Goal: Task Accomplishment & Management: Manage account settings

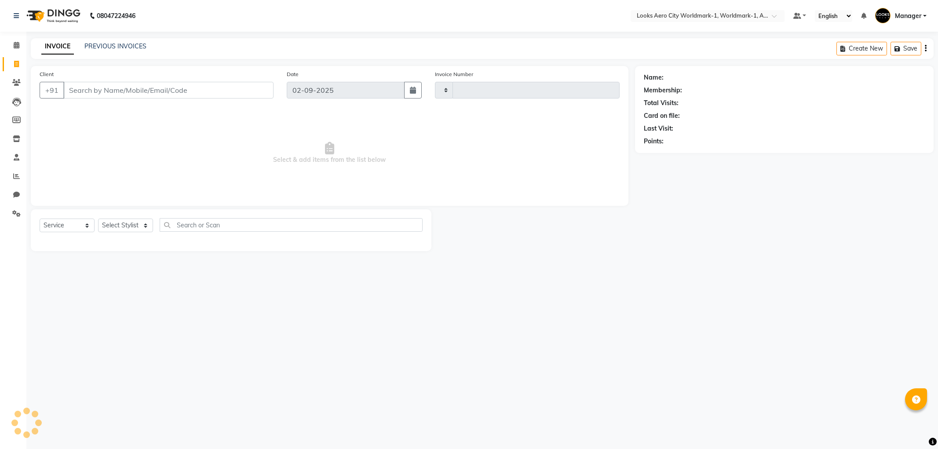
select select "service"
type input "7078"
select select "8573"
click at [163, 94] on input "Client" at bounding box center [168, 90] width 210 height 17
type input "9783007189"
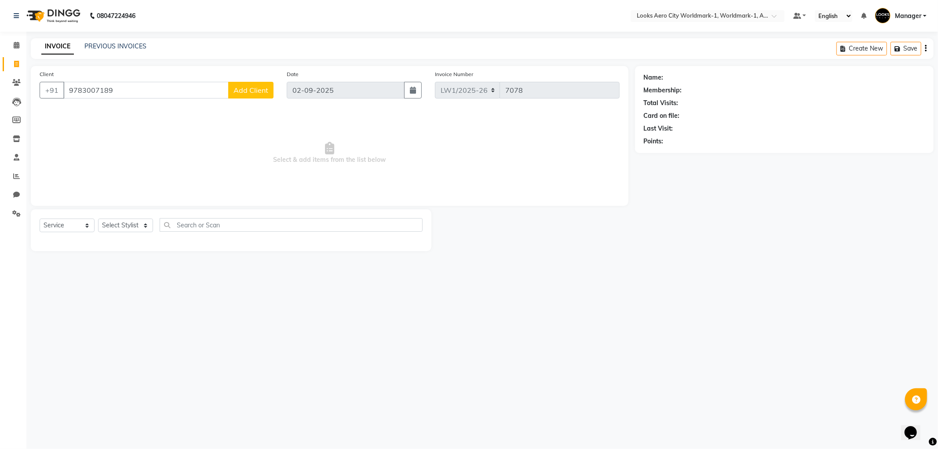
click at [248, 90] on span "Add Client" at bounding box center [250, 90] width 35 height 9
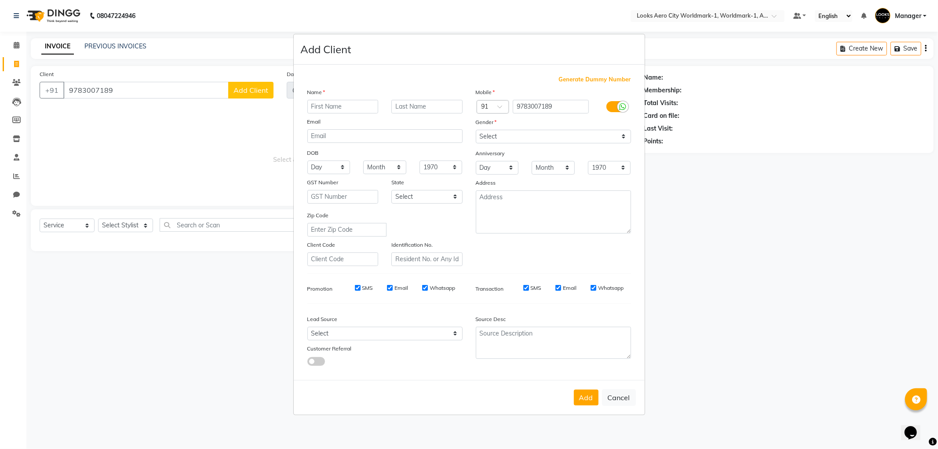
click at [327, 107] on input "text" at bounding box center [342, 107] width 71 height 14
type input "sethi"
click at [437, 101] on input "text" at bounding box center [426, 107] width 71 height 14
type input "client"
click at [500, 135] on select "Select Male Female Other Prefer Not To Say" at bounding box center [553, 137] width 155 height 14
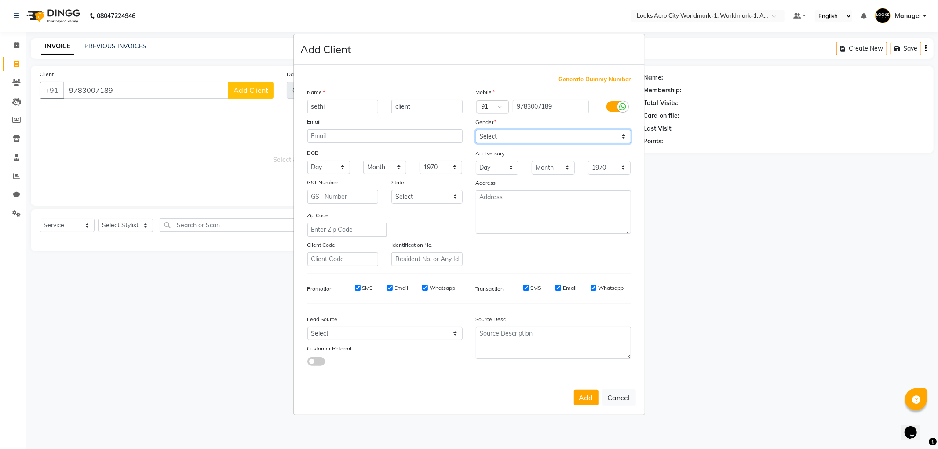
select select "male"
click at [476, 130] on select "Select Male Female Other Prefer Not To Say" at bounding box center [553, 137] width 155 height 14
click at [507, 217] on textarea at bounding box center [553, 211] width 155 height 43
type textarea "Aerocity"
click at [586, 392] on button "Add" at bounding box center [586, 398] width 25 height 16
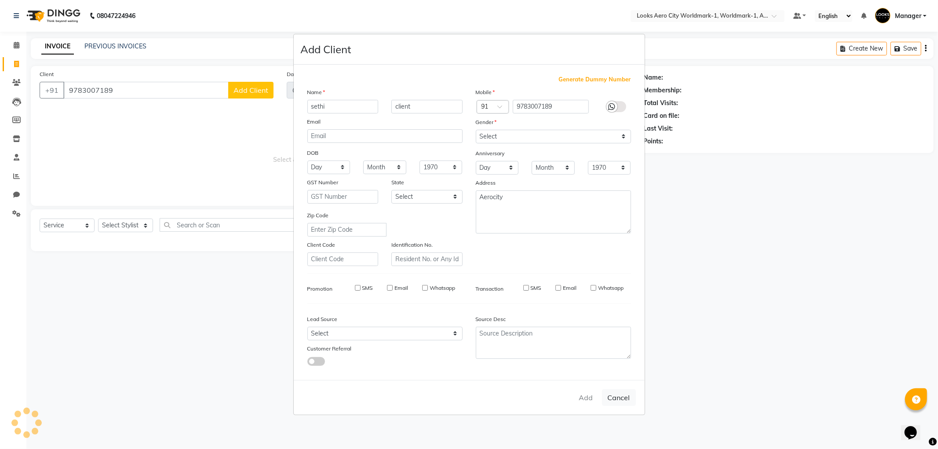
select select
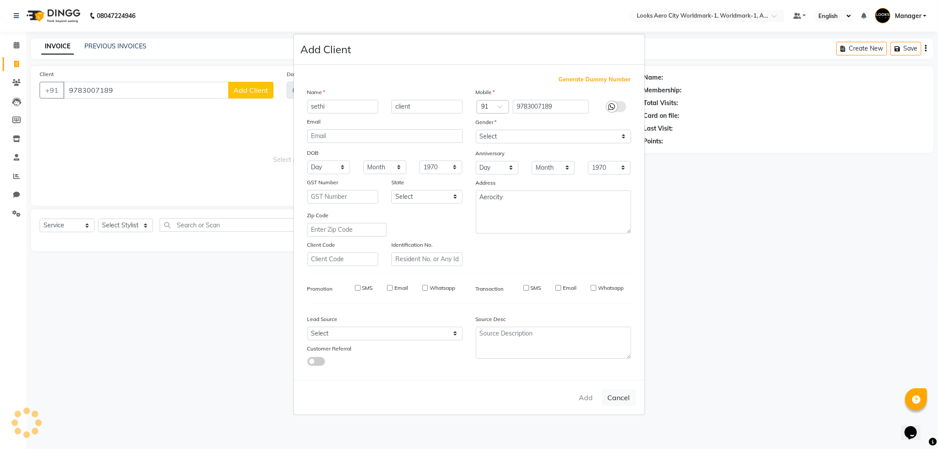
select select
checkbox input "false"
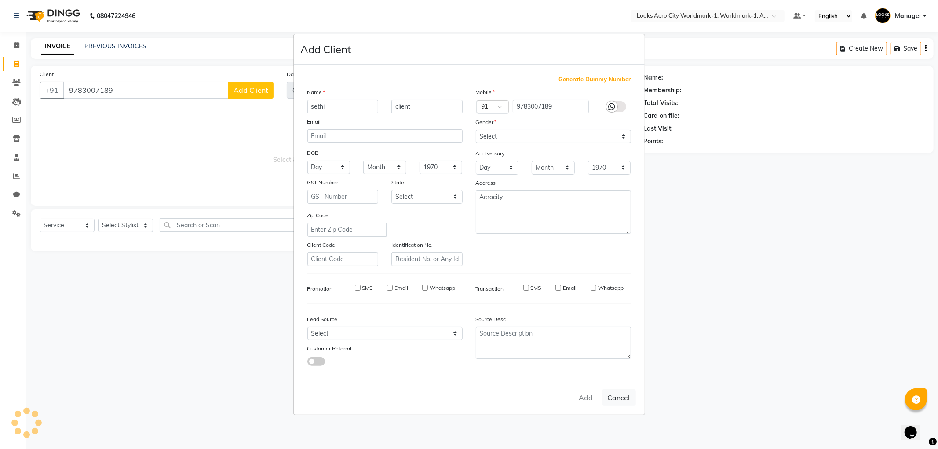
checkbox input "false"
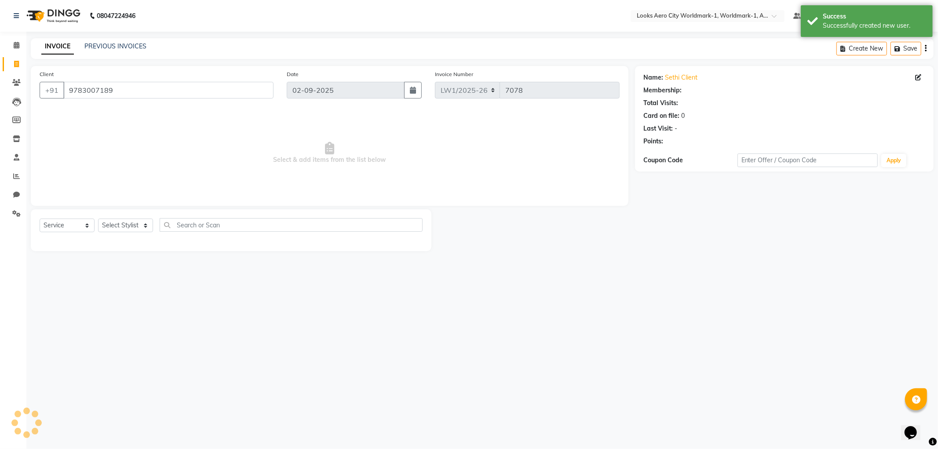
select select "1: Object"
click at [146, 226] on select "Select Stylist Abhishek_Nails Amita Chauhan Anil Ashwin Celina Counter_Sales Da…" at bounding box center [125, 226] width 55 height 14
select select "84535"
click at [98, 219] on select "Select Stylist Abhishek_Nails Amita Chauhan Anil Ashwin Celina Counter_Sales Da…" at bounding box center [125, 226] width 55 height 14
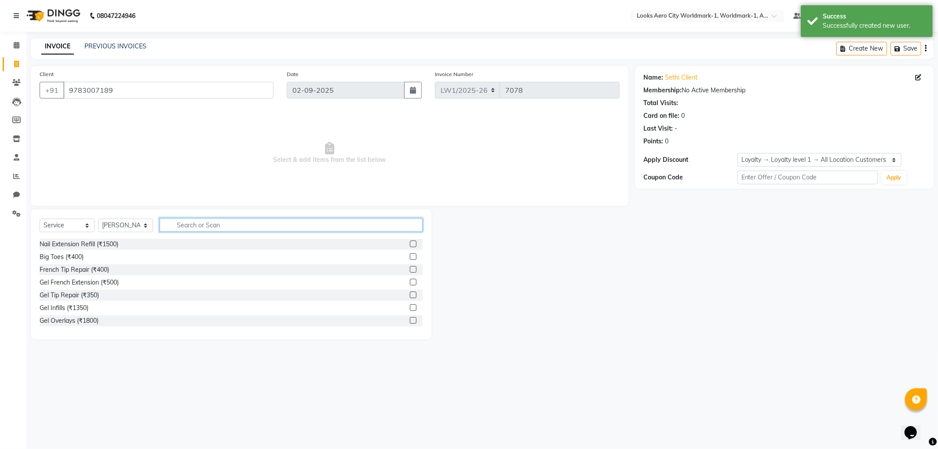
click at [192, 224] on input "text" at bounding box center [291, 225] width 263 height 14
type input "cut"
click at [410, 322] on label at bounding box center [413, 320] width 7 height 7
click at [410, 322] on input "checkbox" at bounding box center [413, 321] width 6 height 6
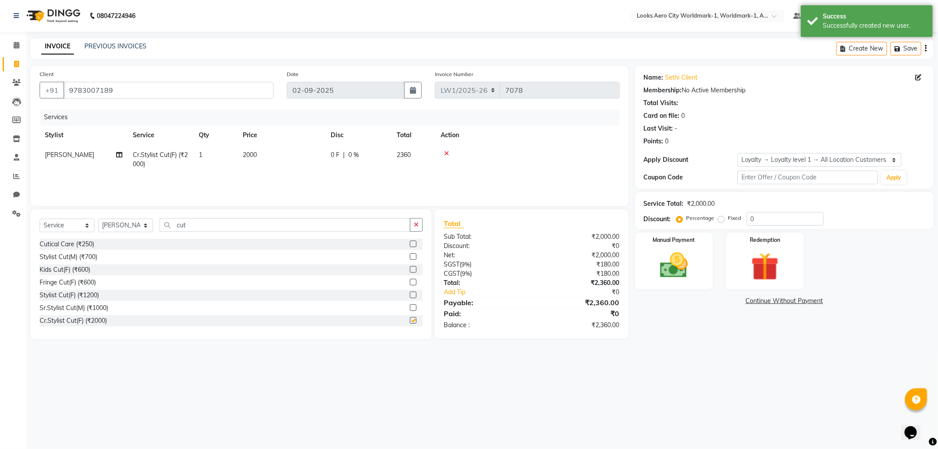
checkbox input "false"
click at [267, 151] on td "2000" at bounding box center [281, 159] width 88 height 29
select select "84535"
click at [310, 157] on input "2000" at bounding box center [322, 157] width 77 height 14
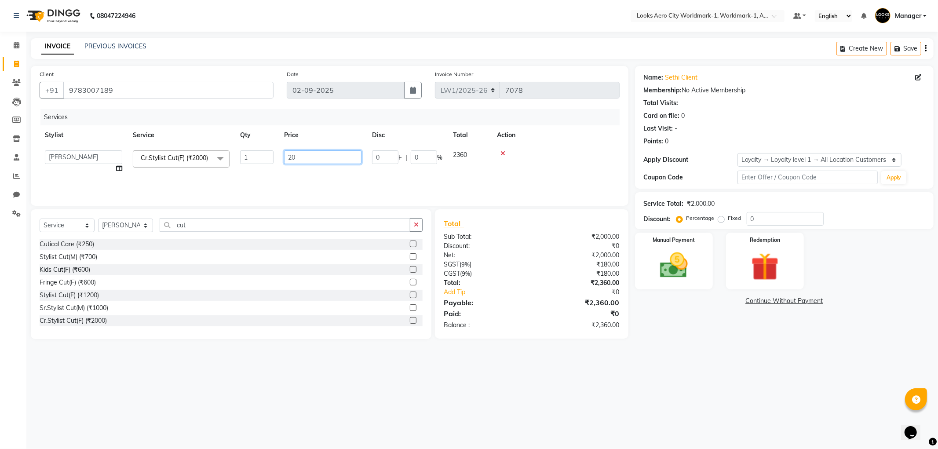
type input "2"
type input "1500"
click at [216, 153] on td "1" at bounding box center [215, 159] width 44 height 29
select select "84535"
click at [255, 155] on input "1" at bounding box center [256, 157] width 33 height 14
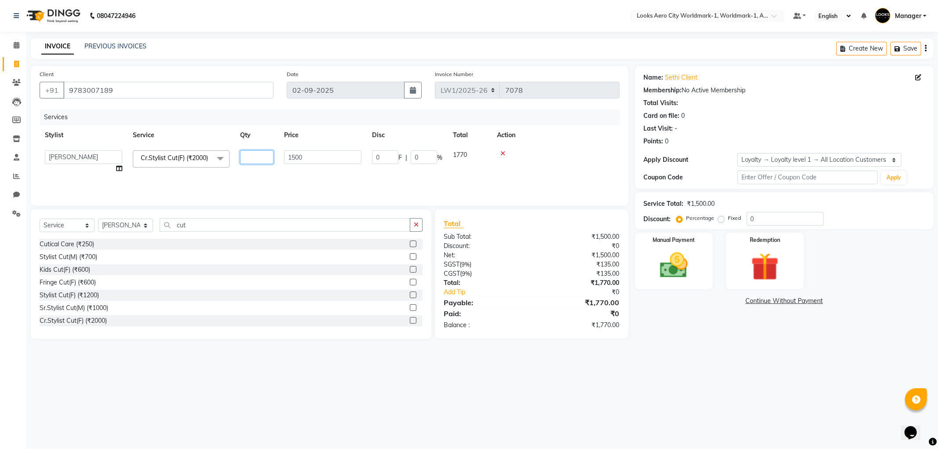
type input "2"
click at [667, 274] on img at bounding box center [673, 265] width 47 height 33
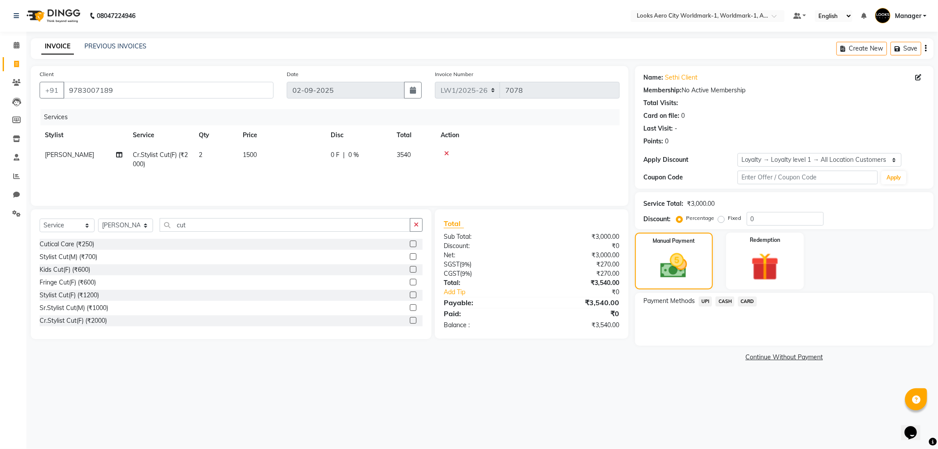
click at [751, 298] on span "CARD" at bounding box center [747, 301] width 19 height 10
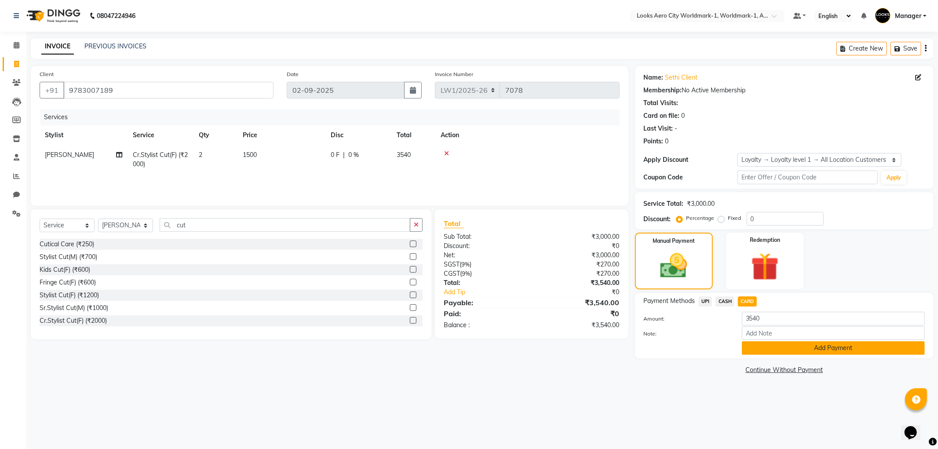
click at [783, 349] on button "Add Payment" at bounding box center [833, 348] width 183 height 14
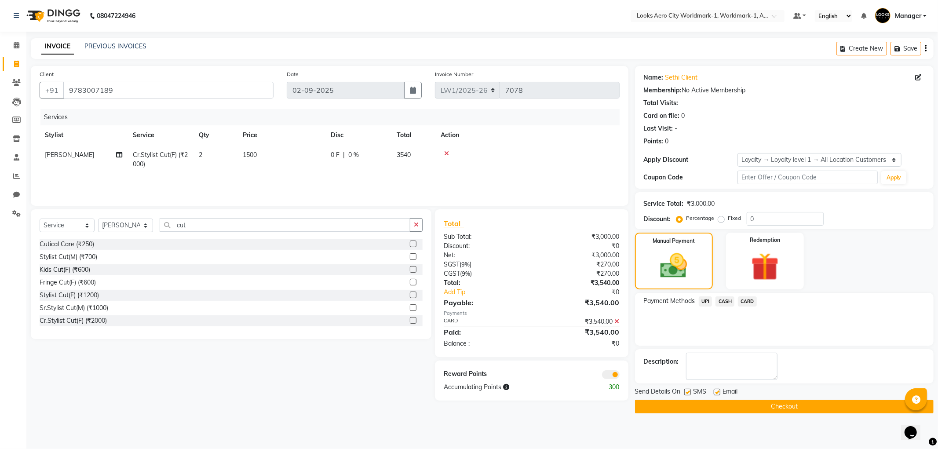
click at [719, 407] on button "Checkout" at bounding box center [784, 407] width 299 height 14
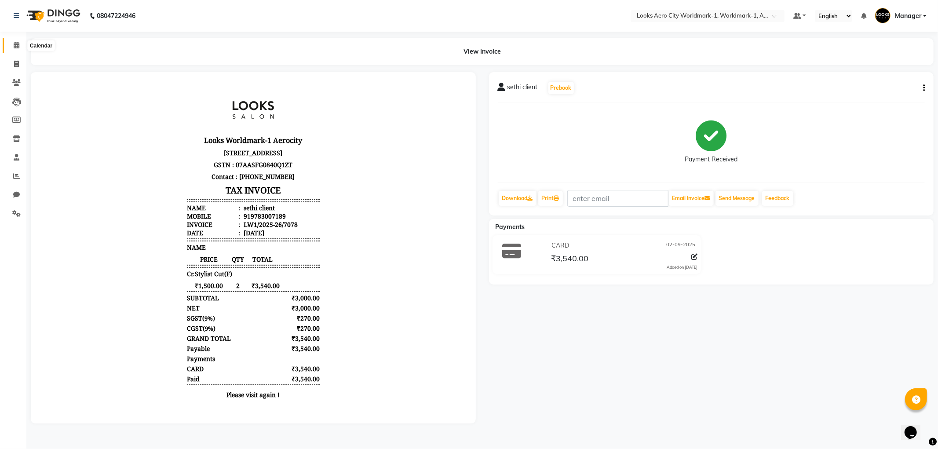
click at [15, 45] on icon at bounding box center [17, 45] width 6 height 7
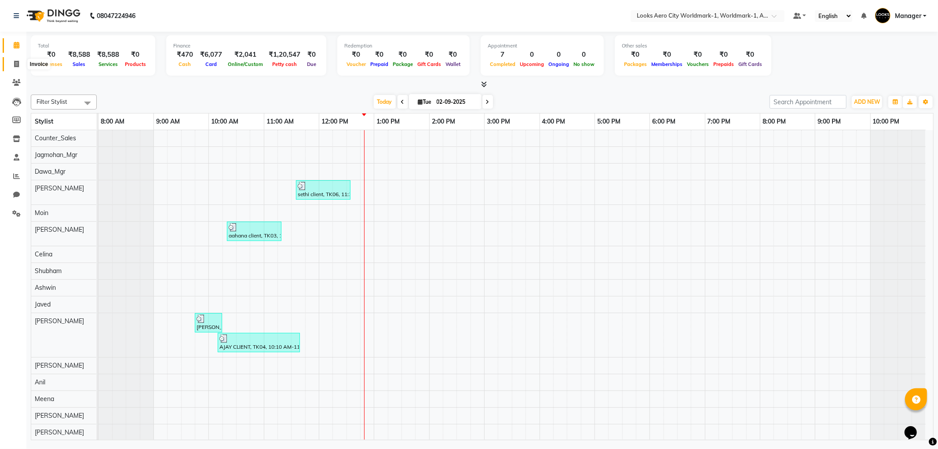
click at [17, 64] on icon at bounding box center [16, 64] width 5 height 7
select select "service"
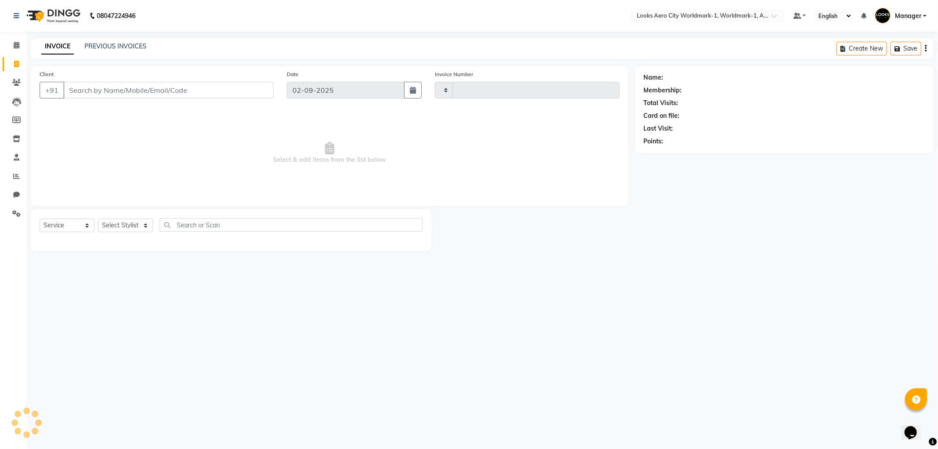
drag, startPoint x: 121, startPoint y: 87, endPoint x: 243, endPoint y: 13, distance: 142.8
click at [124, 89] on input "Client" at bounding box center [168, 90] width 210 height 17
type input "7079"
select select "8573"
type input "8"
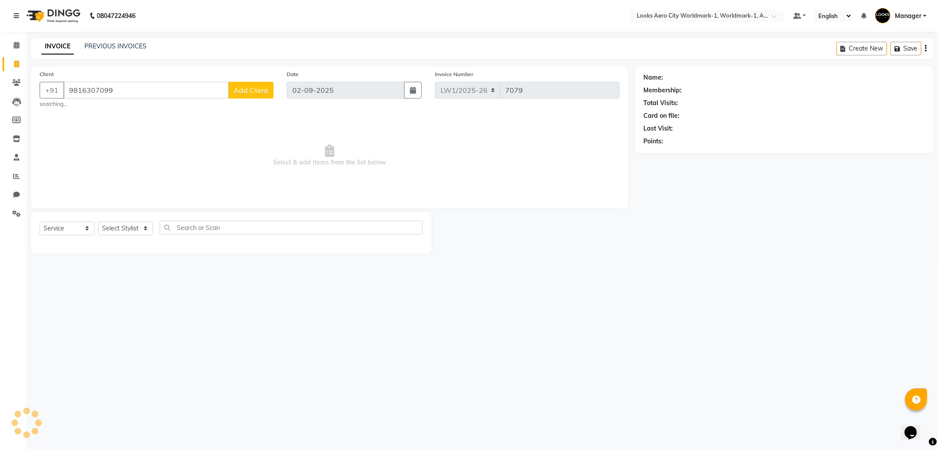
type input "9816307099"
click at [249, 93] on span "Add Client" at bounding box center [250, 90] width 35 height 9
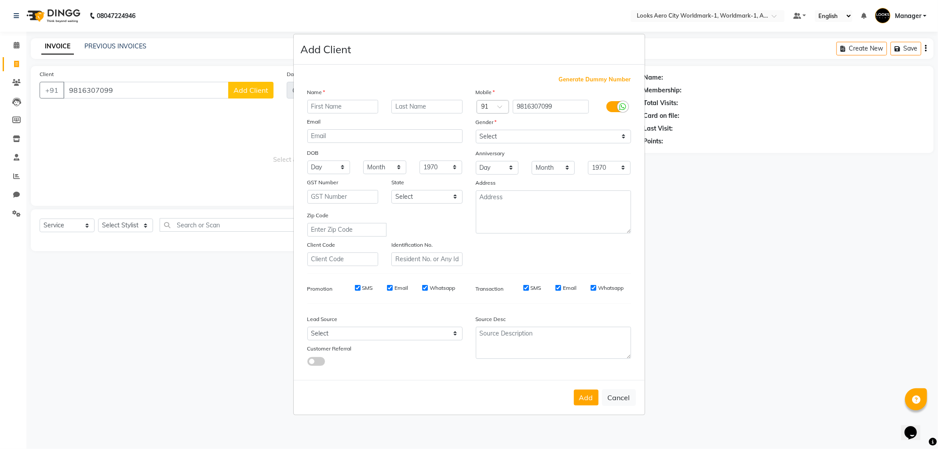
click at [335, 107] on input "text" at bounding box center [342, 107] width 71 height 14
type input "shegal"
click at [424, 100] on input "text" at bounding box center [426, 107] width 71 height 14
type input "client"
click at [492, 141] on select "Select Male Female Other Prefer Not To Say" at bounding box center [553, 137] width 155 height 14
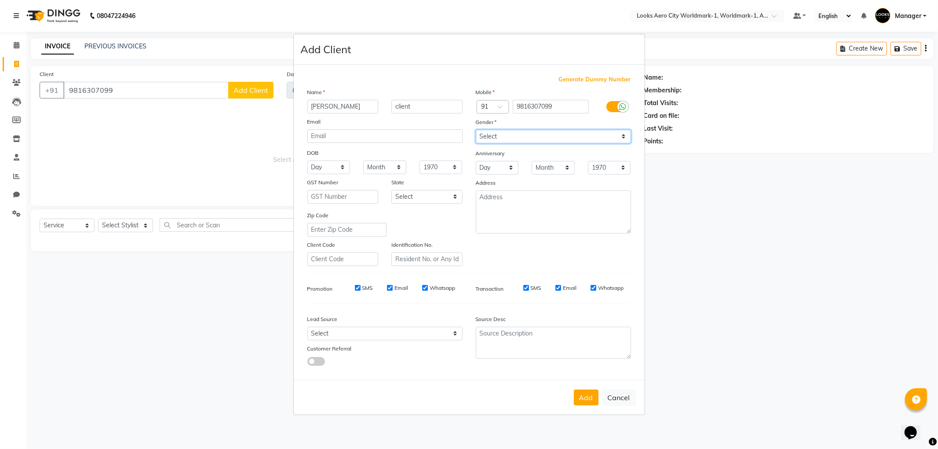
select select "female"
click at [476, 130] on select "Select Male Female Other Prefer Not To Say" at bounding box center [553, 137] width 155 height 14
click at [499, 201] on textarea at bounding box center [553, 211] width 155 height 43
type textarea "Aerocity"
click at [579, 396] on button "Add" at bounding box center [586, 398] width 25 height 16
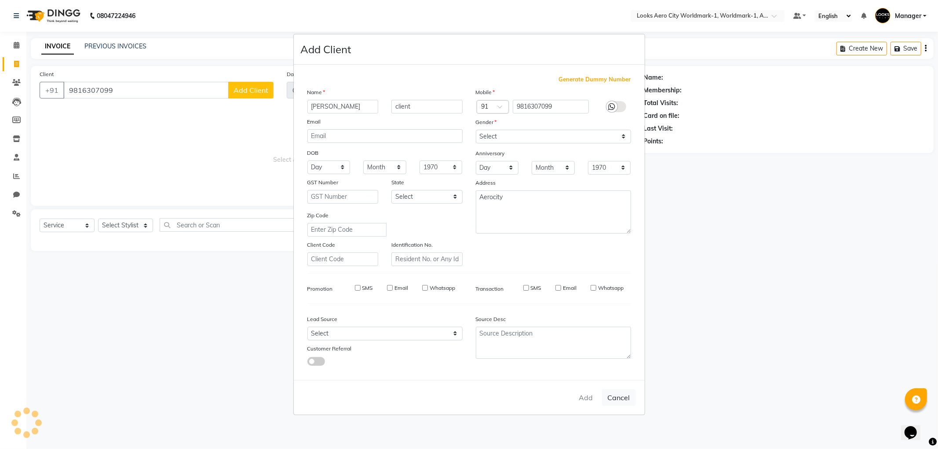
select select
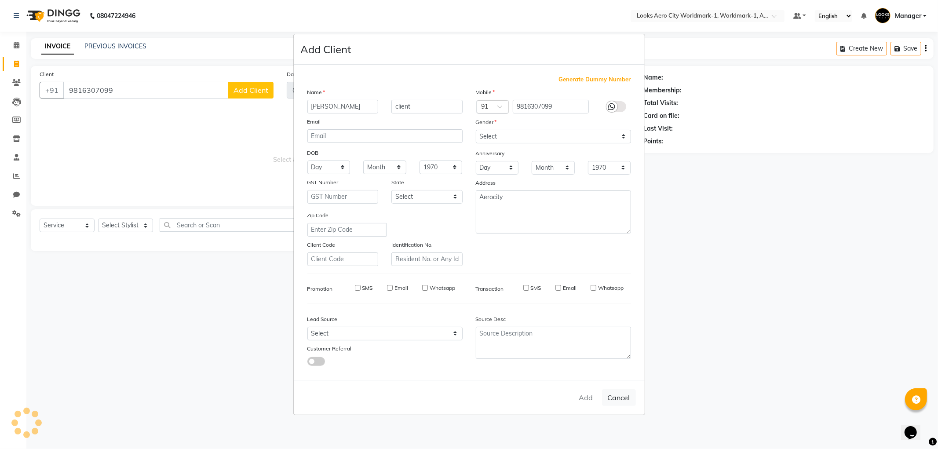
select select
checkbox input "false"
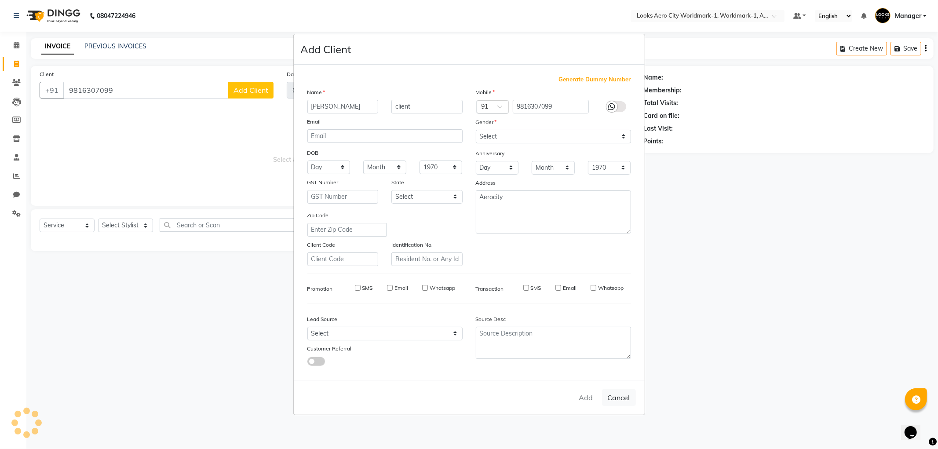
checkbox input "false"
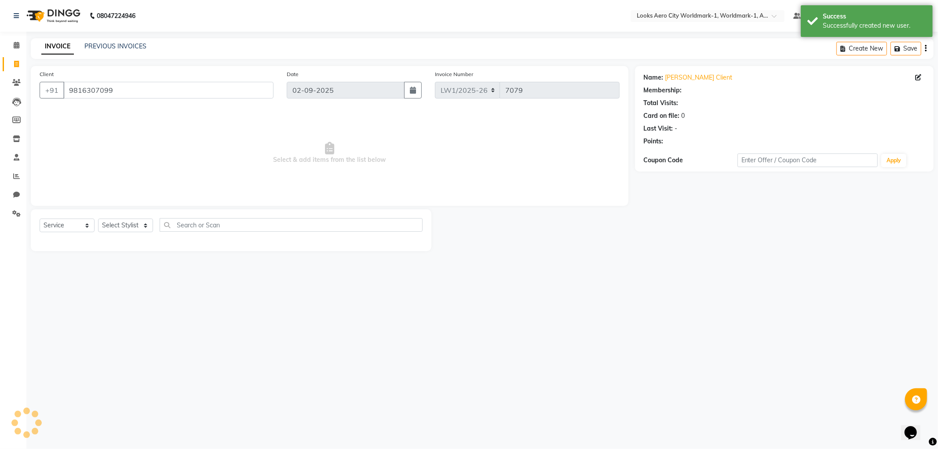
select select "1: Object"
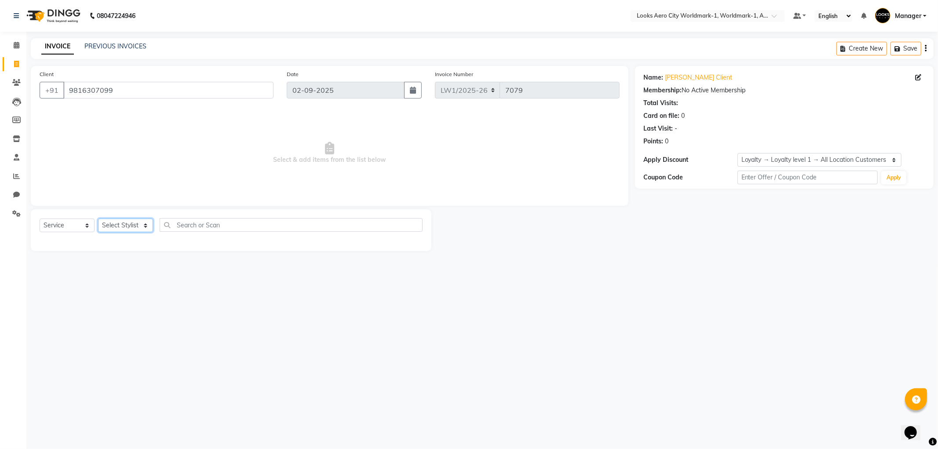
click at [144, 226] on select "Select Stylist [PERSON_NAME] [PERSON_NAME] [PERSON_NAME] [PERSON_NAME] Counter_…" at bounding box center [125, 226] width 55 height 14
select select "84549"
click at [98, 219] on select "Select Stylist [PERSON_NAME] [PERSON_NAME] [PERSON_NAME] [PERSON_NAME] Counter_…" at bounding box center [125, 226] width 55 height 14
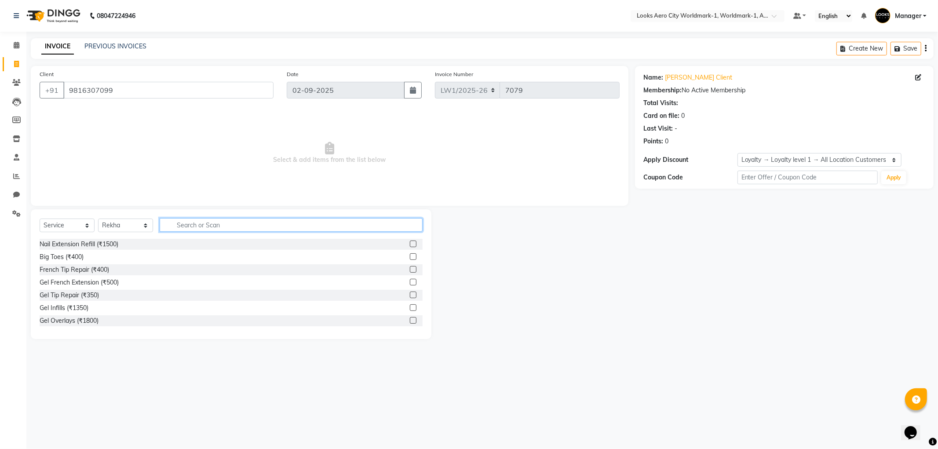
click at [200, 226] on input "text" at bounding box center [291, 225] width 263 height 14
type input "nail exte"
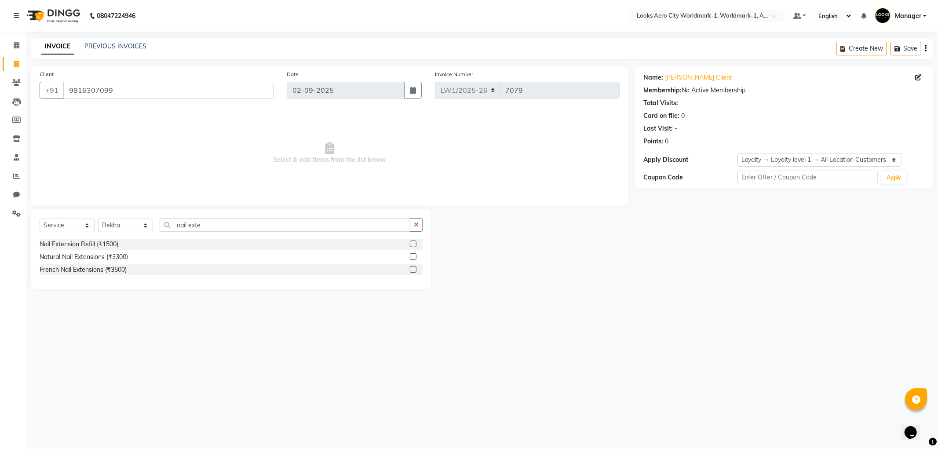
click at [412, 268] on label at bounding box center [413, 269] width 7 height 7
click at [412, 268] on input "checkbox" at bounding box center [413, 270] width 6 height 6
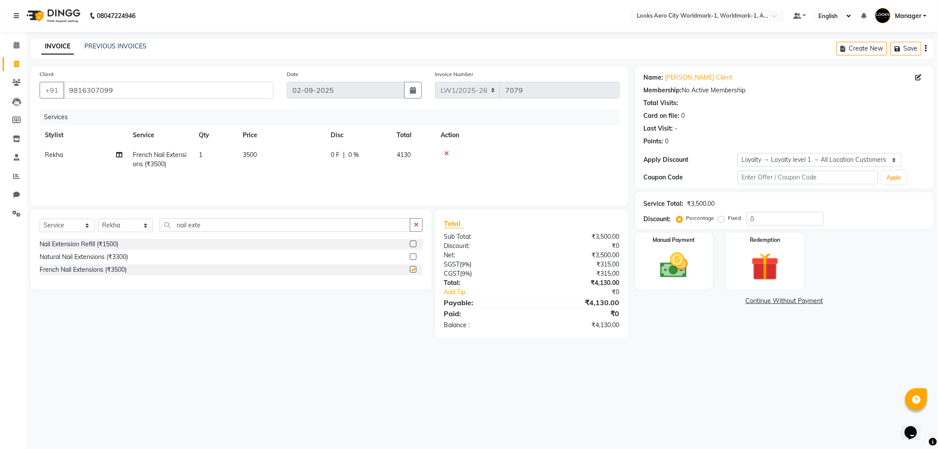
checkbox input "false"
click at [295, 160] on td "3500" at bounding box center [281, 159] width 88 height 29
select select "84549"
click at [335, 152] on input "3500" at bounding box center [322, 157] width 77 height 14
type input "3"
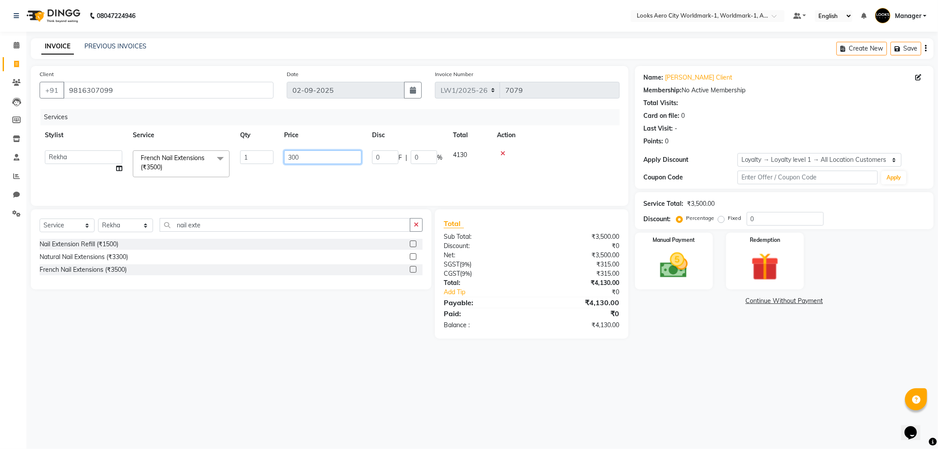
type input "3000"
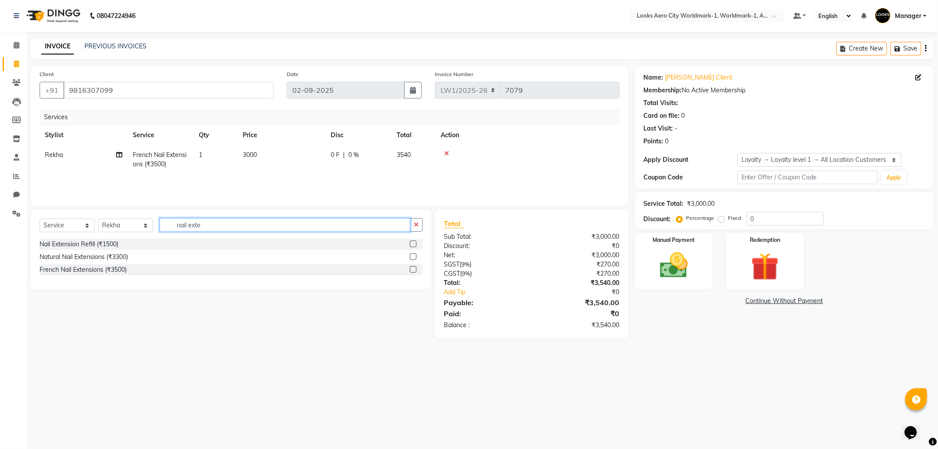
click at [239, 223] on input "nail exte" at bounding box center [285, 225] width 251 height 14
type input "n"
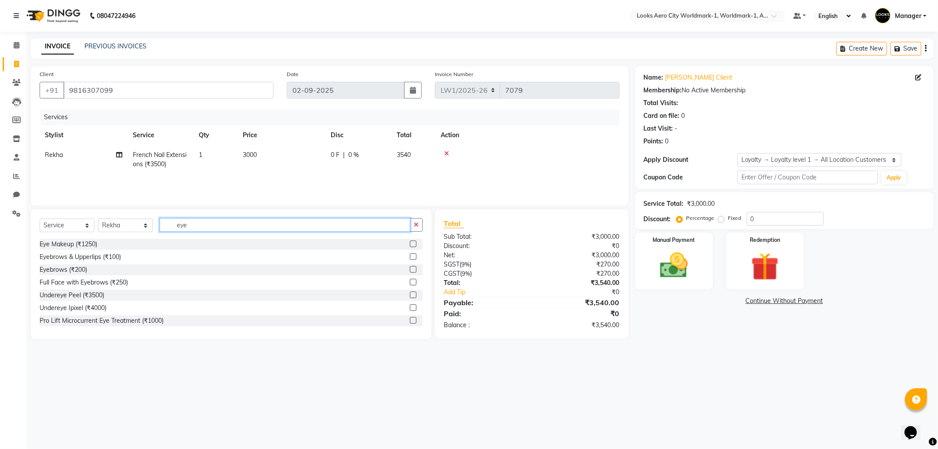
type input "eye"
click at [410, 259] on label at bounding box center [413, 256] width 7 height 7
click at [410, 259] on input "checkbox" at bounding box center [413, 257] width 6 height 6
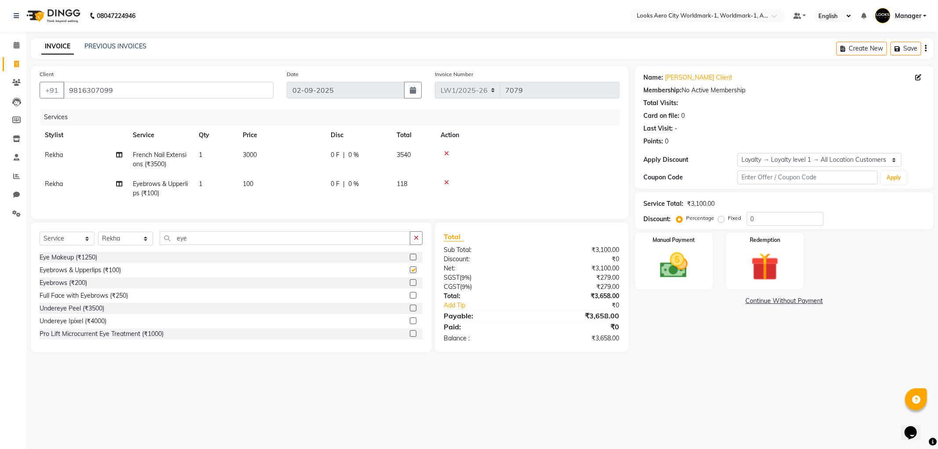
checkbox input "false"
click at [259, 182] on td "100" at bounding box center [281, 188] width 88 height 29
select select "84549"
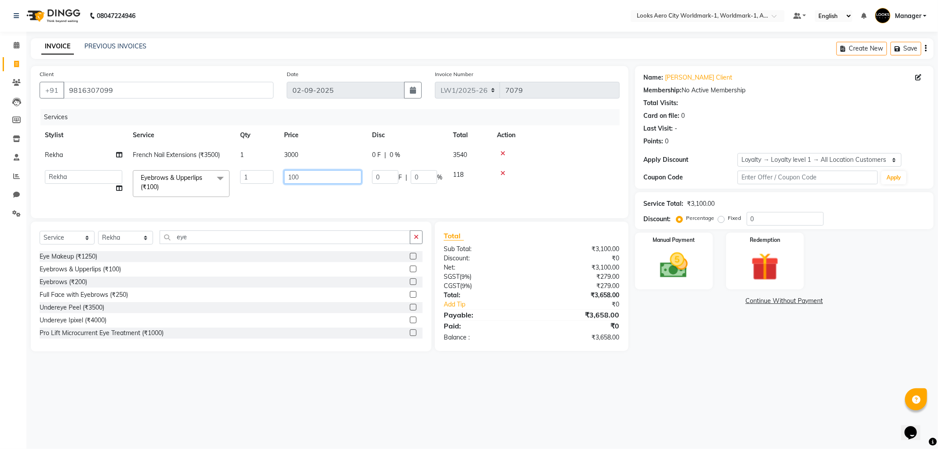
click at [312, 182] on input "100" at bounding box center [322, 177] width 77 height 14
type input "1"
type input "250"
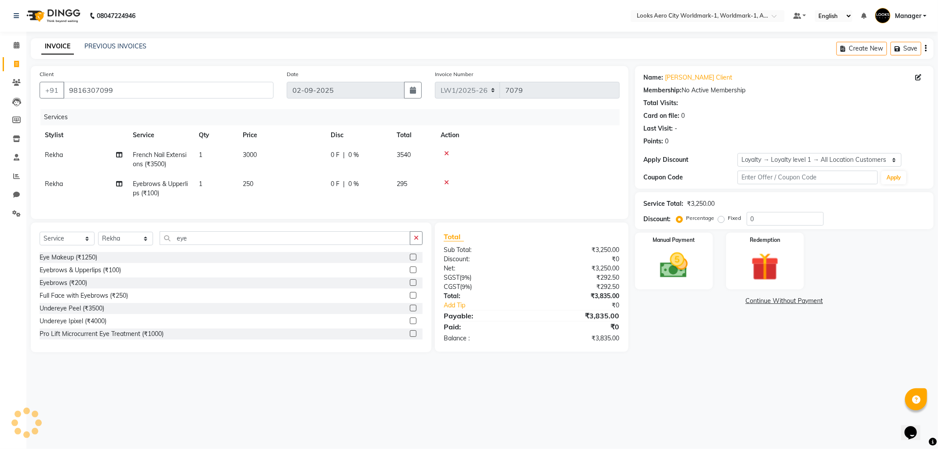
click at [264, 181] on td "250" at bounding box center [281, 188] width 88 height 29
select select "84549"
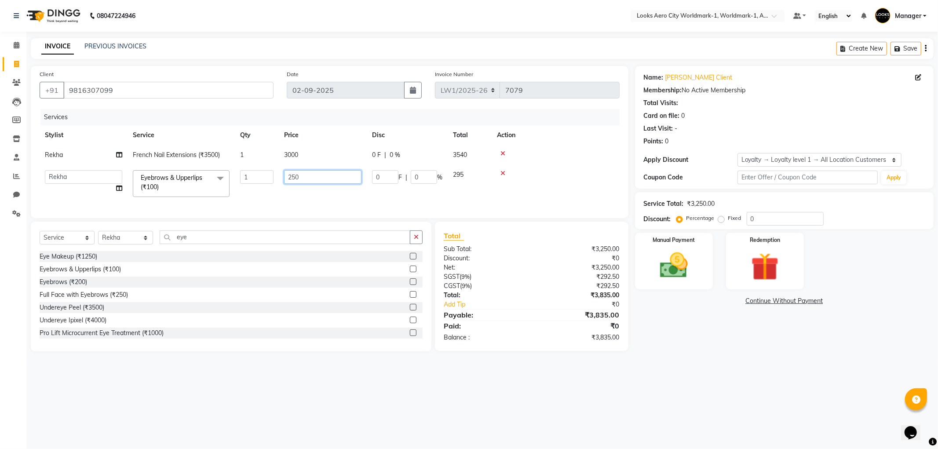
click at [313, 177] on input "250" at bounding box center [322, 177] width 77 height 14
type input "2"
type input "230"
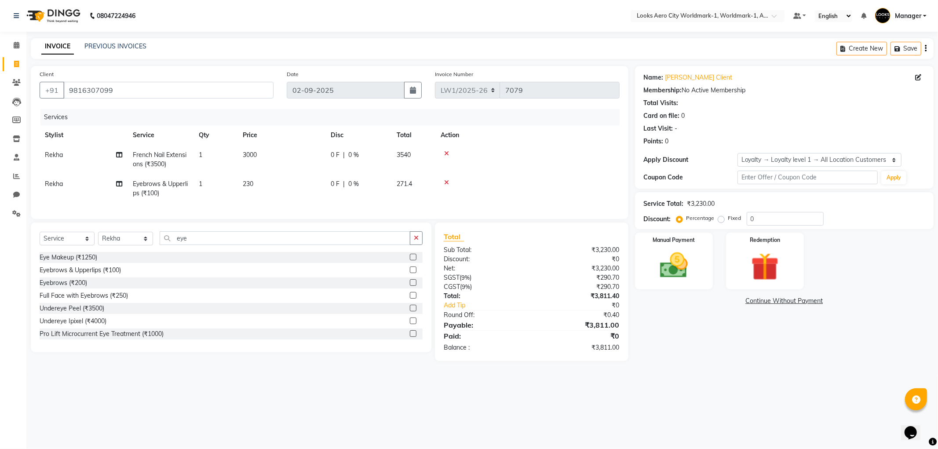
click at [265, 185] on td "230" at bounding box center [281, 188] width 88 height 29
select select "84549"
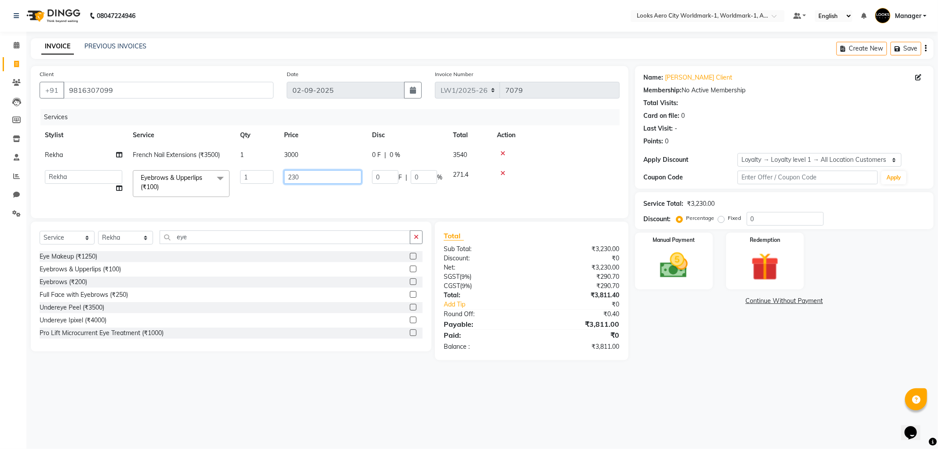
click at [320, 178] on input "230" at bounding box center [322, 177] width 77 height 14
type input "2"
type input "200"
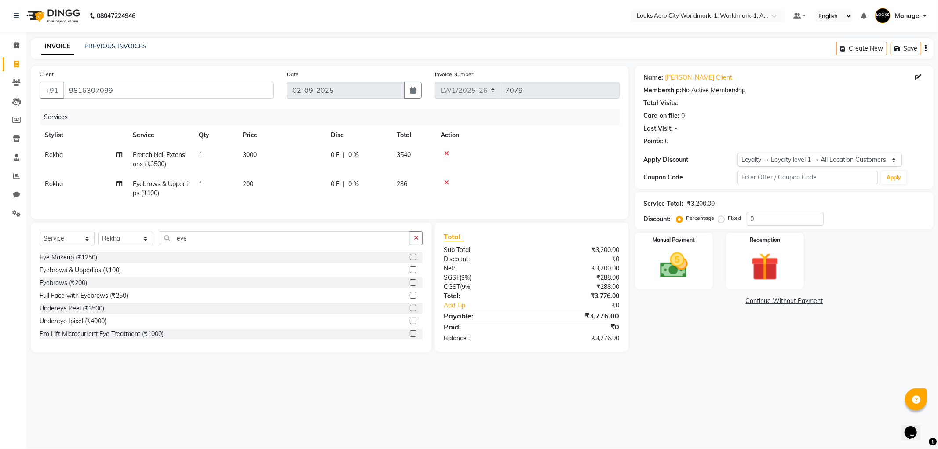
click at [273, 186] on td "200" at bounding box center [281, 188] width 88 height 29
select select "84549"
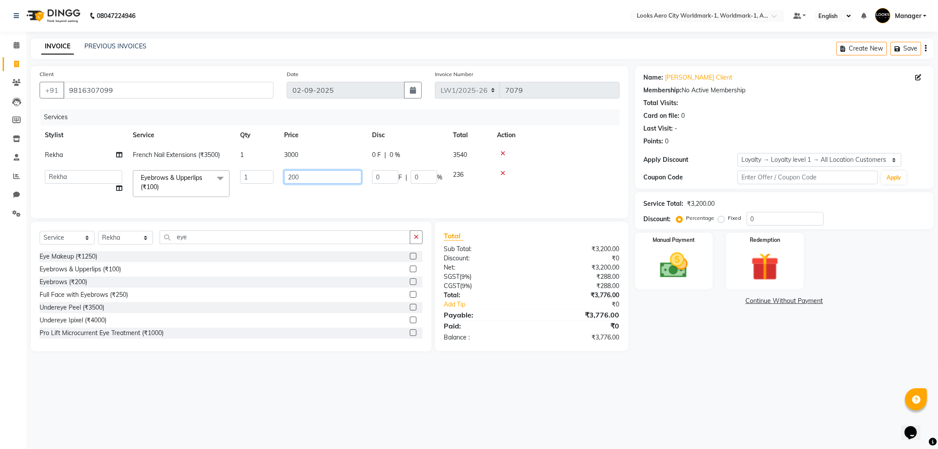
click at [301, 178] on input "200" at bounding box center [322, 177] width 77 height 14
type input "2"
type input "198"
drag, startPoint x: 259, startPoint y: 177, endPoint x: 293, endPoint y: 213, distance: 50.1
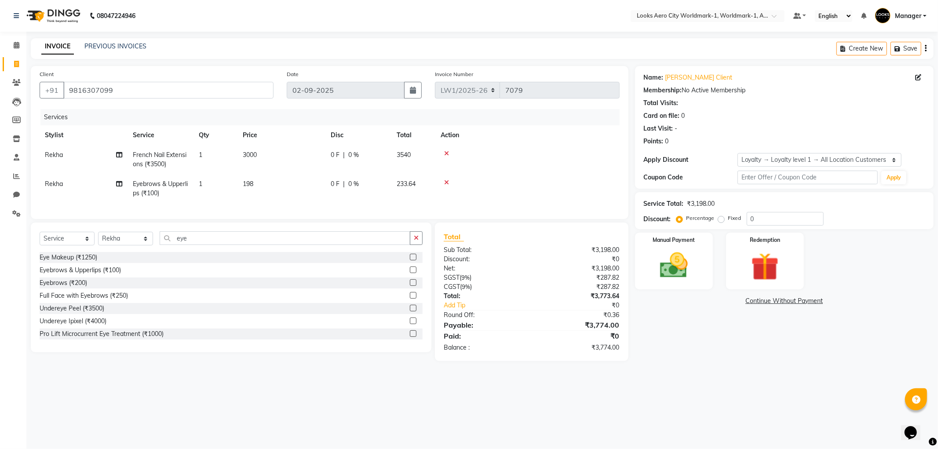
click at [278, 190] on td "198" at bounding box center [281, 188] width 88 height 29
select select "84549"
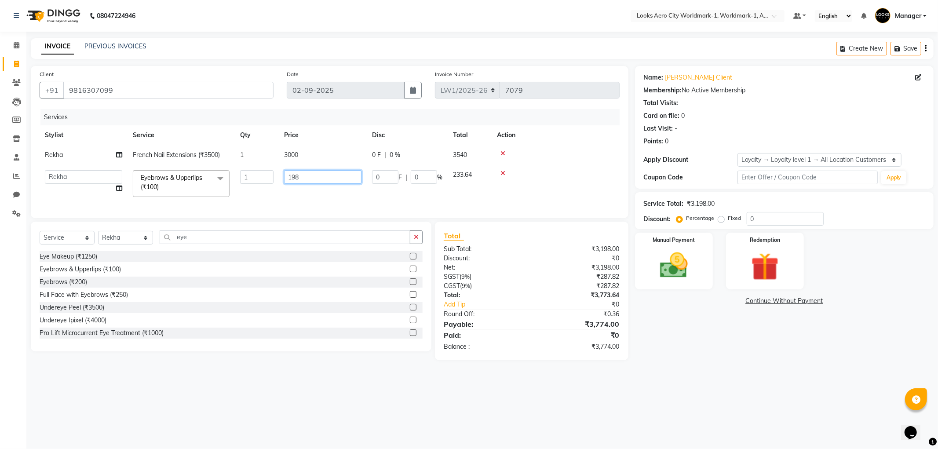
click at [313, 175] on input "198" at bounding box center [322, 177] width 77 height 14
type input "1"
type input "197"
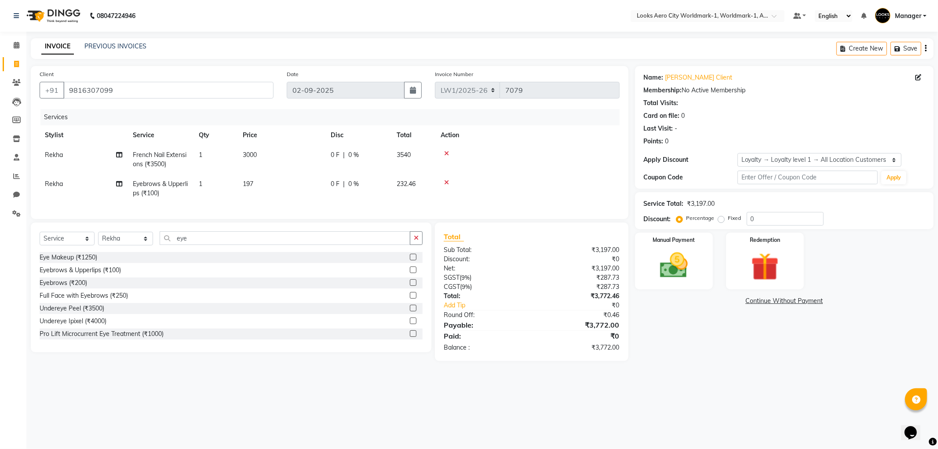
click at [273, 185] on td "197" at bounding box center [281, 188] width 88 height 29
select select "84549"
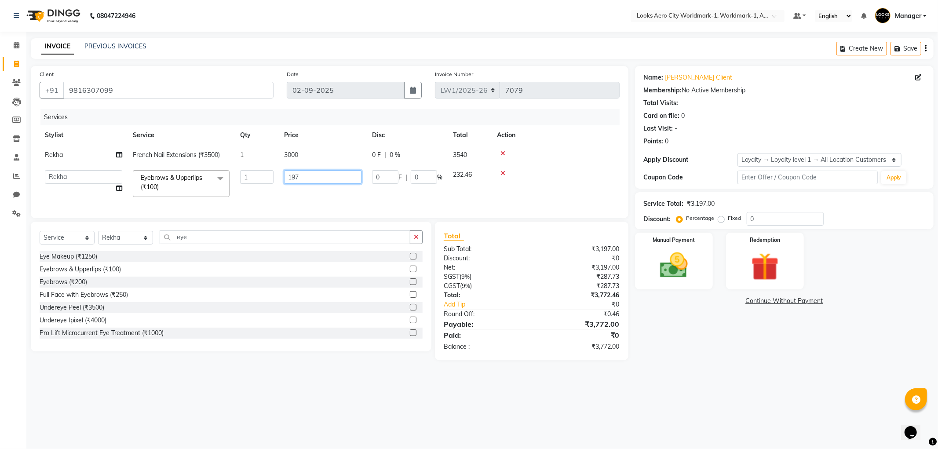
click at [323, 172] on input "197" at bounding box center [322, 177] width 77 height 14
type input "1"
type input "190"
drag, startPoint x: 260, startPoint y: 173, endPoint x: 269, endPoint y: 199, distance: 27.3
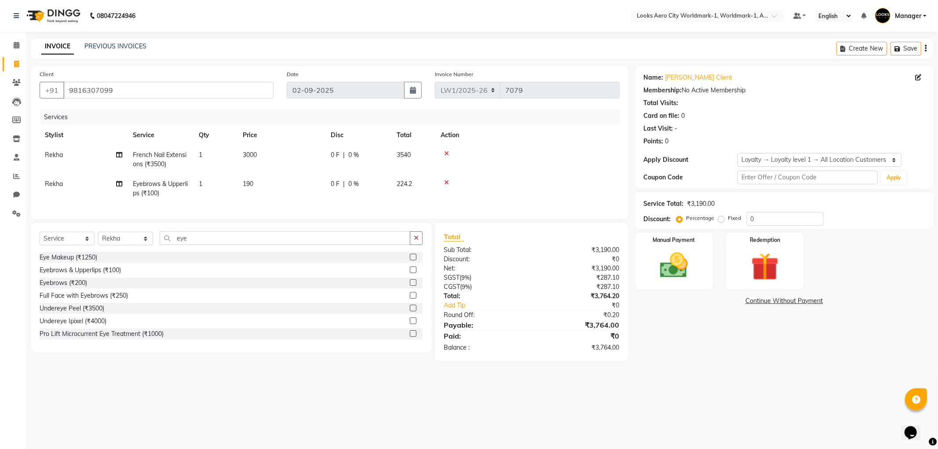
click at [255, 185] on td "190" at bounding box center [281, 188] width 88 height 29
select select "84549"
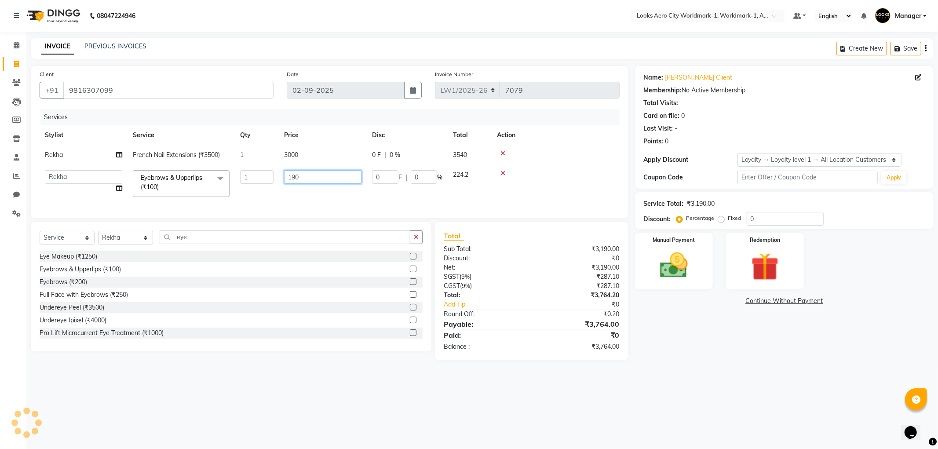
click at [317, 178] on input "190" at bounding box center [322, 177] width 77 height 14
type input "192"
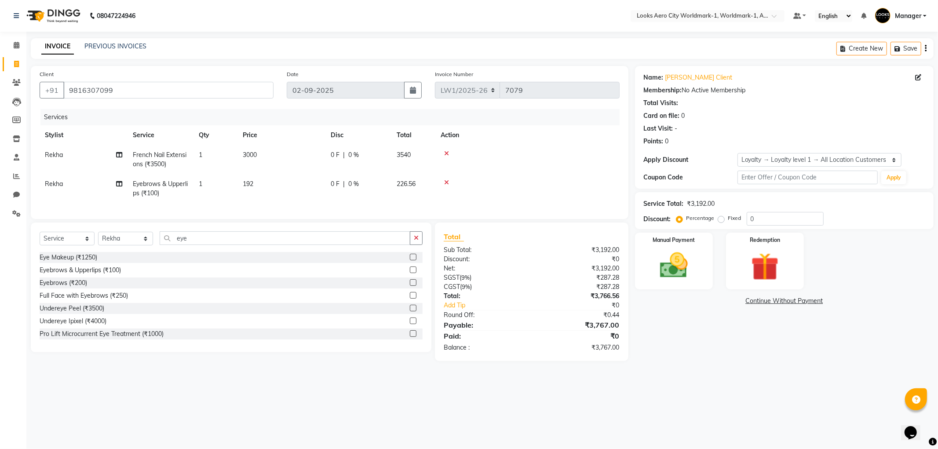
drag, startPoint x: 258, startPoint y: 177, endPoint x: 306, endPoint y: 301, distance: 133.5
drag, startPoint x: 266, startPoint y: 187, endPoint x: 276, endPoint y: 190, distance: 11.1
click at [266, 188] on td "192" at bounding box center [281, 188] width 88 height 29
select select "84549"
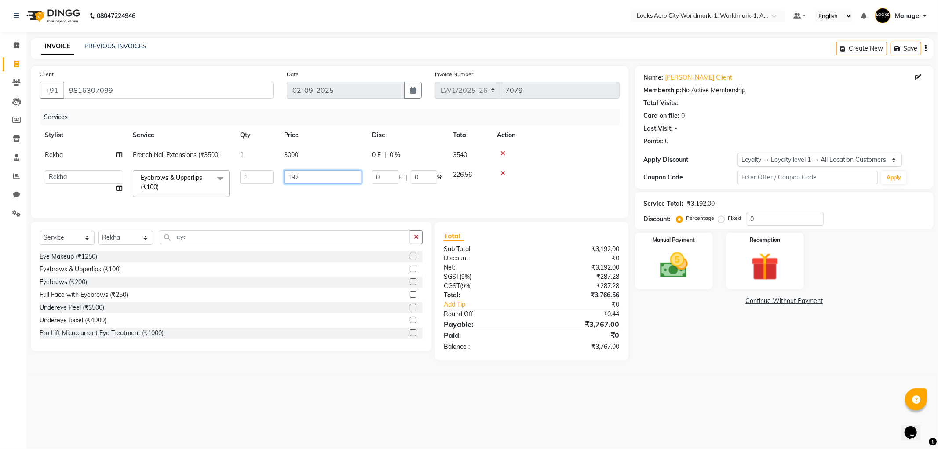
click at [304, 179] on input "192" at bounding box center [322, 177] width 77 height 14
type input "191"
drag, startPoint x: 257, startPoint y: 176, endPoint x: 275, endPoint y: 187, distance: 20.7
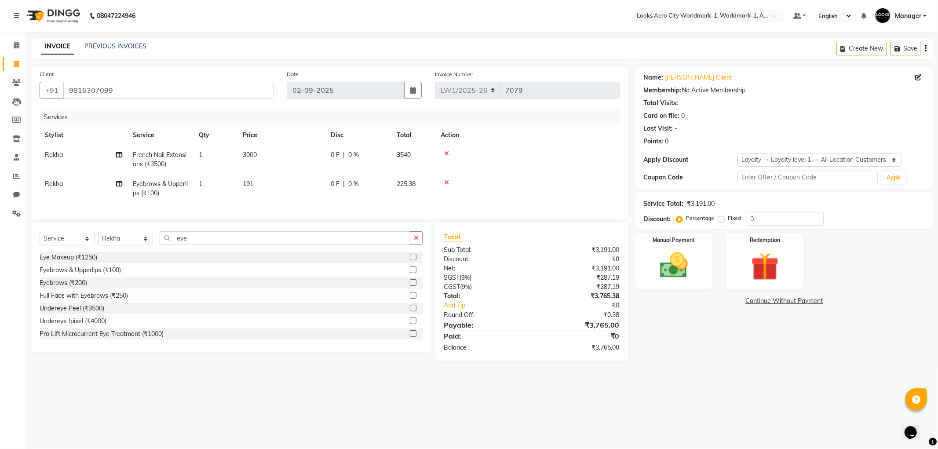
click at [259, 182] on td "191" at bounding box center [281, 188] width 88 height 29
select select "84549"
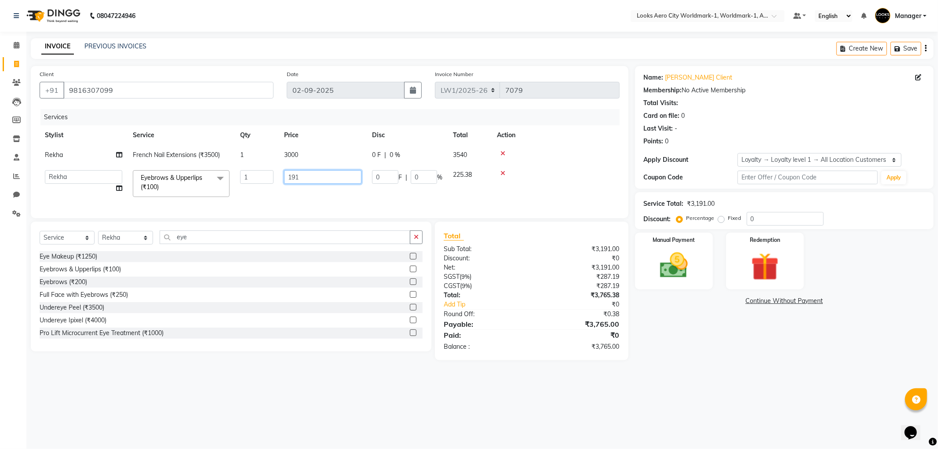
click at [324, 173] on input "191" at bounding box center [322, 177] width 77 height 14
type input "191.5"
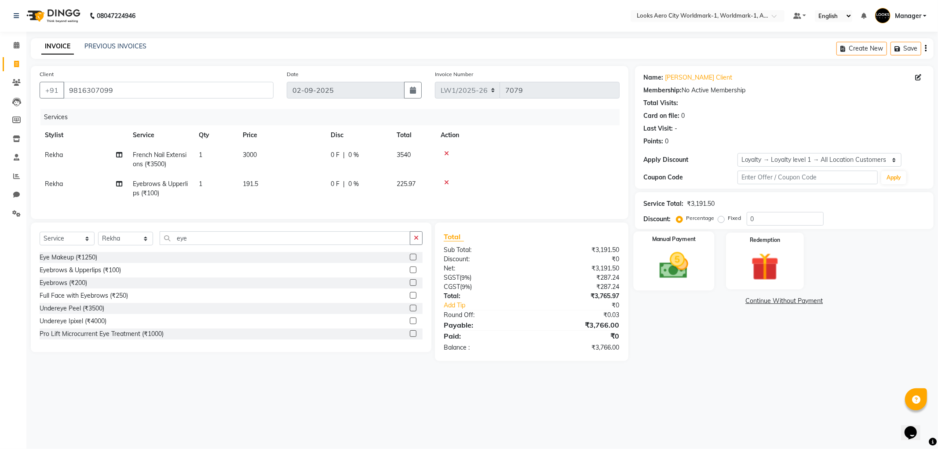
click at [674, 260] on img at bounding box center [673, 265] width 47 height 33
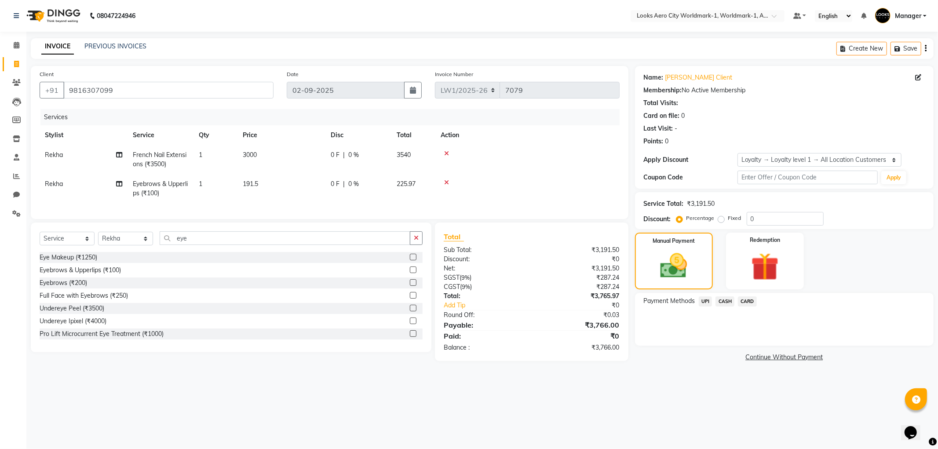
click at [702, 301] on span "UPI" at bounding box center [706, 301] width 14 height 10
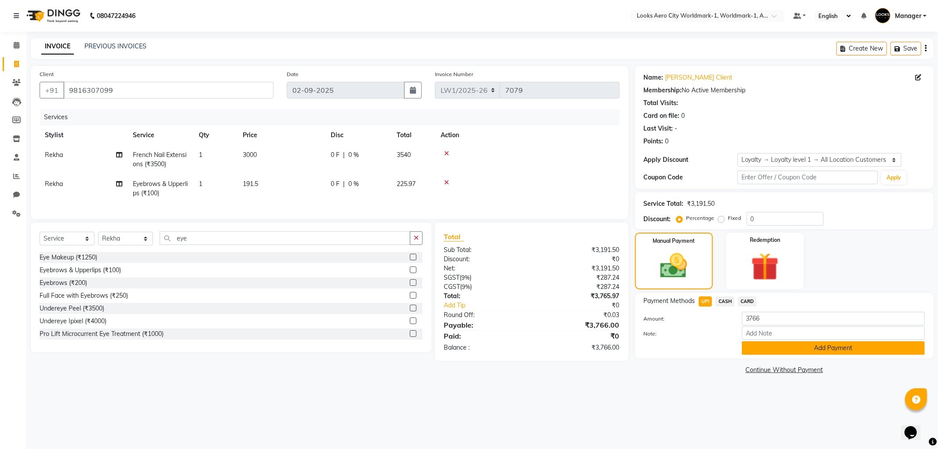
click at [767, 352] on button "Add Payment" at bounding box center [833, 348] width 183 height 14
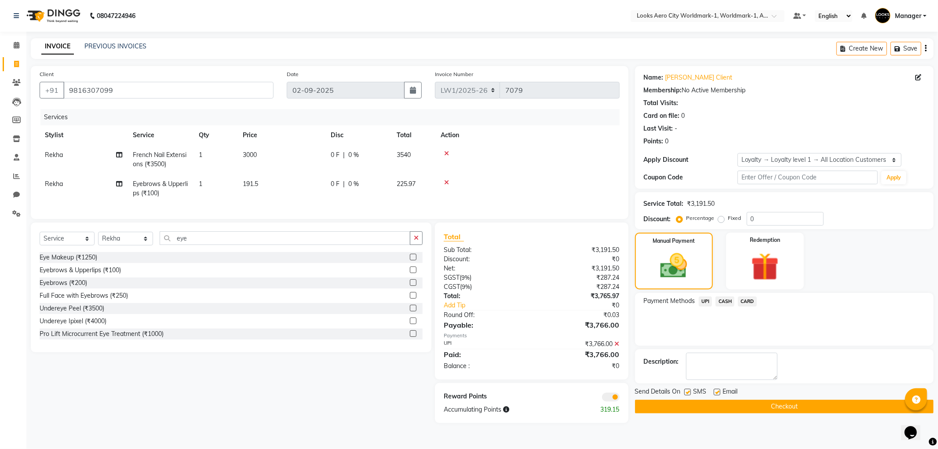
click at [772, 407] on button "Checkout" at bounding box center [784, 407] width 299 height 14
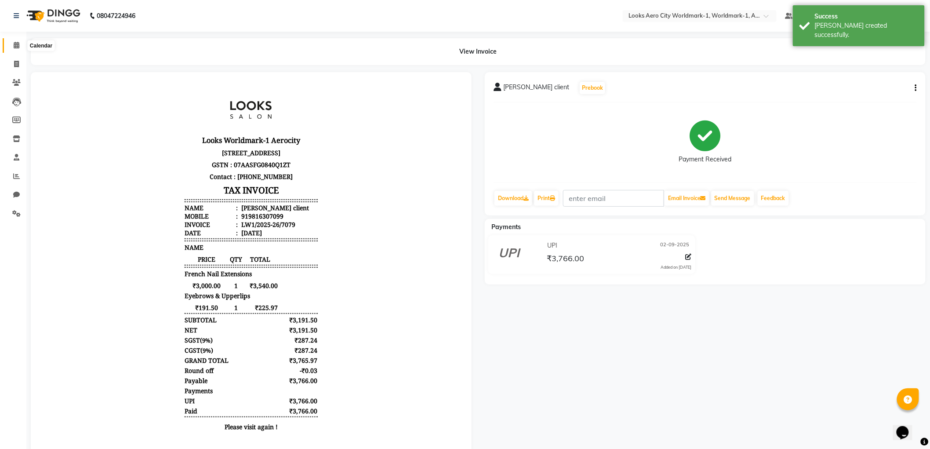
click at [19, 47] on span at bounding box center [16, 45] width 15 height 10
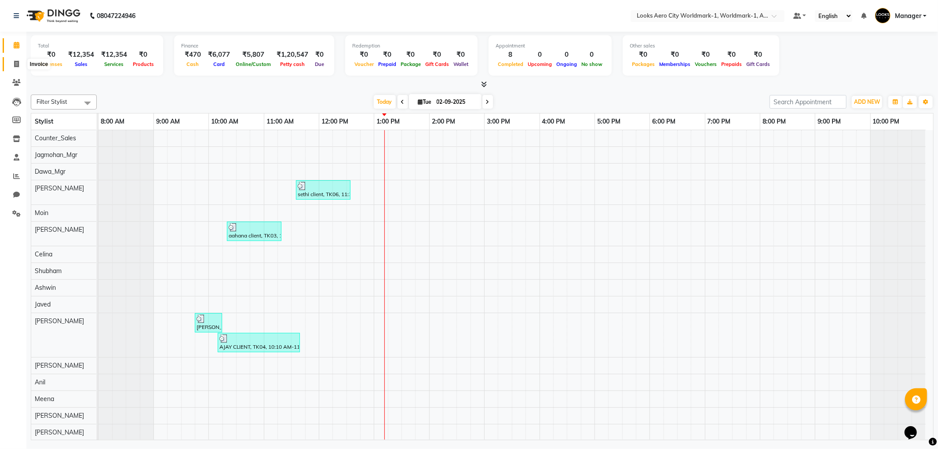
click at [16, 65] on icon at bounding box center [16, 64] width 5 height 7
select select "service"
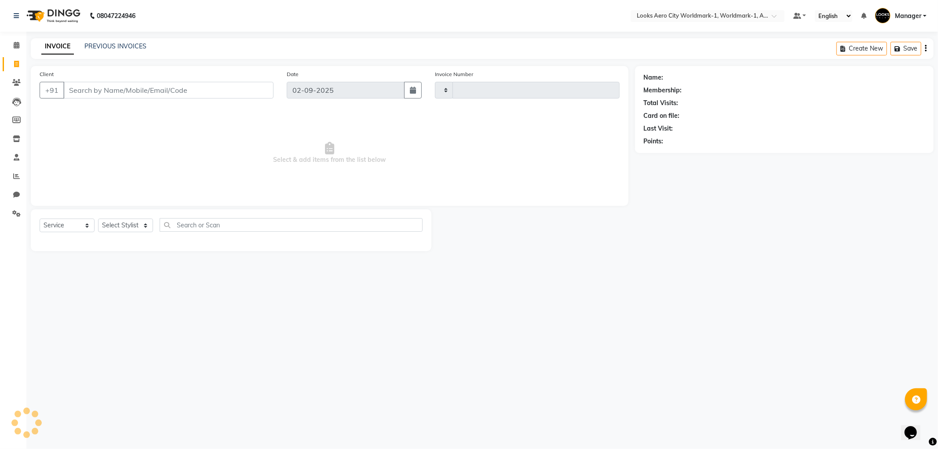
type input "7080"
select select "8573"
click at [142, 91] on input "Client" at bounding box center [168, 90] width 210 height 17
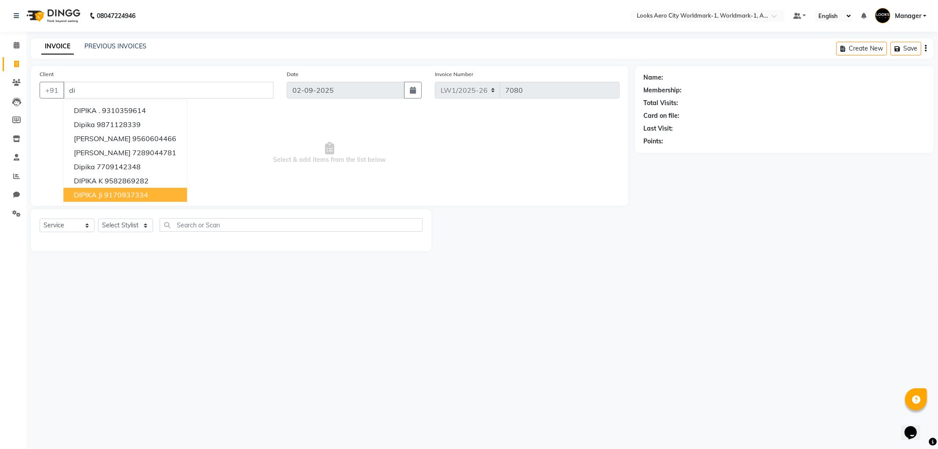
type input "d"
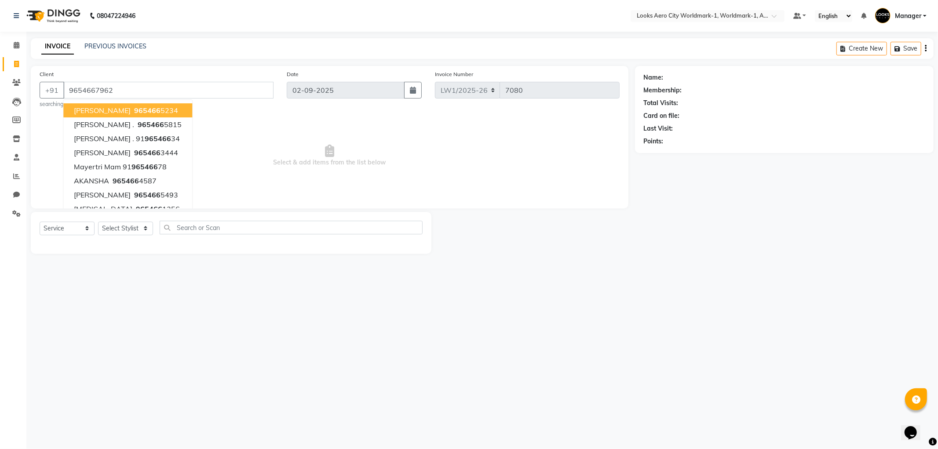
type input "9654667962"
select select "1: Object"
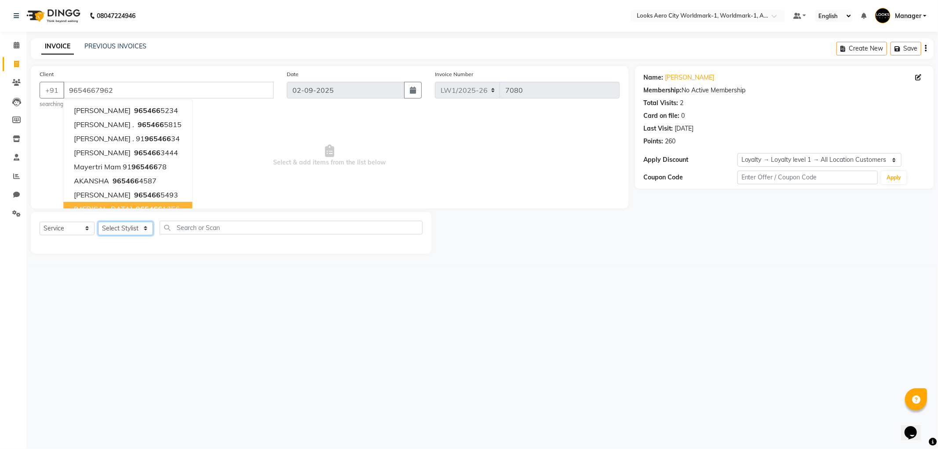
click at [146, 226] on select "Select Stylist [PERSON_NAME] [PERSON_NAME] [PERSON_NAME] [PERSON_NAME] Counter_…" at bounding box center [125, 229] width 55 height 14
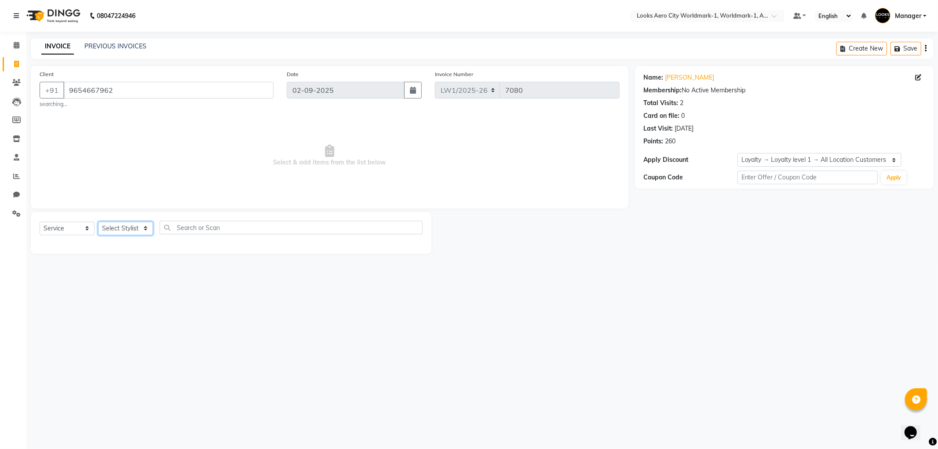
select select "84549"
click at [98, 222] on select "Select Stylist [PERSON_NAME] [PERSON_NAME] [PERSON_NAME] [PERSON_NAME] Counter_…" at bounding box center [125, 229] width 55 height 14
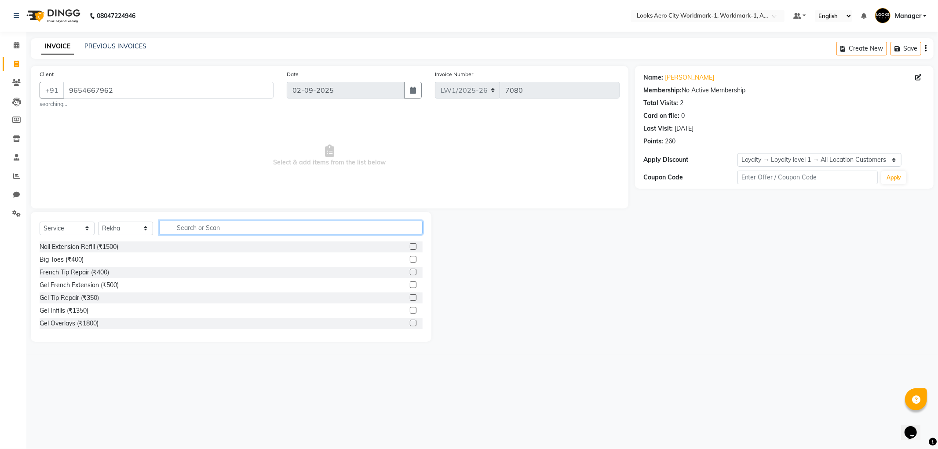
click at [204, 226] on input "text" at bounding box center [291, 228] width 263 height 14
type input "e"
type input "w"
type input "upp"
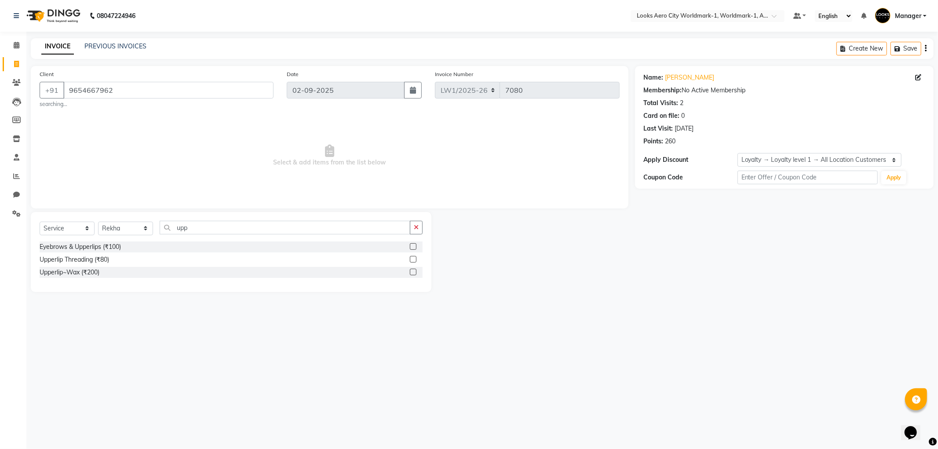
click at [413, 270] on label at bounding box center [413, 272] width 7 height 7
click at [413, 270] on input "checkbox" at bounding box center [413, 273] width 6 height 6
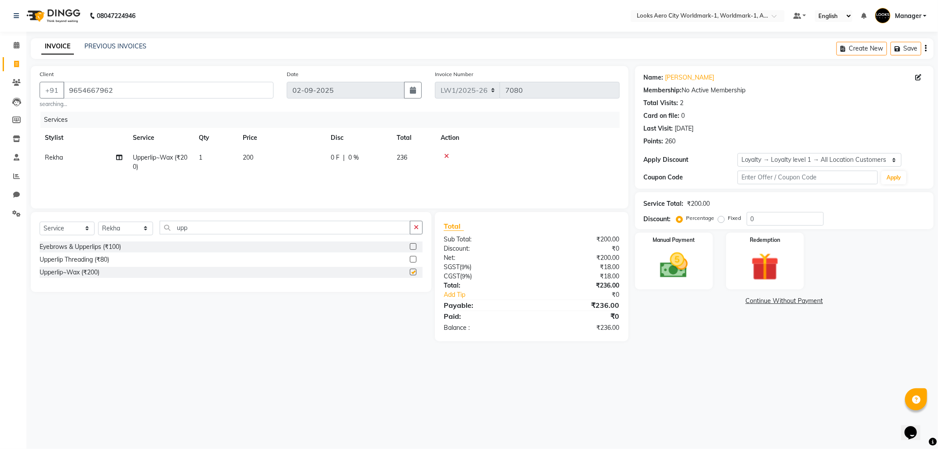
checkbox input "false"
click at [196, 230] on input "upp" at bounding box center [285, 228] width 251 height 14
type input "u"
drag, startPoint x: 270, startPoint y: 164, endPoint x: 277, endPoint y: 165, distance: 7.1
click at [271, 164] on td "200" at bounding box center [281, 162] width 88 height 29
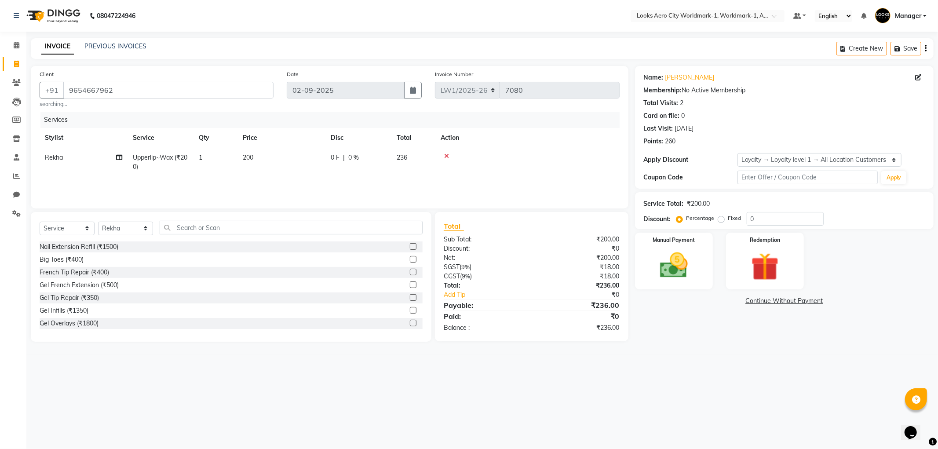
select select "84549"
click at [308, 160] on input "200" at bounding box center [322, 160] width 77 height 14
type input "2"
type input "400"
click at [769, 220] on input "0" at bounding box center [785, 219] width 77 height 14
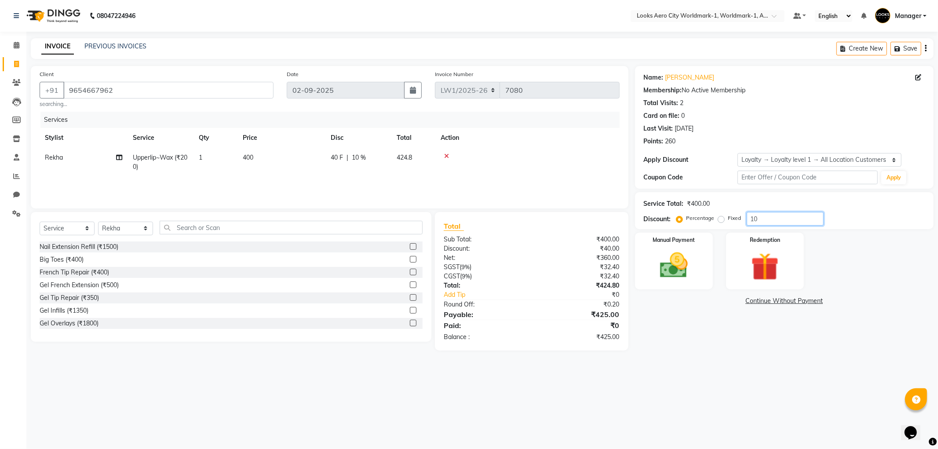
type input "10"
click at [281, 159] on td "400" at bounding box center [281, 162] width 88 height 29
select select "84549"
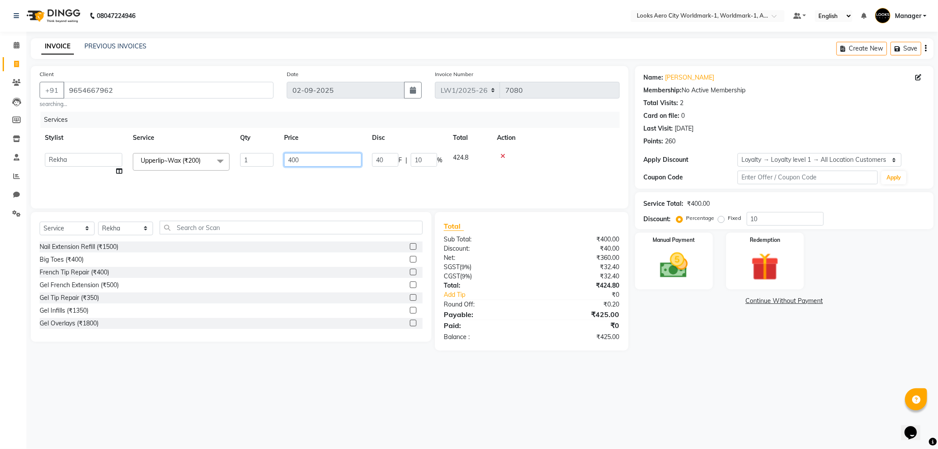
click at [319, 164] on input "400" at bounding box center [322, 160] width 77 height 14
type input "4"
type input "400"
drag, startPoint x: 253, startPoint y: 161, endPoint x: 476, endPoint y: 129, distance: 224.8
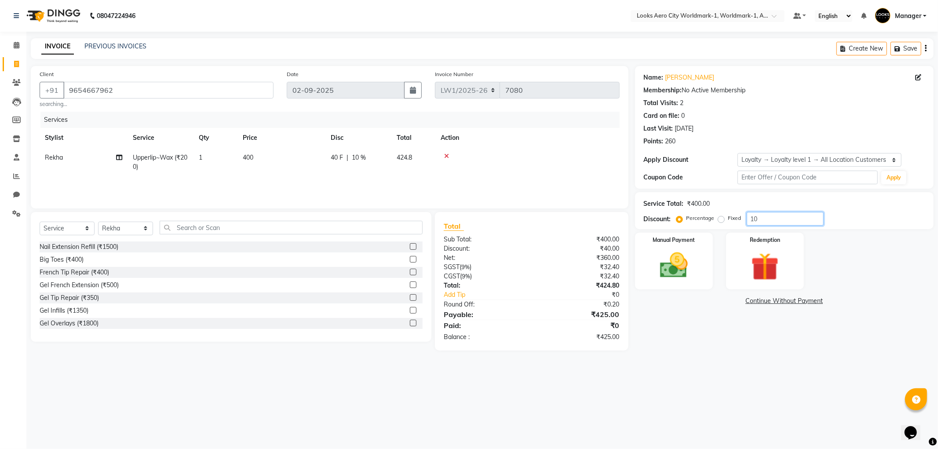
click at [770, 220] on input "10" at bounding box center [785, 219] width 77 height 14
type input "1"
click at [783, 218] on input "number" at bounding box center [785, 219] width 77 height 14
type input "10"
click at [280, 154] on td "400" at bounding box center [281, 162] width 88 height 29
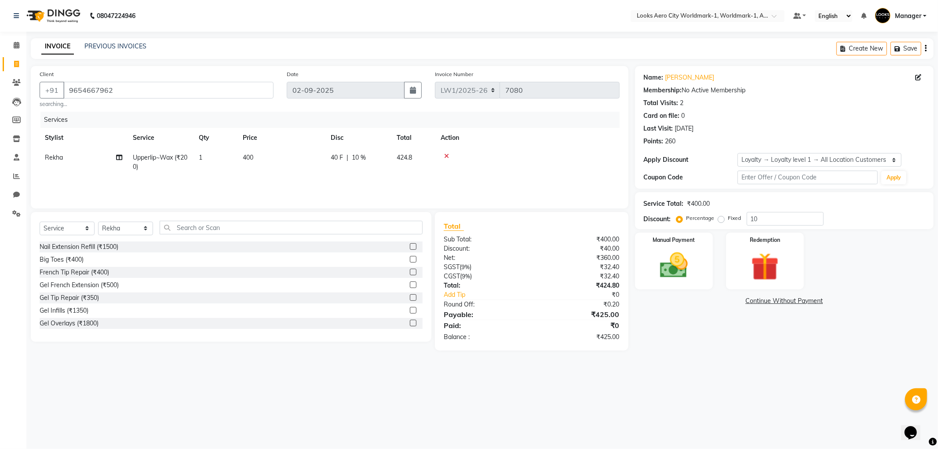
select select "84549"
click at [674, 274] on img at bounding box center [673, 265] width 47 height 33
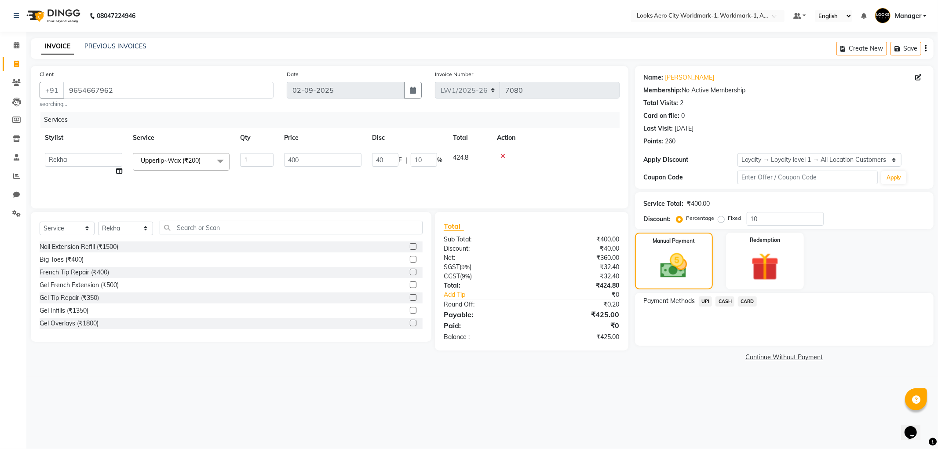
click at [743, 300] on span "CARD" at bounding box center [747, 301] width 19 height 10
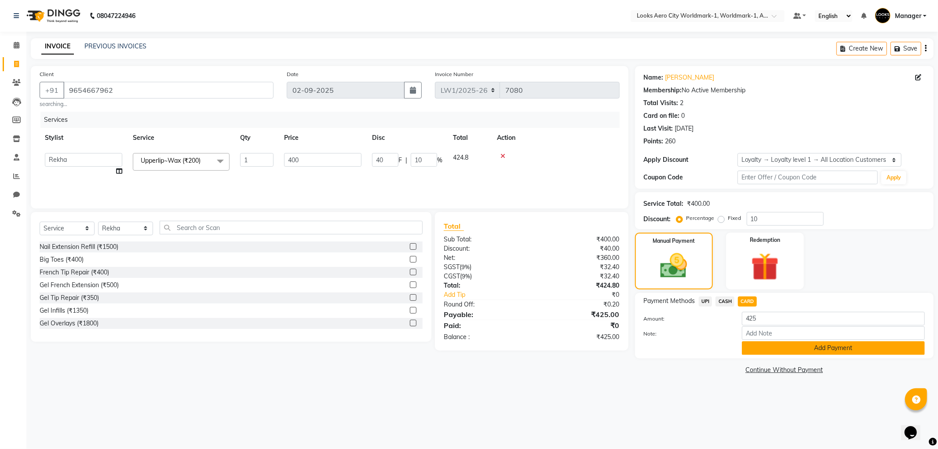
click at [769, 346] on button "Add Payment" at bounding box center [833, 348] width 183 height 14
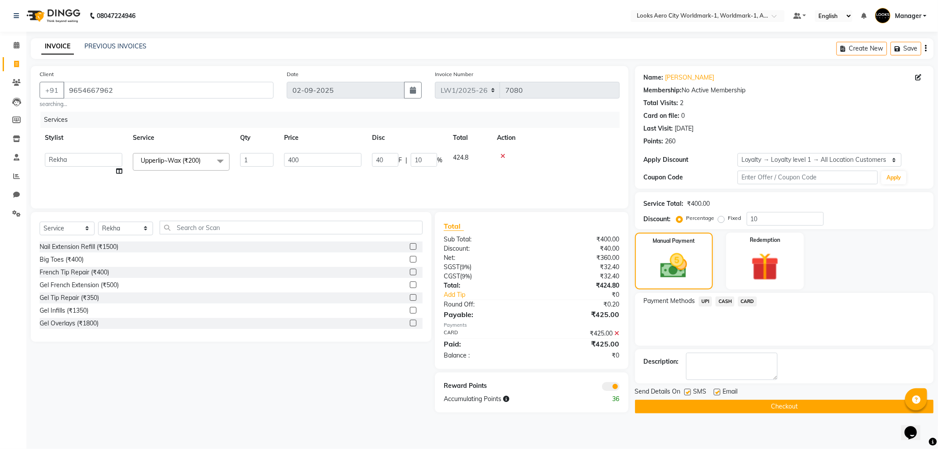
click at [605, 386] on span at bounding box center [611, 386] width 18 height 9
click at [619, 388] on input "checkbox" at bounding box center [619, 388] width 0 height 0
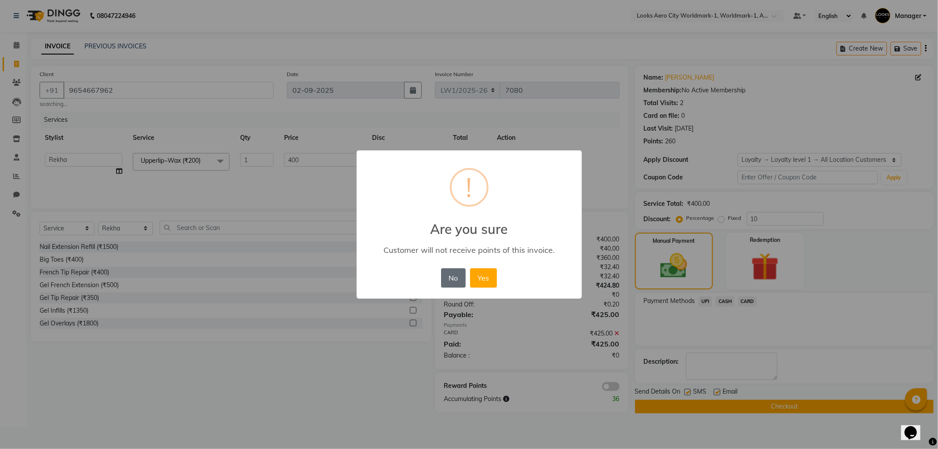
click at [465, 283] on button "No" at bounding box center [453, 277] width 25 height 19
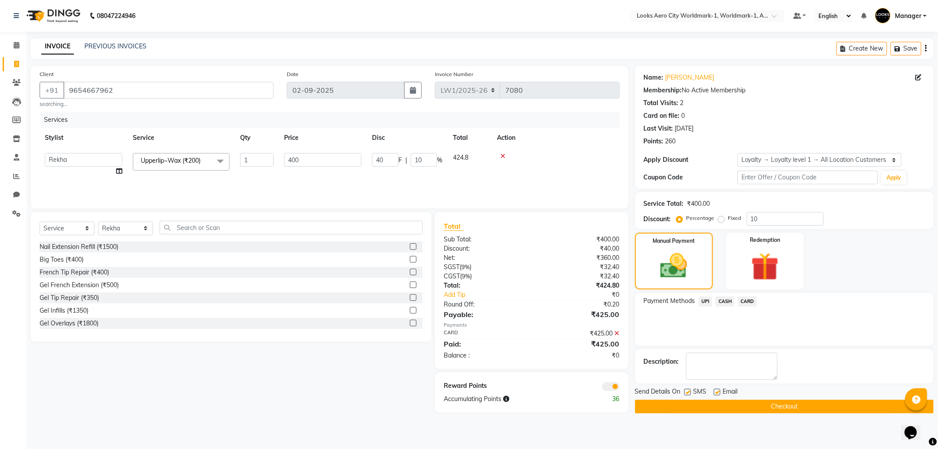
click at [772, 404] on button "Checkout" at bounding box center [784, 407] width 299 height 14
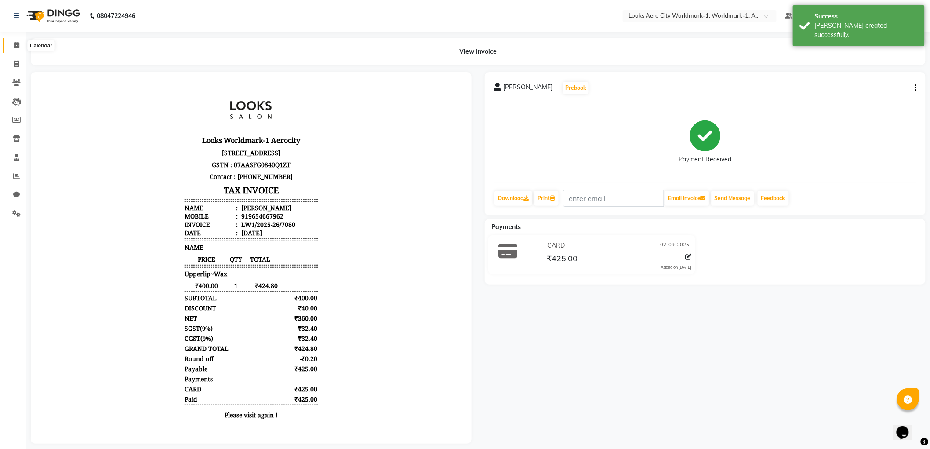
click at [16, 47] on icon at bounding box center [17, 45] width 6 height 7
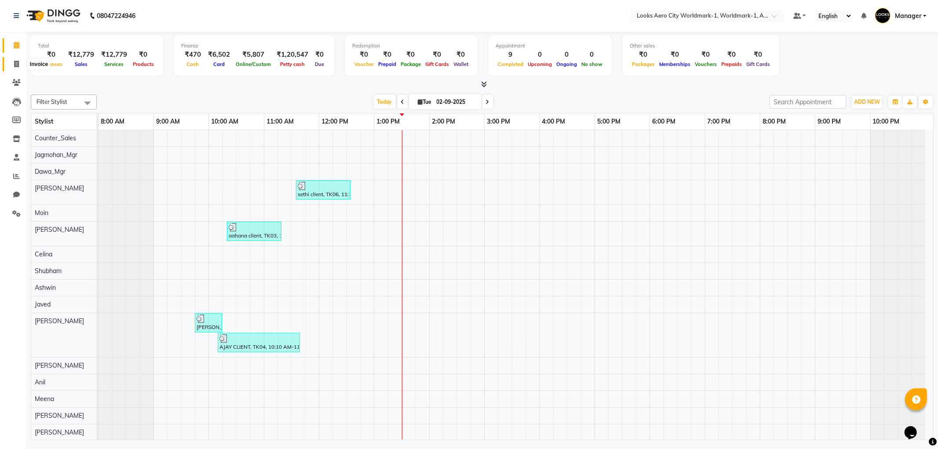
click at [20, 62] on span at bounding box center [16, 64] width 15 height 10
select select "service"
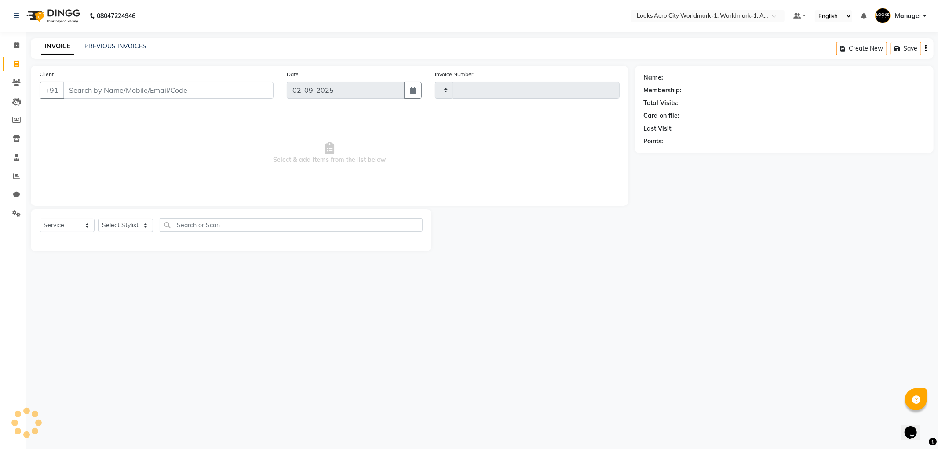
type input "7081"
select select "8573"
click at [21, 49] on span at bounding box center [16, 45] width 15 height 10
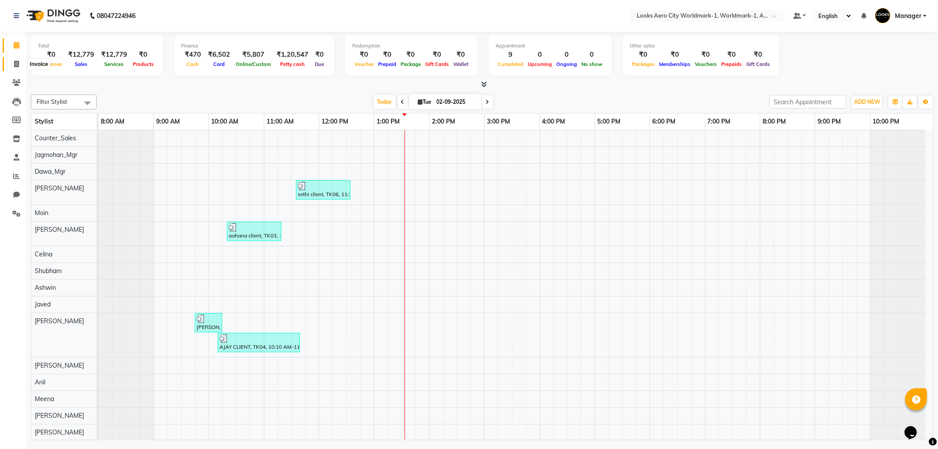
click at [14, 65] on icon at bounding box center [16, 64] width 5 height 7
select select "service"
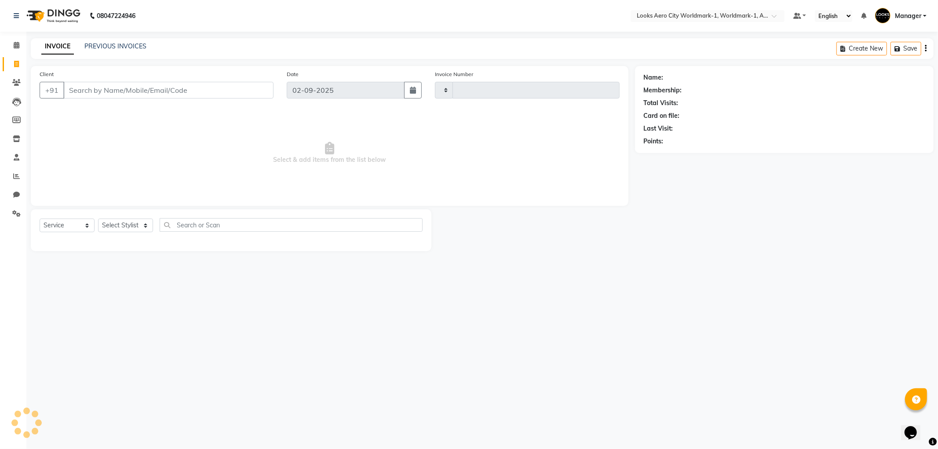
click at [160, 94] on input "Client" at bounding box center [168, 90] width 210 height 17
type input "7081"
select select "8573"
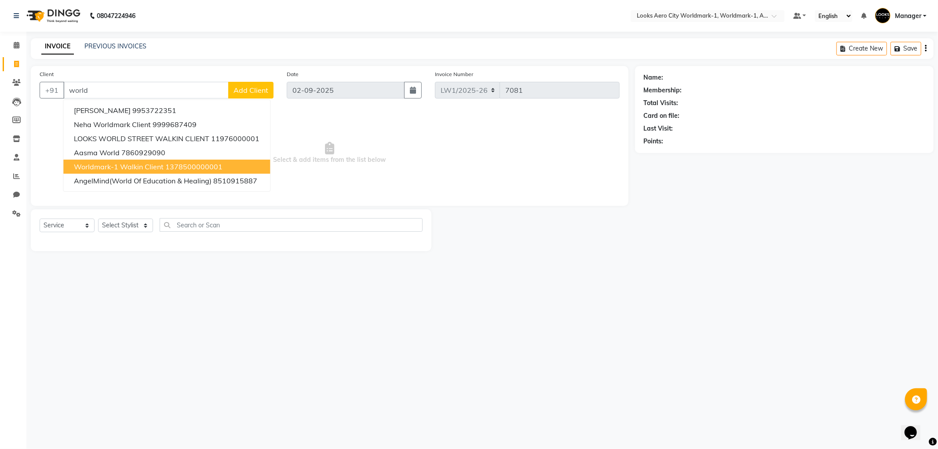
click at [112, 167] on span "Worldmark-1 Walkin Client" at bounding box center [119, 166] width 90 height 9
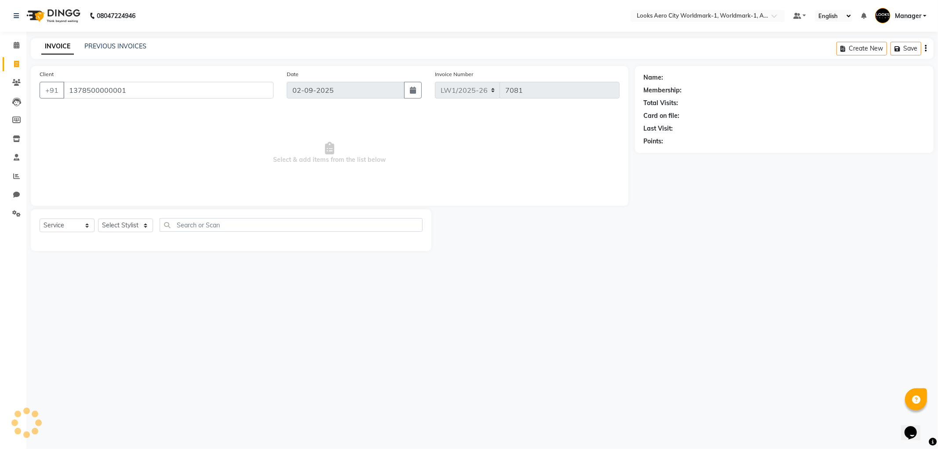
type input "1378500000001"
select select "1: Object"
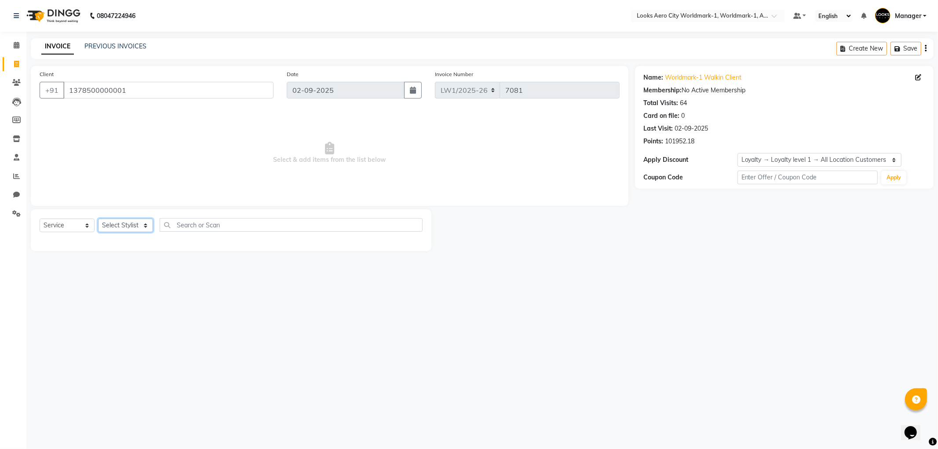
click at [147, 224] on select "Select Stylist [PERSON_NAME] [PERSON_NAME] [PERSON_NAME] [PERSON_NAME] Counter_…" at bounding box center [125, 226] width 55 height 14
select select "84537"
click at [98, 219] on select "Select Stylist [PERSON_NAME] [PERSON_NAME] [PERSON_NAME] [PERSON_NAME] Counter_…" at bounding box center [125, 226] width 55 height 14
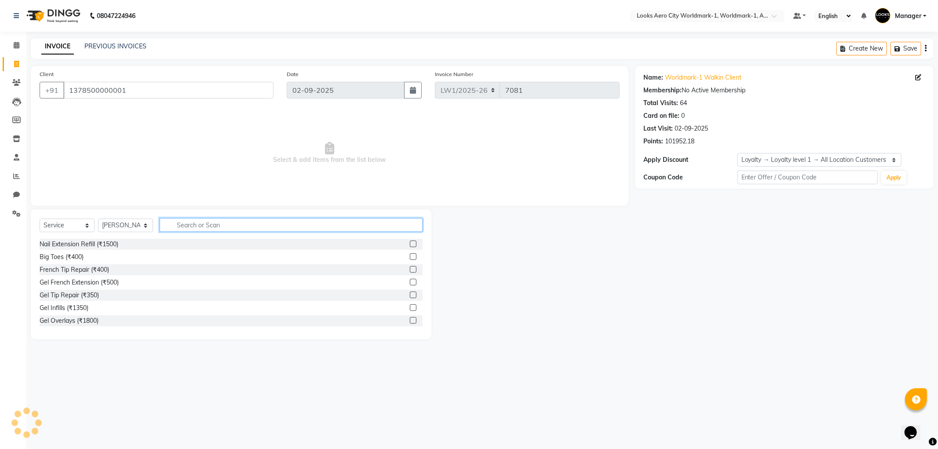
click at [191, 219] on input "text" at bounding box center [291, 225] width 263 height 14
type input "r"
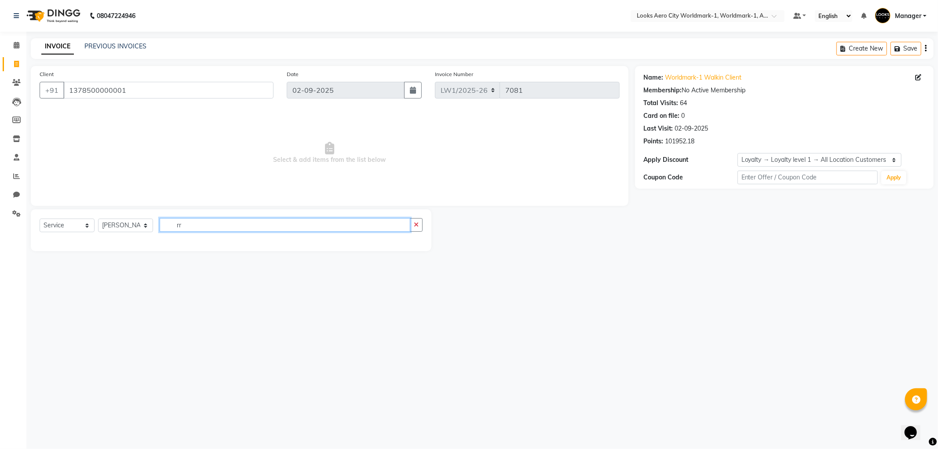
type input "r"
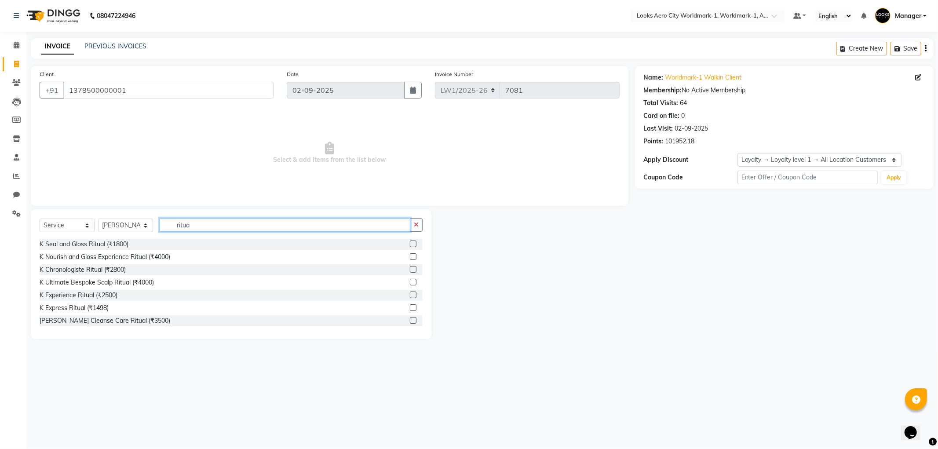
type input "ritua"
click at [410, 267] on label at bounding box center [413, 269] width 7 height 7
click at [410, 267] on input "checkbox" at bounding box center [413, 270] width 6 height 6
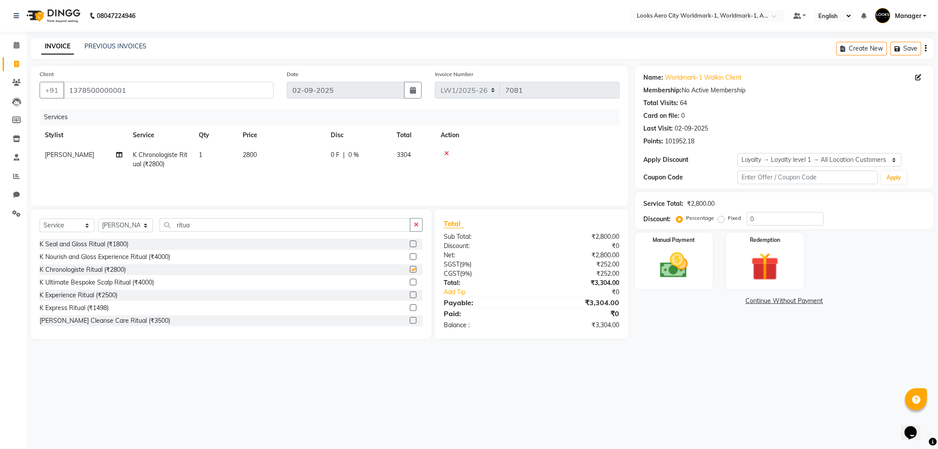
checkbox input "false"
click at [275, 154] on td "2800" at bounding box center [281, 159] width 88 height 29
select select "84537"
click at [305, 156] on input "2800" at bounding box center [322, 157] width 77 height 14
type input "2"
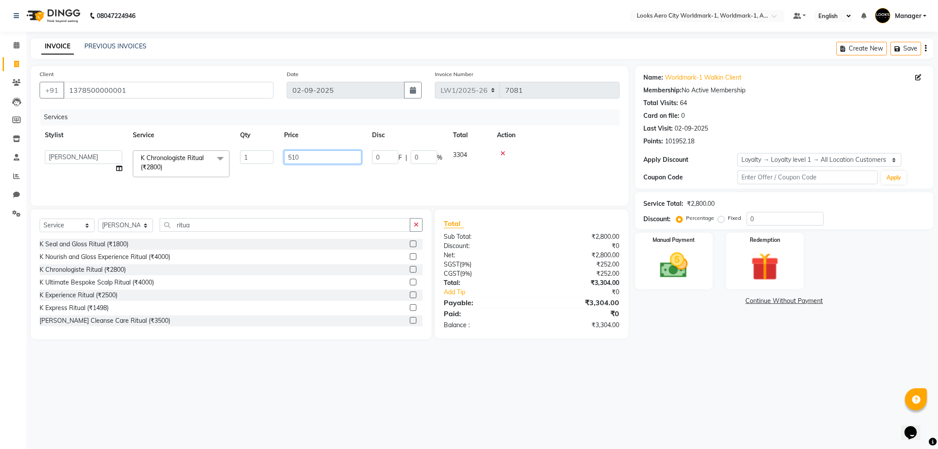
type input "5100"
click at [17, 46] on icon at bounding box center [17, 45] width 6 height 7
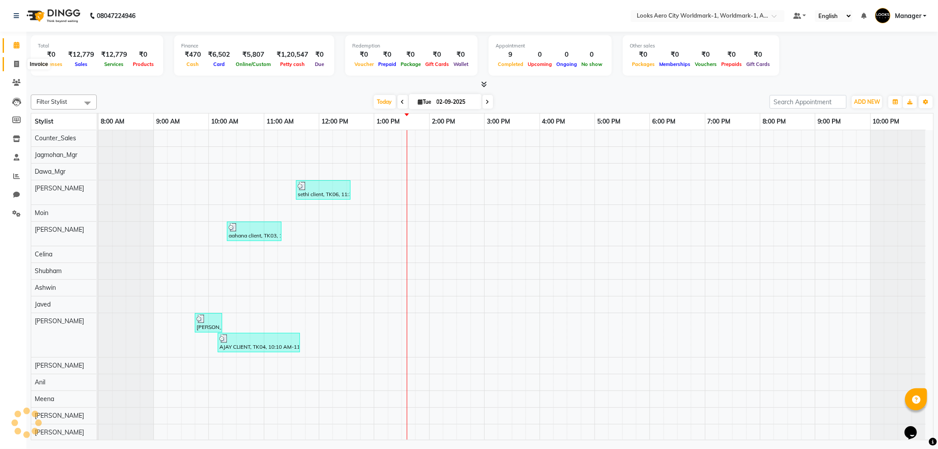
click at [15, 66] on icon at bounding box center [16, 64] width 5 height 7
select select "service"
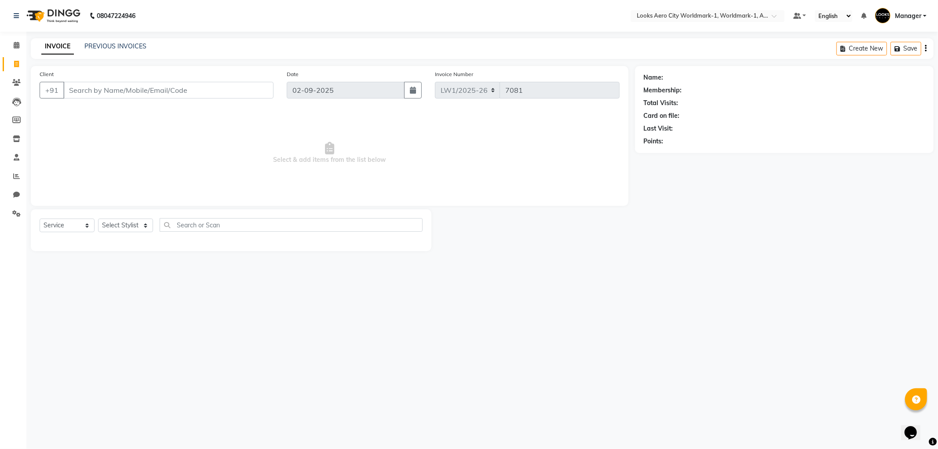
click at [116, 94] on input "Client" at bounding box center [168, 90] width 210 height 17
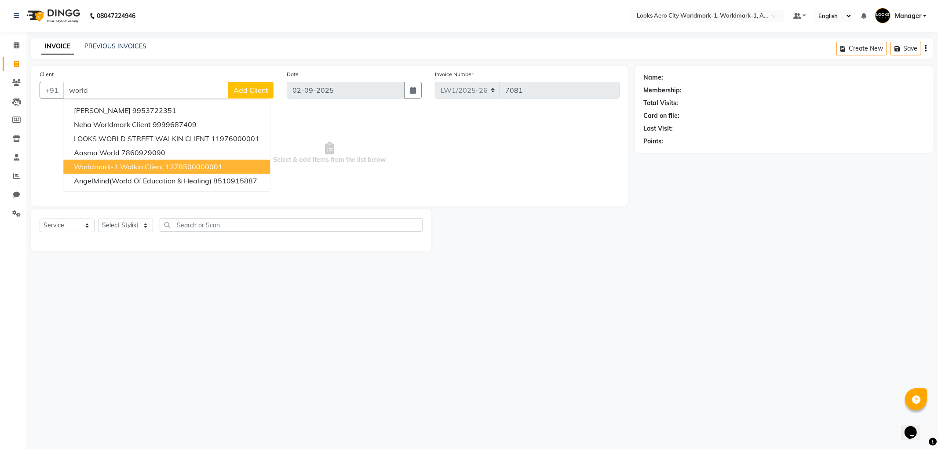
click at [127, 168] on span "Worldmark-1 Walkin Client" at bounding box center [119, 166] width 90 height 9
type input "1378500000001"
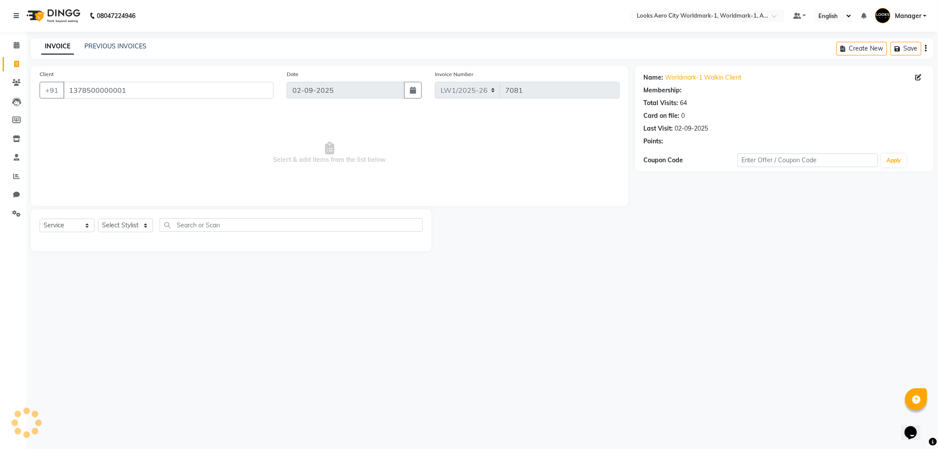
select select "1: Object"
click at [146, 225] on select "Select Stylist [PERSON_NAME] [PERSON_NAME] [PERSON_NAME] [PERSON_NAME] Counter_…" at bounding box center [125, 226] width 55 height 14
select select "84548"
click at [98, 219] on select "Select Stylist [PERSON_NAME] [PERSON_NAME] [PERSON_NAME] [PERSON_NAME] Counter_…" at bounding box center [125, 226] width 55 height 14
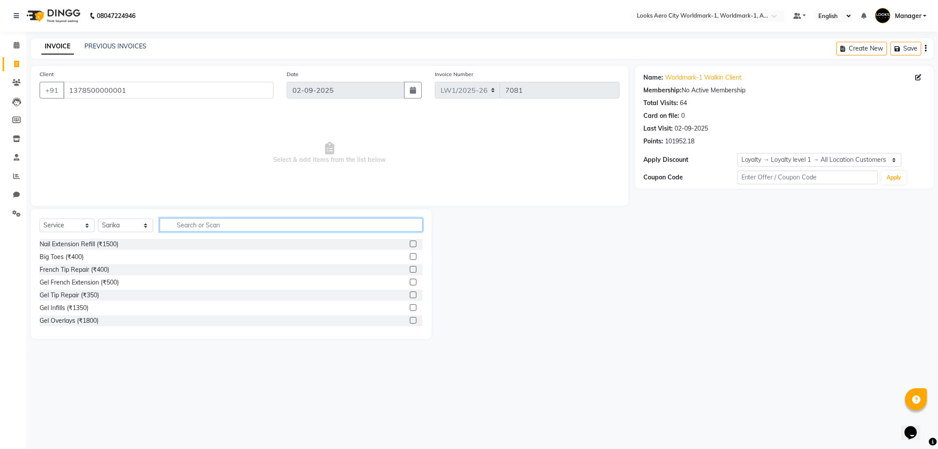
click at [188, 226] on input "text" at bounding box center [291, 225] width 263 height 14
type input "mass"
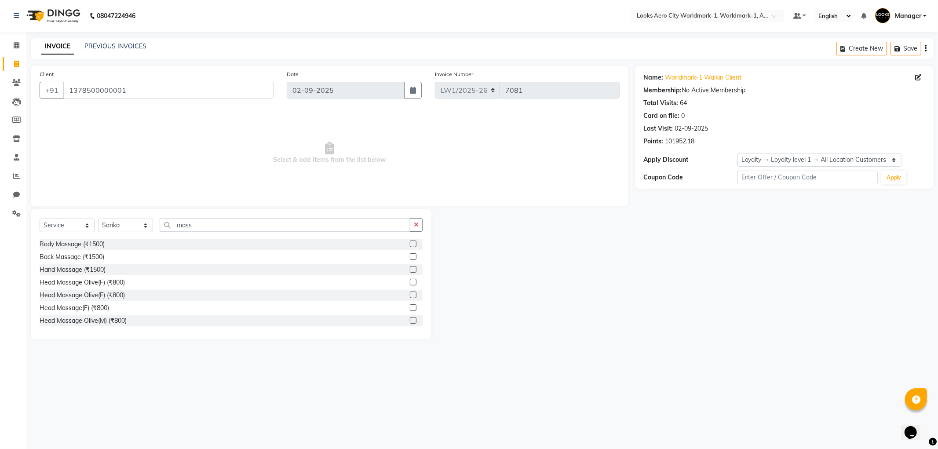
click at [410, 245] on label at bounding box center [413, 243] width 7 height 7
click at [410, 245] on input "checkbox" at bounding box center [413, 244] width 6 height 6
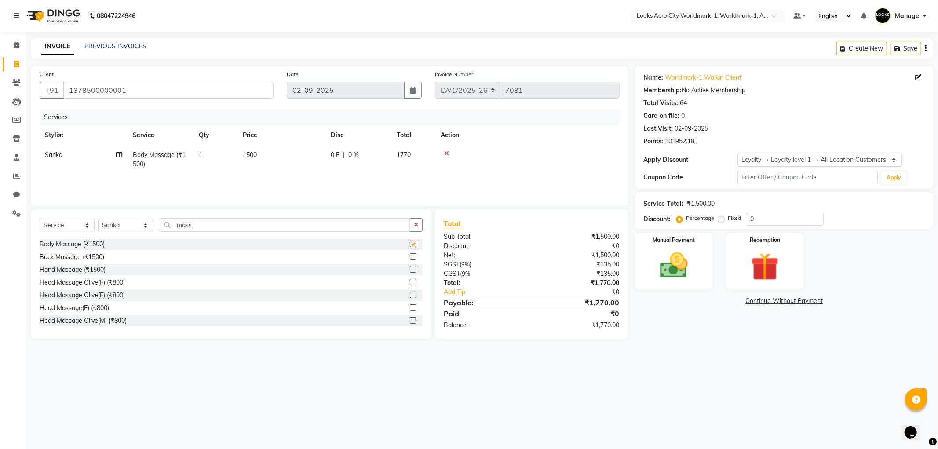
checkbox input "false"
click at [286, 156] on td "1500" at bounding box center [281, 159] width 88 height 29
select select "84548"
click at [321, 158] on input "1500" at bounding box center [322, 157] width 77 height 14
type input "1"
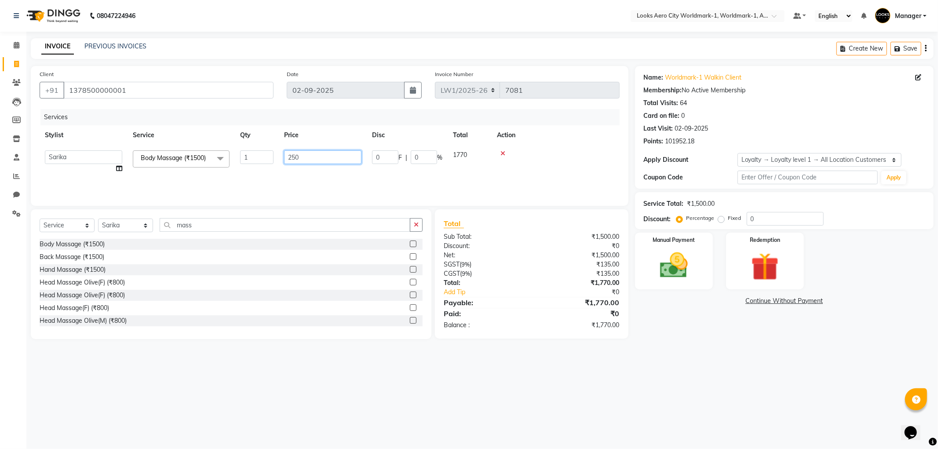
type input "2500"
click at [146, 225] on select "Select Stylist [PERSON_NAME] [PERSON_NAME] [PERSON_NAME] [PERSON_NAME] Counter_…" at bounding box center [125, 226] width 55 height 14
select select "84549"
click at [98, 219] on select "Select Stylist [PERSON_NAME] [PERSON_NAME] [PERSON_NAME] [PERSON_NAME] Counter_…" at bounding box center [125, 226] width 55 height 14
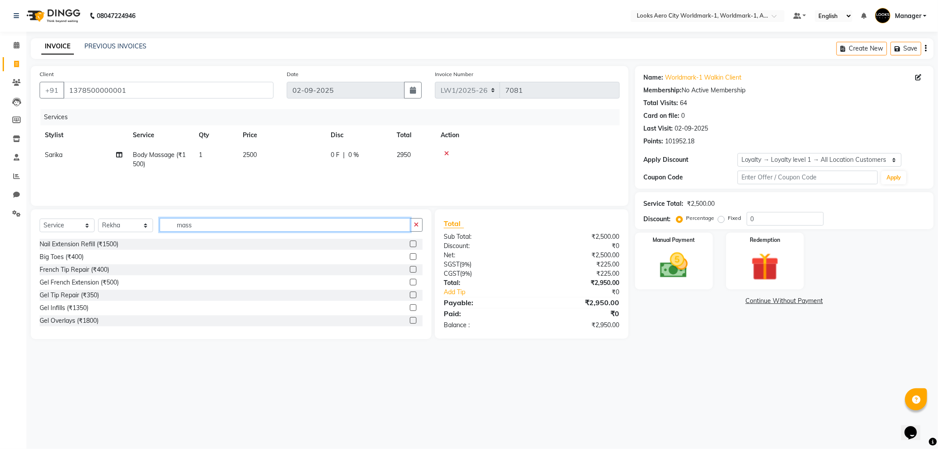
click at [218, 228] on input "mass" at bounding box center [285, 225] width 251 height 14
type input "m"
type input "gel"
click at [410, 307] on label at bounding box center [413, 307] width 7 height 7
click at [410, 307] on input "checkbox" at bounding box center [413, 308] width 6 height 6
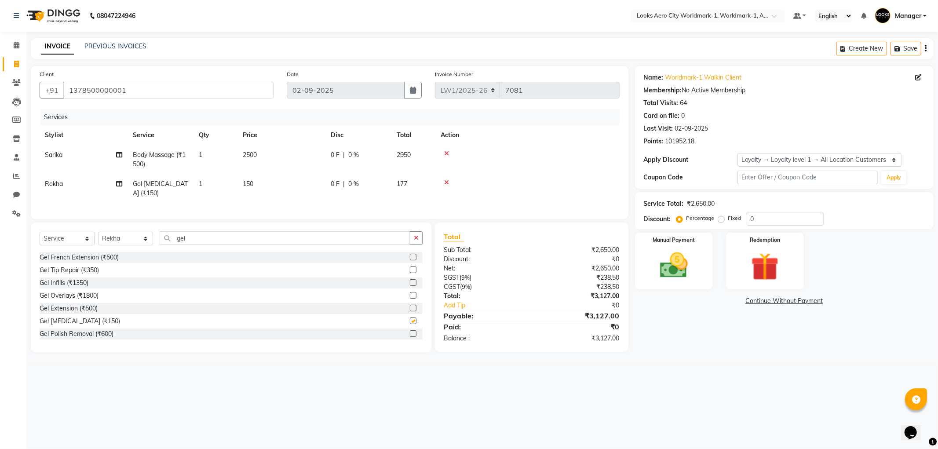
checkbox input "false"
drag, startPoint x: 277, startPoint y: 189, endPoint x: 281, endPoint y: 191, distance: 4.7
click at [277, 190] on td "150" at bounding box center [281, 188] width 88 height 29
select select "84549"
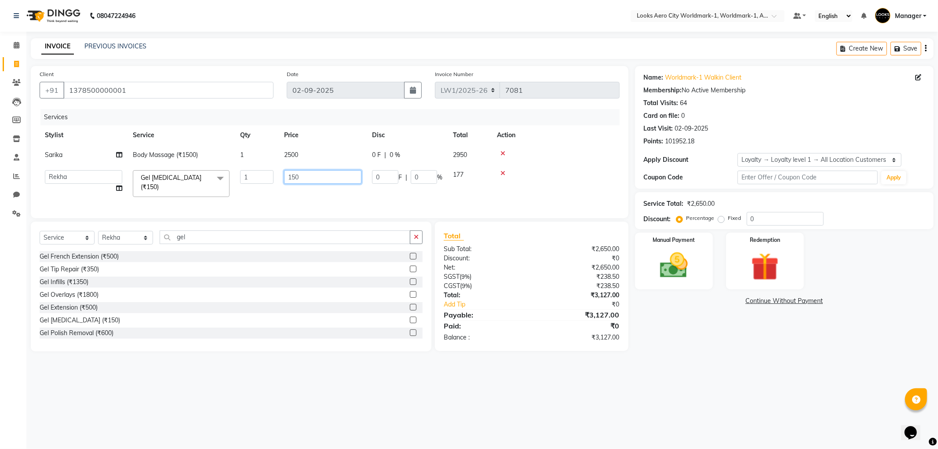
click at [324, 179] on input "150" at bounding box center [322, 177] width 77 height 14
type input "1"
type input "800"
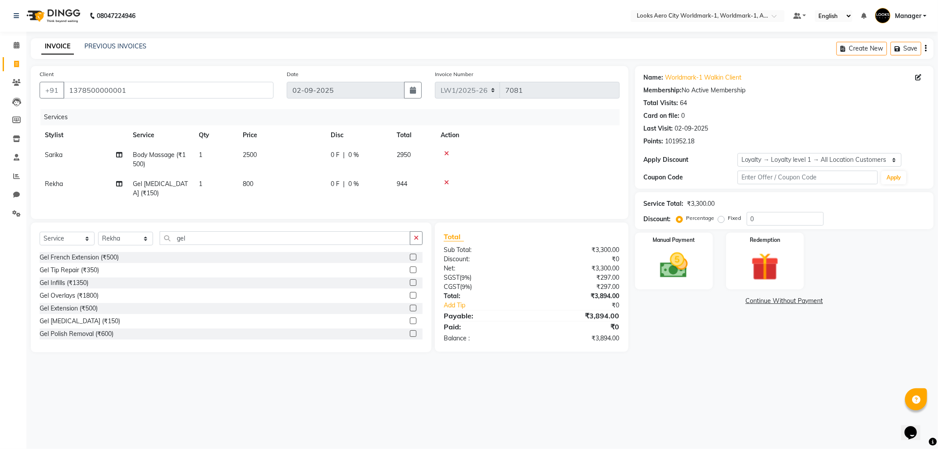
click at [328, 154] on tr "Sarika Body Massage (₹1500) 1 2500 0 F | 0 % 2950" at bounding box center [330, 159] width 580 height 29
click at [379, 156] on div "0 F | 0 %" at bounding box center [358, 154] width 55 height 9
select select "84548"
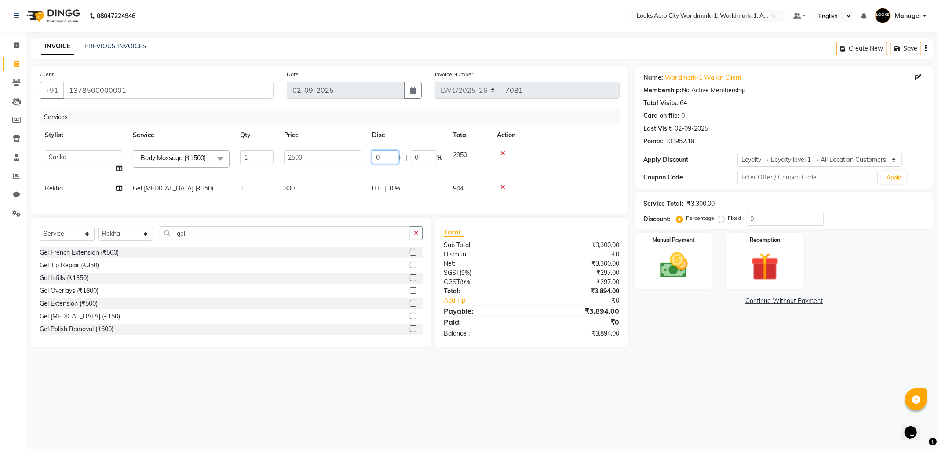
click at [391, 161] on input "0" at bounding box center [385, 157] width 26 height 14
type input "18"
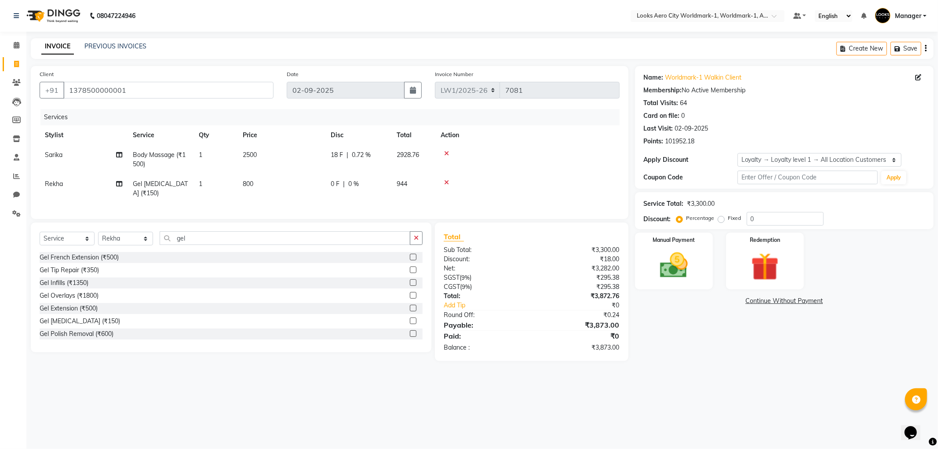
click at [217, 158] on td "1" at bounding box center [215, 159] width 44 height 29
select select "84548"
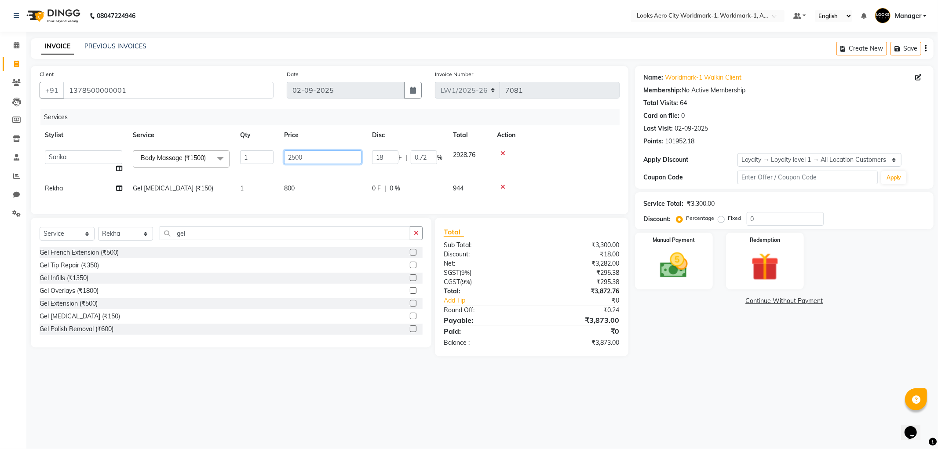
click at [343, 163] on input "2500" at bounding box center [322, 157] width 77 height 14
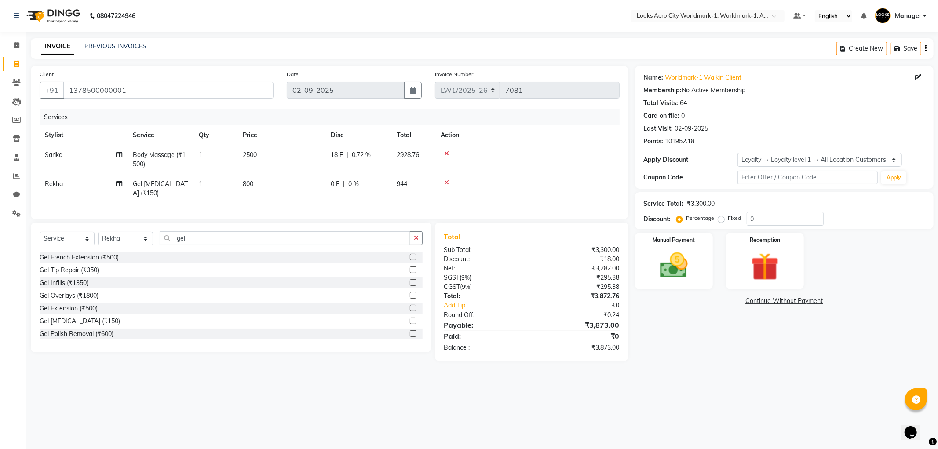
click at [209, 157] on td "1" at bounding box center [215, 159] width 44 height 29
select select "84548"
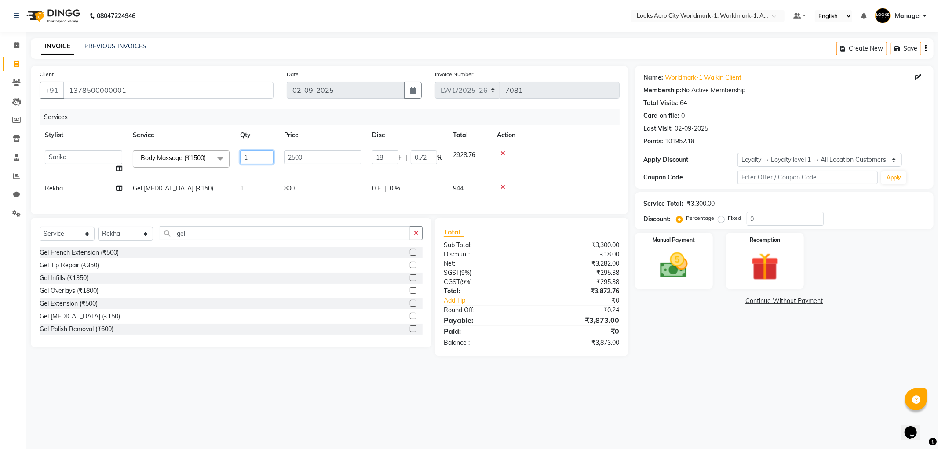
click at [255, 154] on input "1" at bounding box center [256, 157] width 33 height 14
click at [255, 191] on tr "Rekha Gel Nail Removal (₹150) 1 800 0 F | 0 % 944" at bounding box center [330, 189] width 580 height 20
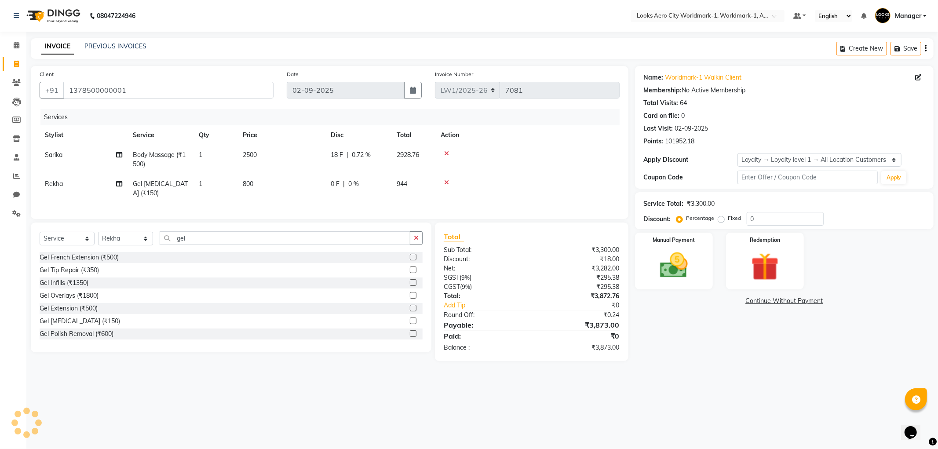
click at [271, 186] on td "800" at bounding box center [281, 188] width 88 height 29
select select "84549"
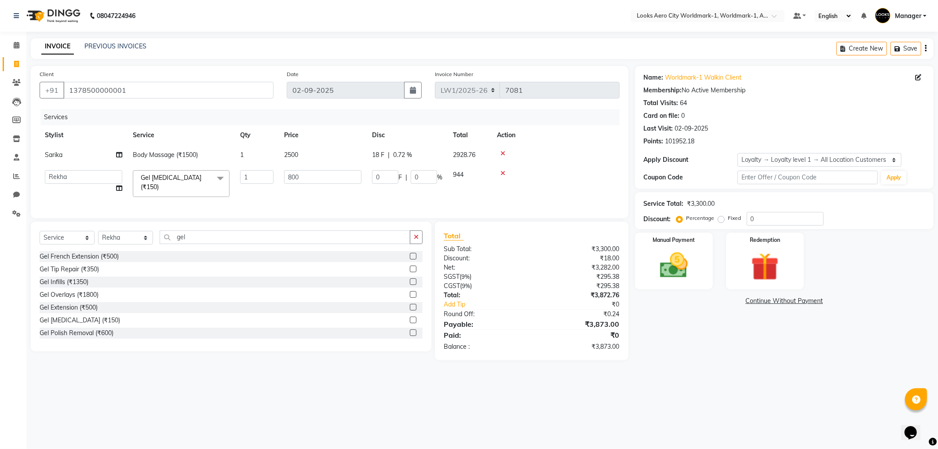
click at [217, 154] on td "Body Massage (₹1500)" at bounding box center [181, 155] width 107 height 20
select select "84548"
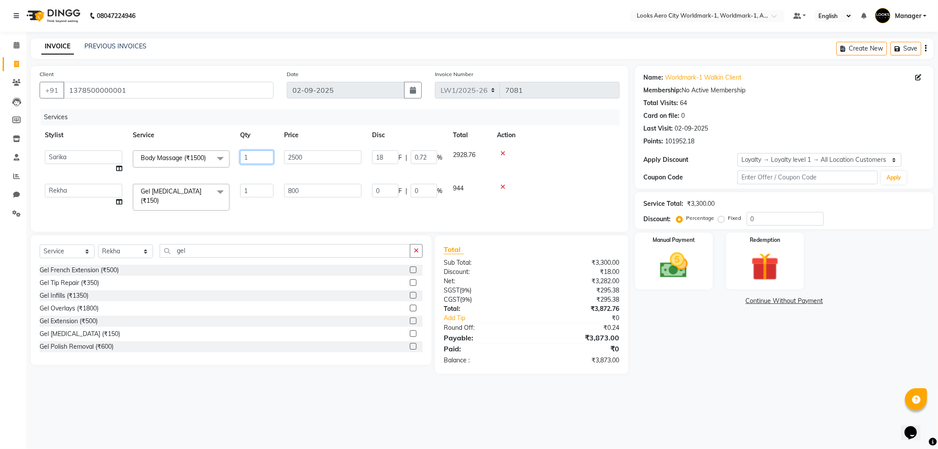
click at [269, 163] on input "1" at bounding box center [256, 157] width 33 height 14
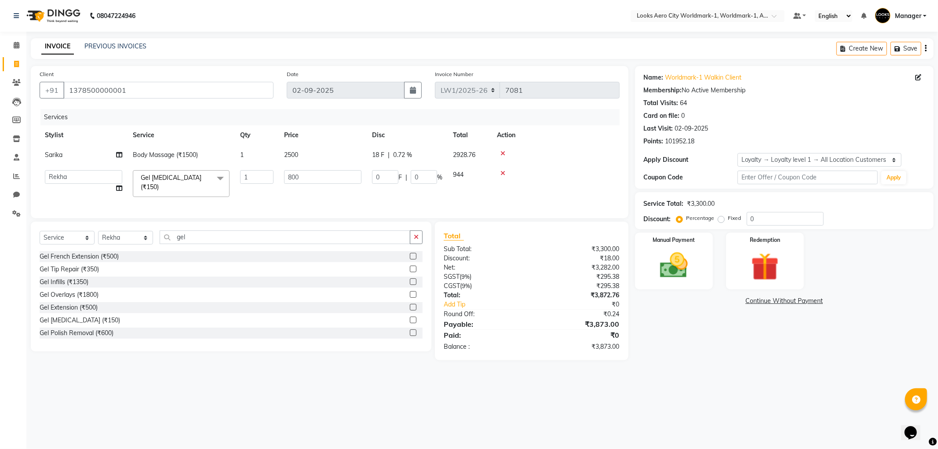
click at [296, 151] on span "2500" at bounding box center [291, 155] width 14 height 8
select select "84548"
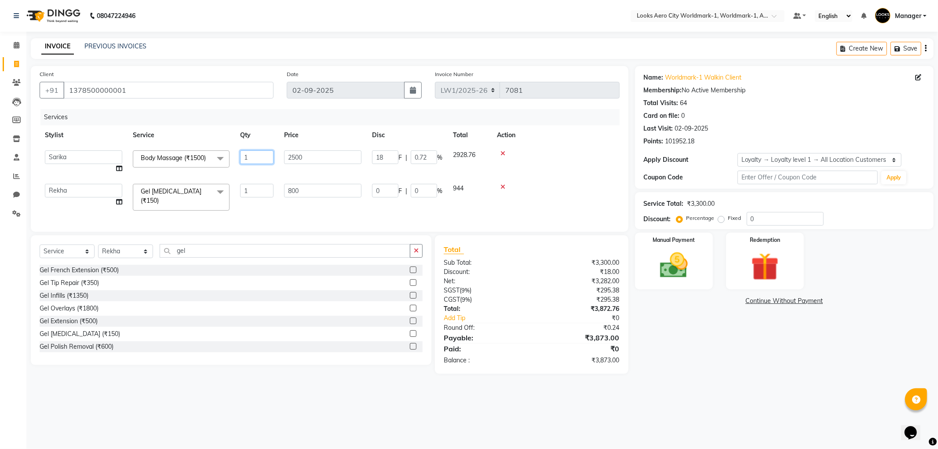
click at [254, 153] on input "1" at bounding box center [256, 157] width 33 height 14
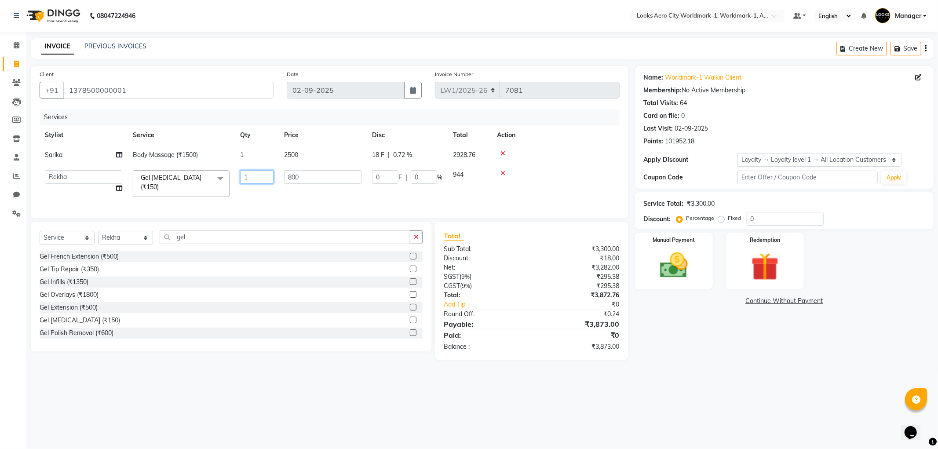
click at [269, 192] on td "1" at bounding box center [257, 183] width 44 height 37
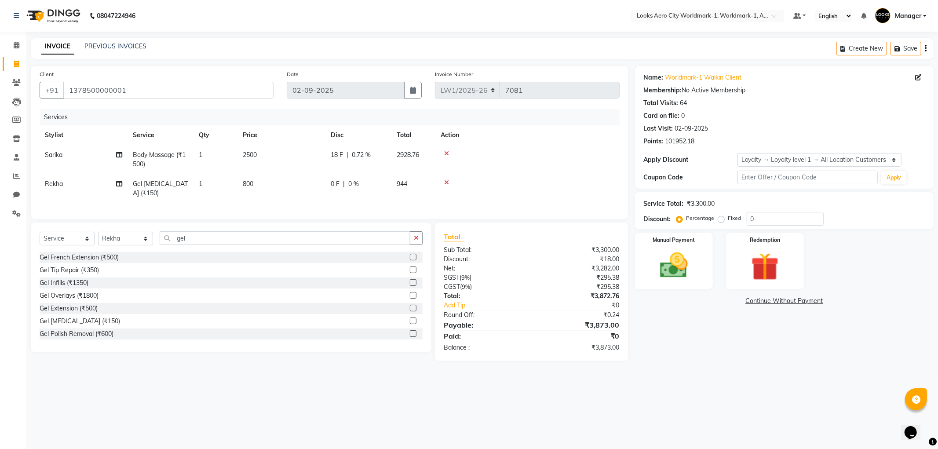
click at [270, 153] on tr "Sarika Body Massage (₹1500) 1 2500 18 F | 0.72 % 2928.76" at bounding box center [330, 159] width 580 height 29
click at [670, 252] on img at bounding box center [673, 265] width 47 height 33
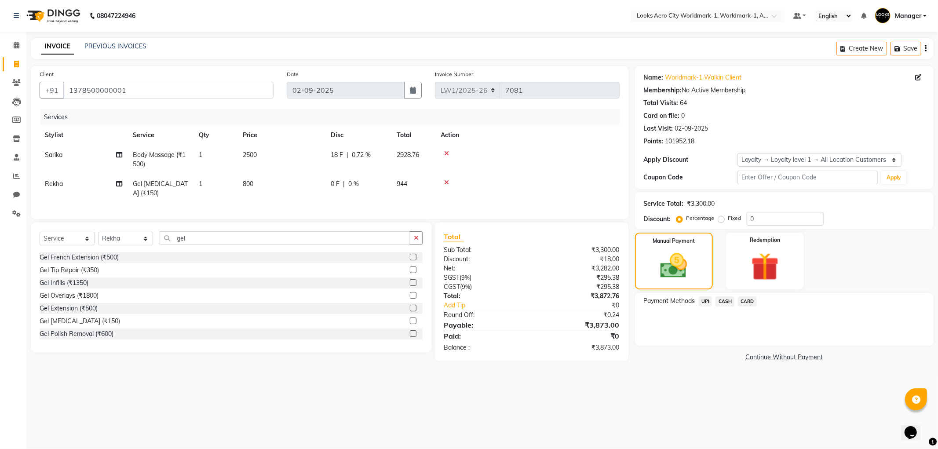
click at [751, 305] on span "CARD" at bounding box center [747, 301] width 19 height 10
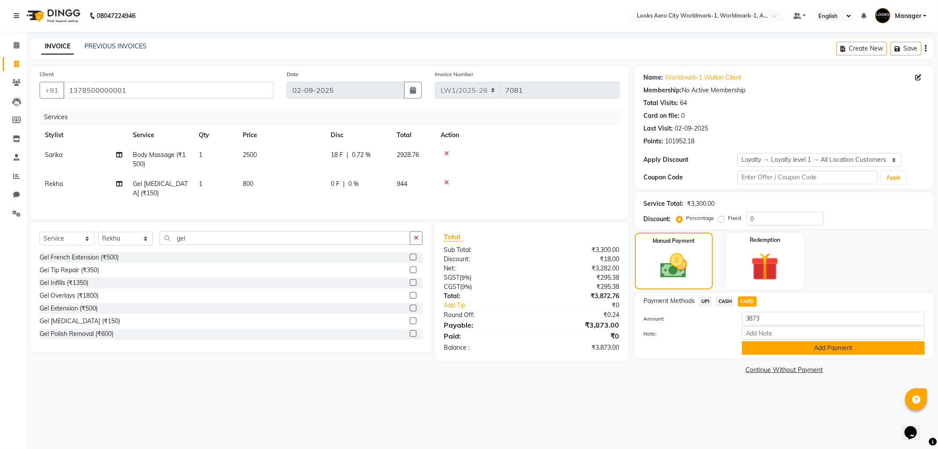
click at [771, 348] on button "Add Payment" at bounding box center [833, 348] width 183 height 14
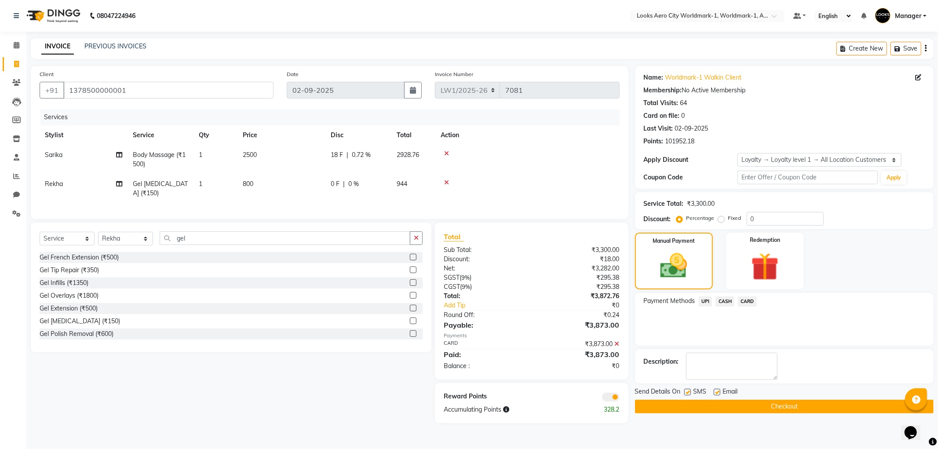
click at [608, 401] on span at bounding box center [611, 397] width 18 height 9
click at [619, 398] on input "checkbox" at bounding box center [619, 398] width 0 height 0
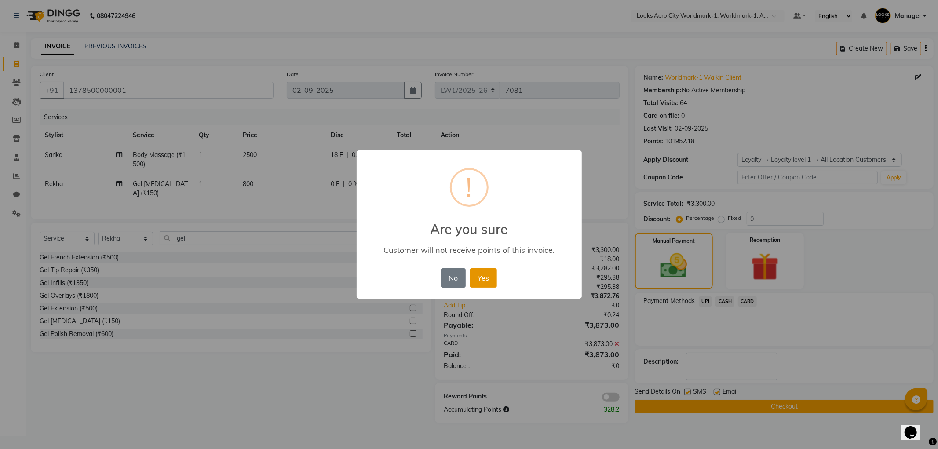
click at [493, 278] on button "Yes" at bounding box center [483, 277] width 27 height 19
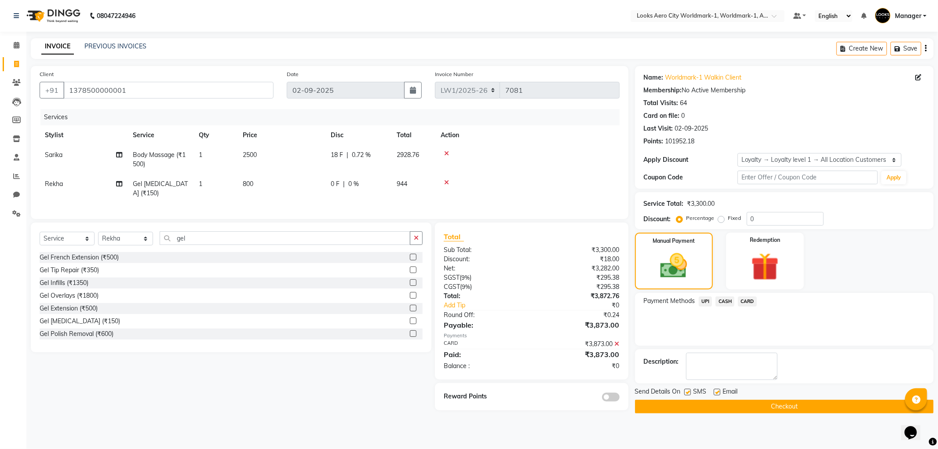
click at [683, 406] on button "Checkout" at bounding box center [784, 407] width 299 height 14
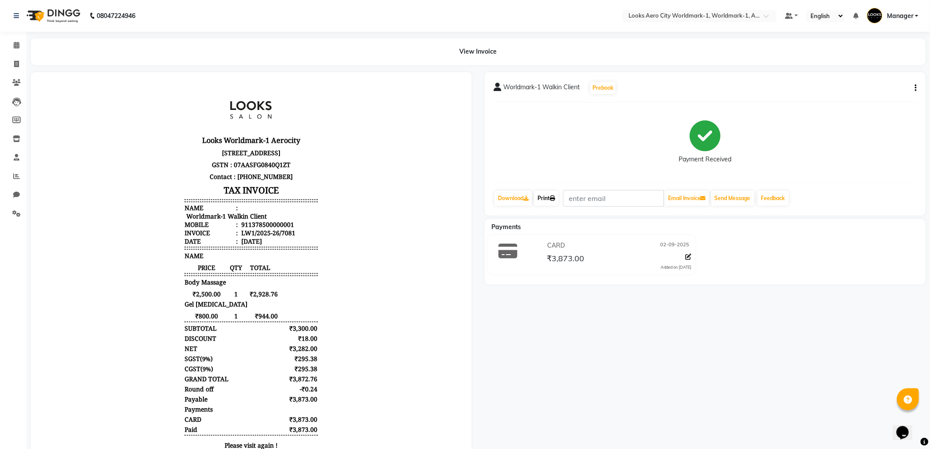
click at [554, 200] on icon at bounding box center [552, 198] width 5 height 5
drag, startPoint x: 14, startPoint y: 64, endPoint x: 42, endPoint y: 20, distance: 52.3
click at [14, 64] on icon at bounding box center [16, 64] width 5 height 7
select select "service"
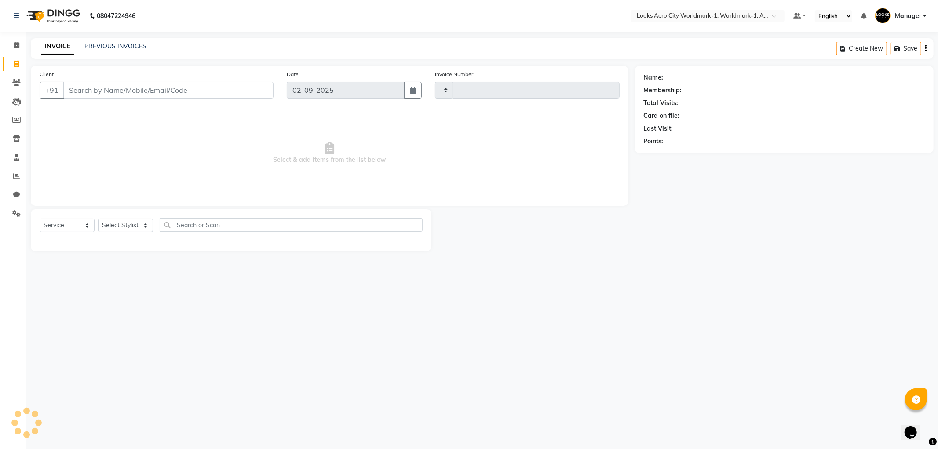
click at [144, 94] on input "Client" at bounding box center [168, 90] width 210 height 17
type input "7082"
select select "8573"
type input "9310503532"
click at [251, 94] on span "Add Client" at bounding box center [250, 90] width 35 height 9
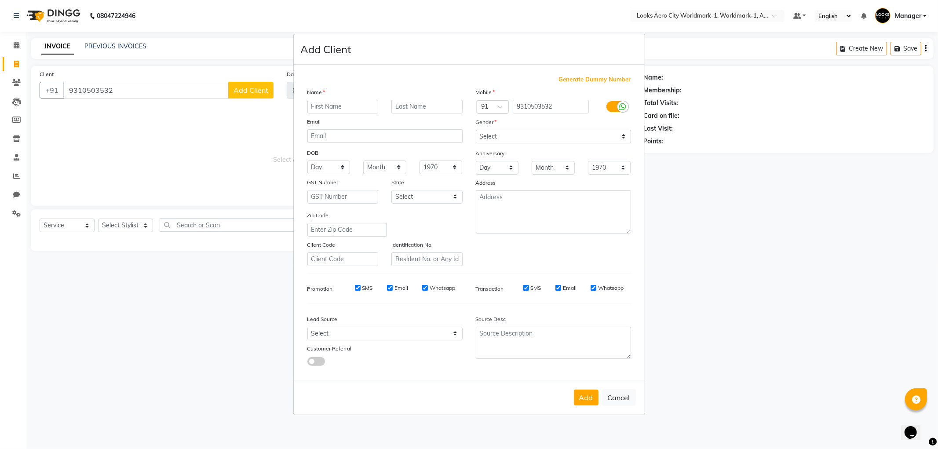
click at [328, 104] on input "text" at bounding box center [342, 107] width 71 height 14
type input "kamya"
click at [425, 109] on input "text" at bounding box center [426, 107] width 71 height 14
type input "client"
click at [485, 138] on select "Select [DEMOGRAPHIC_DATA] [DEMOGRAPHIC_DATA] Other Prefer Not To Say" at bounding box center [553, 137] width 155 height 14
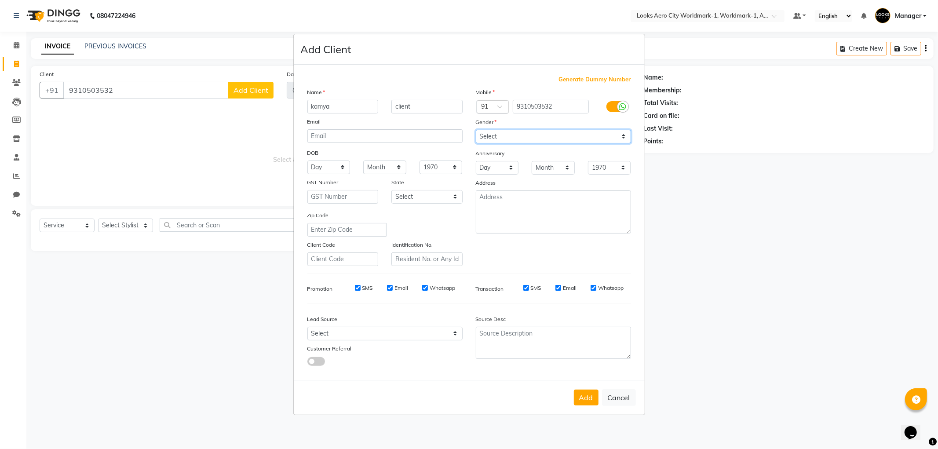
select select "female"
click at [476, 130] on select "Select [DEMOGRAPHIC_DATA] [DEMOGRAPHIC_DATA] Other Prefer Not To Say" at bounding box center [553, 137] width 155 height 14
click at [505, 209] on textarea at bounding box center [553, 211] width 155 height 43
type textarea "Aerocity"
click at [582, 396] on button "Add" at bounding box center [586, 398] width 25 height 16
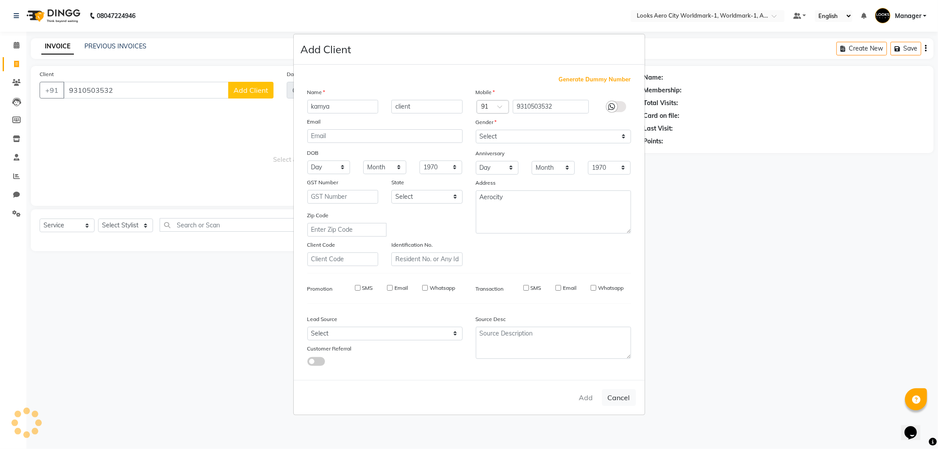
select select
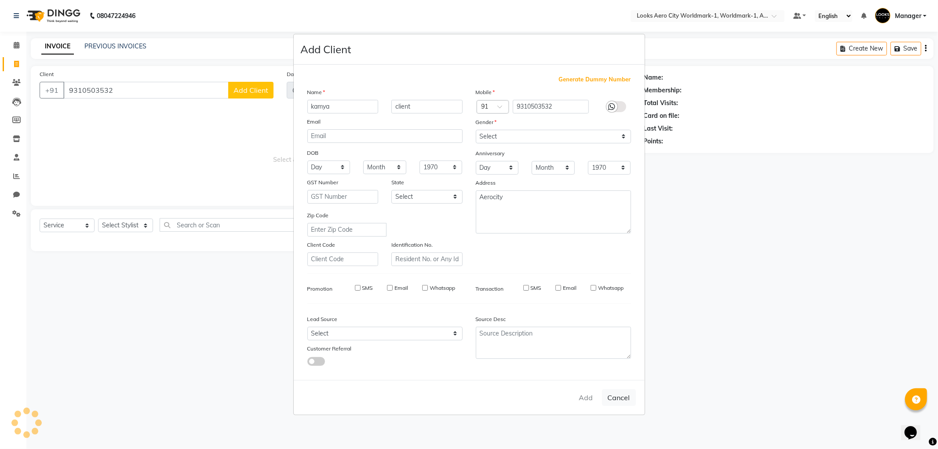
select select
checkbox input "false"
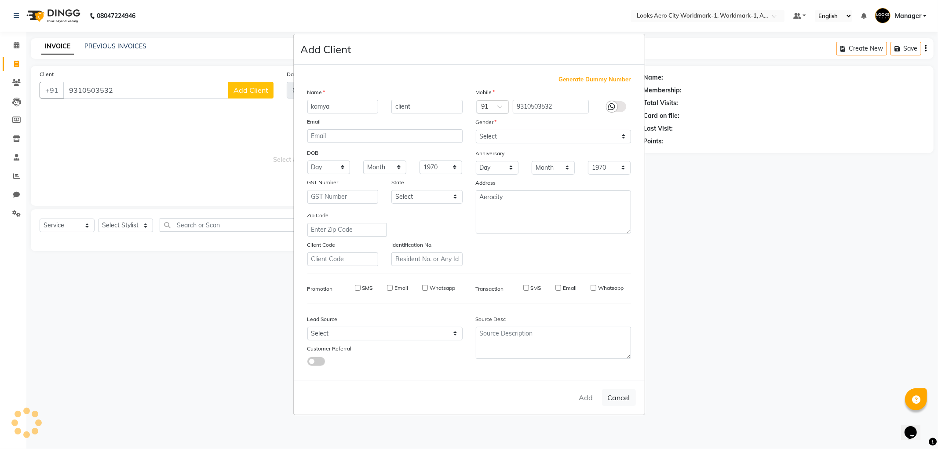
checkbox input "false"
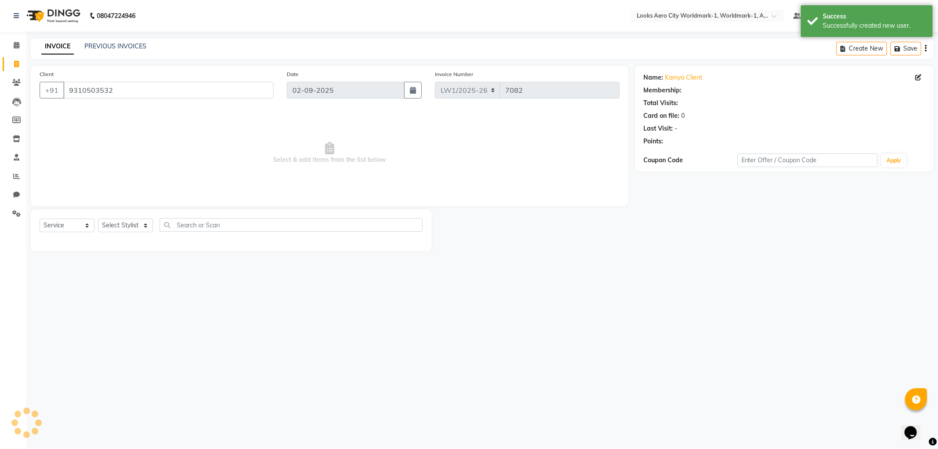
select select "1: Object"
click at [147, 225] on select "Select Stylist [PERSON_NAME] [PERSON_NAME] [PERSON_NAME] [PERSON_NAME] Counter_…" at bounding box center [125, 226] width 55 height 14
select select "84537"
click at [98, 219] on select "Select Stylist [PERSON_NAME] [PERSON_NAME] [PERSON_NAME] [PERSON_NAME] Counter_…" at bounding box center [125, 226] width 55 height 14
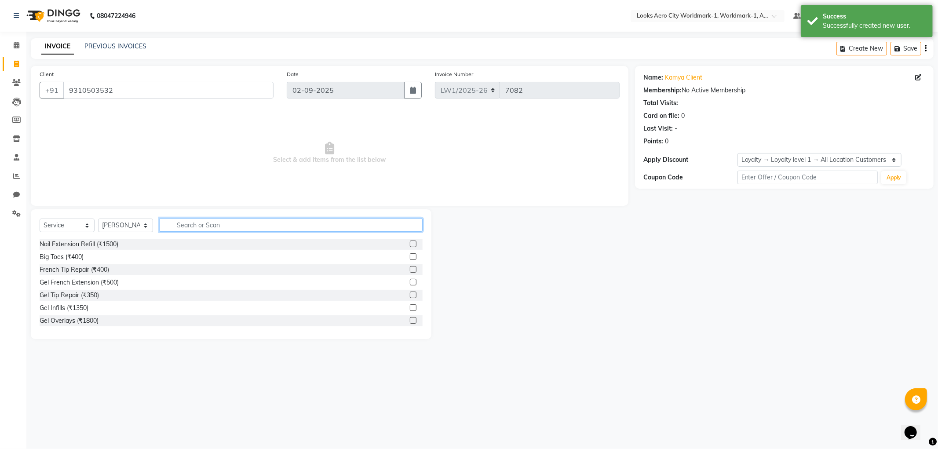
click at [182, 220] on input "text" at bounding box center [291, 225] width 263 height 14
type input "ritua"
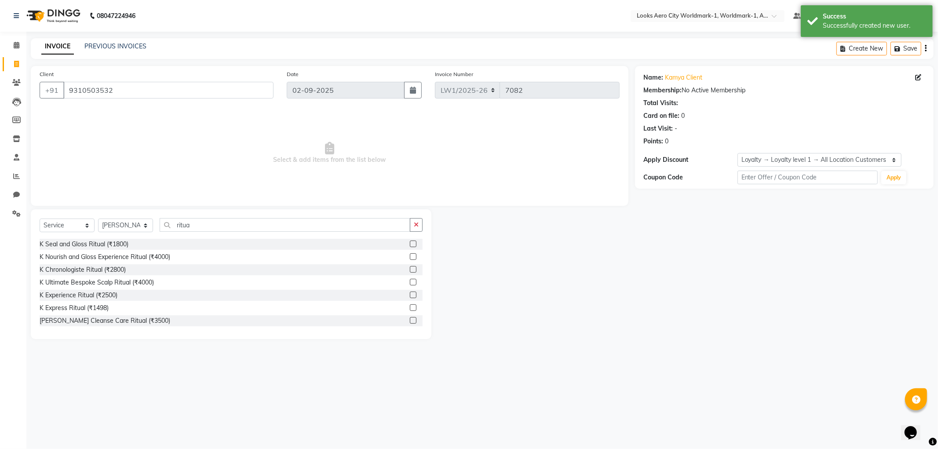
click at [410, 270] on label at bounding box center [413, 269] width 7 height 7
click at [410, 270] on input "checkbox" at bounding box center [413, 270] width 6 height 6
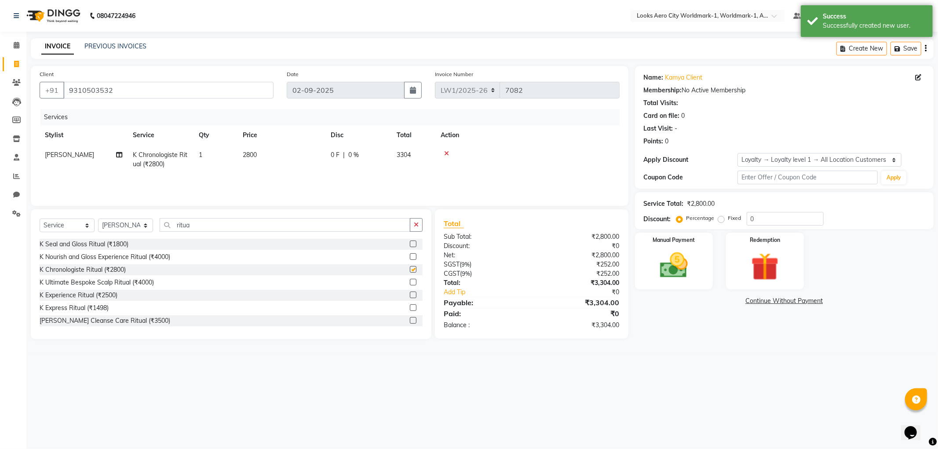
checkbox input "false"
click at [290, 155] on td "2800" at bounding box center [281, 159] width 88 height 29
select select "84537"
click at [345, 160] on input "2800" at bounding box center [322, 157] width 77 height 14
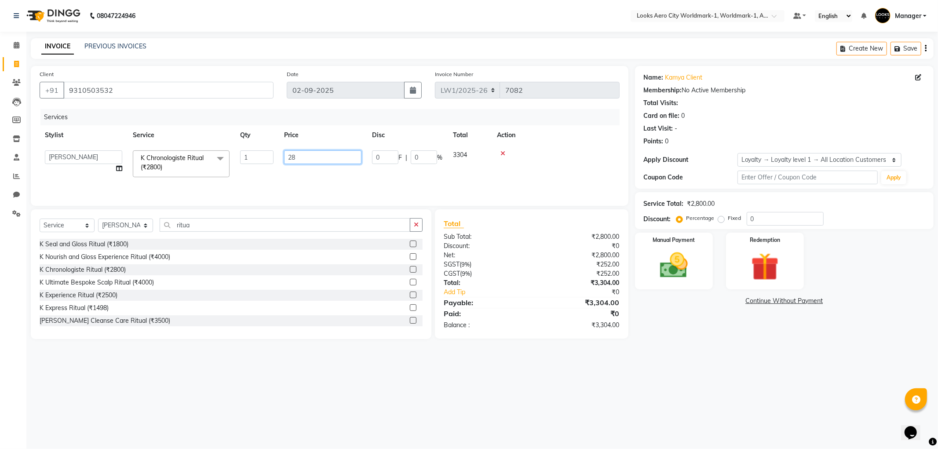
type input "2"
type input "5100"
click at [144, 226] on select "Select Stylist [PERSON_NAME] [PERSON_NAME] [PERSON_NAME] [PERSON_NAME] Counter_…" at bounding box center [125, 226] width 55 height 14
select select "84548"
click at [98, 219] on select "Select Stylist [PERSON_NAME] [PERSON_NAME] [PERSON_NAME] [PERSON_NAME] Counter_…" at bounding box center [125, 226] width 55 height 14
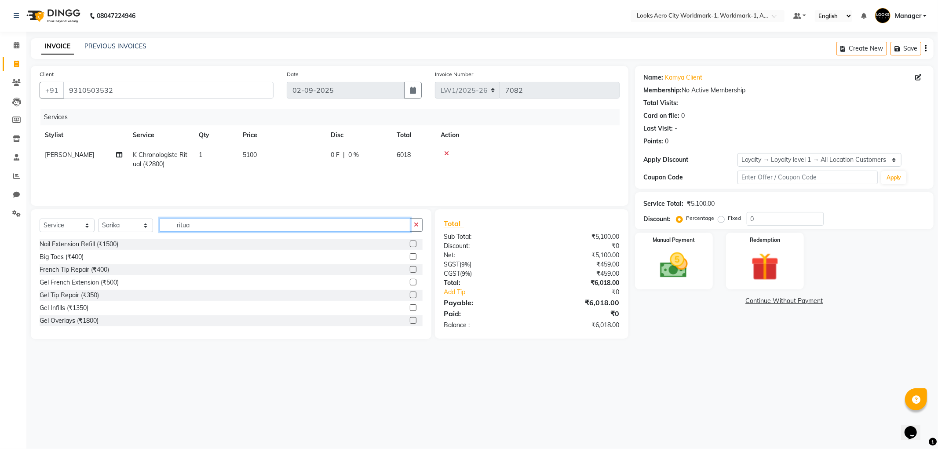
click at [208, 226] on input "ritua" at bounding box center [285, 225] width 251 height 14
type input "r"
type input "e"
type input "eye"
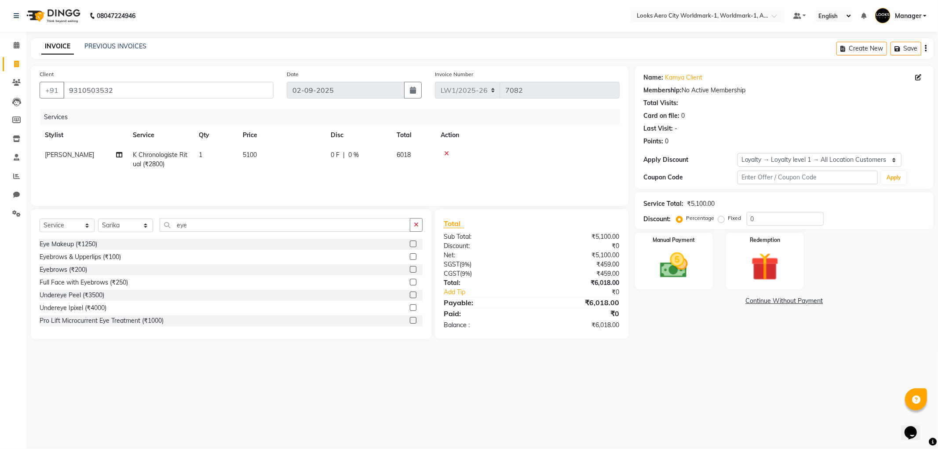
click at [410, 255] on label at bounding box center [413, 256] width 7 height 7
click at [410, 255] on input "checkbox" at bounding box center [413, 257] width 6 height 6
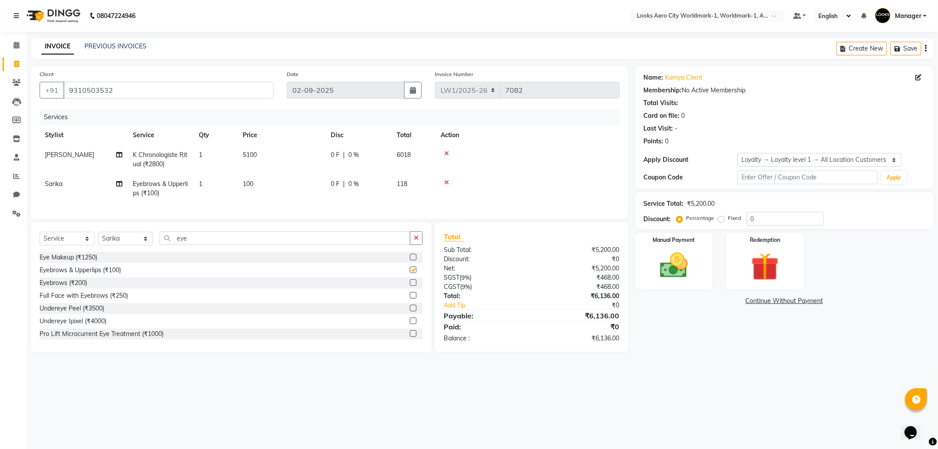
checkbox input "false"
click at [277, 186] on td "100" at bounding box center [281, 188] width 88 height 29
select select "84548"
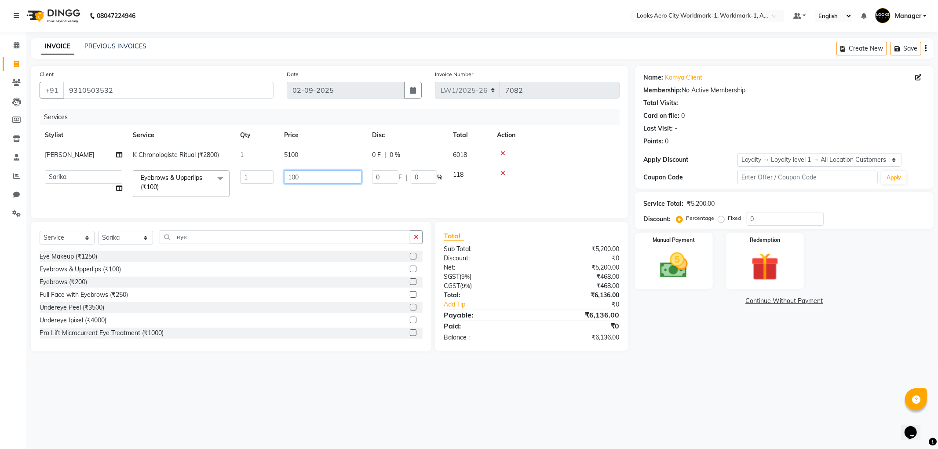
click at [339, 177] on input "100" at bounding box center [322, 177] width 77 height 14
type input "1"
type input "200"
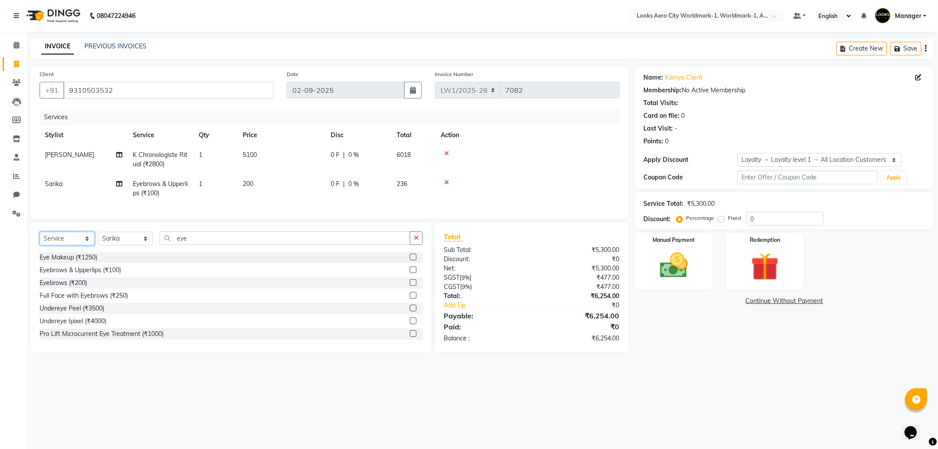
click at [89, 245] on select "Select Service Product Membership Package Voucher Prepaid Gift Card" at bounding box center [67, 239] width 55 height 14
select select "product"
click at [40, 239] on select "Select Service Product Membership Package Voucher Prepaid Gift Card" at bounding box center [67, 239] width 55 height 14
click at [147, 244] on select "Select Stylist Abhishek_Nails Amita Chauhan Anil Ashwin Celina Counter_Sales Da…" at bounding box center [125, 239] width 55 height 14
select select "84537"
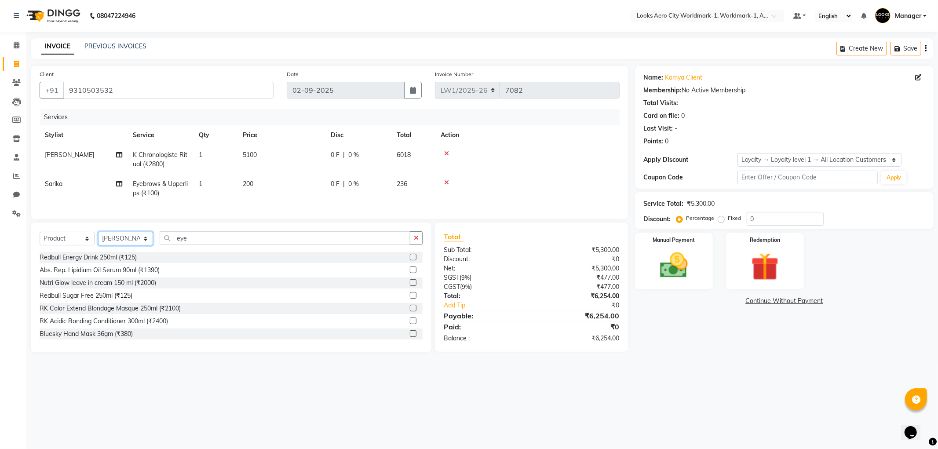
click at [98, 239] on select "Select Stylist Abhishek_Nails Amita Chauhan Anil Ashwin Celina Counter_Sales Da…" at bounding box center [125, 239] width 55 height 14
click at [222, 240] on input "eye" at bounding box center [285, 238] width 251 height 14
type input "e"
type input "3474636728268"
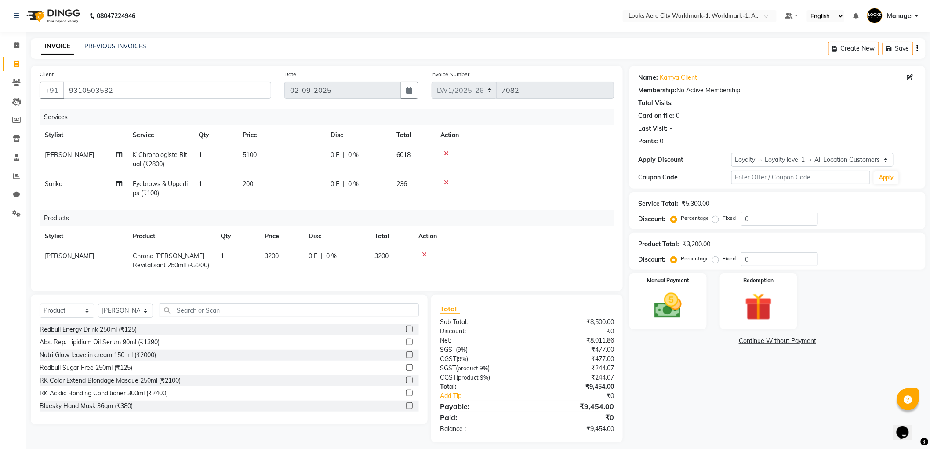
click at [283, 254] on td "3200" at bounding box center [281, 260] width 44 height 29
select select "84537"
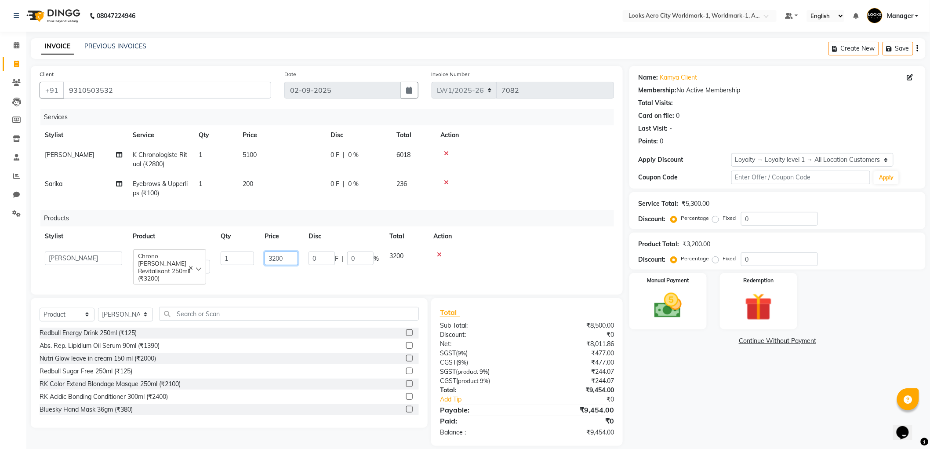
click at [295, 258] on input "3200" at bounding box center [281, 258] width 33 height 14
type input "3"
type input "3400"
click at [251, 321] on input "text" at bounding box center [289, 314] width 259 height 14
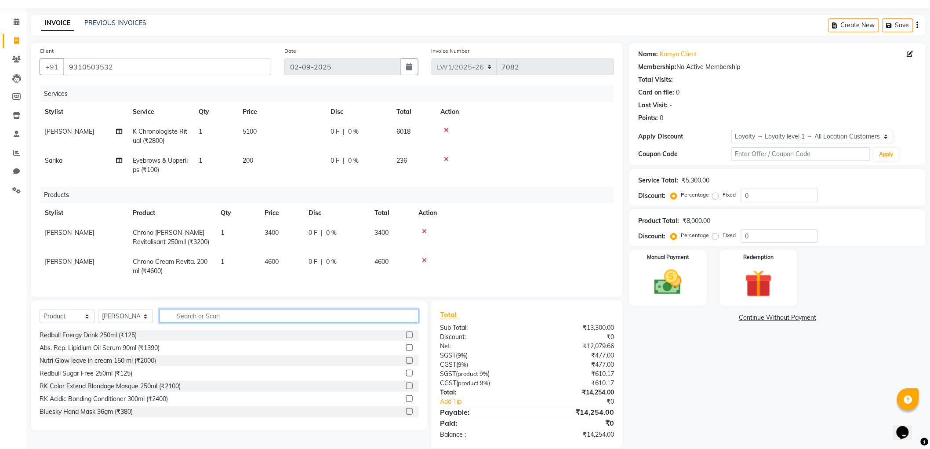
scroll to position [43, 0]
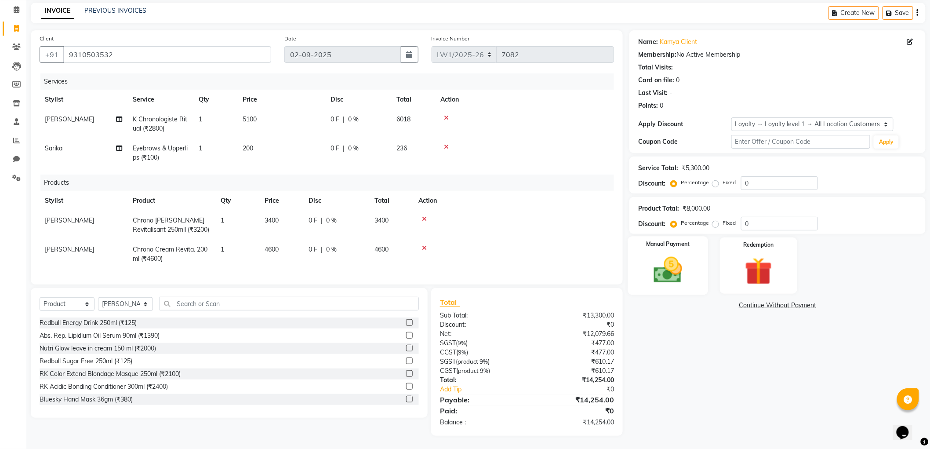
click at [658, 273] on img at bounding box center [668, 270] width 47 height 33
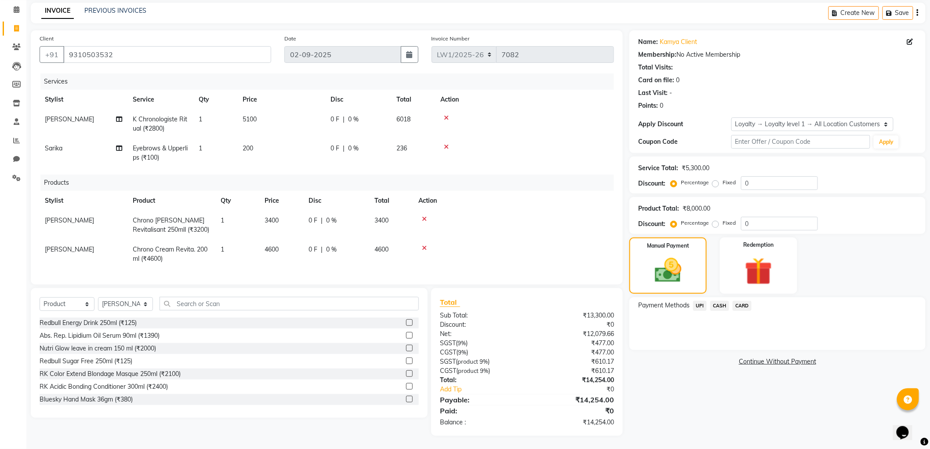
click at [703, 301] on span "UPI" at bounding box center [700, 306] width 14 height 10
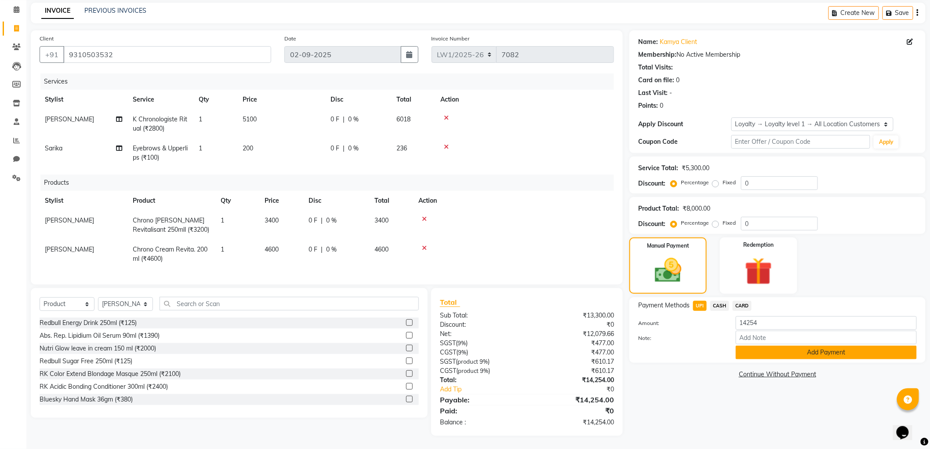
click at [766, 348] on button "Add Payment" at bounding box center [826, 353] width 181 height 14
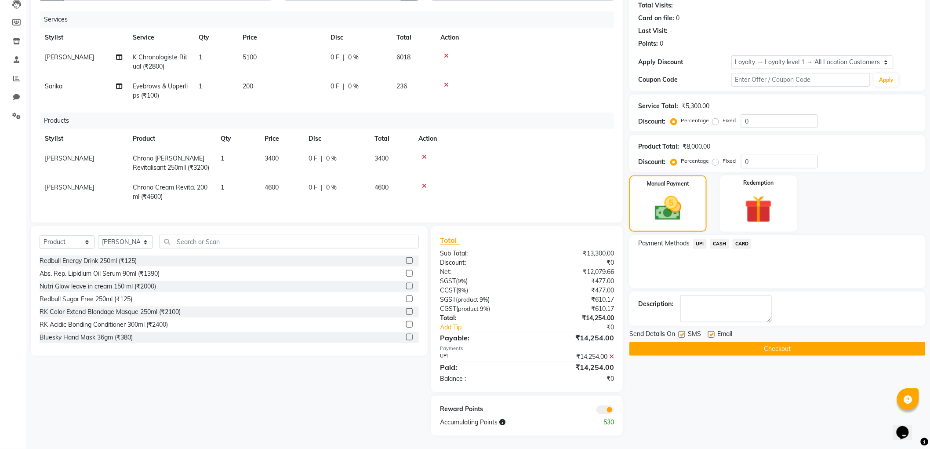
scroll to position [105, 0]
click at [781, 342] on button "Checkout" at bounding box center [778, 349] width 296 height 14
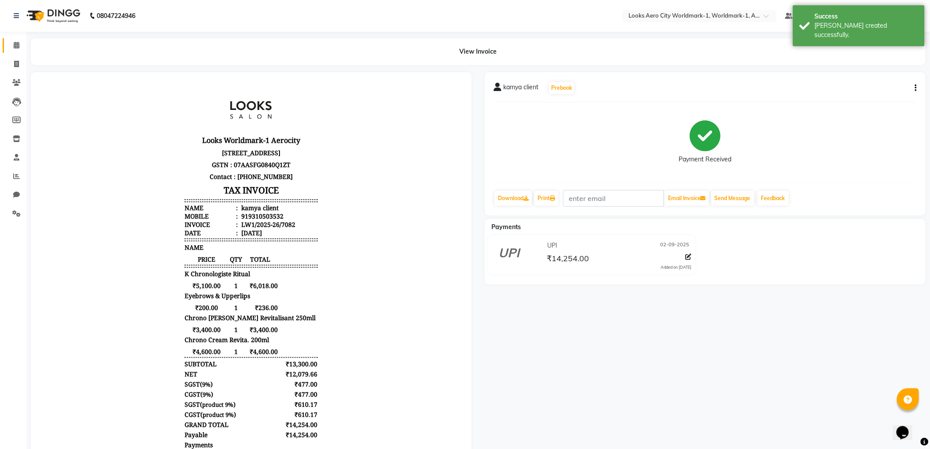
click at [16, 48] on icon at bounding box center [17, 45] width 6 height 7
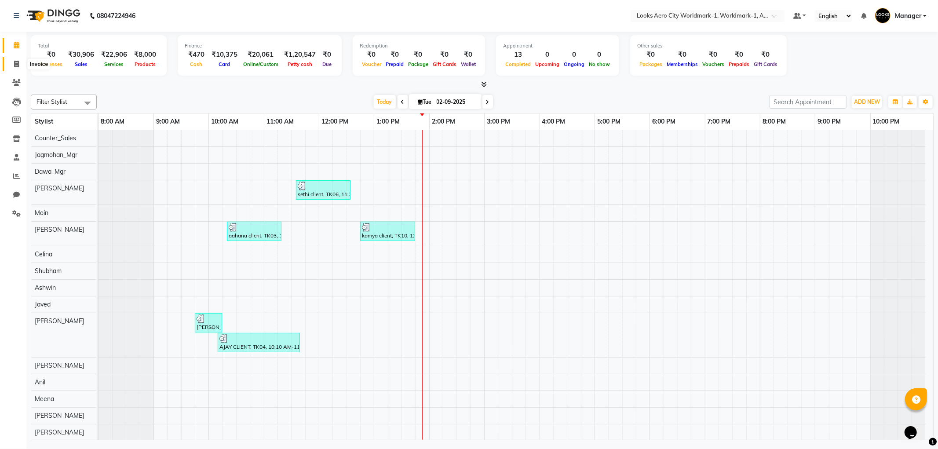
click at [11, 65] on span at bounding box center [16, 64] width 15 height 10
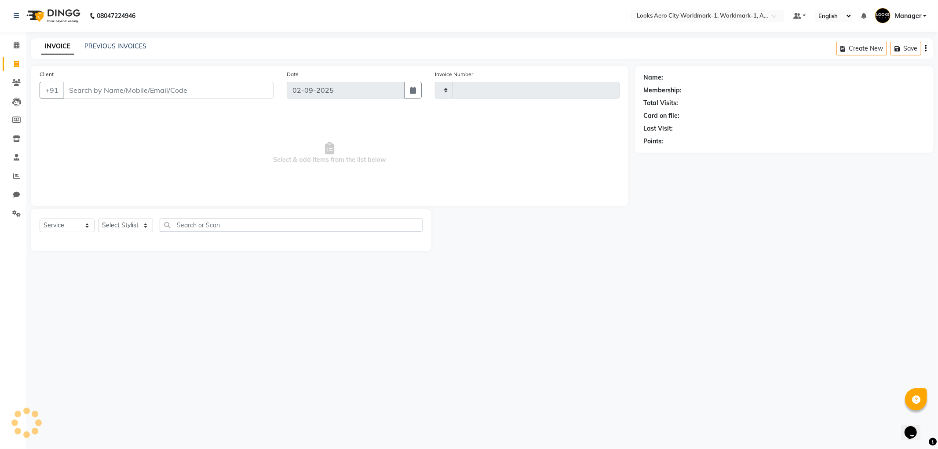
click at [80, 84] on input "Client" at bounding box center [168, 90] width 210 height 17
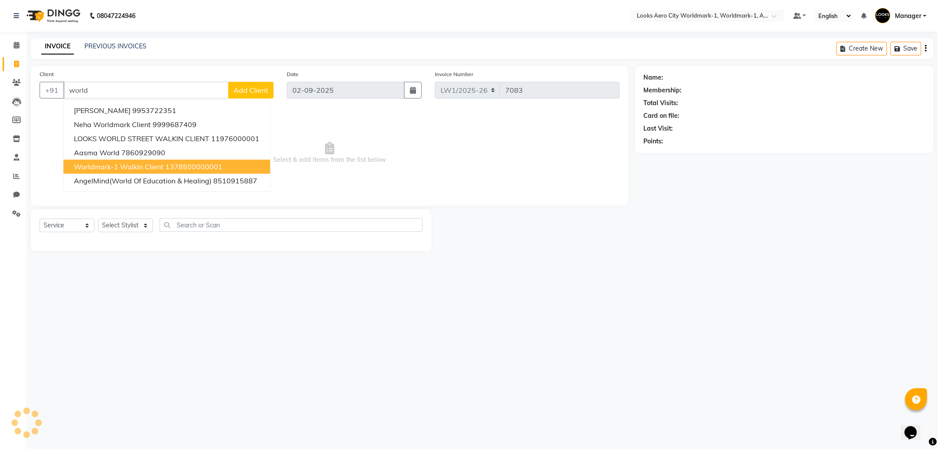
click at [92, 165] on span "Worldmark-1 Walkin Client" at bounding box center [119, 166] width 90 height 9
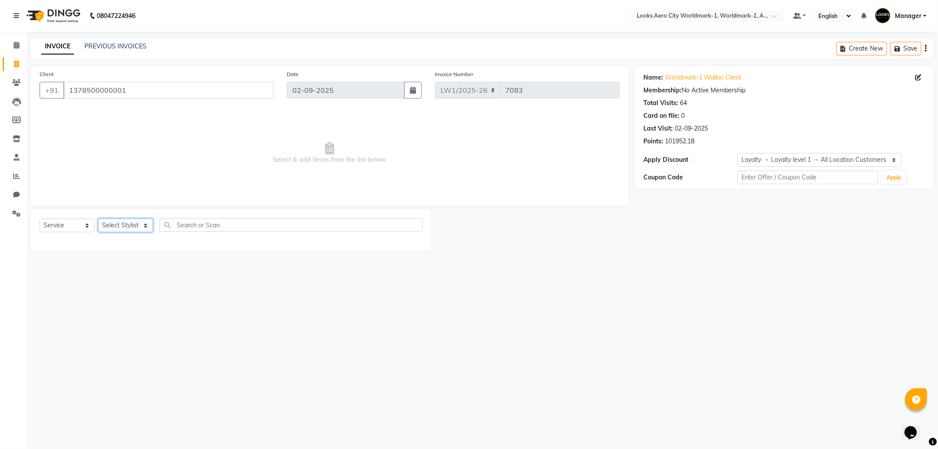
click at [141, 226] on select "Select Stylist Abhishek_Nails Amita Chauhan Anil Ashwin Celina Counter_Sales Da…" at bounding box center [125, 226] width 55 height 14
click at [98, 219] on select "Select Stylist Abhishek_Nails Amita Chauhan Anil Ashwin Celina Counter_Sales Da…" at bounding box center [125, 226] width 55 height 14
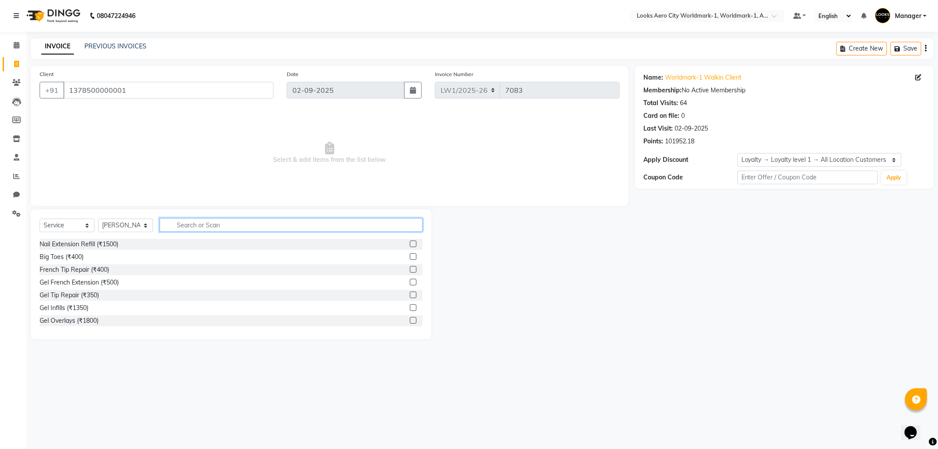
click at [191, 225] on input "text" at bounding box center [291, 225] width 263 height 14
click at [410, 258] on label at bounding box center [413, 256] width 7 height 7
click at [410, 258] on input "checkbox" at bounding box center [413, 257] width 6 height 6
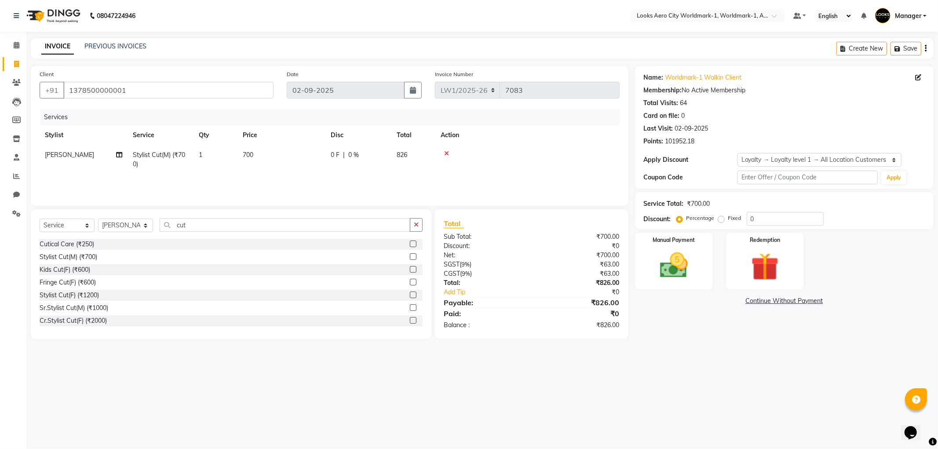
click at [278, 161] on td "700" at bounding box center [281, 159] width 88 height 29
drag, startPoint x: 295, startPoint y: 156, endPoint x: 305, endPoint y: 163, distance: 12.2
click at [298, 160] on input "700" at bounding box center [322, 157] width 77 height 14
click at [306, 160] on input "700" at bounding box center [322, 157] width 77 height 14
click at [224, 229] on input "cut" at bounding box center [285, 225] width 251 height 14
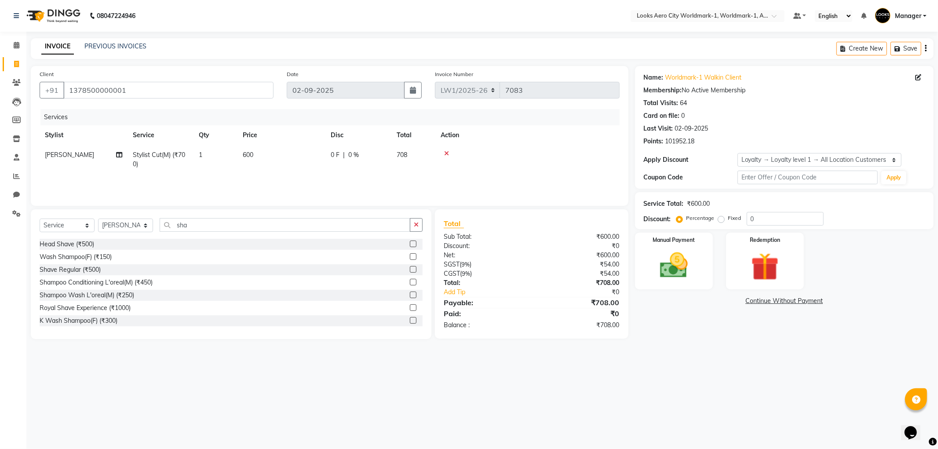
click at [410, 271] on label at bounding box center [413, 269] width 7 height 7
click at [410, 271] on input "checkbox" at bounding box center [413, 270] width 6 height 6
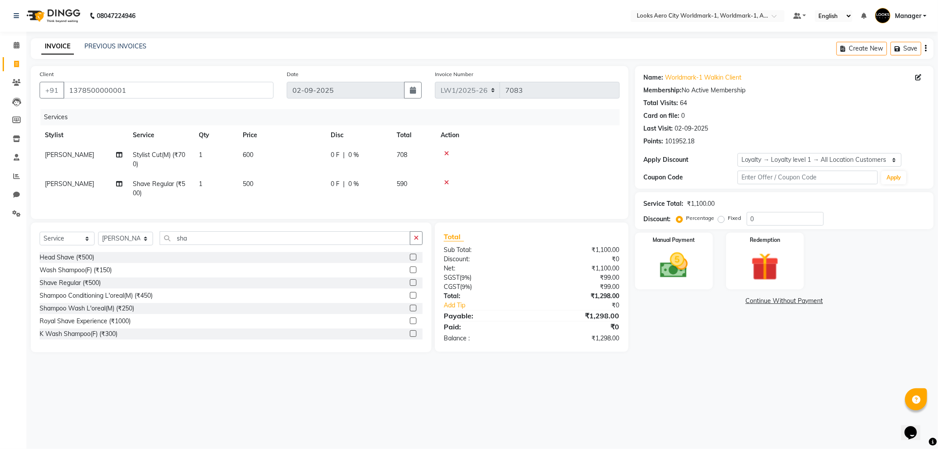
click at [288, 184] on td "500" at bounding box center [281, 188] width 88 height 29
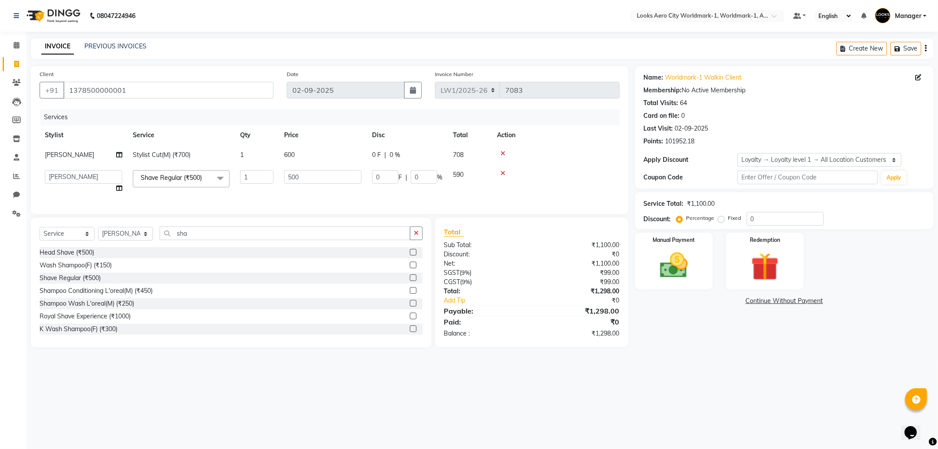
click at [339, 185] on td "500" at bounding box center [323, 181] width 88 height 33
click at [324, 176] on input "500" at bounding box center [322, 177] width 77 height 14
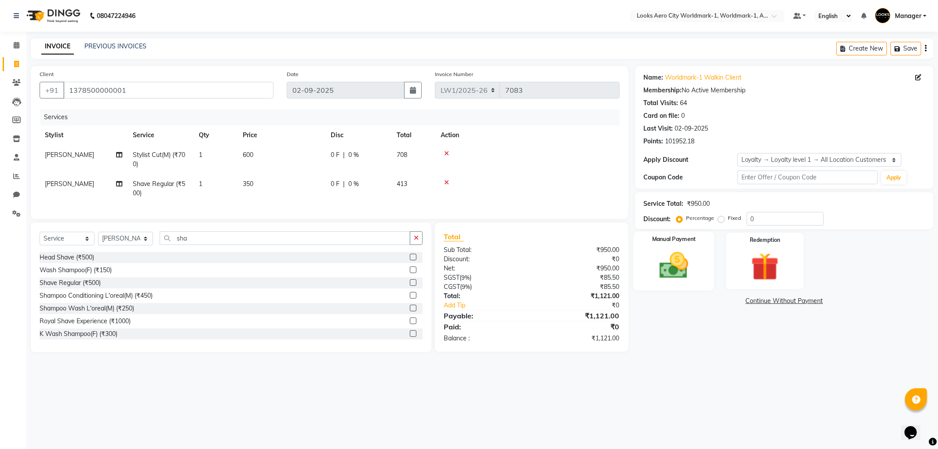
click at [669, 258] on img at bounding box center [673, 265] width 47 height 33
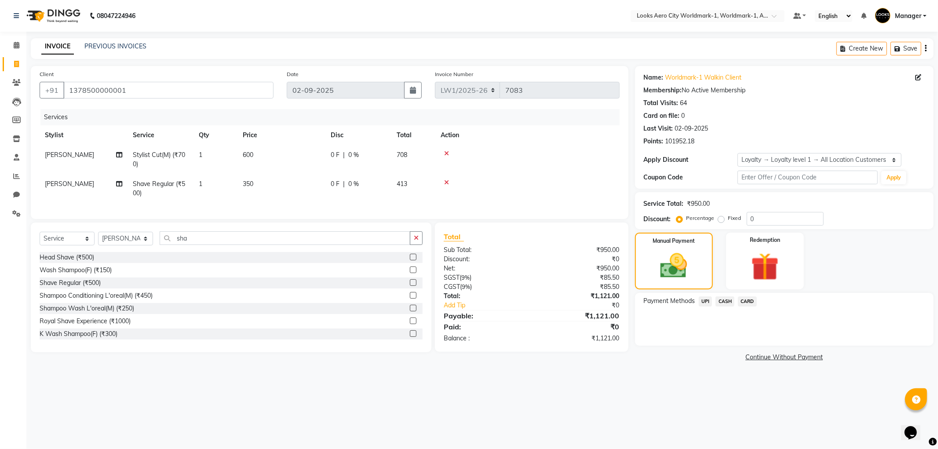
click at [716, 302] on span "CASH" at bounding box center [724, 301] width 19 height 10
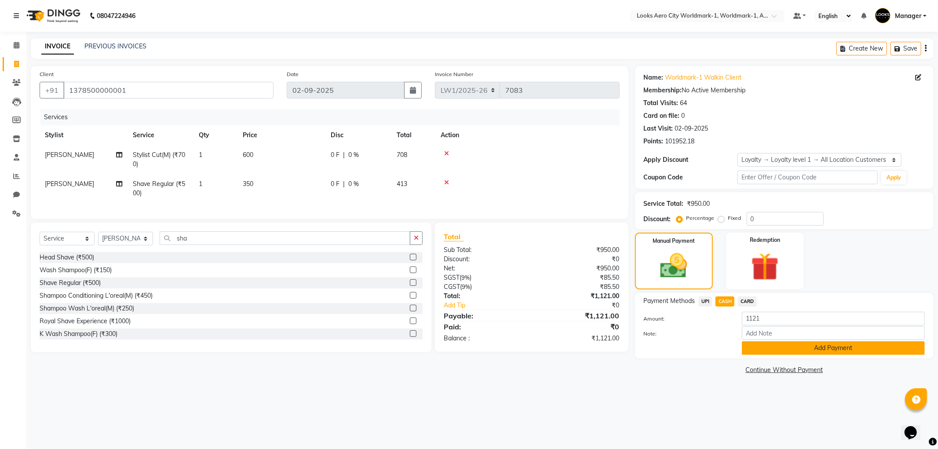
click at [798, 348] on button "Add Payment" at bounding box center [833, 348] width 183 height 14
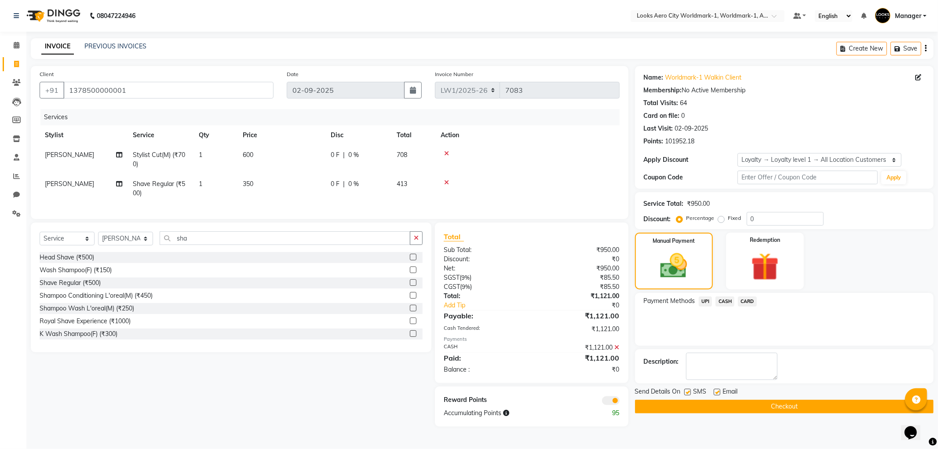
click at [609, 405] on span at bounding box center [611, 400] width 18 height 9
click at [619, 402] on input "checkbox" at bounding box center [619, 402] width 0 height 0
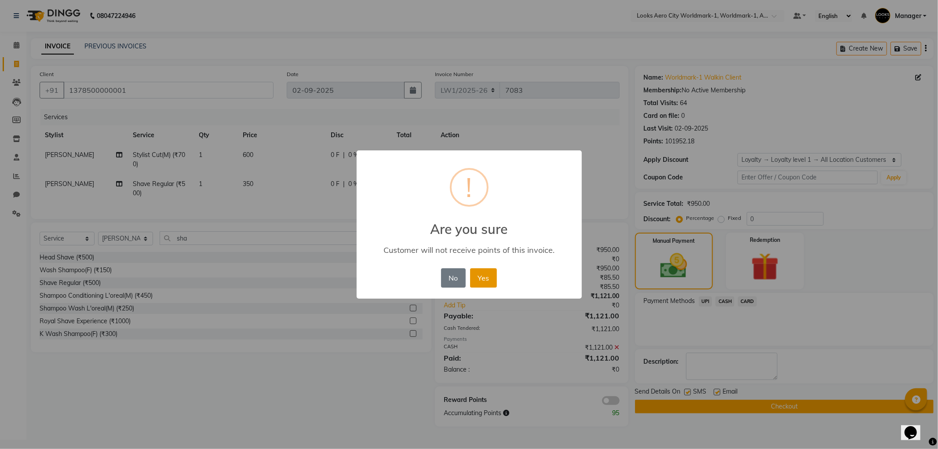
click at [477, 282] on button "Yes" at bounding box center [483, 277] width 27 height 19
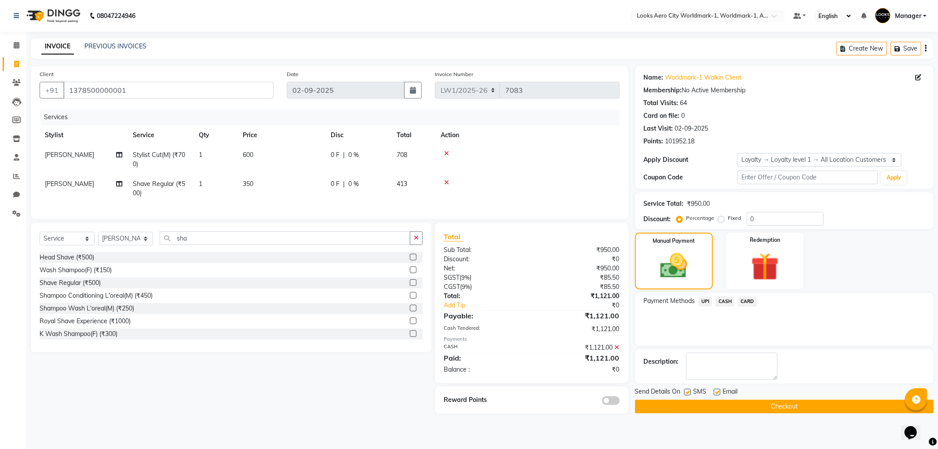
click at [735, 409] on button "Checkout" at bounding box center [784, 407] width 299 height 14
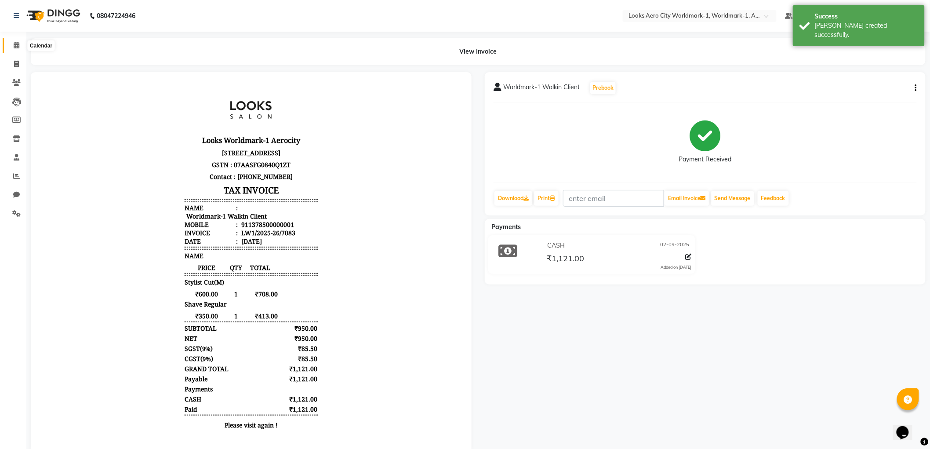
click at [15, 50] on span at bounding box center [16, 45] width 15 height 10
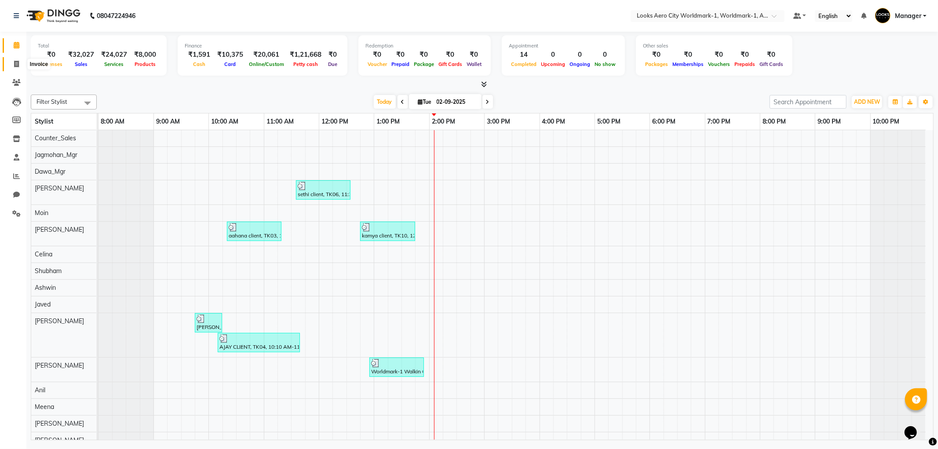
click at [16, 64] on icon at bounding box center [16, 64] width 5 height 7
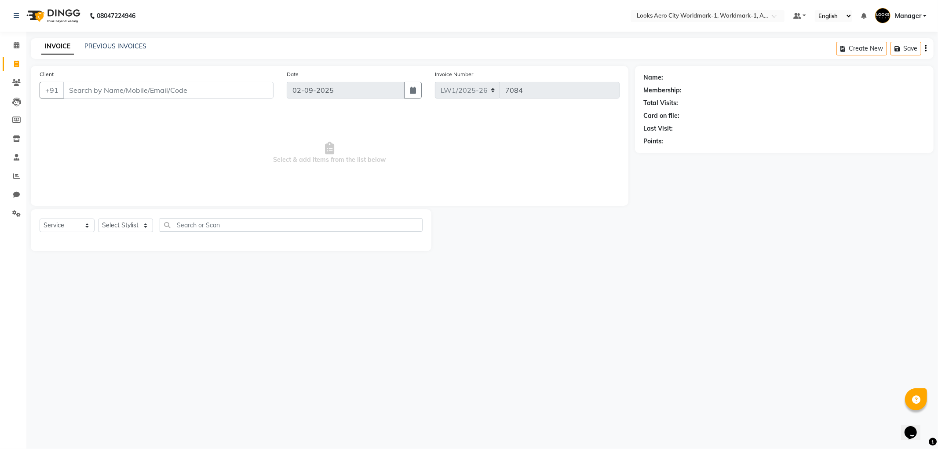
click at [110, 95] on input "Client" at bounding box center [168, 90] width 210 height 17
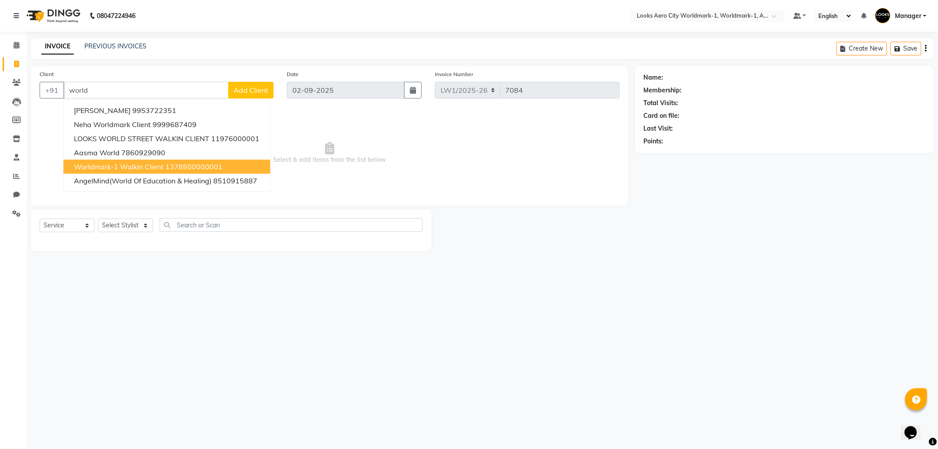
click at [106, 164] on span "Worldmark-1 Walkin Client" at bounding box center [119, 166] width 90 height 9
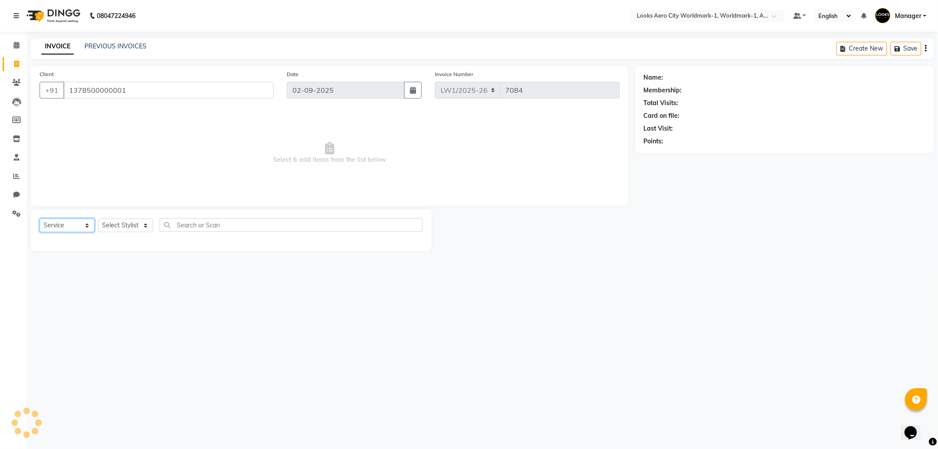
click at [88, 222] on select "Select Service Product Membership Package Voucher Prepaid Gift Card" at bounding box center [67, 226] width 55 height 14
click at [40, 219] on select "Select Service Product Membership Package Voucher Prepaid Gift Card" at bounding box center [67, 226] width 55 height 14
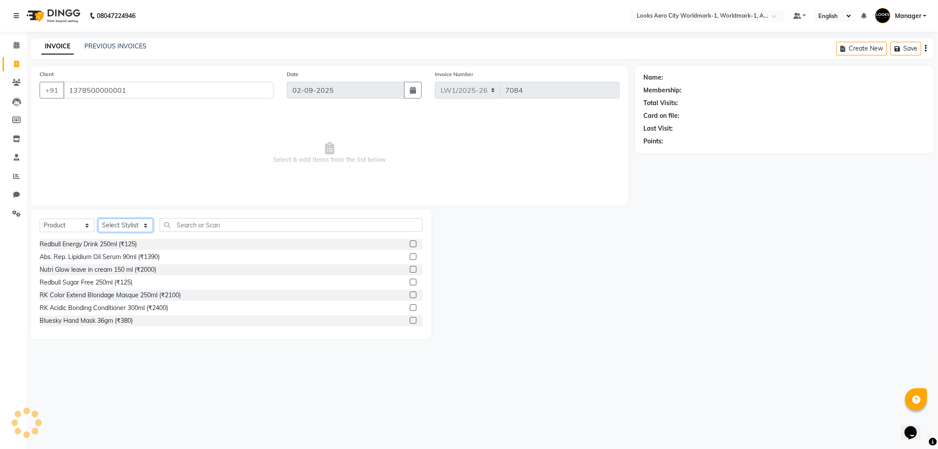
click at [145, 224] on select "Select Stylist Abhishek_Nails Amita Chauhan Anil Ashwin Celina Counter_Sales Da…" at bounding box center [125, 226] width 55 height 14
click at [98, 219] on select "Select Stylist Abhishek_Nails Amita Chauhan Anil Ashwin Celina Counter_Sales Da…" at bounding box center [125, 226] width 55 height 14
click at [186, 223] on input "text" at bounding box center [291, 225] width 263 height 14
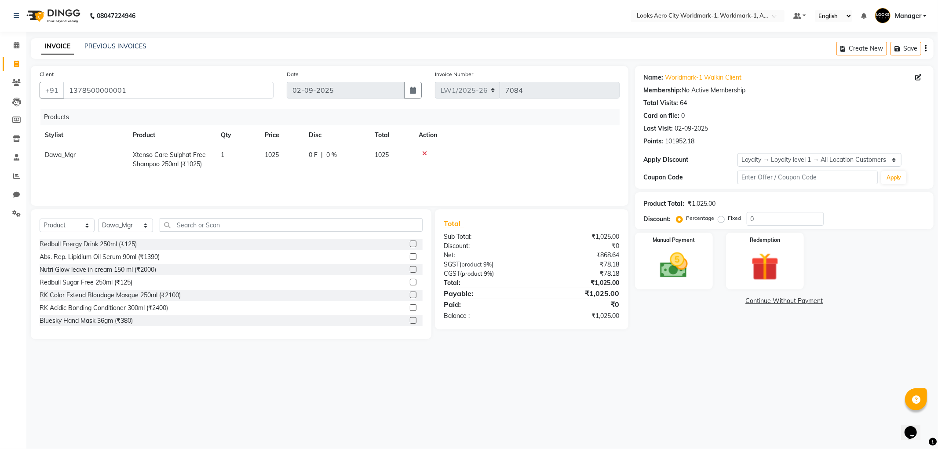
click at [283, 150] on td "1025" at bounding box center [281, 159] width 44 height 29
click at [301, 154] on td "1025" at bounding box center [281, 159] width 44 height 29
click at [288, 156] on input "1025" at bounding box center [281, 157] width 33 height 14
click at [194, 229] on input "text" at bounding box center [291, 225] width 263 height 14
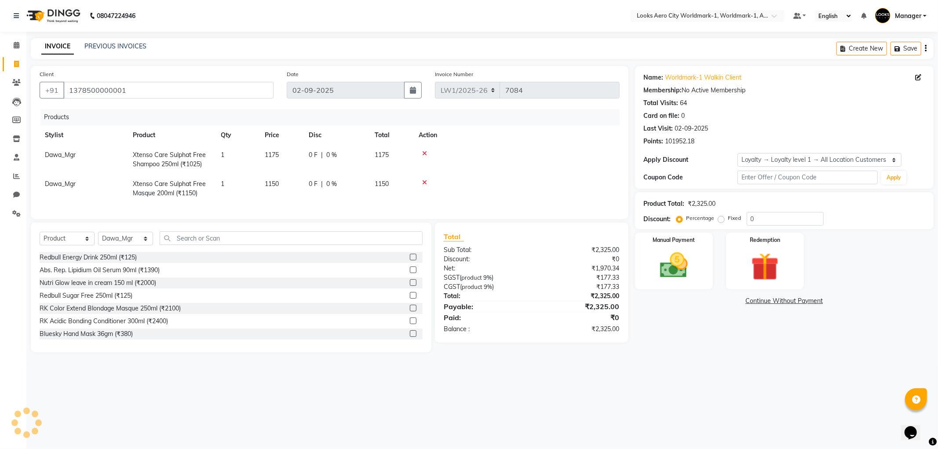
click at [290, 178] on td "1150" at bounding box center [281, 188] width 44 height 29
click at [292, 184] on input "1150" at bounding box center [281, 186] width 33 height 14
click at [670, 274] on img at bounding box center [673, 265] width 47 height 33
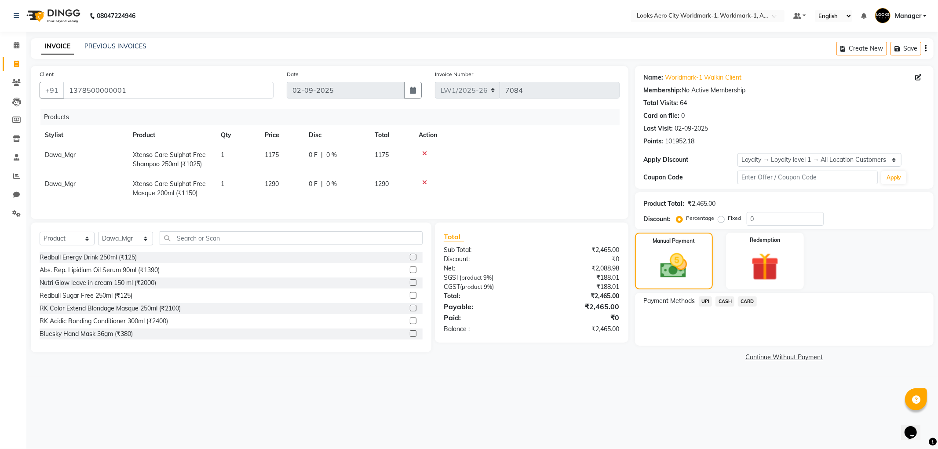
click at [703, 301] on span "UPI" at bounding box center [706, 301] width 14 height 10
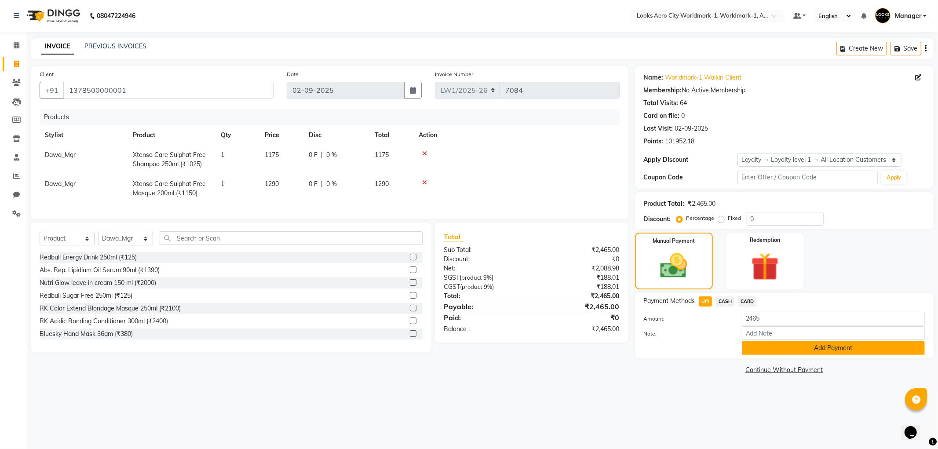
click at [765, 350] on button "Add Payment" at bounding box center [833, 348] width 183 height 14
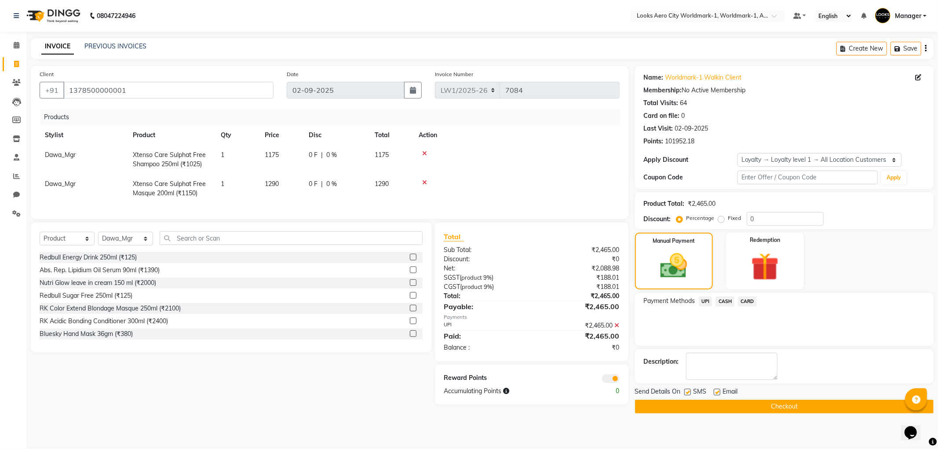
click at [607, 383] on span at bounding box center [611, 378] width 18 height 9
click at [619, 380] on input "checkbox" at bounding box center [619, 380] width 0 height 0
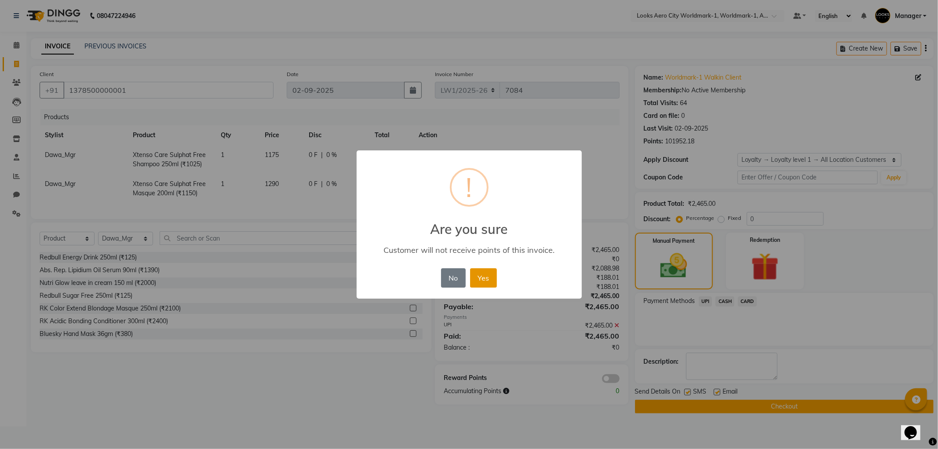
click at [475, 279] on button "Yes" at bounding box center [483, 277] width 27 height 19
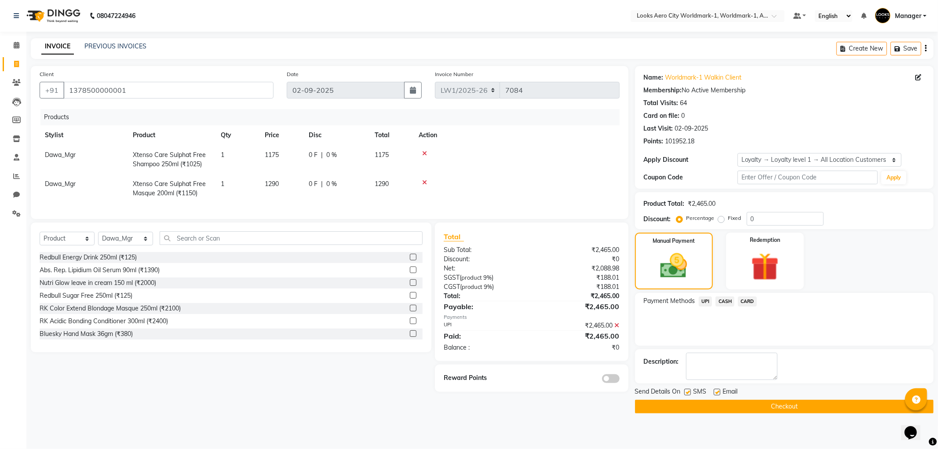
click at [706, 408] on button "Checkout" at bounding box center [784, 407] width 299 height 14
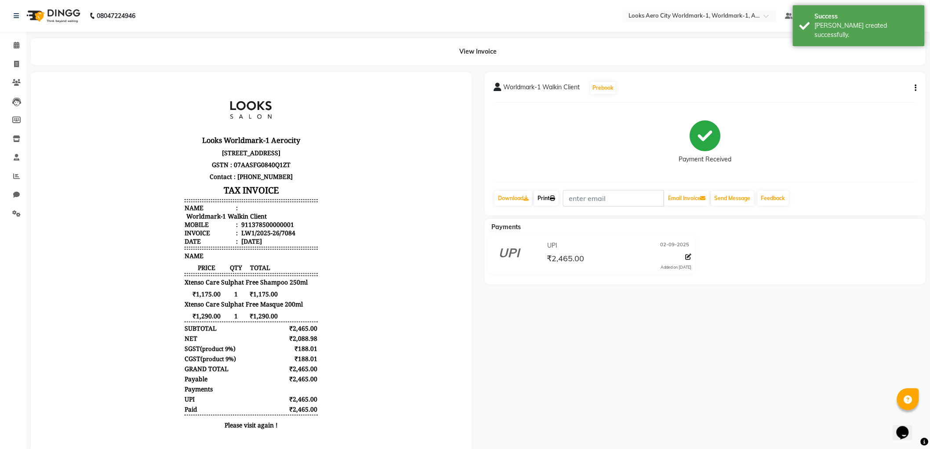
click at [553, 198] on icon at bounding box center [552, 198] width 5 height 5
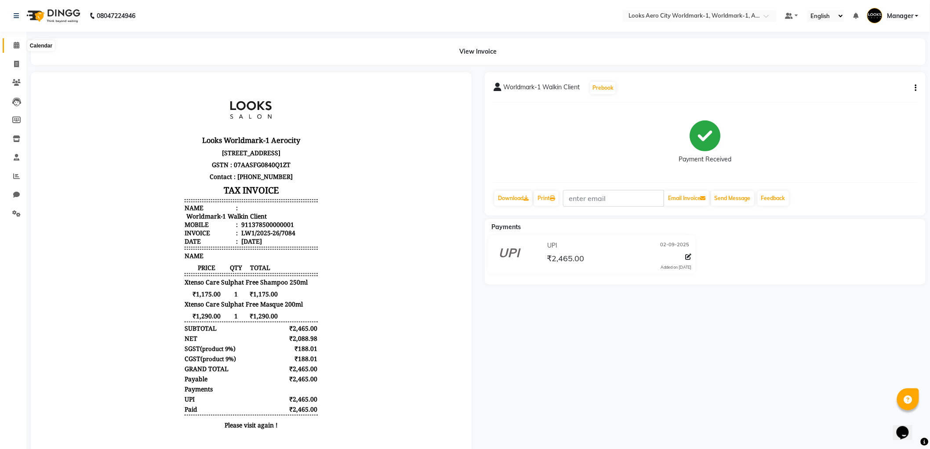
click at [16, 44] on icon at bounding box center [17, 45] width 6 height 7
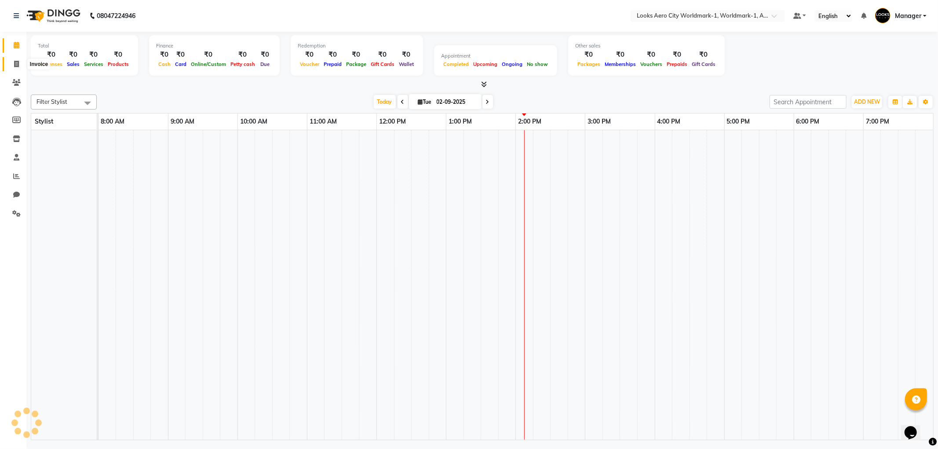
click at [16, 67] on icon at bounding box center [16, 64] width 5 height 7
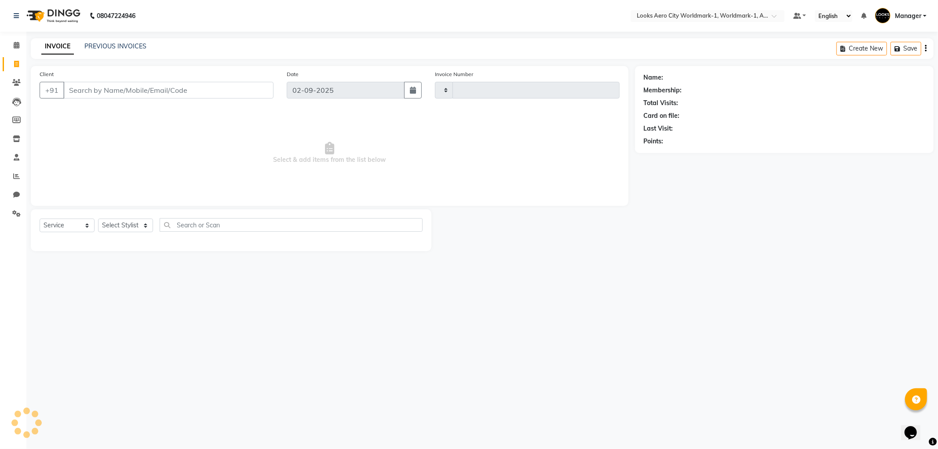
click at [134, 87] on input "Client" at bounding box center [168, 90] width 210 height 17
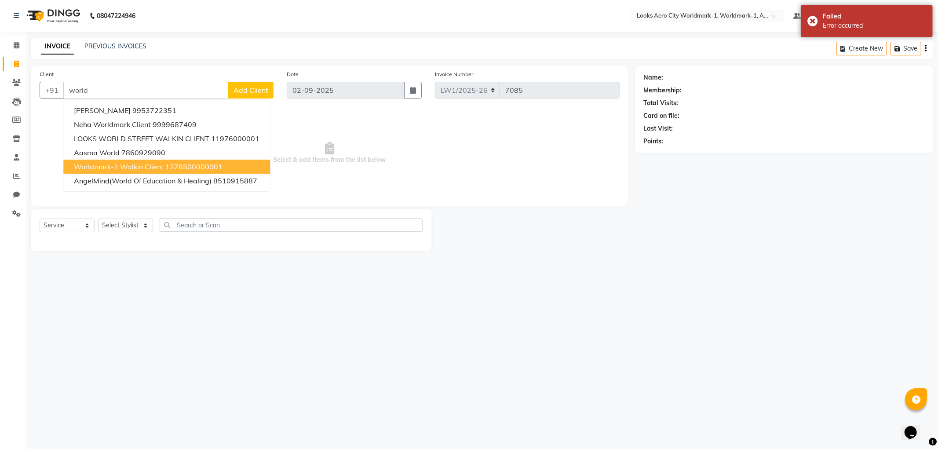
click at [106, 166] on span "Worldmark-1 Walkin Client" at bounding box center [119, 166] width 90 height 9
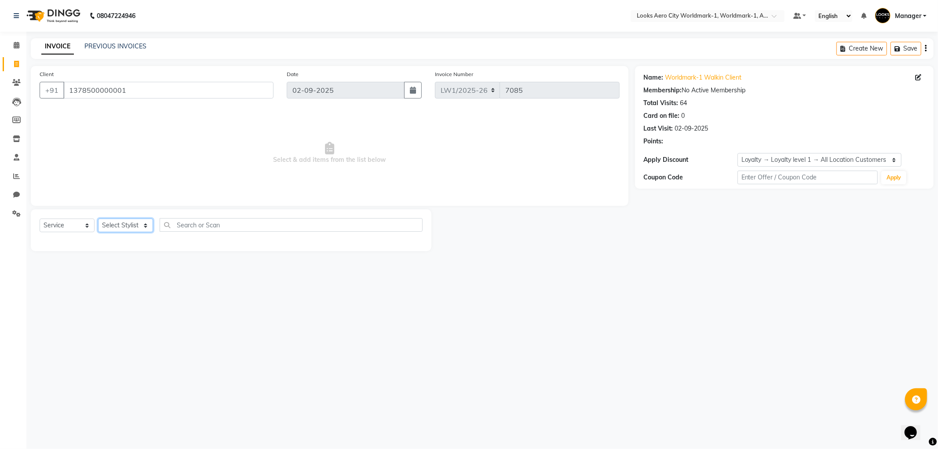
drag, startPoint x: 144, startPoint y: 226, endPoint x: 144, endPoint y: 221, distance: 4.8
click at [144, 226] on select "Select Stylist Abhishek_Nails Amita Chauhan Anil Ashwin Celina Counter_Sales Da…" at bounding box center [125, 226] width 55 height 14
click at [98, 219] on select "Select Stylist Abhishek_Nails Amita Chauhan Anil Ashwin Celina Counter_Sales Da…" at bounding box center [125, 226] width 55 height 14
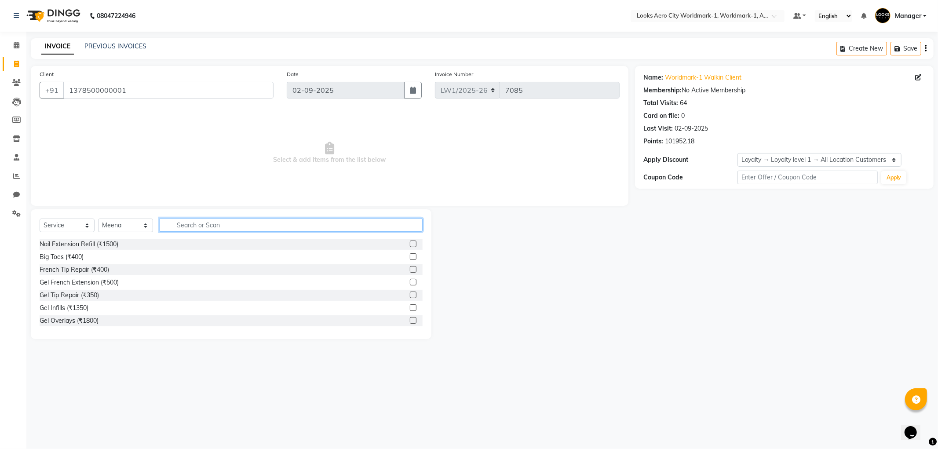
click at [193, 225] on input "text" at bounding box center [291, 225] width 263 height 14
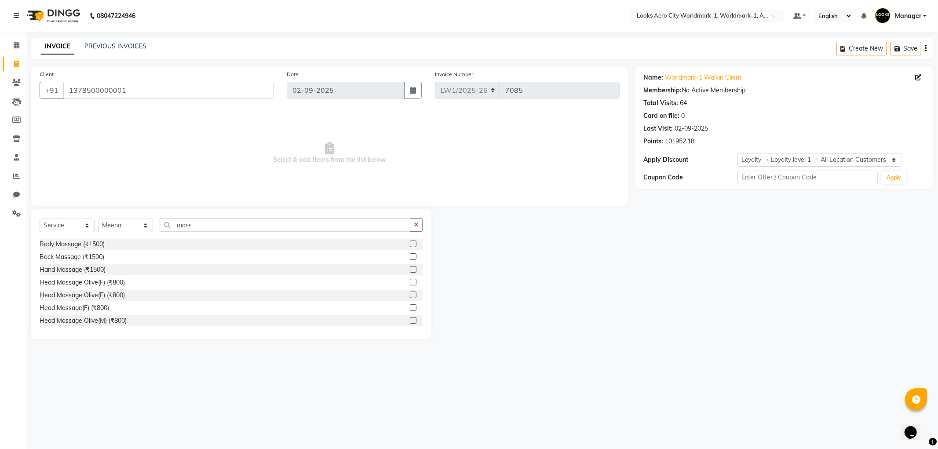
click at [410, 257] on label at bounding box center [413, 256] width 7 height 7
click at [410, 257] on input "checkbox" at bounding box center [413, 257] width 6 height 6
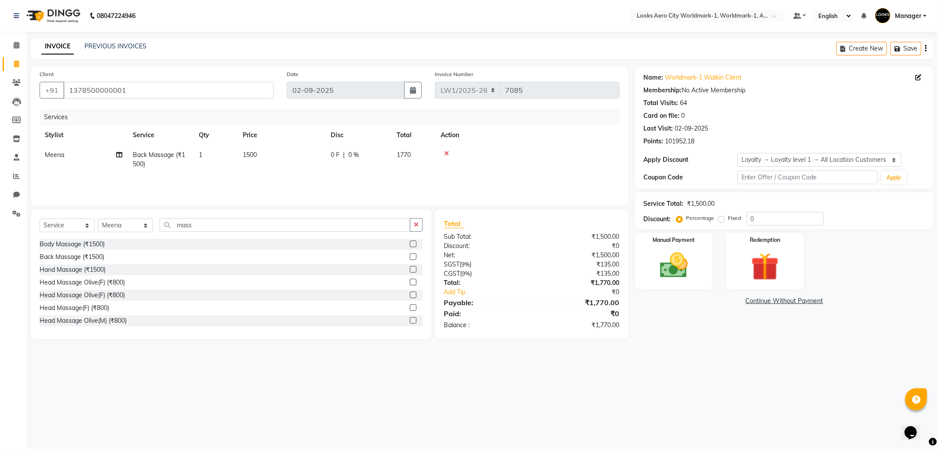
click at [300, 157] on td "1500" at bounding box center [281, 159] width 88 height 29
click at [306, 157] on input "1500" at bounding box center [322, 157] width 77 height 14
drag, startPoint x: 146, startPoint y: 229, endPoint x: 146, endPoint y: 223, distance: 6.2
click at [146, 229] on select "Select Stylist Abhishek_Nails Amita Chauhan Anil Ashwin Celina Counter_Sales Da…" at bounding box center [125, 226] width 55 height 14
click at [98, 219] on select "Select Stylist Abhishek_Nails Amita Chauhan Anil Ashwin Celina Counter_Sales Da…" at bounding box center [125, 226] width 55 height 14
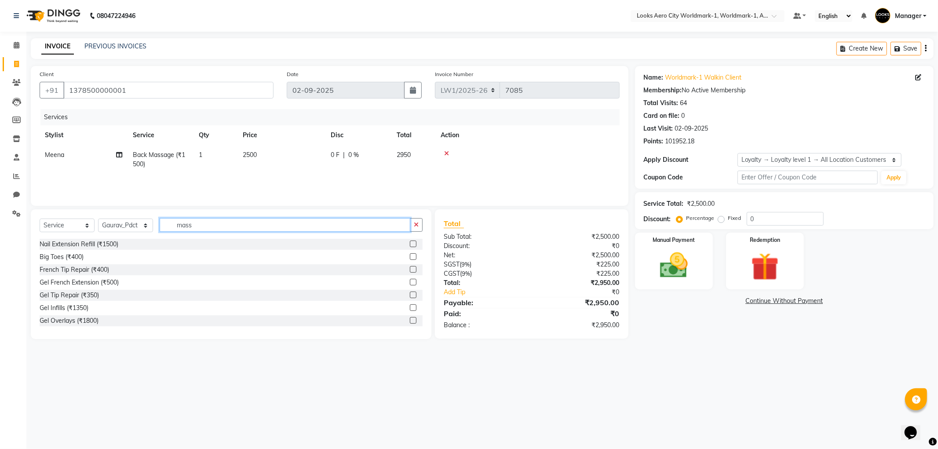
click at [212, 223] on input "mass" at bounding box center [285, 225] width 251 height 14
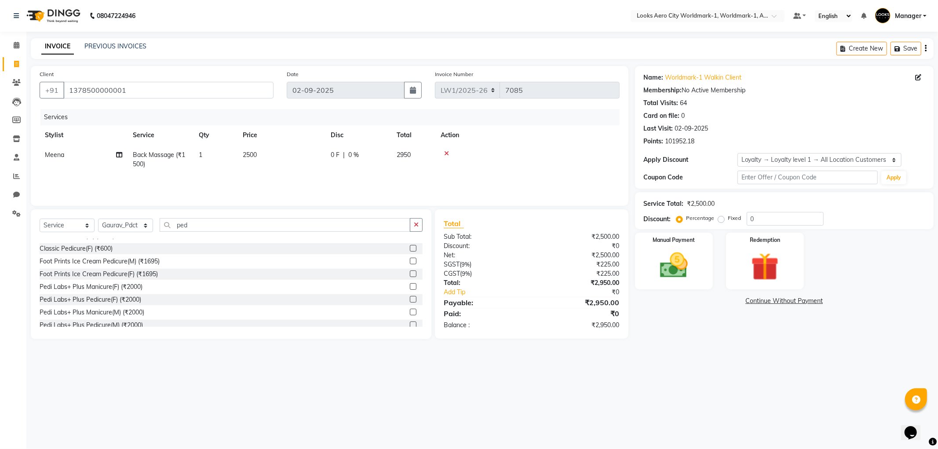
click at [410, 300] on label at bounding box center [413, 299] width 7 height 7
click at [410, 300] on input "checkbox" at bounding box center [413, 300] width 6 height 6
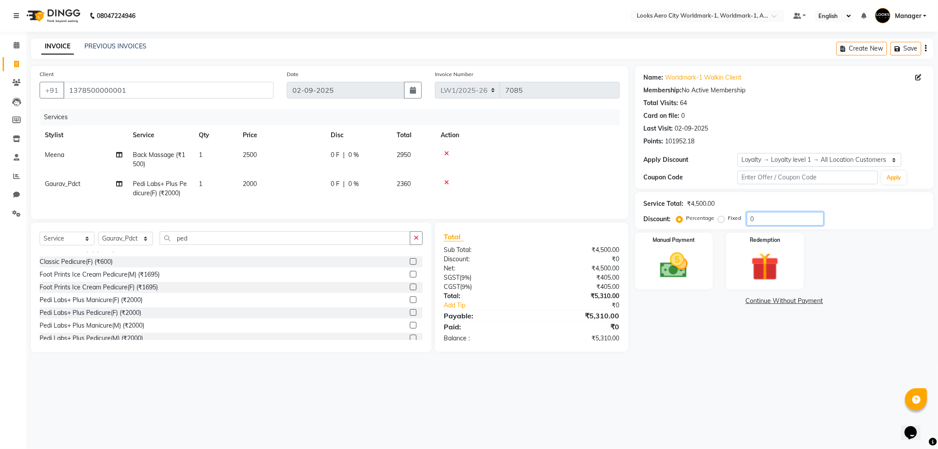
click at [755, 215] on input "0" at bounding box center [785, 219] width 77 height 14
click at [269, 184] on td "2000" at bounding box center [281, 188] width 88 height 29
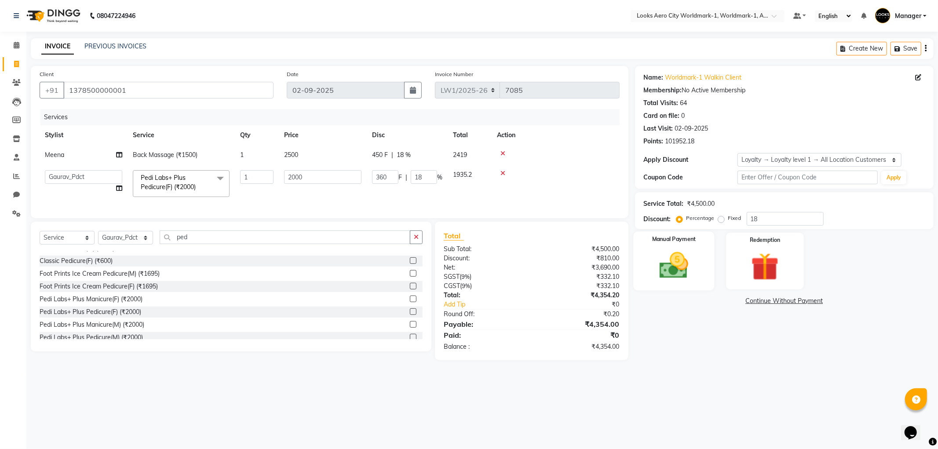
click at [663, 251] on img at bounding box center [673, 265] width 47 height 33
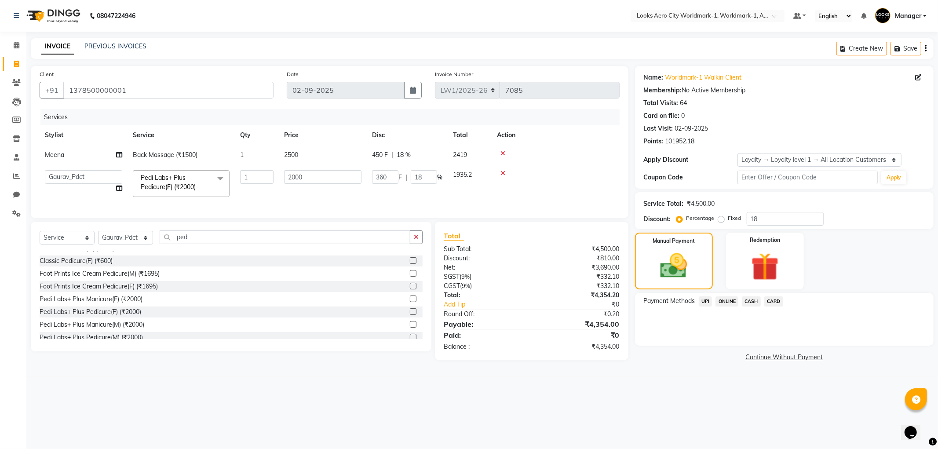
click at [775, 302] on span "CARD" at bounding box center [773, 301] width 19 height 10
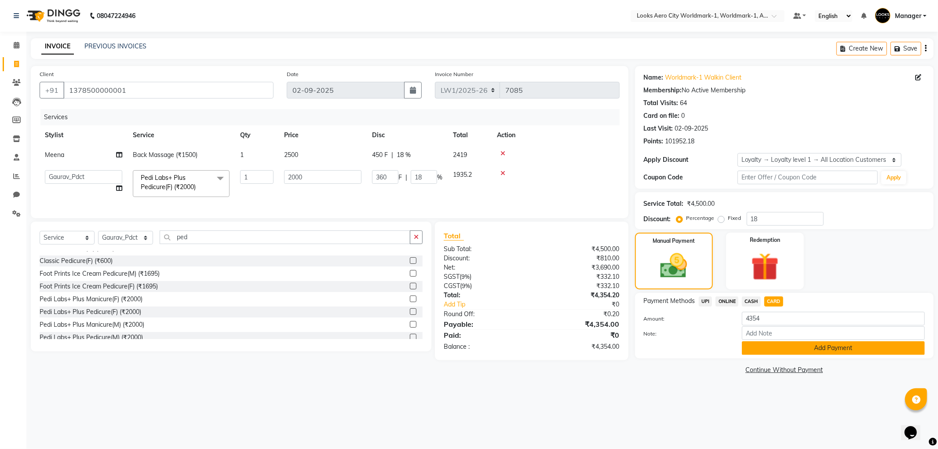
click at [764, 346] on button "Add Payment" at bounding box center [833, 348] width 183 height 14
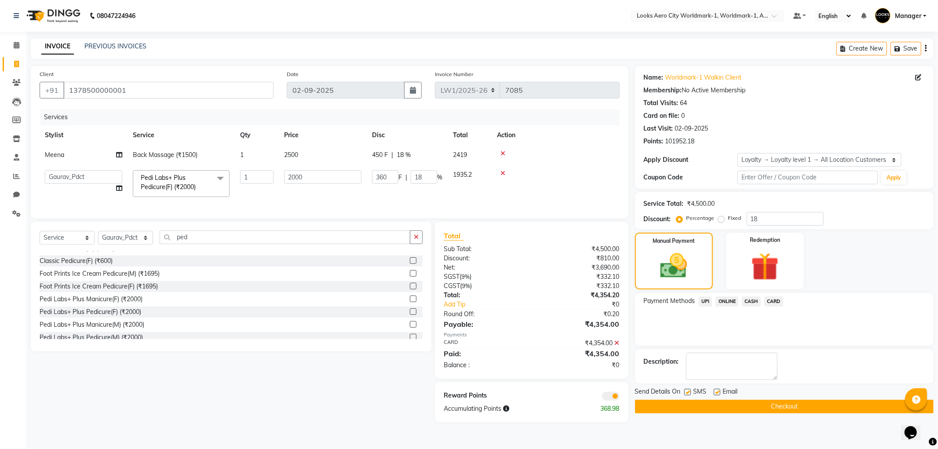
click at [605, 401] on span at bounding box center [611, 396] width 18 height 9
click at [619, 397] on input "checkbox" at bounding box center [619, 397] width 0 height 0
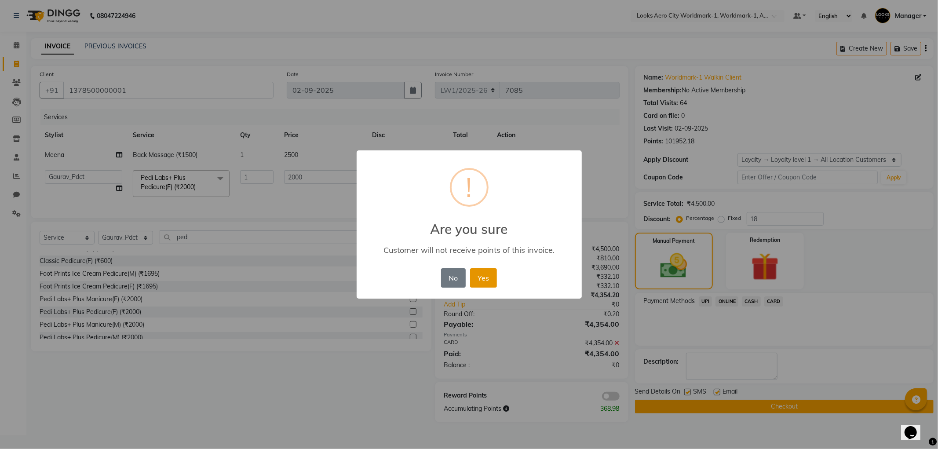
click at [478, 281] on button "Yes" at bounding box center [483, 277] width 27 height 19
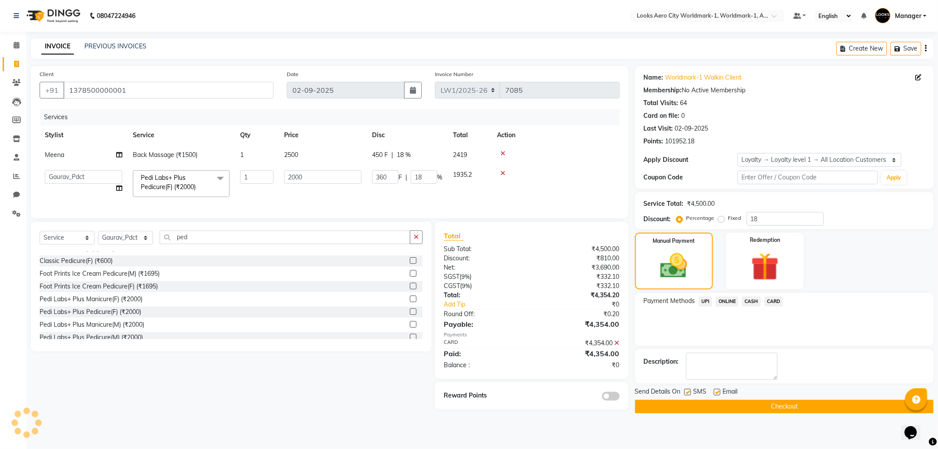
click at [763, 408] on button "Checkout" at bounding box center [784, 407] width 299 height 14
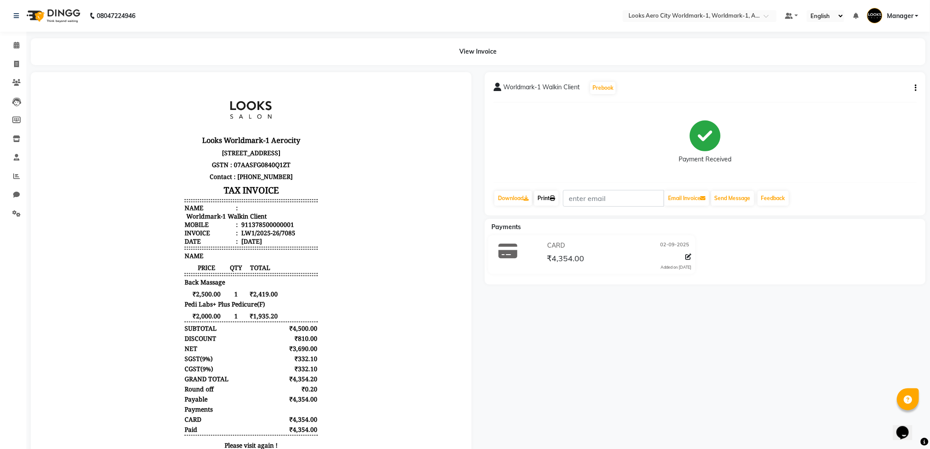
click at [554, 198] on icon at bounding box center [552, 198] width 5 height 5
click at [12, 40] on link "Calendar" at bounding box center [13, 45] width 21 height 15
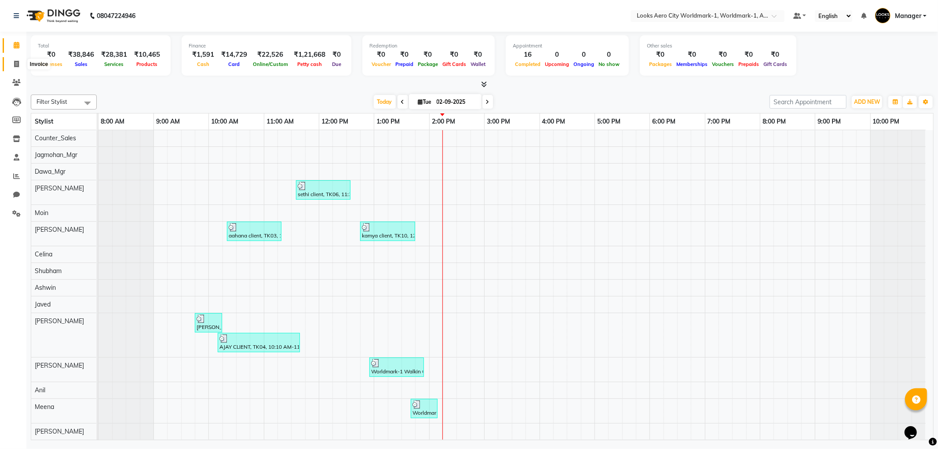
click at [14, 65] on icon at bounding box center [16, 64] width 5 height 7
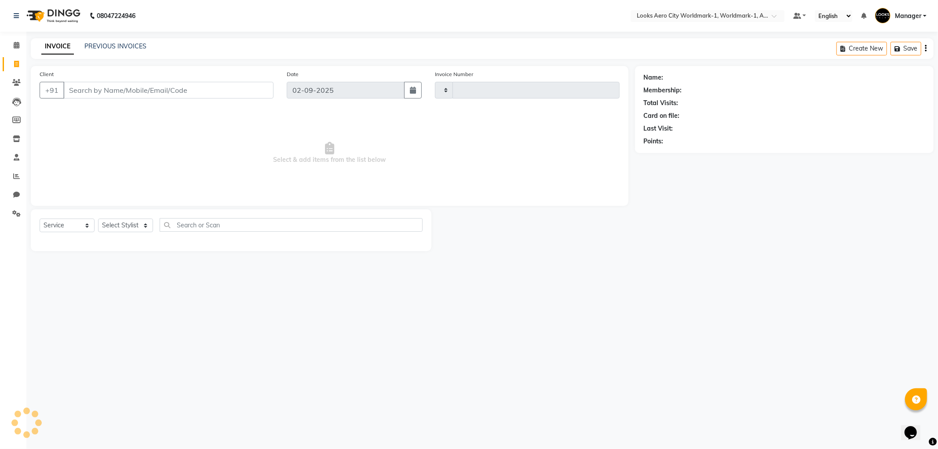
drag, startPoint x: 88, startPoint y: 89, endPoint x: 222, endPoint y: 44, distance: 141.0
click at [88, 91] on input "Client" at bounding box center [168, 90] width 210 height 17
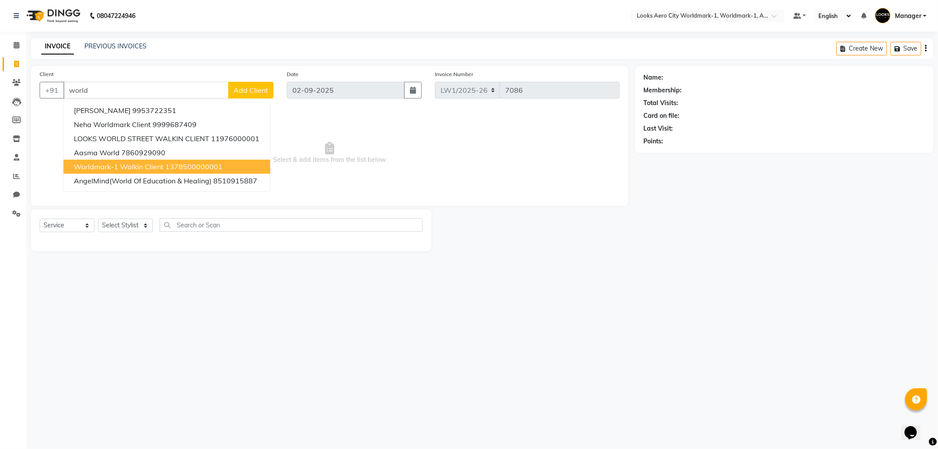
click at [93, 168] on span "Worldmark-1 Walkin Client" at bounding box center [119, 166] width 90 height 9
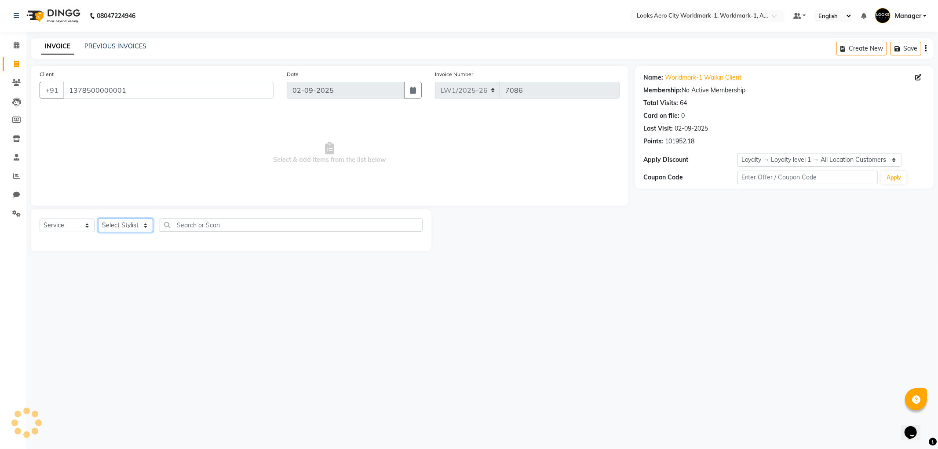
click at [143, 225] on select "Select Stylist Abhishek_Nails Amita Chauhan Anil Ashwin Celina Counter_Sales Da…" at bounding box center [125, 226] width 55 height 14
click at [98, 219] on select "Select Stylist Abhishek_Nails Amita Chauhan Anil Ashwin Celina Counter_Sales Da…" at bounding box center [125, 226] width 55 height 14
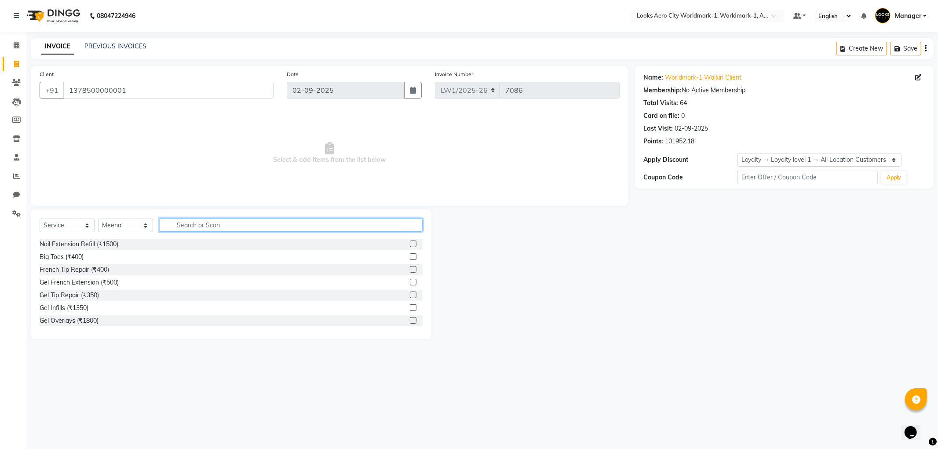
click at [210, 222] on input "text" at bounding box center [291, 225] width 263 height 14
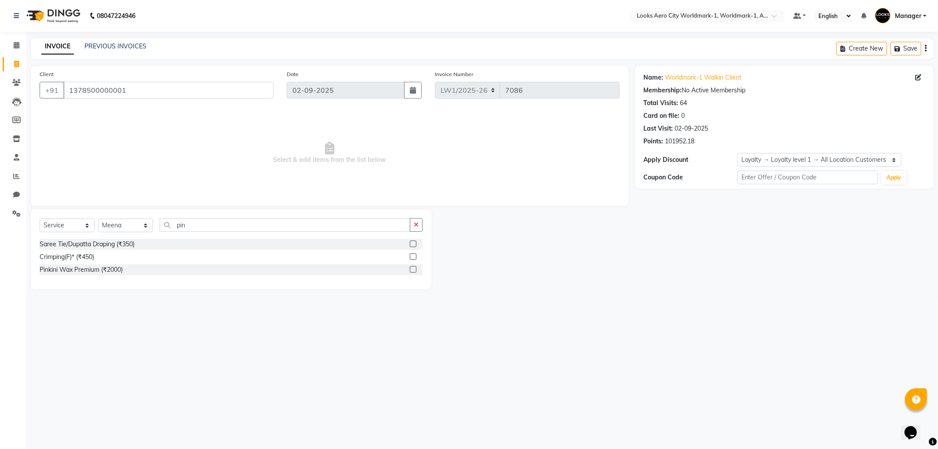
click at [413, 269] on label at bounding box center [413, 269] width 7 height 7
click at [413, 269] on input "checkbox" at bounding box center [413, 270] width 6 height 6
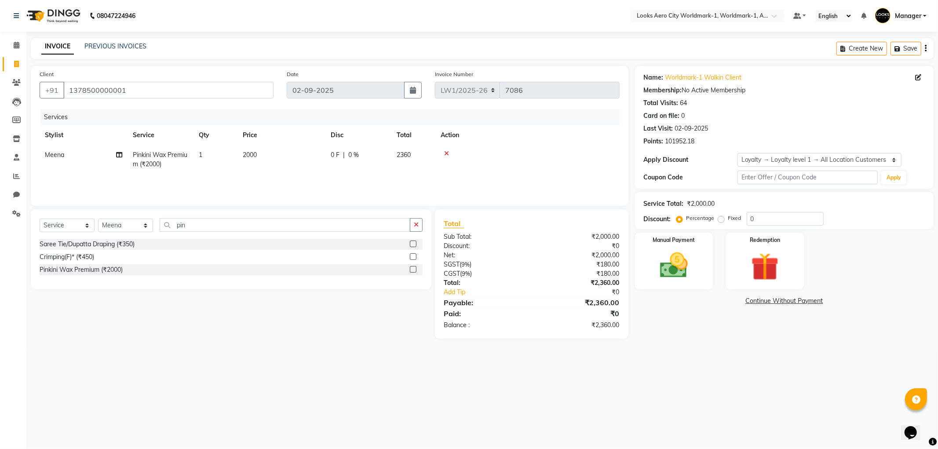
click at [277, 157] on td "2000" at bounding box center [281, 159] width 88 height 29
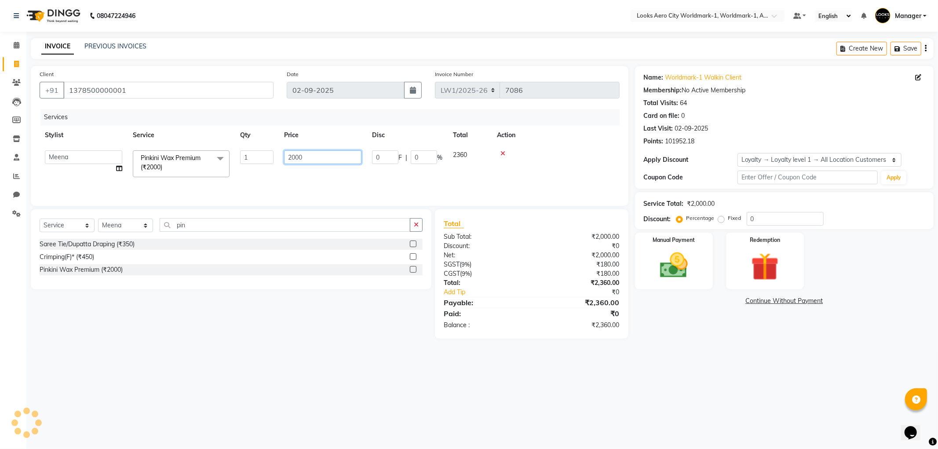
click at [337, 159] on input "2000" at bounding box center [322, 157] width 77 height 14
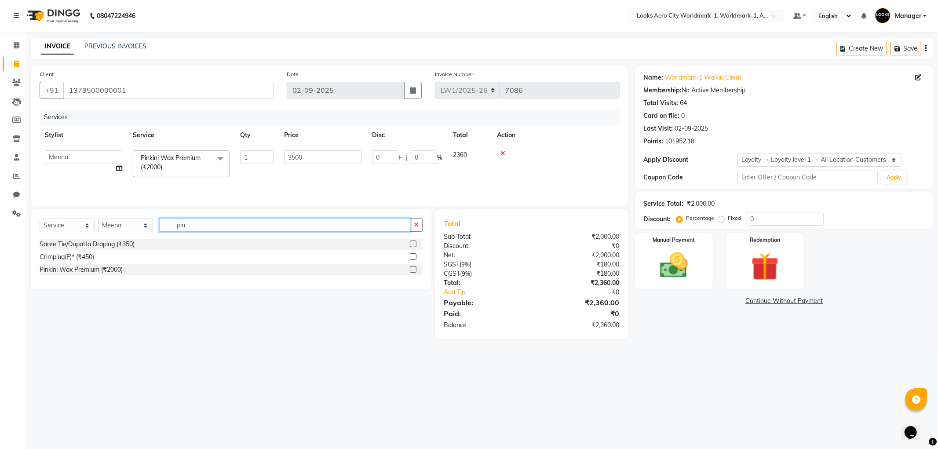
click at [208, 222] on input "pin" at bounding box center [285, 225] width 251 height 14
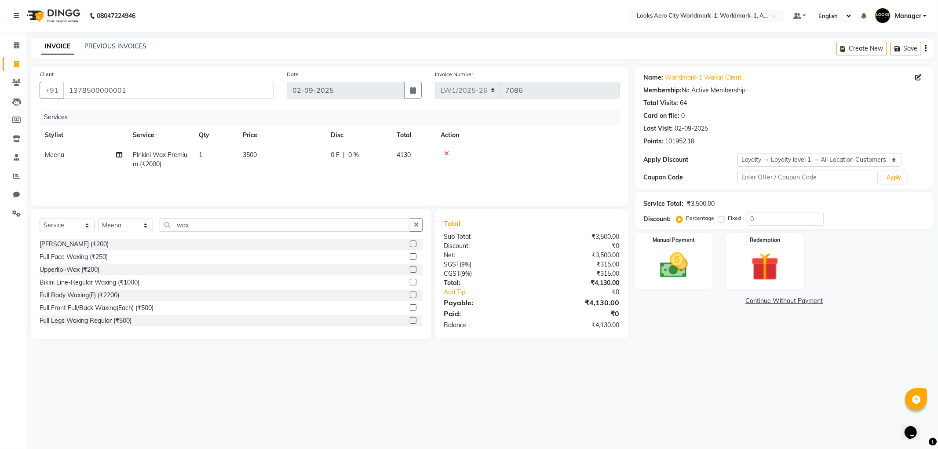
click at [410, 322] on label at bounding box center [413, 320] width 7 height 7
click at [410, 322] on input "checkbox" at bounding box center [413, 321] width 6 height 6
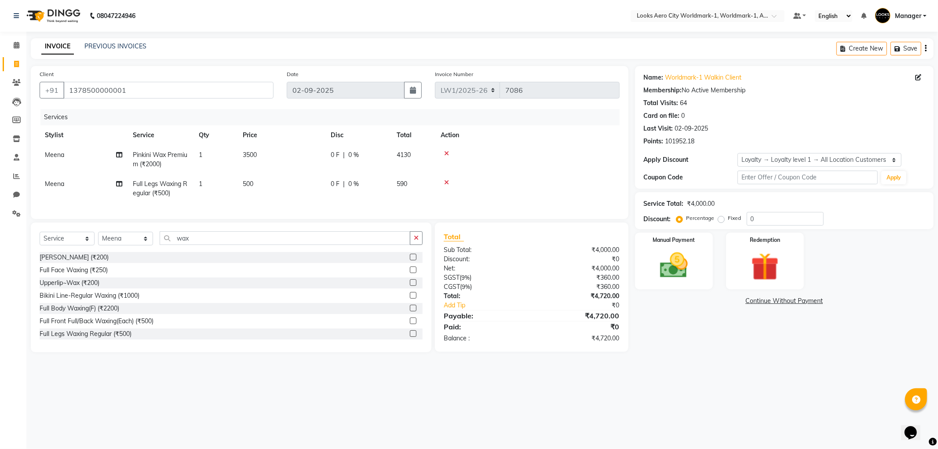
click at [292, 190] on td "500" at bounding box center [281, 188] width 88 height 29
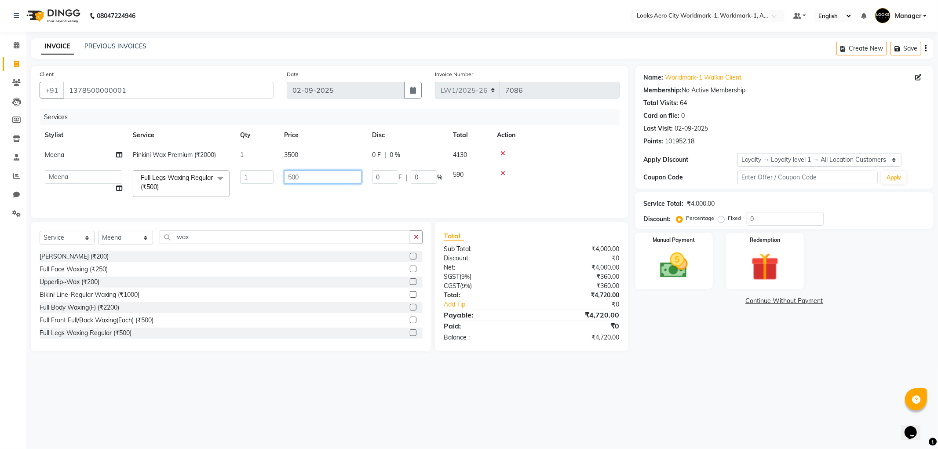
click at [313, 179] on input "500" at bounding box center [322, 177] width 77 height 14
click at [205, 240] on input "wax" at bounding box center [285, 237] width 251 height 14
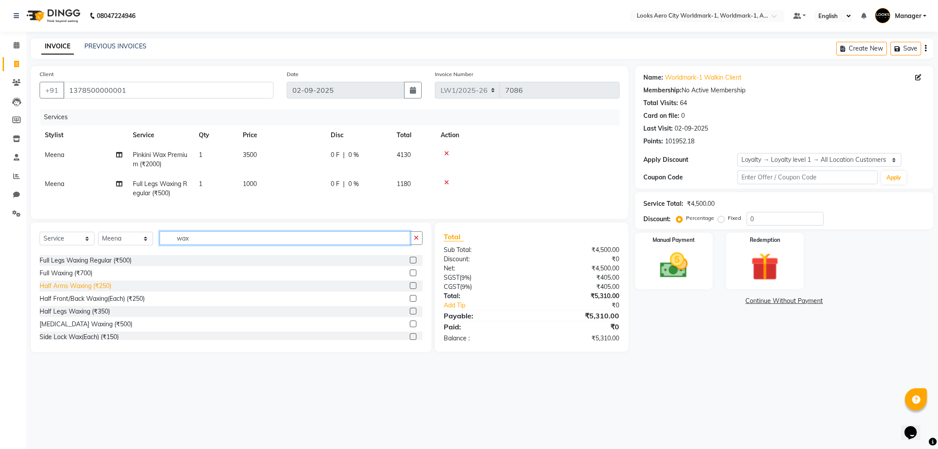
scroll to position [98, 0]
click at [410, 328] on label at bounding box center [413, 325] width 7 height 7
click at [410, 328] on input "checkbox" at bounding box center [413, 326] width 6 height 6
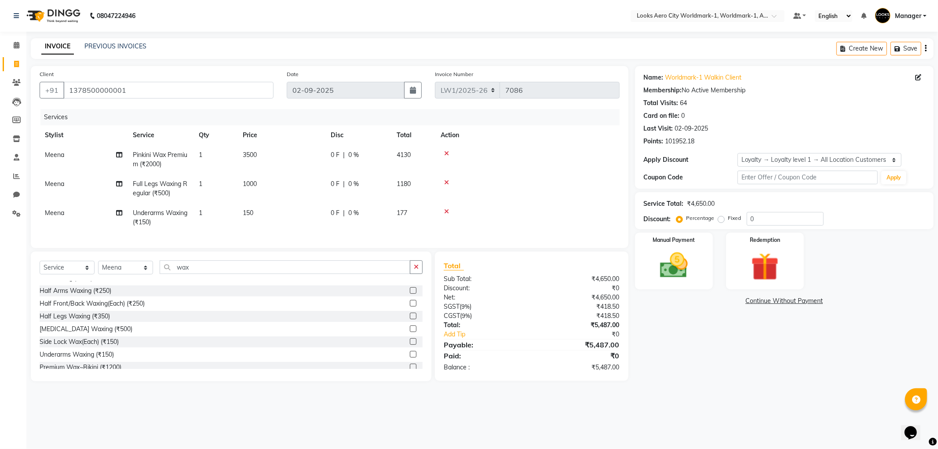
click at [275, 214] on td "150" at bounding box center [281, 217] width 88 height 29
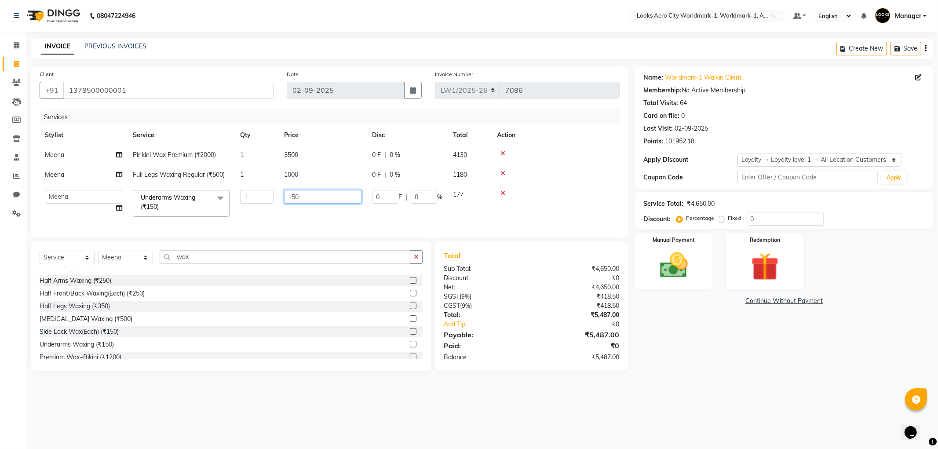
click at [313, 199] on input "150" at bounding box center [322, 197] width 77 height 14
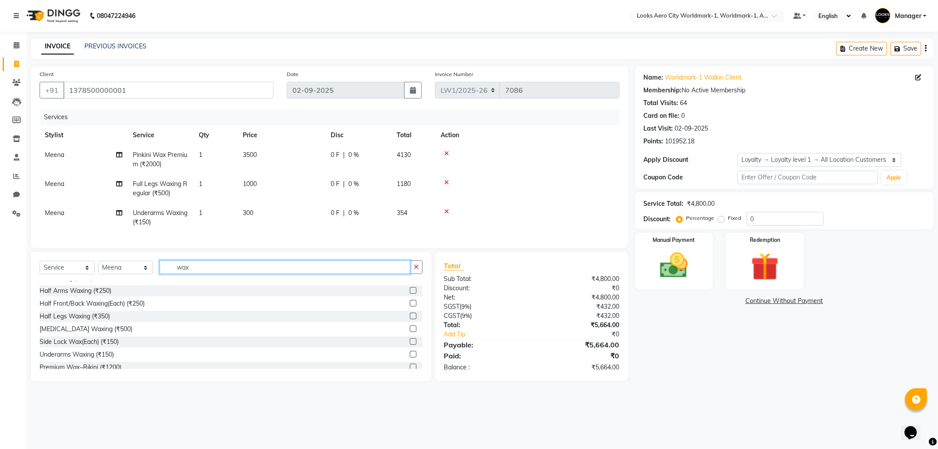
click at [196, 274] on input "wax" at bounding box center [285, 267] width 251 height 14
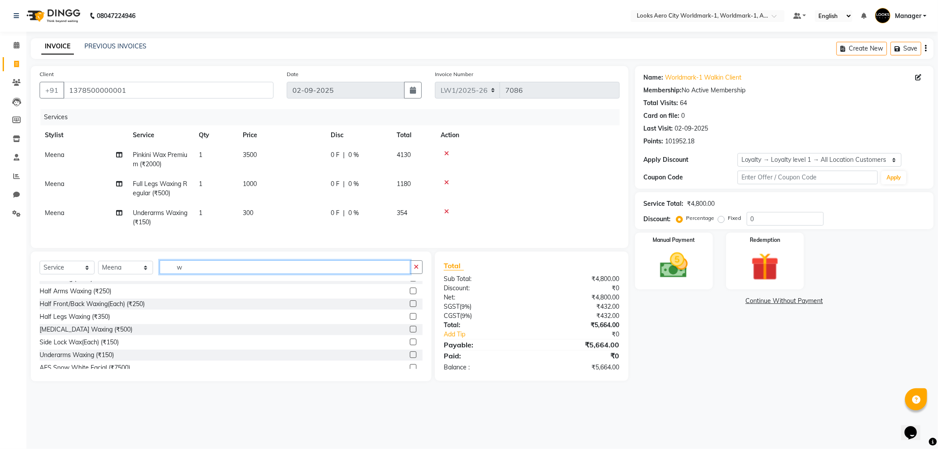
scroll to position [0, 0]
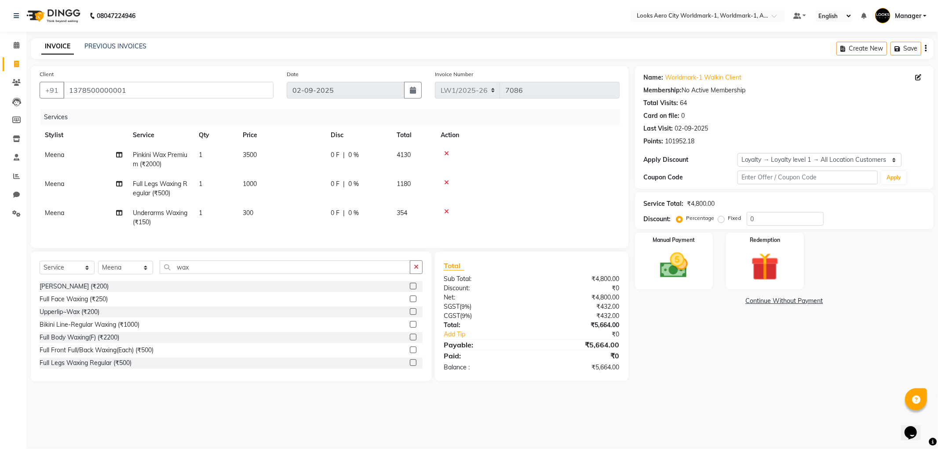
click at [410, 302] on label at bounding box center [413, 298] width 7 height 7
click at [410, 302] on input "checkbox" at bounding box center [413, 299] width 6 height 6
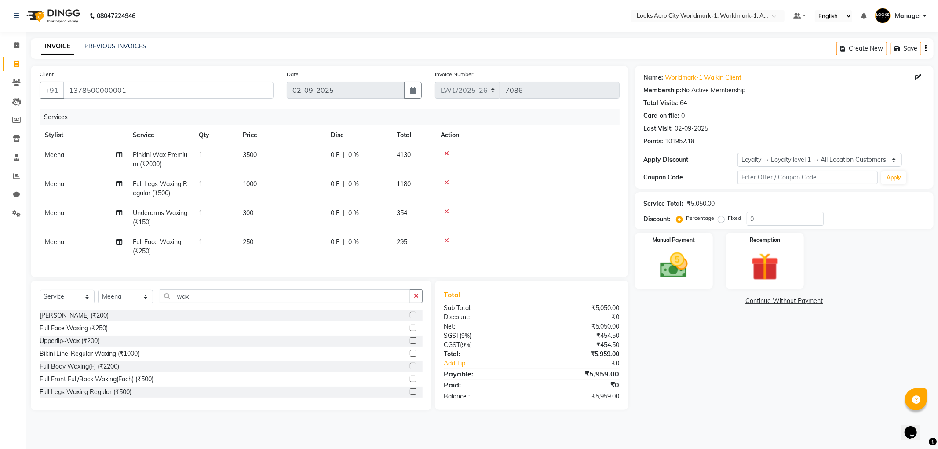
click at [280, 242] on td "250" at bounding box center [281, 246] width 88 height 29
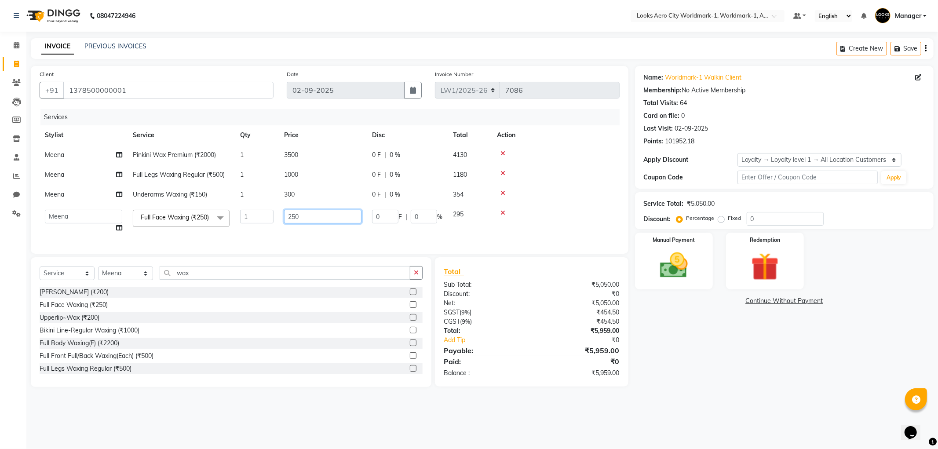
click at [314, 215] on input "250" at bounding box center [322, 217] width 77 height 14
click at [200, 289] on div "Select Service Product Membership Package Voucher Prepaid Gift Card Select Styl…" at bounding box center [231, 322] width 401 height 130
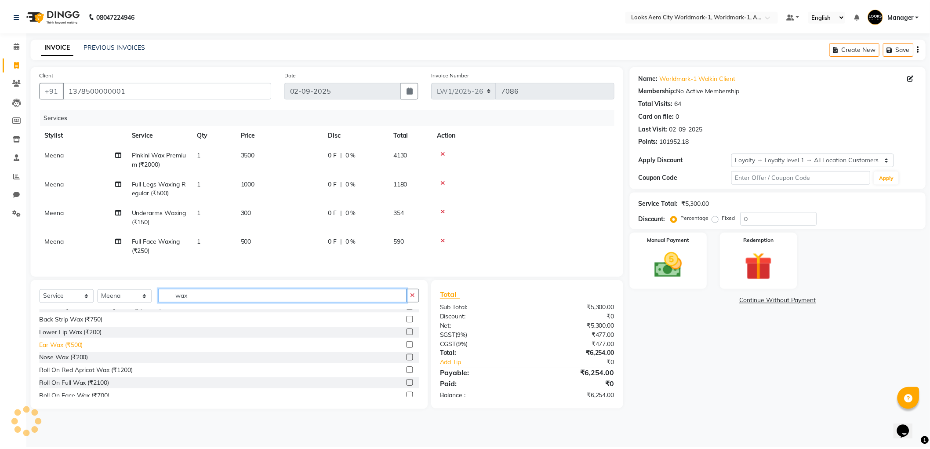
scroll to position [332, 0]
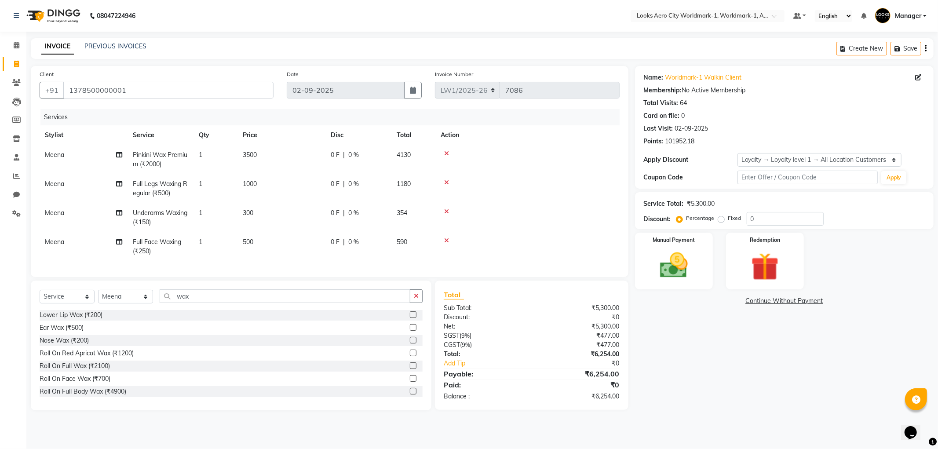
click at [410, 343] on label at bounding box center [413, 340] width 7 height 7
click at [410, 343] on input "checkbox" at bounding box center [413, 341] width 6 height 6
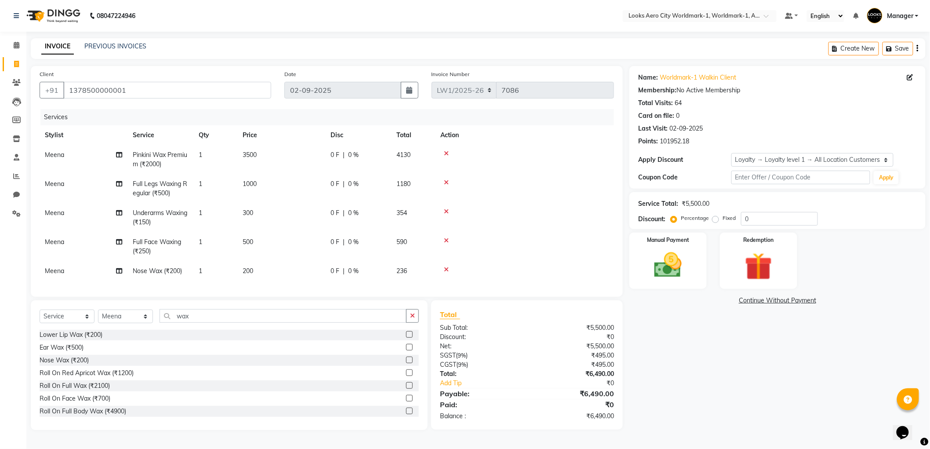
drag, startPoint x: 268, startPoint y: 267, endPoint x: 300, endPoint y: 271, distance: 32.3
click at [274, 268] on td "200" at bounding box center [281, 271] width 88 height 20
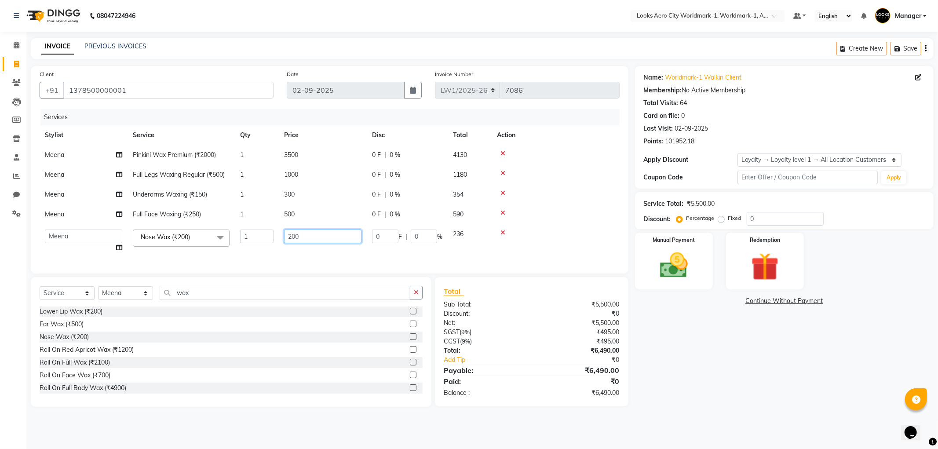
click at [320, 236] on input "200" at bounding box center [322, 237] width 77 height 14
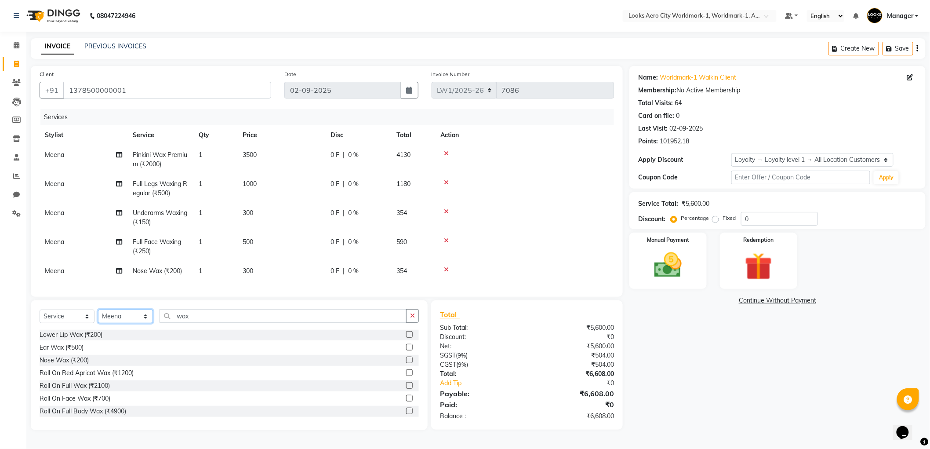
click at [146, 323] on select "Select Stylist Abhishek_Nails Amita Chauhan Anil Ashwin Celina Counter_Sales Da…" at bounding box center [125, 317] width 55 height 14
click at [98, 317] on select "Select Stylist Abhishek_Nails Amita Chauhan Anil Ashwin Celina Counter_Sales Da…" at bounding box center [125, 317] width 55 height 14
click at [222, 317] on input "wax" at bounding box center [283, 316] width 247 height 14
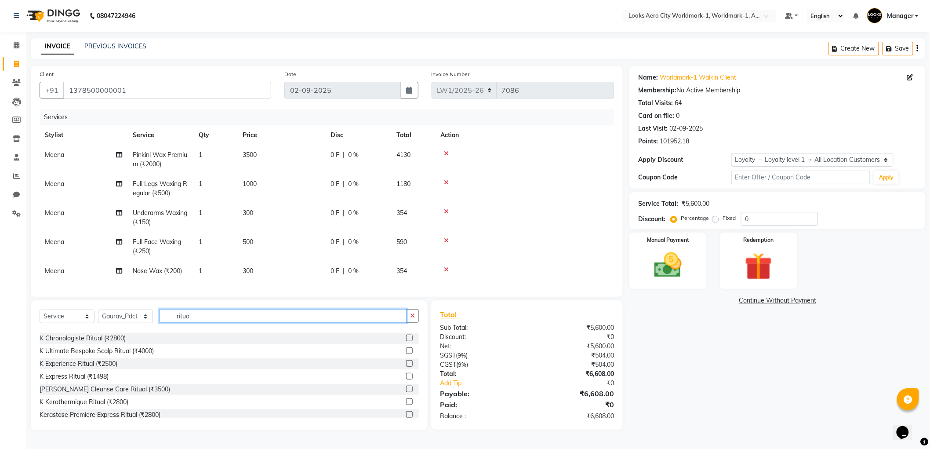
scroll to position [0, 0]
click at [406, 415] on label at bounding box center [409, 411] width 7 height 7
click at [406, 415] on input "checkbox" at bounding box center [409, 412] width 6 height 6
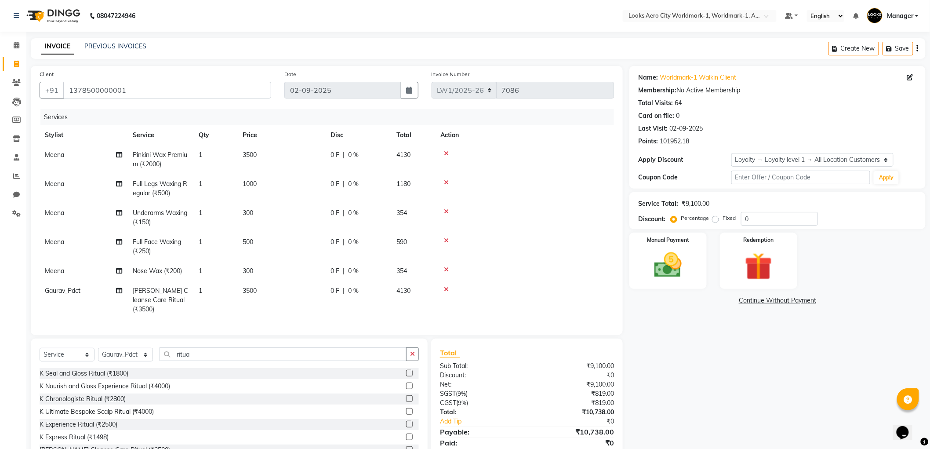
click at [283, 295] on td "3500" at bounding box center [281, 300] width 88 height 38
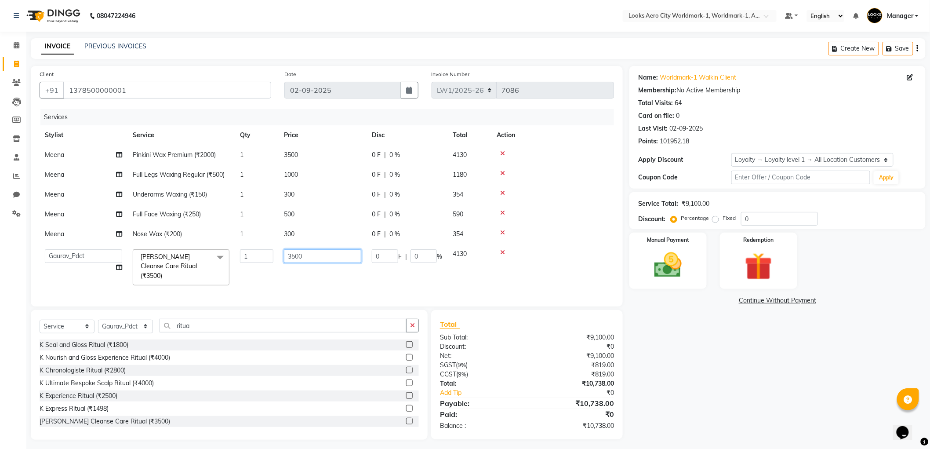
click at [330, 253] on input "3500" at bounding box center [322, 256] width 77 height 14
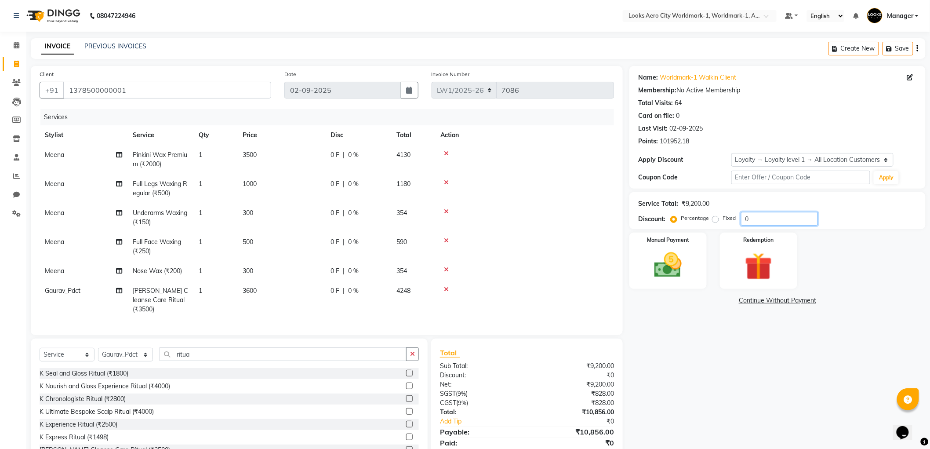
click at [766, 217] on input "0" at bounding box center [779, 219] width 77 height 14
click at [287, 156] on td "3500" at bounding box center [281, 159] width 88 height 29
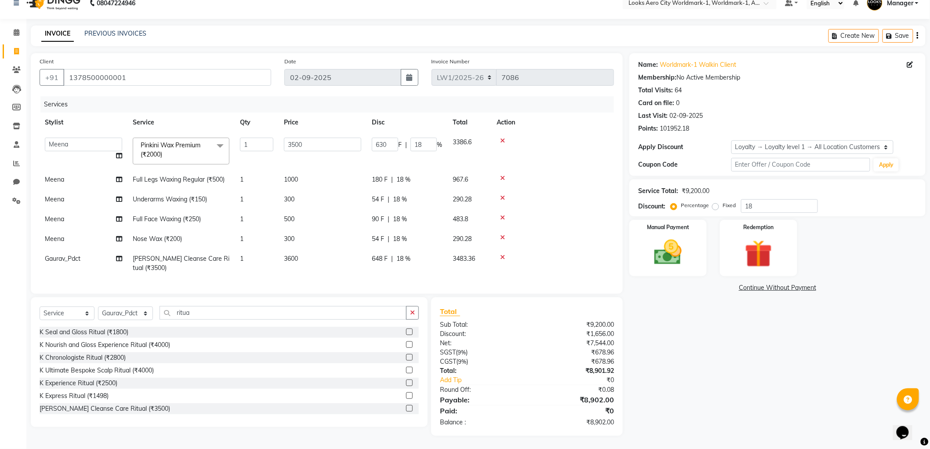
scroll to position [20, 0]
click at [668, 222] on label "Manual Payment" at bounding box center [668, 226] width 44 height 8
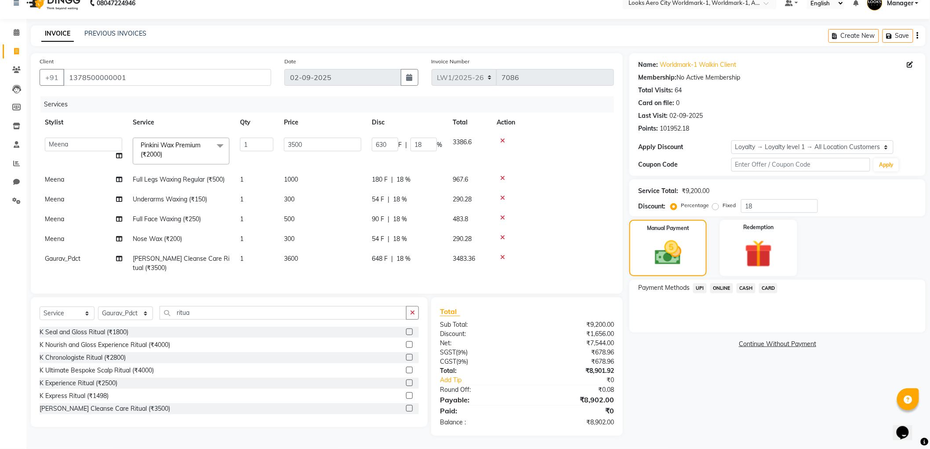
click at [761, 283] on span "CARD" at bounding box center [768, 288] width 19 height 10
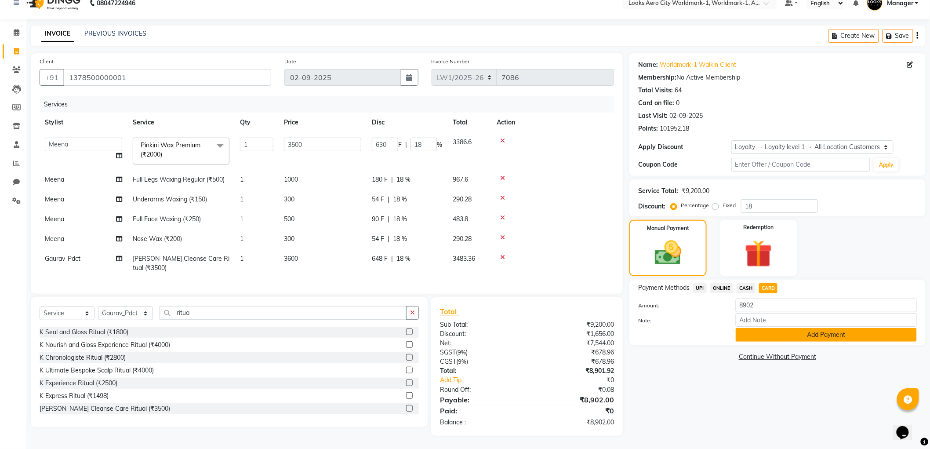
click at [771, 331] on button "Add Payment" at bounding box center [826, 335] width 181 height 14
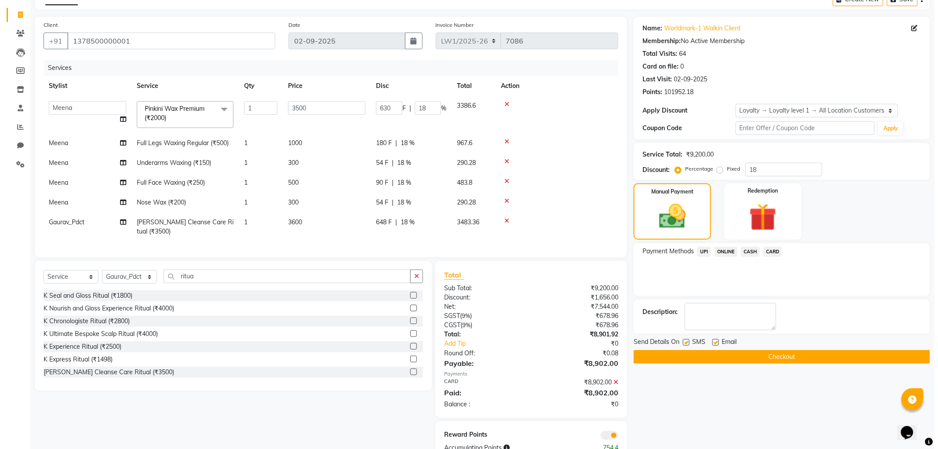
scroll to position [82, 0]
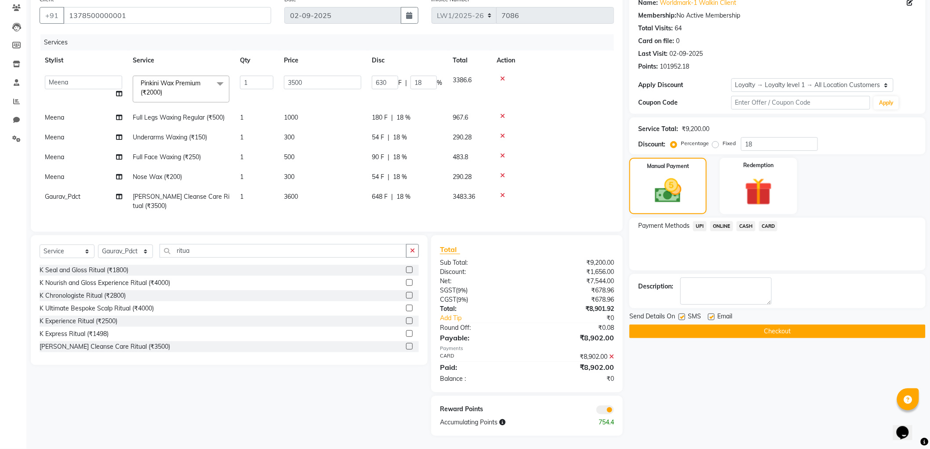
click at [605, 411] on span at bounding box center [606, 409] width 18 height 9
click at [614, 411] on input "checkbox" at bounding box center [614, 411] width 0 height 0
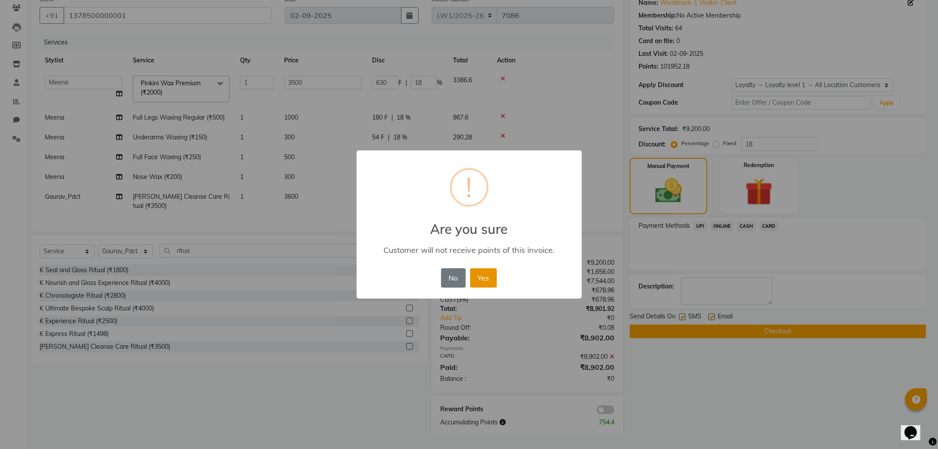
click at [489, 281] on button "Yes" at bounding box center [483, 277] width 27 height 19
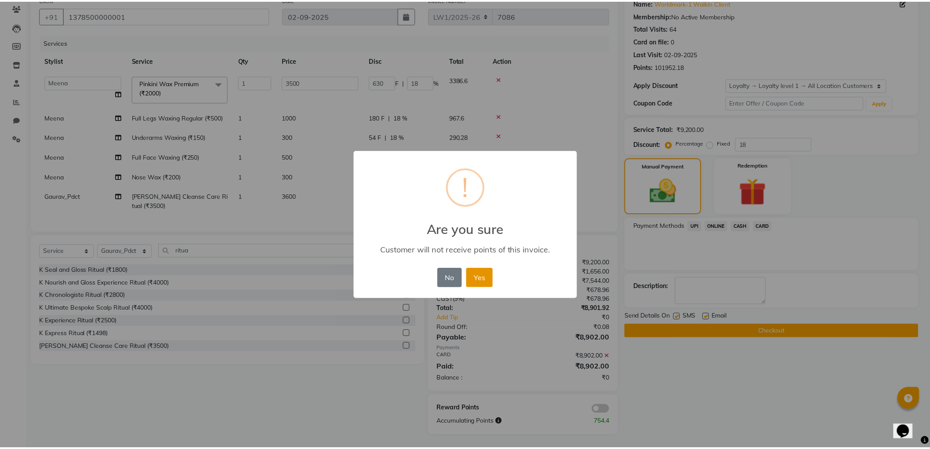
scroll to position [69, 0]
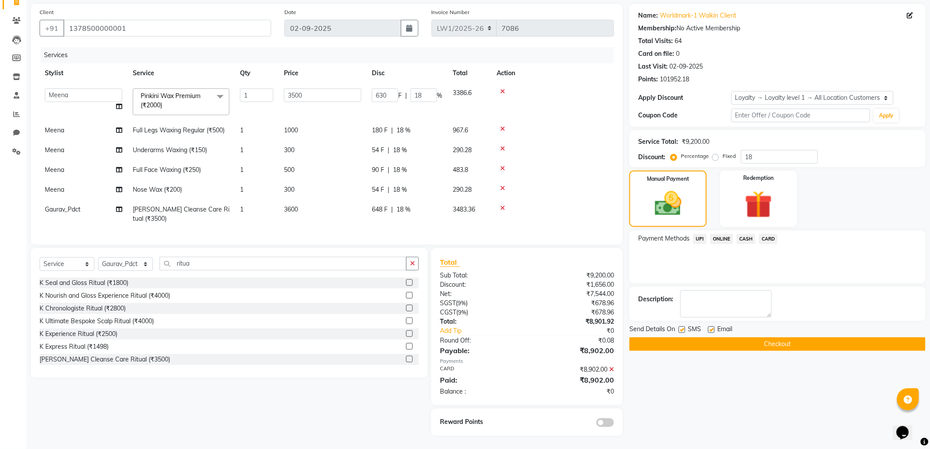
click at [748, 338] on button "Checkout" at bounding box center [778, 344] width 296 height 14
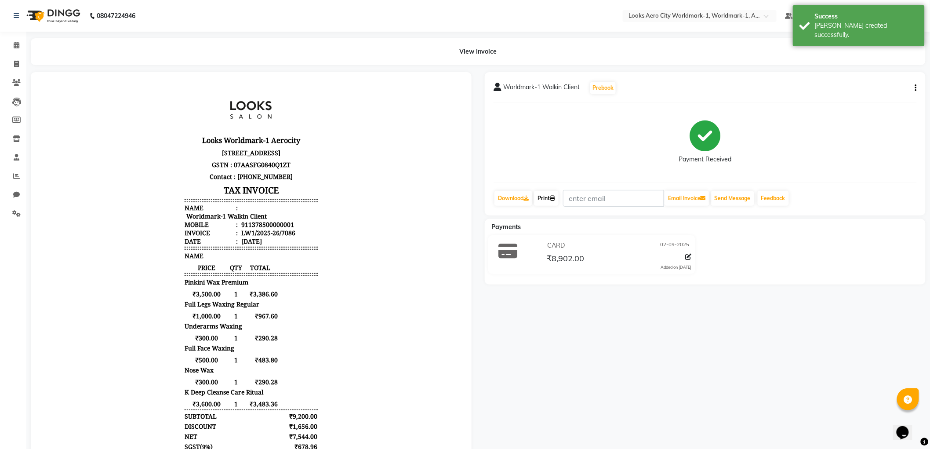
click at [555, 197] on icon at bounding box center [552, 198] width 5 height 5
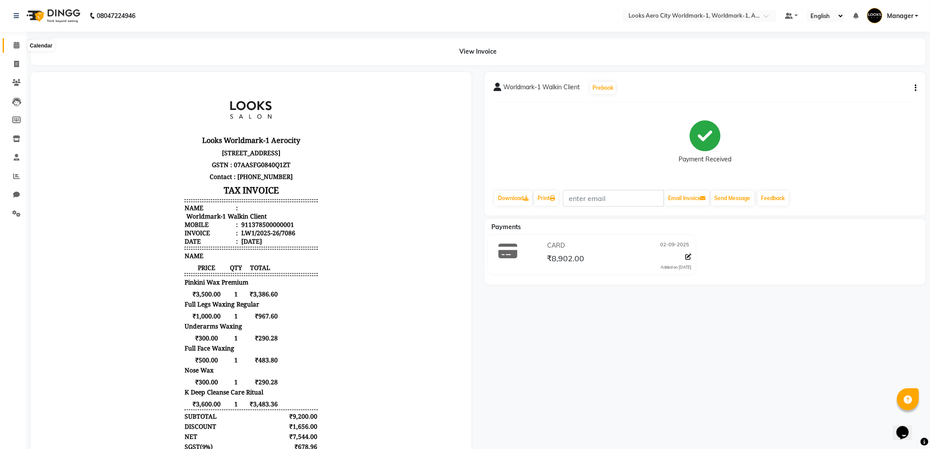
click at [18, 46] on icon at bounding box center [17, 45] width 6 height 7
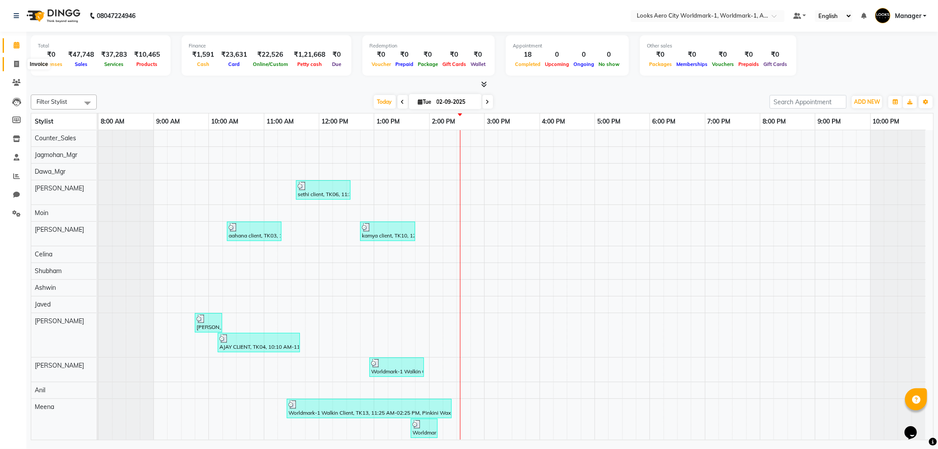
click at [17, 62] on icon at bounding box center [16, 64] width 5 height 7
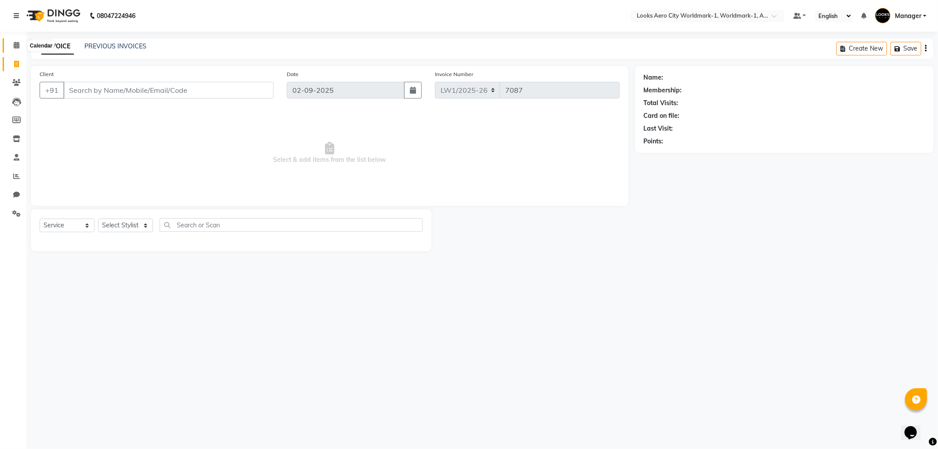
click at [18, 46] on icon at bounding box center [17, 45] width 6 height 7
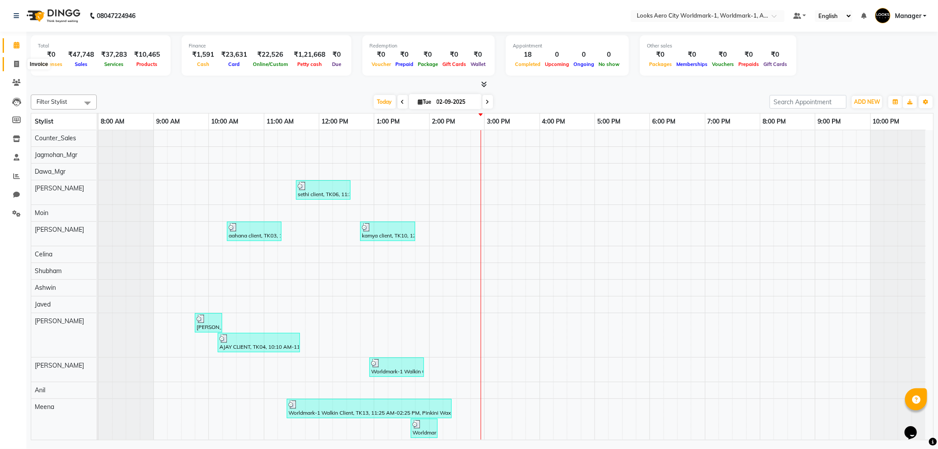
click at [18, 63] on icon at bounding box center [16, 64] width 5 height 7
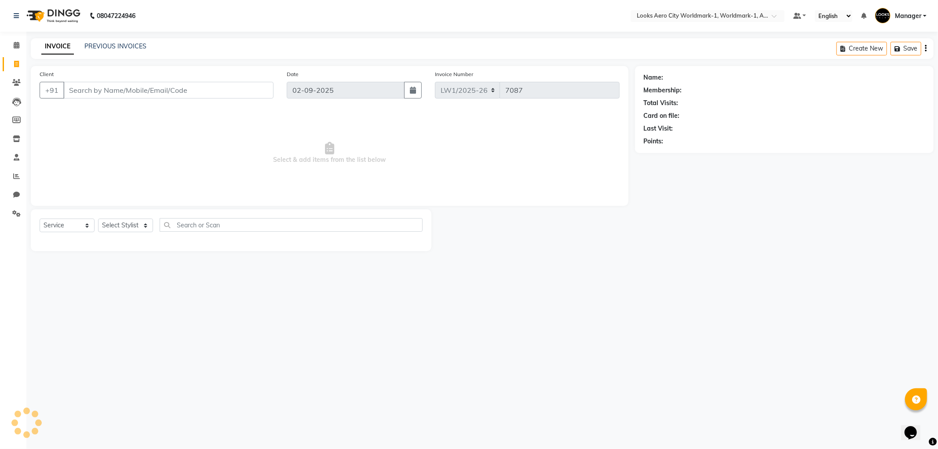
click at [123, 96] on input "Client" at bounding box center [168, 90] width 210 height 17
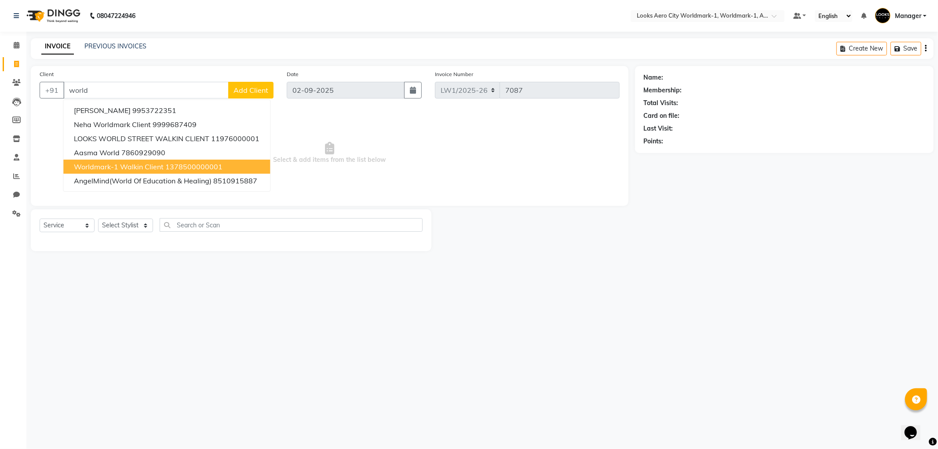
drag, startPoint x: 119, startPoint y: 163, endPoint x: 138, endPoint y: 170, distance: 20.6
click at [120, 163] on span "Worldmark-1 Walkin Client" at bounding box center [119, 166] width 90 height 9
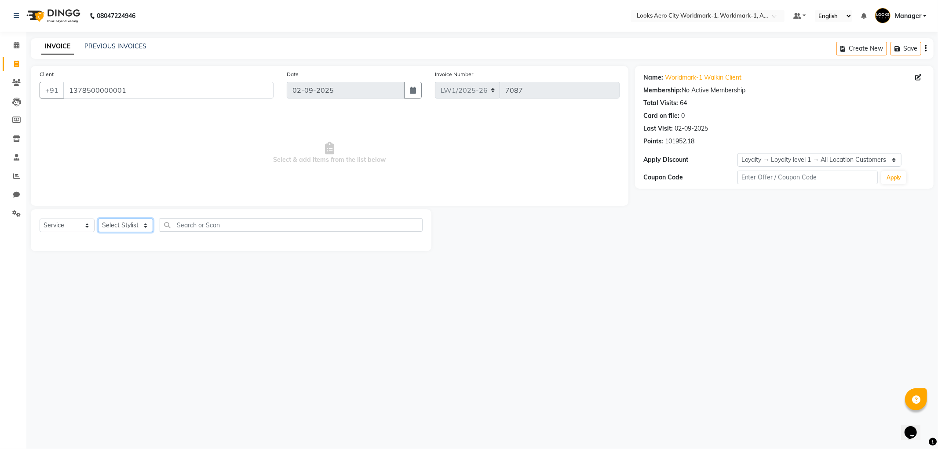
click at [143, 226] on select "Select Stylist Abhishek_Nails Amita Chauhan Anil Ashwin Celina Counter_Sales Da…" at bounding box center [125, 226] width 55 height 14
click at [98, 219] on select "Select Stylist Abhishek_Nails Amita Chauhan Anil Ashwin Celina Counter_Sales Da…" at bounding box center [125, 226] width 55 height 14
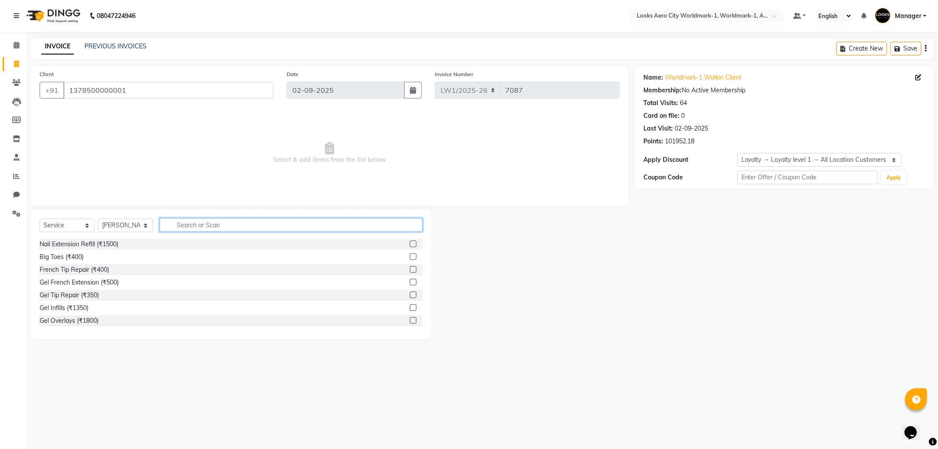
click at [197, 225] on input "text" at bounding box center [291, 225] width 263 height 14
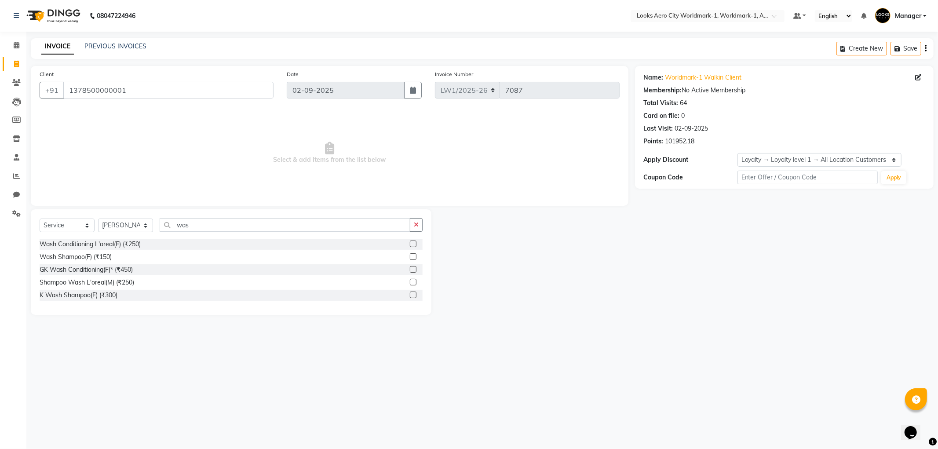
click at [415, 245] on label at bounding box center [413, 243] width 7 height 7
click at [415, 245] on input "checkbox" at bounding box center [413, 244] width 6 height 6
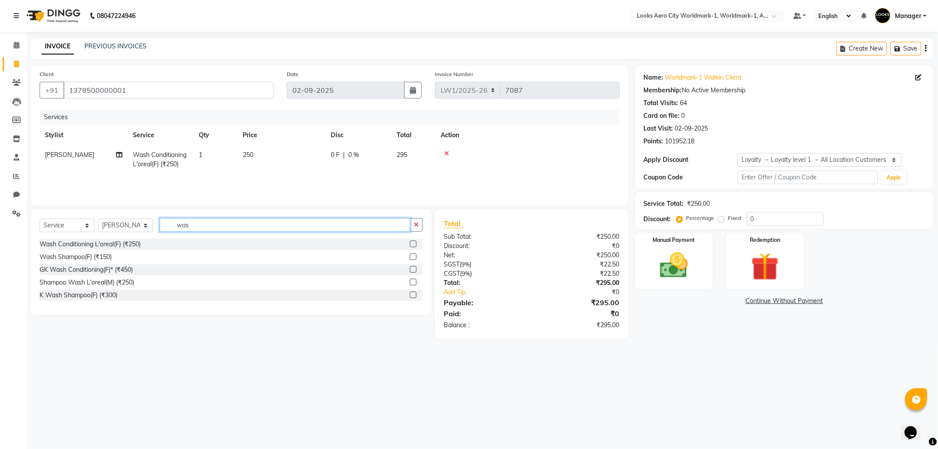
click at [226, 230] on input "was" at bounding box center [285, 225] width 251 height 14
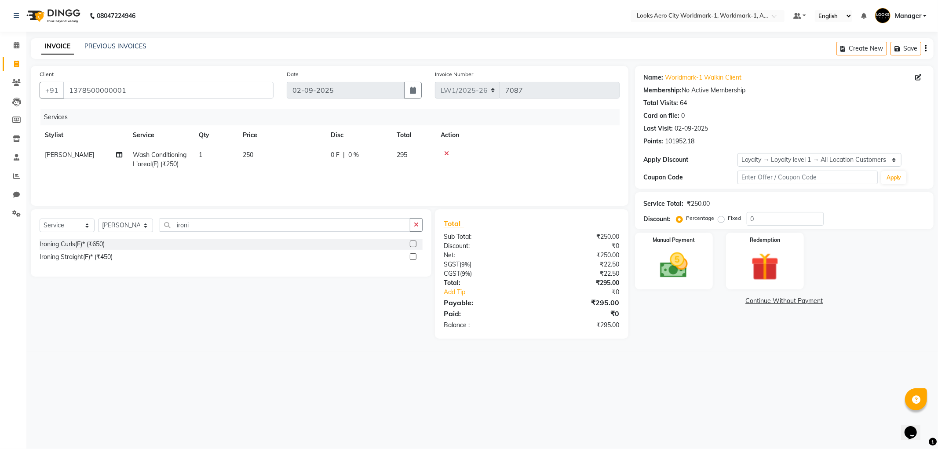
click at [413, 257] on label at bounding box center [413, 256] width 7 height 7
click at [413, 257] on input "checkbox" at bounding box center [413, 257] width 6 height 6
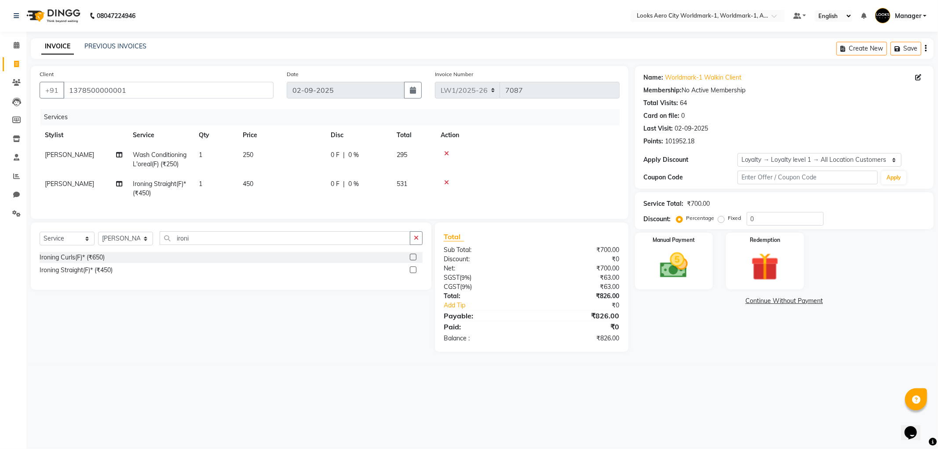
click at [281, 188] on td "450" at bounding box center [281, 188] width 88 height 29
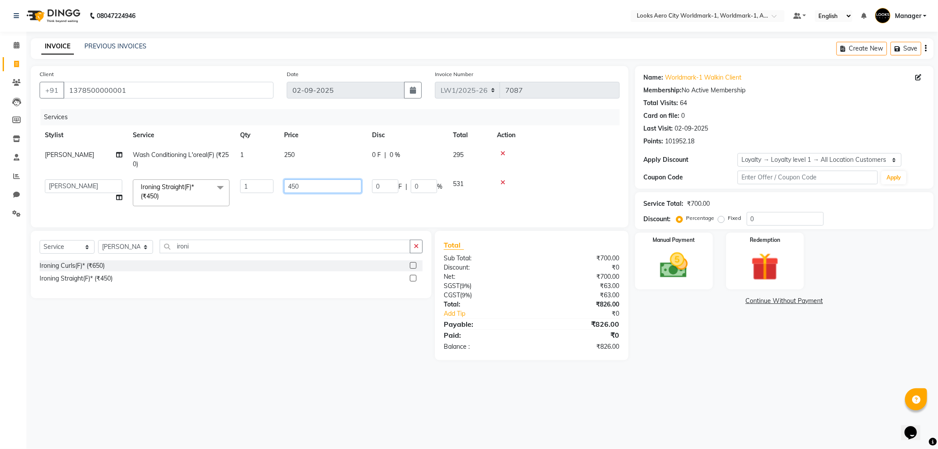
click at [302, 184] on input "450" at bounding box center [322, 186] width 77 height 14
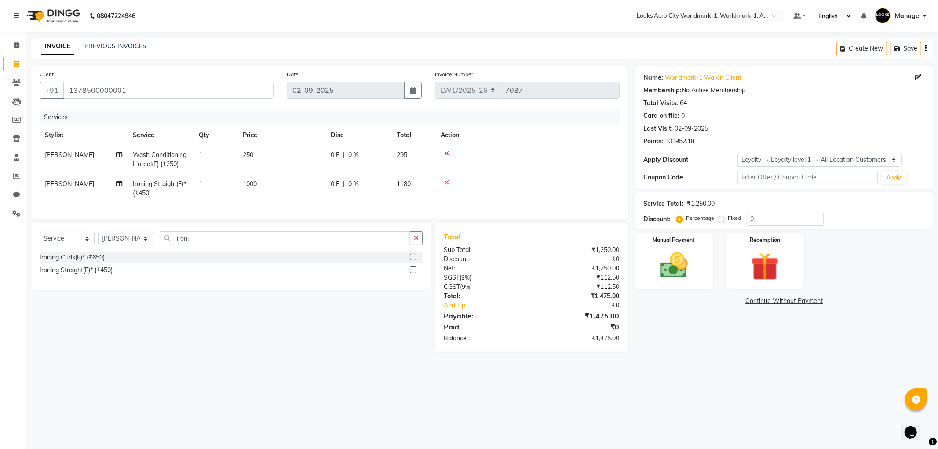
click at [262, 152] on td "250" at bounding box center [281, 159] width 88 height 29
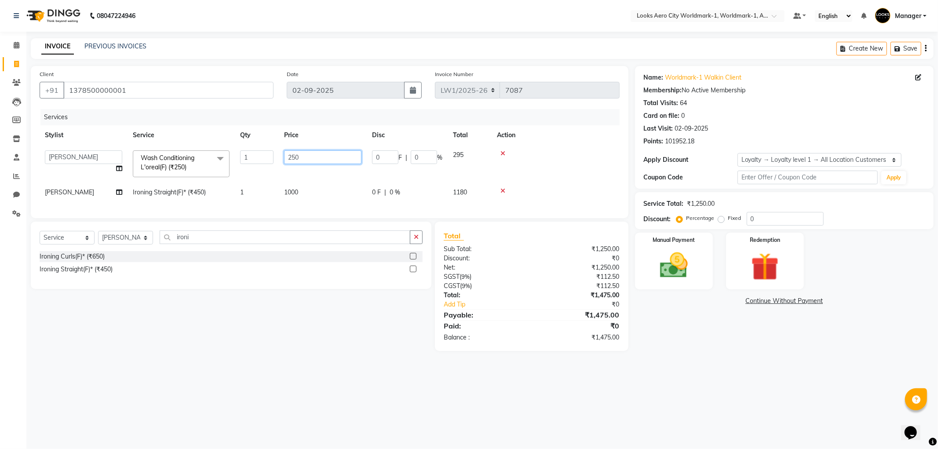
click at [311, 157] on input "250" at bounding box center [322, 157] width 77 height 14
click at [137, 91] on input "1378500000001" at bounding box center [168, 90] width 210 height 17
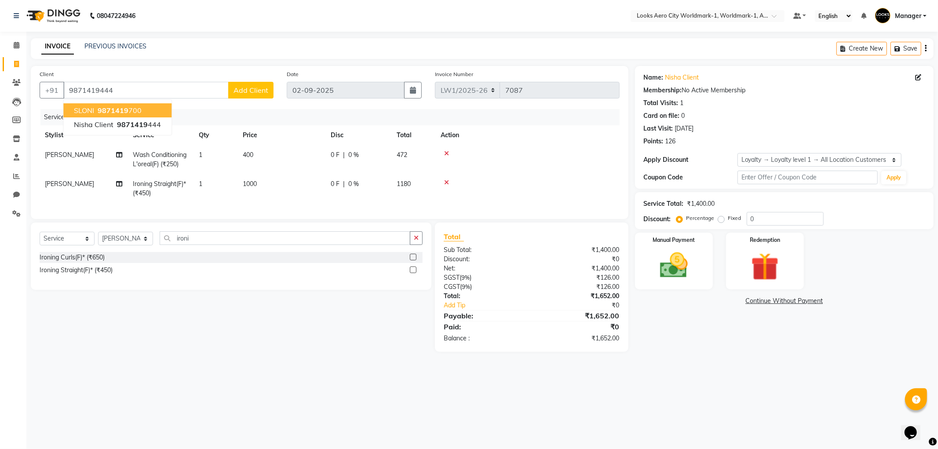
click at [248, 91] on span "Add Client" at bounding box center [250, 90] width 35 height 9
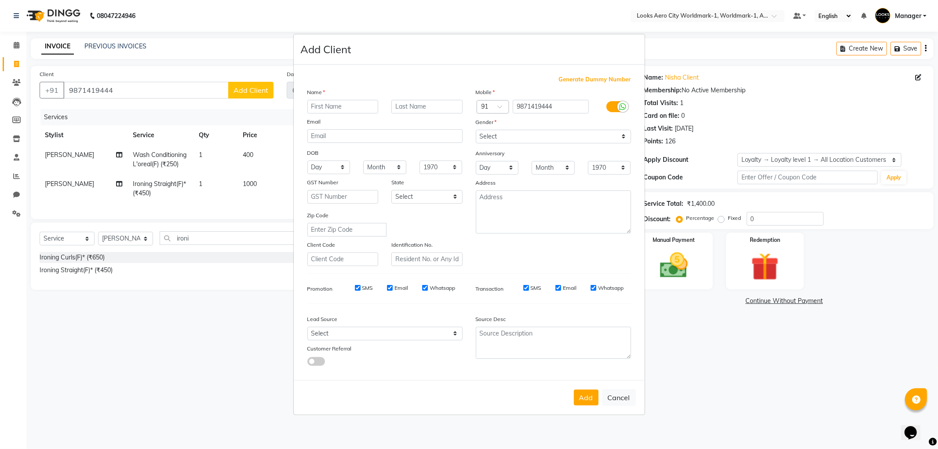
click at [240, 320] on ngb-modal-window "Add Client Generate Dummy Number Name Email DOB Day 01 02 03 04 05 06 07 08 09 …" at bounding box center [469, 224] width 938 height 449
click at [617, 400] on button "Cancel" at bounding box center [619, 397] width 34 height 17
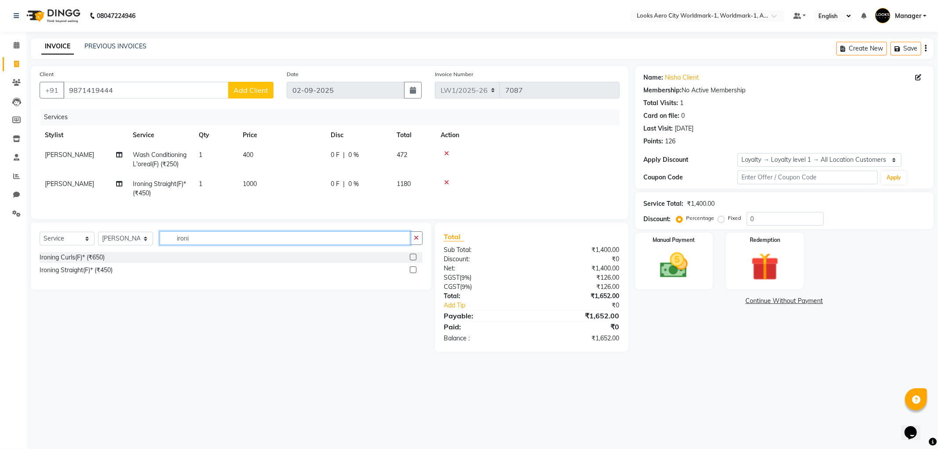
click at [192, 244] on input "ironi" at bounding box center [285, 238] width 251 height 14
click at [776, 214] on input "0" at bounding box center [785, 219] width 77 height 14
click at [489, 191] on td at bounding box center [527, 188] width 184 height 29
click at [776, 215] on input "10" at bounding box center [785, 219] width 77 height 14
click at [291, 173] on td "400" at bounding box center [281, 159] width 88 height 29
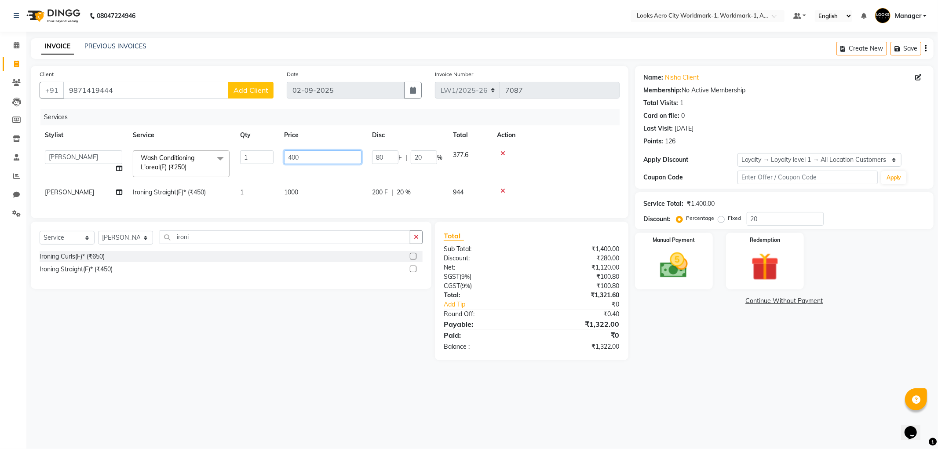
click at [305, 160] on input "400" at bounding box center [322, 157] width 77 height 14
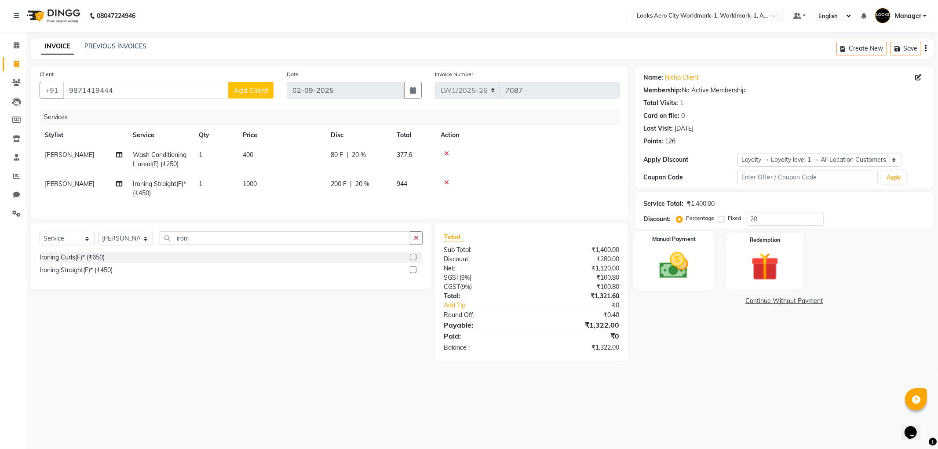
click at [669, 254] on img at bounding box center [673, 265] width 47 height 33
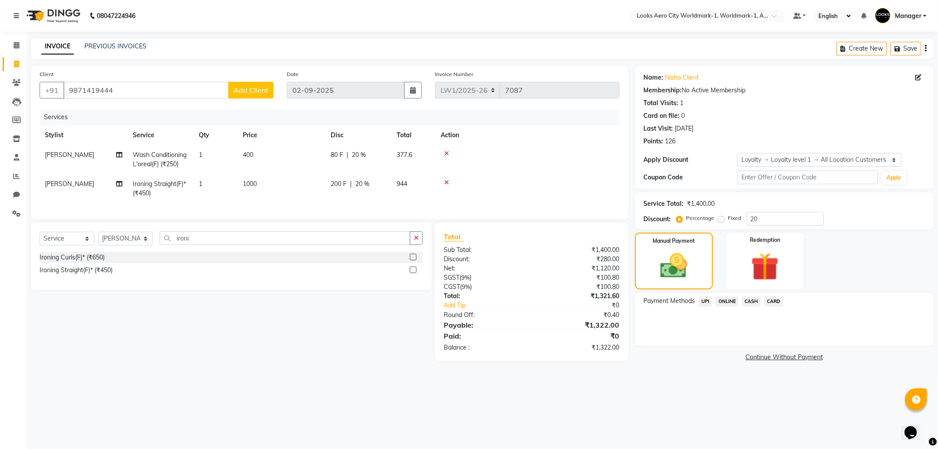
click at [750, 301] on span "CASH" at bounding box center [751, 301] width 19 height 10
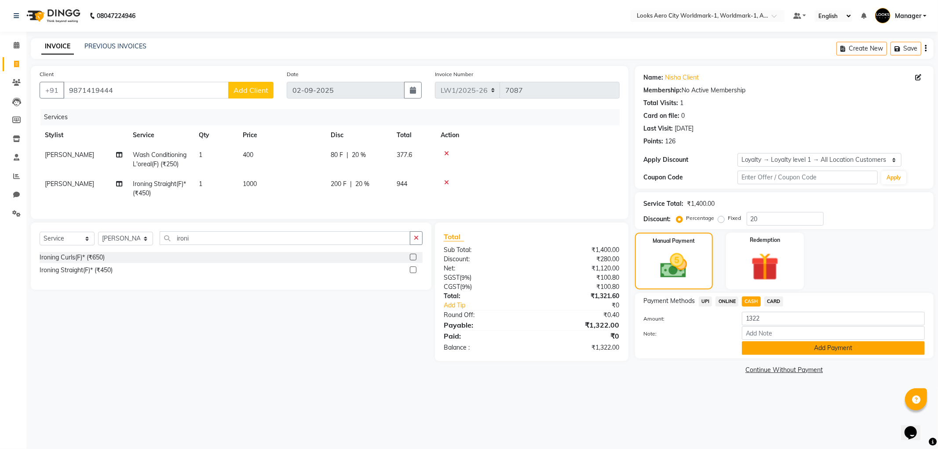
click at [773, 349] on button "Add Payment" at bounding box center [833, 348] width 183 height 14
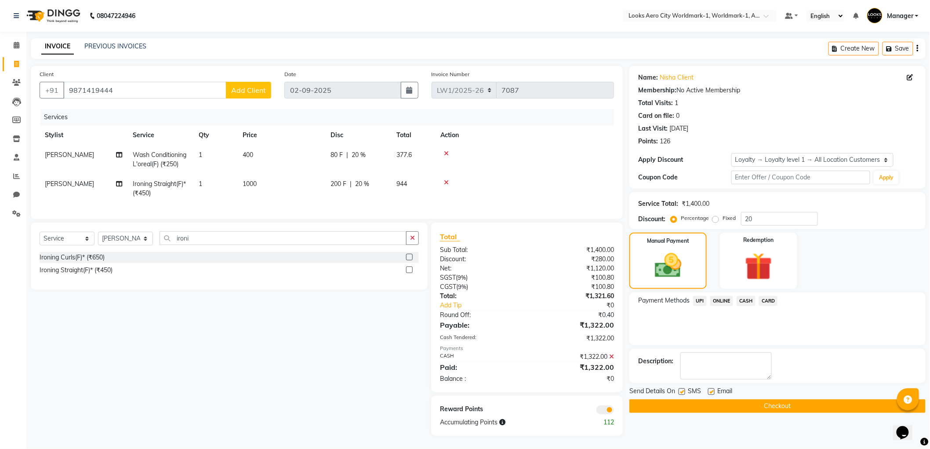
click at [604, 414] on span at bounding box center [606, 409] width 18 height 9
click at [614, 411] on input "checkbox" at bounding box center [614, 411] width 0 height 0
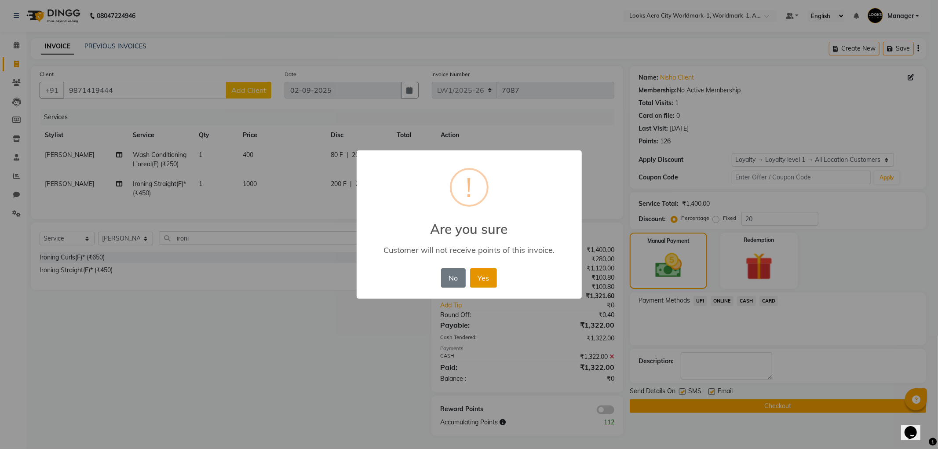
click at [487, 282] on button "Yes" at bounding box center [483, 277] width 27 height 19
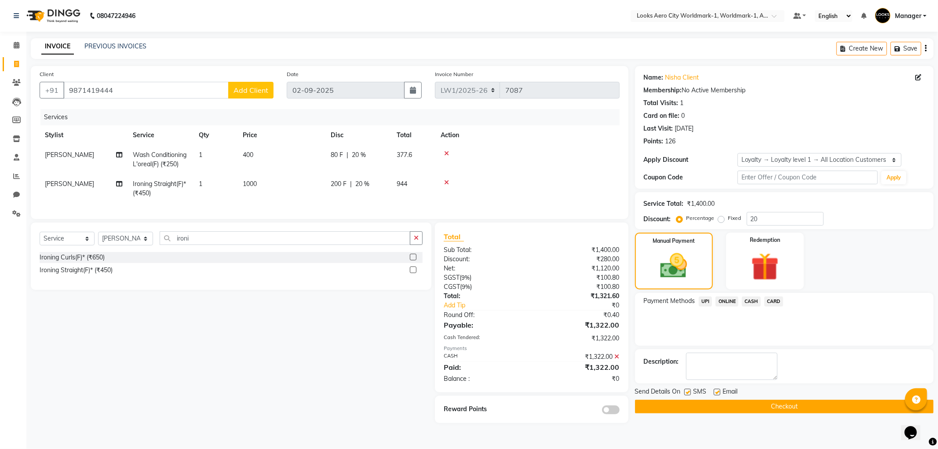
click at [779, 409] on button "Checkout" at bounding box center [784, 407] width 299 height 14
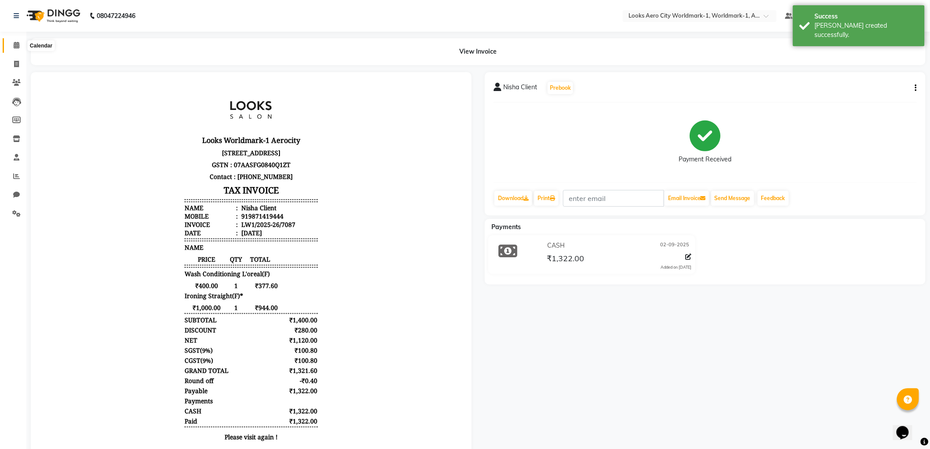
click at [20, 47] on span at bounding box center [16, 45] width 15 height 10
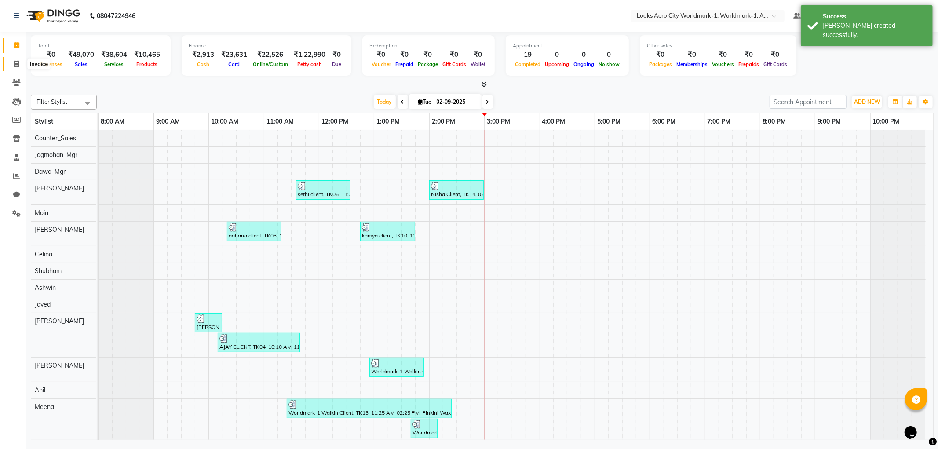
click at [18, 63] on icon at bounding box center [16, 64] width 5 height 7
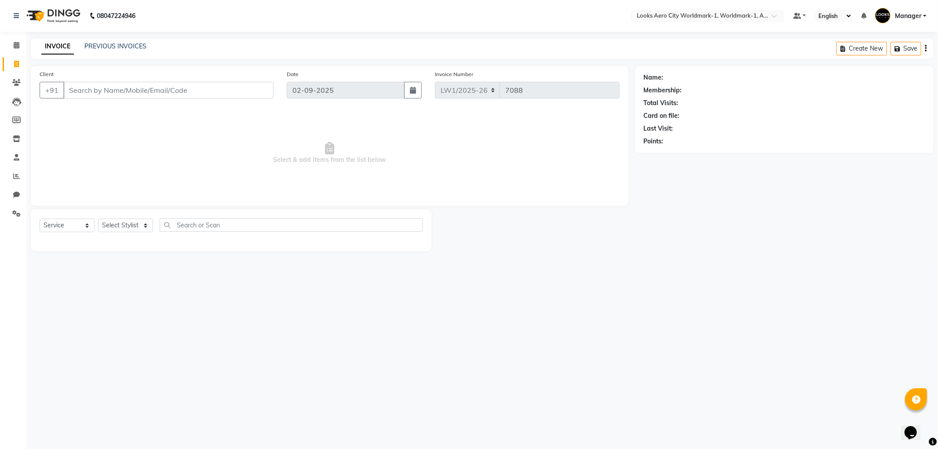
click at [120, 95] on input "Client" at bounding box center [168, 90] width 210 height 17
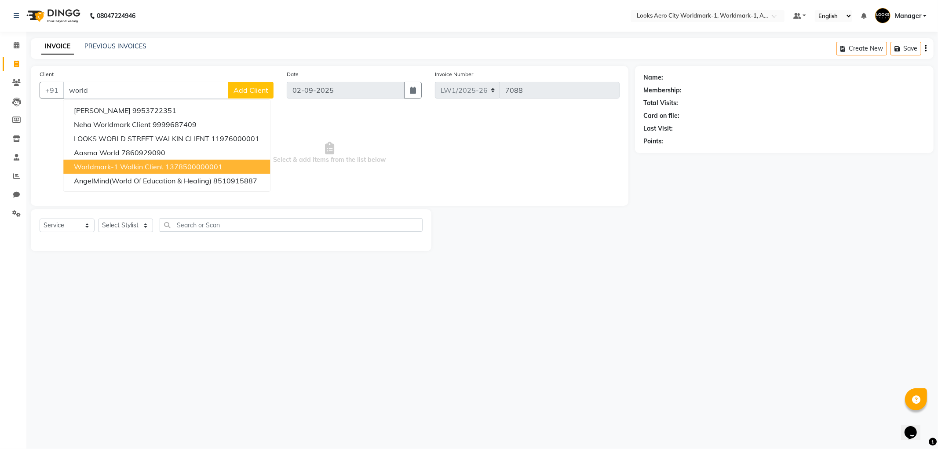
drag, startPoint x: 141, startPoint y: 162, endPoint x: 217, endPoint y: 200, distance: 84.9
click at [142, 164] on span "Worldmark-1 Walkin Client" at bounding box center [119, 166] width 90 height 9
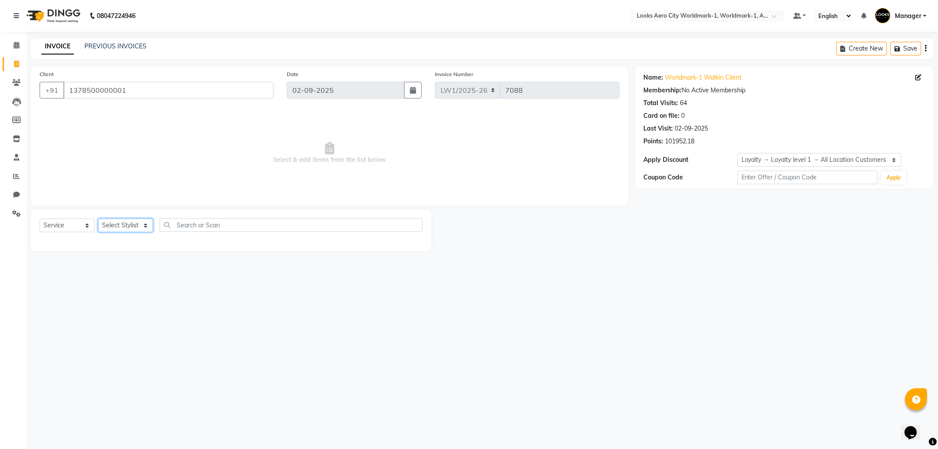
click at [147, 226] on select "Select Stylist Abhishek_Nails Amita Chauhan Anil Ashwin Celina Counter_Sales Da…" at bounding box center [125, 226] width 55 height 14
click at [98, 219] on select "Select Stylist Abhishek_Nails Amita Chauhan Anil Ashwin Celina Counter_Sales Da…" at bounding box center [125, 226] width 55 height 14
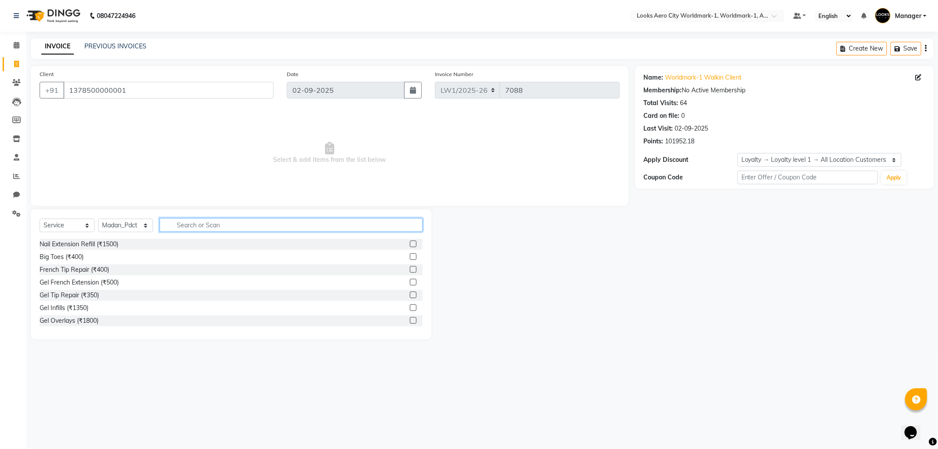
click at [207, 230] on input "text" at bounding box center [291, 225] width 263 height 14
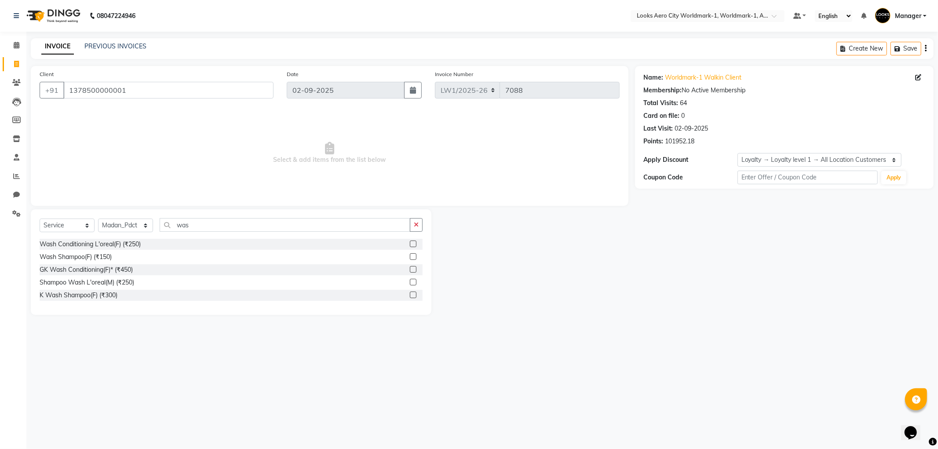
drag, startPoint x: 415, startPoint y: 244, endPoint x: 394, endPoint y: 227, distance: 26.8
click at [415, 244] on label at bounding box center [413, 243] width 7 height 7
click at [415, 244] on input "checkbox" at bounding box center [413, 244] width 6 height 6
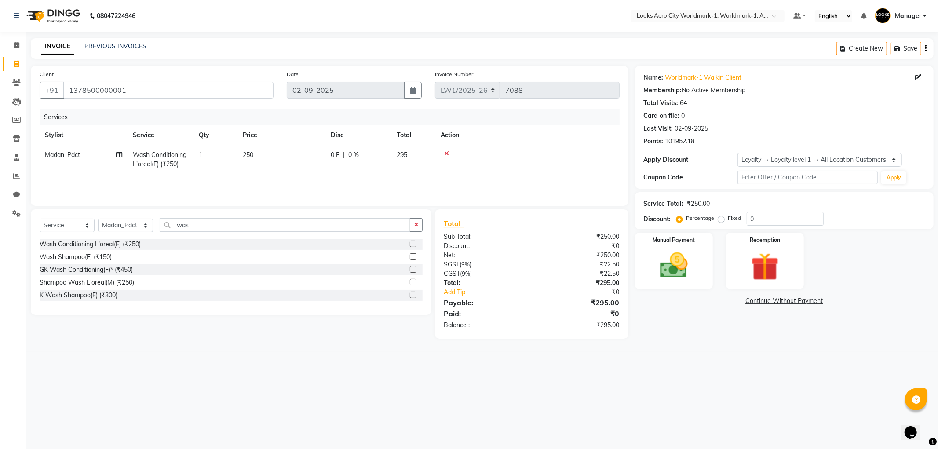
click at [263, 163] on td "250" at bounding box center [281, 159] width 88 height 29
click at [322, 156] on input "250" at bounding box center [322, 157] width 77 height 14
click at [687, 265] on img at bounding box center [673, 265] width 47 height 33
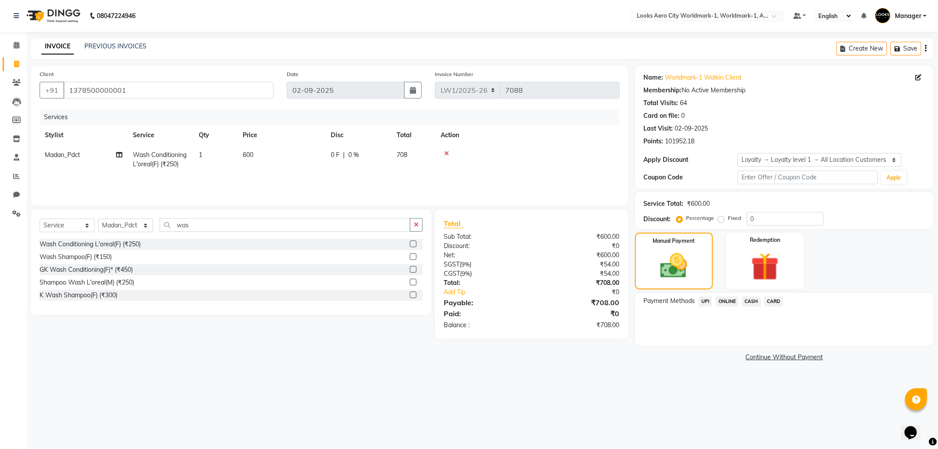
click at [752, 299] on span "CASH" at bounding box center [751, 301] width 19 height 10
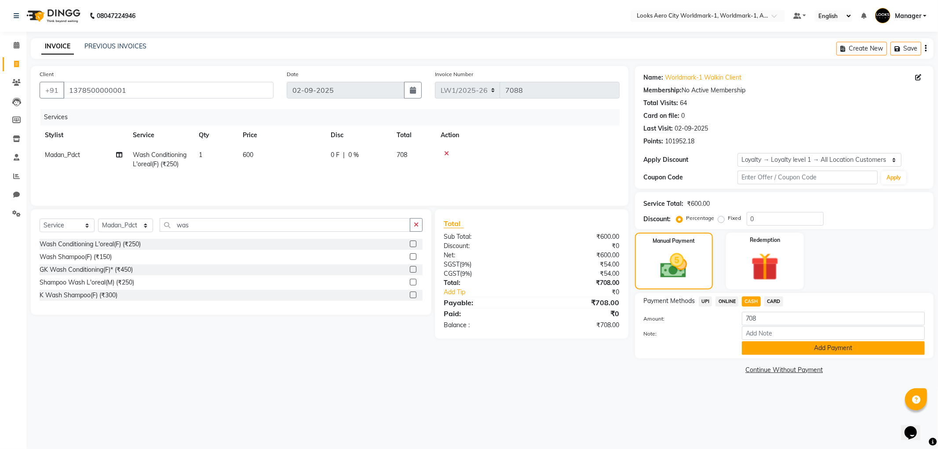
click at [781, 349] on button "Add Payment" at bounding box center [833, 348] width 183 height 14
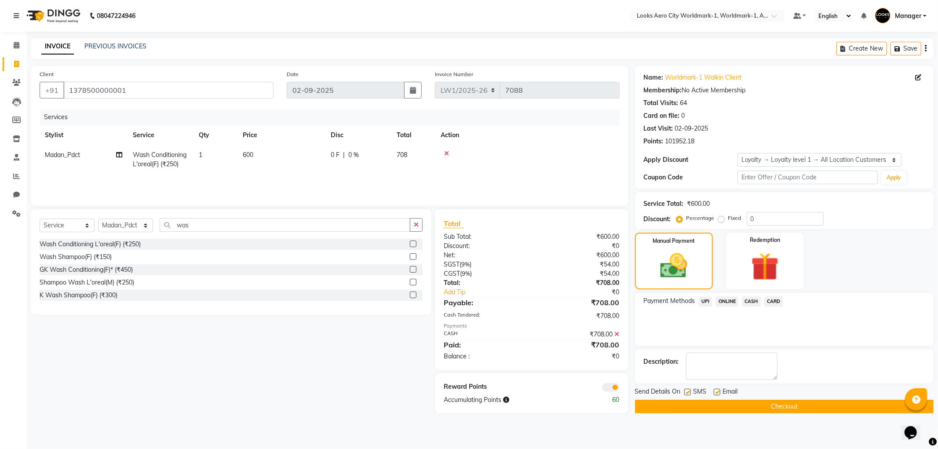
click at [603, 387] on span at bounding box center [611, 387] width 18 height 9
click at [619, 389] on input "checkbox" at bounding box center [619, 389] width 0 height 0
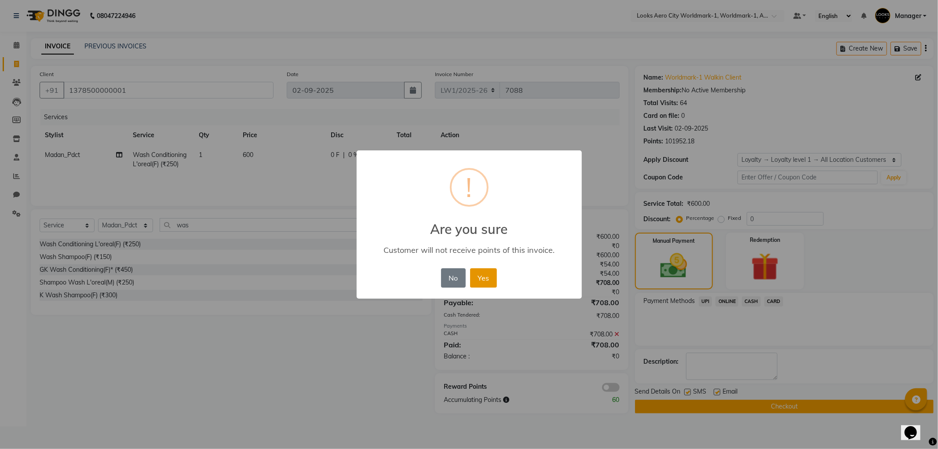
click at [490, 280] on button "Yes" at bounding box center [483, 277] width 27 height 19
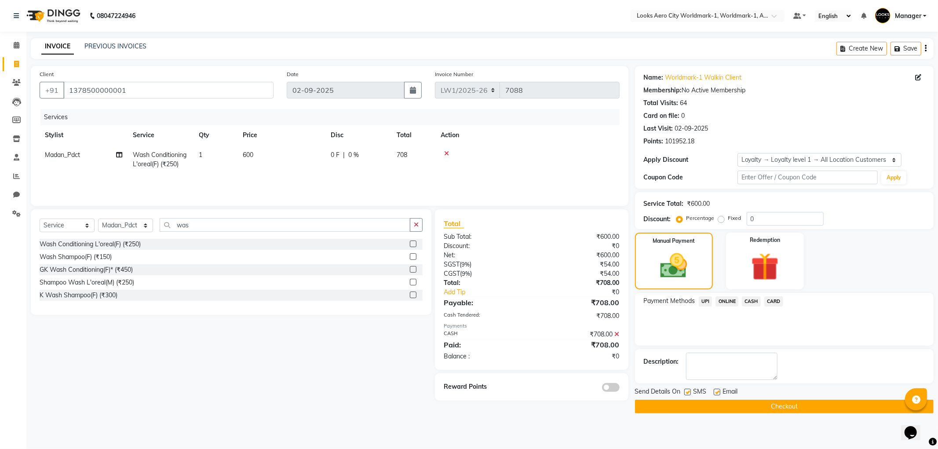
click at [782, 405] on button "Checkout" at bounding box center [784, 407] width 299 height 14
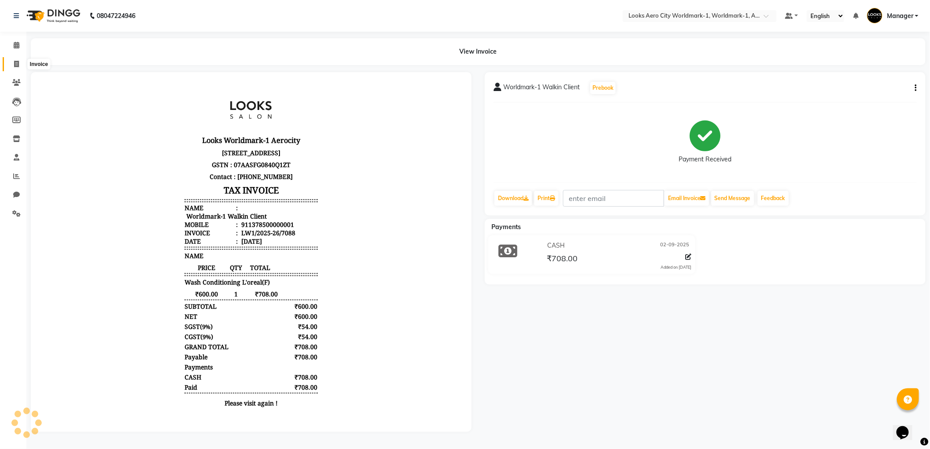
click at [16, 65] on icon at bounding box center [16, 64] width 5 height 7
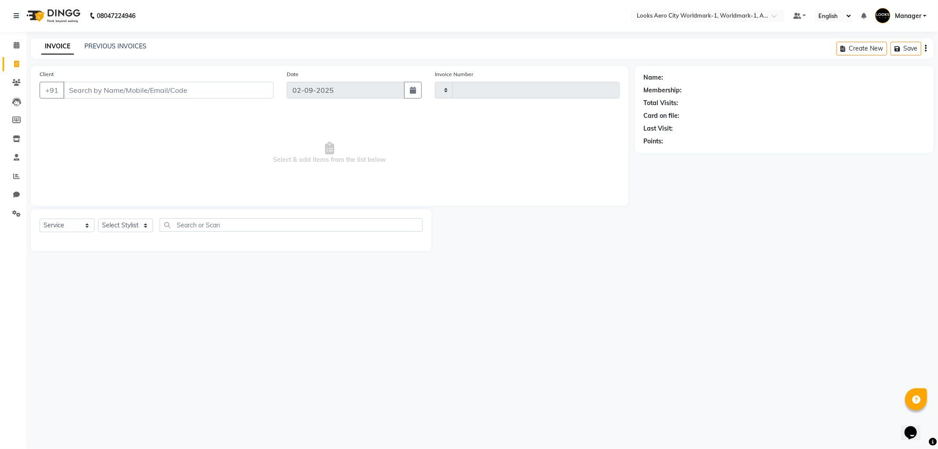
click at [134, 85] on input "Client" at bounding box center [168, 90] width 210 height 17
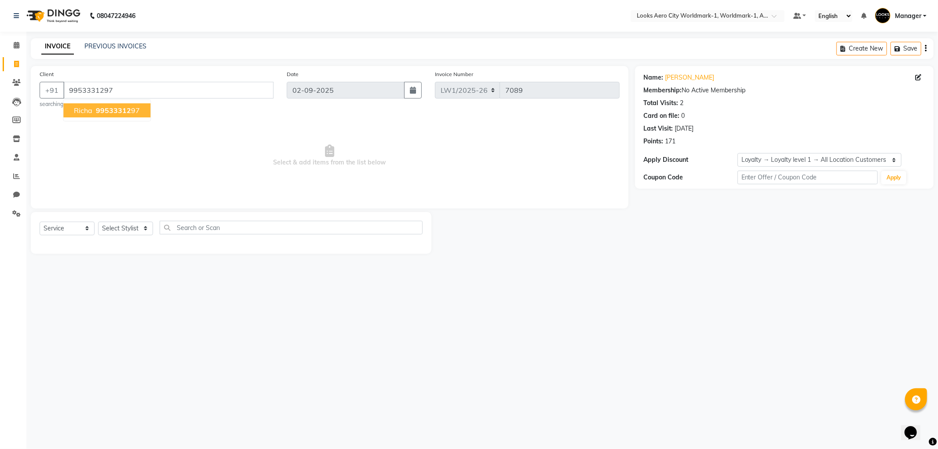
click at [130, 113] on ngb-highlight "99533312 97" at bounding box center [117, 110] width 46 height 9
click at [144, 227] on select "Select Stylist Abhishek_Nails Amita Chauhan Anil Ashwin Celina Counter_Sales Da…" at bounding box center [125, 229] width 55 height 14
click at [98, 222] on select "Select Stylist Abhishek_Nails Amita Chauhan Anil Ashwin Celina Counter_Sales Da…" at bounding box center [125, 229] width 55 height 14
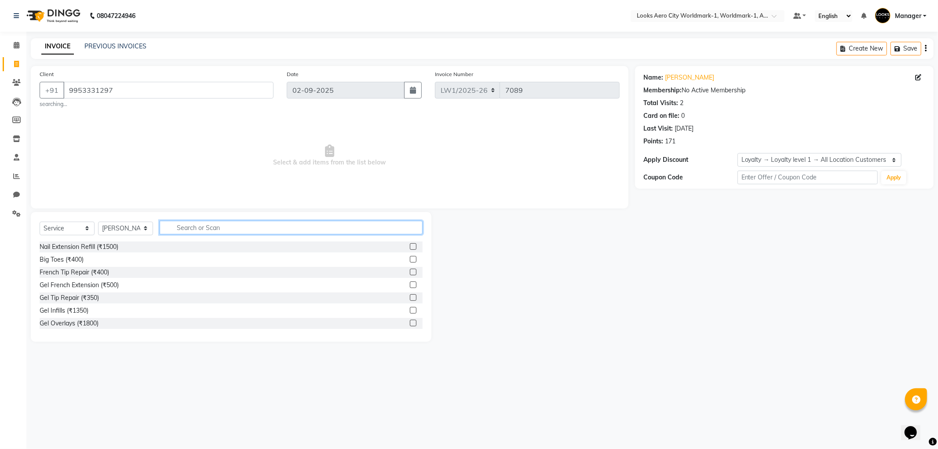
click at [181, 229] on input "text" at bounding box center [291, 228] width 263 height 14
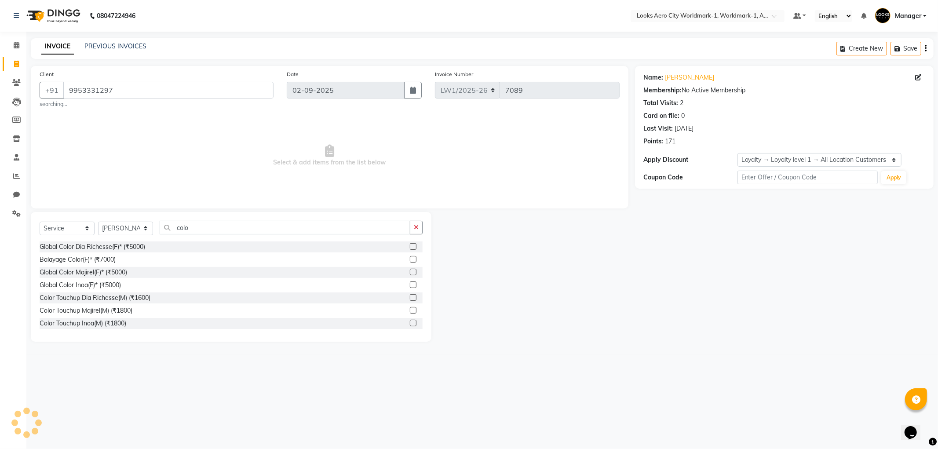
click at [410, 323] on label at bounding box center [413, 323] width 7 height 7
click at [410, 323] on input "checkbox" at bounding box center [413, 324] width 6 height 6
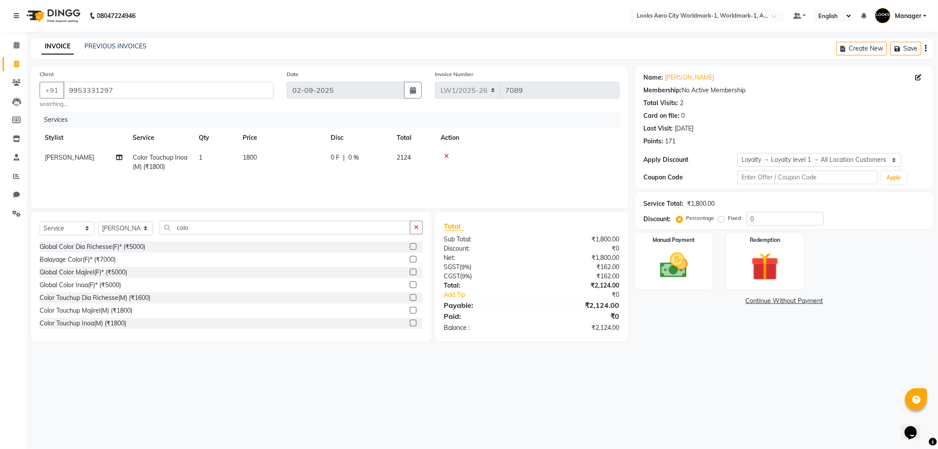
click at [278, 157] on td "1800" at bounding box center [281, 162] width 88 height 29
click at [339, 159] on input "1800" at bounding box center [322, 160] width 77 height 14
drag, startPoint x: 257, startPoint y: 159, endPoint x: 396, endPoint y: 151, distance: 139.2
click at [761, 218] on input "0" at bounding box center [785, 219] width 77 height 14
click at [287, 157] on td "1500" at bounding box center [281, 162] width 88 height 29
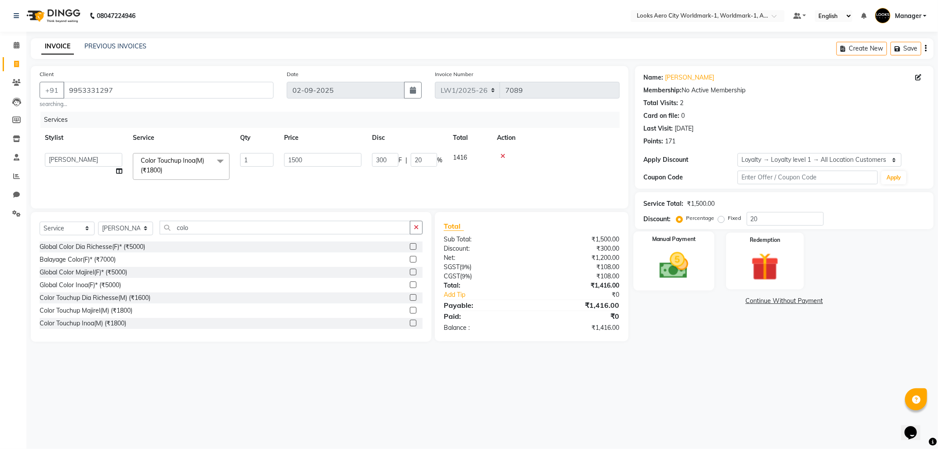
click at [681, 281] on img at bounding box center [673, 265] width 47 height 33
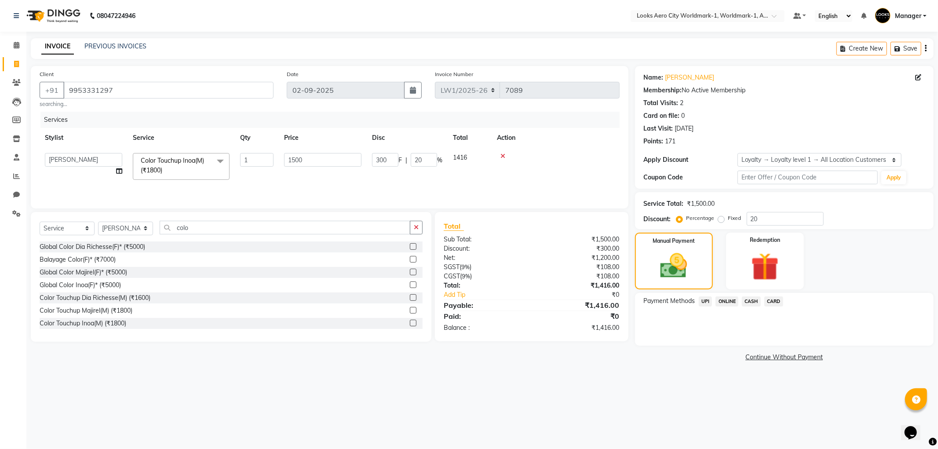
click at [770, 298] on span "CARD" at bounding box center [773, 301] width 19 height 10
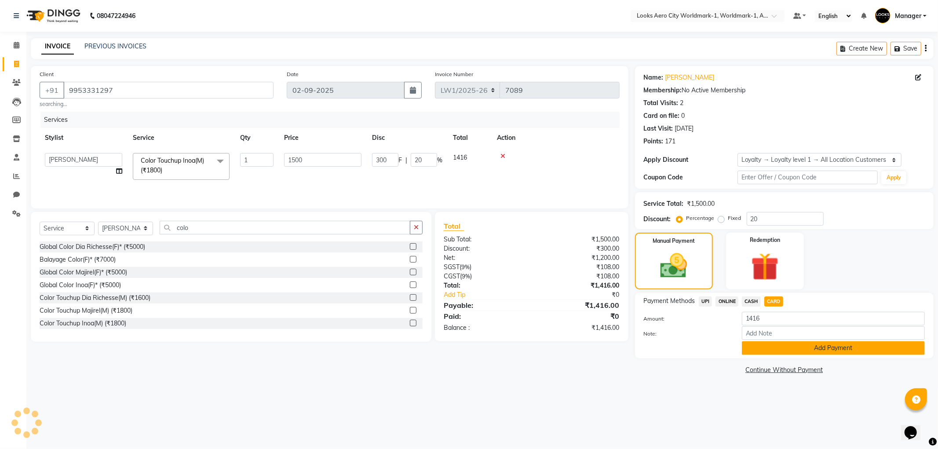
click at [784, 345] on button "Add Payment" at bounding box center [833, 348] width 183 height 14
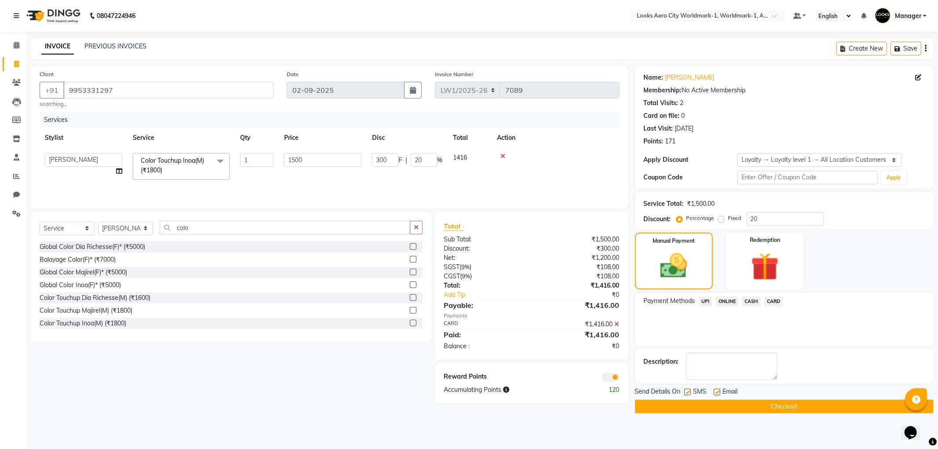
click at [608, 378] on span at bounding box center [611, 377] width 18 height 9
click at [619, 379] on input "checkbox" at bounding box center [619, 379] width 0 height 0
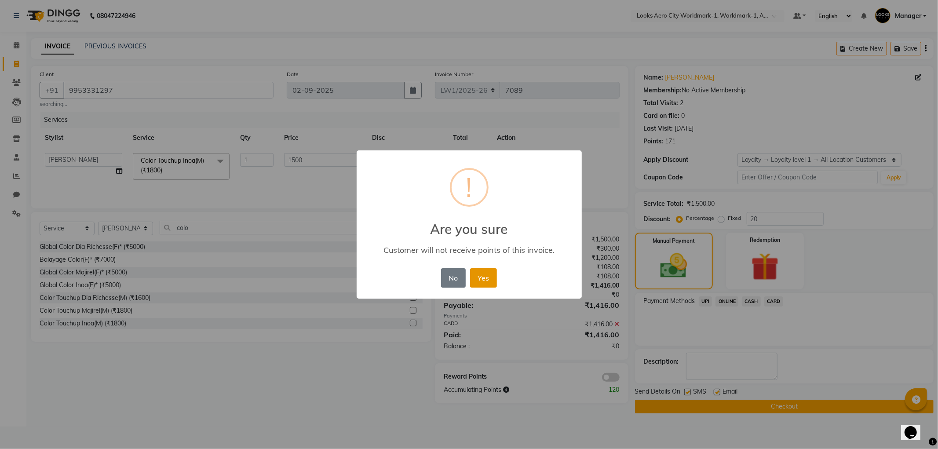
click at [483, 283] on button "Yes" at bounding box center [483, 277] width 27 height 19
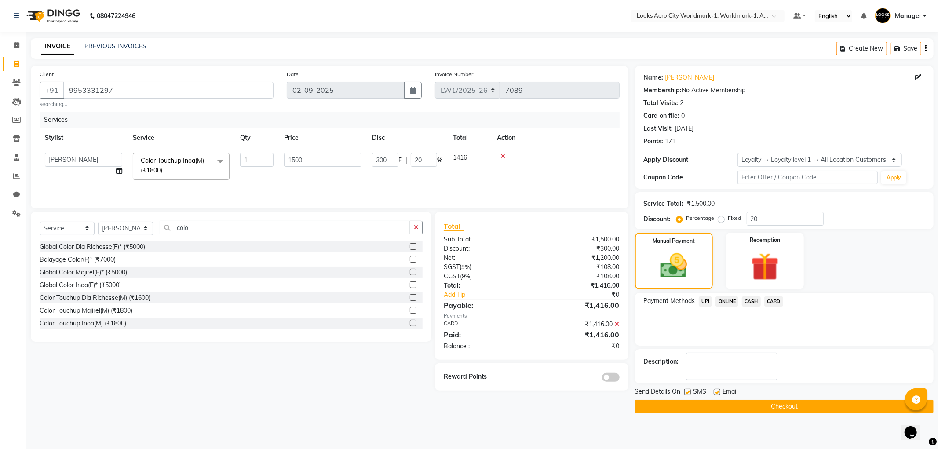
click at [777, 402] on button "Checkout" at bounding box center [784, 407] width 299 height 14
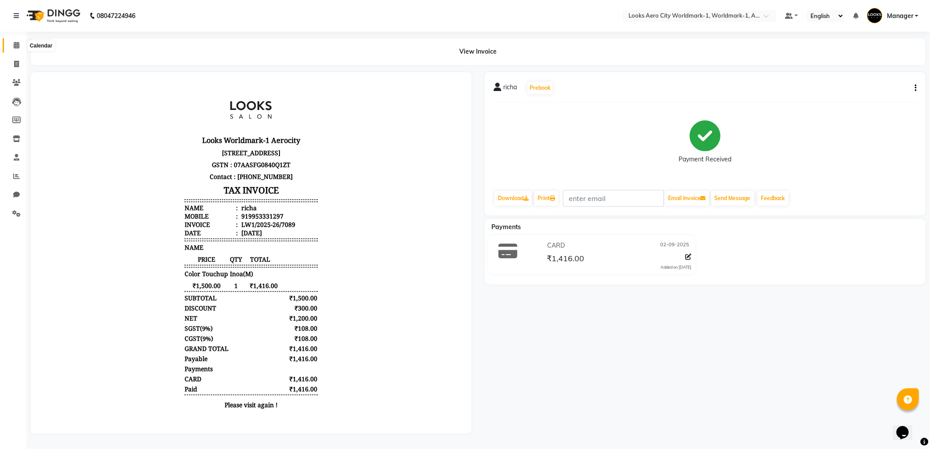
click at [15, 44] on icon at bounding box center [17, 45] width 6 height 7
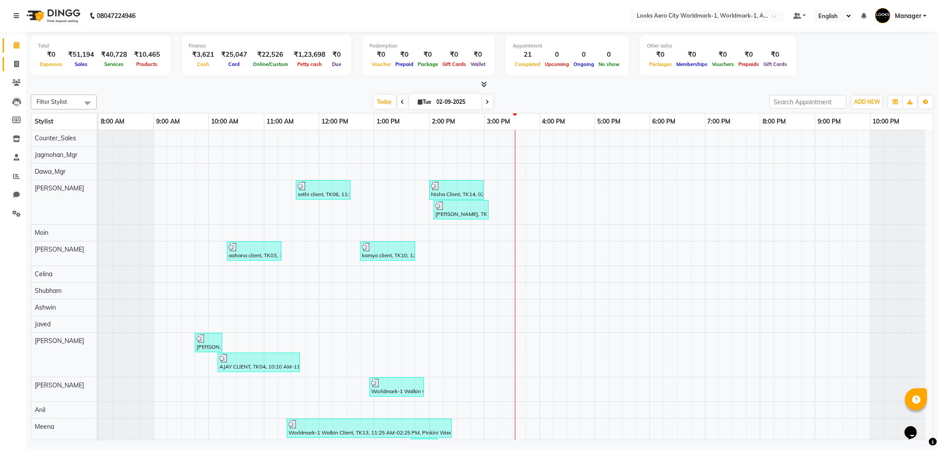
click at [7, 59] on link "Invoice" at bounding box center [13, 64] width 21 height 15
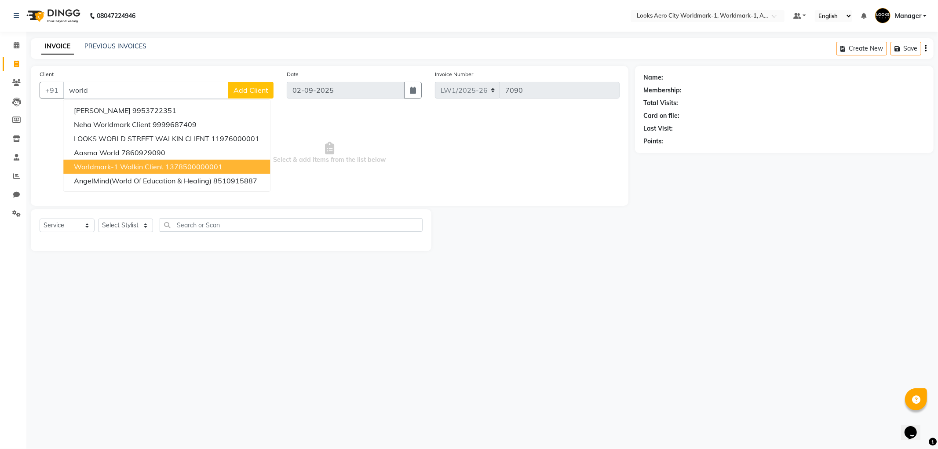
click at [114, 165] on span "Worldmark-1 Walkin Client" at bounding box center [119, 166] width 90 height 9
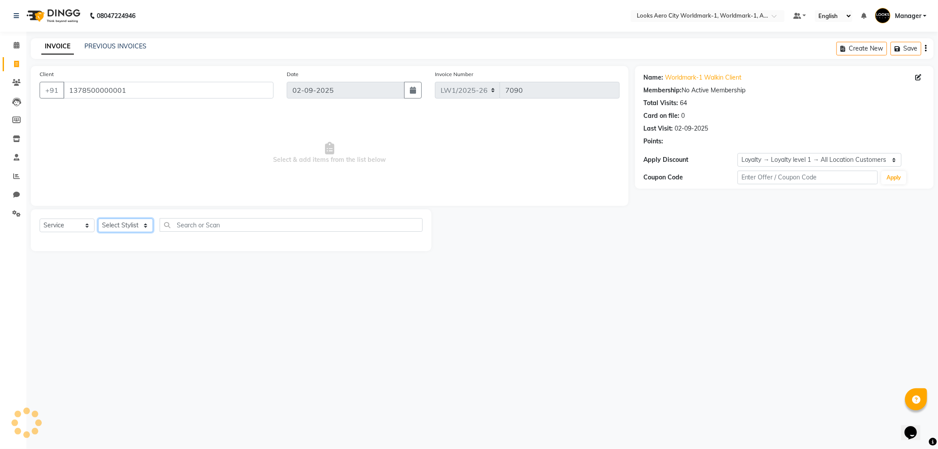
click at [128, 222] on select "Select Stylist Abhishek_Nails Amita Chauhan Anil Ashwin Celina Counter_Sales Da…" at bounding box center [125, 226] width 55 height 14
click at [98, 219] on select "Select Stylist Abhishek_Nails Amita Chauhan Anil Ashwin Celina Counter_Sales Da…" at bounding box center [125, 226] width 55 height 14
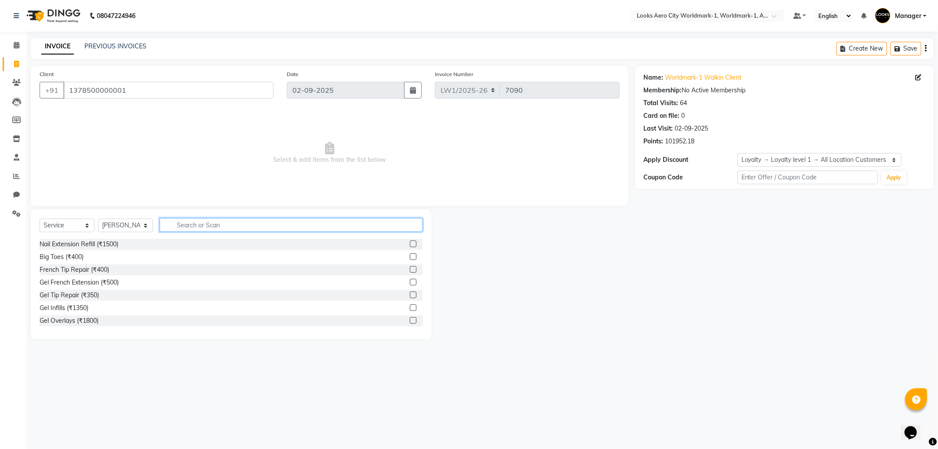
click at [177, 221] on input "text" at bounding box center [291, 225] width 263 height 14
click at [410, 257] on label at bounding box center [413, 256] width 7 height 7
click at [410, 257] on input "checkbox" at bounding box center [413, 257] width 6 height 6
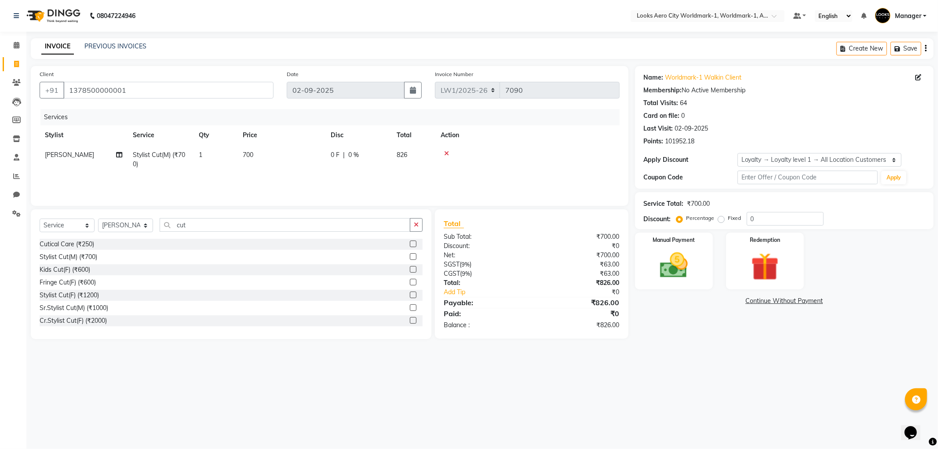
click at [271, 159] on td "700" at bounding box center [281, 159] width 88 height 29
drag, startPoint x: 295, startPoint y: 162, endPoint x: 286, endPoint y: 163, distance: 8.9
click at [286, 163] on input "700" at bounding box center [322, 157] width 77 height 14
drag, startPoint x: 547, startPoint y: 365, endPoint x: 579, endPoint y: 345, distance: 38.3
click at [550, 363] on div "08047224946 Select Location × Looks Aero City Worldmark-1, Worldmark-1, Aerocit…" at bounding box center [469, 224] width 938 height 449
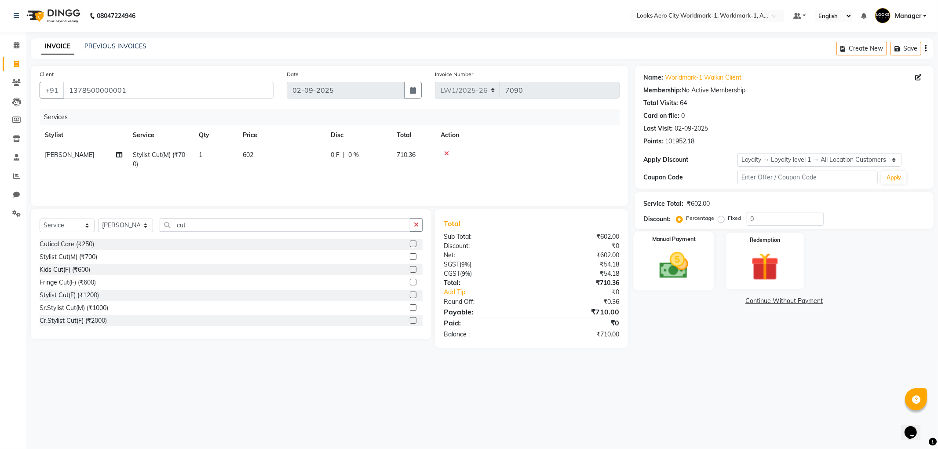
click at [702, 277] on div "Manual Payment" at bounding box center [673, 260] width 81 height 59
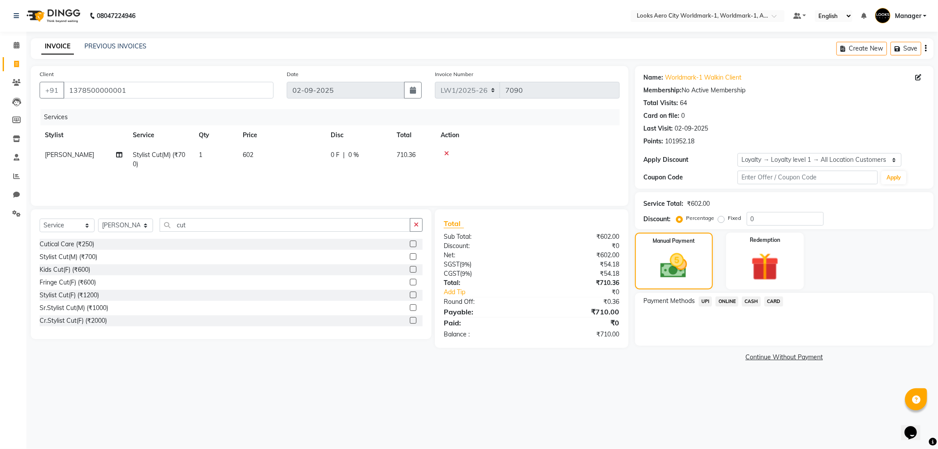
click at [754, 302] on span "CASH" at bounding box center [751, 301] width 19 height 10
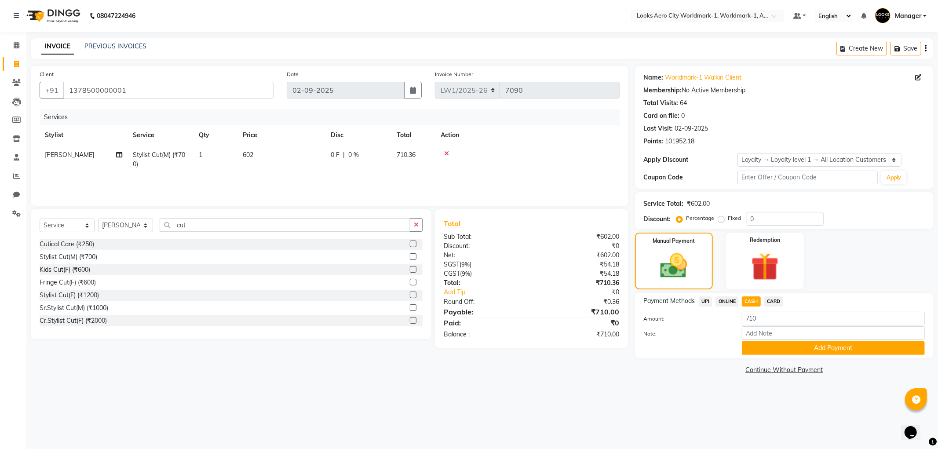
click at [776, 355] on div "Payment Methods UPI ONLINE CASH CARD Amount: 710 Note: Add Payment" at bounding box center [784, 326] width 299 height 66
click at [771, 343] on button "Add Payment" at bounding box center [833, 348] width 183 height 14
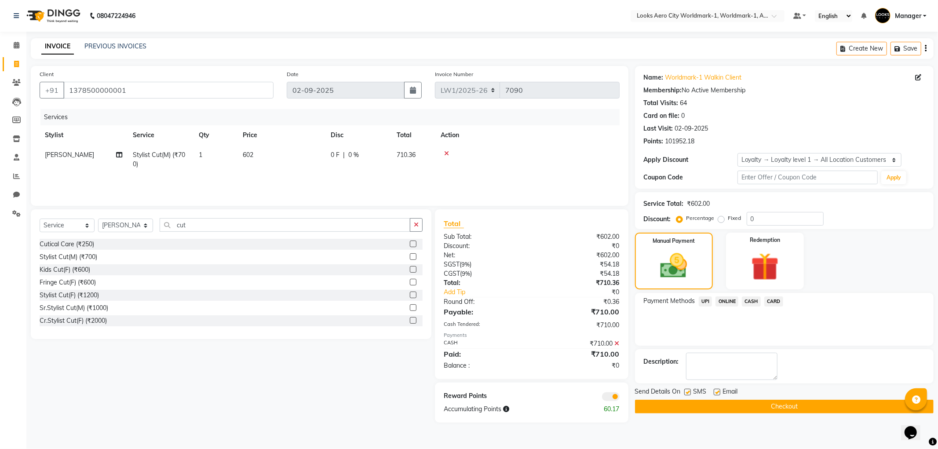
click at [717, 390] on label at bounding box center [717, 392] width 7 height 7
click at [717, 390] on input "checkbox" at bounding box center [717, 393] width 6 height 6
drag, startPoint x: 686, startPoint y: 390, endPoint x: 645, endPoint y: 396, distance: 40.9
click at [686, 390] on label at bounding box center [687, 392] width 7 height 7
click at [686, 390] on input "checkbox" at bounding box center [687, 393] width 6 height 6
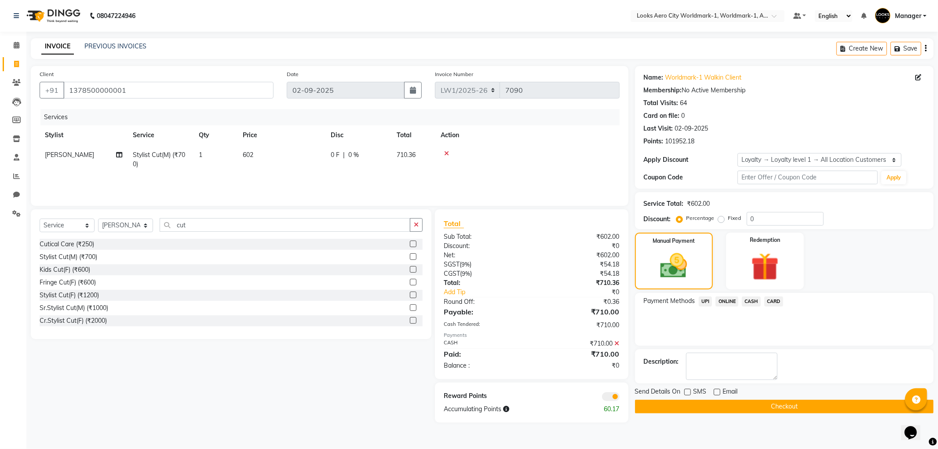
click at [610, 396] on span at bounding box center [611, 396] width 18 height 9
click at [619, 398] on input "checkbox" at bounding box center [619, 398] width 0 height 0
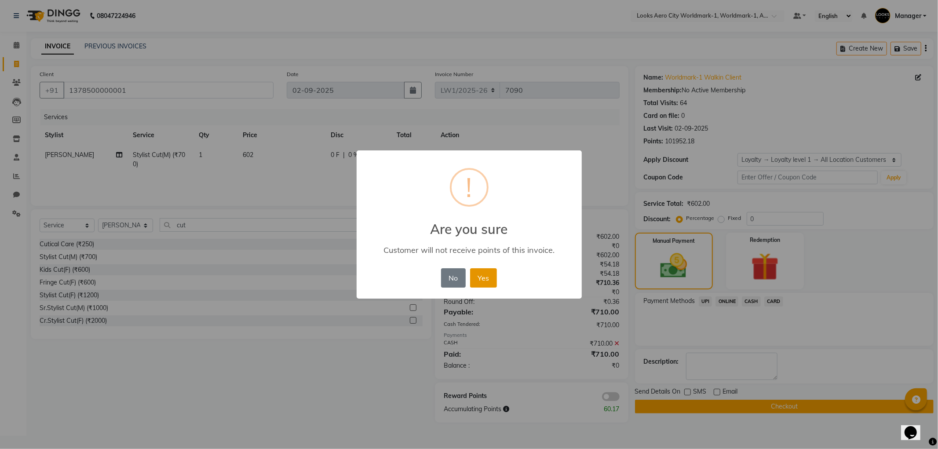
drag, startPoint x: 477, startPoint y: 280, endPoint x: 519, endPoint y: 300, distance: 46.8
click at [477, 280] on button "Yes" at bounding box center [483, 277] width 27 height 19
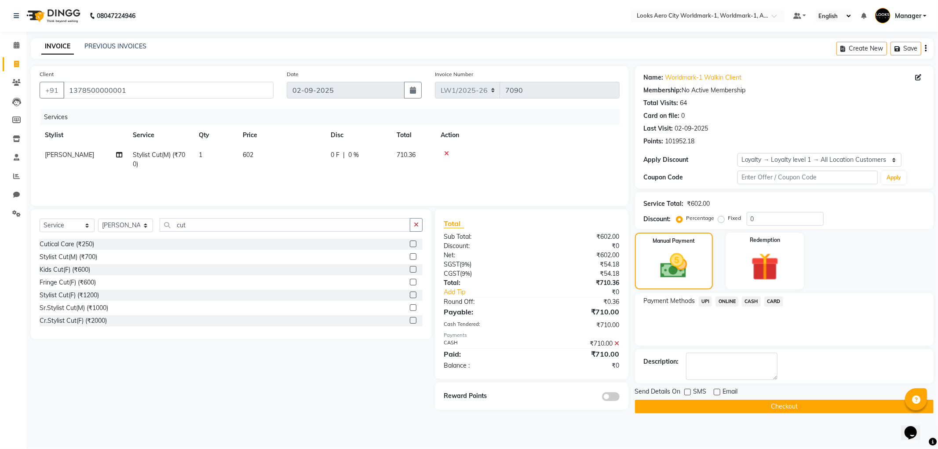
drag, startPoint x: 653, startPoint y: 404, endPoint x: 638, endPoint y: 387, distance: 23.4
click at [652, 403] on button "Checkout" at bounding box center [784, 407] width 299 height 14
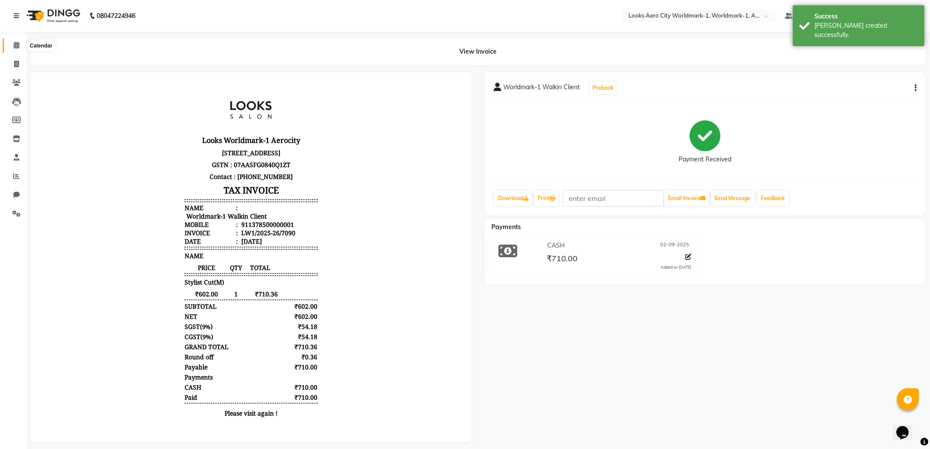
click at [15, 41] on span at bounding box center [16, 45] width 15 height 10
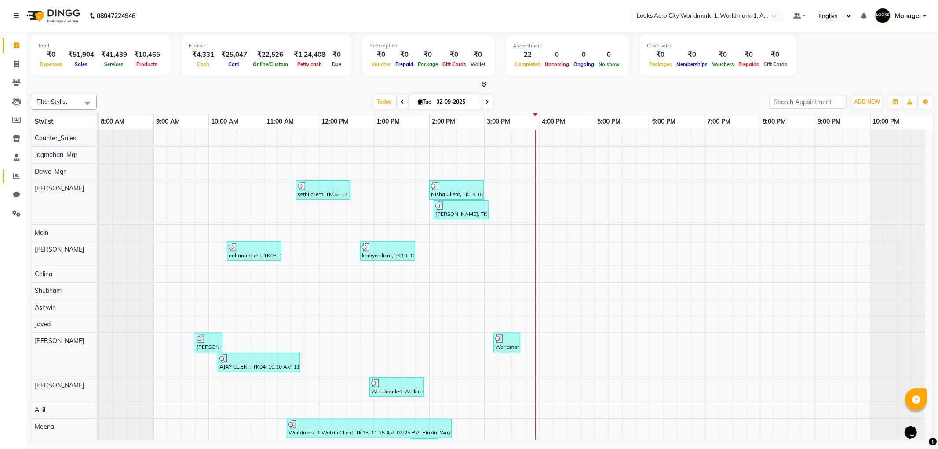
click at [14, 170] on link "Reports" at bounding box center [13, 176] width 21 height 15
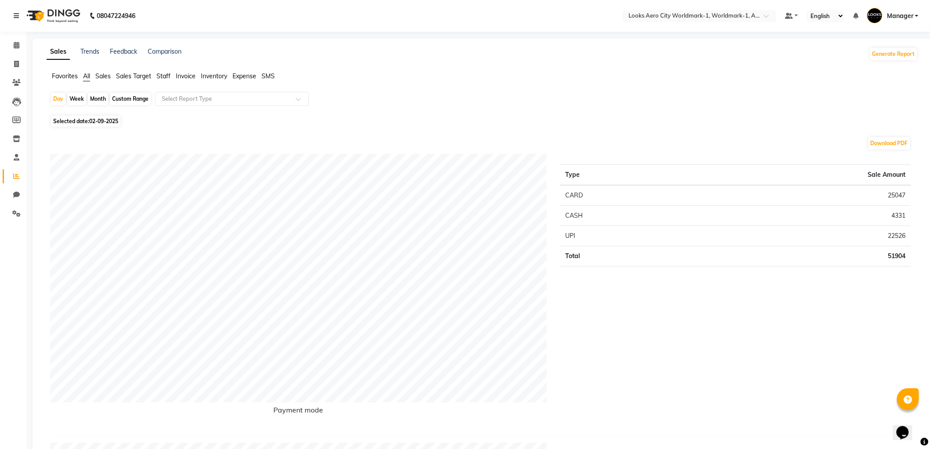
click at [164, 72] on span "Staff" at bounding box center [164, 76] width 14 height 8
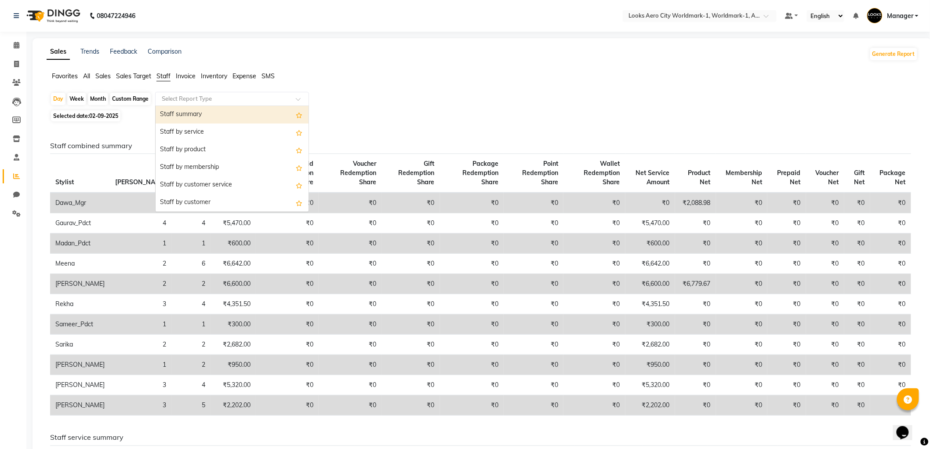
click at [179, 100] on input "text" at bounding box center [223, 99] width 127 height 9
click at [183, 128] on div "Staff by service" at bounding box center [232, 133] width 153 height 18
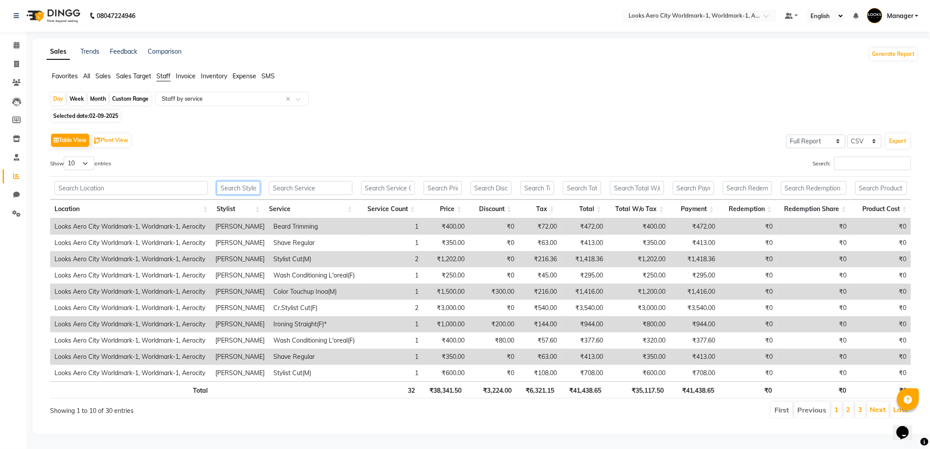
click at [232, 190] on input "text" at bounding box center [239, 188] width 44 height 14
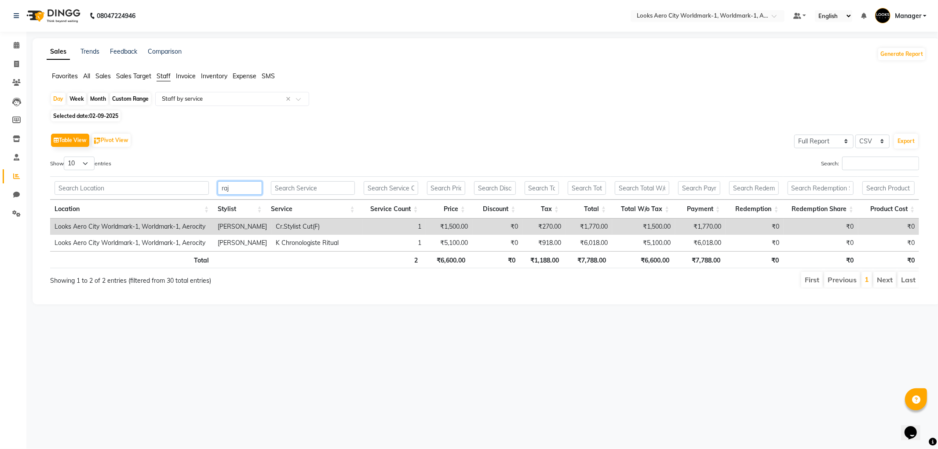
drag, startPoint x: 231, startPoint y: 189, endPoint x: 221, endPoint y: 189, distance: 10.1
click at [221, 189] on input "raj" at bounding box center [240, 188] width 44 height 14
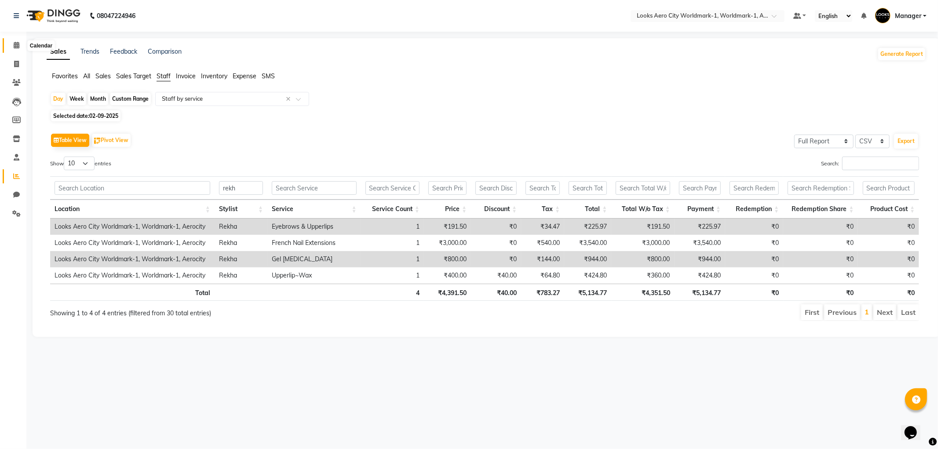
click at [11, 44] on span at bounding box center [16, 45] width 15 height 10
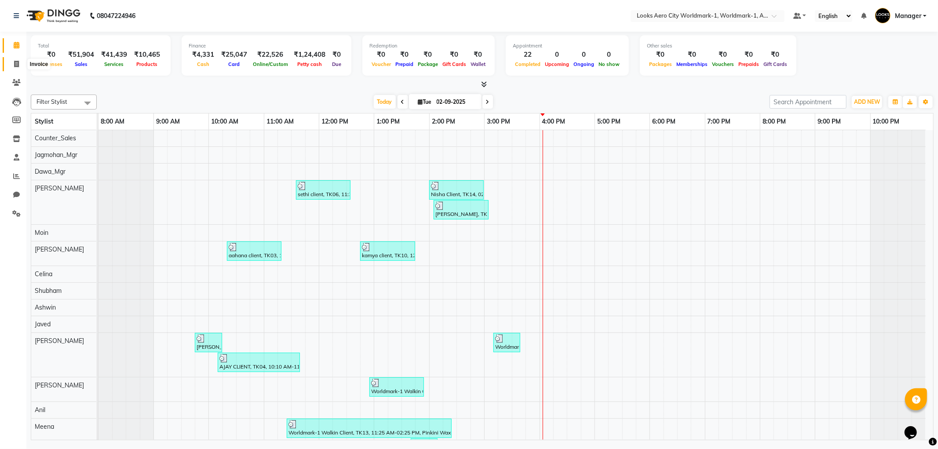
click at [14, 64] on icon at bounding box center [16, 64] width 5 height 7
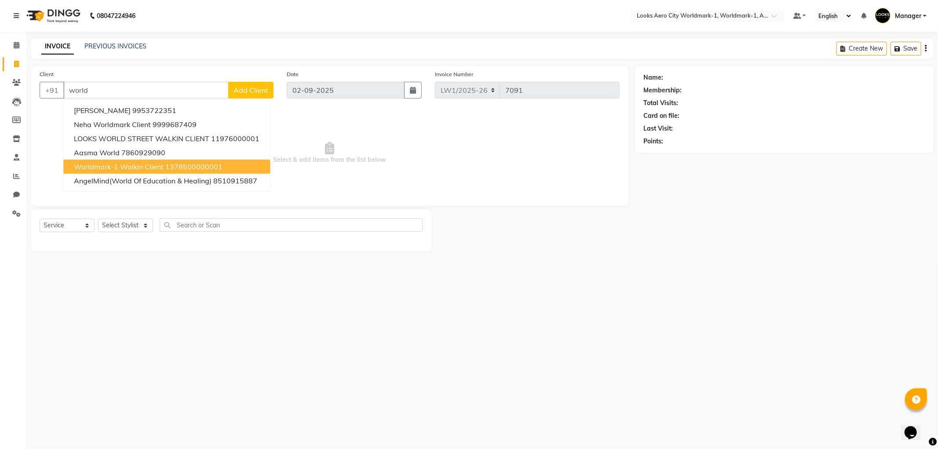
click at [168, 162] on ngb-highlight "1378500000001" at bounding box center [193, 166] width 57 height 9
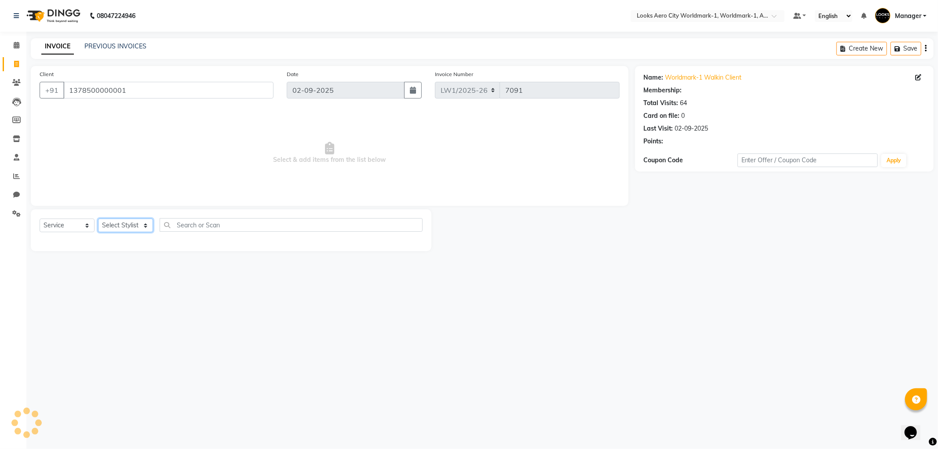
click at [124, 225] on select "Select Stylist Abhishek_Nails Amita Chauhan Anil Ashwin Celina Counter_Sales Da…" at bounding box center [125, 226] width 55 height 14
click at [98, 219] on select "Select Stylist Abhishek_Nails Amita Chauhan Anil Ashwin Celina Counter_Sales Da…" at bounding box center [125, 226] width 55 height 14
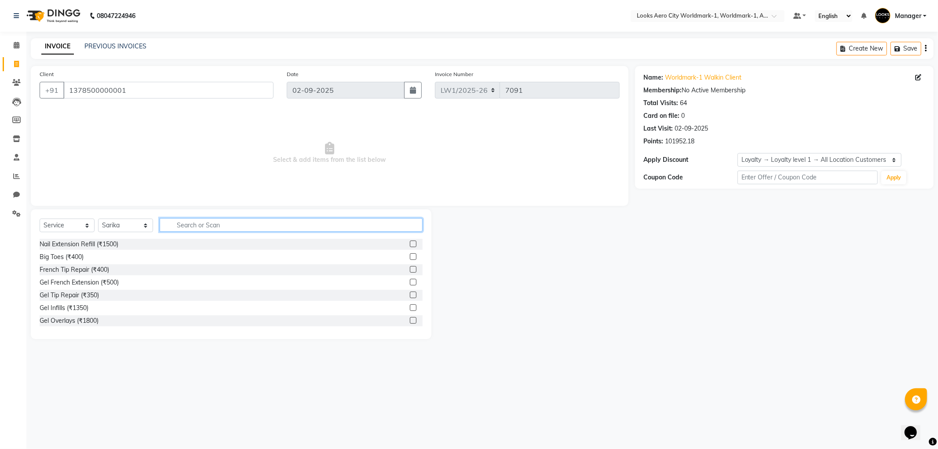
click at [188, 226] on input "text" at bounding box center [291, 225] width 263 height 14
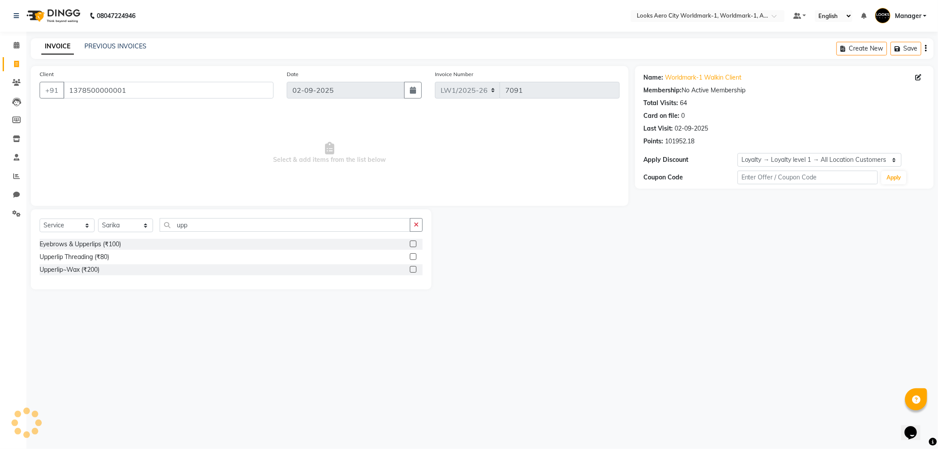
click at [412, 257] on label at bounding box center [413, 256] width 7 height 7
click at [412, 257] on input "checkbox" at bounding box center [413, 257] width 6 height 6
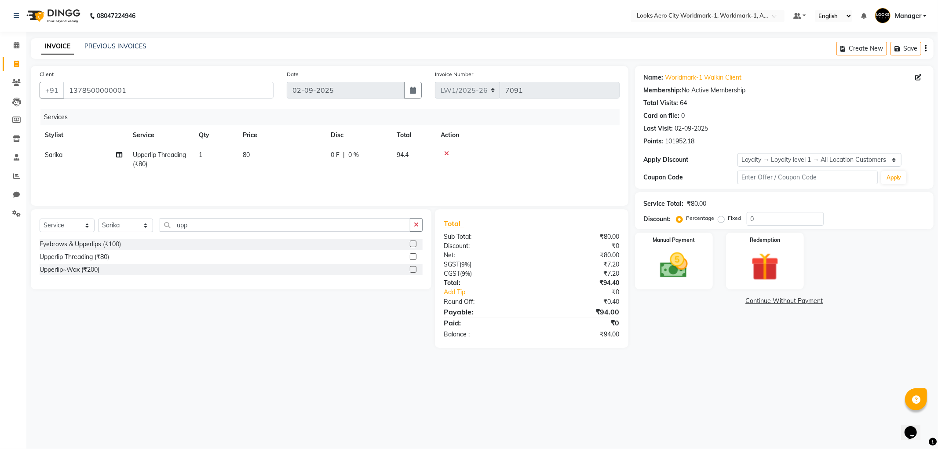
click at [272, 158] on td "80" at bounding box center [281, 159] width 88 height 29
drag, startPoint x: 295, startPoint y: 156, endPoint x: 277, endPoint y: 154, distance: 17.2
click at [277, 155] on tr "Abhishek_Nails Amita Chauhan Anil Ashwin Celina Counter_Sales Dawa_Mgr Gaurav_P…" at bounding box center [330, 163] width 580 height 37
click at [295, 339] on main "INVOICE PREVIOUS INVOICES Create New Save Client +91 1378500000001 Date 02-09-2…" at bounding box center [481, 199] width 911 height 323
drag, startPoint x: 146, startPoint y: 95, endPoint x: 77, endPoint y: 90, distance: 69.6
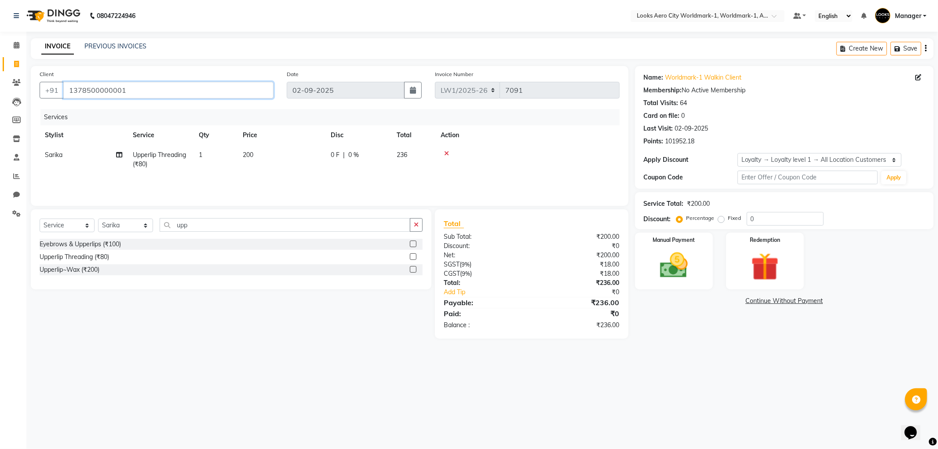
click at [77, 95] on input "1378500000001" at bounding box center [168, 90] width 210 height 17
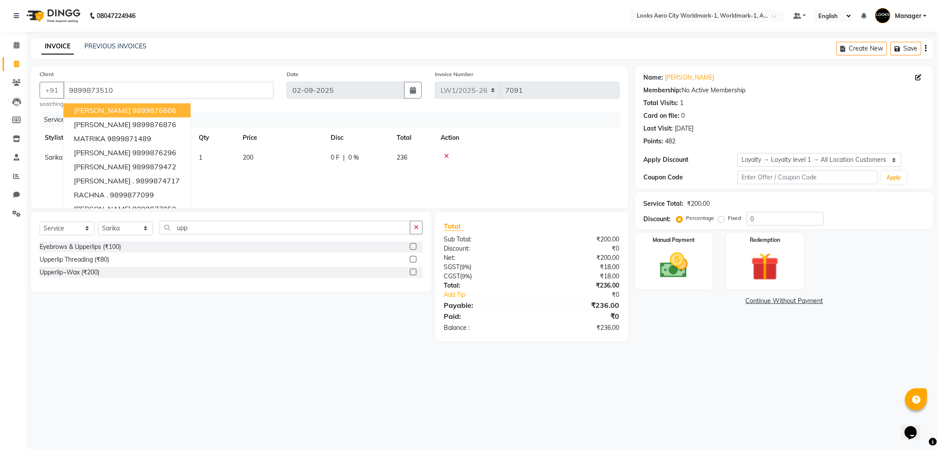
click at [762, 358] on div "08047224946 Select Location × Looks Aero City Worldmark-1, Worldmark-1, Aerocit…" at bounding box center [469, 224] width 938 height 449
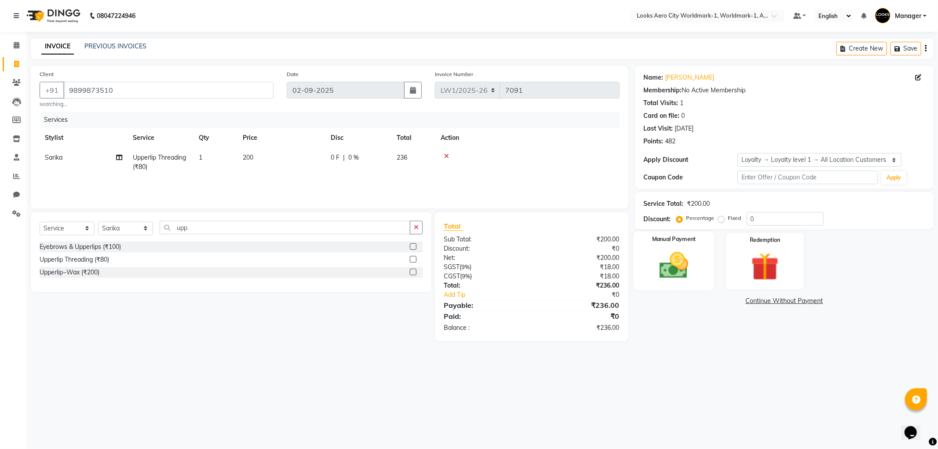
click at [679, 278] on img at bounding box center [673, 265] width 47 height 33
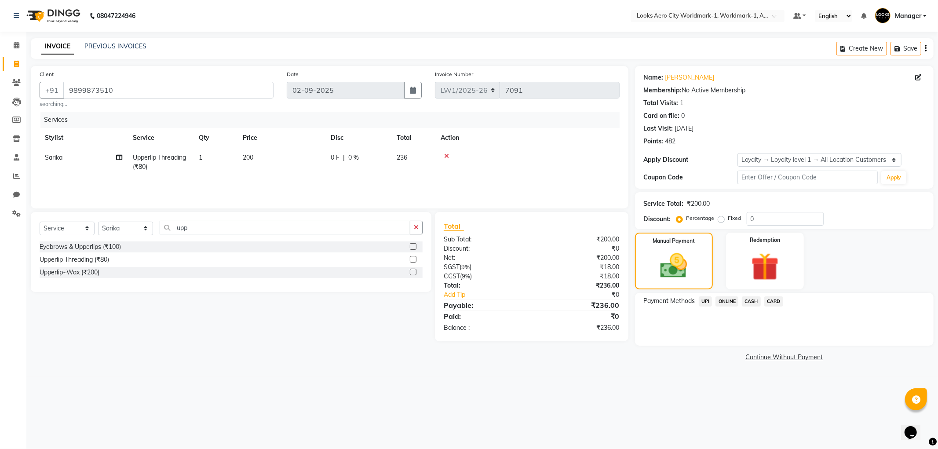
click at [700, 298] on span "UPI" at bounding box center [706, 301] width 14 height 10
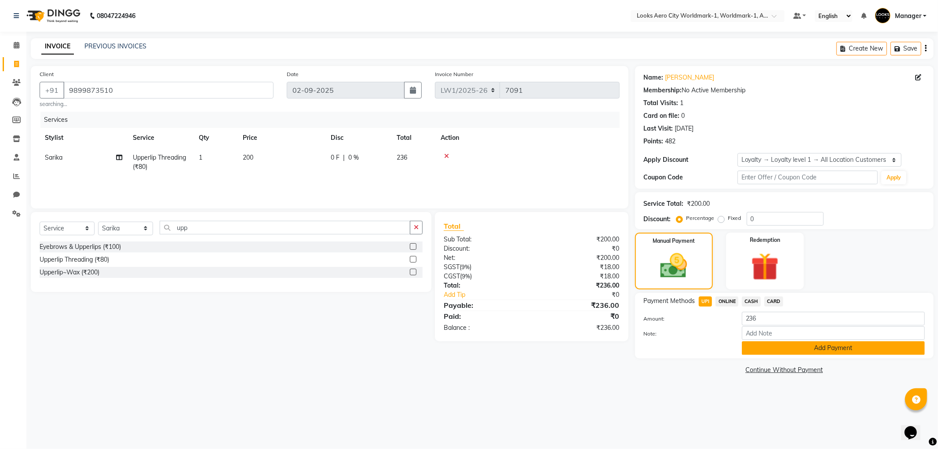
click at [757, 347] on button "Add Payment" at bounding box center [833, 348] width 183 height 14
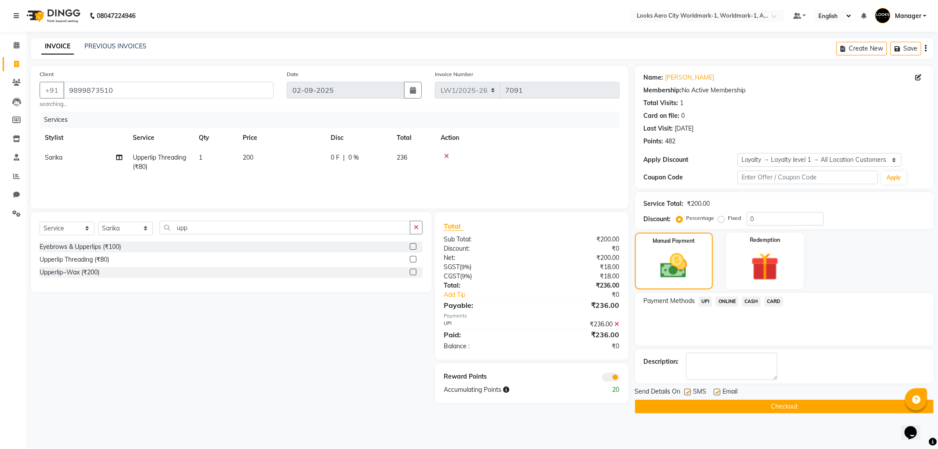
click at [716, 390] on label at bounding box center [717, 392] width 7 height 7
click at [716, 390] on input "checkbox" at bounding box center [717, 393] width 6 height 6
click at [709, 408] on button "Checkout" at bounding box center [784, 407] width 299 height 14
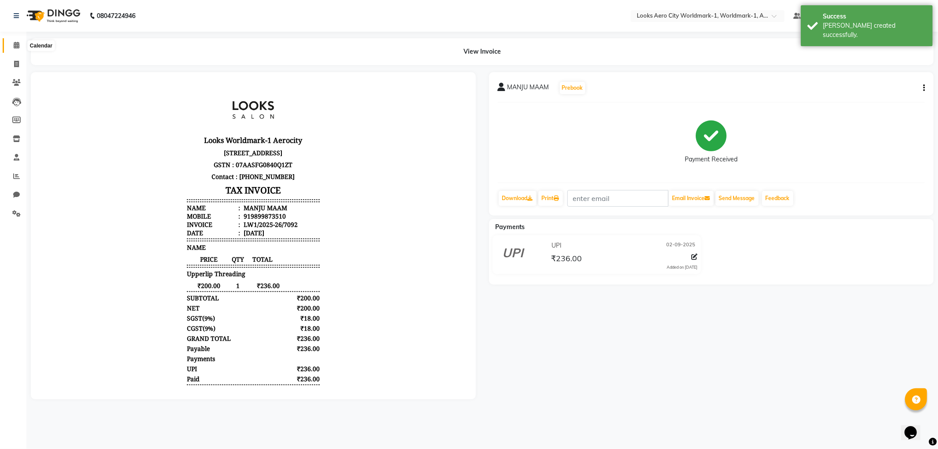
click at [14, 44] on icon at bounding box center [17, 45] width 6 height 7
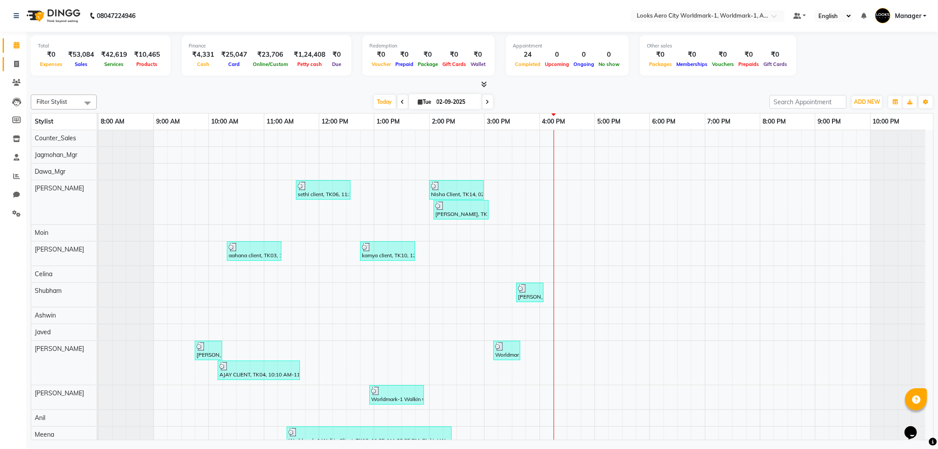
click at [7, 64] on link "Invoice" at bounding box center [13, 64] width 21 height 15
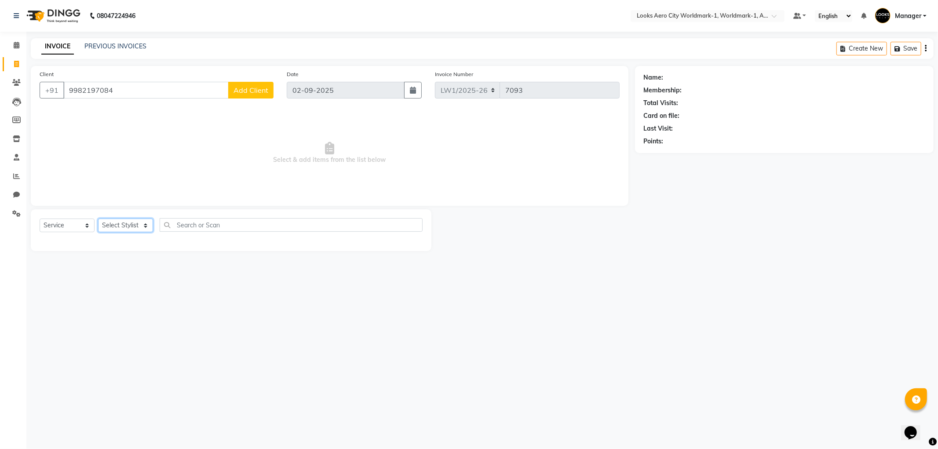
click at [113, 225] on select "Select Stylist Abhishek_Nails Amita Chauhan Anil Ashwin Celina Counter_Sales Da…" at bounding box center [125, 226] width 55 height 14
click at [98, 219] on select "Select Stylist Abhishek_Nails Amita Chauhan Anil Ashwin Celina Counter_Sales Da…" at bounding box center [125, 226] width 55 height 14
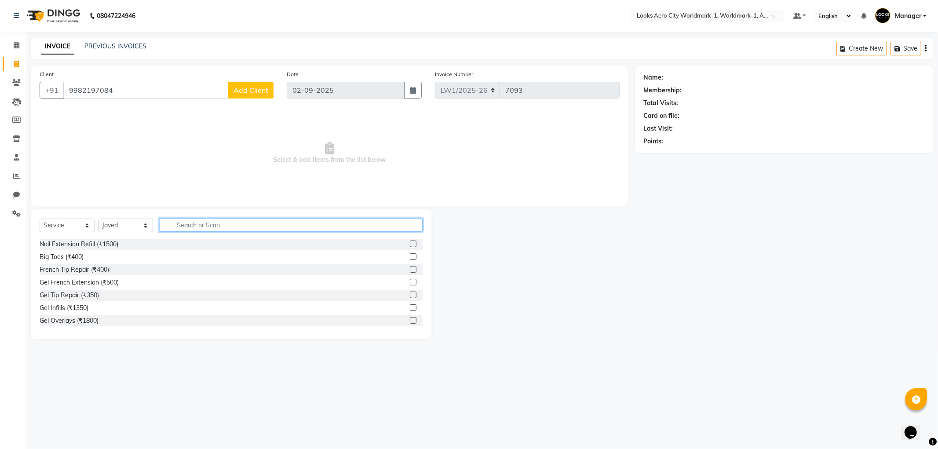
click at [179, 219] on input "text" at bounding box center [291, 225] width 263 height 14
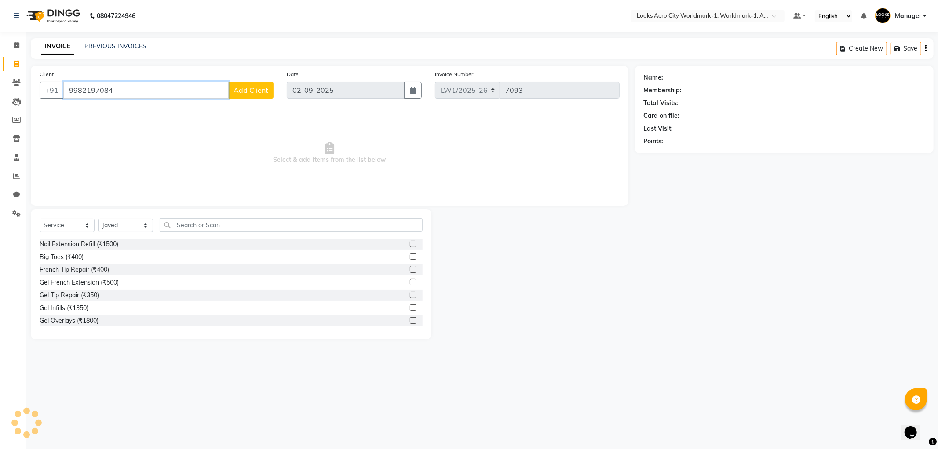
click at [95, 88] on input "9982197084" at bounding box center [145, 90] width 165 height 17
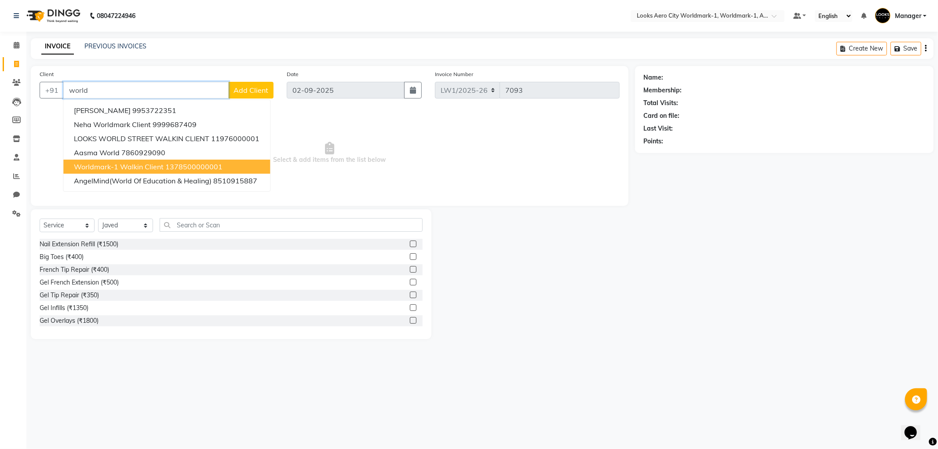
click at [166, 166] on ngb-highlight "1378500000001" at bounding box center [193, 166] width 57 height 9
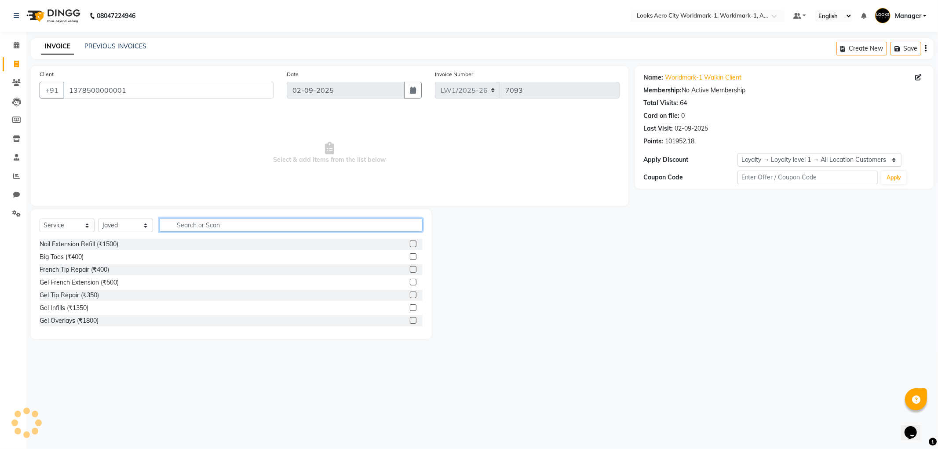
click at [183, 225] on input "text" at bounding box center [291, 225] width 263 height 14
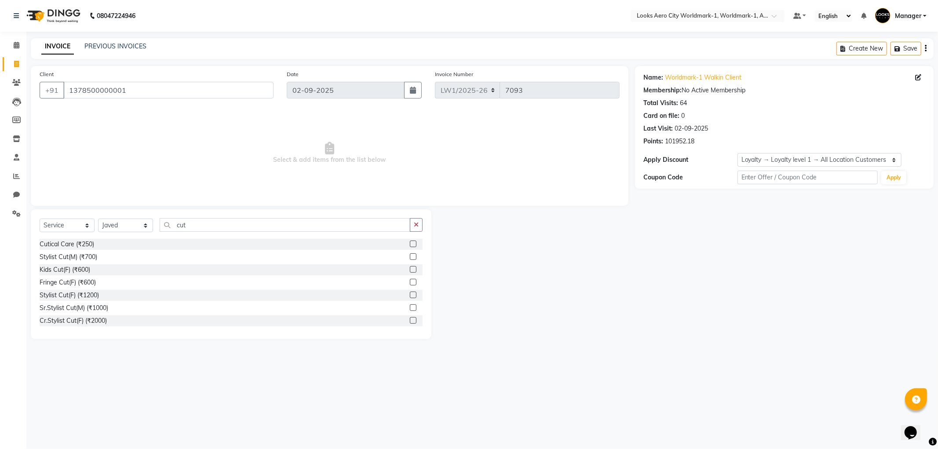
click at [410, 256] on label at bounding box center [413, 256] width 7 height 7
click at [410, 256] on input "checkbox" at bounding box center [413, 257] width 6 height 6
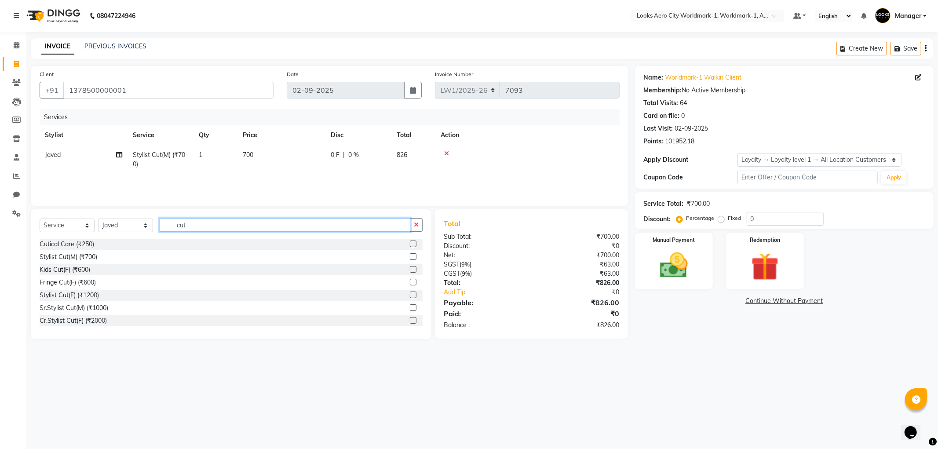
drag, startPoint x: 215, startPoint y: 226, endPoint x: 162, endPoint y: 227, distance: 52.8
click at [162, 227] on input "cut" at bounding box center [285, 225] width 251 height 14
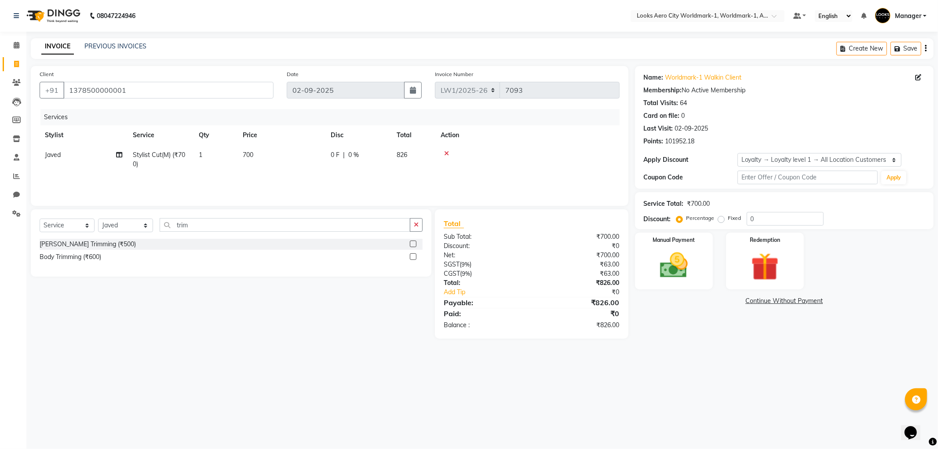
click at [411, 244] on label at bounding box center [413, 243] width 7 height 7
click at [411, 244] on input "checkbox" at bounding box center [413, 244] width 6 height 6
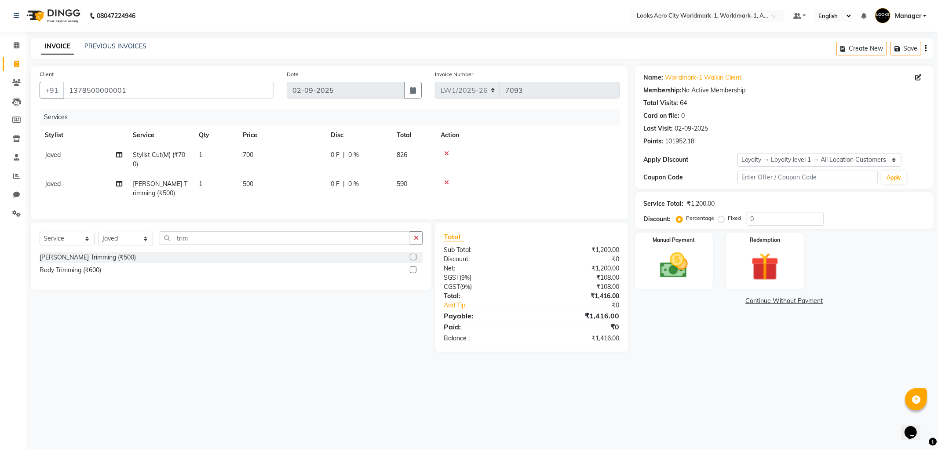
drag, startPoint x: 264, startPoint y: 160, endPoint x: 277, endPoint y: 160, distance: 12.8
click at [271, 160] on td "700" at bounding box center [281, 159] width 88 height 29
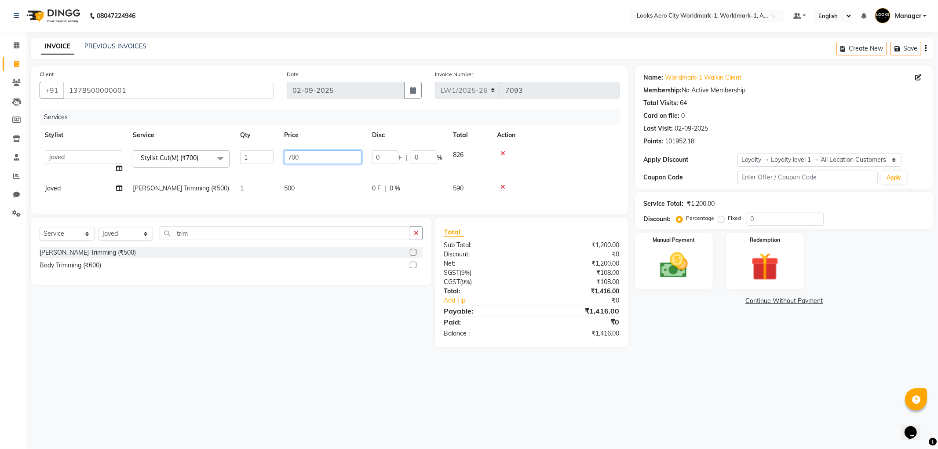
drag, startPoint x: 296, startPoint y: 154, endPoint x: 274, endPoint y: 157, distance: 21.8
click at [274, 157] on tr "Abhishek_Nails Amita Chauhan Anil Ashwin Celina Counter_Sales Dawa_Mgr Gaurav_P…" at bounding box center [330, 161] width 580 height 33
click at [309, 187] on td "500" at bounding box center [323, 189] width 88 height 20
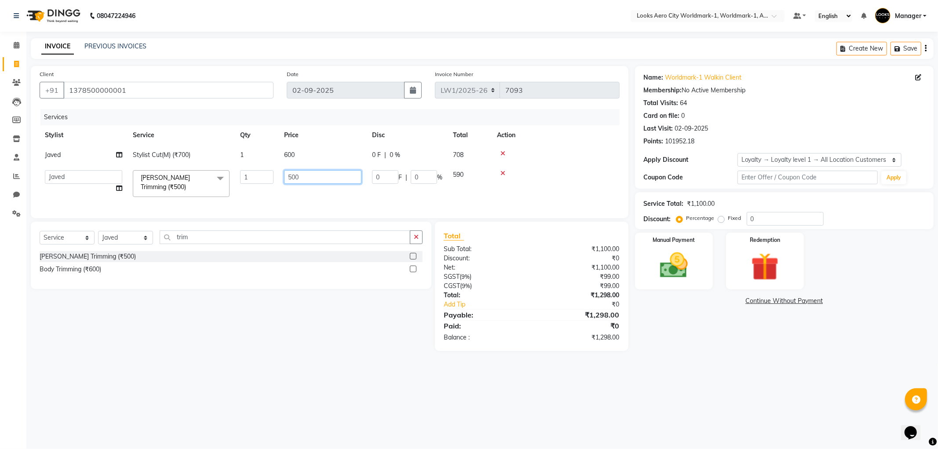
drag, startPoint x: 302, startPoint y: 176, endPoint x: 270, endPoint y: 175, distance: 32.6
click at [270, 175] on tr "Abhishek_Nails Amita Chauhan Anil Ashwin Celina Counter_Sales Dawa_Mgr Gaurav_P…" at bounding box center [330, 183] width 580 height 37
drag, startPoint x: 319, startPoint y: 332, endPoint x: 348, endPoint y: 327, distance: 29.9
click at [319, 333] on div "Select Service Product Membership Package Voucher Prepaid Gift Card Select Styl…" at bounding box center [227, 286] width 407 height 129
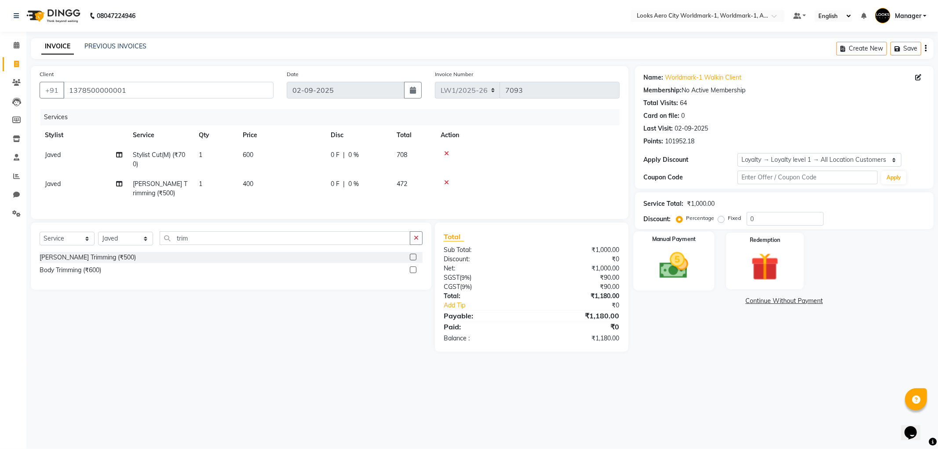
click at [682, 270] on img at bounding box center [673, 265] width 47 height 33
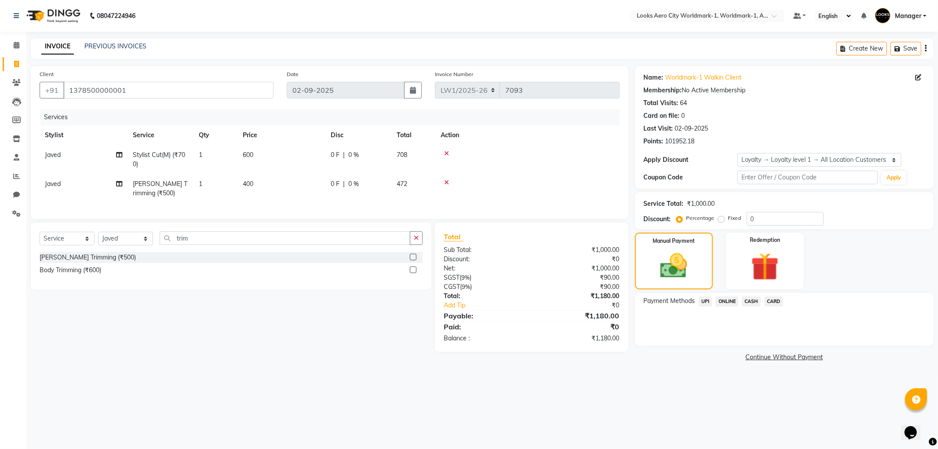
click at [782, 301] on span "CARD" at bounding box center [773, 301] width 19 height 10
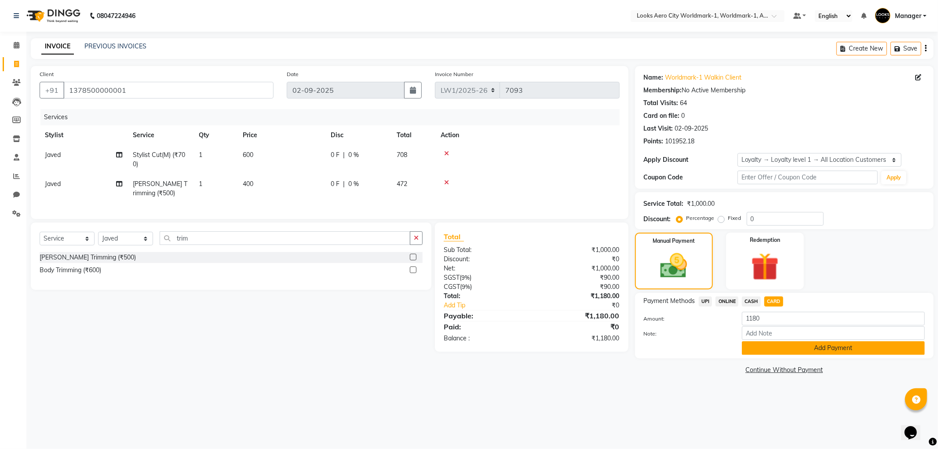
click at [783, 344] on button "Add Payment" at bounding box center [833, 348] width 183 height 14
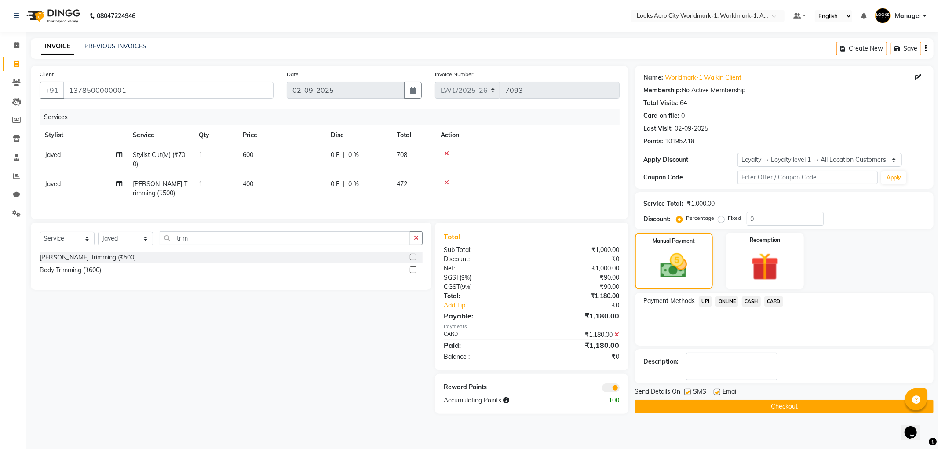
click at [714, 389] on label at bounding box center [717, 392] width 7 height 7
click at [714, 390] on input "checkbox" at bounding box center [717, 393] width 6 height 6
click at [684, 392] on label at bounding box center [687, 392] width 7 height 7
click at [684, 392] on input "checkbox" at bounding box center [687, 393] width 6 height 6
click at [603, 392] on label at bounding box center [611, 387] width 18 height 9
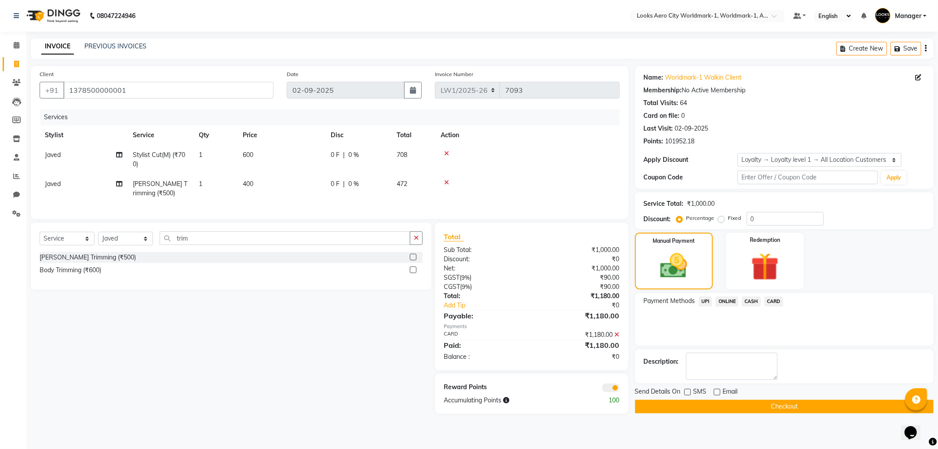
click at [606, 392] on span at bounding box center [611, 387] width 18 height 9
click at [619, 389] on input "checkbox" at bounding box center [619, 389] width 0 height 0
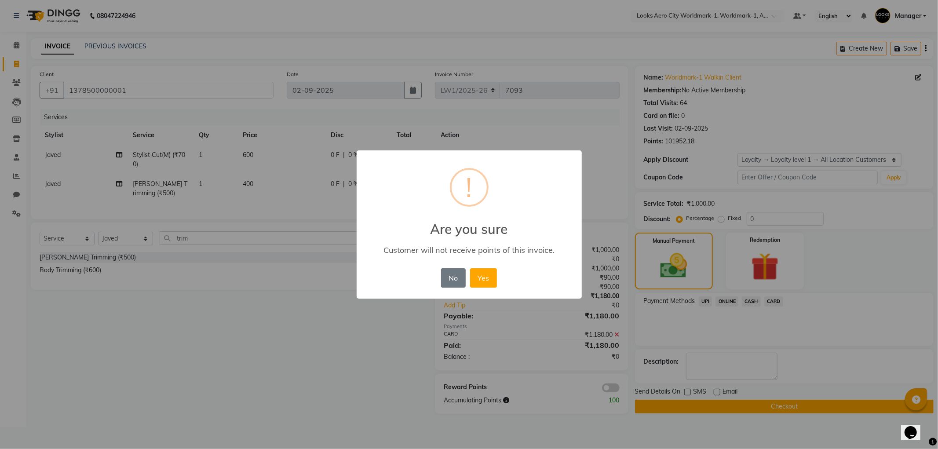
drag, startPoint x: 481, startPoint y: 283, endPoint x: 490, endPoint y: 293, distance: 13.4
click at [482, 284] on button "Yes" at bounding box center [483, 277] width 27 height 19
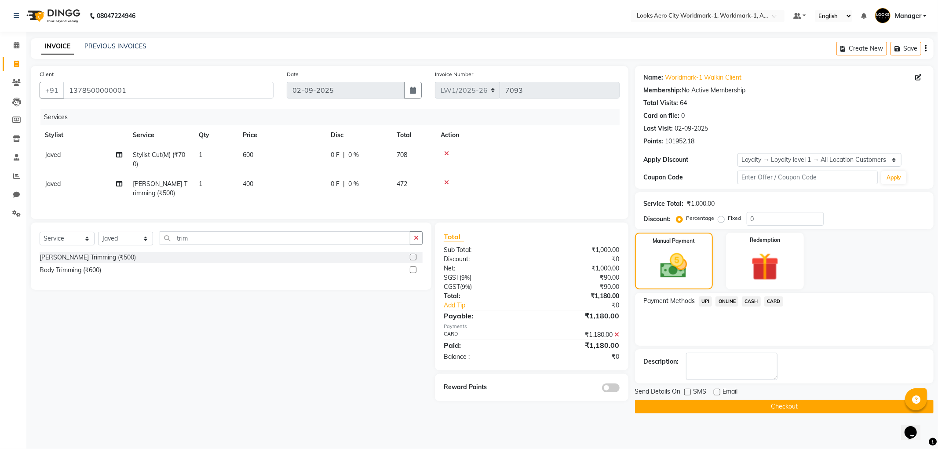
click at [655, 406] on button "Checkout" at bounding box center [784, 407] width 299 height 14
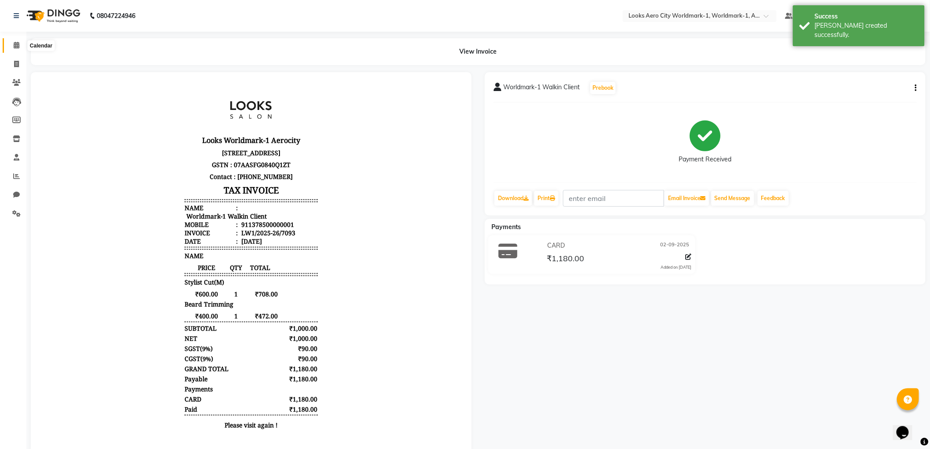
click at [11, 47] on span at bounding box center [16, 45] width 15 height 10
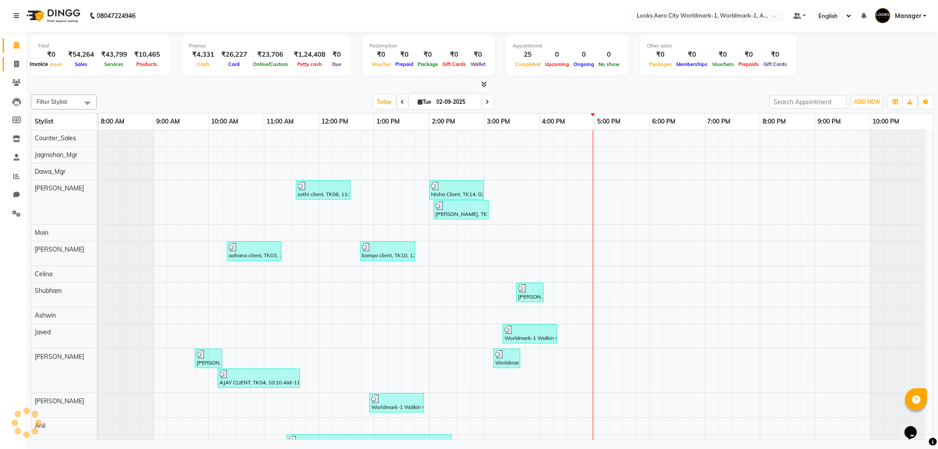
click at [10, 64] on span at bounding box center [16, 64] width 15 height 10
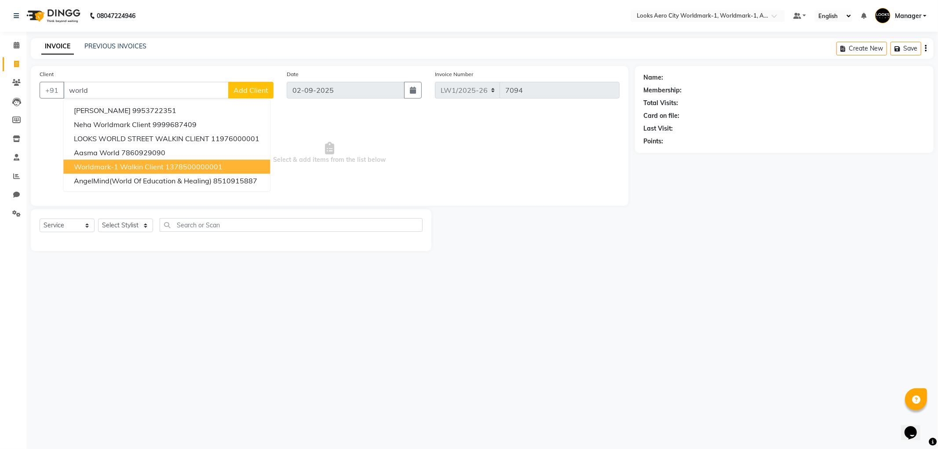
click at [126, 164] on span "Worldmark-1 Walkin Client" at bounding box center [119, 166] width 90 height 9
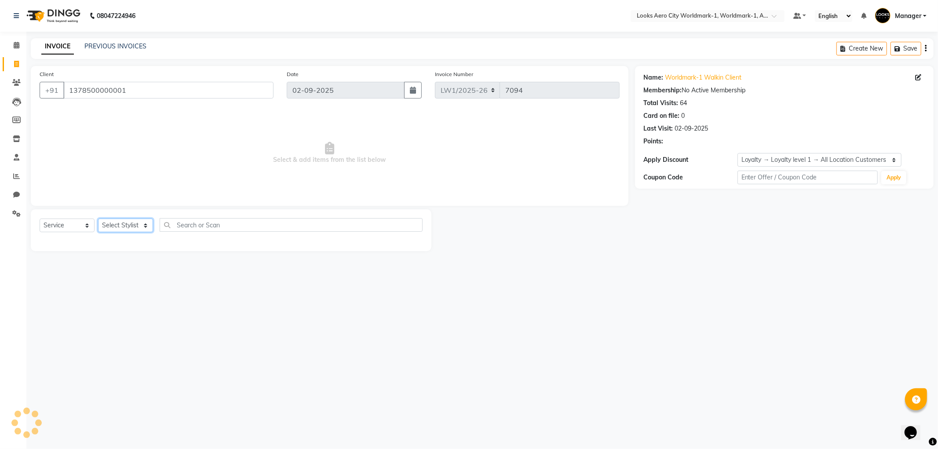
click at [124, 226] on select "Select Stylist Abhishek_Nails Amita Chauhan Anil Ashwin Celina Counter_Sales Da…" at bounding box center [125, 226] width 55 height 14
click at [98, 219] on select "Select Stylist Abhishek_Nails Amita Chauhan Anil Ashwin Celina Counter_Sales Da…" at bounding box center [125, 226] width 55 height 14
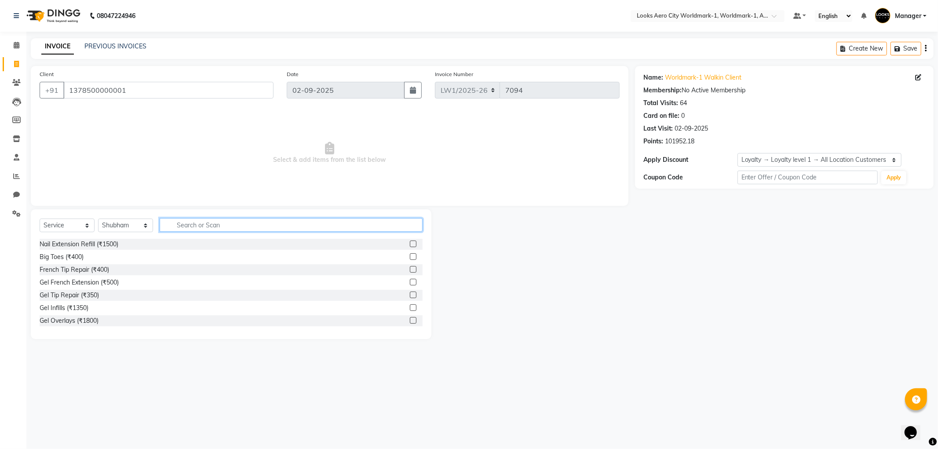
click at [181, 223] on input "text" at bounding box center [291, 225] width 263 height 14
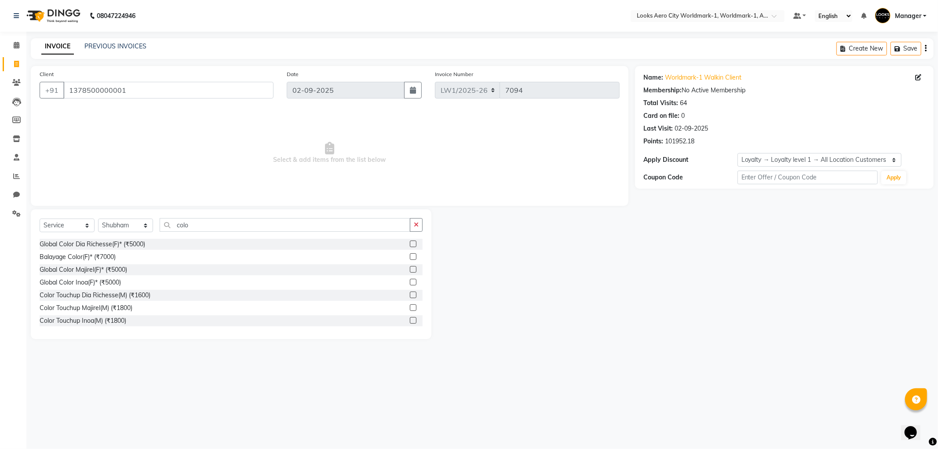
click at [410, 280] on label at bounding box center [413, 282] width 7 height 7
click at [410, 280] on input "checkbox" at bounding box center [413, 283] width 6 height 6
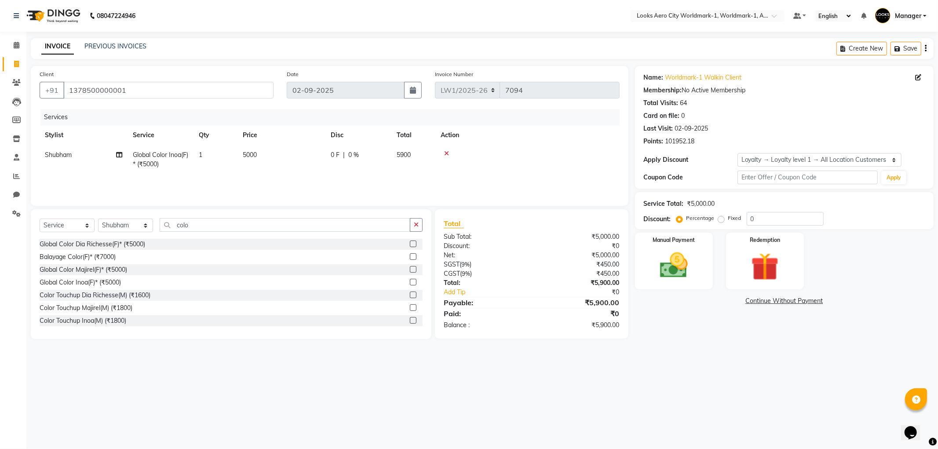
click at [285, 163] on td "5000" at bounding box center [281, 159] width 88 height 29
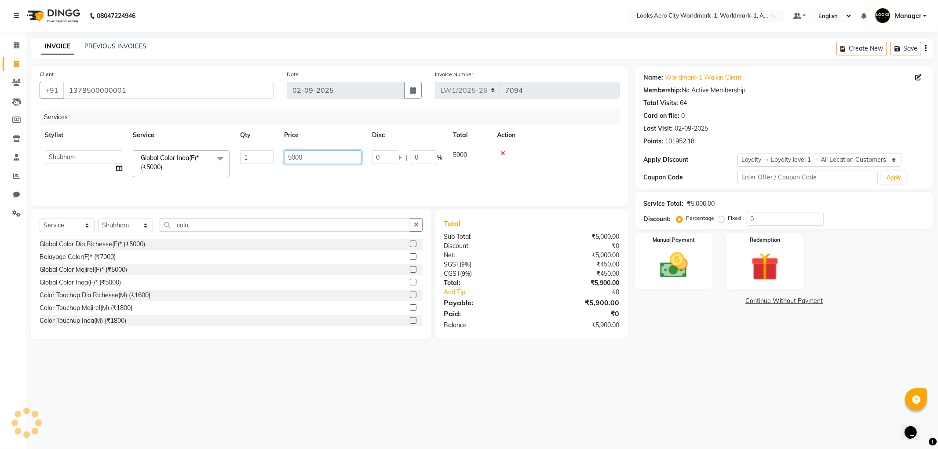
drag, startPoint x: 315, startPoint y: 156, endPoint x: 248, endPoint y: 159, distance: 66.9
click at [248, 159] on tr "Abhishek_Nails Amita Chauhan Anil Ashwin Celina Counter_Sales Dawa_Mgr Gaurav_P…" at bounding box center [330, 163] width 580 height 37
click at [182, 371] on div "08047224946 Select Location × Looks Aero City Worldmark-1, Worldmark-1, Aerocit…" at bounding box center [469, 224] width 938 height 449
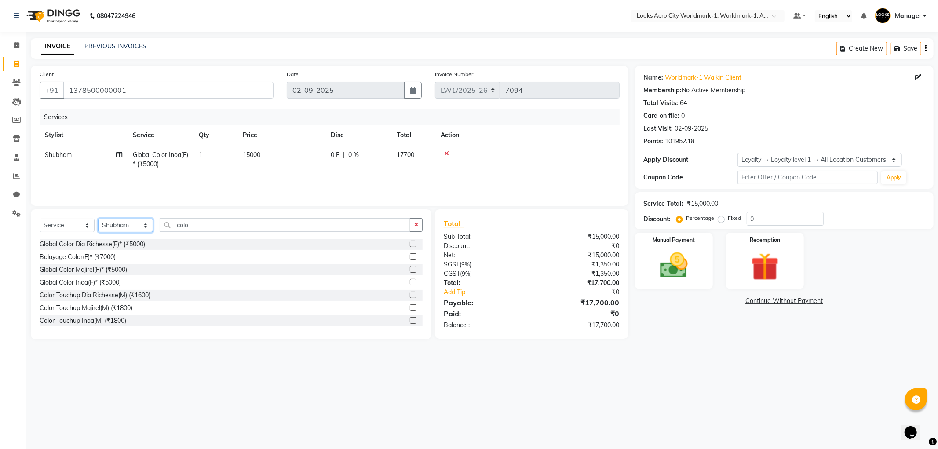
click at [130, 227] on select "Select Stylist Abhishek_Nails Amita Chauhan Anil Ashwin Celina Counter_Sales Da…" at bounding box center [125, 226] width 55 height 14
click at [98, 219] on select "Select Stylist Abhishek_Nails Amita Chauhan Anil Ashwin Celina Counter_Sales Da…" at bounding box center [125, 226] width 55 height 14
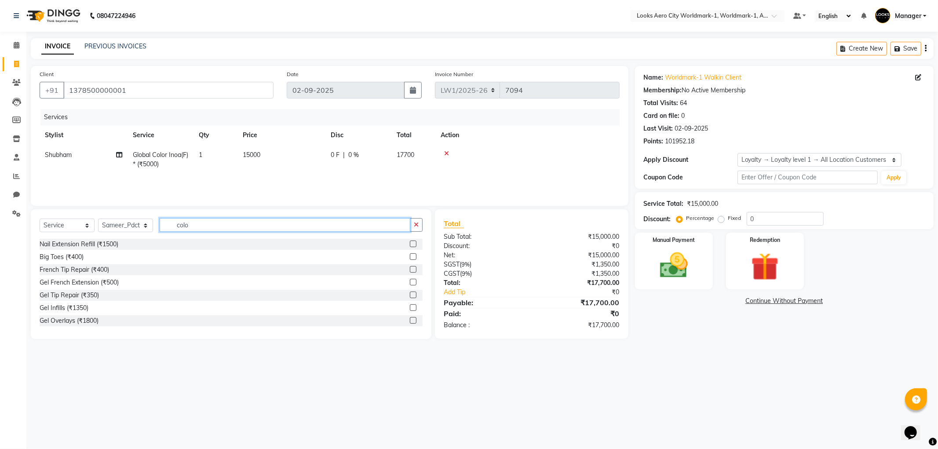
drag, startPoint x: 212, startPoint y: 223, endPoint x: 168, endPoint y: 222, distance: 44.4
click at [172, 222] on input "colo" at bounding box center [285, 225] width 251 height 14
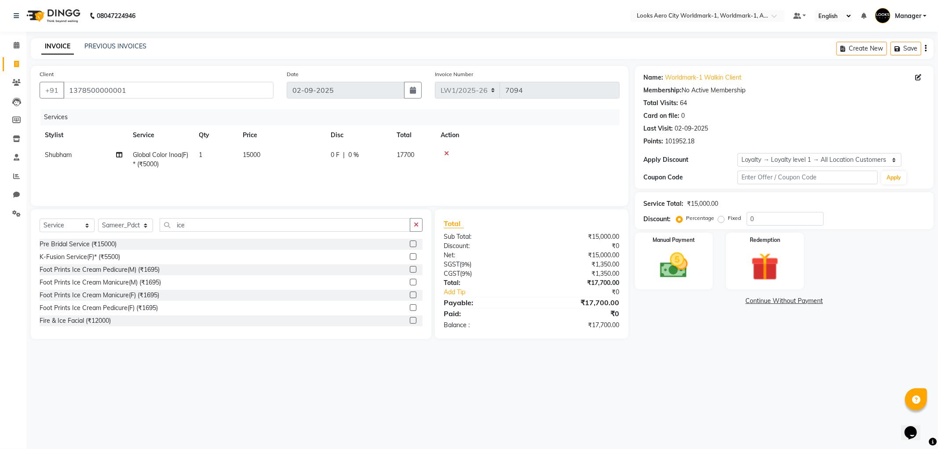
click at [410, 308] on label at bounding box center [413, 307] width 7 height 7
click at [410, 308] on input "checkbox" at bounding box center [413, 308] width 6 height 6
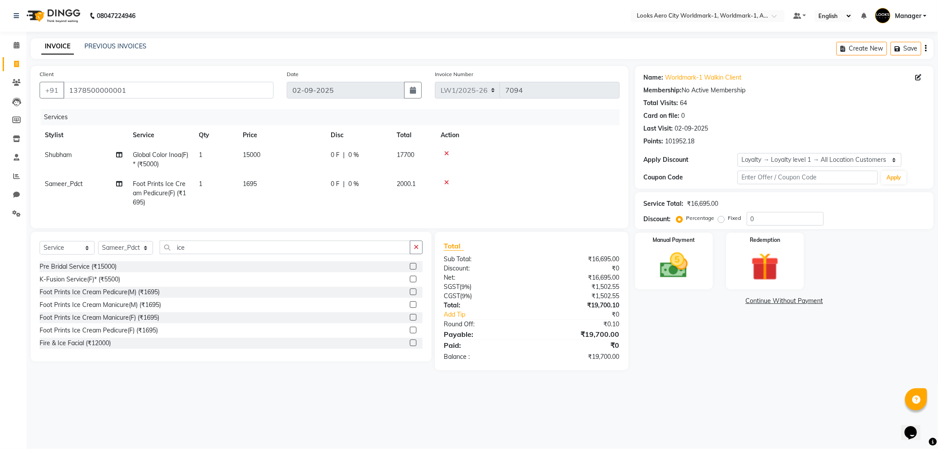
drag, startPoint x: 275, startPoint y: 190, endPoint x: 291, endPoint y: 189, distance: 16.7
click at [275, 189] on td "1695" at bounding box center [281, 193] width 88 height 38
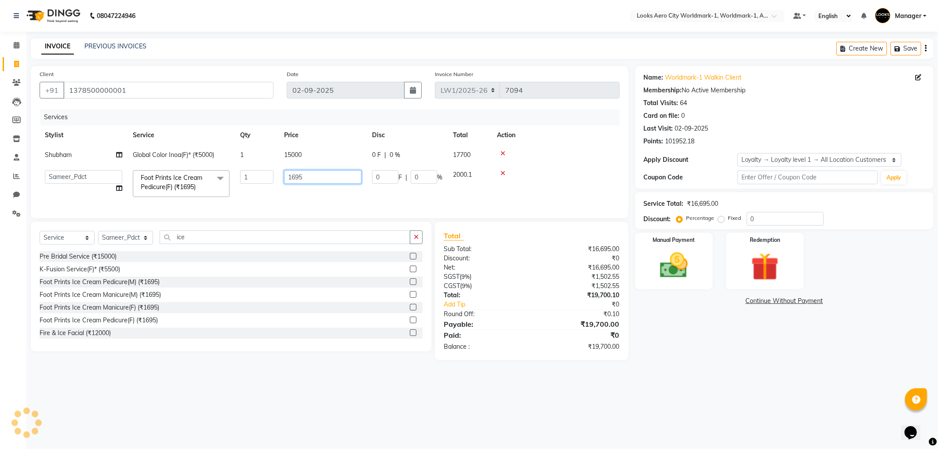
drag, startPoint x: 279, startPoint y: 175, endPoint x: 249, endPoint y: 176, distance: 29.9
click at [249, 176] on tr "Abhishek_Nails Amita Chauhan Anil Ashwin Celina Counter_Sales Dawa_Mgr Gaurav_P…" at bounding box center [330, 183] width 580 height 37
drag, startPoint x: 232, startPoint y: 399, endPoint x: 201, endPoint y: 343, distance: 63.9
click at [232, 396] on div "08047224946 Select Location × Looks Aero City Worldmark-1, Worldmark-1, Aerocit…" at bounding box center [469, 224] width 938 height 449
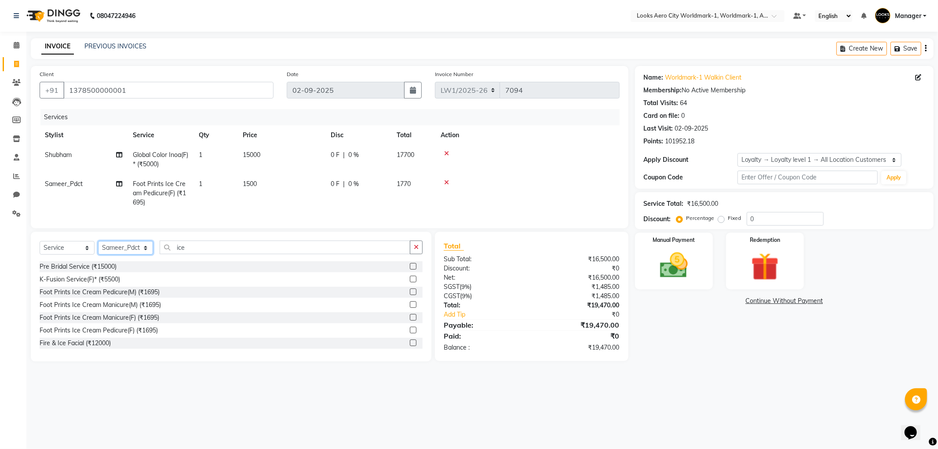
click at [131, 254] on select "Select Stylist Abhishek_Nails Amita Chauhan Anil Ashwin Celina Counter_Sales Da…" at bounding box center [125, 248] width 55 height 14
click at [98, 248] on select "Select Stylist Abhishek_Nails Amita Chauhan Anil Ashwin Celina Counter_Sales Da…" at bounding box center [125, 248] width 55 height 14
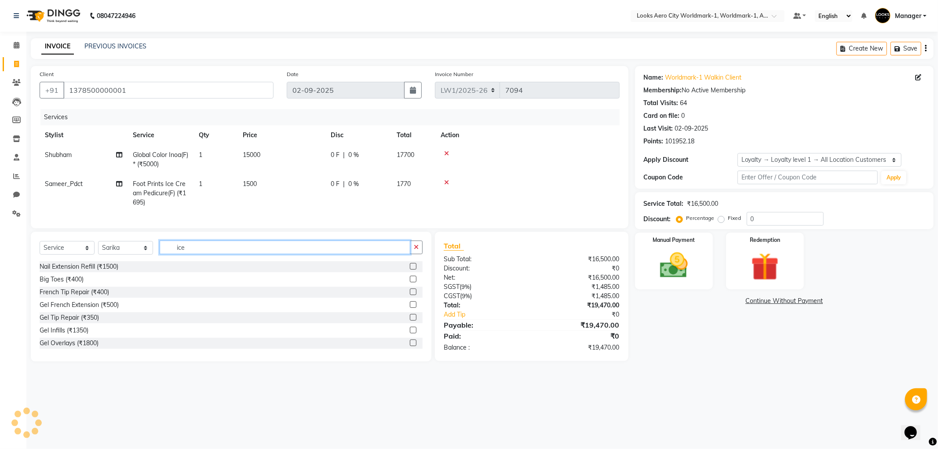
drag, startPoint x: 195, startPoint y: 253, endPoint x: 160, endPoint y: 260, distance: 35.0
click at [160, 254] on input "ice" at bounding box center [285, 247] width 251 height 14
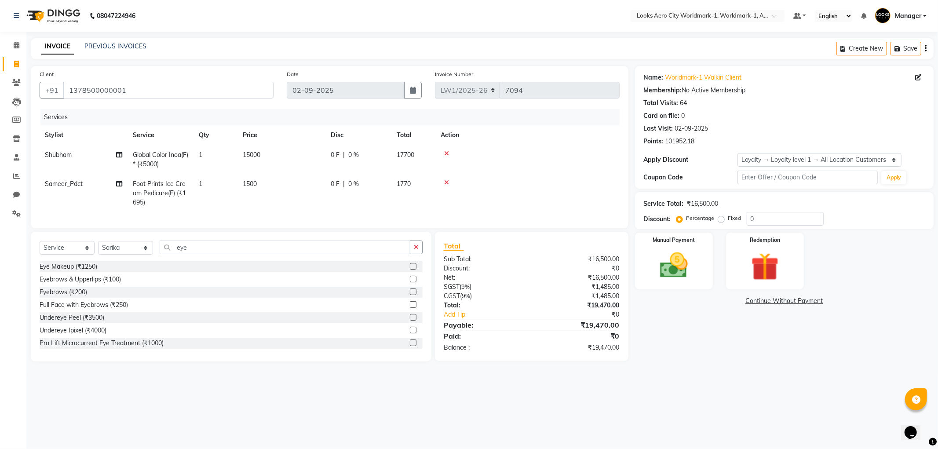
click at [410, 282] on label at bounding box center [413, 279] width 7 height 7
click at [410, 282] on input "checkbox" at bounding box center [413, 280] width 6 height 6
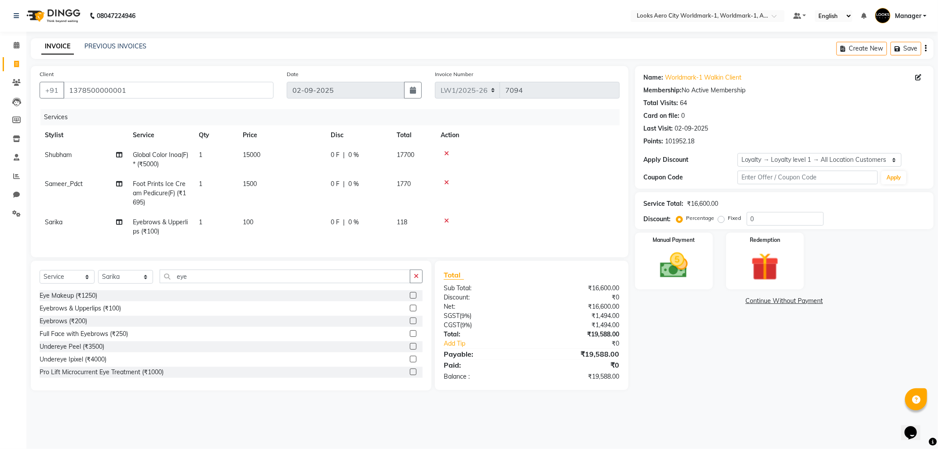
drag, startPoint x: 276, startPoint y: 225, endPoint x: 282, endPoint y: 223, distance: 6.0
click at [278, 224] on td "100" at bounding box center [281, 226] width 88 height 29
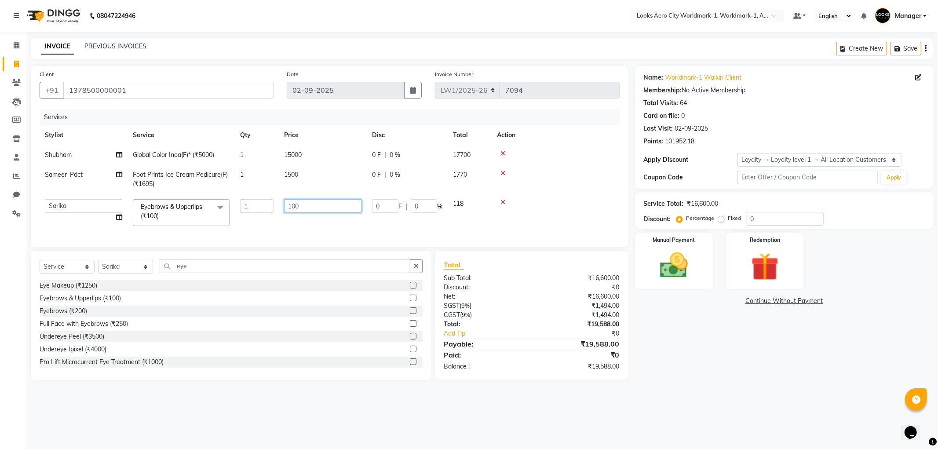
drag, startPoint x: 300, startPoint y: 209, endPoint x: 277, endPoint y: 210, distance: 22.9
click at [277, 210] on tr "Abhishek_Nails Amita Chauhan Anil Ashwin Celina Counter_Sales Dawa_Mgr Gaurav_P…" at bounding box center [330, 212] width 580 height 37
click at [719, 380] on div "Name: Worldmark-1 Walkin Client Membership: No Active Membership Total Visits: …" at bounding box center [787, 223] width 305 height 314
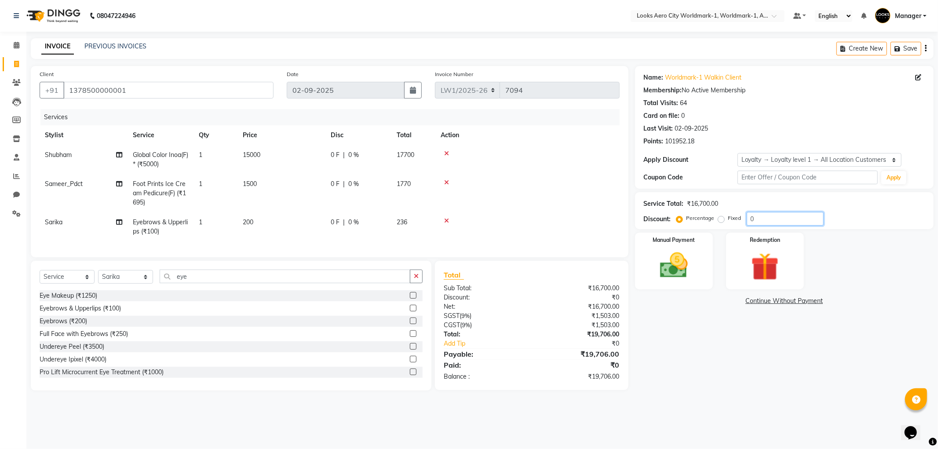
drag, startPoint x: 758, startPoint y: 218, endPoint x: 741, endPoint y: 218, distance: 16.7
click at [741, 218] on div "Percentage Fixed 0" at bounding box center [751, 219] width 146 height 14
click at [718, 361] on div "Name: Worldmark-1 Walkin Client Membership: No Active Membership Total Visits: …" at bounding box center [787, 232] width 305 height 333
click at [678, 265] on img at bounding box center [673, 265] width 47 height 33
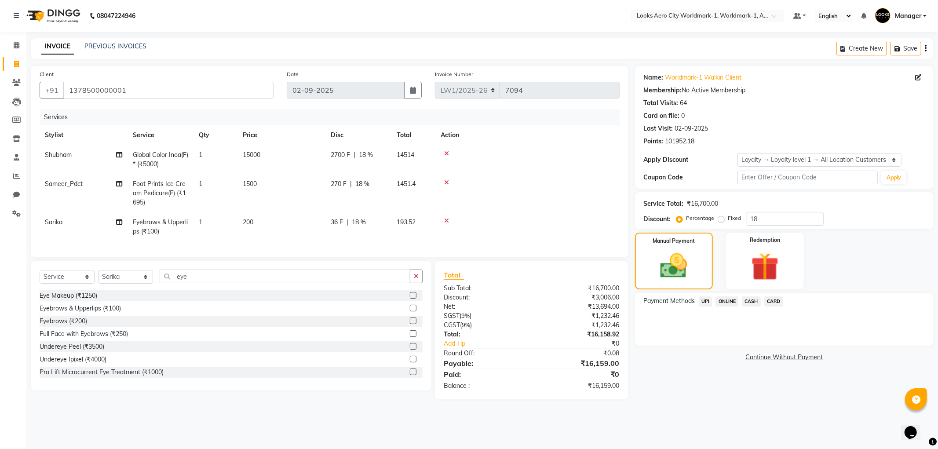
click at [777, 300] on span "CARD" at bounding box center [773, 301] width 19 height 10
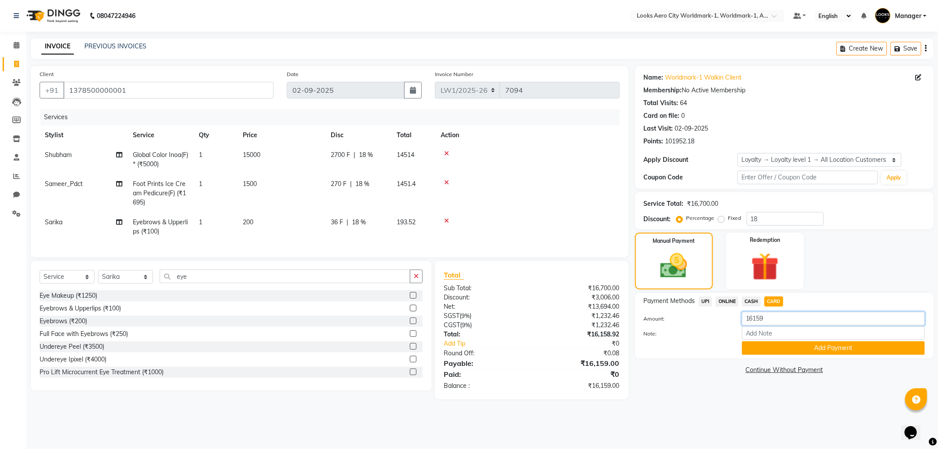
drag, startPoint x: 735, startPoint y: 319, endPoint x: 702, endPoint y: 316, distance: 32.7
click at [701, 319] on div "Amount: 16159" at bounding box center [784, 319] width 294 height 15
click at [763, 348] on button "Add Payment" at bounding box center [833, 348] width 183 height 14
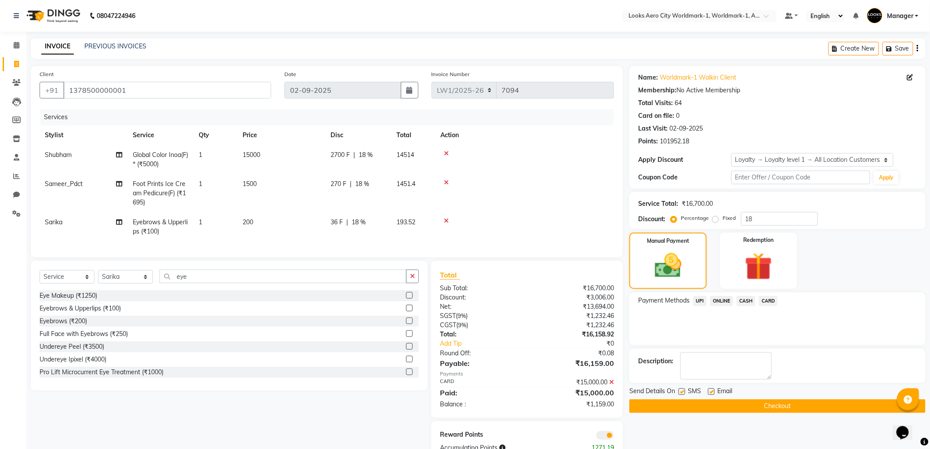
click at [742, 301] on span "CASH" at bounding box center [746, 301] width 19 height 10
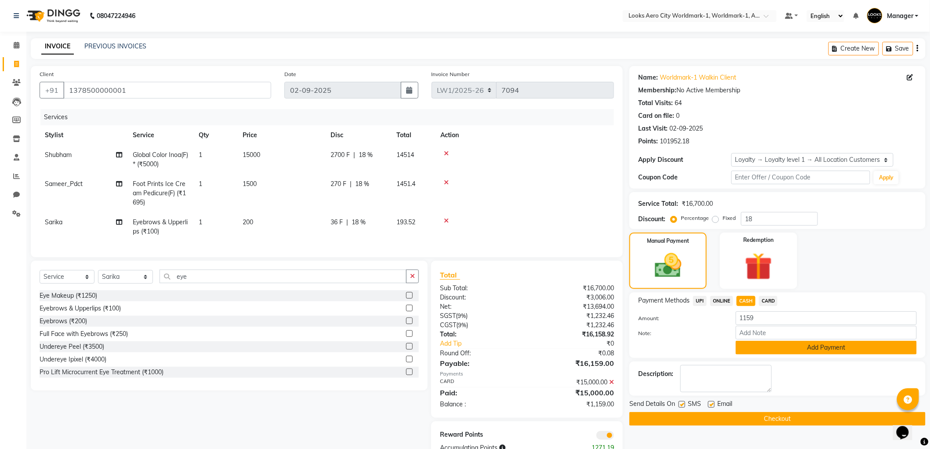
click at [769, 348] on button "Add Payment" at bounding box center [826, 348] width 181 height 14
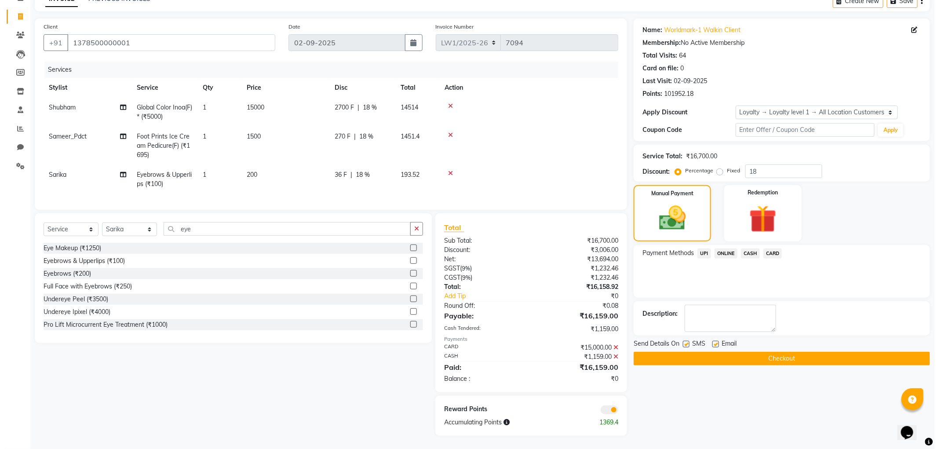
scroll to position [55, 0]
click at [711, 341] on label at bounding box center [711, 344] width 7 height 7
click at [711, 342] on input "checkbox" at bounding box center [711, 345] width 6 height 6
click at [681, 341] on label at bounding box center [682, 344] width 7 height 7
click at [681, 342] on input "checkbox" at bounding box center [682, 345] width 6 height 6
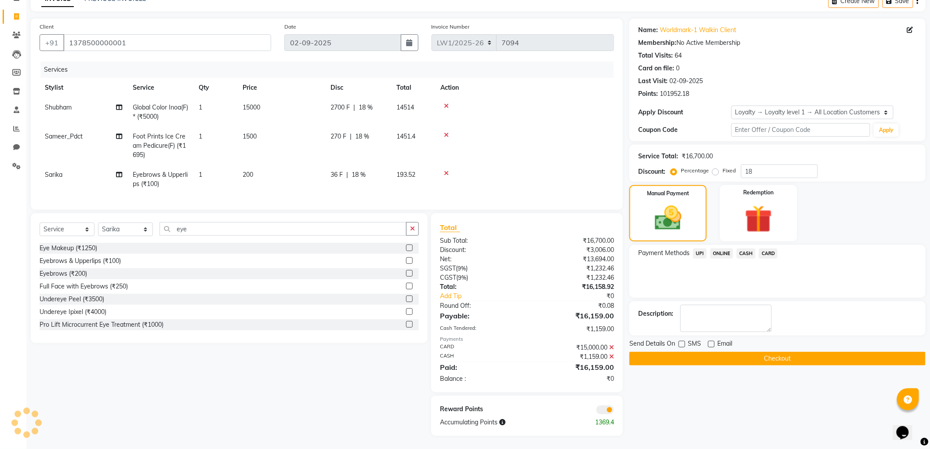
click at [598, 411] on span at bounding box center [606, 409] width 18 height 9
click at [614, 411] on input "checkbox" at bounding box center [614, 411] width 0 height 0
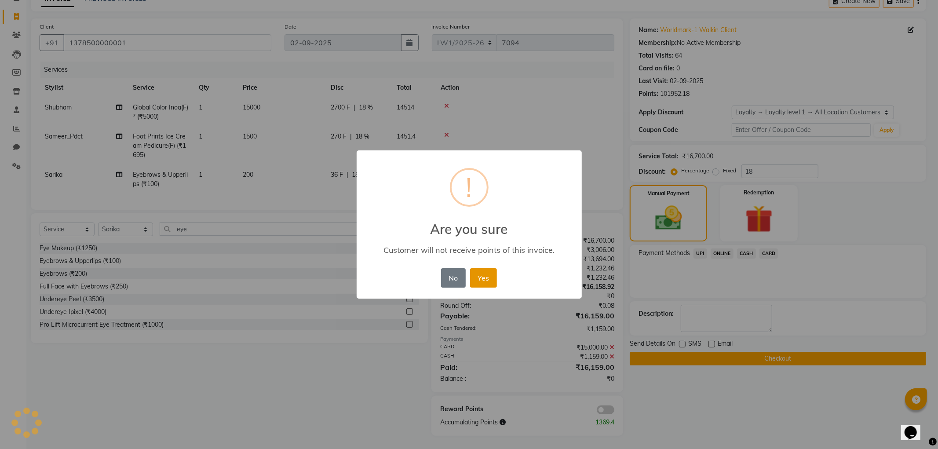
click at [486, 278] on button "Yes" at bounding box center [483, 277] width 27 height 19
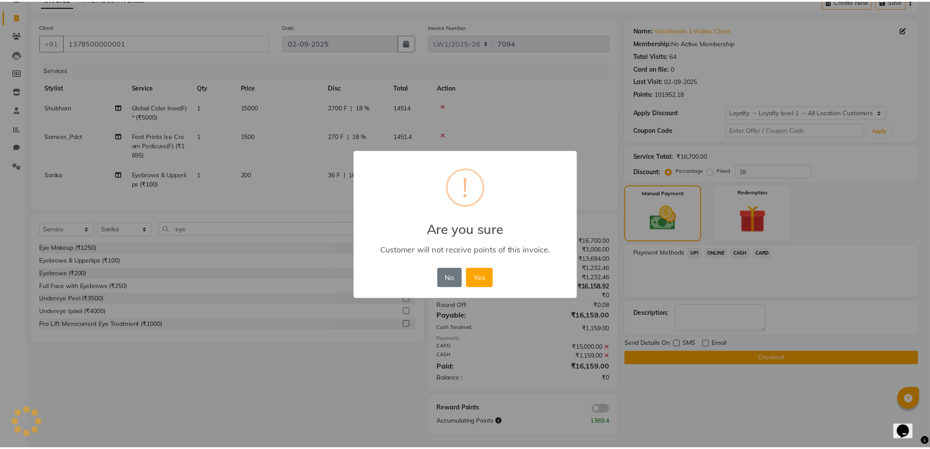
scroll to position [42, 0]
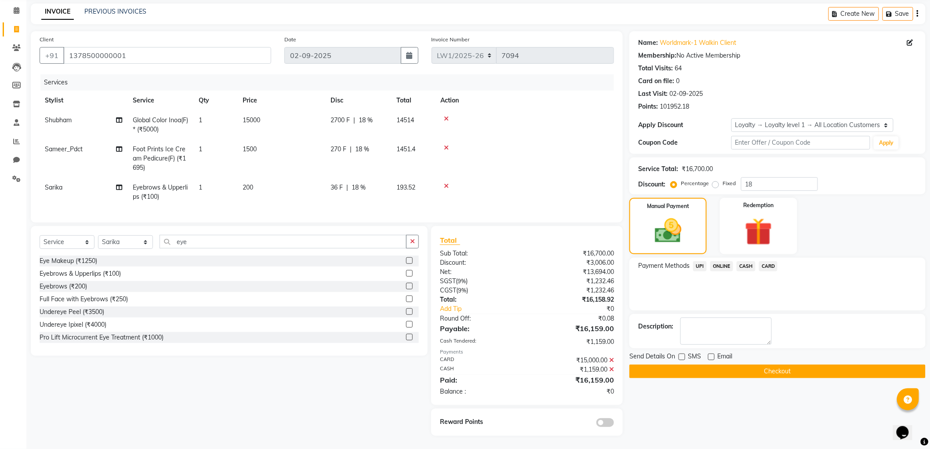
click at [682, 364] on button "Checkout" at bounding box center [778, 371] width 296 height 14
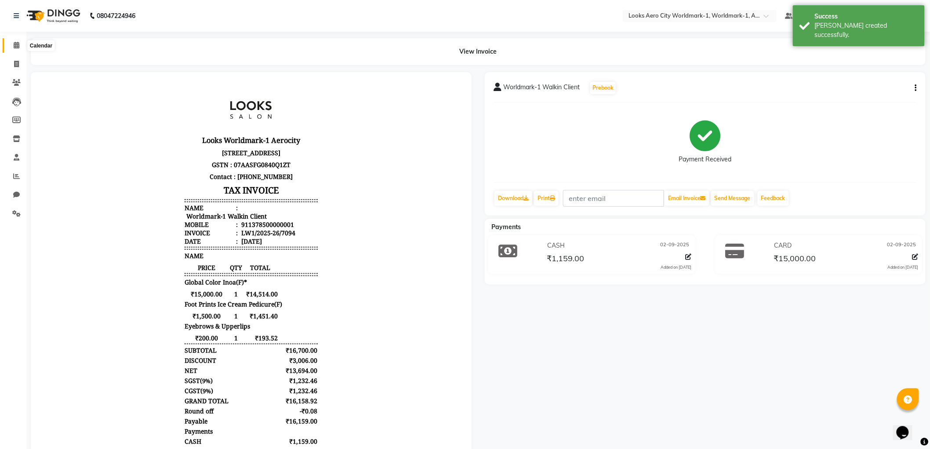
click at [14, 40] on span at bounding box center [16, 45] width 15 height 10
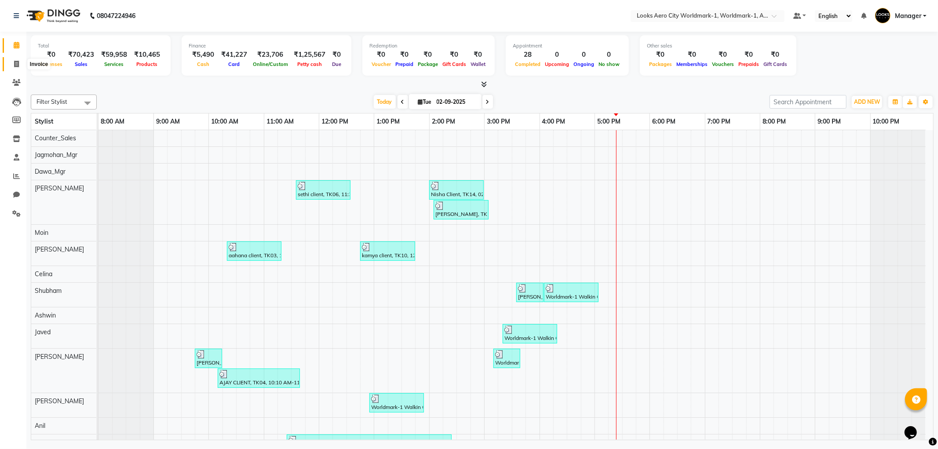
click at [16, 68] on span at bounding box center [16, 64] width 15 height 10
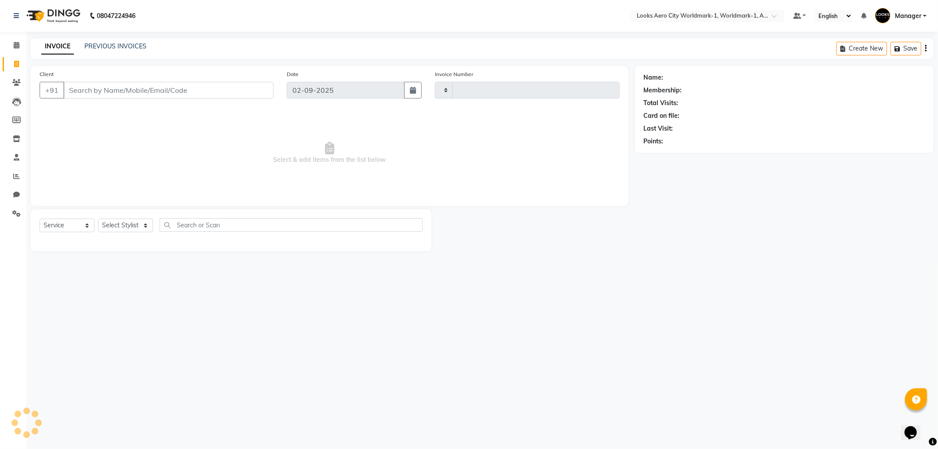
click at [83, 98] on input "Client" at bounding box center [168, 90] width 210 height 17
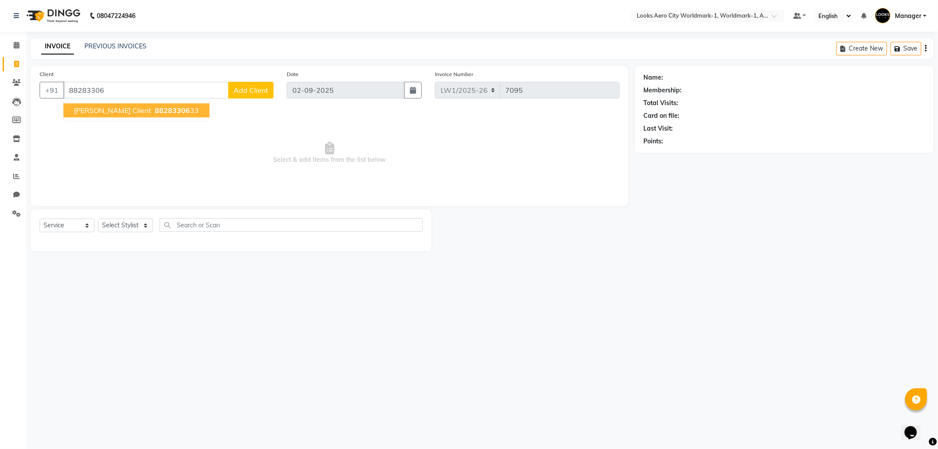
click at [117, 113] on span "Mohammed client" at bounding box center [112, 110] width 77 height 9
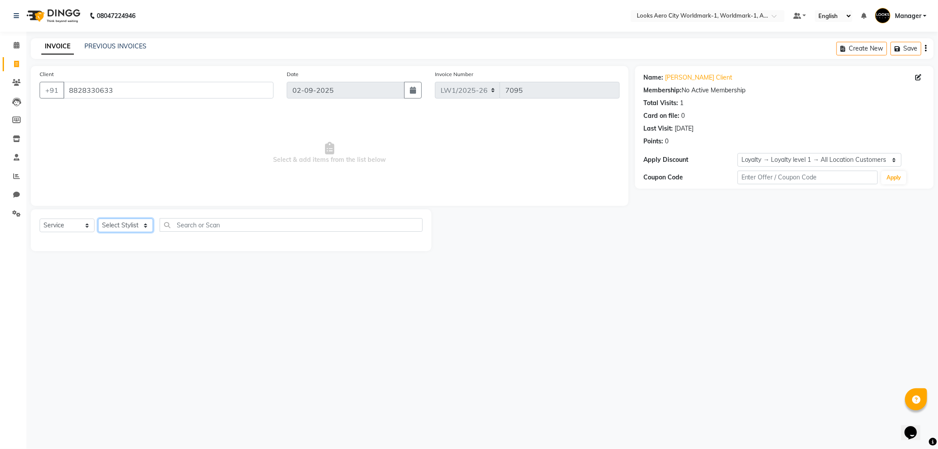
drag, startPoint x: 147, startPoint y: 225, endPoint x: 147, endPoint y: 220, distance: 5.3
click at [147, 225] on select "Select Stylist Abhishek_Nails Amita Chauhan Anil Ashwin Celina Counter_Sales Da…" at bounding box center [125, 226] width 55 height 14
click at [98, 219] on select "Select Stylist Abhishek_Nails Amita Chauhan Anil Ashwin Celina Counter_Sales Da…" at bounding box center [125, 226] width 55 height 14
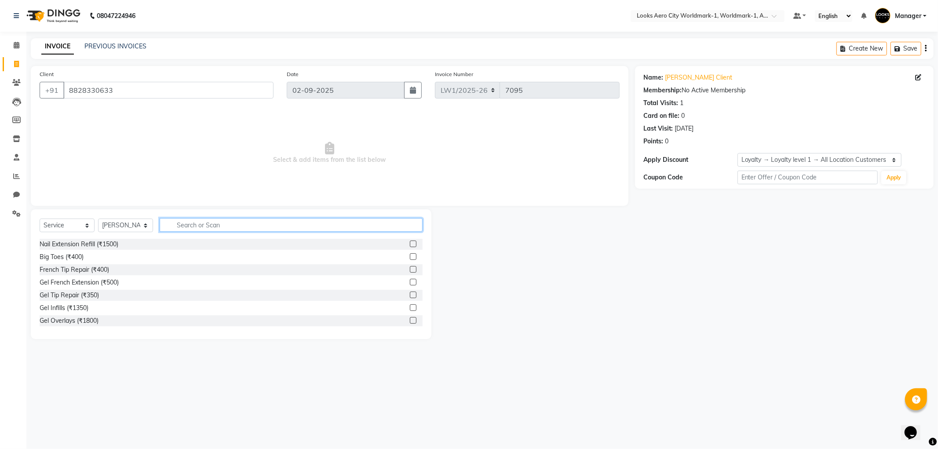
click at [193, 225] on input "text" at bounding box center [291, 225] width 263 height 14
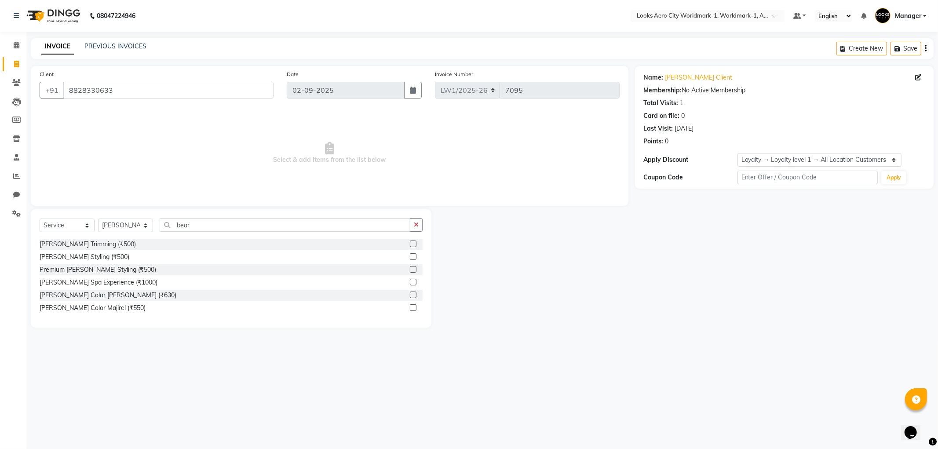
click at [414, 244] on label at bounding box center [413, 243] width 7 height 7
click at [414, 244] on input "checkbox" at bounding box center [413, 244] width 6 height 6
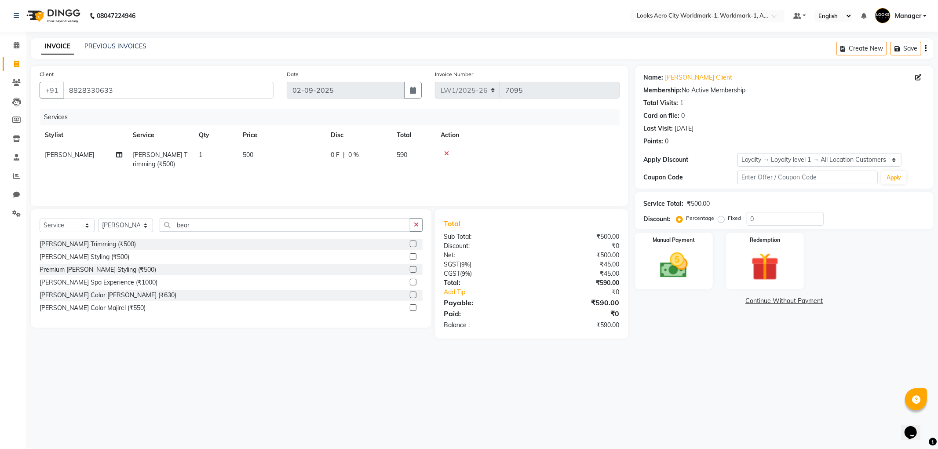
click at [293, 167] on td "500" at bounding box center [281, 159] width 88 height 29
click at [339, 157] on input "500" at bounding box center [322, 157] width 77 height 14
click at [770, 220] on input "0" at bounding box center [785, 219] width 77 height 14
click at [277, 167] on td "400" at bounding box center [281, 159] width 88 height 29
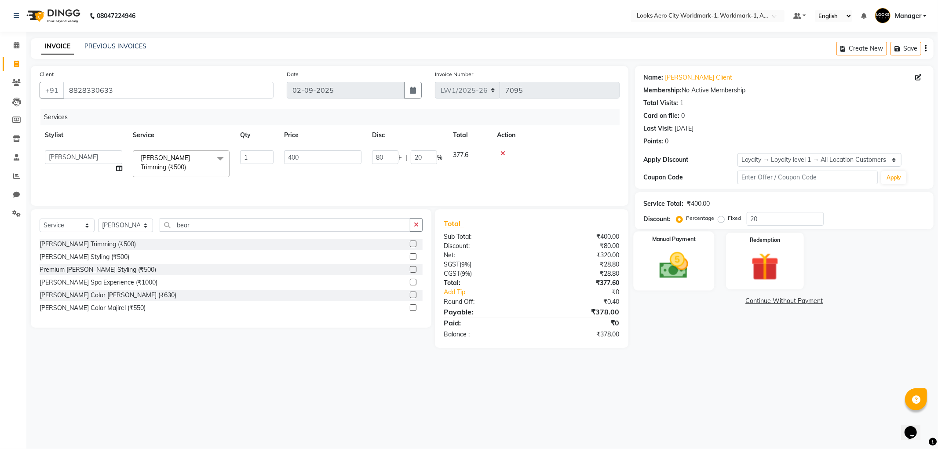
click at [667, 271] on img at bounding box center [673, 265] width 47 height 33
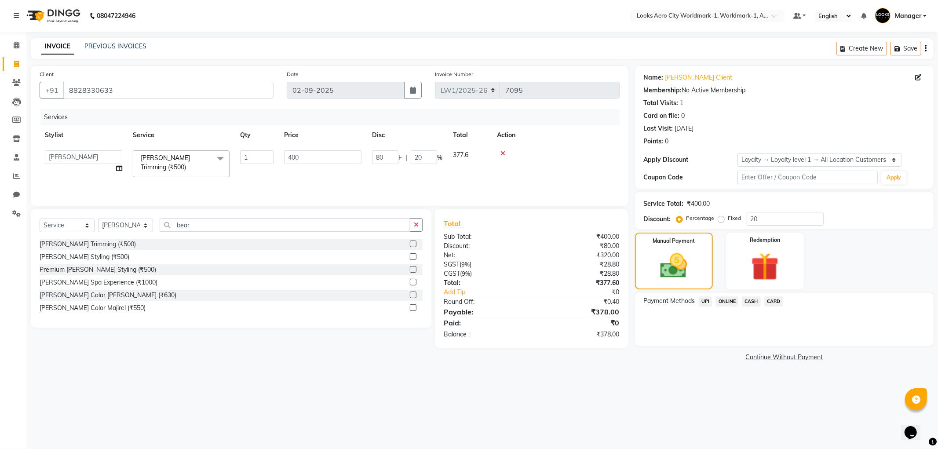
click at [705, 298] on span "UPI" at bounding box center [706, 301] width 14 height 10
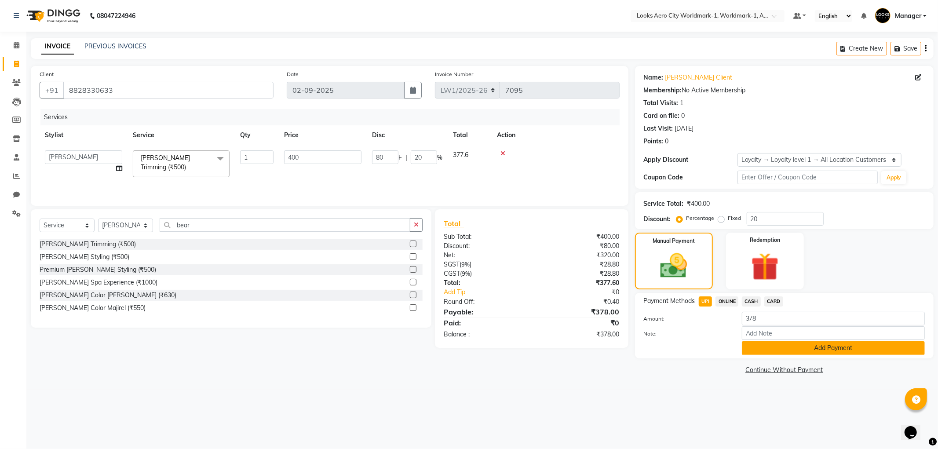
click at [761, 346] on button "Add Payment" at bounding box center [833, 348] width 183 height 14
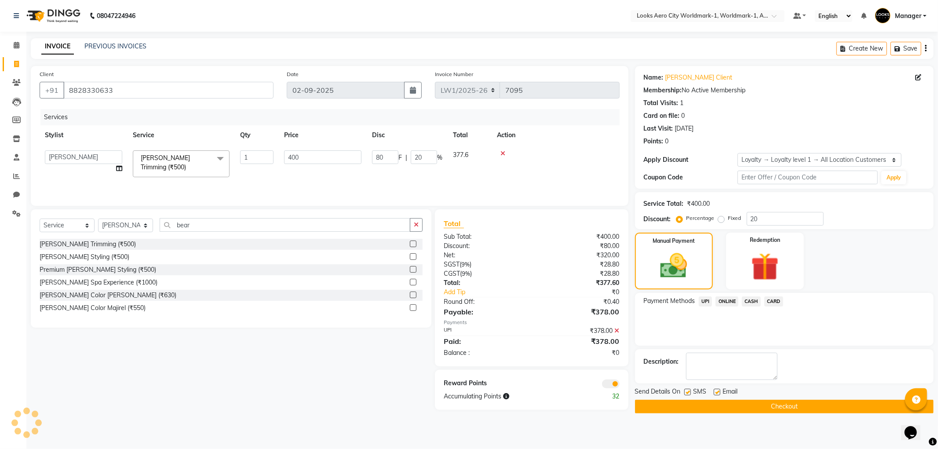
click at [605, 379] on span at bounding box center [611, 383] width 18 height 9
click at [619, 385] on input "checkbox" at bounding box center [619, 385] width 0 height 0
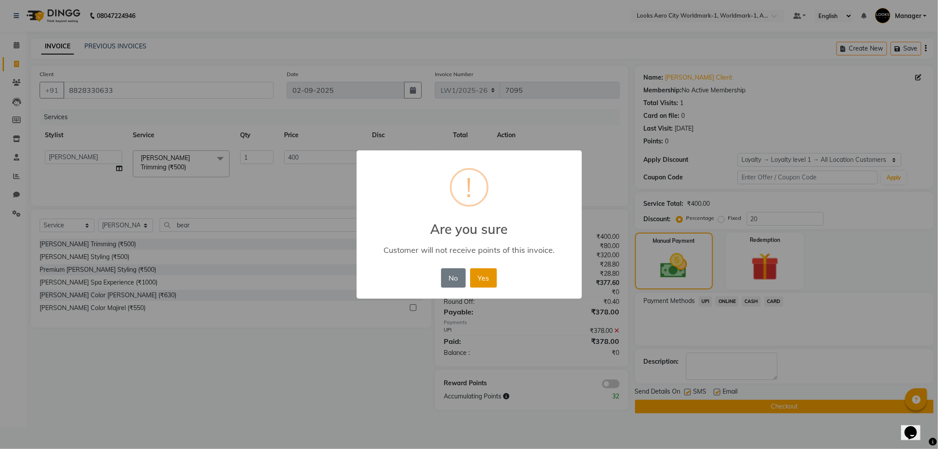
drag, startPoint x: 481, startPoint y: 273, endPoint x: 491, endPoint y: 276, distance: 10.3
click at [482, 273] on button "Yes" at bounding box center [483, 277] width 27 height 19
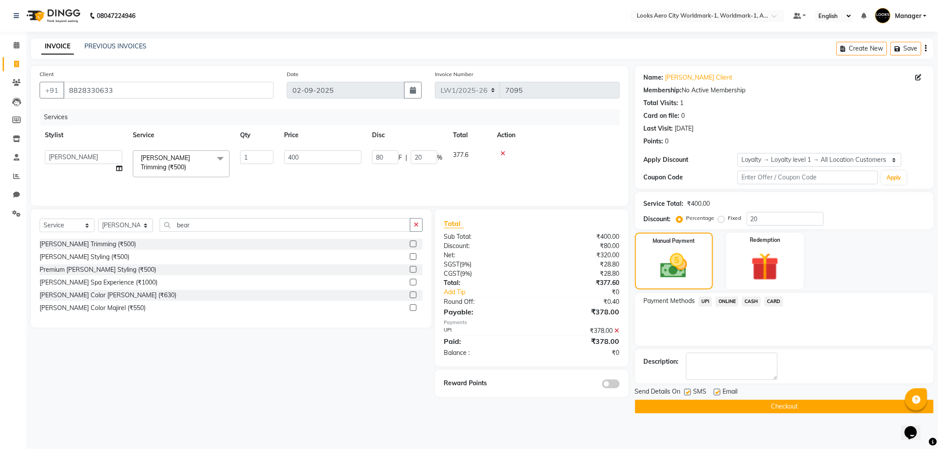
click at [739, 411] on button "Checkout" at bounding box center [784, 407] width 299 height 14
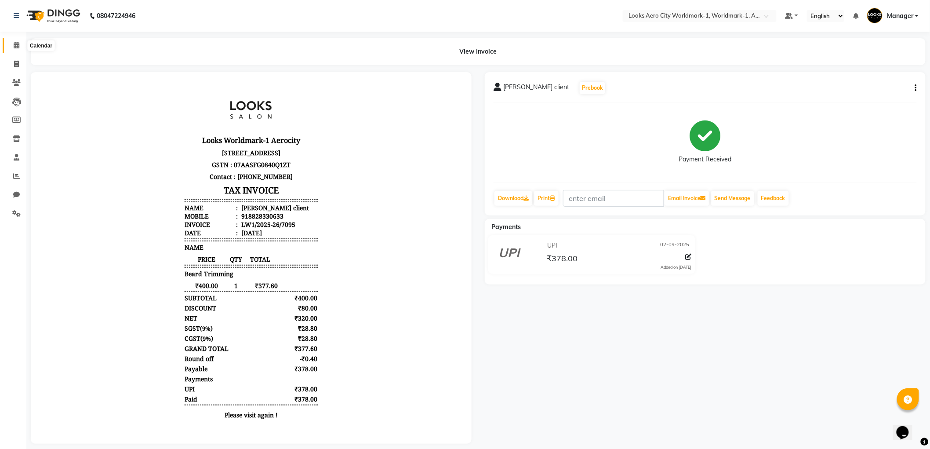
click at [18, 50] on span at bounding box center [16, 45] width 15 height 10
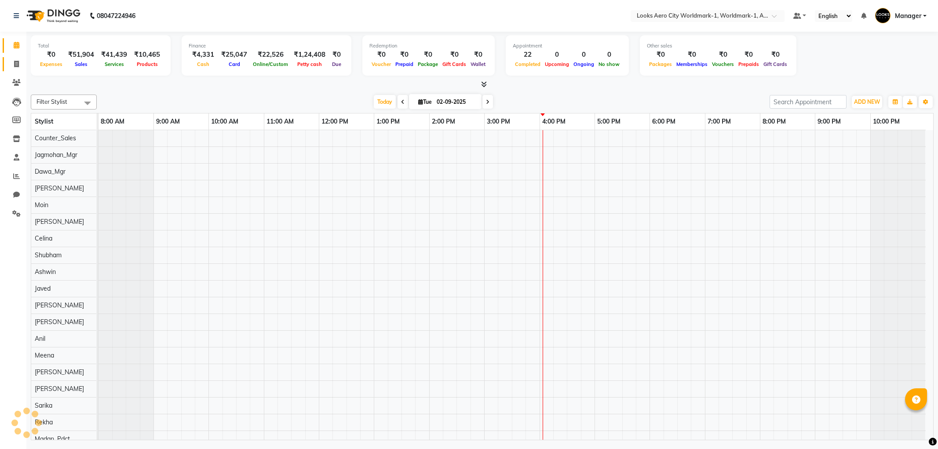
click at [12, 64] on span at bounding box center [16, 64] width 15 height 10
select select "service"
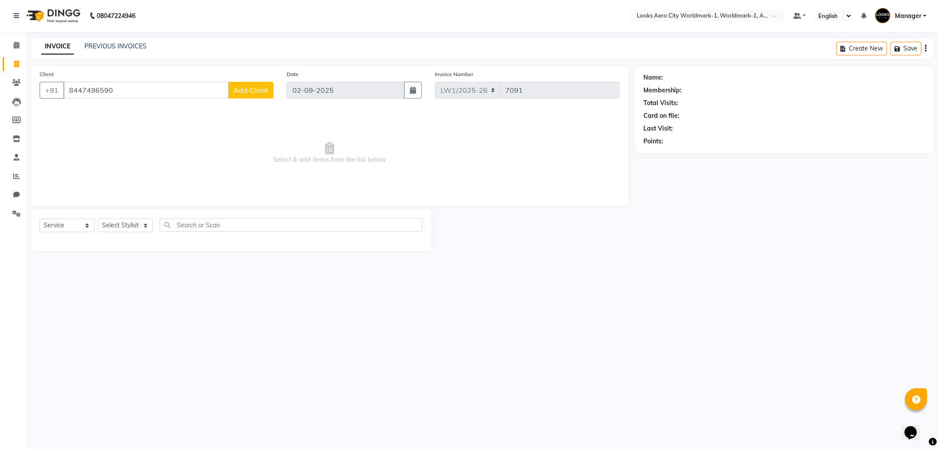
type input "8447496590"
click at [243, 92] on span "Add Client" at bounding box center [250, 90] width 35 height 9
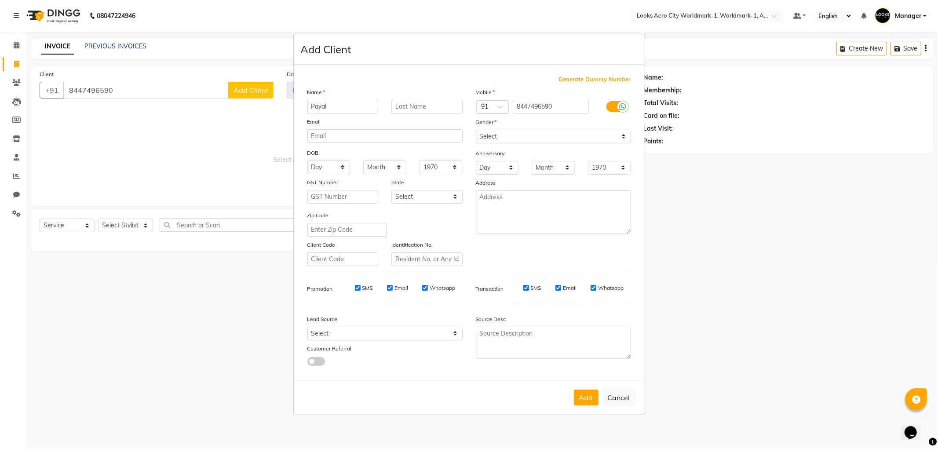
type input "Payal"
click at [422, 111] on input "text" at bounding box center [426, 107] width 71 height 14
type input "client"
click at [512, 138] on select "Select Male Female Other Prefer Not To Say" at bounding box center [553, 137] width 155 height 14
select select "female"
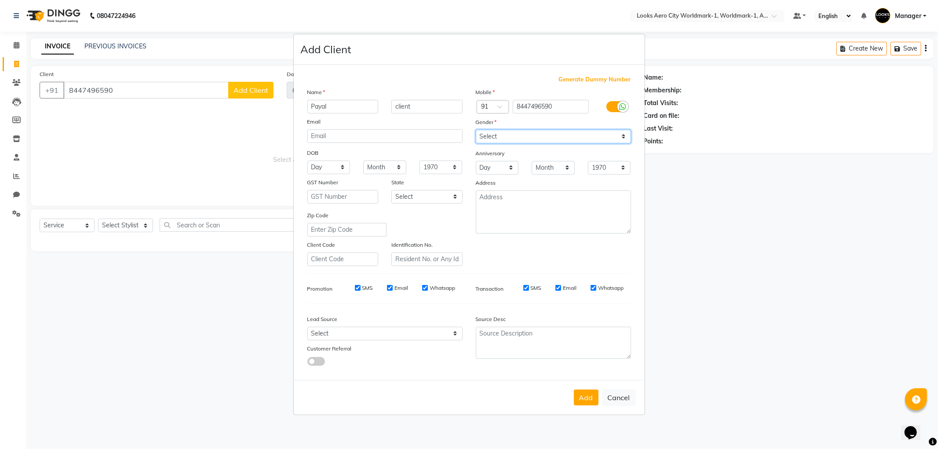
click at [476, 130] on select "Select Male Female Other Prefer Not To Say" at bounding box center [553, 137] width 155 height 14
drag, startPoint x: 581, startPoint y: 399, endPoint x: 574, endPoint y: 393, distance: 9.1
click at [581, 398] on button "Add" at bounding box center [586, 398] width 25 height 16
click at [129, 228] on ngb-modal-window "Add Client Generate Dummy Number Name Payal client Email DOB Day 01 02 03 04 05…" at bounding box center [469, 224] width 938 height 449
select select
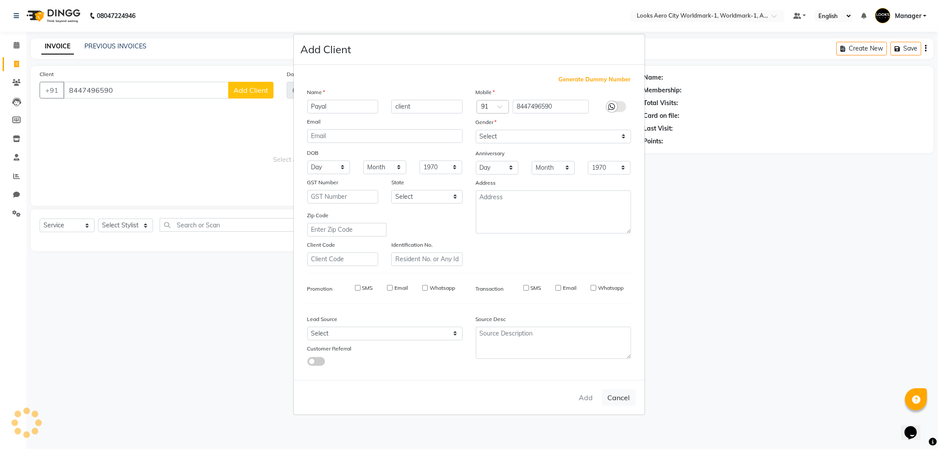
select select
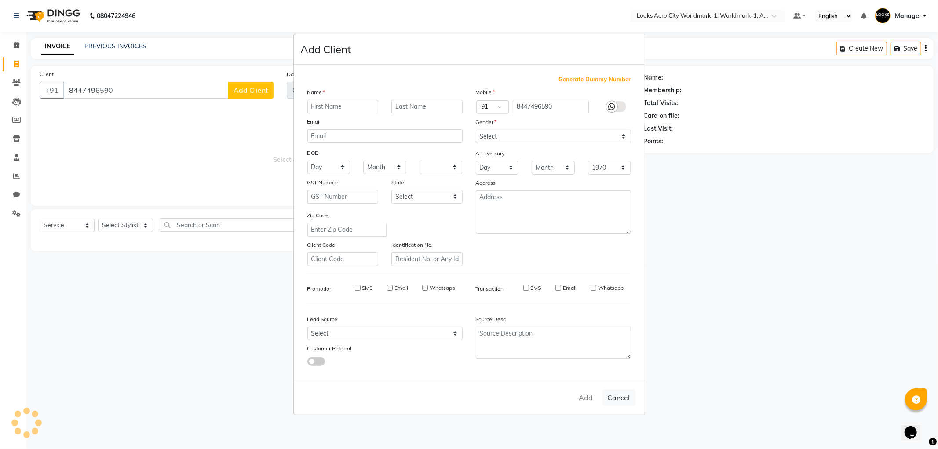
select select
checkbox input "false"
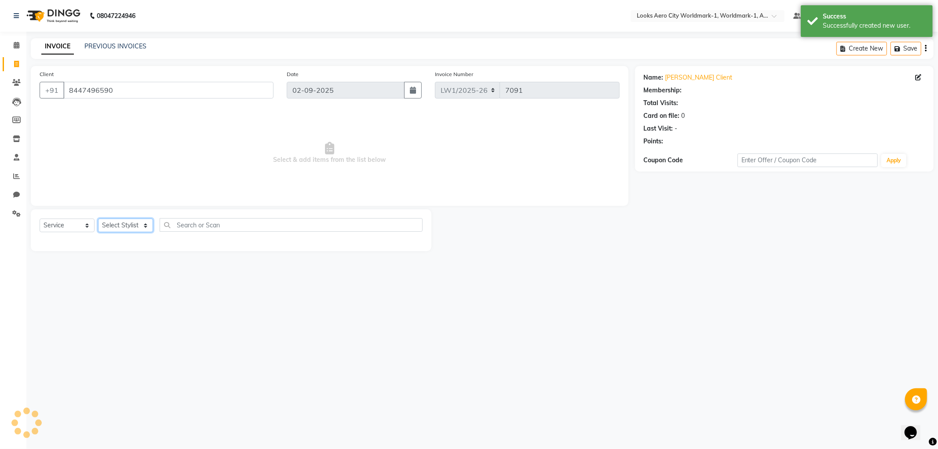
select select "1: Object"
click at [130, 229] on select "Select Stylist [PERSON_NAME] [PERSON_NAME] [PERSON_NAME] [PERSON_NAME] Counter_…" at bounding box center [125, 226] width 55 height 14
select select "84539"
click at [98, 219] on select "Select Stylist [PERSON_NAME] [PERSON_NAME] [PERSON_NAME] [PERSON_NAME] Counter_…" at bounding box center [125, 226] width 55 height 14
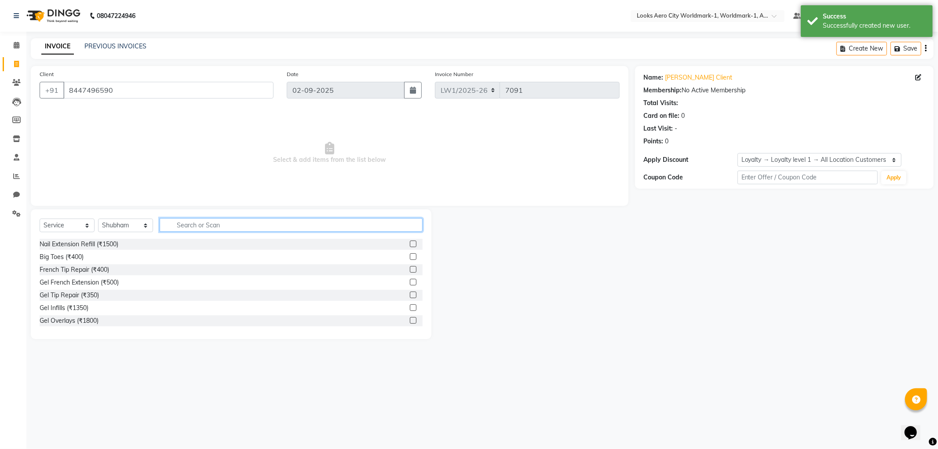
click at [198, 230] on input "text" at bounding box center [291, 225] width 263 height 14
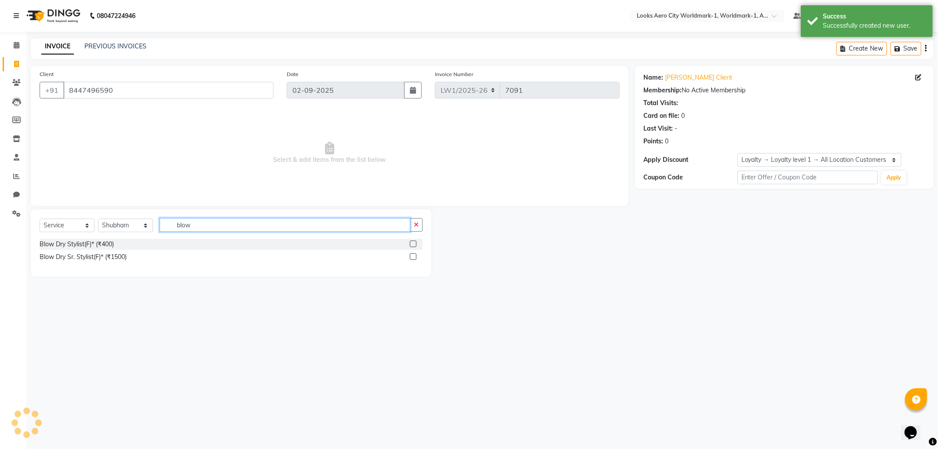
type input "blow"
drag, startPoint x: 413, startPoint y: 244, endPoint x: 406, endPoint y: 240, distance: 7.9
click at [411, 244] on label at bounding box center [413, 243] width 7 height 7
click at [411, 244] on input "checkbox" at bounding box center [413, 244] width 6 height 6
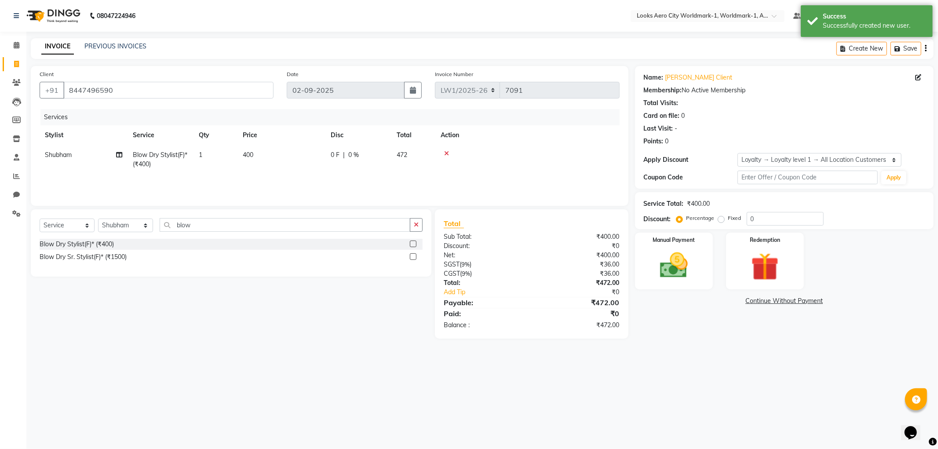
checkbox input "false"
drag, startPoint x: 310, startPoint y: 173, endPoint x: 302, endPoint y: 168, distance: 9.4
click at [308, 171] on td "400" at bounding box center [281, 159] width 88 height 29
select select "84539"
drag, startPoint x: 306, startPoint y: 161, endPoint x: 271, endPoint y: 158, distance: 35.3
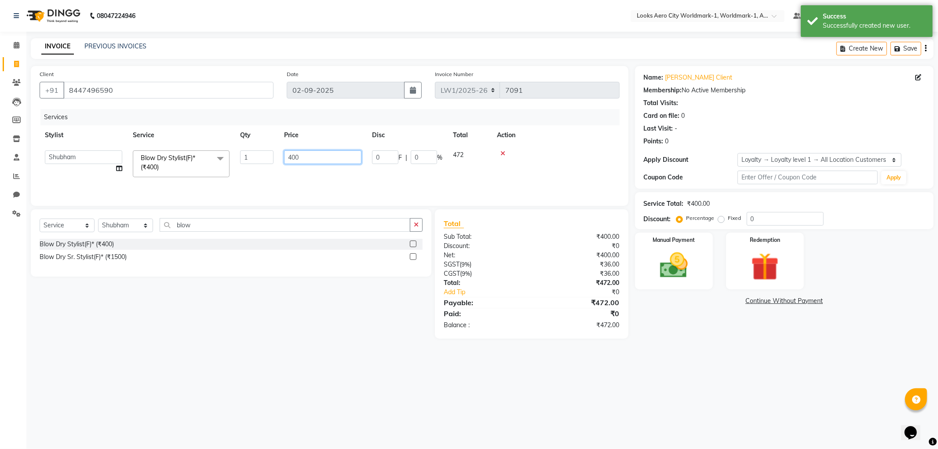
click at [271, 158] on tr "Abhishek_Nails Amita Chauhan Anil Ashwin Celina Counter_Sales Dawa_Mgr Gaurav_P…" at bounding box center [330, 163] width 580 height 37
type input "800"
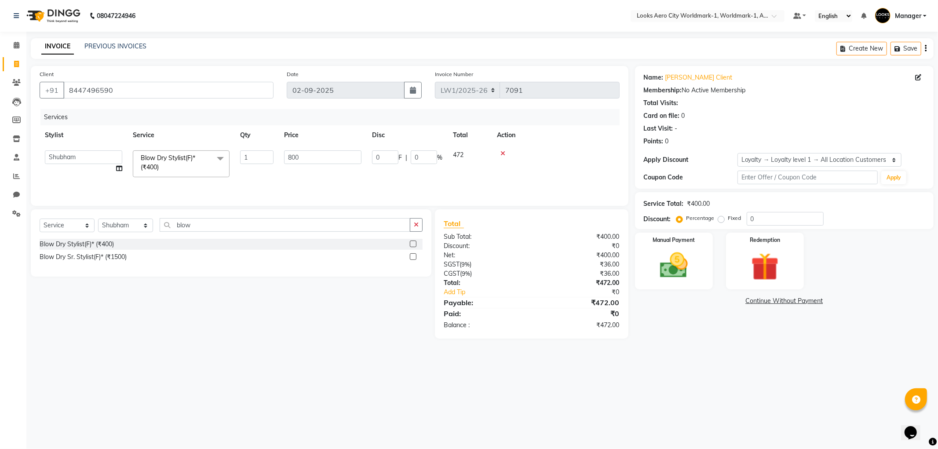
drag, startPoint x: 525, startPoint y: 397, endPoint x: 577, endPoint y: 368, distance: 58.8
click at [533, 394] on div "08047224946 Select Location × Looks Aero City Worldmark-1, Worldmark-1, Aerocit…" at bounding box center [469, 224] width 938 height 449
click at [691, 267] on img at bounding box center [673, 265] width 47 height 33
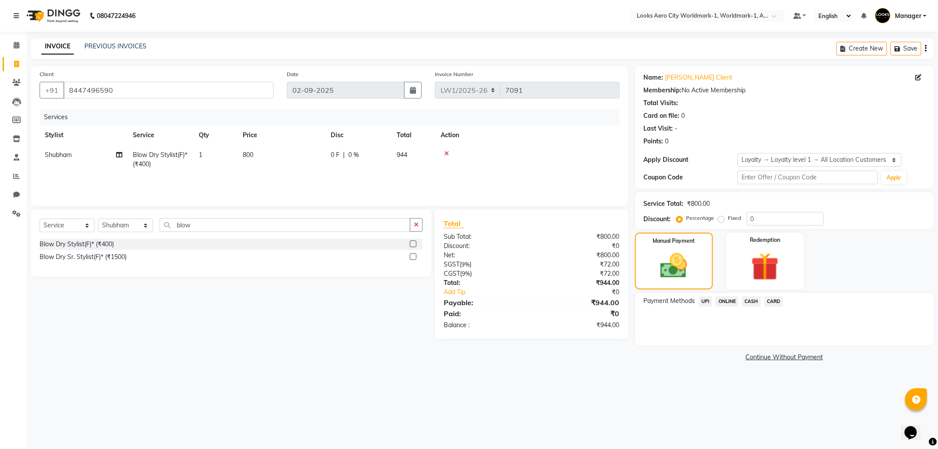
click at [704, 300] on span "UPI" at bounding box center [706, 301] width 14 height 10
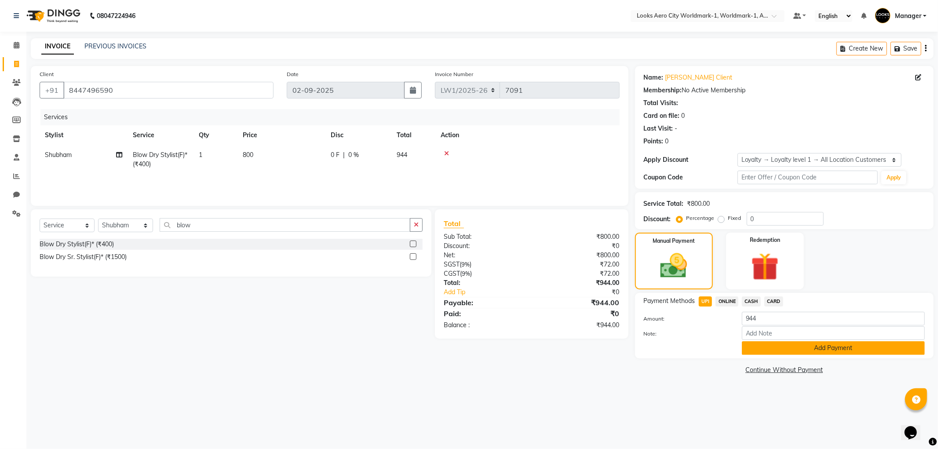
click at [784, 347] on button "Add Payment" at bounding box center [833, 348] width 183 height 14
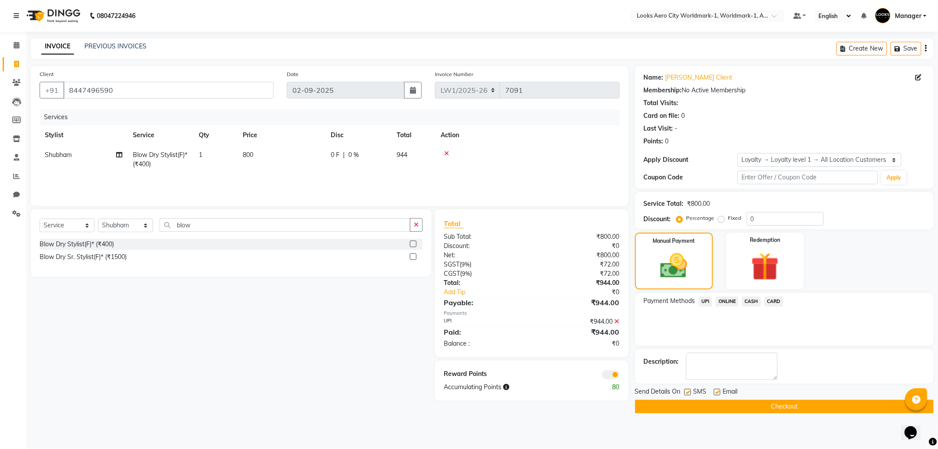
click at [719, 392] on label at bounding box center [717, 392] width 7 height 7
click at [719, 392] on input "checkbox" at bounding box center [717, 393] width 6 height 6
checkbox input "false"
click at [685, 404] on button "Checkout" at bounding box center [784, 407] width 299 height 14
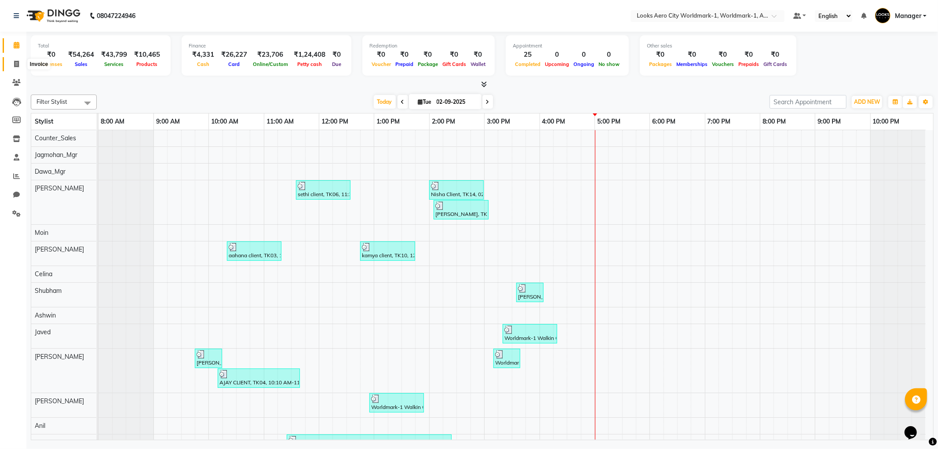
click at [23, 65] on span at bounding box center [16, 64] width 15 height 10
select select "service"
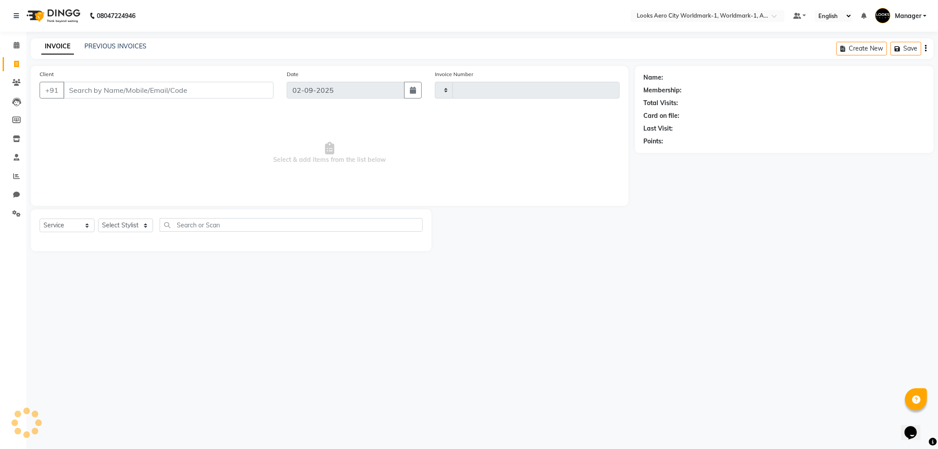
type input "7094"
select select "8573"
click at [119, 223] on select "Select Stylist" at bounding box center [125, 226] width 55 height 14
click at [121, 223] on select "Select Stylist" at bounding box center [125, 226] width 55 height 14
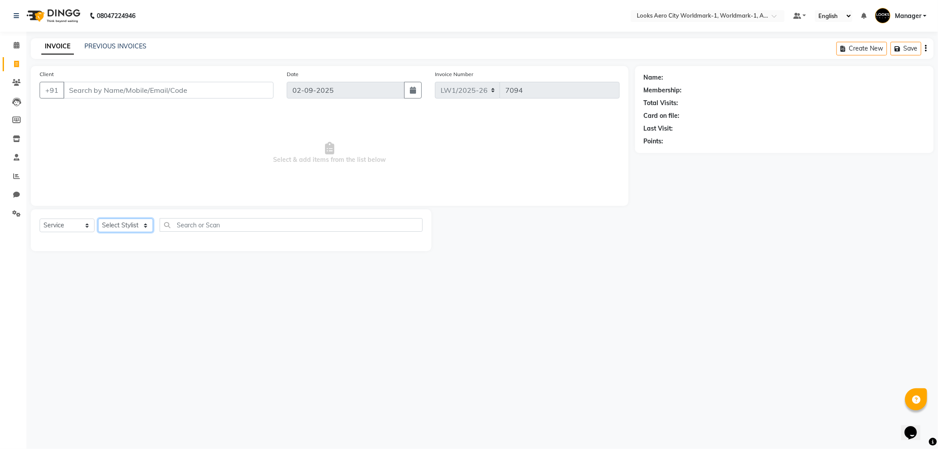
click at [121, 223] on select "Select Stylist Abhishek_Nails Amita Chauhan Anil Ashwin Celina Counter_Sales Da…" at bounding box center [125, 226] width 55 height 14
select select "84543"
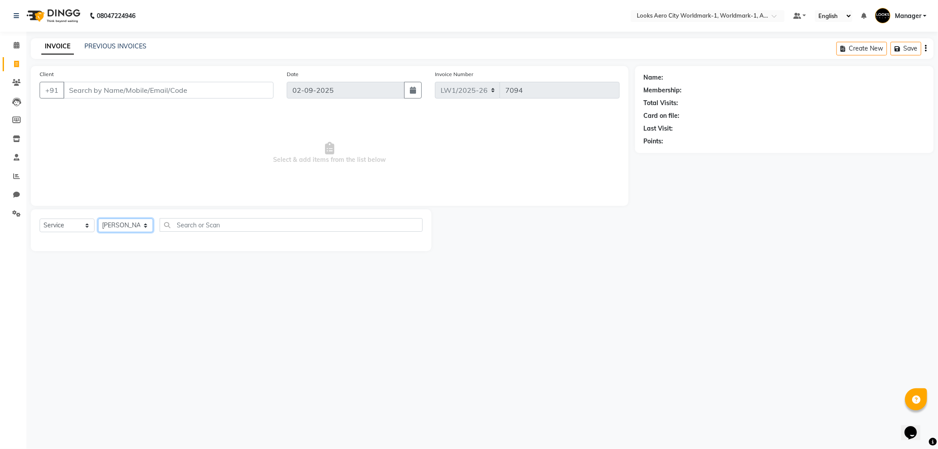
click at [98, 219] on select "Select Stylist Abhishek_Nails Amita Chauhan Anil Ashwin Celina Counter_Sales Da…" at bounding box center [125, 226] width 55 height 14
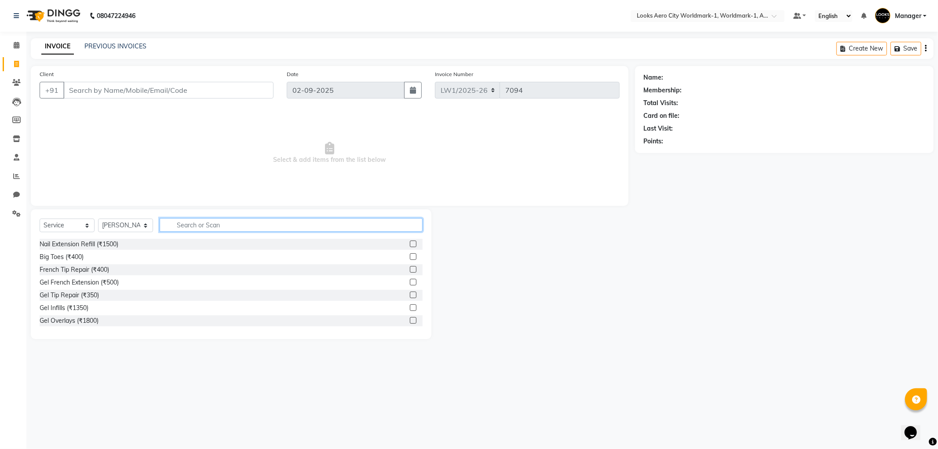
click at [176, 222] on input "text" at bounding box center [291, 225] width 263 height 14
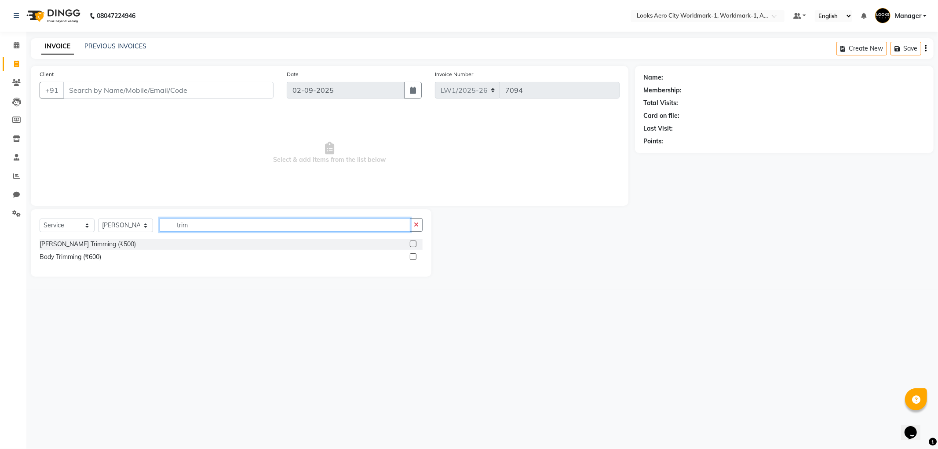
type input "trim"
drag, startPoint x: 413, startPoint y: 244, endPoint x: 407, endPoint y: 244, distance: 6.6
click at [413, 244] on label at bounding box center [413, 243] width 7 height 7
click at [413, 244] on input "checkbox" at bounding box center [413, 244] width 6 height 6
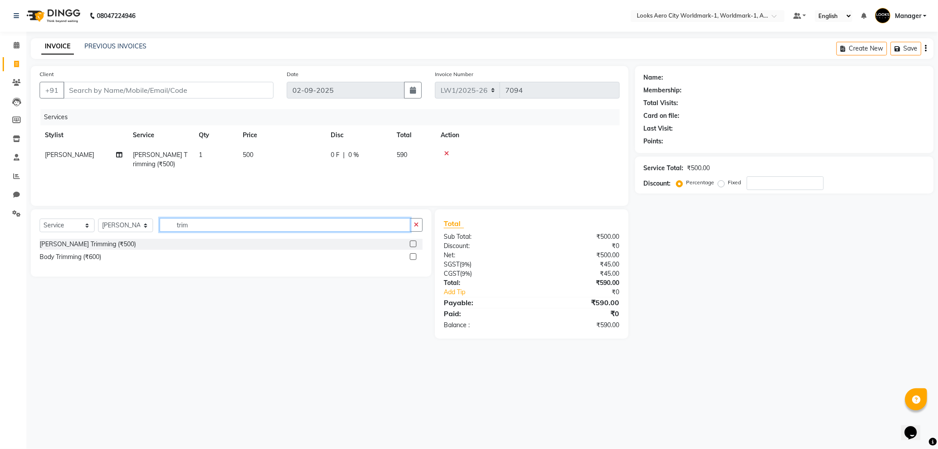
checkbox input "false"
drag, startPoint x: 201, startPoint y: 223, endPoint x: 169, endPoint y: 222, distance: 32.1
click at [169, 222] on input "trim" at bounding box center [285, 225] width 251 height 14
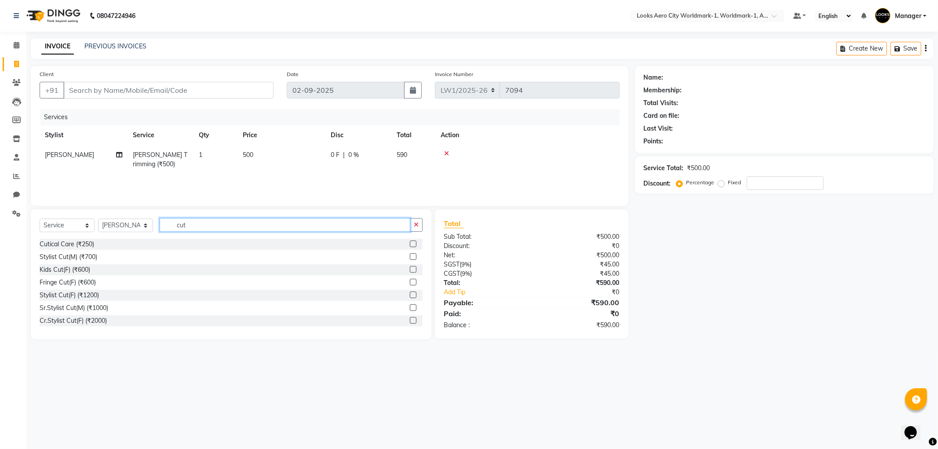
type input "cut"
drag, startPoint x: 404, startPoint y: 257, endPoint x: 350, endPoint y: 229, distance: 61.9
click at [410, 257] on label at bounding box center [413, 256] width 7 height 7
click at [410, 257] on input "checkbox" at bounding box center [413, 257] width 6 height 6
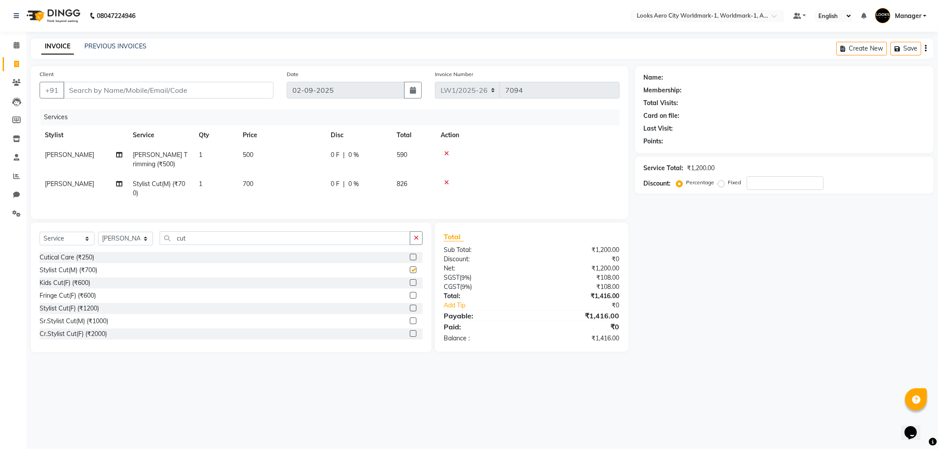
click at [306, 168] on td "500" at bounding box center [281, 159] width 88 height 29
checkbox input "false"
select select "84543"
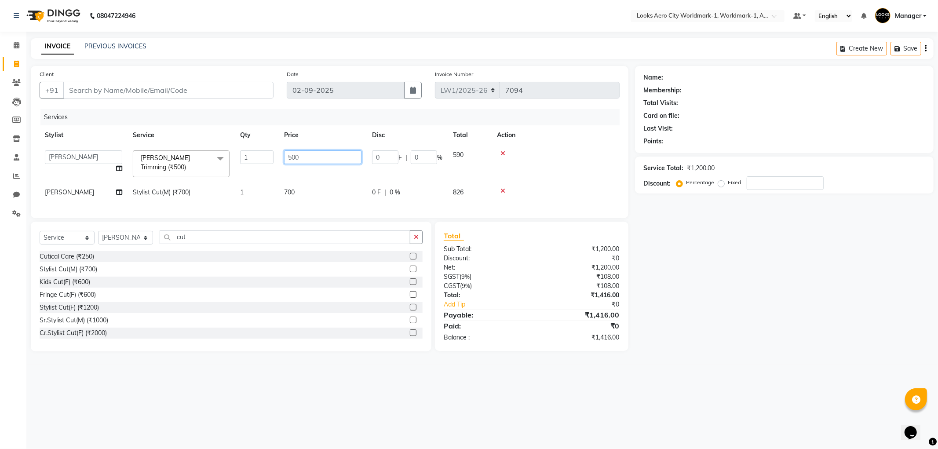
drag, startPoint x: 310, startPoint y: 160, endPoint x: 263, endPoint y: 155, distance: 47.7
click at [263, 155] on tr "Abhishek_Nails Amita Chauhan Anil Ashwin Celina Counter_Sales Dawa_Mgr Gaurav_P…" at bounding box center [330, 163] width 580 height 37
type input "400"
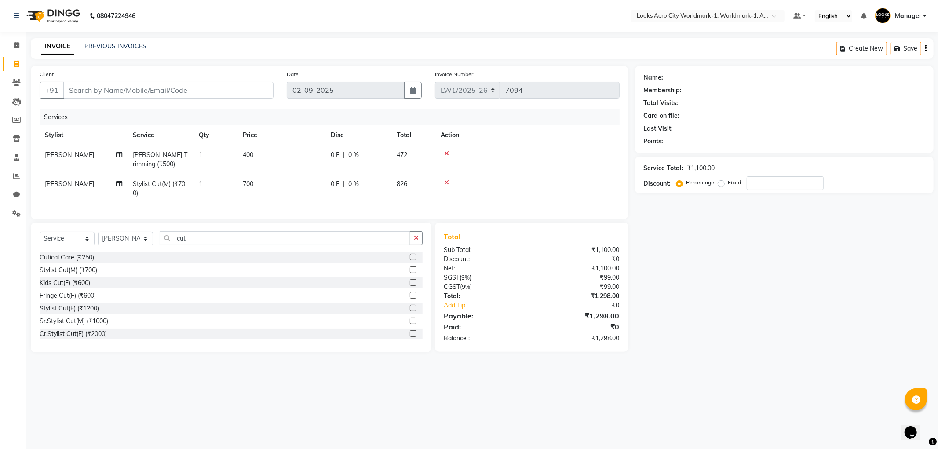
click at [293, 185] on td "700" at bounding box center [281, 188] width 88 height 29
select select "84543"
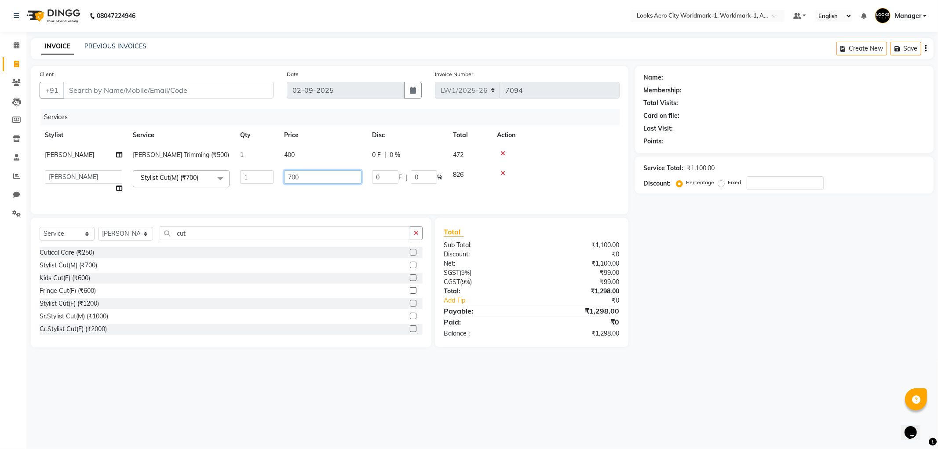
drag, startPoint x: 293, startPoint y: 176, endPoint x: 253, endPoint y: 176, distance: 40.0
click at [253, 176] on tr "Abhishek_Nails Amita Chauhan Anil Ashwin Celina Counter_Sales Dawa_Mgr Gaurav_P…" at bounding box center [330, 181] width 580 height 33
type input "600"
click at [302, 361] on main "INVOICE PREVIOUS INVOICES Create New Save Client +91 Date 02-09-2025 Invoice Nu…" at bounding box center [481, 199] width 911 height 322
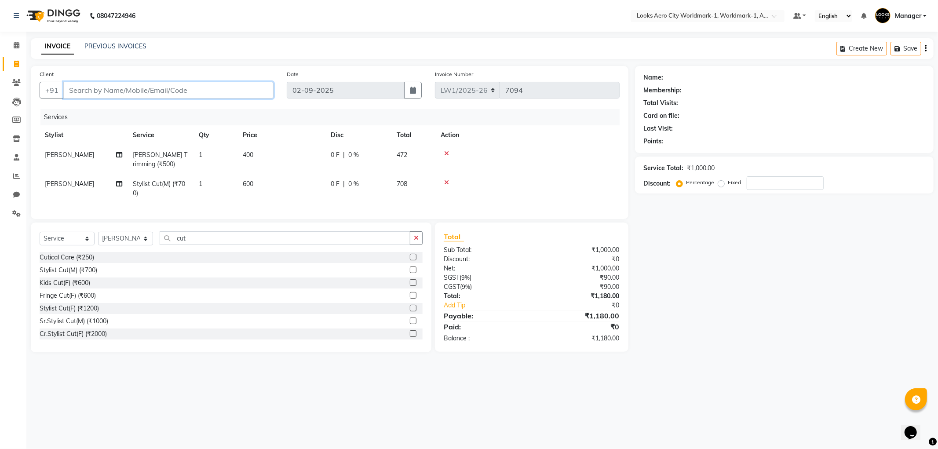
click at [132, 90] on input "Client" at bounding box center [168, 90] width 210 height 17
type input "9"
type input "0"
type input "9893939510"
click at [252, 88] on span "Add Client" at bounding box center [250, 90] width 35 height 9
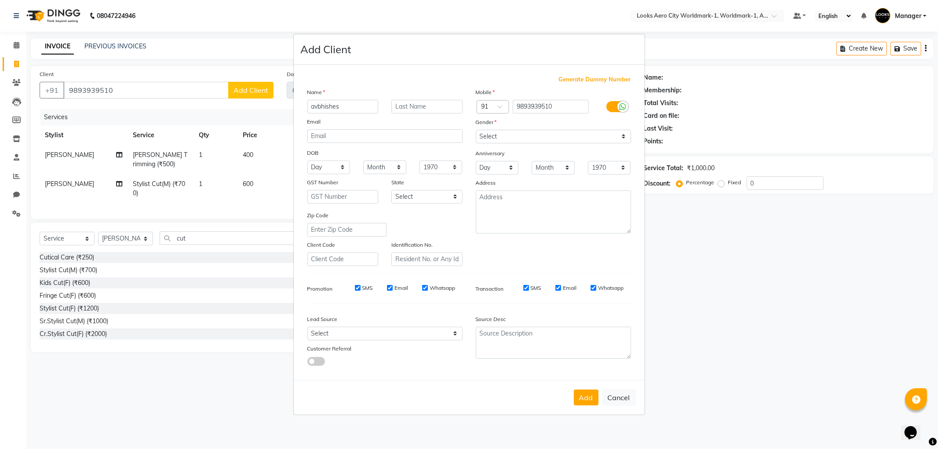
type input "avbhishes"
click at [437, 107] on input "text" at bounding box center [426, 107] width 71 height 14
type input "client"
drag, startPoint x: 499, startPoint y: 135, endPoint x: 499, endPoint y: 140, distance: 5.3
click at [499, 135] on select "Select Male Female Other Prefer Not To Say" at bounding box center [553, 137] width 155 height 14
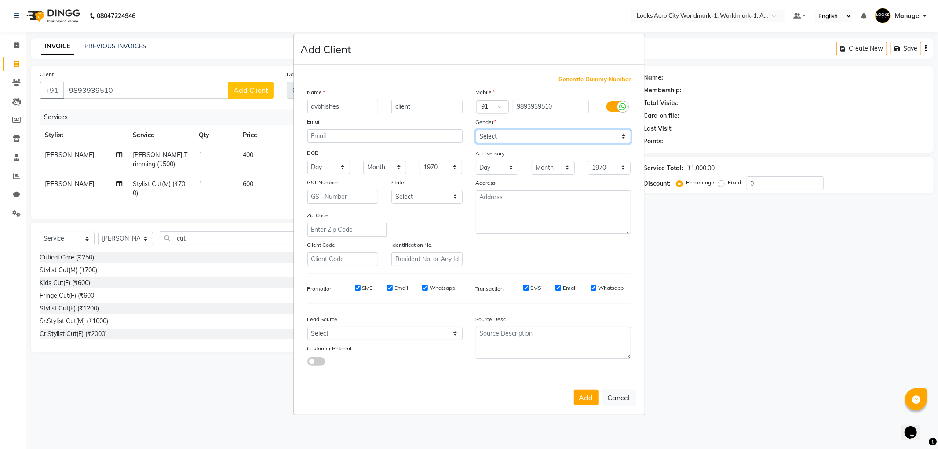
select select "male"
click at [476, 130] on select "Select Male Female Other Prefer Not To Say" at bounding box center [553, 137] width 155 height 14
drag, startPoint x: 579, startPoint y: 401, endPoint x: 587, endPoint y: 389, distance: 14.0
click at [579, 400] on button "Add" at bounding box center [586, 398] width 25 height 16
select select
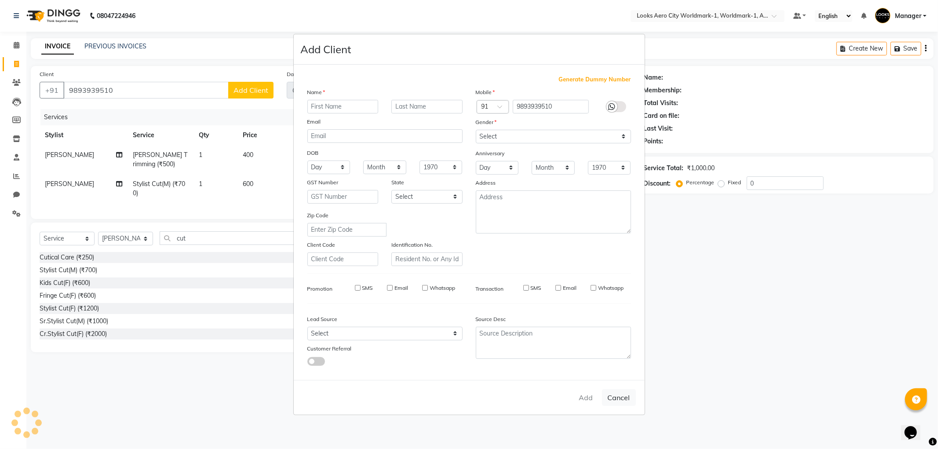
select select
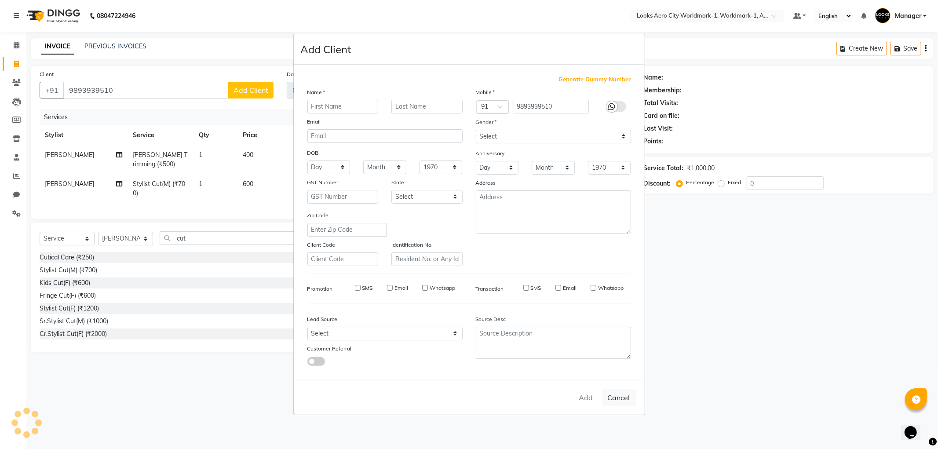
select select
checkbox input "false"
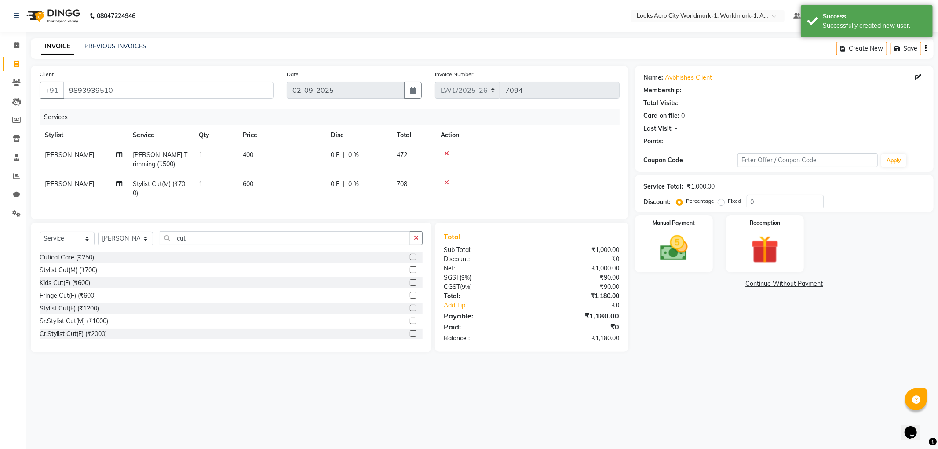
select select "1: Object"
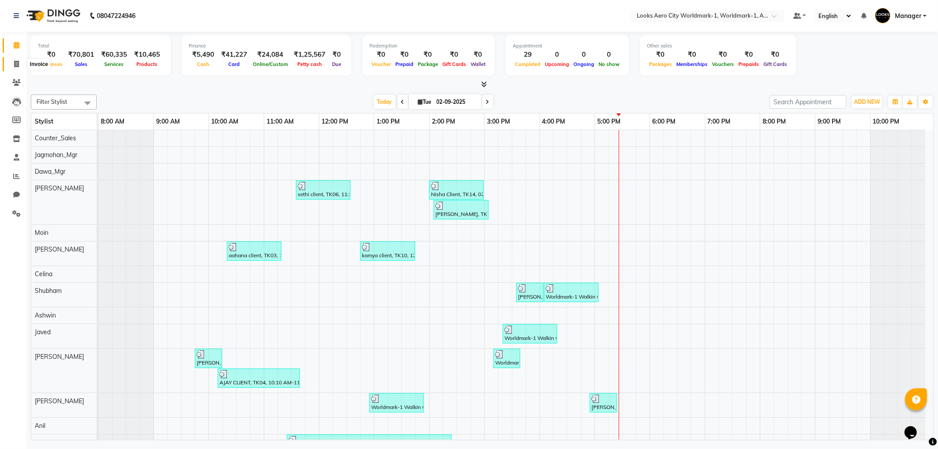
click at [18, 65] on icon at bounding box center [16, 64] width 5 height 7
select select "service"
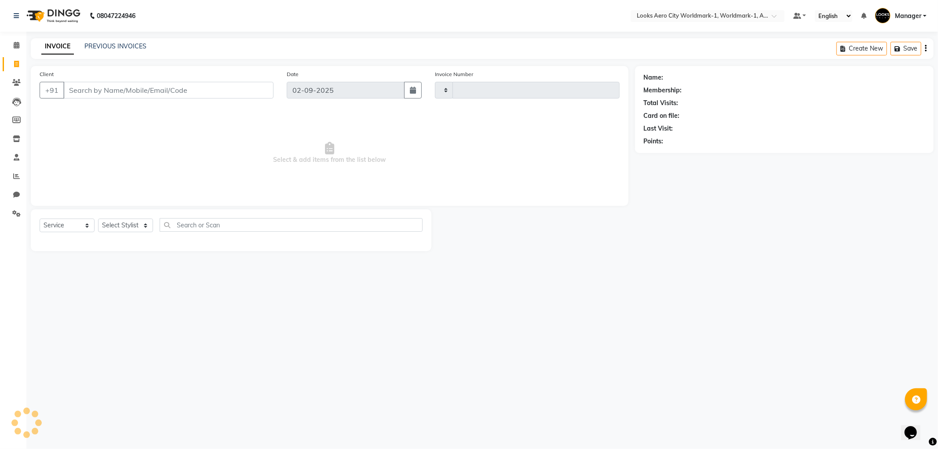
type input "7096"
select select "8573"
click at [17, 44] on icon at bounding box center [17, 45] width 6 height 7
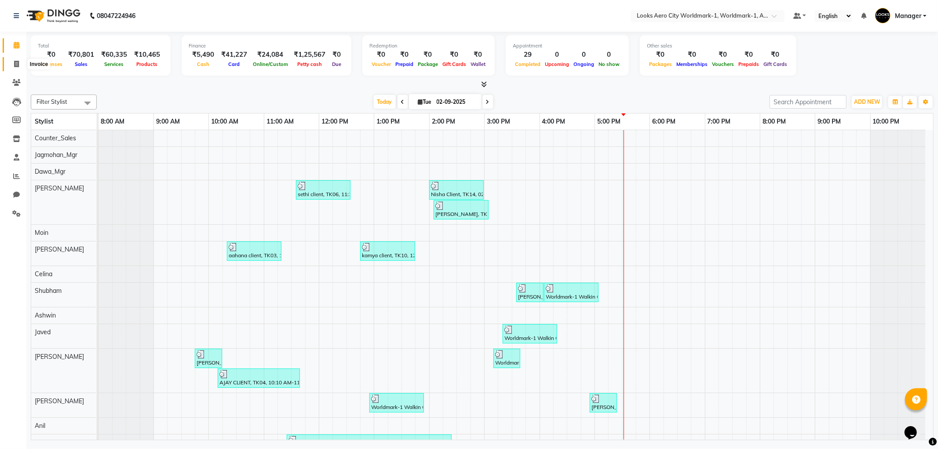
click at [15, 66] on icon at bounding box center [16, 64] width 5 height 7
select select "service"
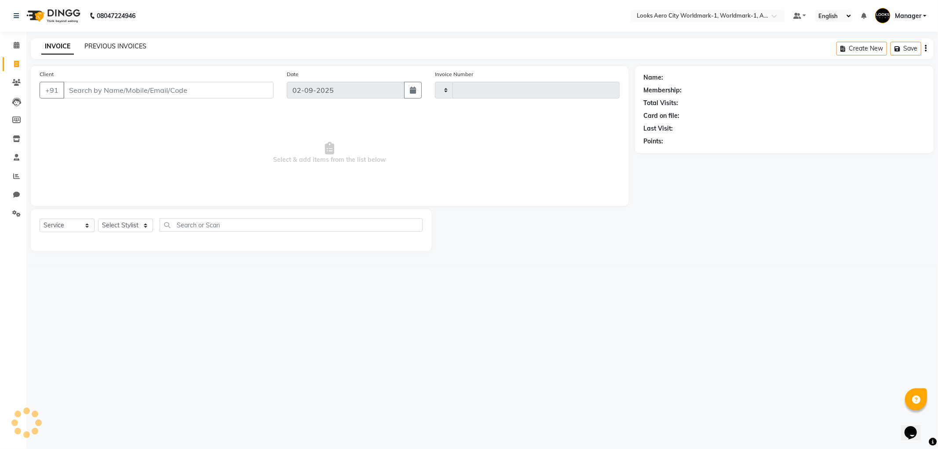
type input "7096"
select select "8573"
click at [108, 46] on link "PREVIOUS INVOICES" at bounding box center [115, 46] width 62 height 8
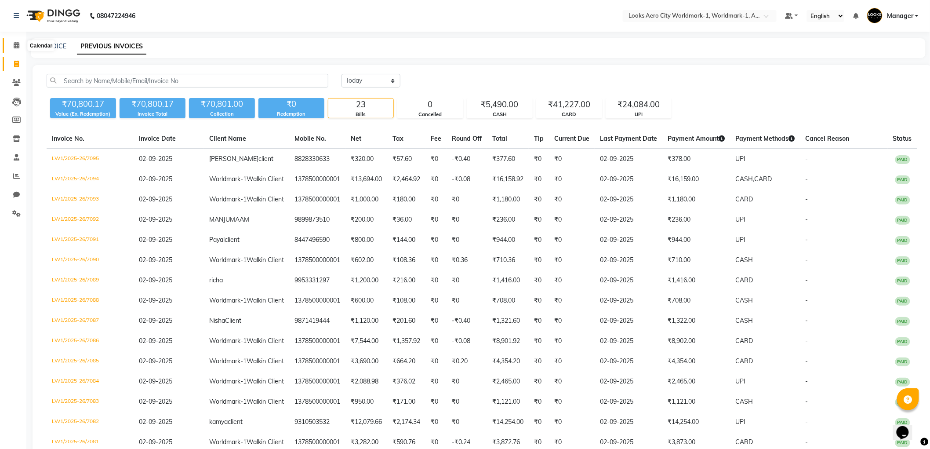
click at [18, 47] on icon at bounding box center [17, 45] width 6 height 7
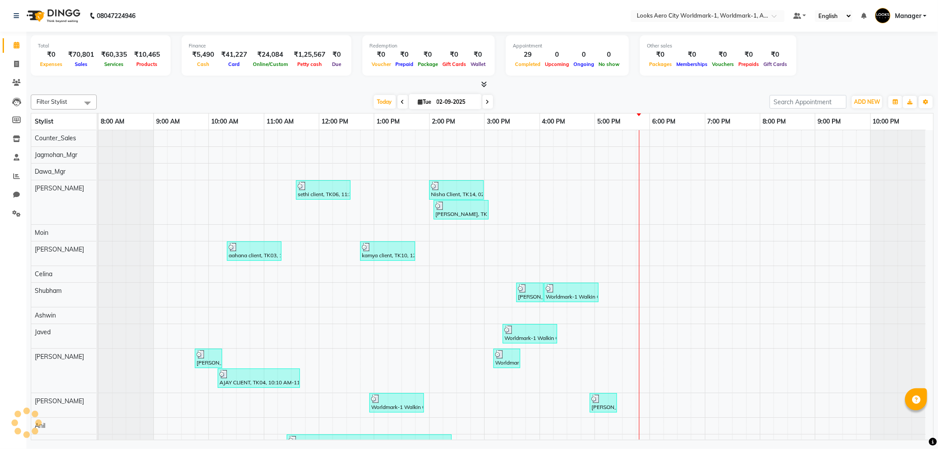
select select "en"
click at [13, 174] on icon at bounding box center [16, 176] width 7 height 7
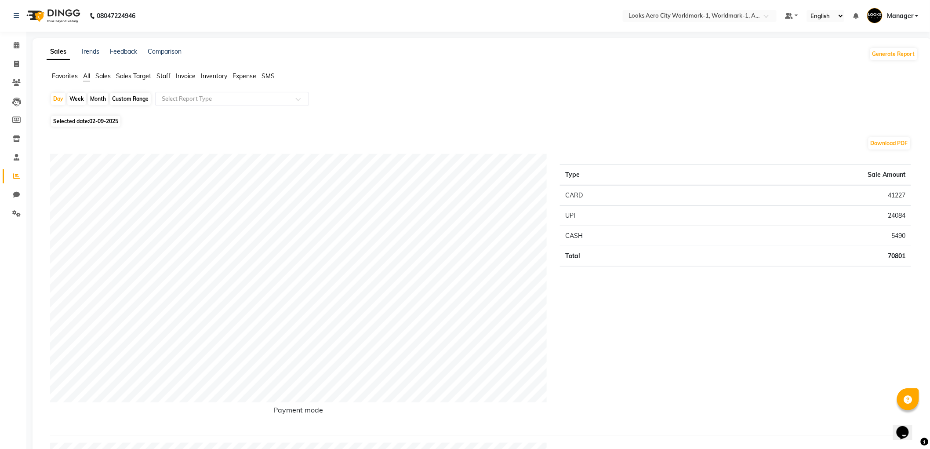
click at [166, 80] on li "Staff" at bounding box center [164, 76] width 14 height 9
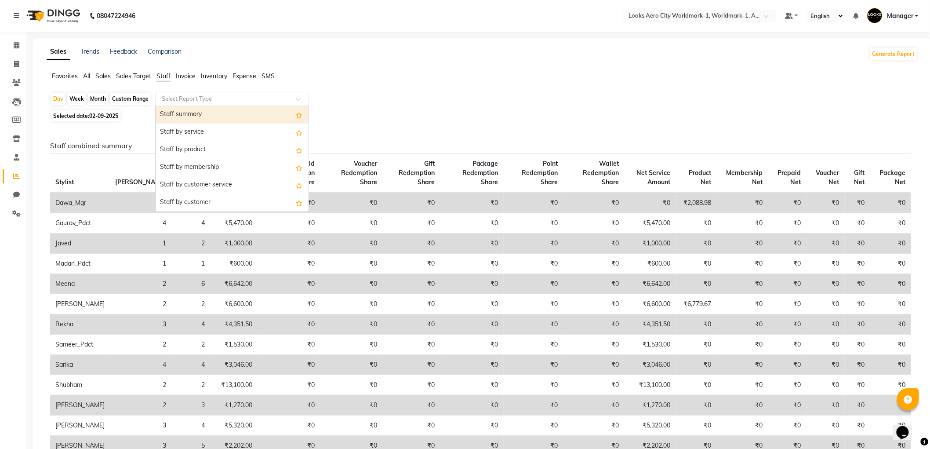
click at [301, 97] on div at bounding box center [232, 99] width 153 height 9
click at [230, 132] on div "Staff by service" at bounding box center [232, 133] width 153 height 18
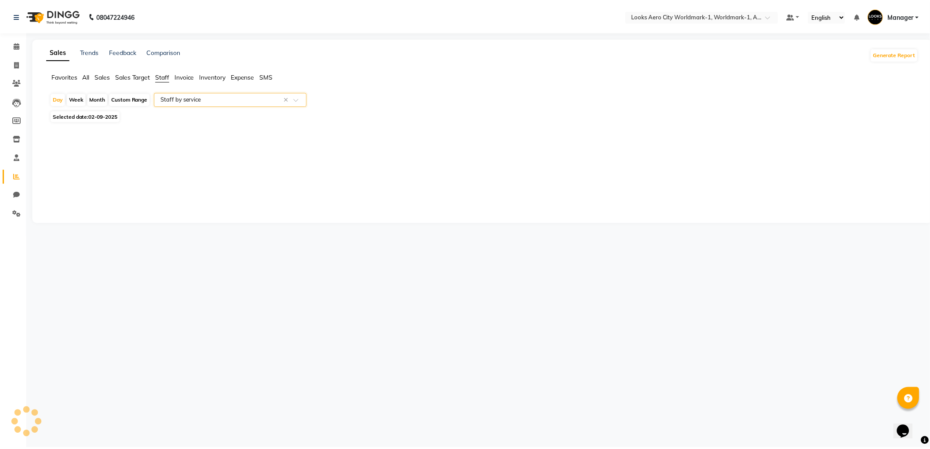
select select "full_report"
select select "csv"
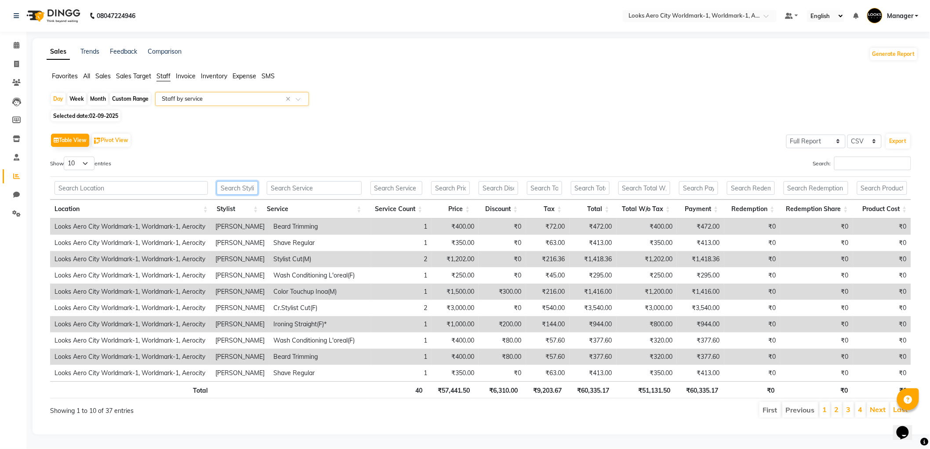
click at [249, 190] on input "text" at bounding box center [237, 188] width 41 height 14
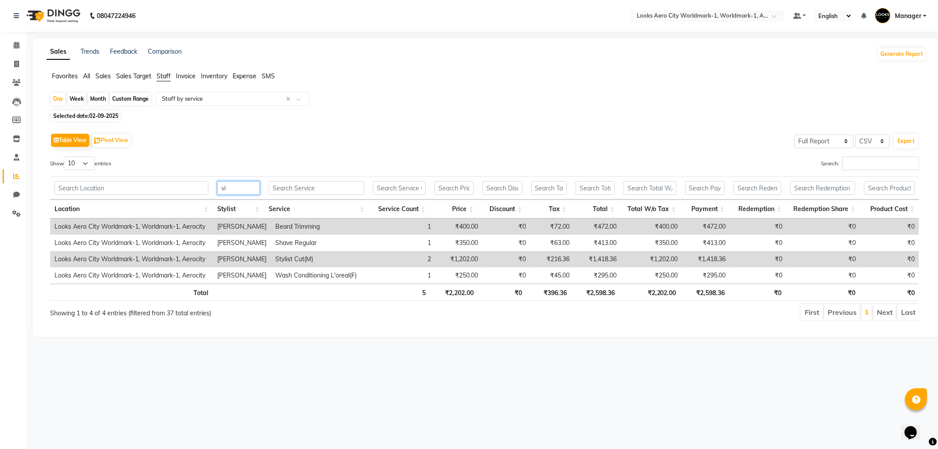
type input "v"
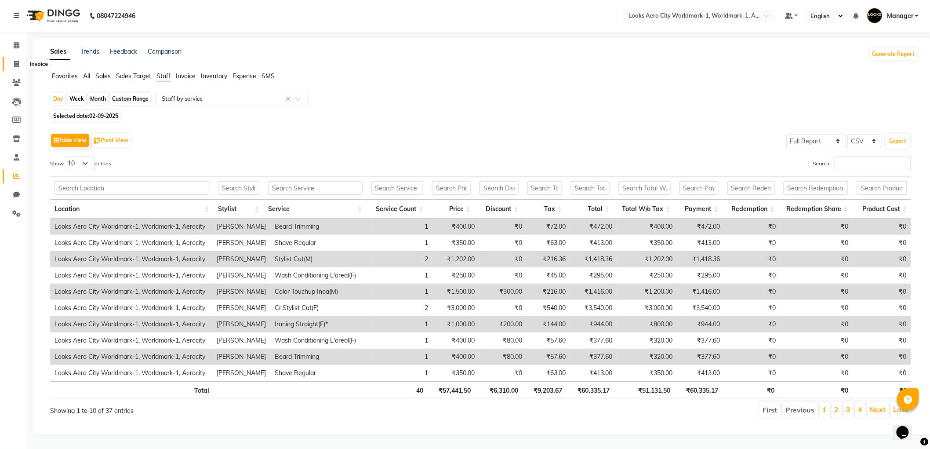
click at [16, 63] on icon at bounding box center [16, 64] width 5 height 7
select select "service"
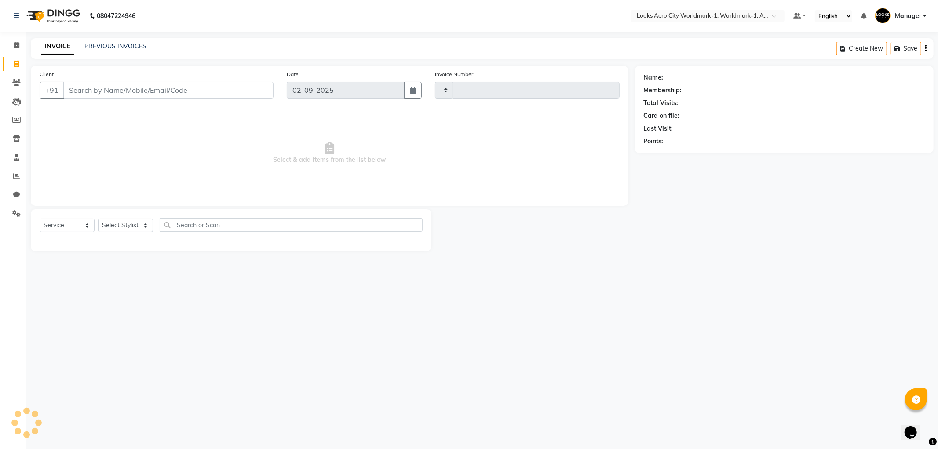
type input "7096"
select select "8573"
click at [17, 47] on icon at bounding box center [17, 45] width 6 height 7
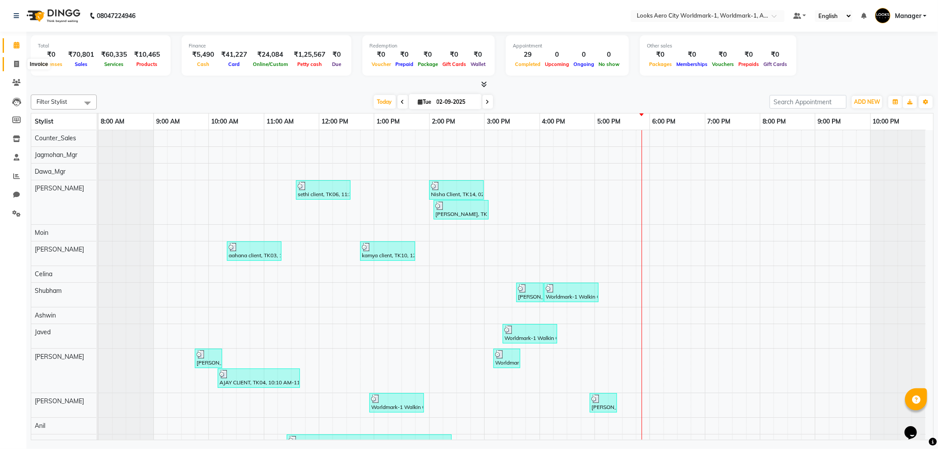
click at [15, 66] on icon at bounding box center [16, 64] width 5 height 7
select select "service"
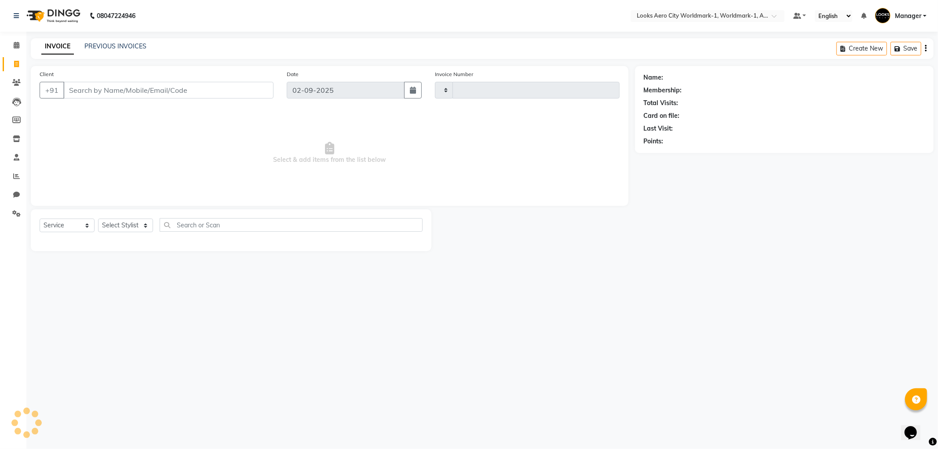
type input "7096"
select select "8573"
click at [146, 94] on input "Client" at bounding box center [168, 90] width 210 height 17
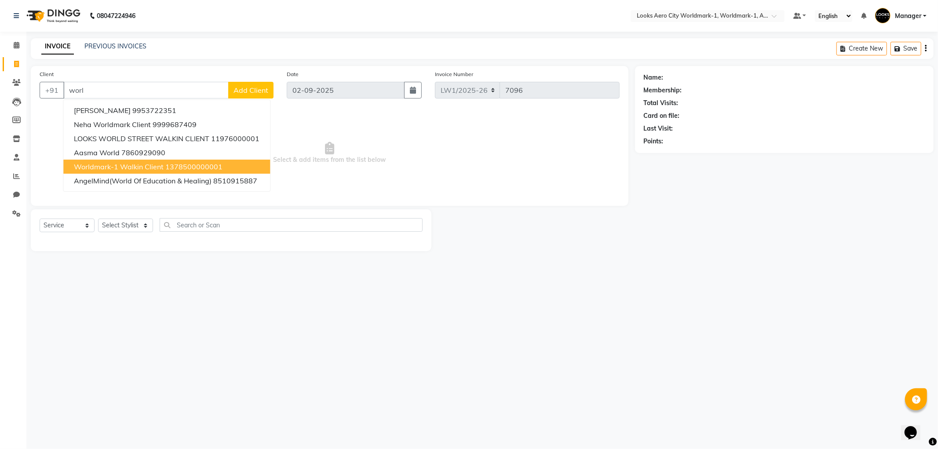
click at [150, 166] on span "Worldmark-1 Walkin Client" at bounding box center [119, 166] width 90 height 9
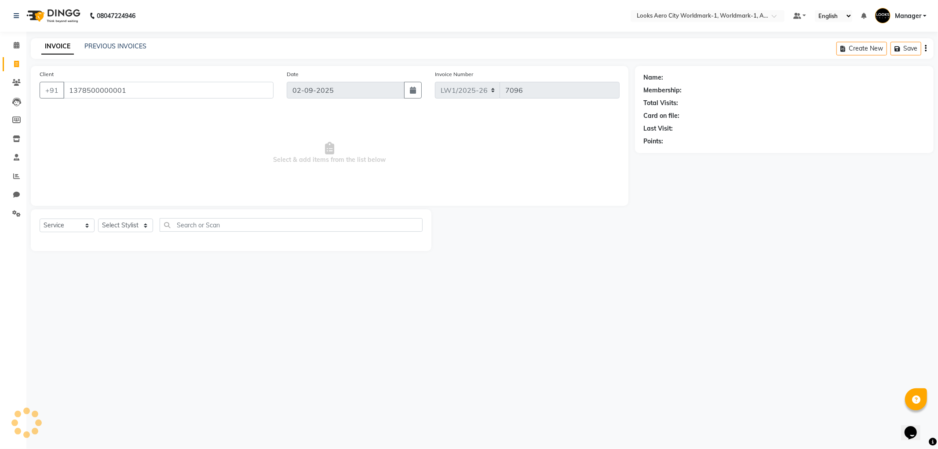
type input "1378500000001"
select select "1: Object"
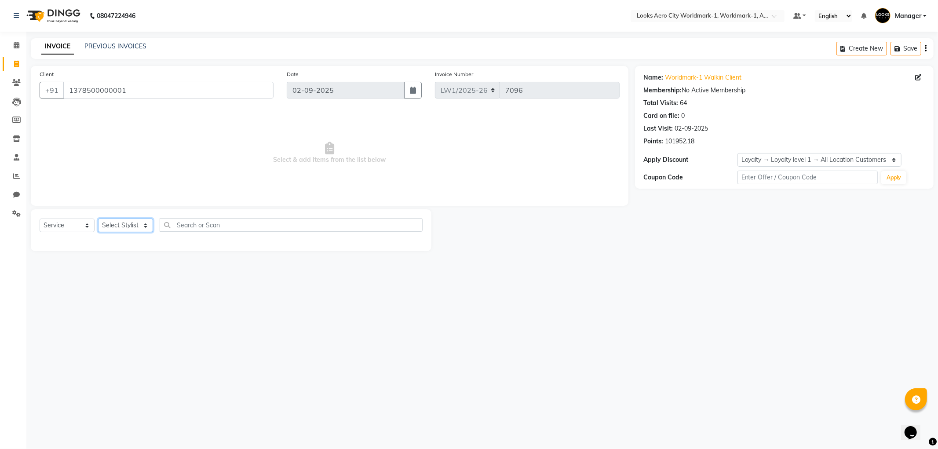
click at [146, 226] on select "Select Stylist [PERSON_NAME] [PERSON_NAME] [PERSON_NAME] [PERSON_NAME] Counter_…" at bounding box center [125, 226] width 55 height 14
select select "84542"
click at [98, 219] on select "Select Stylist [PERSON_NAME] [PERSON_NAME] [PERSON_NAME] [PERSON_NAME] Counter_…" at bounding box center [125, 226] width 55 height 14
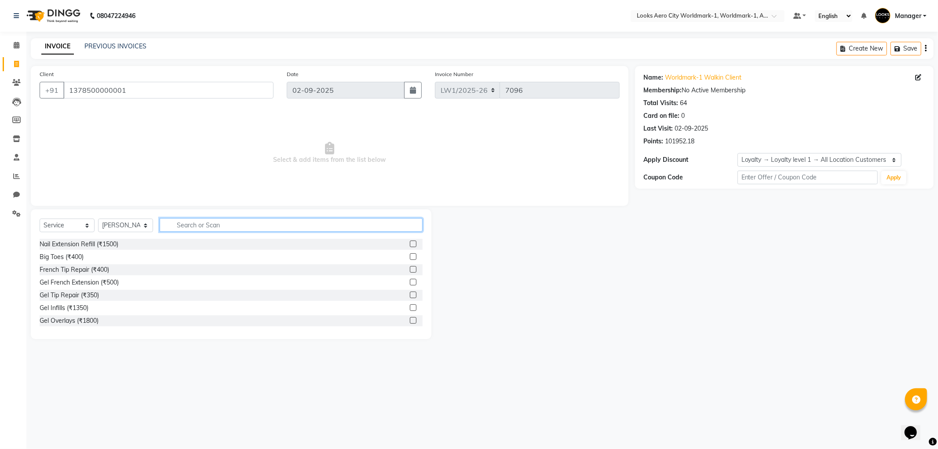
click at [188, 230] on input "text" at bounding box center [291, 225] width 263 height 14
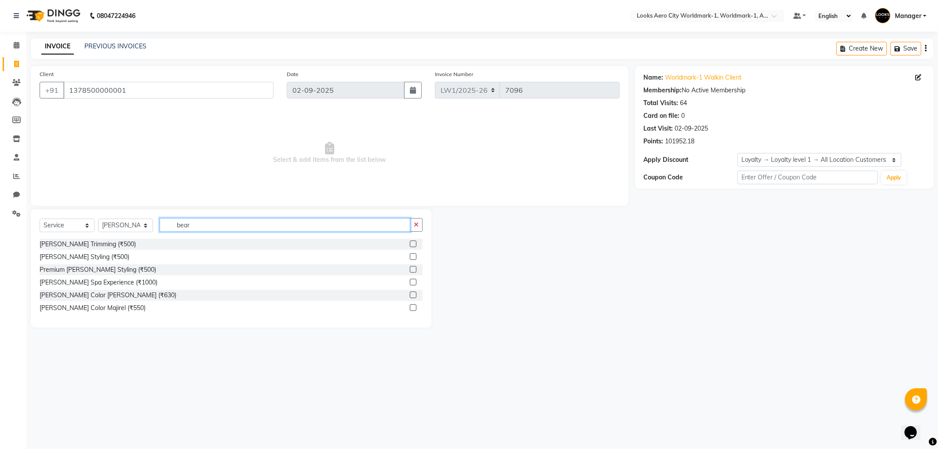
type input "bear"
click at [414, 245] on label at bounding box center [413, 243] width 7 height 7
click at [414, 245] on input "checkbox" at bounding box center [413, 244] width 6 height 6
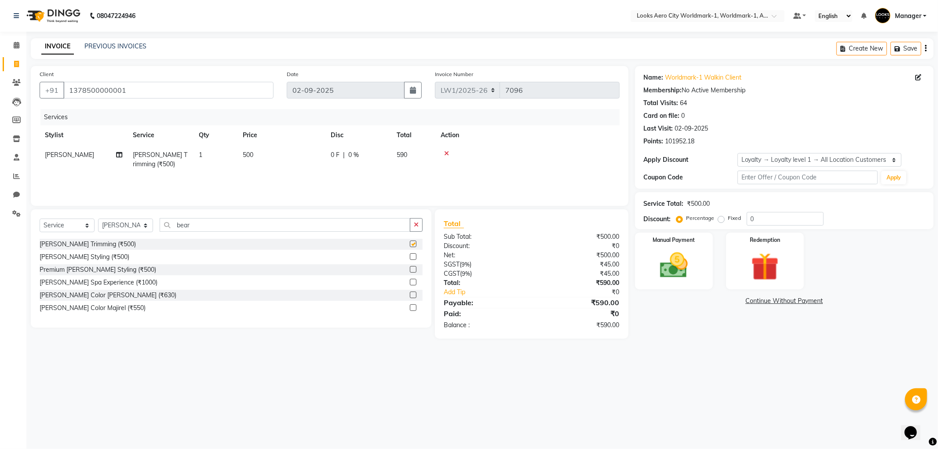
checkbox input "false"
click at [290, 160] on td "500" at bounding box center [281, 159] width 88 height 29
select select "84542"
click at [309, 156] on input "500" at bounding box center [322, 157] width 77 height 14
type input "5"
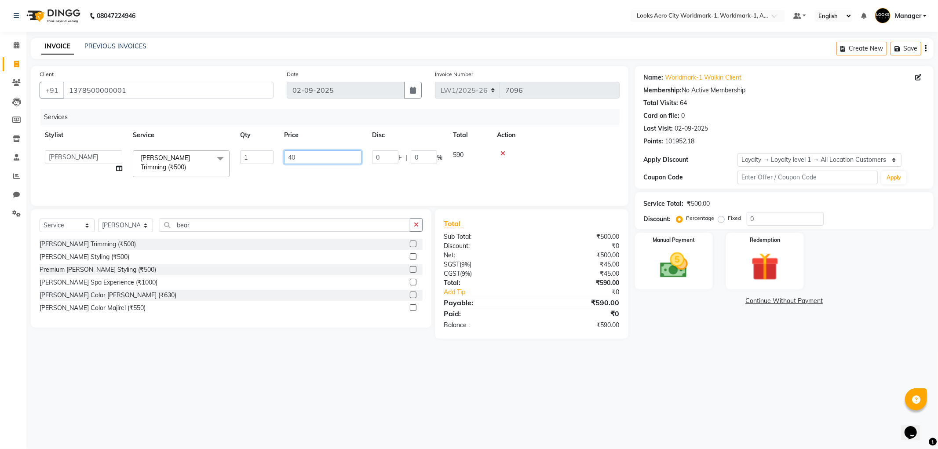
type input "400"
click at [674, 259] on img at bounding box center [673, 265] width 47 height 33
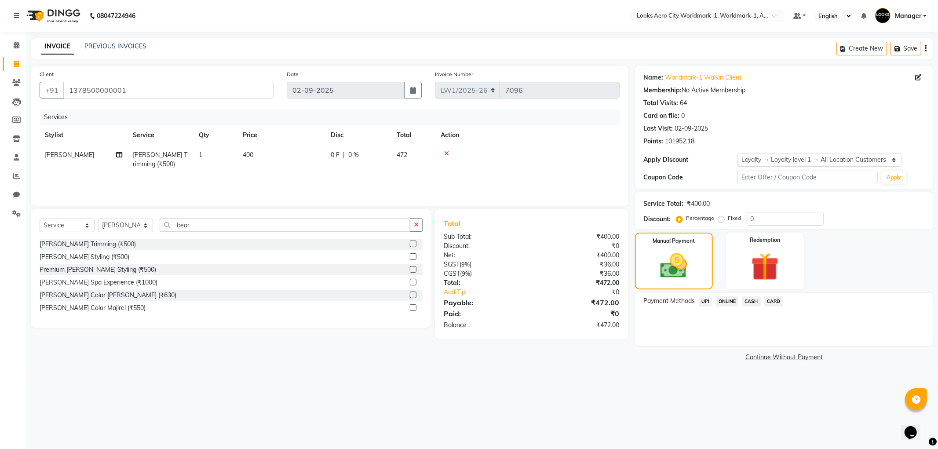
click at [776, 302] on span "CARD" at bounding box center [773, 301] width 19 height 10
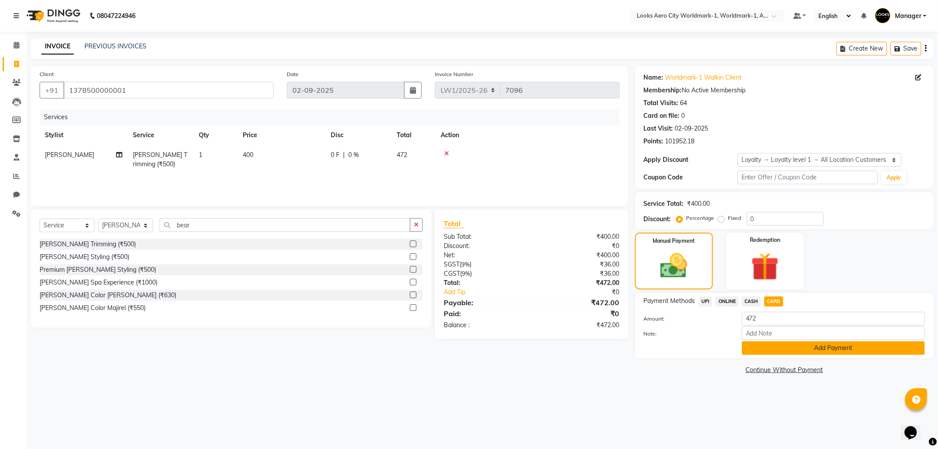
click at [753, 348] on button "Add Payment" at bounding box center [833, 348] width 183 height 14
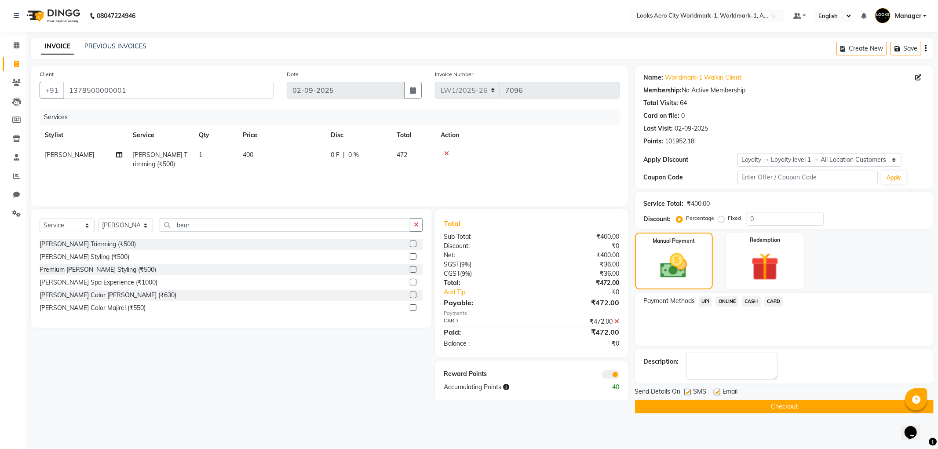
click at [605, 376] on span at bounding box center [611, 374] width 18 height 9
click at [619, 376] on input "checkbox" at bounding box center [619, 376] width 0 height 0
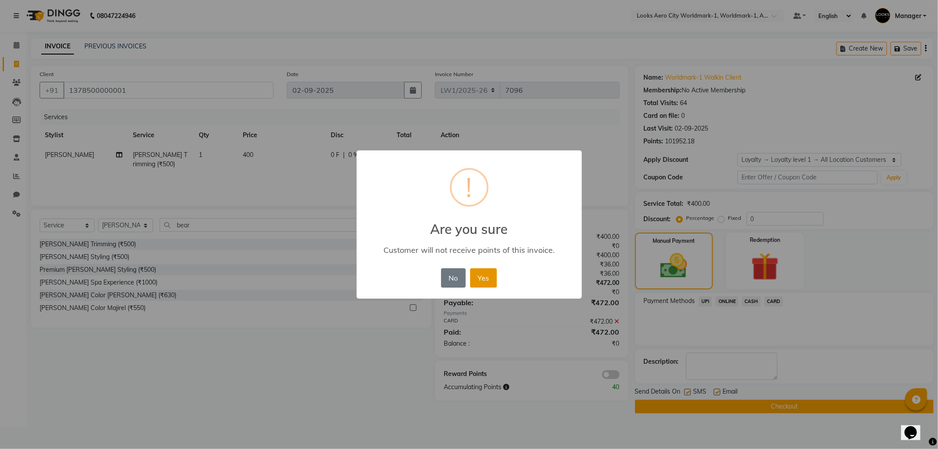
click at [477, 278] on button "Yes" at bounding box center [483, 277] width 27 height 19
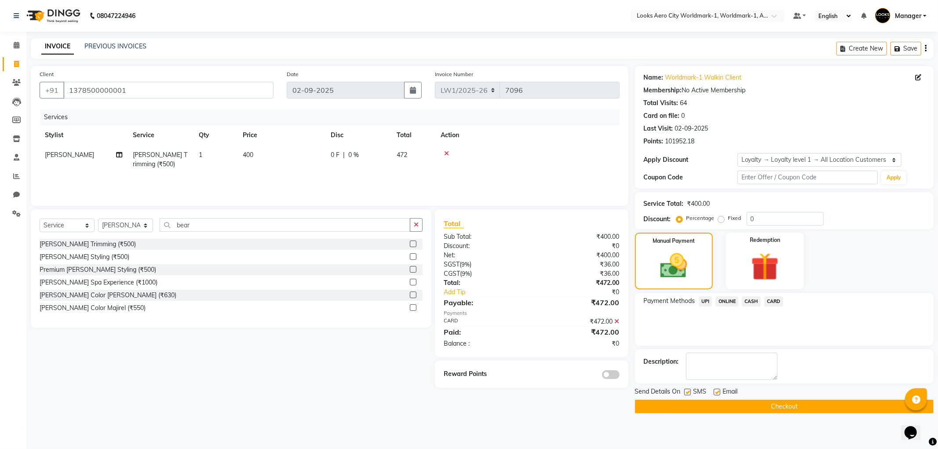
click at [751, 411] on button "Checkout" at bounding box center [784, 407] width 299 height 14
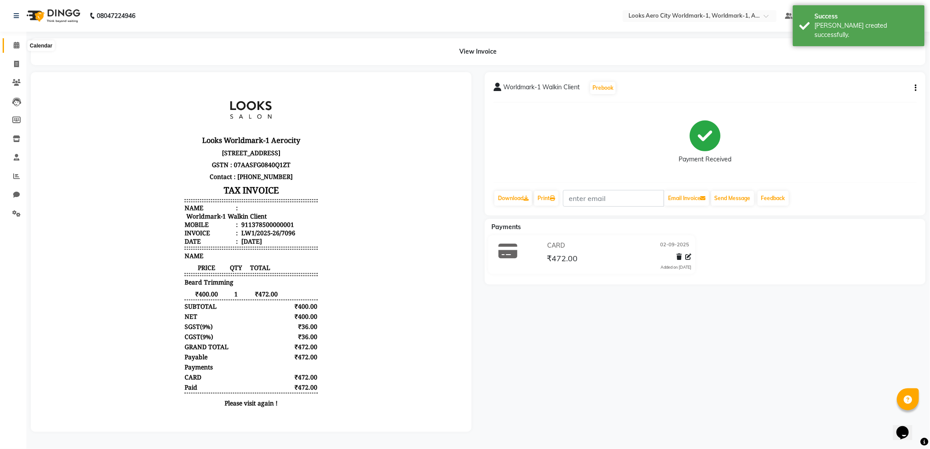
click at [15, 45] on icon at bounding box center [17, 45] width 6 height 7
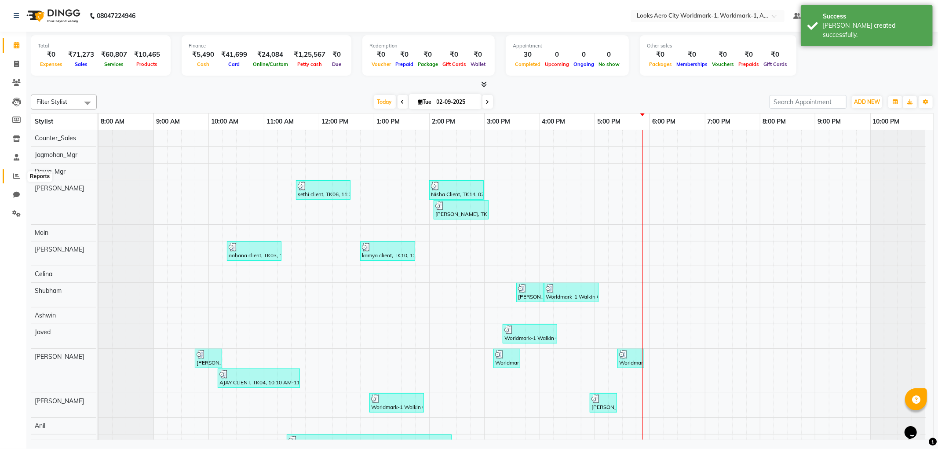
click at [18, 177] on icon at bounding box center [16, 176] width 7 height 7
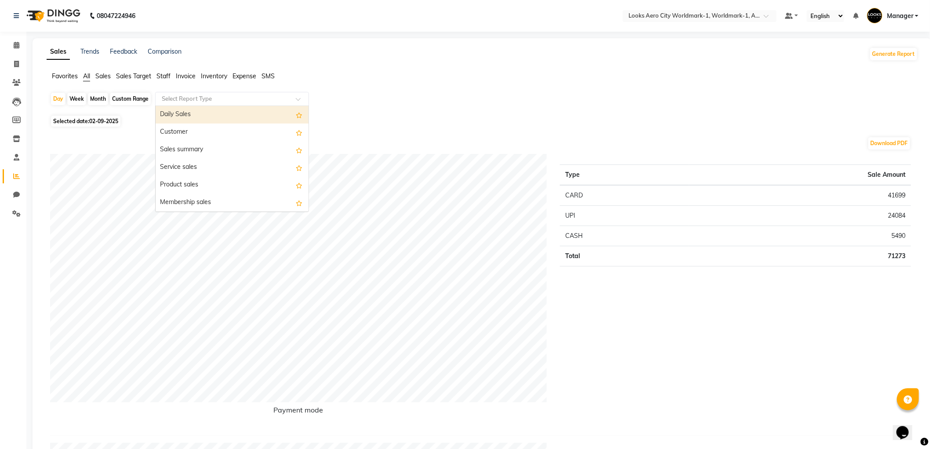
click at [296, 101] on span at bounding box center [301, 101] width 11 height 9
click at [165, 80] on span "Staff" at bounding box center [164, 76] width 14 height 8
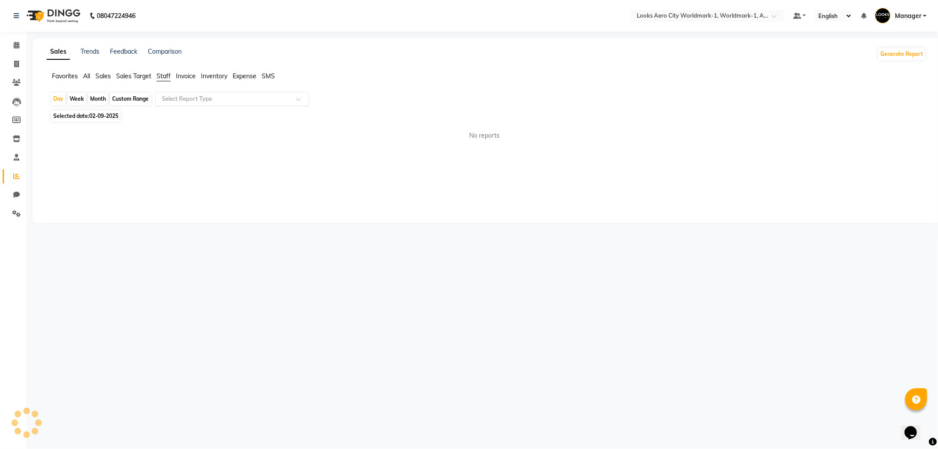
click at [298, 101] on span at bounding box center [301, 101] width 11 height 9
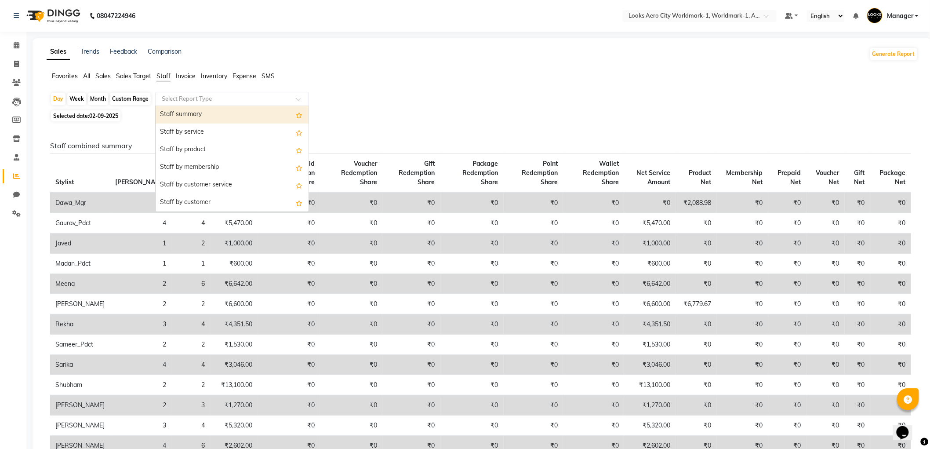
click at [226, 119] on div "Staff summary" at bounding box center [232, 115] width 153 height 18
select select "full_report"
select select "csv"
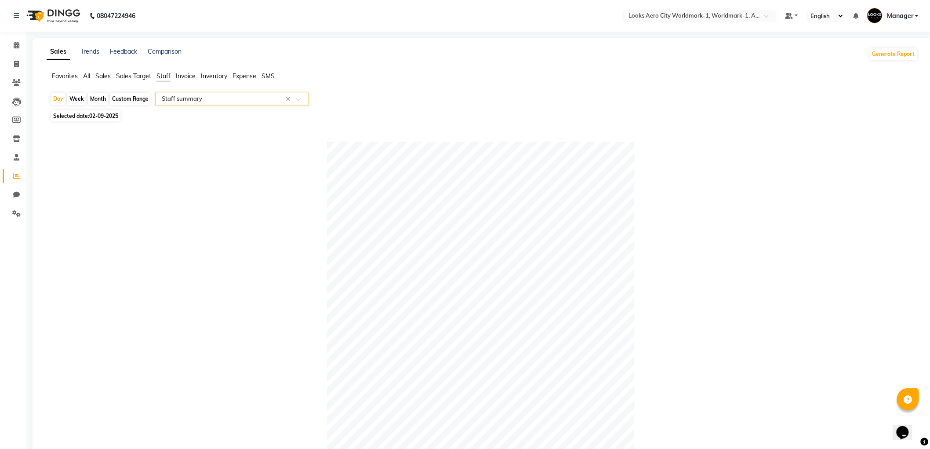
click at [220, 102] on input "text" at bounding box center [223, 99] width 127 height 9
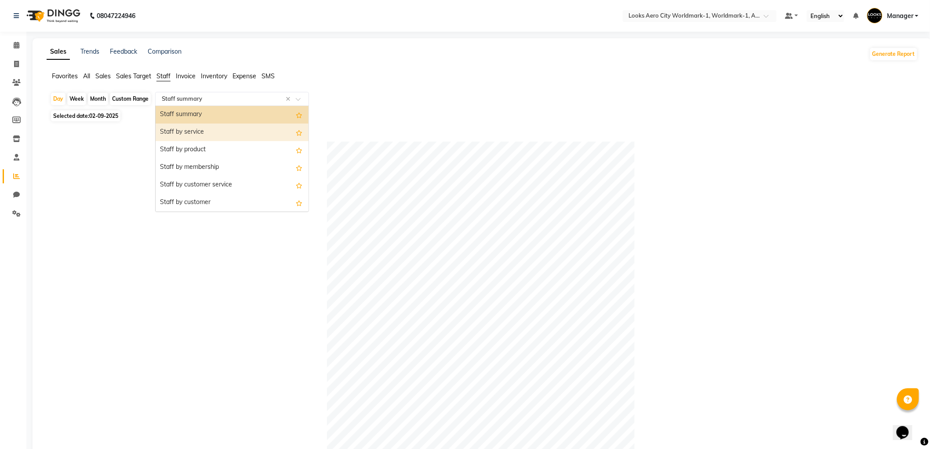
click at [279, 133] on div "Staff by service" at bounding box center [232, 133] width 153 height 18
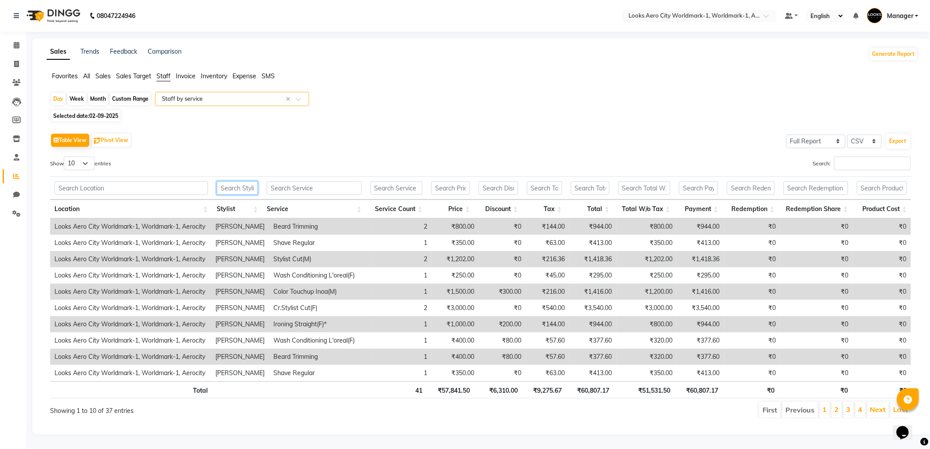
click at [231, 186] on input "text" at bounding box center [237, 188] width 41 height 14
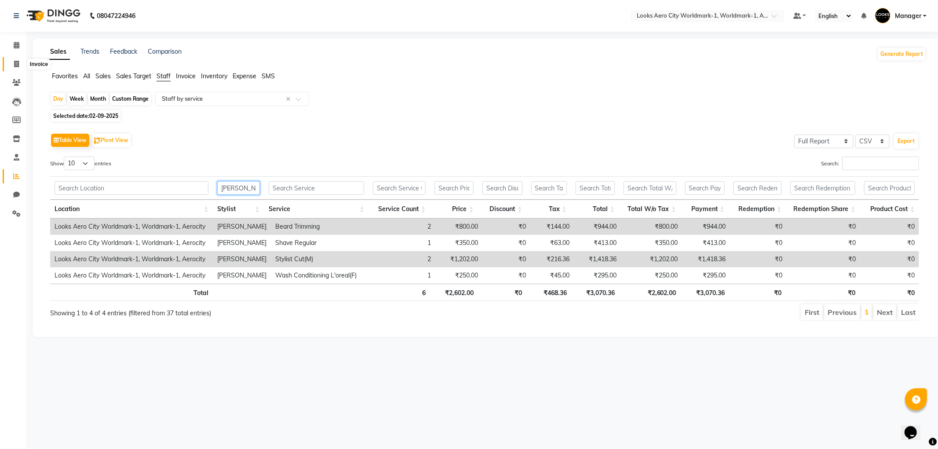
type input "vij"
click at [17, 64] on icon at bounding box center [16, 64] width 5 height 7
select select "service"
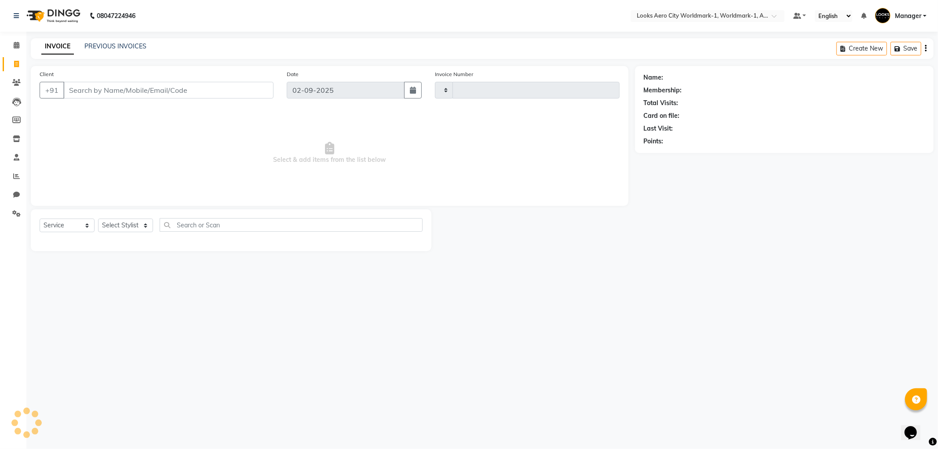
click at [92, 92] on input "Client" at bounding box center [168, 90] width 210 height 17
type input "7097"
select select "8573"
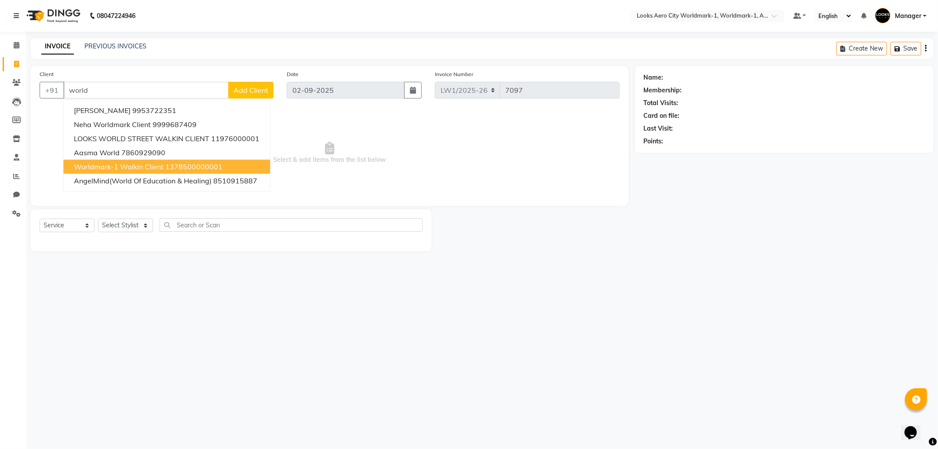
click at [132, 168] on span "Worldmark-1 Walkin Client" at bounding box center [119, 166] width 90 height 9
type input "1378500000001"
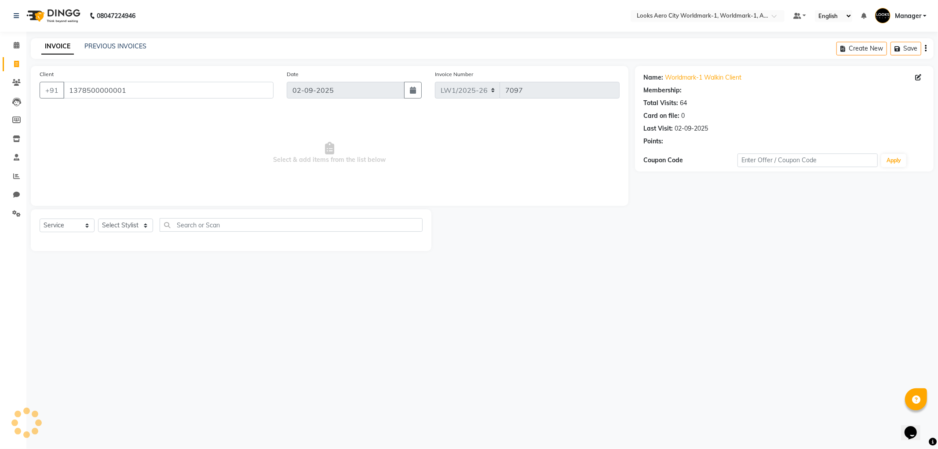
select select "1: Object"
click at [146, 228] on select "Select Stylist [PERSON_NAME] [PERSON_NAME] [PERSON_NAME] [PERSON_NAME] Counter_…" at bounding box center [125, 226] width 55 height 14
select select "84542"
click at [98, 219] on select "Select Stylist [PERSON_NAME] [PERSON_NAME] [PERSON_NAME] [PERSON_NAME] Counter_…" at bounding box center [125, 226] width 55 height 14
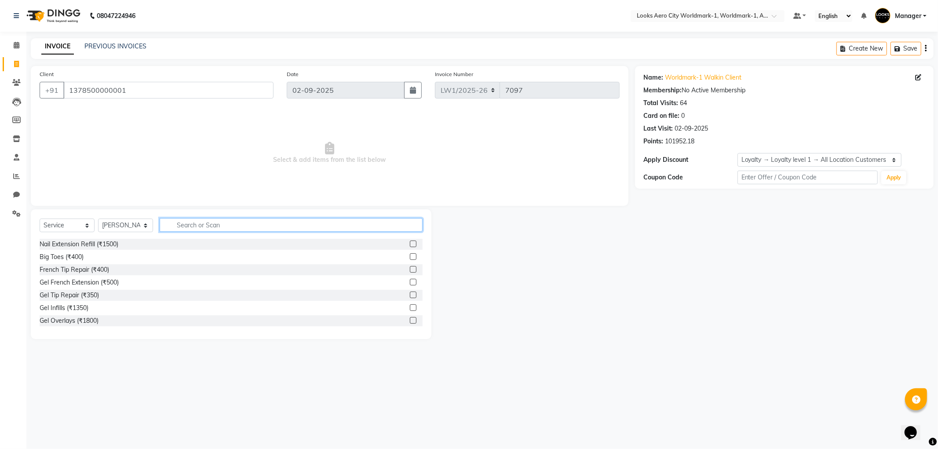
click at [192, 226] on input "text" at bounding box center [291, 225] width 263 height 14
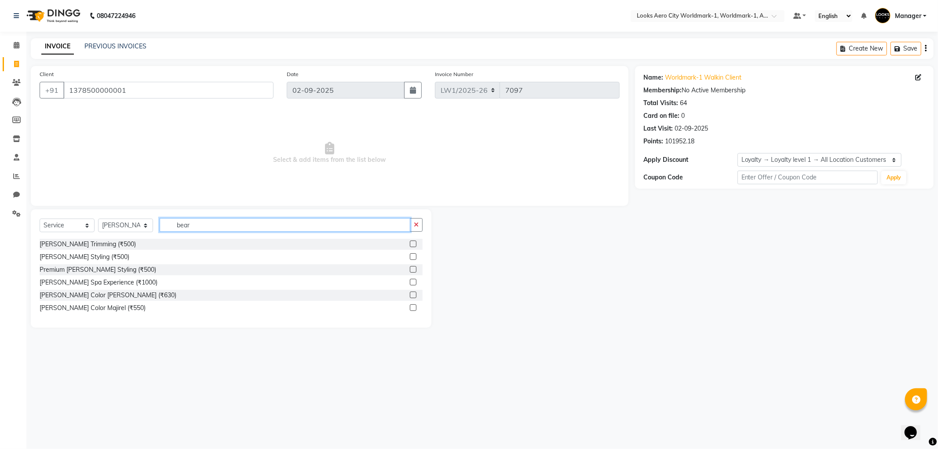
type input "bear"
click at [412, 242] on label at bounding box center [413, 243] width 7 height 7
click at [412, 242] on input "checkbox" at bounding box center [413, 244] width 6 height 6
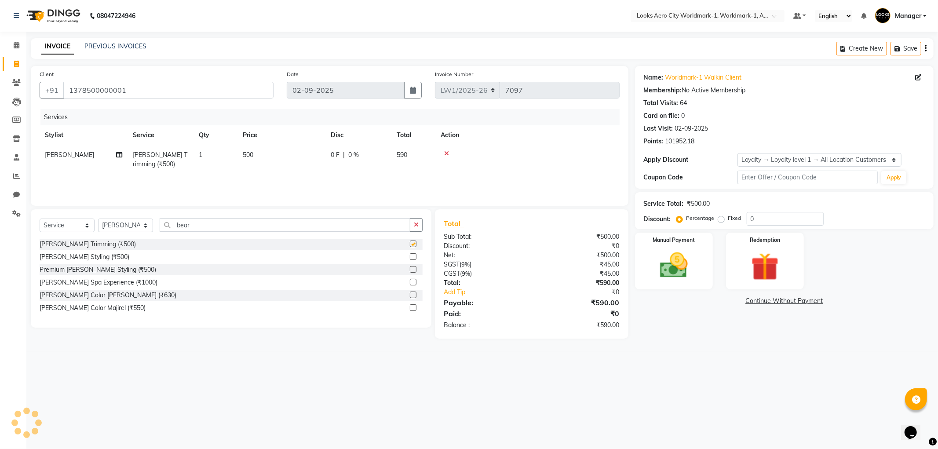
checkbox input "false"
click at [299, 154] on td "500" at bounding box center [281, 159] width 88 height 29
select select "84542"
click at [355, 163] on input "500" at bounding box center [322, 157] width 77 height 14
type input "5"
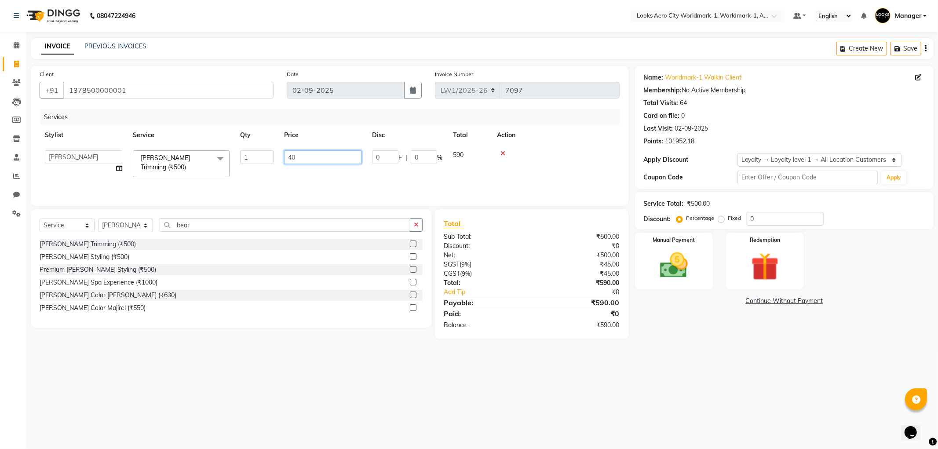
type input "400"
click at [685, 260] on img at bounding box center [673, 265] width 47 height 33
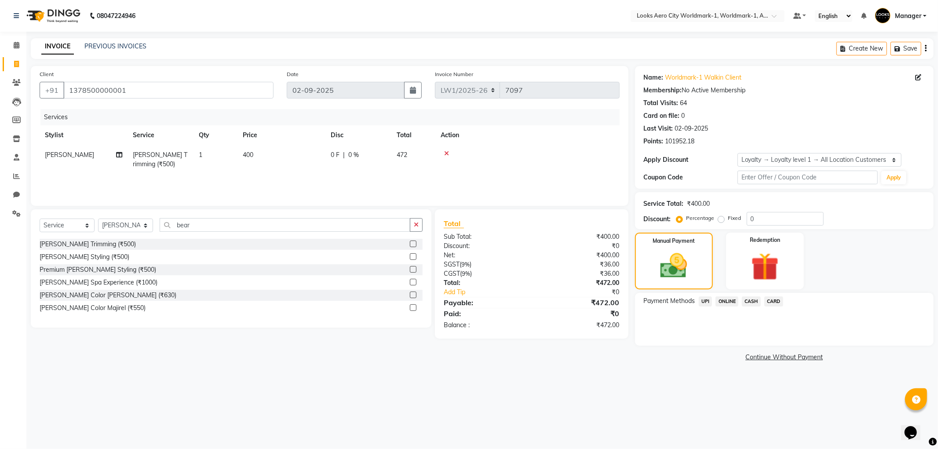
click at [749, 299] on span "CASH" at bounding box center [751, 301] width 19 height 10
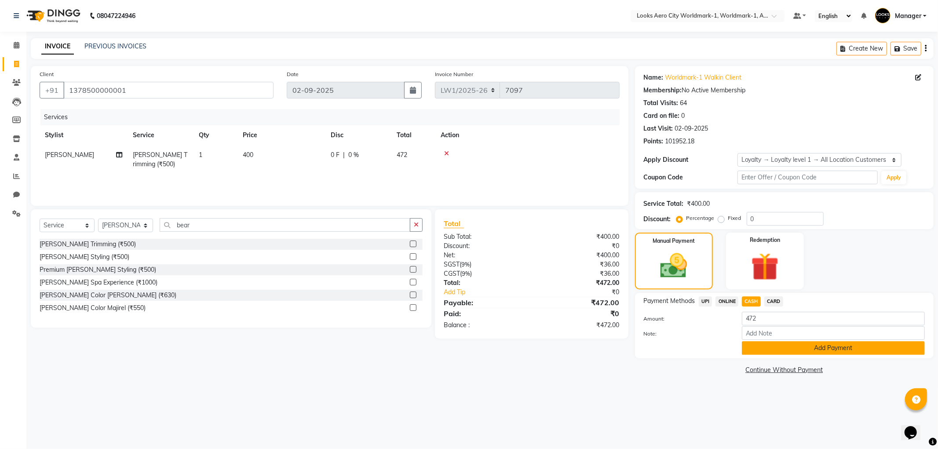
click at [767, 348] on button "Add Payment" at bounding box center [833, 348] width 183 height 14
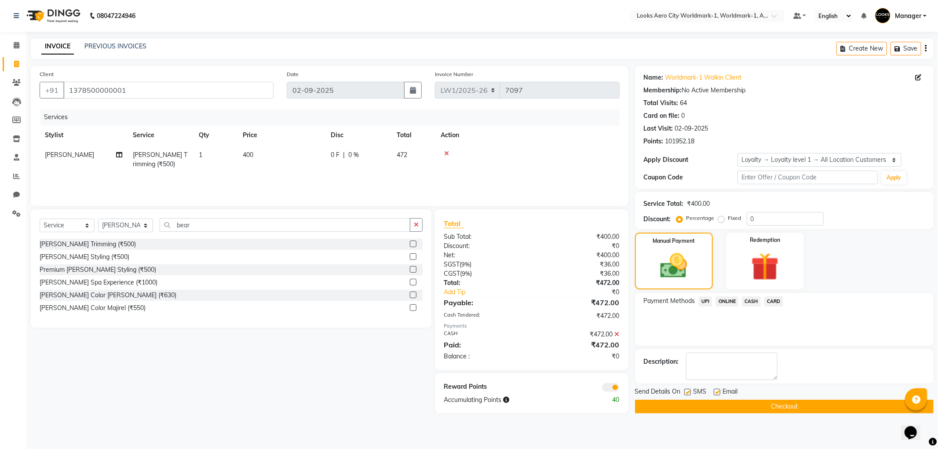
click at [605, 386] on span at bounding box center [611, 387] width 18 height 9
click at [619, 389] on input "checkbox" at bounding box center [619, 389] width 0 height 0
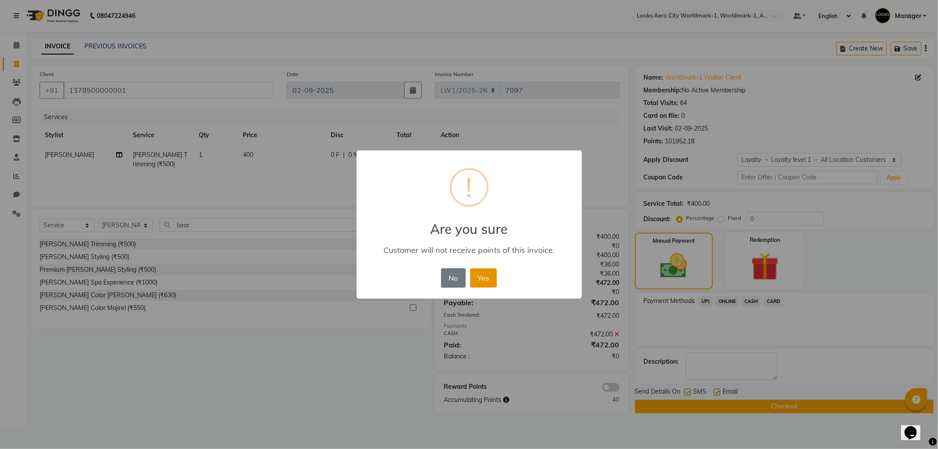
click at [487, 275] on button "Yes" at bounding box center [483, 277] width 27 height 19
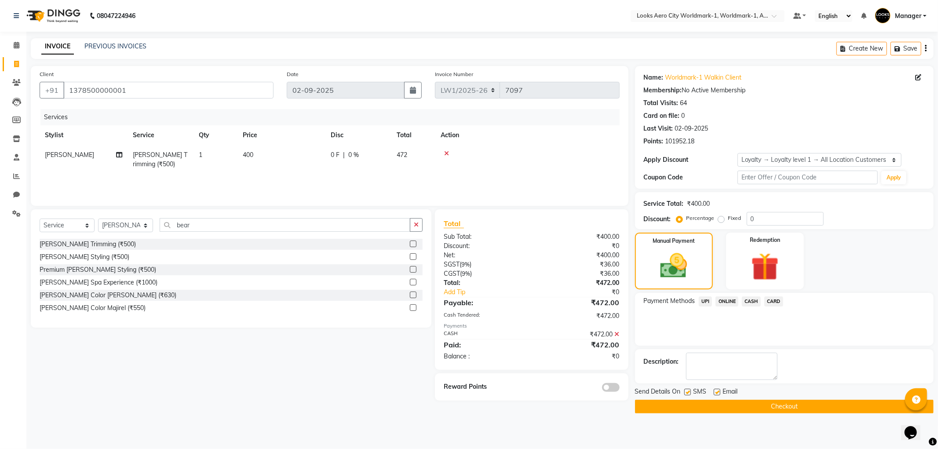
drag, startPoint x: 774, startPoint y: 402, endPoint x: 776, endPoint y: 415, distance: 12.5
click at [774, 403] on button "Checkout" at bounding box center [784, 407] width 299 height 14
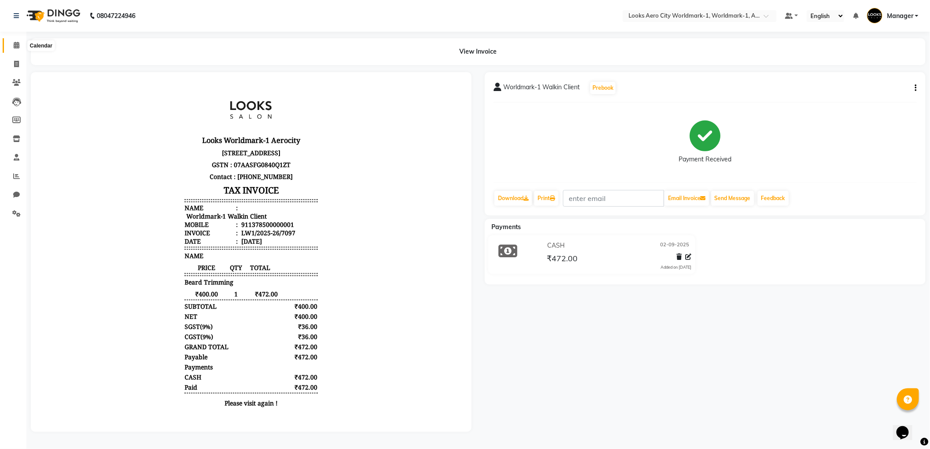
click at [18, 46] on icon at bounding box center [17, 45] width 6 height 7
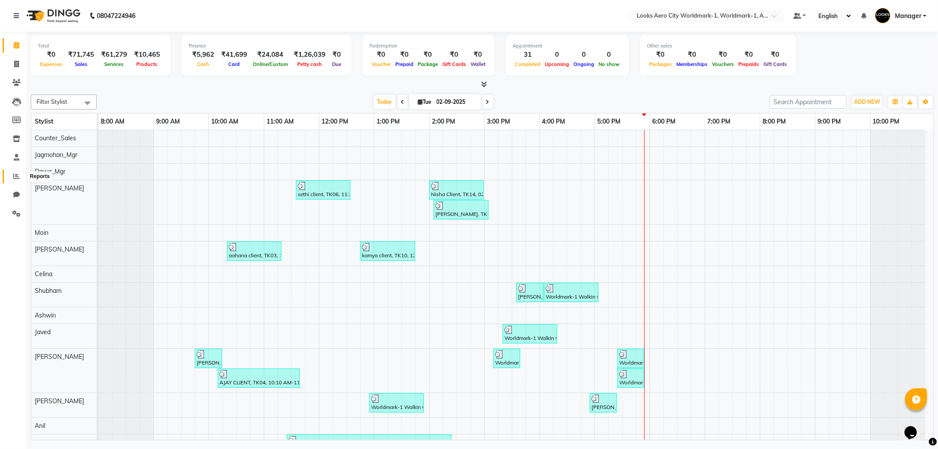
click at [15, 177] on icon at bounding box center [16, 176] width 7 height 7
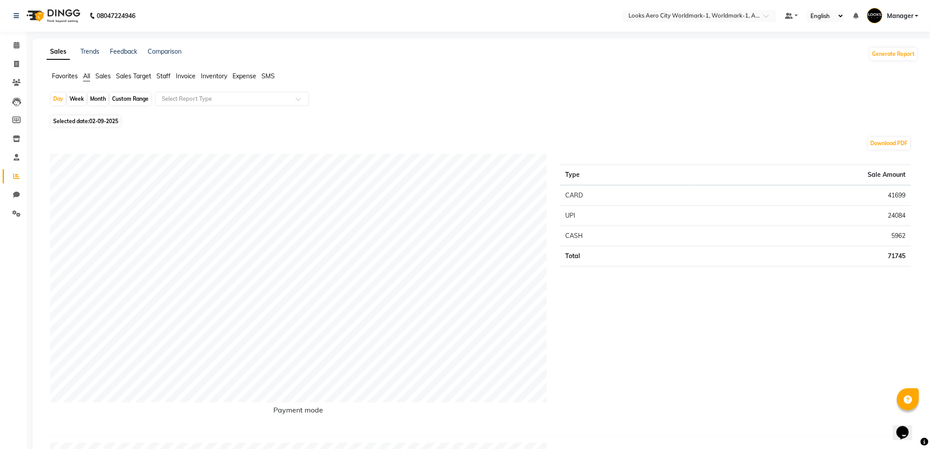
click at [164, 77] on span "Staff" at bounding box center [164, 76] width 14 height 8
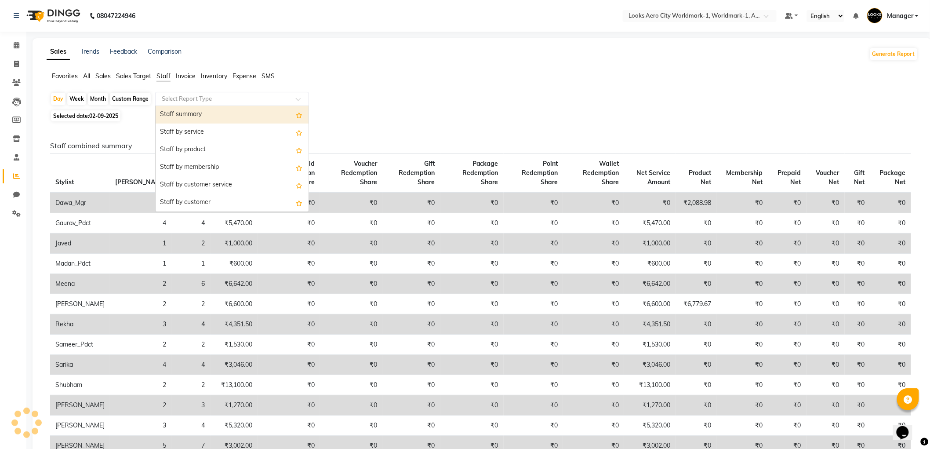
click at [222, 102] on input "text" at bounding box center [223, 99] width 127 height 9
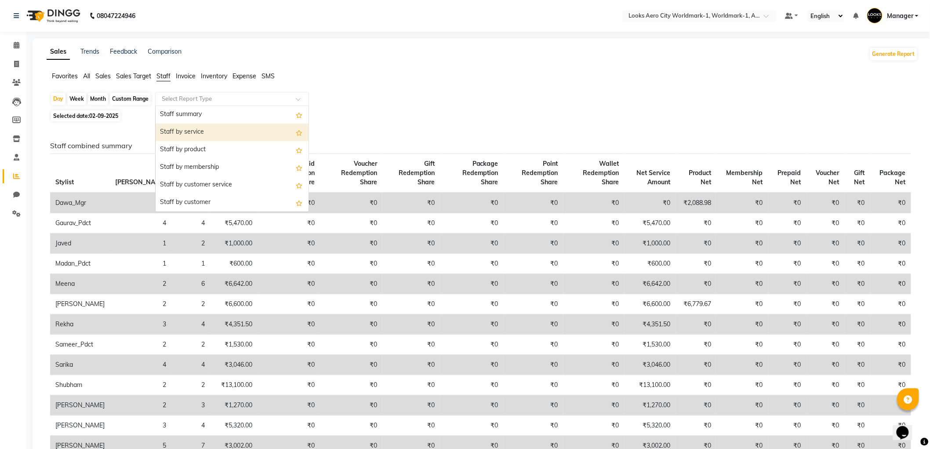
click at [246, 137] on div "Staff by service" at bounding box center [232, 133] width 153 height 18
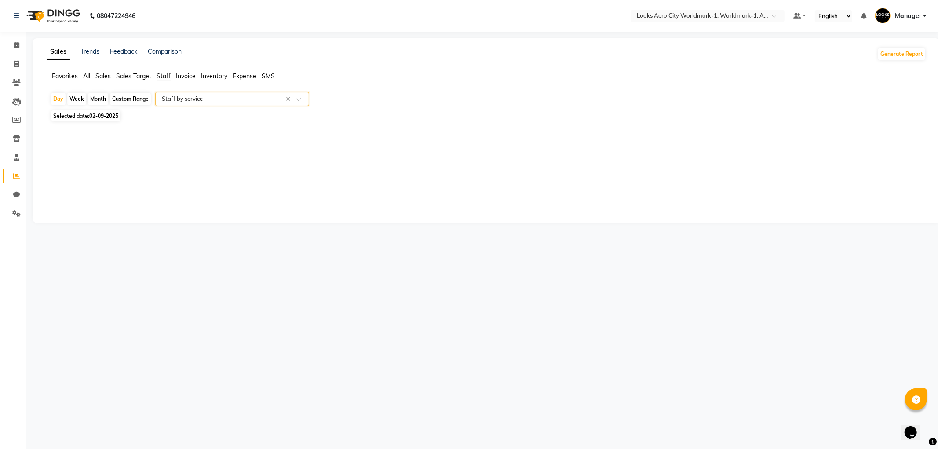
select select "full_report"
select select "csv"
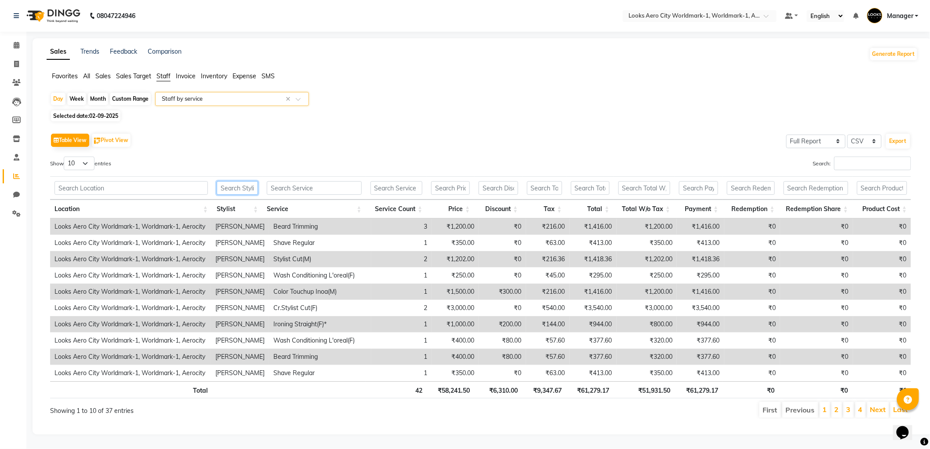
click at [236, 189] on input "text" at bounding box center [237, 188] width 41 height 14
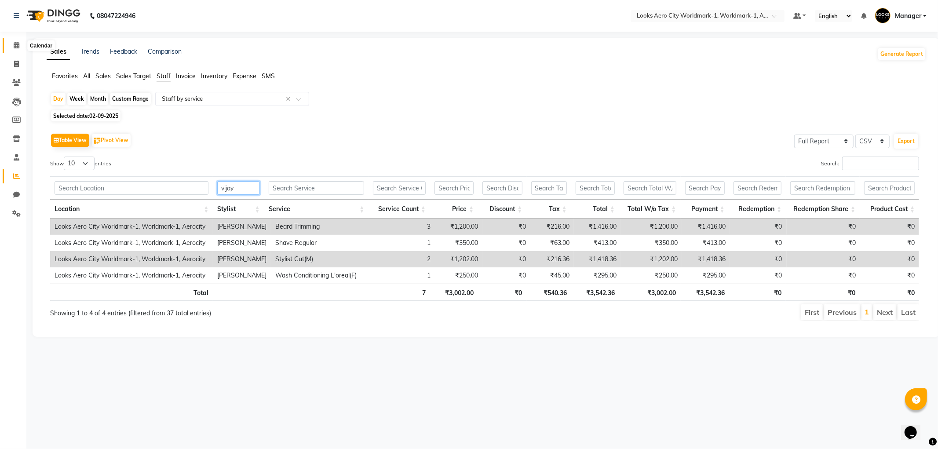
type input "vijay"
click at [19, 45] on span at bounding box center [16, 45] width 15 height 10
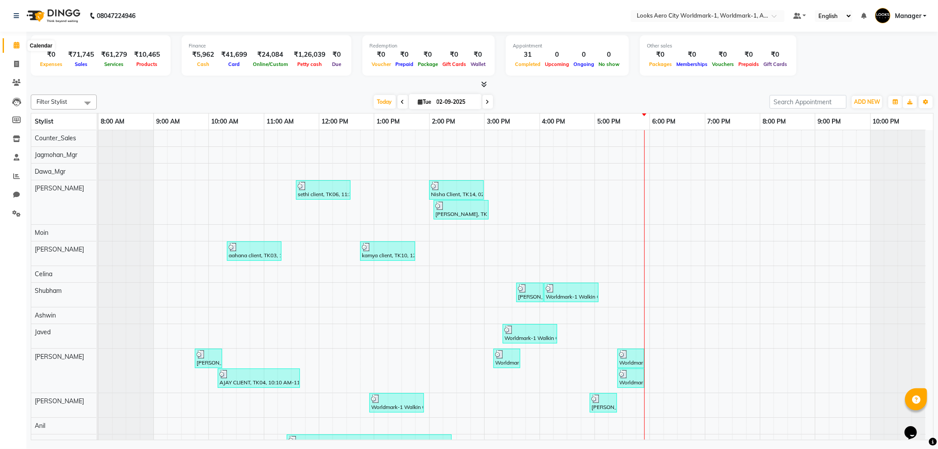
click at [15, 41] on span at bounding box center [16, 45] width 15 height 10
click at [16, 63] on icon at bounding box center [16, 64] width 5 height 7
select select "service"
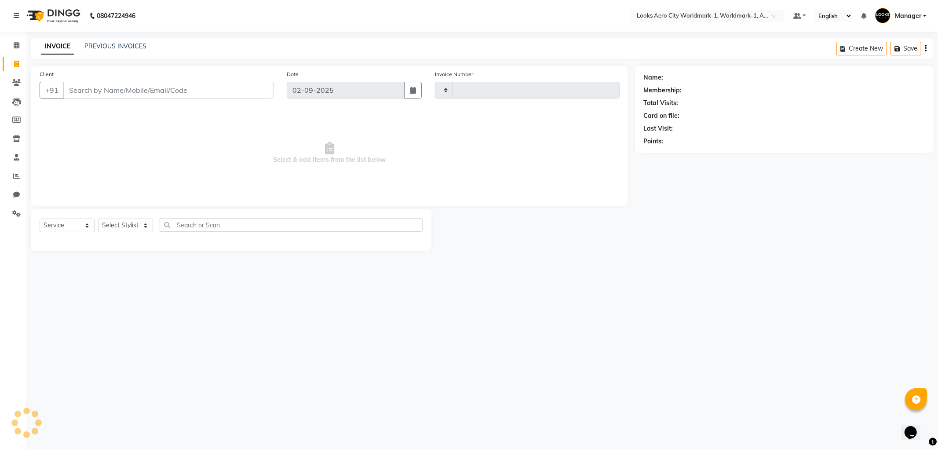
click at [112, 86] on input "Client" at bounding box center [168, 90] width 210 height 17
type input "7098"
select select "8573"
type input "7038785613"
click at [254, 91] on span "Add Client" at bounding box center [250, 90] width 35 height 9
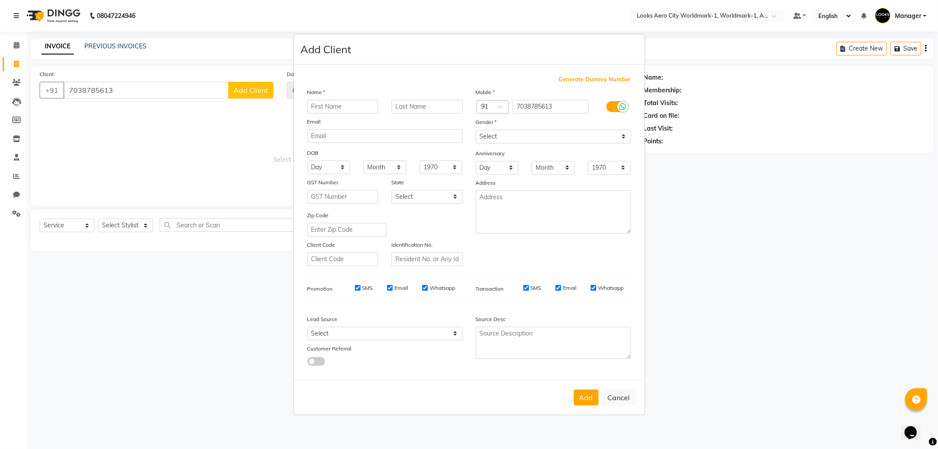
click at [324, 106] on input "text" at bounding box center [342, 107] width 71 height 14
type input "Arman"
click at [402, 108] on input "text" at bounding box center [426, 107] width 71 height 14
type input "client"
click at [502, 141] on select "Select [DEMOGRAPHIC_DATA] [DEMOGRAPHIC_DATA] Other Prefer Not To Say" at bounding box center [553, 137] width 155 height 14
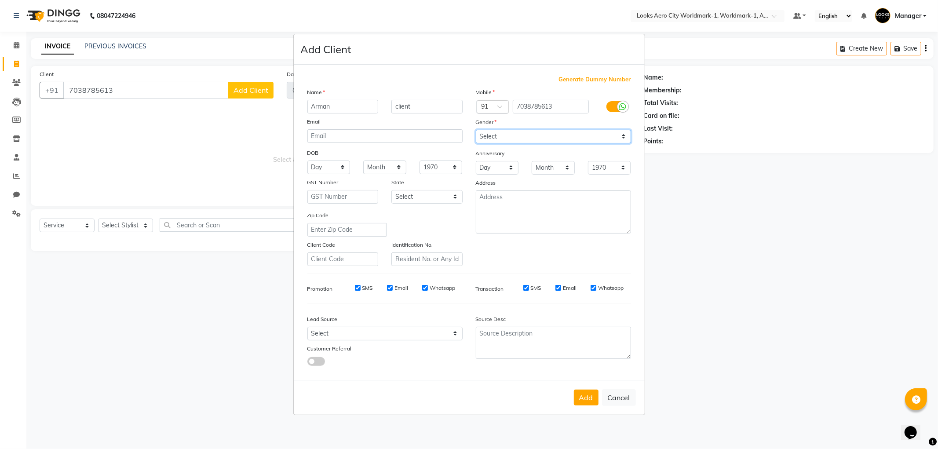
select select "[DEMOGRAPHIC_DATA]"
click at [476, 130] on select "Select [DEMOGRAPHIC_DATA] [DEMOGRAPHIC_DATA] Other Prefer Not To Say" at bounding box center [553, 137] width 155 height 14
click at [506, 206] on textarea at bounding box center [553, 211] width 155 height 43
type textarea "Aerocity"
click at [589, 402] on button "Add" at bounding box center [586, 398] width 25 height 16
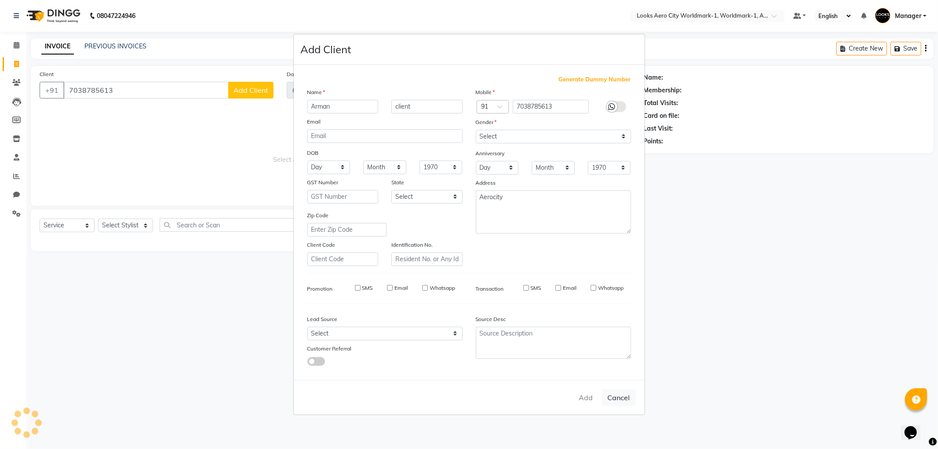
select select
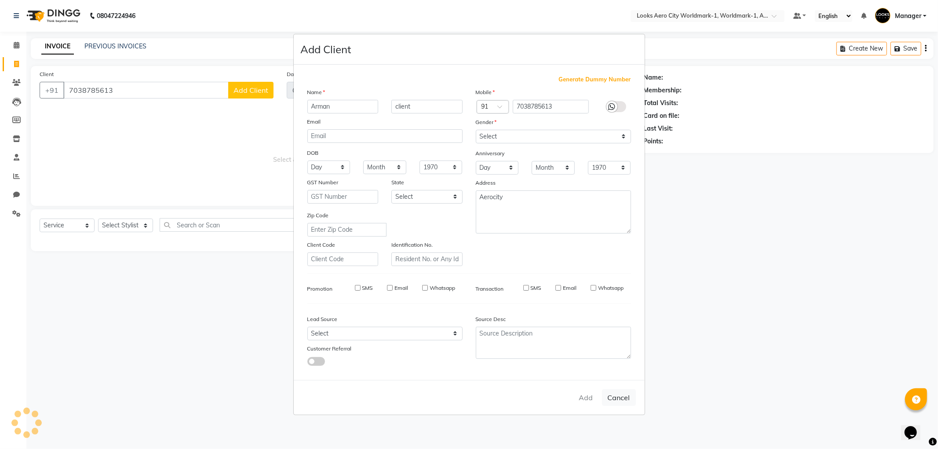
select select
checkbox input "false"
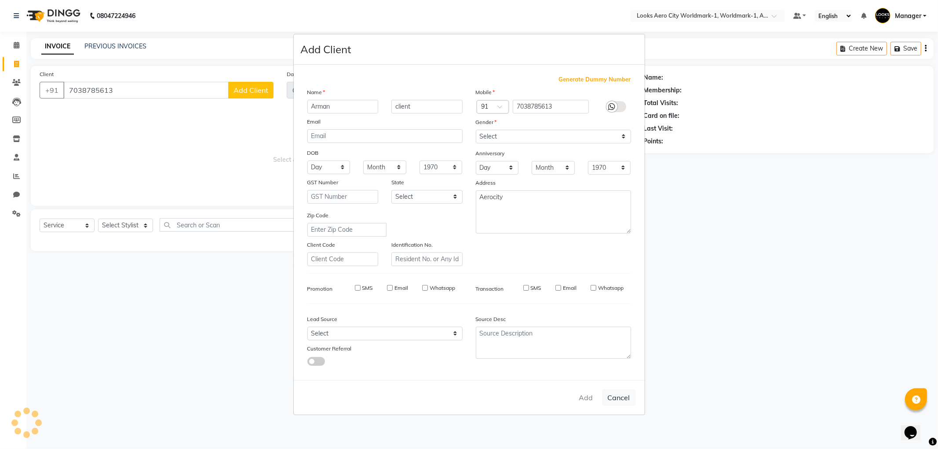
checkbox input "false"
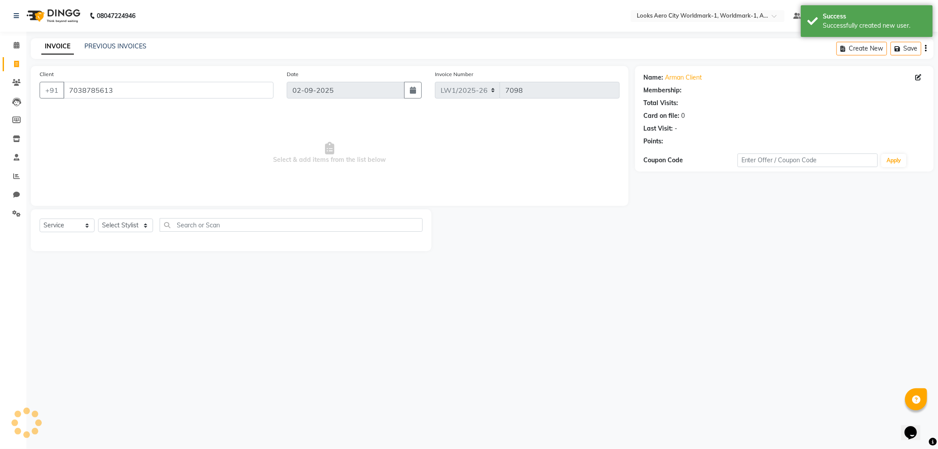
select select "1: Object"
click at [144, 226] on select "Select Stylist [PERSON_NAME] [PERSON_NAME] [PERSON_NAME] [PERSON_NAME] Counter_…" at bounding box center [125, 226] width 55 height 14
select select "84541"
click at [98, 219] on select "Select Stylist [PERSON_NAME] [PERSON_NAME] [PERSON_NAME] [PERSON_NAME] Counter_…" at bounding box center [125, 226] width 55 height 14
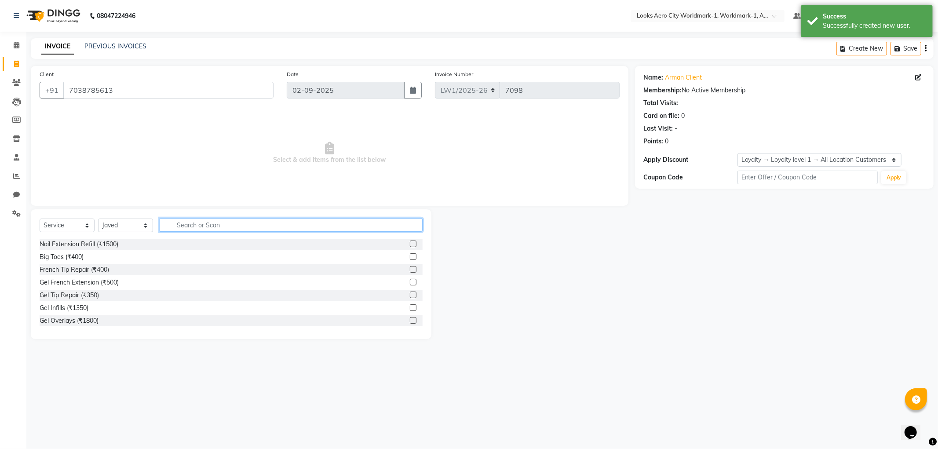
click at [187, 228] on input "text" at bounding box center [291, 225] width 263 height 14
type input "cut"
click at [410, 259] on label at bounding box center [413, 256] width 7 height 7
click at [410, 259] on input "checkbox" at bounding box center [413, 257] width 6 height 6
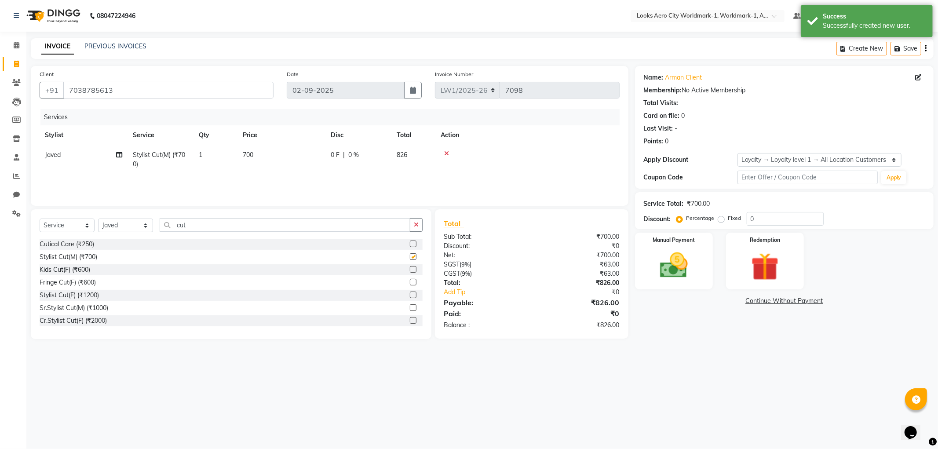
checkbox input "false"
click at [227, 233] on div "Select Service Product Membership Package Voucher Prepaid Gift Card Select Styl…" at bounding box center [231, 228] width 383 height 21
click at [200, 229] on input "cut" at bounding box center [285, 225] width 251 height 14
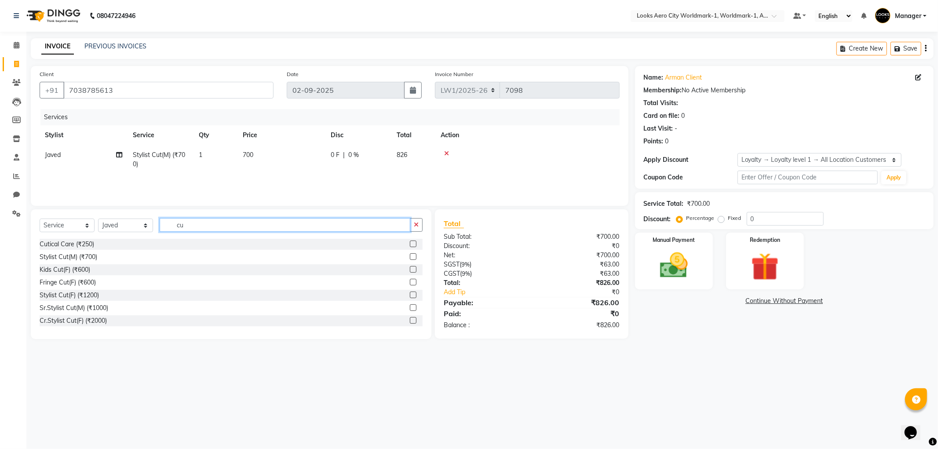
type input "c"
type input "colo"
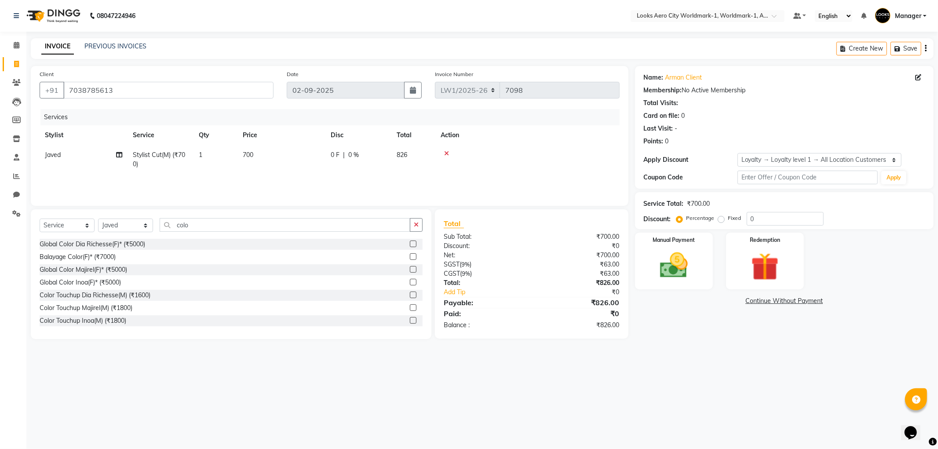
click at [410, 321] on label at bounding box center [413, 320] width 7 height 7
click at [410, 321] on input "checkbox" at bounding box center [413, 321] width 6 height 6
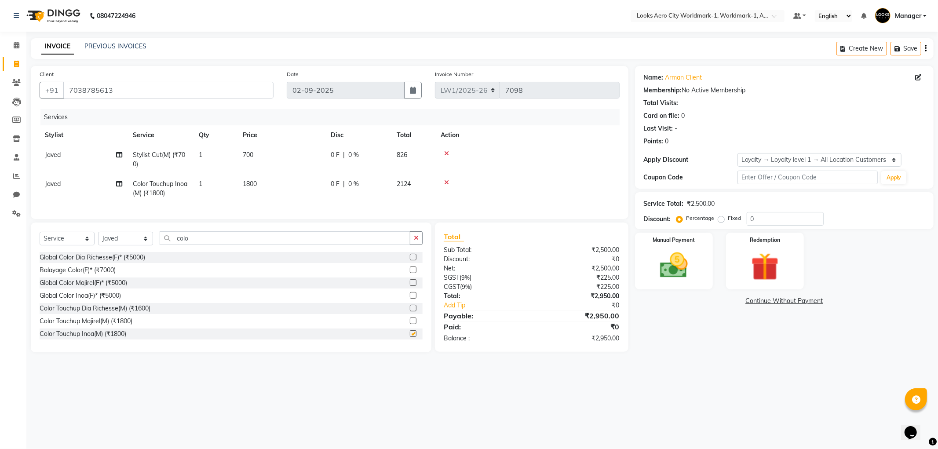
checkbox input "false"
click at [200, 244] on input "colo" at bounding box center [285, 238] width 251 height 14
type input "c"
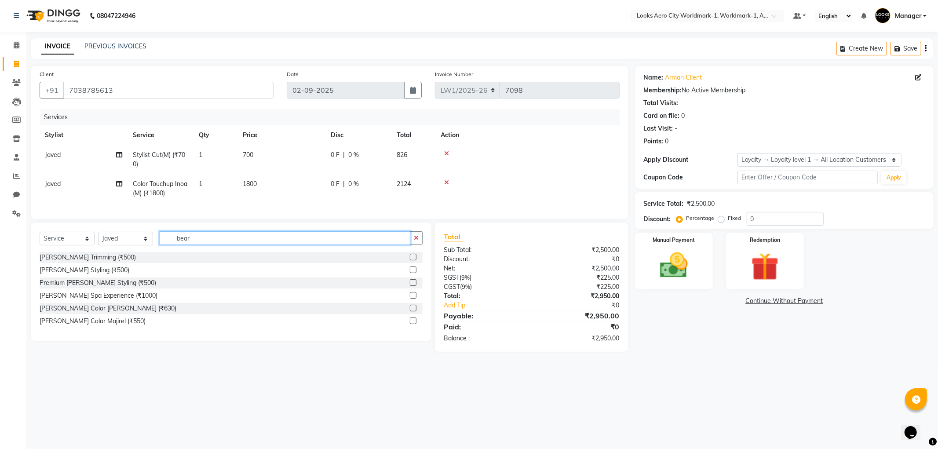
type input "bear"
click at [412, 260] on label at bounding box center [413, 257] width 7 height 7
click at [412, 260] on input "checkbox" at bounding box center [413, 258] width 6 height 6
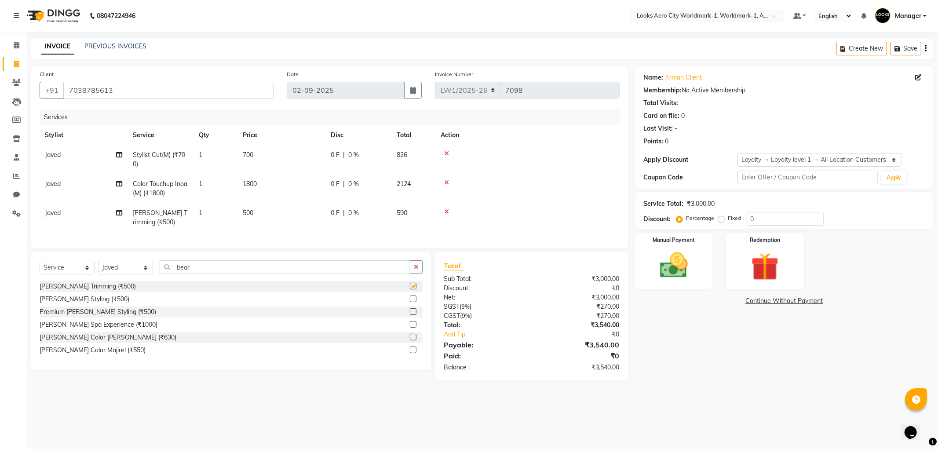
checkbox input "false"
click at [280, 217] on td "500" at bounding box center [281, 217] width 88 height 29
select select "84541"
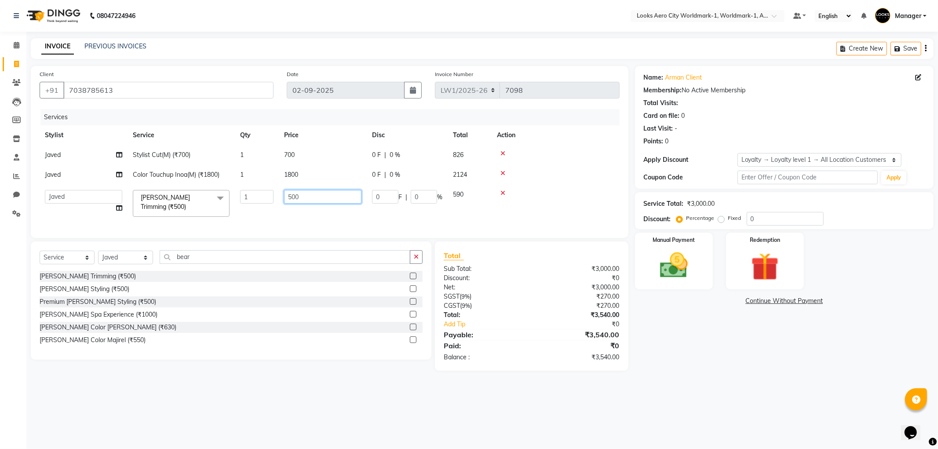
click at [309, 200] on input "500" at bounding box center [322, 197] width 77 height 14
type input "5"
type input "400"
click at [317, 172] on tbody "Javed Stylist Cut(M) (₹700) 1 700 0 F | 0 % 826 Javed Color Touchup Inoa(M) (₹1…" at bounding box center [330, 183] width 580 height 77
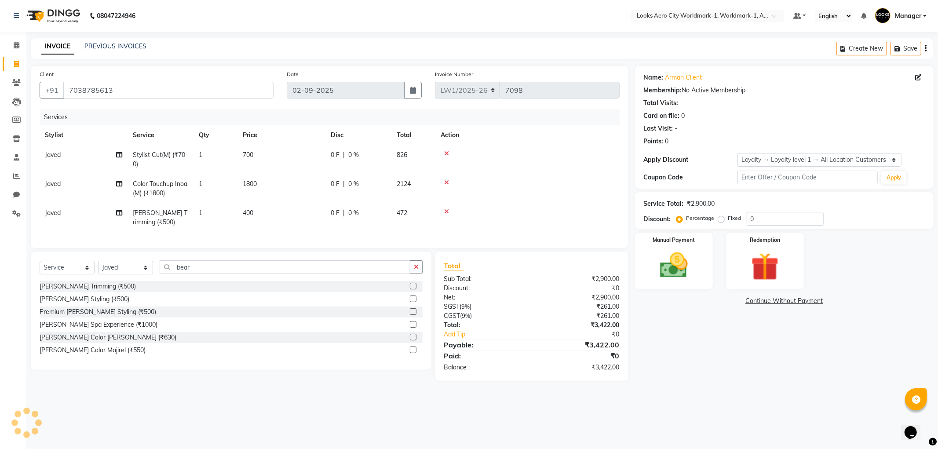
click at [280, 182] on td "1800" at bounding box center [281, 188] width 88 height 29
select select "84541"
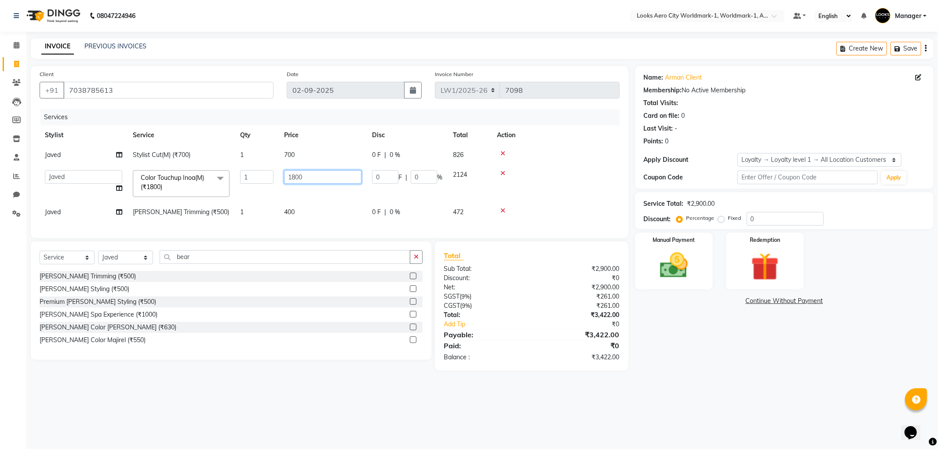
click at [313, 177] on input "1800" at bounding box center [322, 177] width 77 height 14
type input "1"
type input "1500"
click at [298, 156] on td "700" at bounding box center [323, 155] width 88 height 20
select select "84541"
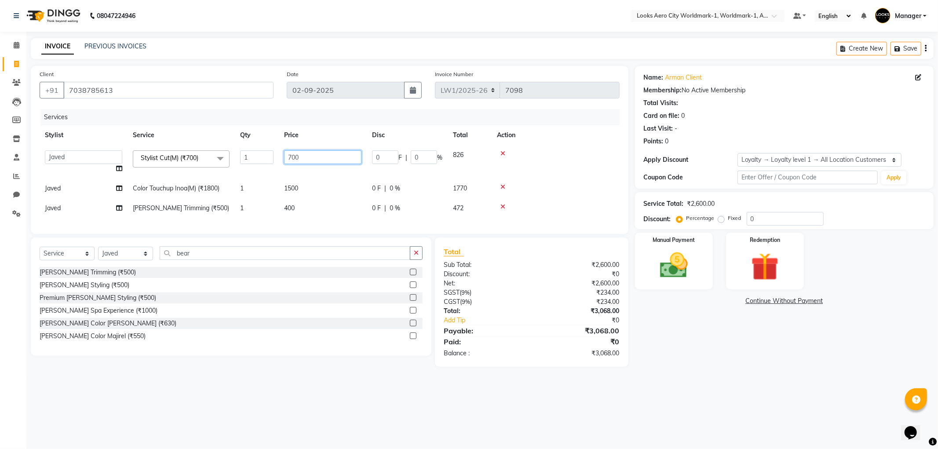
click at [324, 157] on input "700" at bounding box center [322, 157] width 77 height 14
type input "7"
type input "600"
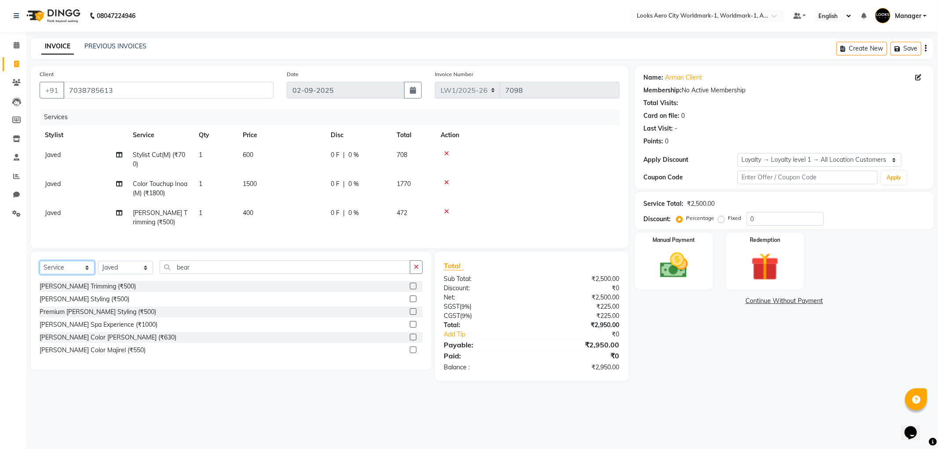
click at [84, 261] on div "Select Service Product Membership Package Voucher Prepaid Gift Card Select Styl…" at bounding box center [231, 310] width 401 height 118
select select "product"
click at [40, 268] on select "Select Service Product Membership Package Voucher Prepaid Gift Card" at bounding box center [67, 268] width 55 height 14
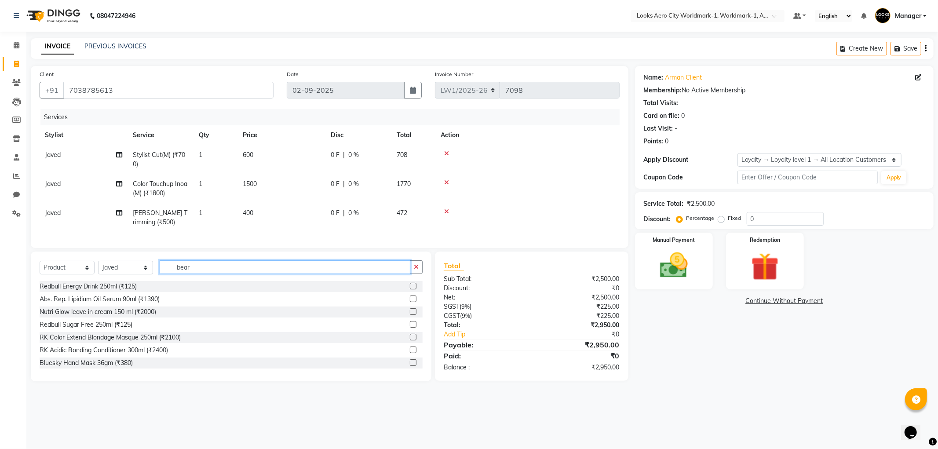
click at [195, 274] on input "bear" at bounding box center [285, 267] width 251 height 14
type input "b"
type input "7640153996732"
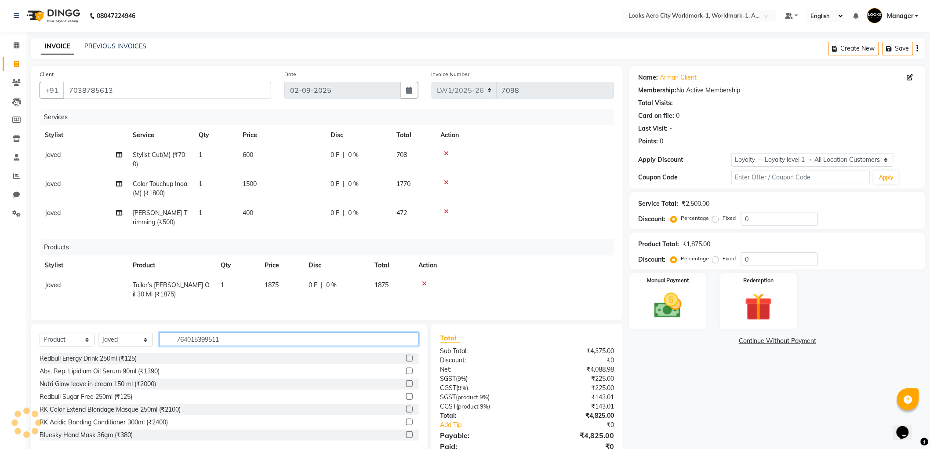
type input "7640153995117"
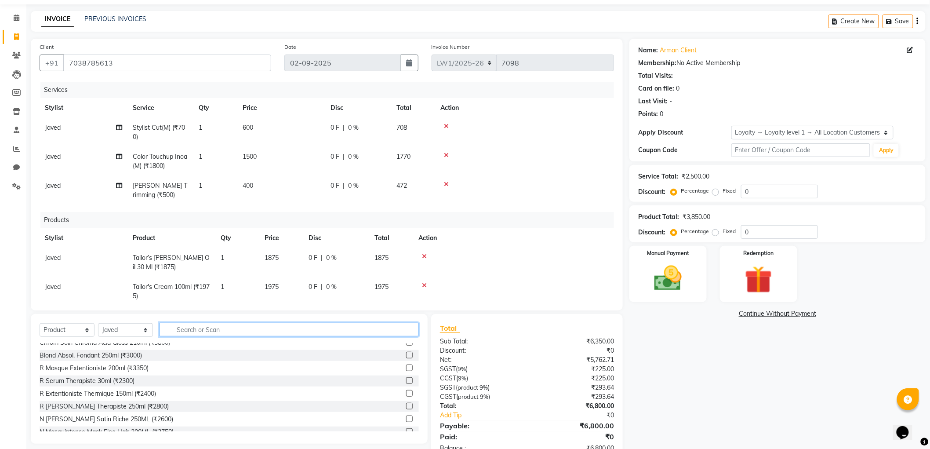
scroll to position [53, 0]
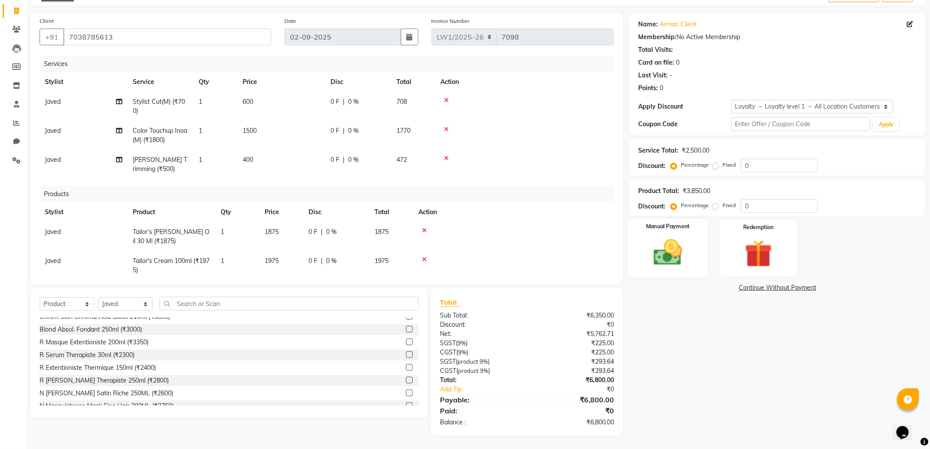
click at [659, 247] on img at bounding box center [668, 252] width 47 height 33
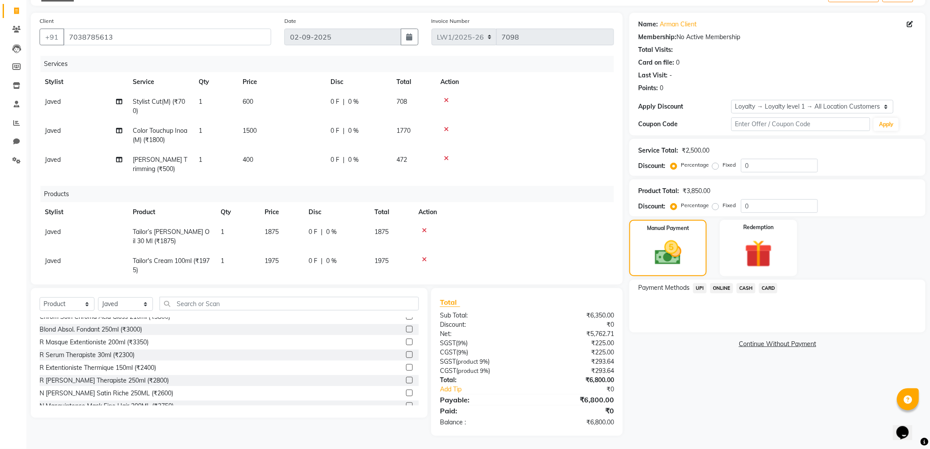
click at [703, 288] on span "UPI" at bounding box center [700, 288] width 14 height 10
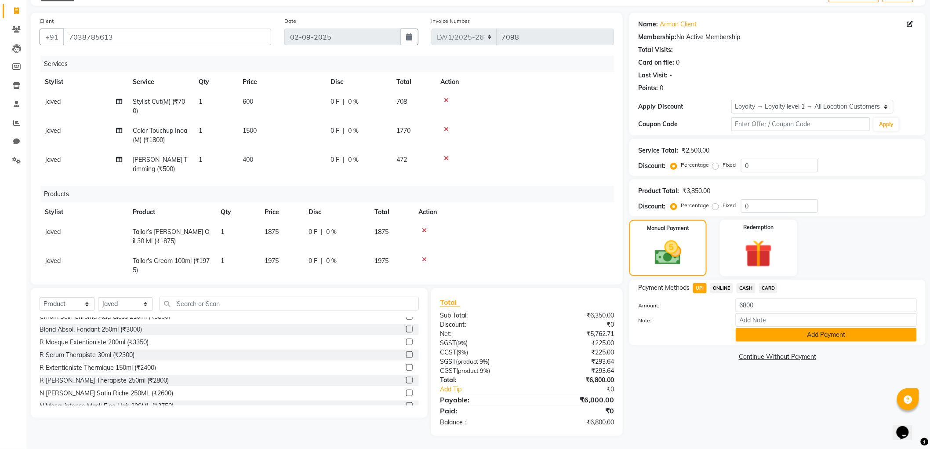
click at [816, 336] on button "Add Payment" at bounding box center [826, 335] width 181 height 14
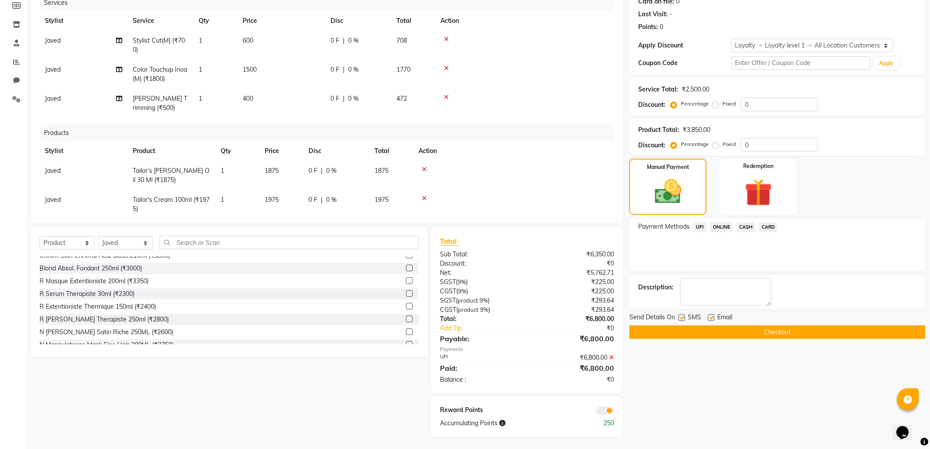
scroll to position [115, 0]
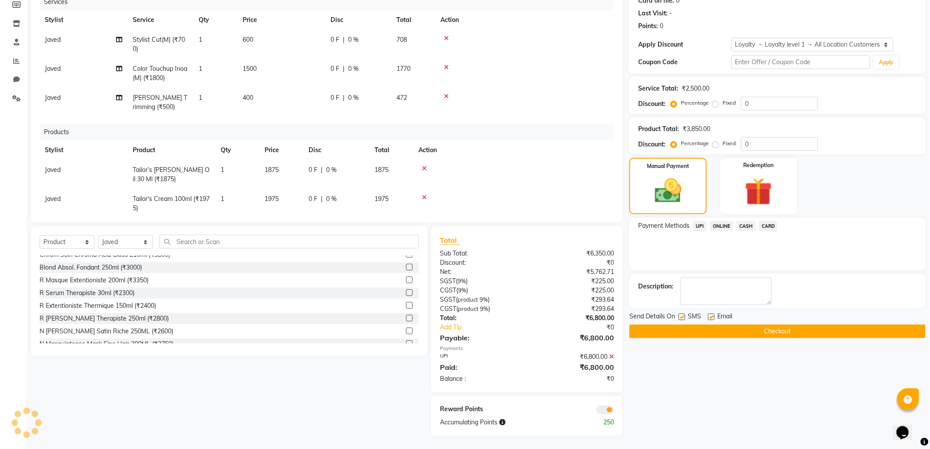
click at [794, 333] on button "Checkout" at bounding box center [778, 331] width 296 height 14
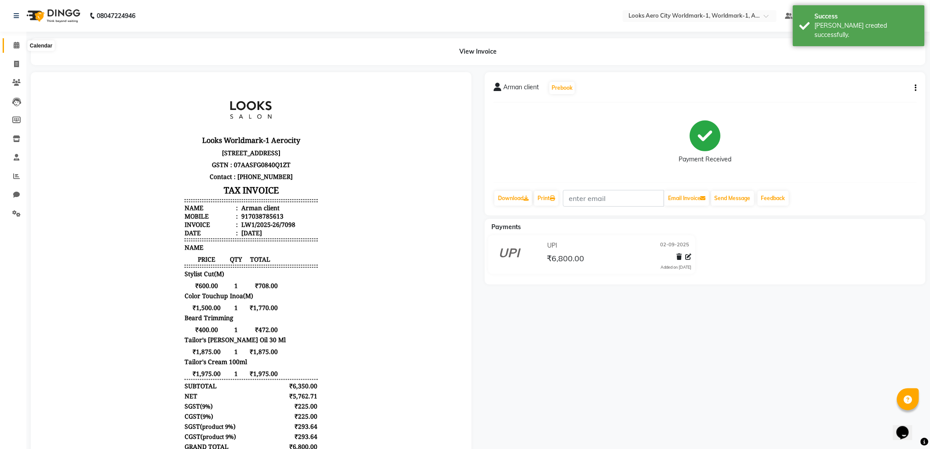
click at [14, 44] on icon at bounding box center [17, 45] width 6 height 7
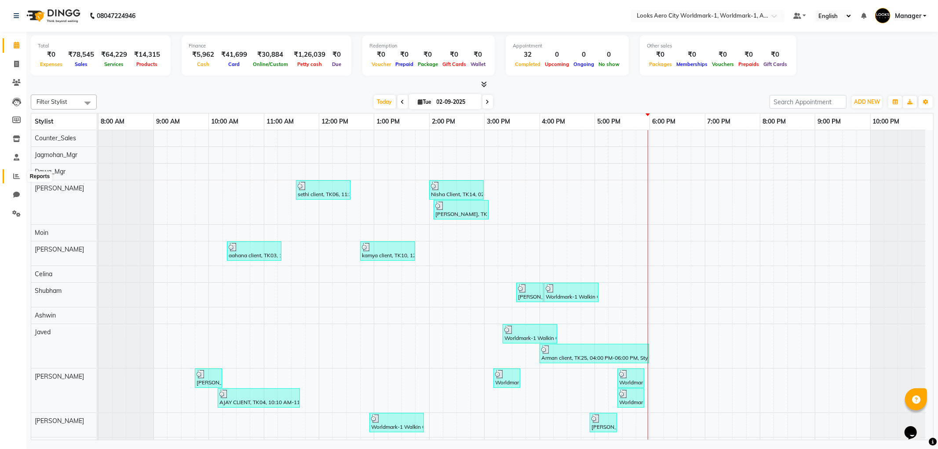
click at [19, 179] on icon at bounding box center [16, 176] width 7 height 7
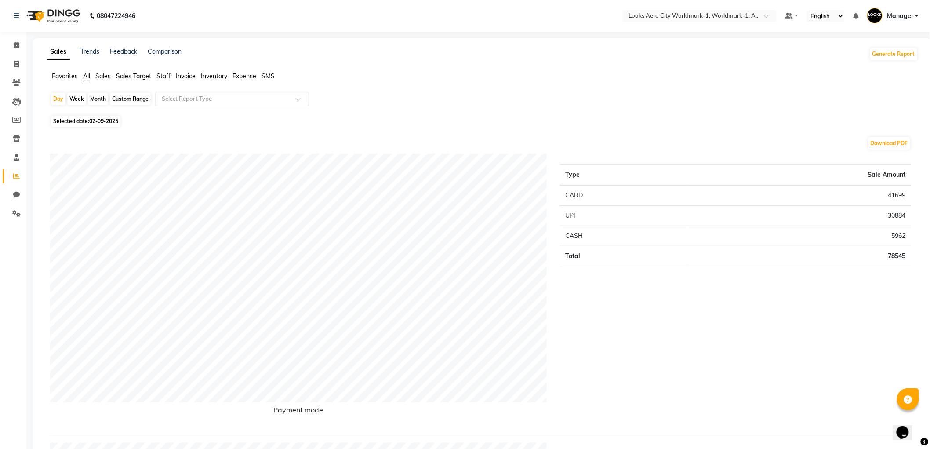
click at [168, 77] on span "Staff" at bounding box center [164, 76] width 14 height 8
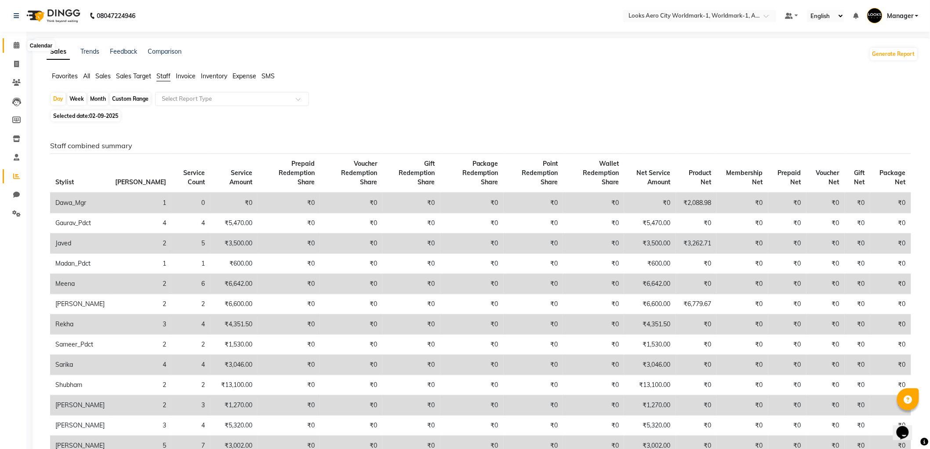
click at [19, 42] on span at bounding box center [16, 45] width 15 height 10
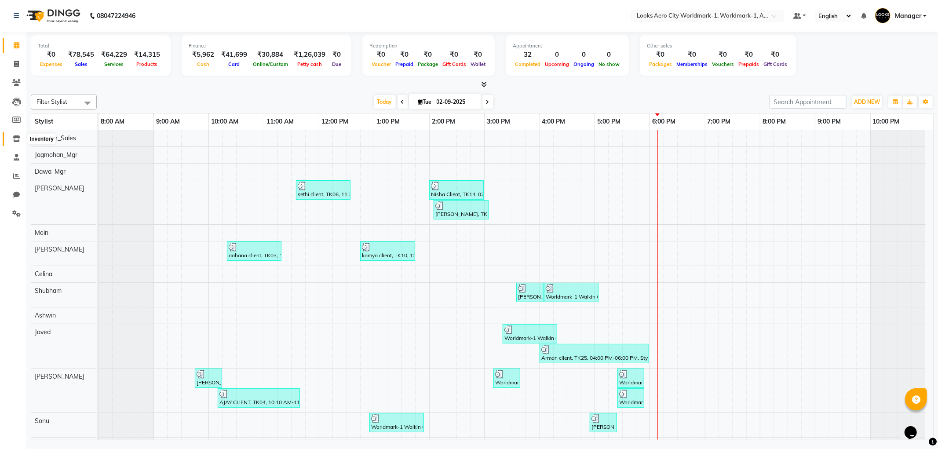
click at [13, 138] on icon at bounding box center [16, 138] width 7 height 7
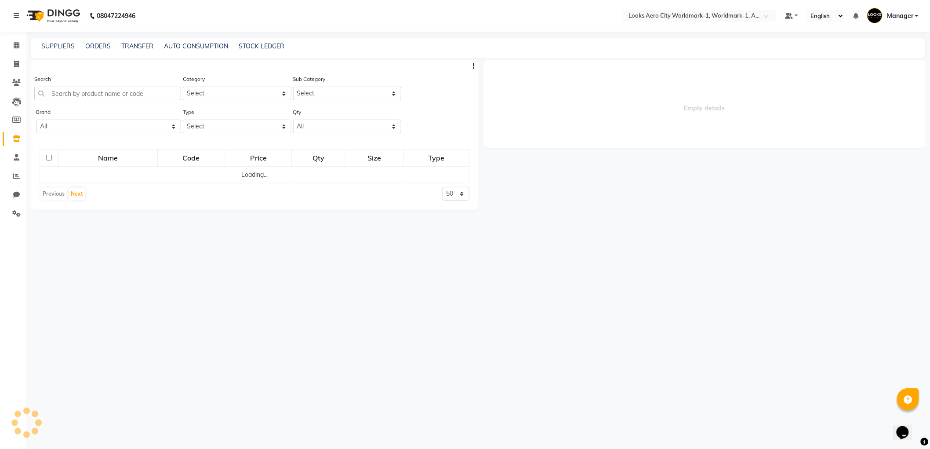
select select
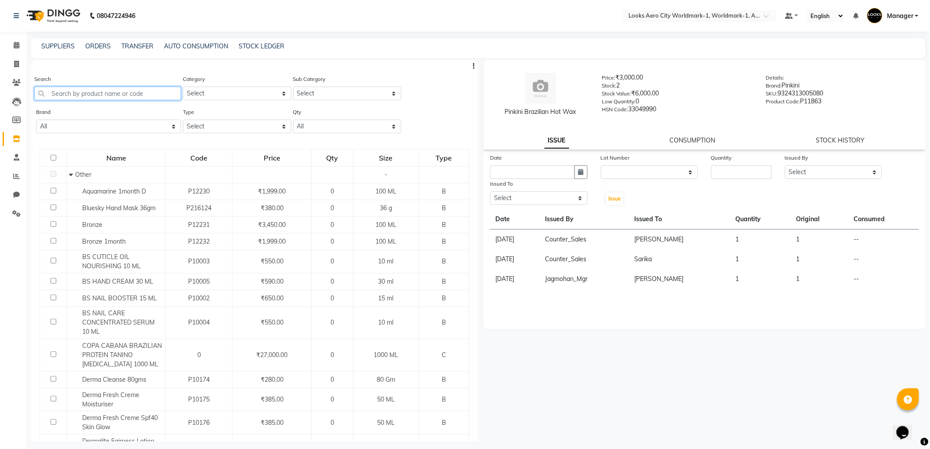
click at [90, 94] on input "text" at bounding box center [107, 94] width 147 height 14
type input "8901526404216"
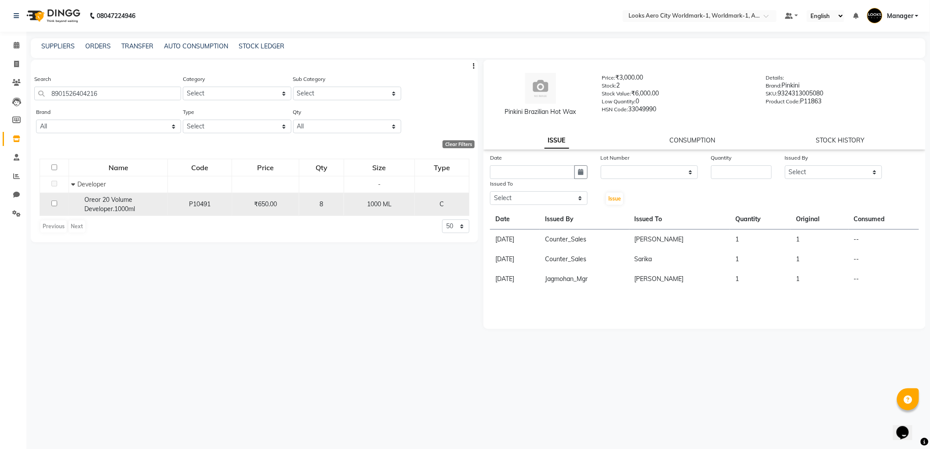
click at [53, 203] on input "checkbox" at bounding box center [54, 203] width 6 height 6
checkbox input "true"
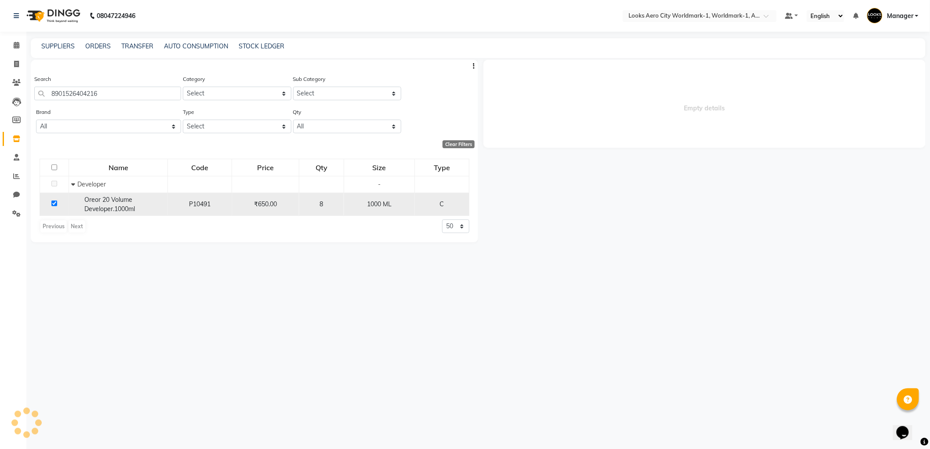
select select
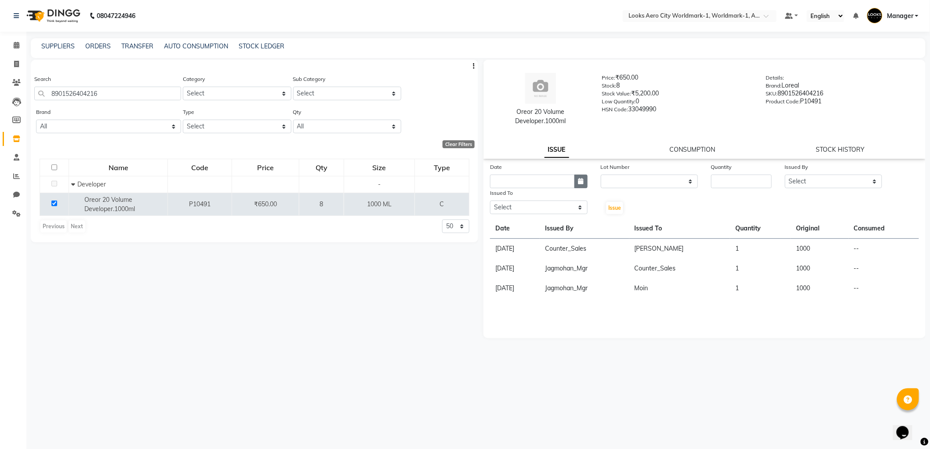
click at [576, 182] on button "button" at bounding box center [581, 182] width 13 height 14
select select "9"
select select "2025"
click at [514, 226] on div "2" at bounding box center [513, 227] width 14 height 14
type input "02-09-2025"
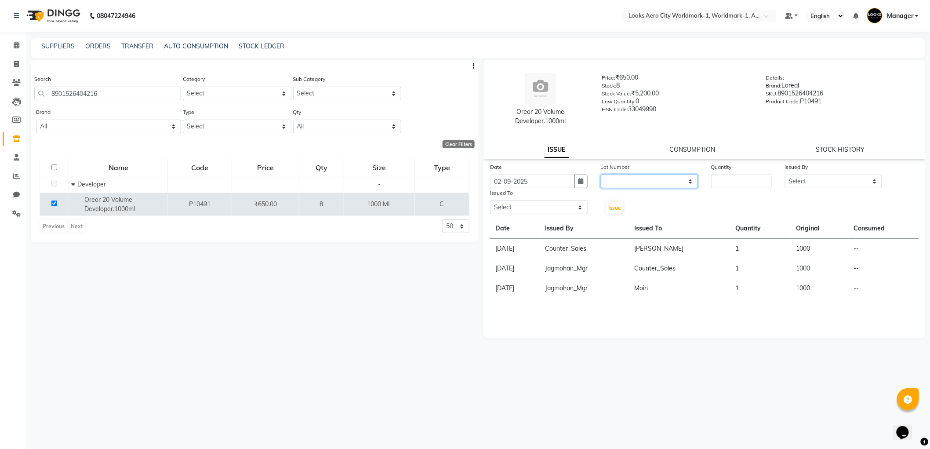
click at [690, 182] on select "None" at bounding box center [650, 182] width 98 height 14
select select "0: null"
click at [601, 175] on select "None" at bounding box center [650, 182] width 98 height 14
click at [740, 186] on input "number" at bounding box center [741, 182] width 61 height 14
type input "01"
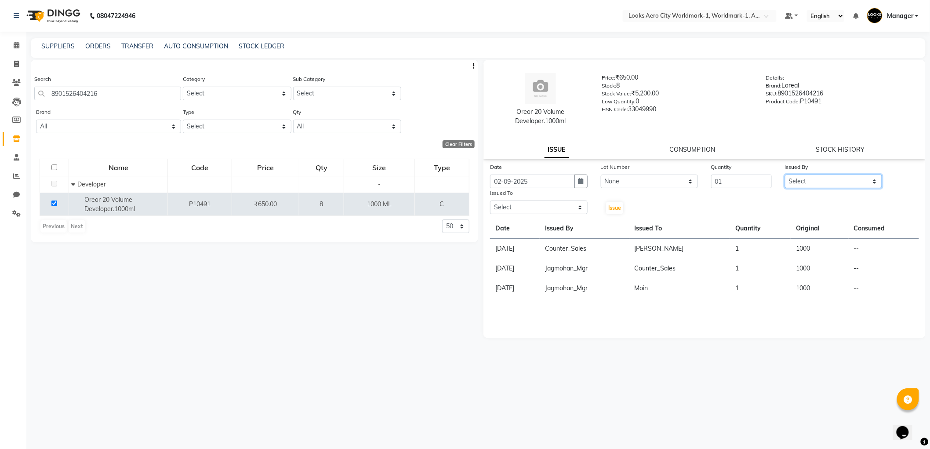
click at [877, 180] on select "Select Abhishek_Nails [PERSON_NAME] [PERSON_NAME] [PERSON_NAME] [PERSON_NAME] C…" at bounding box center [834, 182] width 98 height 14
select select "84534"
click at [785, 175] on select "Select Abhishek_Nails [PERSON_NAME] [PERSON_NAME] [PERSON_NAME] [PERSON_NAME] C…" at bounding box center [834, 182] width 98 height 14
click at [581, 210] on select "Select Abhishek_Nails [PERSON_NAME] [PERSON_NAME] [PERSON_NAME] [PERSON_NAME] C…" at bounding box center [539, 207] width 98 height 14
select select "84535"
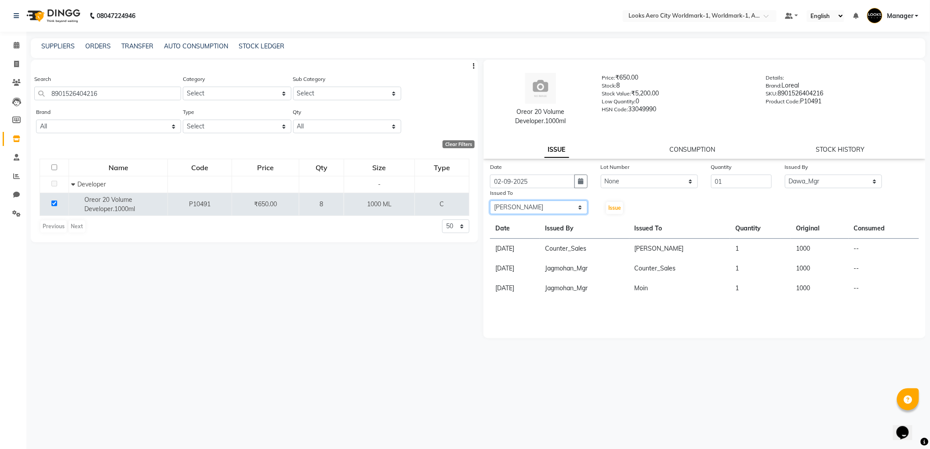
click at [490, 200] on select "Select Abhishek_Nails [PERSON_NAME] [PERSON_NAME] [PERSON_NAME] [PERSON_NAME] C…" at bounding box center [539, 207] width 98 height 14
click at [613, 205] on span "Issue" at bounding box center [614, 207] width 13 height 7
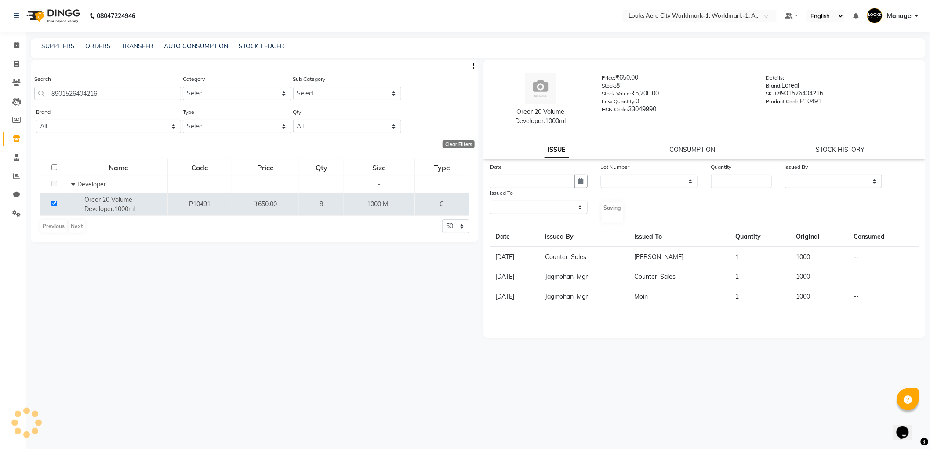
select select
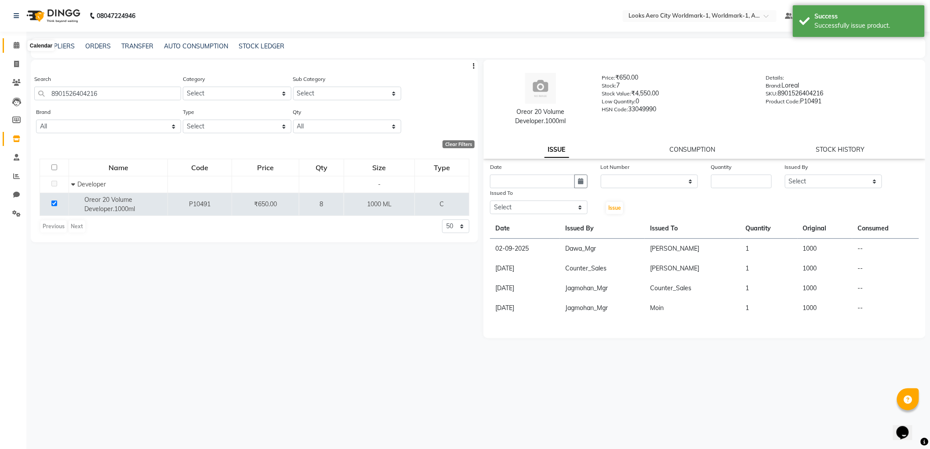
click at [19, 46] on span at bounding box center [16, 45] width 15 height 10
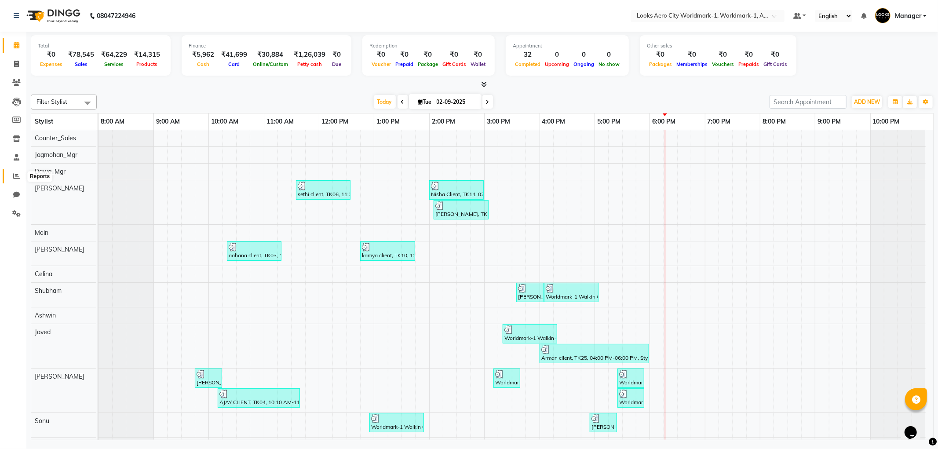
click at [16, 179] on icon at bounding box center [16, 176] width 7 height 7
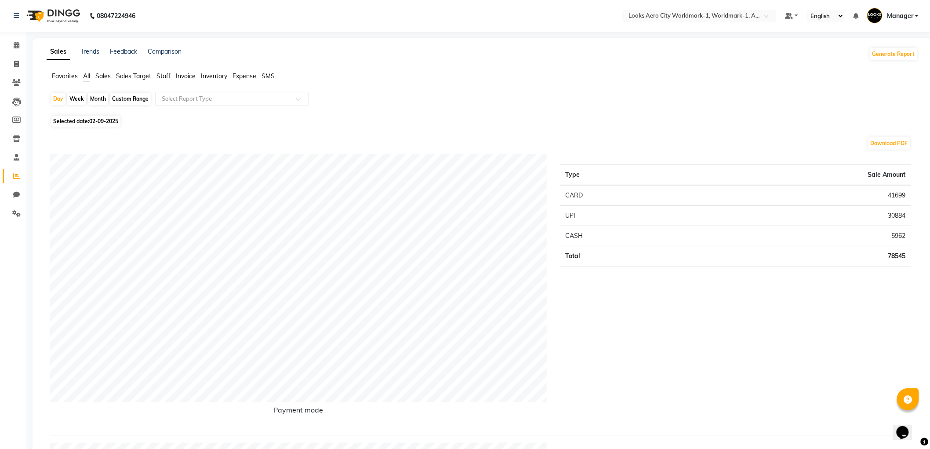
click at [165, 76] on span "Staff" at bounding box center [164, 76] width 14 height 8
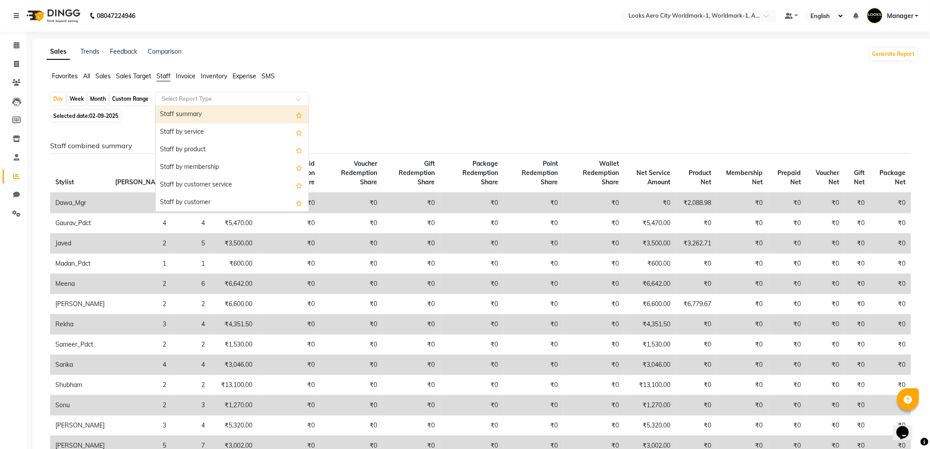
click at [301, 99] on span at bounding box center [301, 101] width 11 height 9
click at [248, 131] on div "Staff by service" at bounding box center [232, 133] width 153 height 18
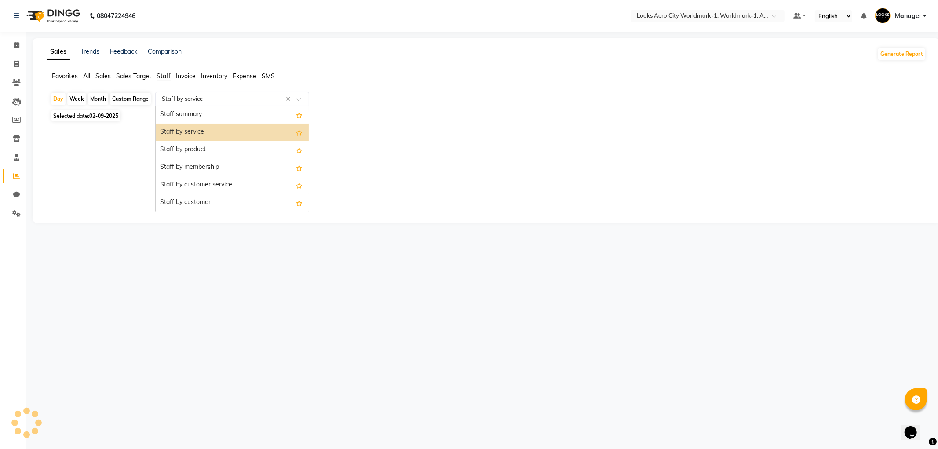
click at [226, 97] on input "text" at bounding box center [223, 99] width 127 height 9
select select "full_report"
select select "csv"
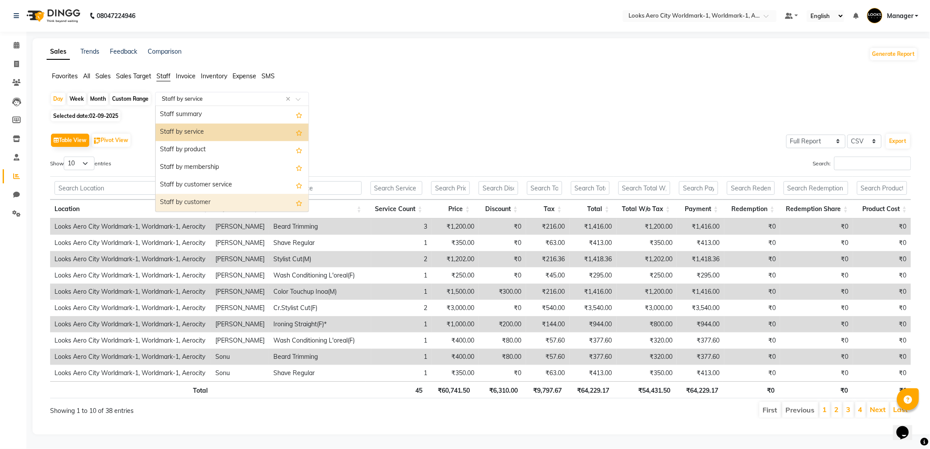
click at [416, 151] on div "Table View Pivot View Select Full Report Filtered Report Select CSV PDF Export …" at bounding box center [480, 275] width 861 height 288
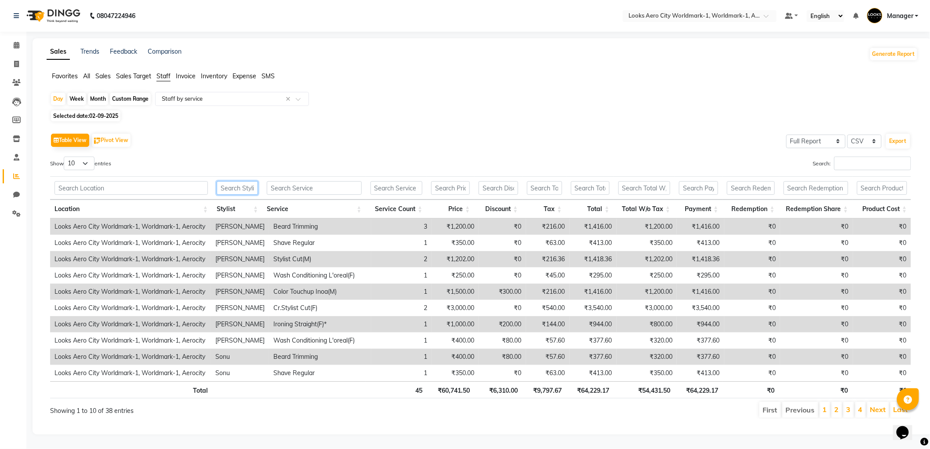
click at [232, 183] on input "text" at bounding box center [237, 188] width 41 height 14
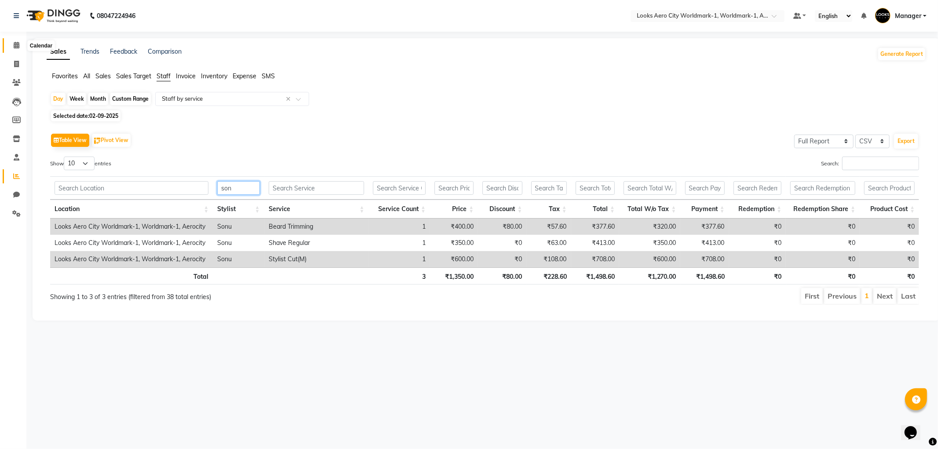
type input "son"
click at [12, 49] on span at bounding box center [16, 45] width 15 height 10
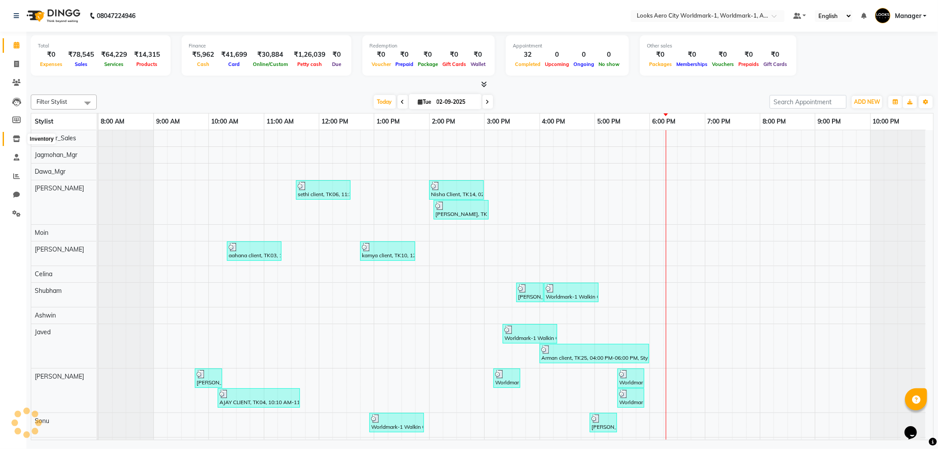
click at [15, 137] on icon at bounding box center [16, 138] width 7 height 7
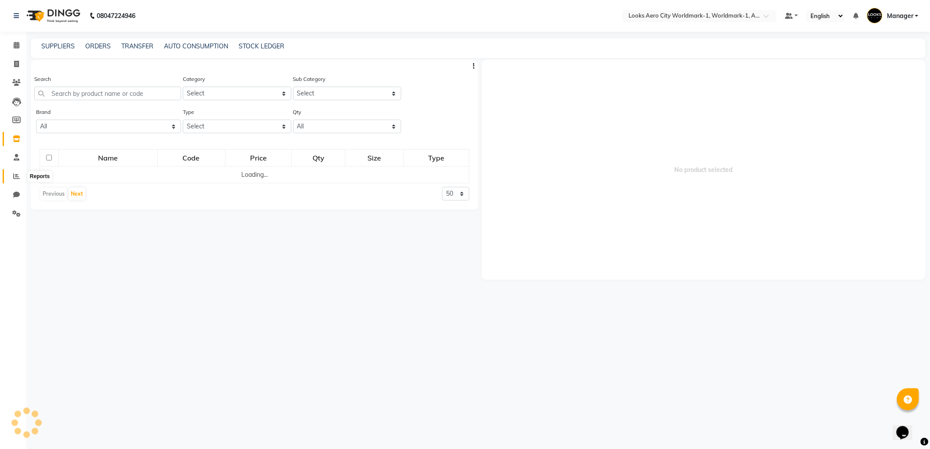
click at [21, 177] on span at bounding box center [16, 176] width 15 height 10
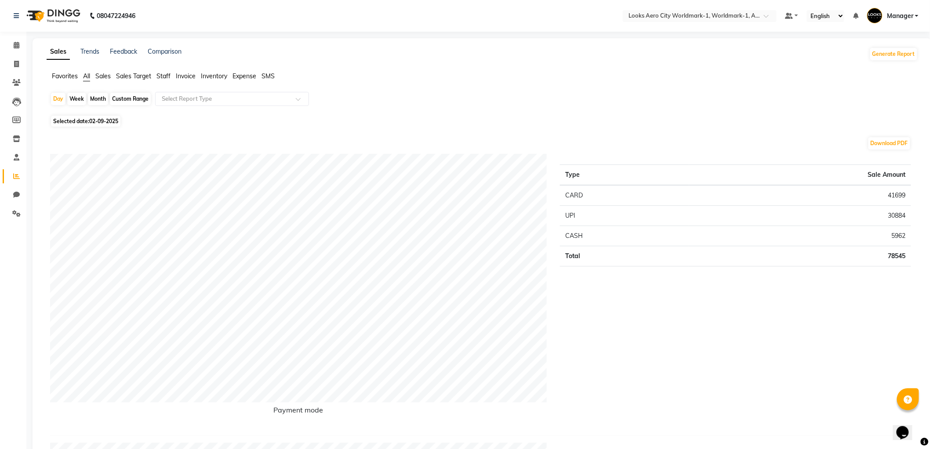
click at [157, 77] on span "Staff" at bounding box center [164, 76] width 14 height 8
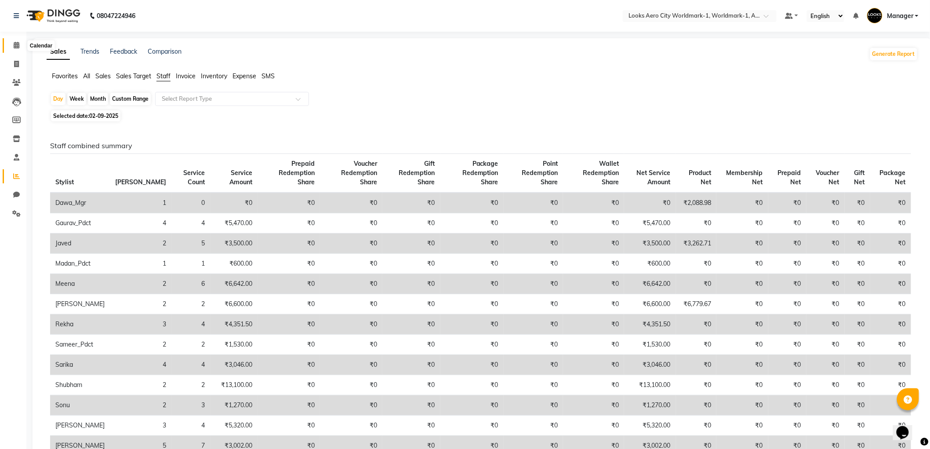
click at [20, 49] on span at bounding box center [16, 45] width 15 height 10
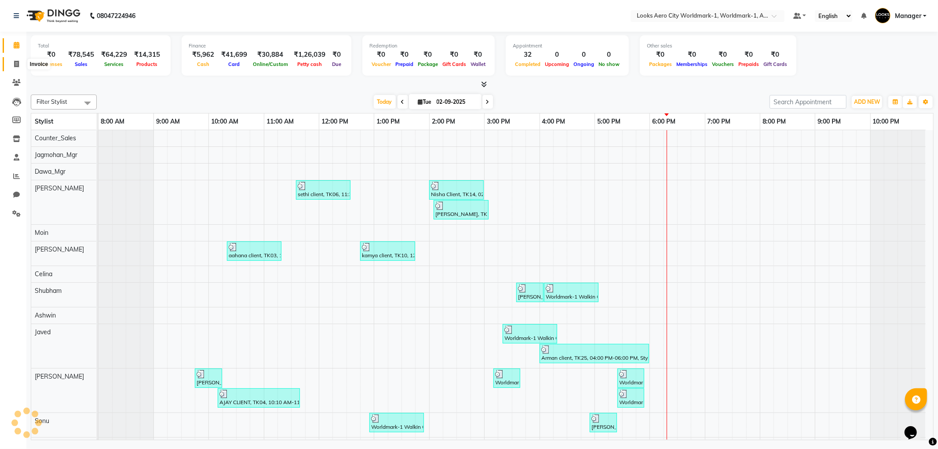
click at [21, 64] on span at bounding box center [16, 64] width 15 height 10
select select "service"
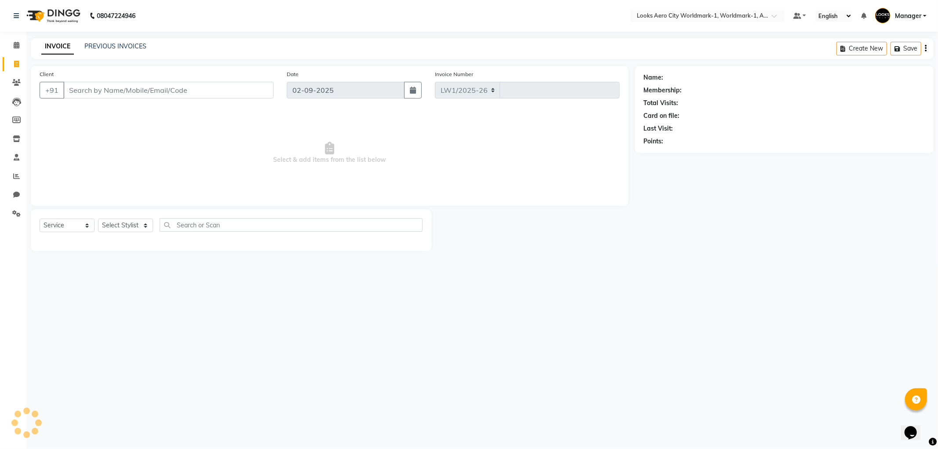
select select "8573"
type input "7099"
click at [15, 44] on icon at bounding box center [17, 45] width 6 height 7
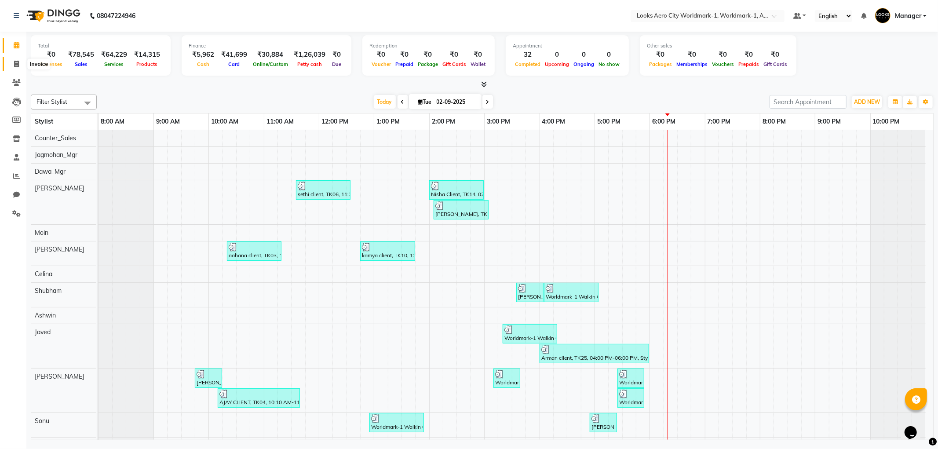
click at [16, 63] on icon at bounding box center [16, 64] width 5 height 7
select select "service"
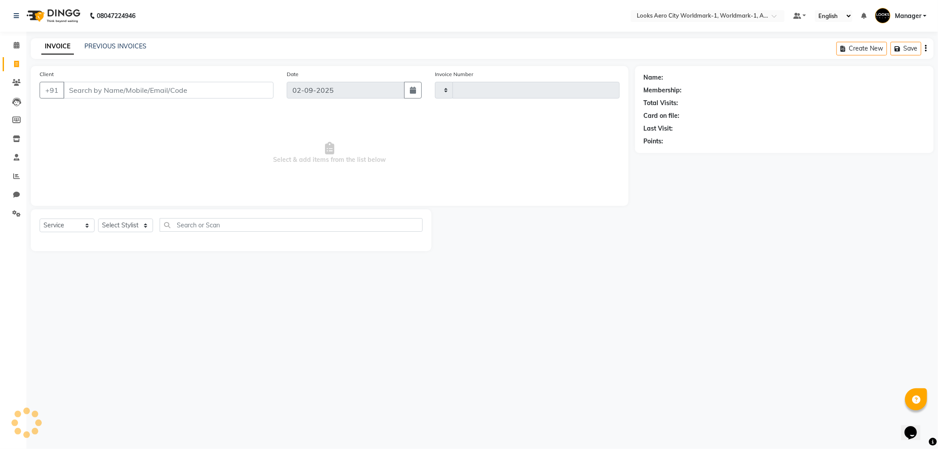
type input "7099"
select select "8573"
click at [123, 95] on input "Client" at bounding box center [168, 90] width 210 height 17
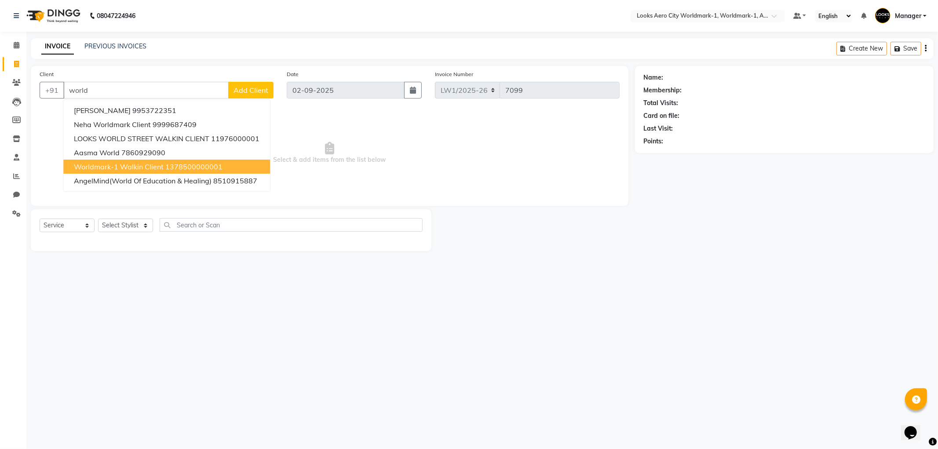
click at [138, 165] on span "Worldmark-1 Walkin Client" at bounding box center [119, 166] width 90 height 9
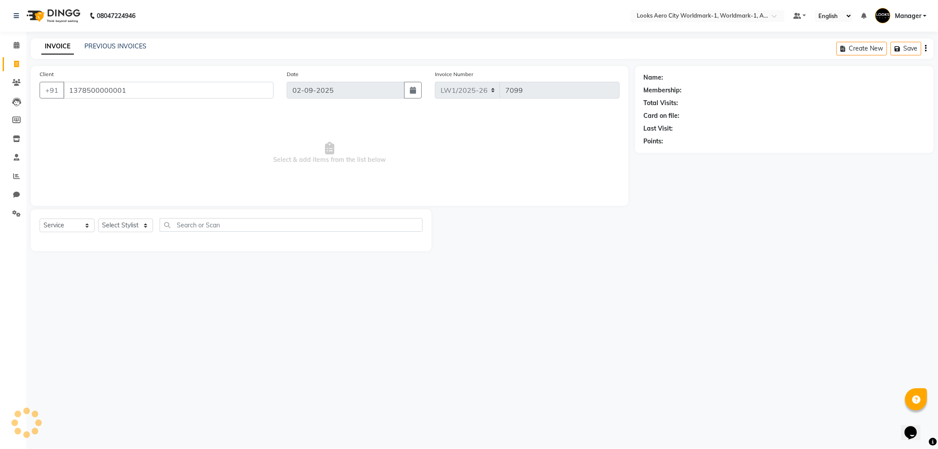
type input "1378500000001"
select select "1: Object"
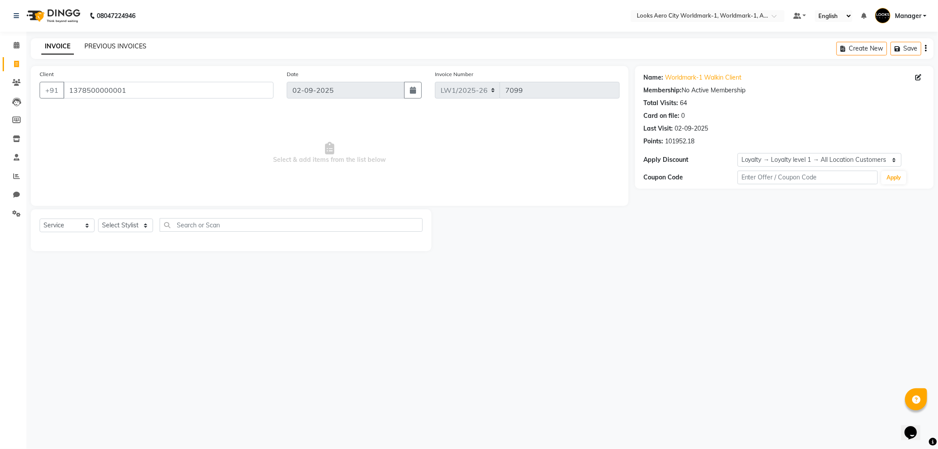
click at [109, 47] on link "PREVIOUS INVOICES" at bounding box center [115, 46] width 62 height 8
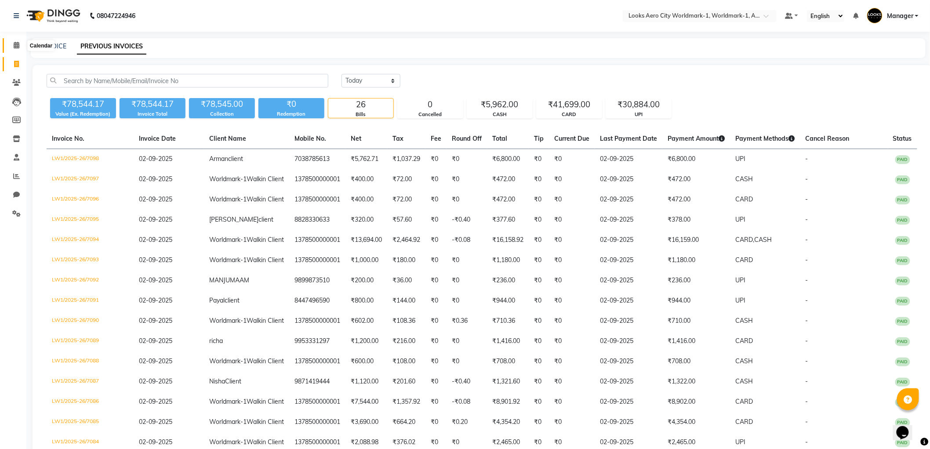
click at [14, 47] on icon at bounding box center [17, 45] width 6 height 7
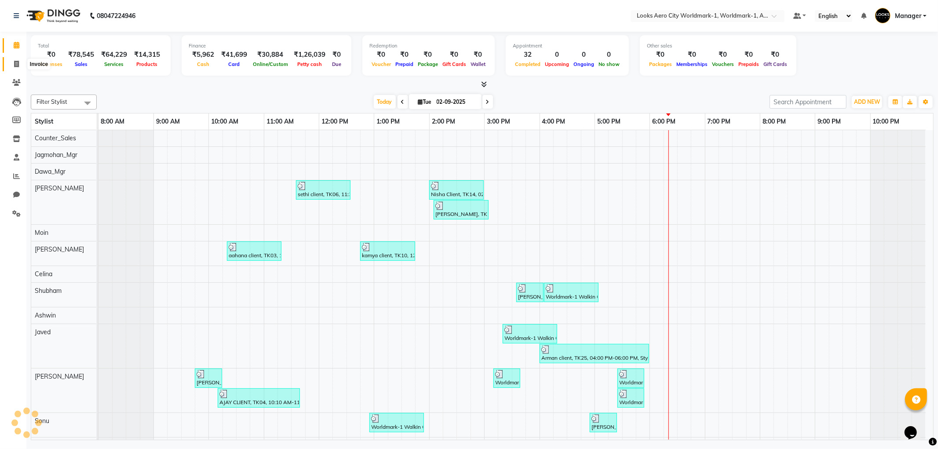
click at [15, 64] on icon at bounding box center [16, 64] width 5 height 7
select select "service"
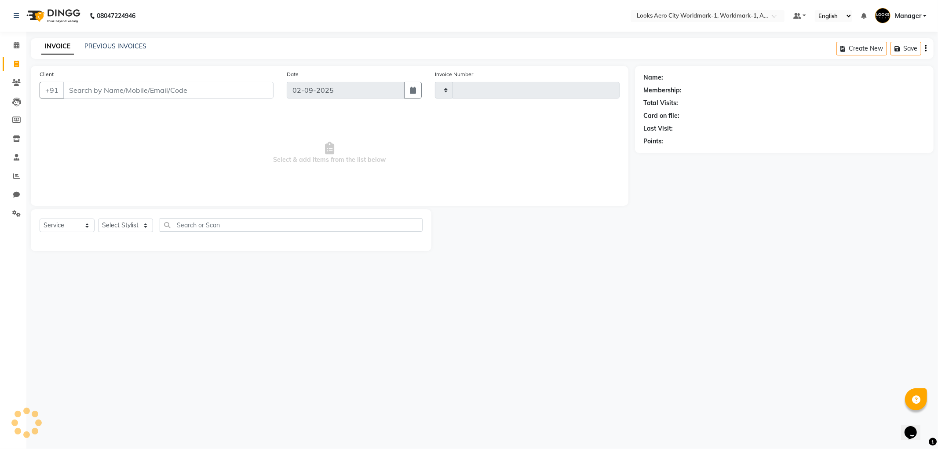
type input "7099"
select select "8573"
click at [81, 93] on input "Client" at bounding box center [168, 90] width 210 height 17
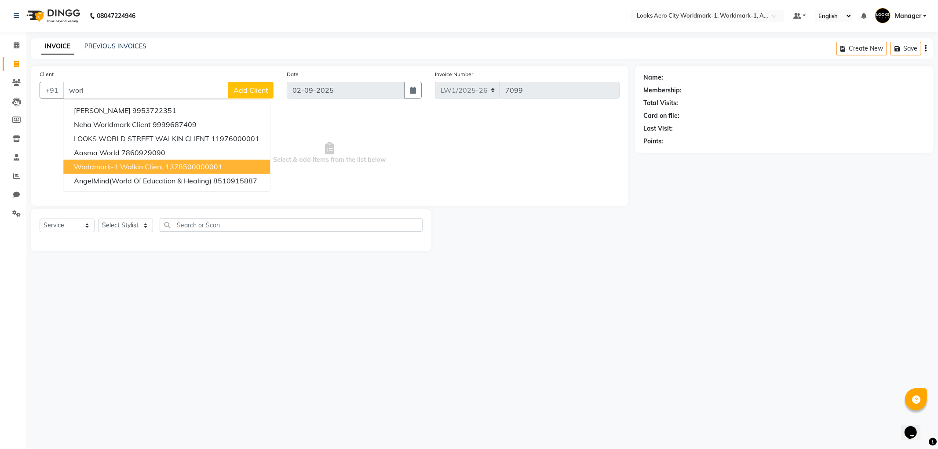
click at [142, 166] on span "Worldmark-1 Walkin Client" at bounding box center [119, 166] width 90 height 9
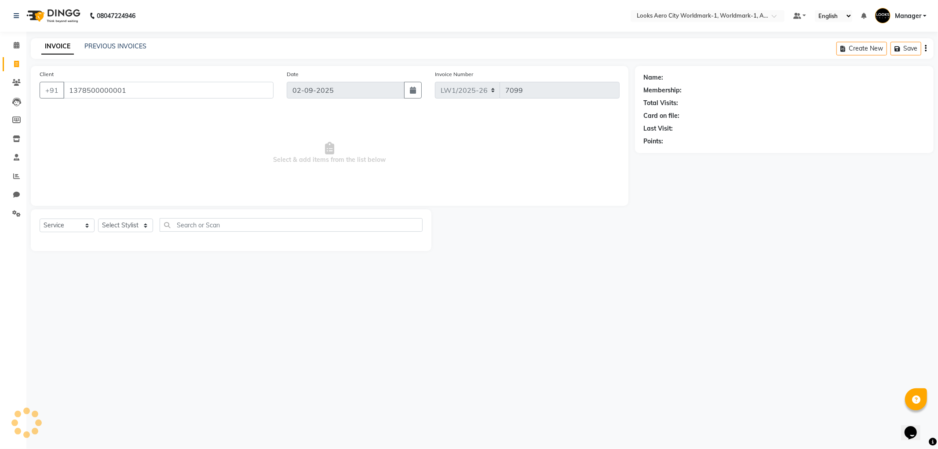
type input "1378500000001"
click at [144, 222] on select "Select Stylist [PERSON_NAME] [PERSON_NAME] [PERSON_NAME] [PERSON_NAME] Counter_…" at bounding box center [125, 226] width 55 height 14
select select "1: Object"
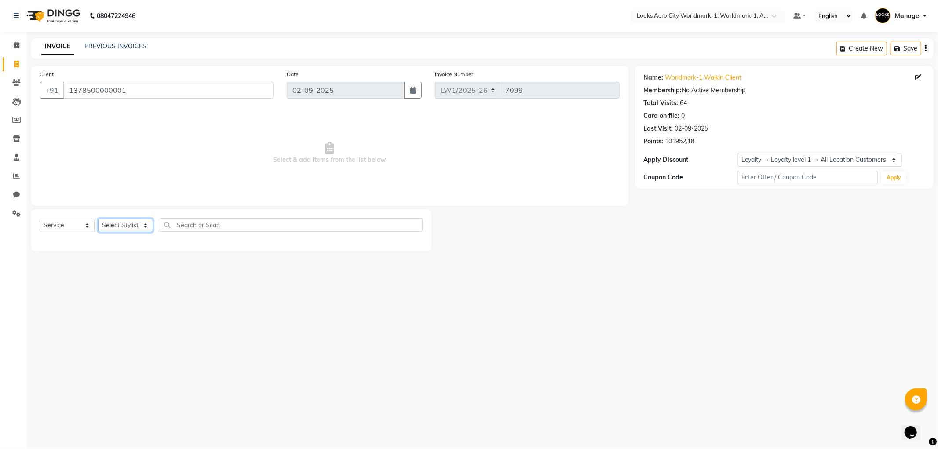
select select "84543"
click at [98, 219] on select "Select Stylist [PERSON_NAME] [PERSON_NAME] [PERSON_NAME] [PERSON_NAME] Counter_…" at bounding box center [125, 226] width 55 height 14
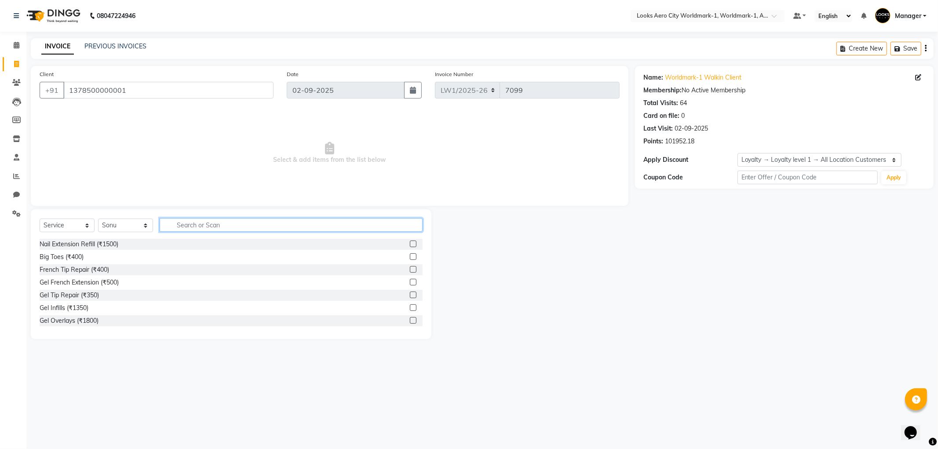
click at [182, 223] on input "text" at bounding box center [291, 225] width 263 height 14
type input "cut"
click at [410, 258] on label at bounding box center [413, 256] width 7 height 7
click at [410, 258] on input "checkbox" at bounding box center [413, 257] width 6 height 6
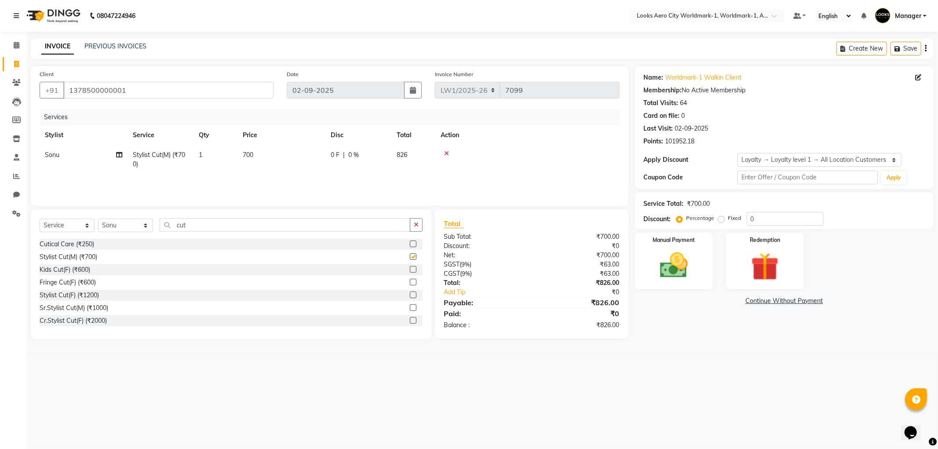
checkbox input "false"
click at [262, 158] on td "700" at bounding box center [281, 159] width 88 height 29
select select "84543"
click at [332, 164] on td "700" at bounding box center [323, 161] width 88 height 33
click at [324, 157] on input "700" at bounding box center [322, 157] width 77 height 14
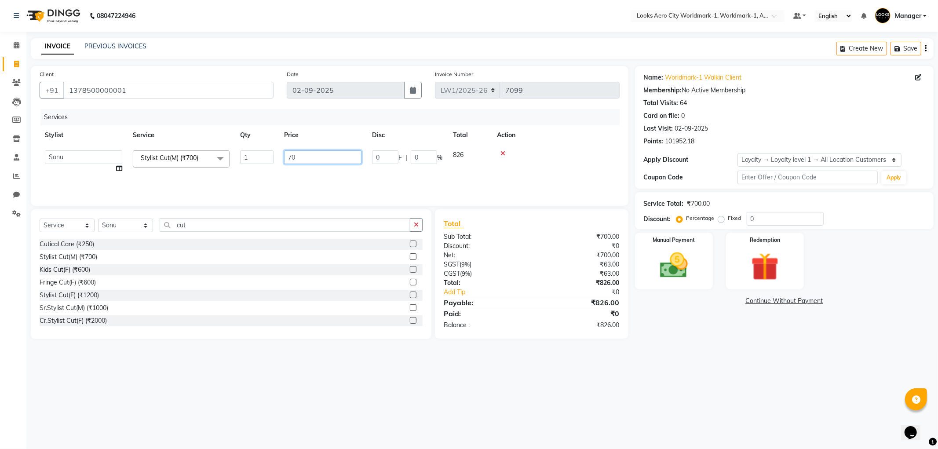
type input "7"
type input "600"
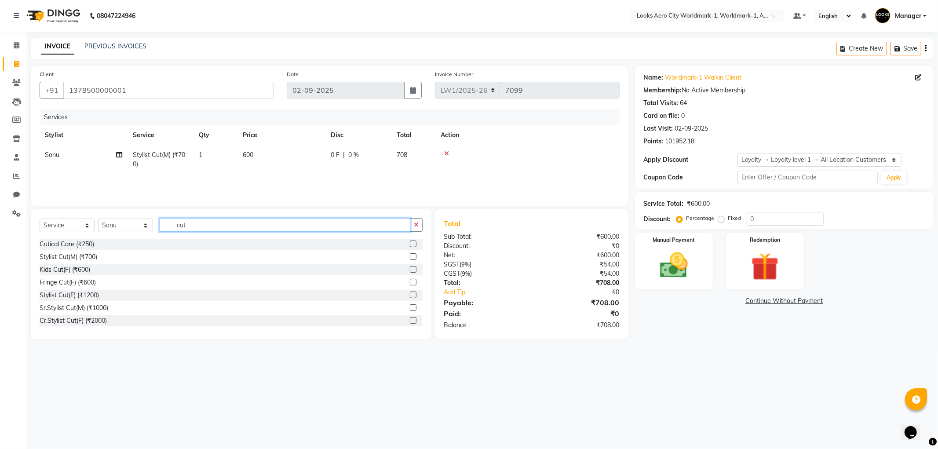
click at [207, 228] on input "cut" at bounding box center [285, 225] width 251 height 14
type input "c"
type input "bear"
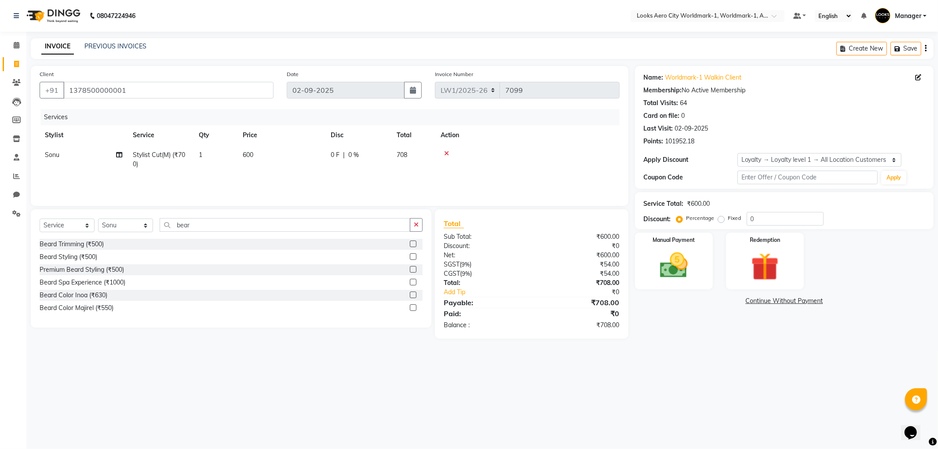
click at [414, 243] on label at bounding box center [413, 243] width 7 height 7
click at [414, 243] on input "checkbox" at bounding box center [413, 244] width 6 height 6
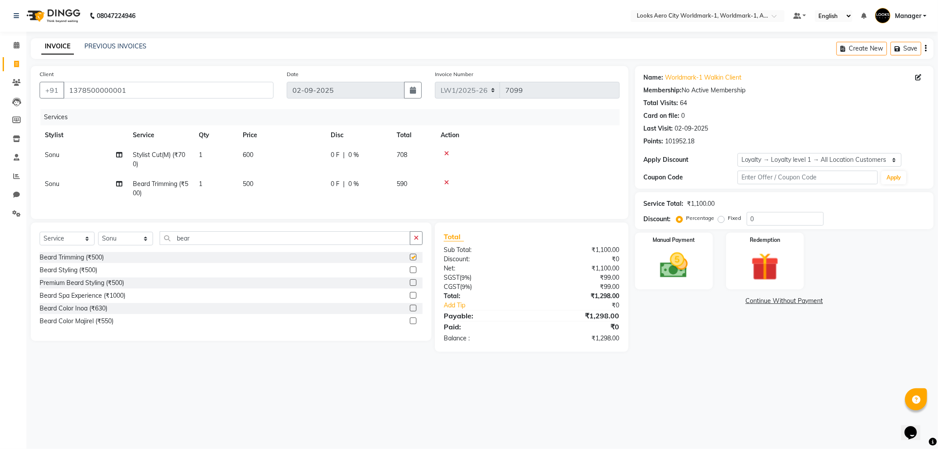
checkbox input "false"
click at [291, 188] on td "500" at bounding box center [281, 188] width 88 height 29
select select "84543"
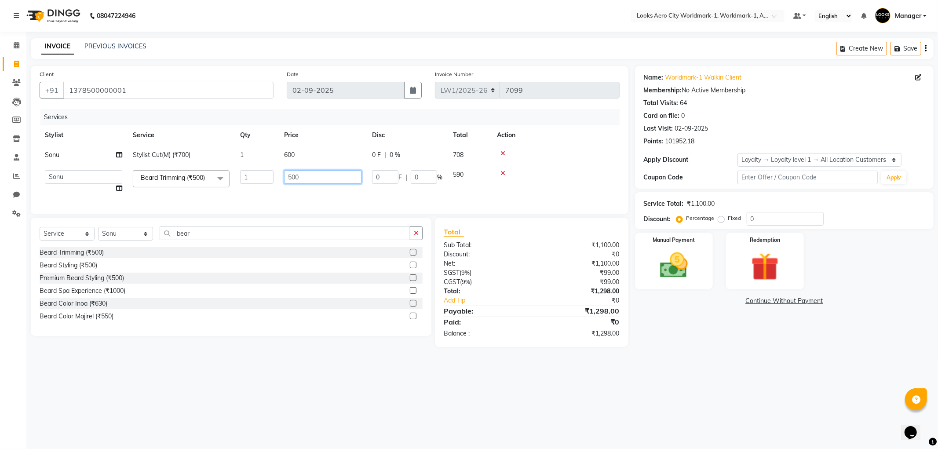
click at [310, 180] on input "500" at bounding box center [322, 177] width 77 height 14
type input "5"
type input "400"
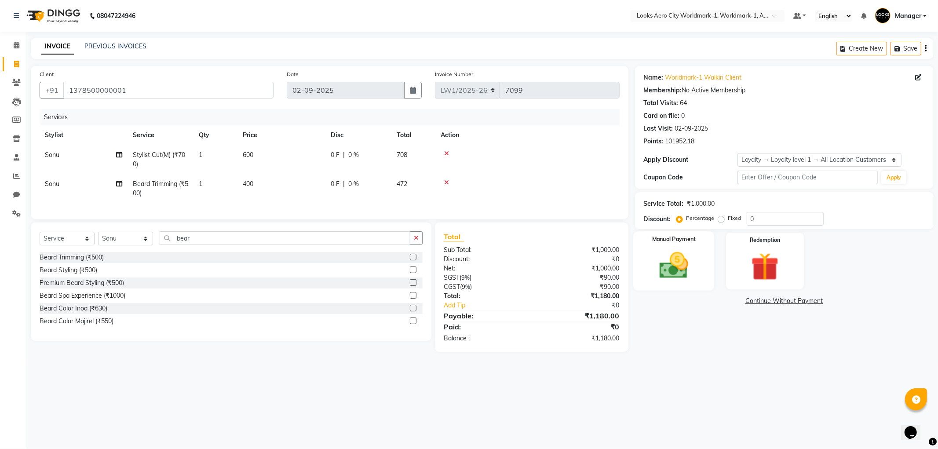
click at [695, 272] on img at bounding box center [673, 265] width 47 height 33
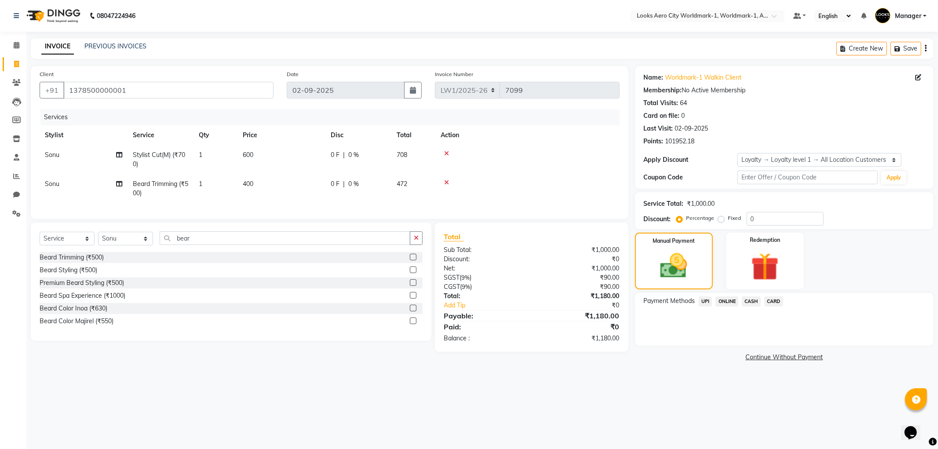
click at [772, 299] on span "CARD" at bounding box center [773, 301] width 19 height 10
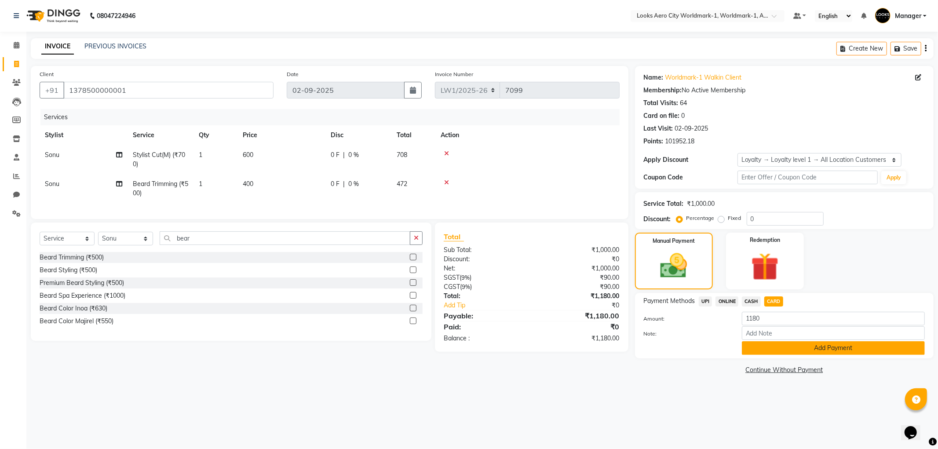
click at [785, 344] on button "Add Payment" at bounding box center [833, 348] width 183 height 14
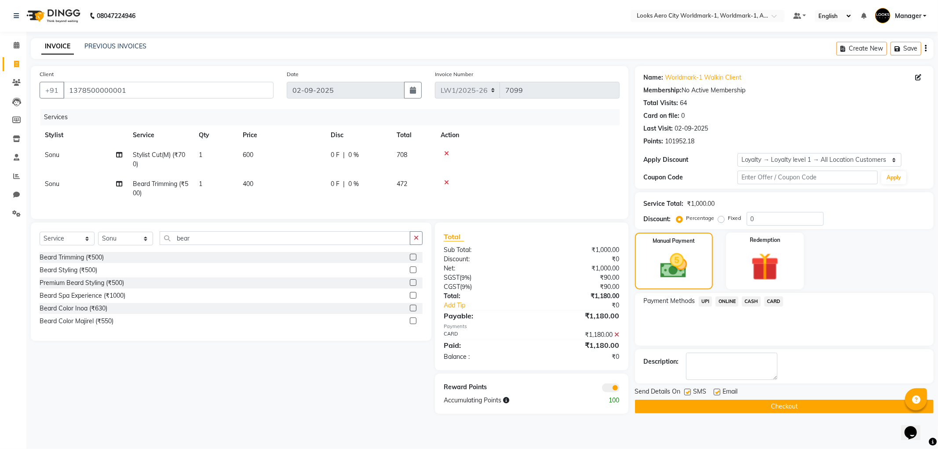
click at [607, 392] on span at bounding box center [611, 387] width 18 height 9
click at [619, 389] on input "checkbox" at bounding box center [619, 389] width 0 height 0
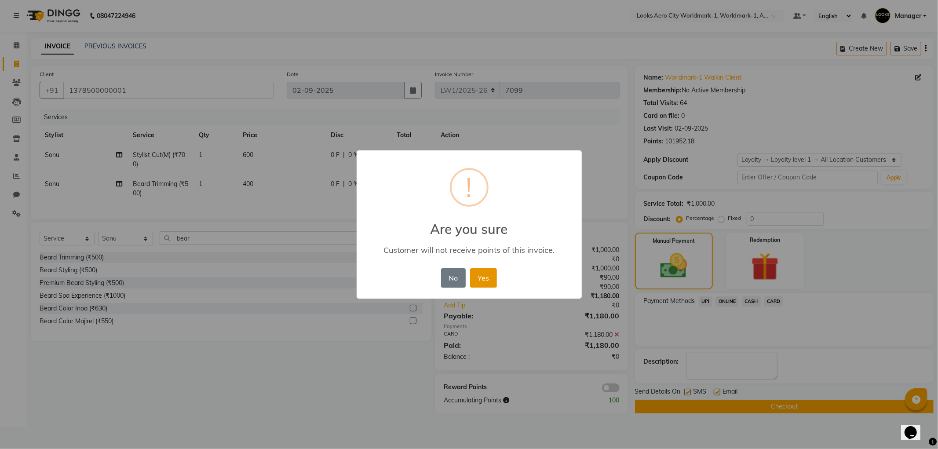
click at [488, 280] on button "Yes" at bounding box center [483, 277] width 27 height 19
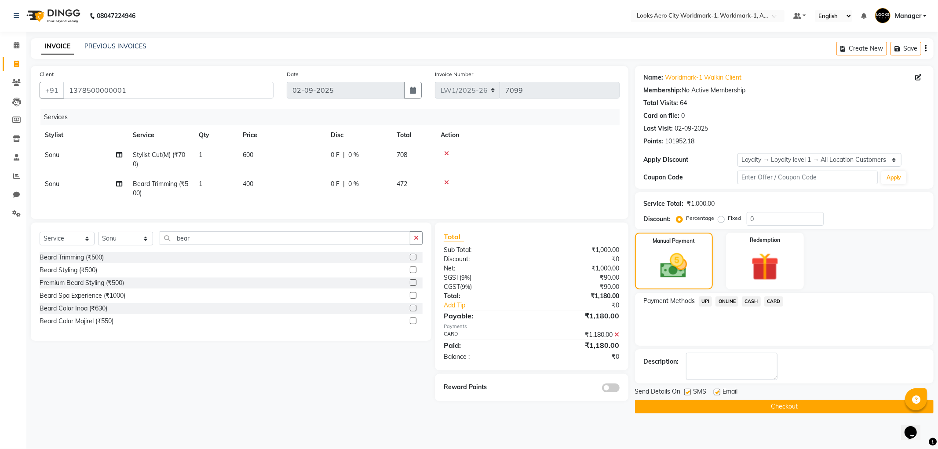
click at [770, 408] on button "Checkout" at bounding box center [784, 407] width 299 height 14
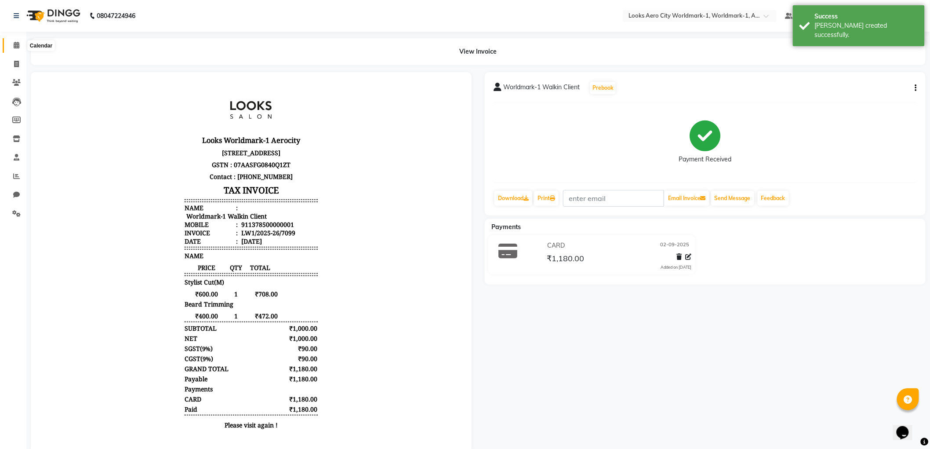
click at [15, 42] on icon at bounding box center [17, 45] width 6 height 7
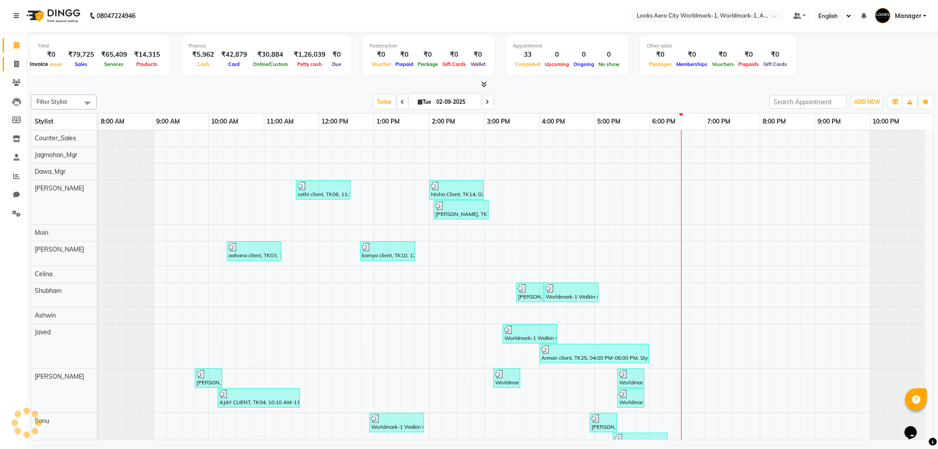
click at [9, 65] on span at bounding box center [16, 64] width 15 height 10
select select "service"
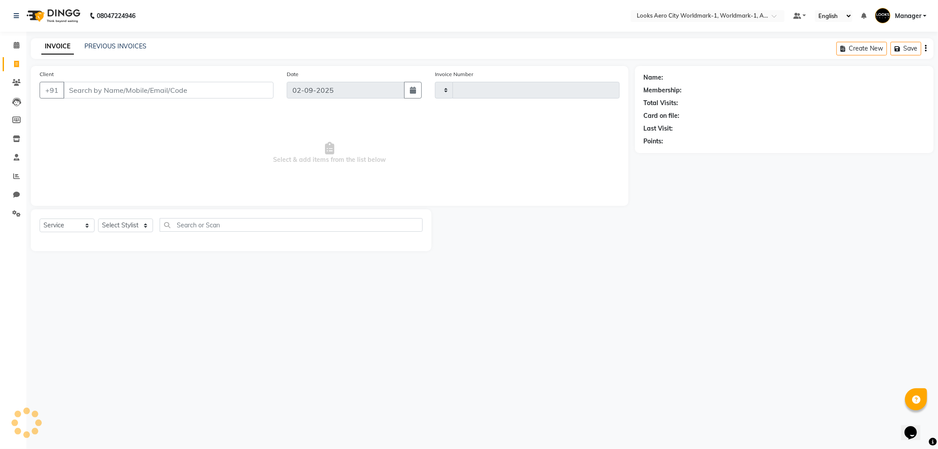
type input "7100"
select select "8573"
type input "9990753390"
click at [262, 93] on span "Add Client" at bounding box center [250, 90] width 35 height 9
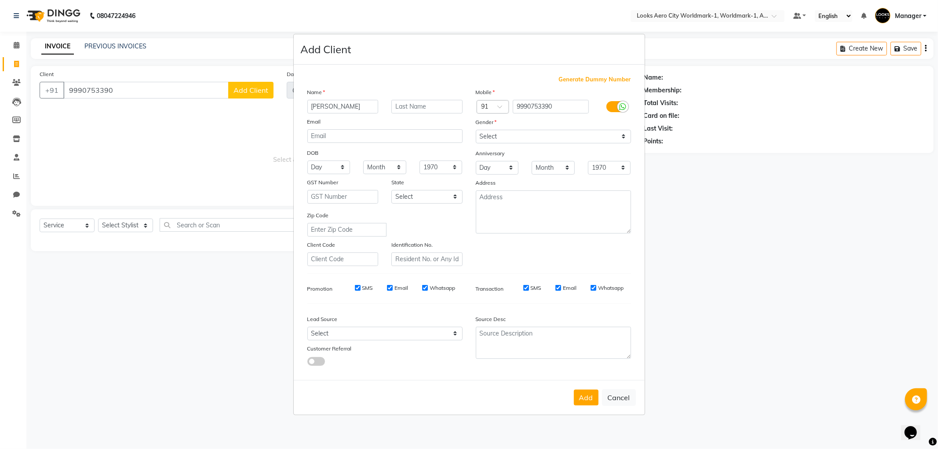
type input "akriti"
click at [441, 113] on div "Name akriti Email DOB Day 01 02 03 04 05 06 07 08 09 10 11 12 13 14 15 16 17 18…" at bounding box center [385, 176] width 168 height 179
click at [438, 108] on input "text" at bounding box center [426, 107] width 71 height 14
type input "client"
click at [577, 133] on select "Select [DEMOGRAPHIC_DATA] [DEMOGRAPHIC_DATA] Other Prefer Not To Say" at bounding box center [553, 137] width 155 height 14
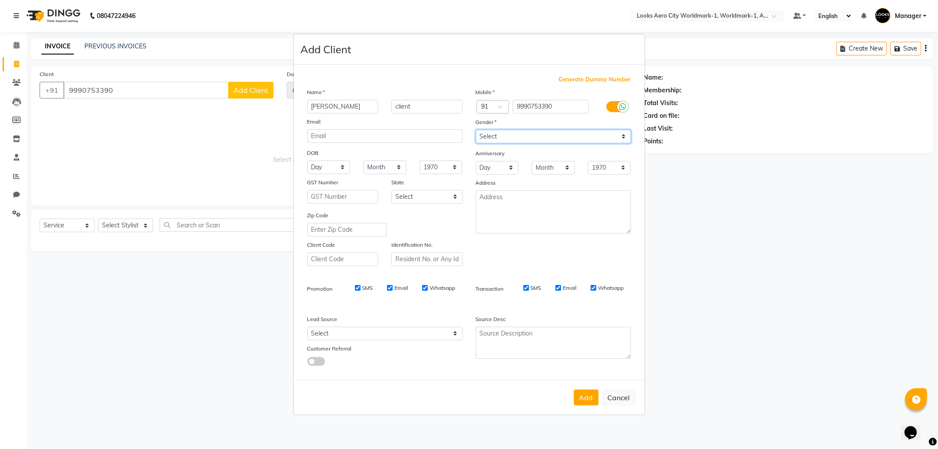
select select "[DEMOGRAPHIC_DATA]"
click at [476, 130] on select "Select [DEMOGRAPHIC_DATA] [DEMOGRAPHIC_DATA] Other Prefer Not To Say" at bounding box center [553, 137] width 155 height 14
drag, startPoint x: 585, startPoint y: 393, endPoint x: 581, endPoint y: 392, distance: 4.6
click at [585, 393] on button "Add" at bounding box center [586, 398] width 25 height 16
select select
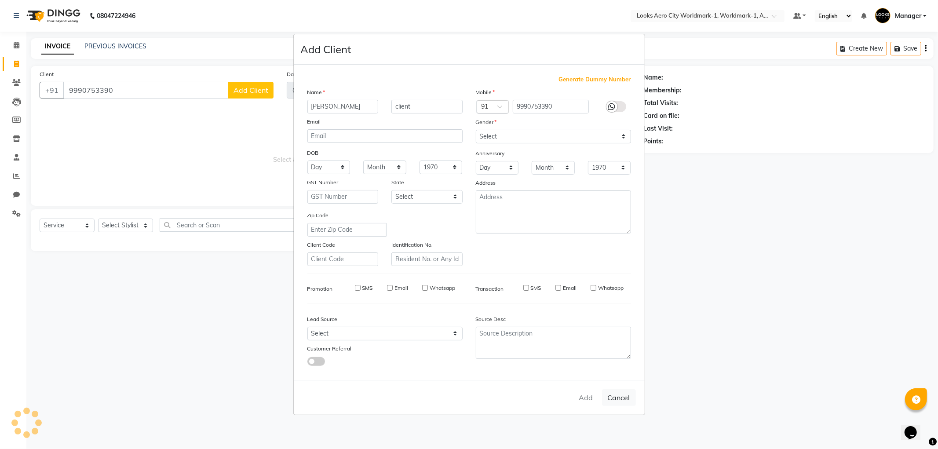
select select
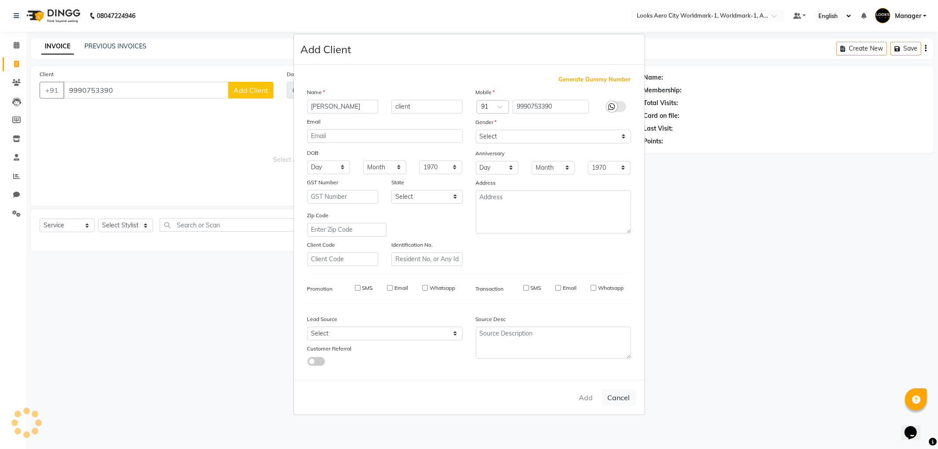
select select
checkbox input "false"
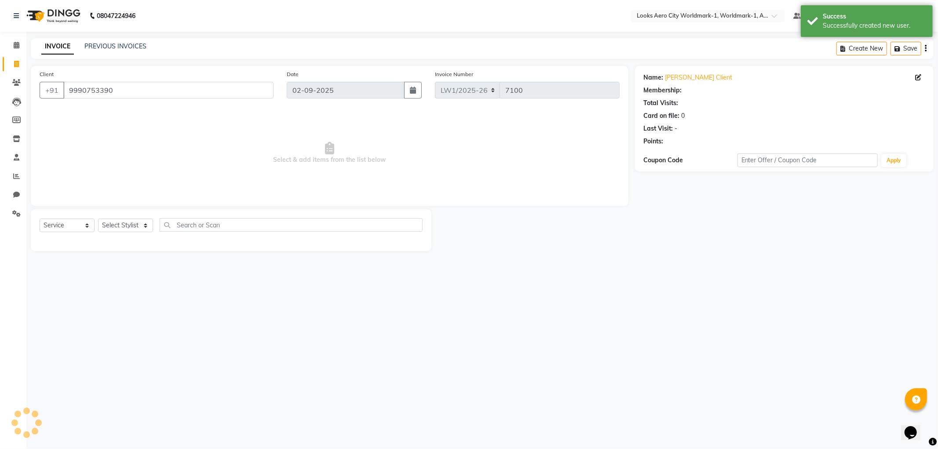
select select "1: Object"
click at [131, 225] on select "Select Stylist [PERSON_NAME] [PERSON_NAME] [PERSON_NAME] [PERSON_NAME] Counter_…" at bounding box center [125, 226] width 55 height 14
select select "84549"
click at [98, 219] on select "Select Stylist [PERSON_NAME] [PERSON_NAME] [PERSON_NAME] [PERSON_NAME] Counter_…" at bounding box center [125, 226] width 55 height 14
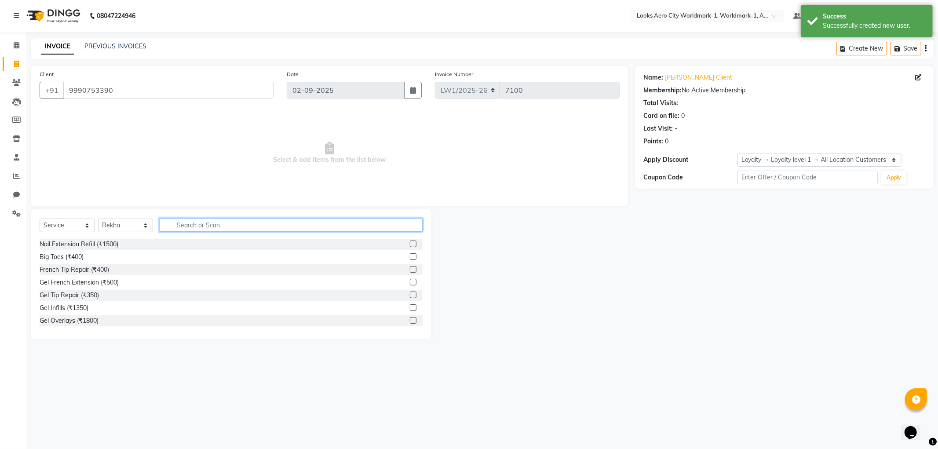
click at [200, 224] on input "text" at bounding box center [291, 225] width 263 height 14
type input "eye"
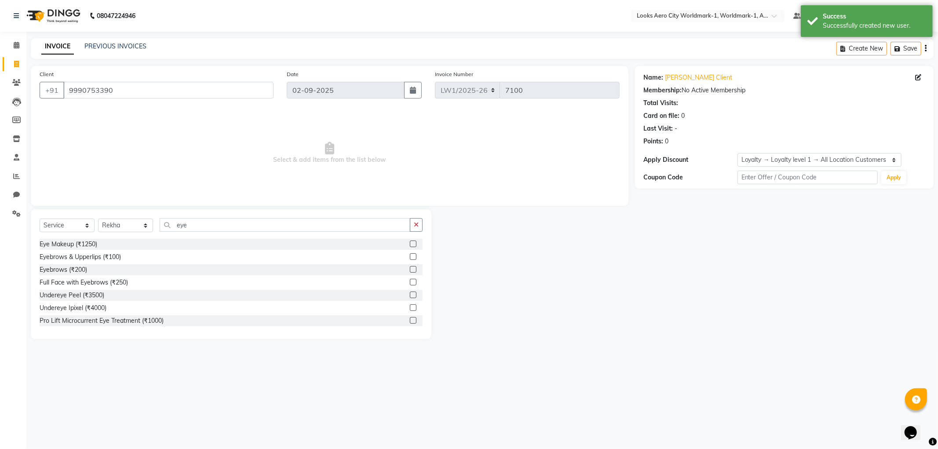
click at [410, 258] on label at bounding box center [413, 256] width 7 height 7
click at [410, 258] on input "checkbox" at bounding box center [413, 257] width 6 height 6
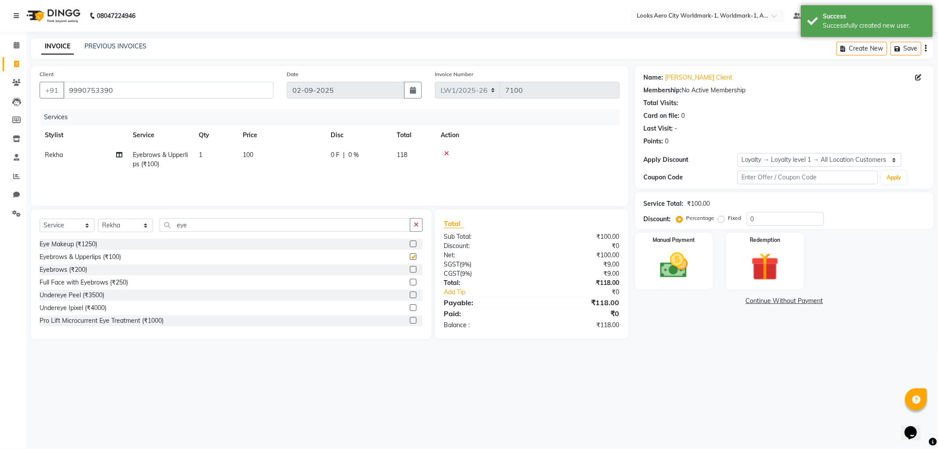
checkbox input "false"
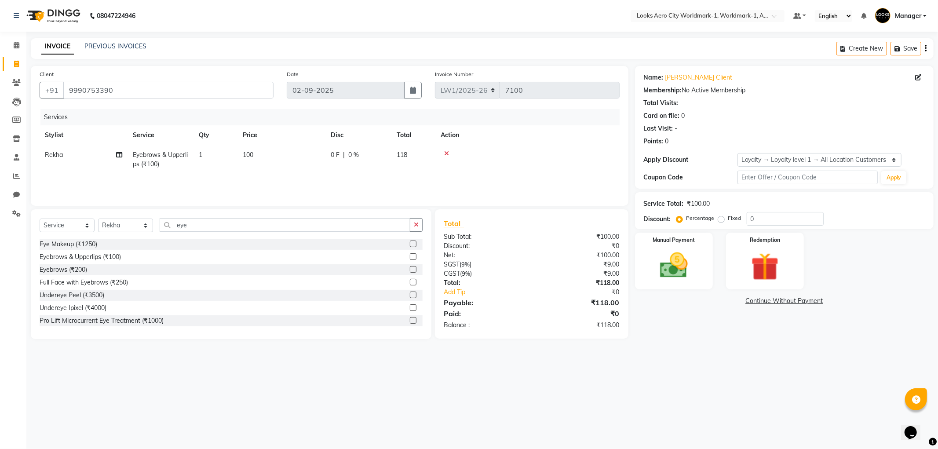
click at [264, 158] on td "100" at bounding box center [281, 159] width 88 height 29
select select "84549"
drag, startPoint x: 297, startPoint y: 159, endPoint x: 282, endPoint y: 161, distance: 15.5
click at [282, 161] on td "100" at bounding box center [323, 163] width 88 height 37
type input "200"
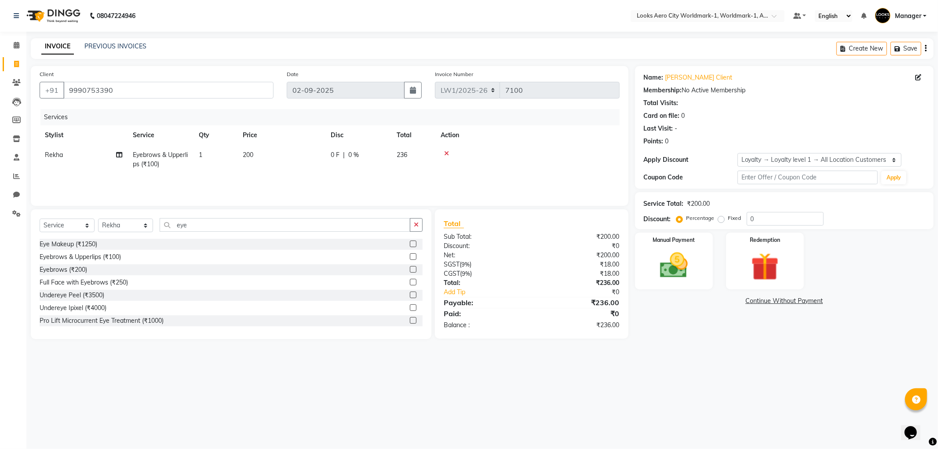
drag, startPoint x: 604, startPoint y: 368, endPoint x: 666, endPoint y: 321, distance: 78.2
click at [605, 367] on div "08047224946 Select Location × Looks Aero City Worldmark-1, Worldmark-1, Aerocit…" at bounding box center [469, 224] width 938 height 449
click at [678, 276] on img at bounding box center [673, 265] width 47 height 33
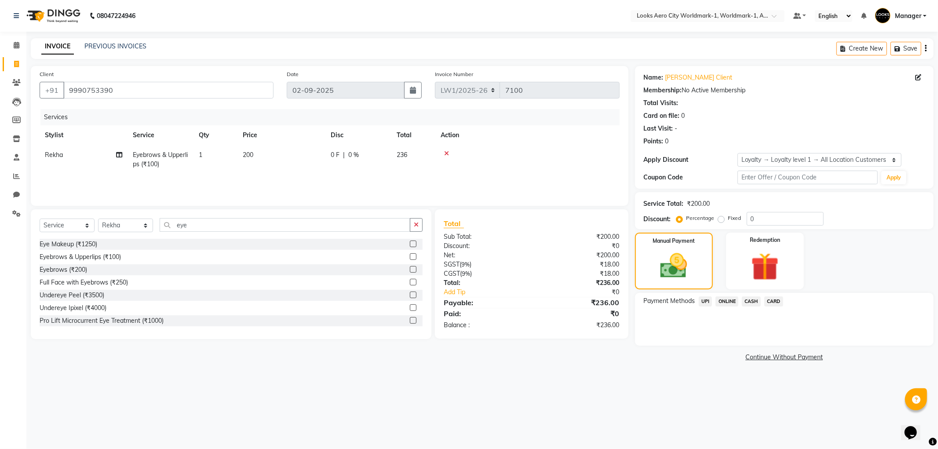
click at [702, 299] on span "UPI" at bounding box center [706, 301] width 14 height 10
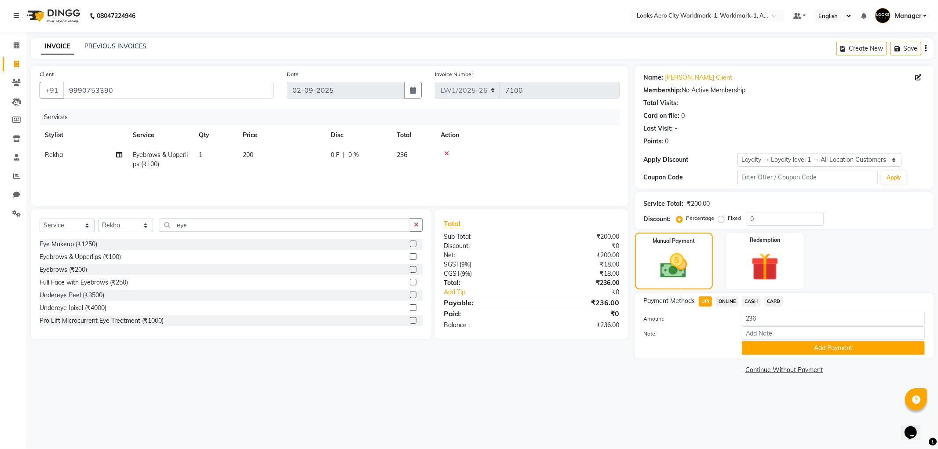
drag, startPoint x: 752, startPoint y: 343, endPoint x: 758, endPoint y: 343, distance: 5.7
click at [755, 342] on button "Add Payment" at bounding box center [833, 348] width 183 height 14
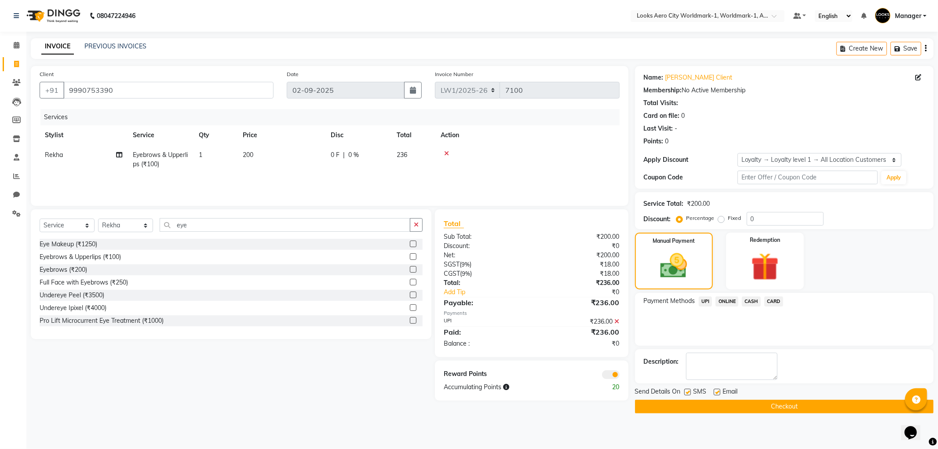
click at [717, 392] on label at bounding box center [717, 392] width 7 height 7
click at [717, 392] on input "checkbox" at bounding box center [717, 393] width 6 height 6
checkbox input "false"
click at [697, 402] on button "Checkout" at bounding box center [784, 407] width 299 height 14
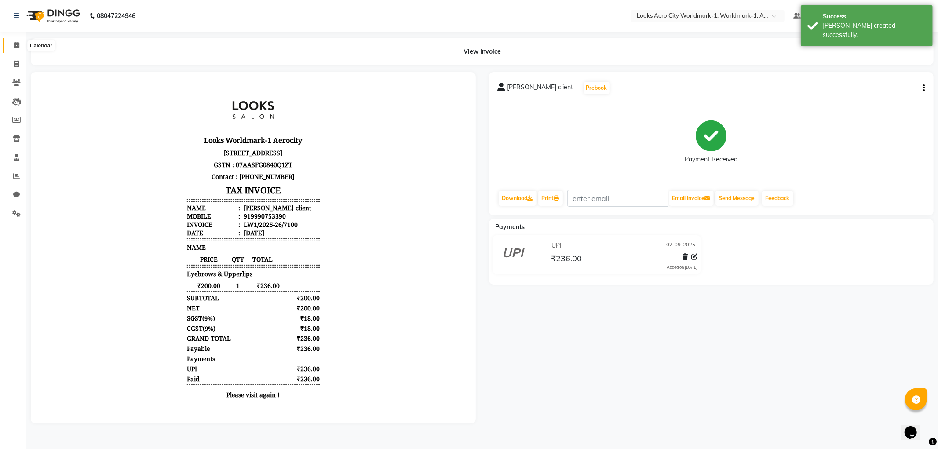
click at [15, 47] on icon at bounding box center [17, 45] width 6 height 7
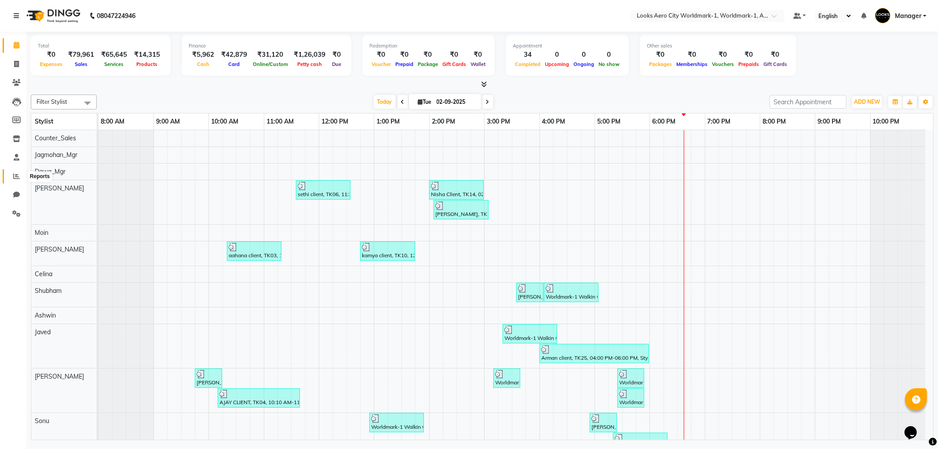
click at [12, 179] on span at bounding box center [16, 176] width 15 height 10
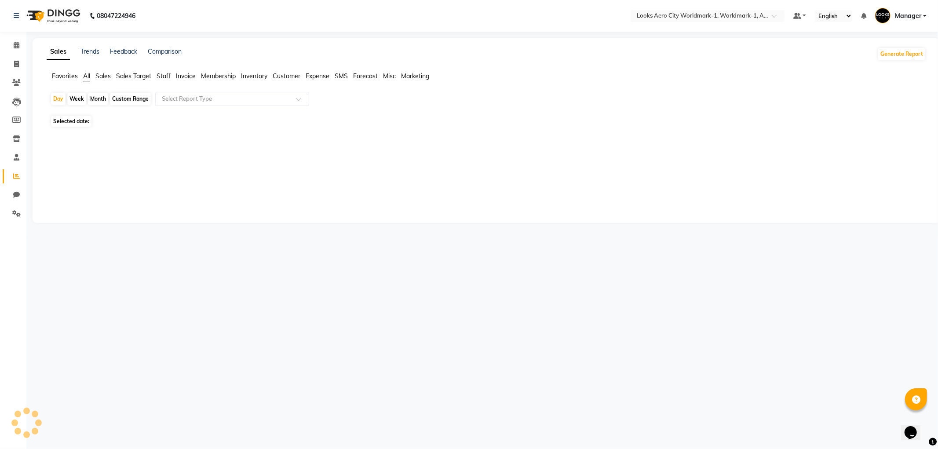
click at [168, 75] on span "Staff" at bounding box center [164, 76] width 14 height 8
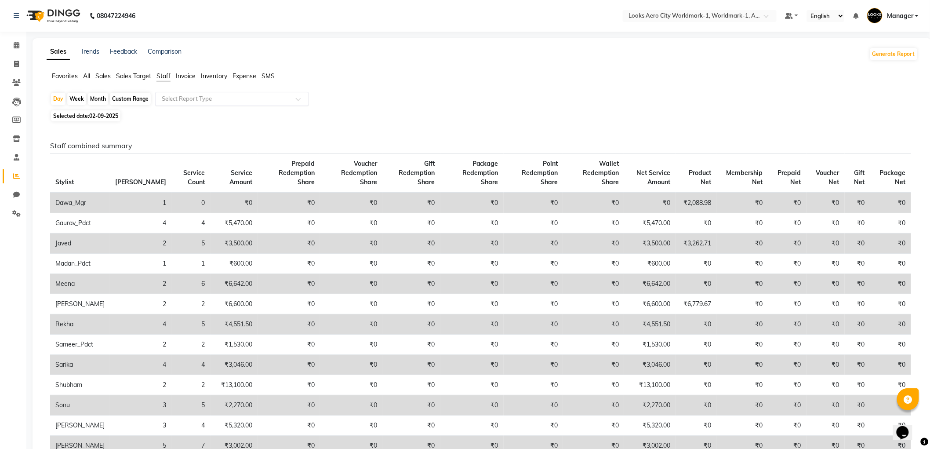
click at [208, 102] on input "text" at bounding box center [223, 99] width 127 height 9
click at [223, 92] on div "Select Report Type" at bounding box center [232, 99] width 154 height 14
click at [242, 93] on div "Select Report Type" at bounding box center [232, 99] width 154 height 14
click at [244, 101] on input "text" at bounding box center [223, 99] width 127 height 9
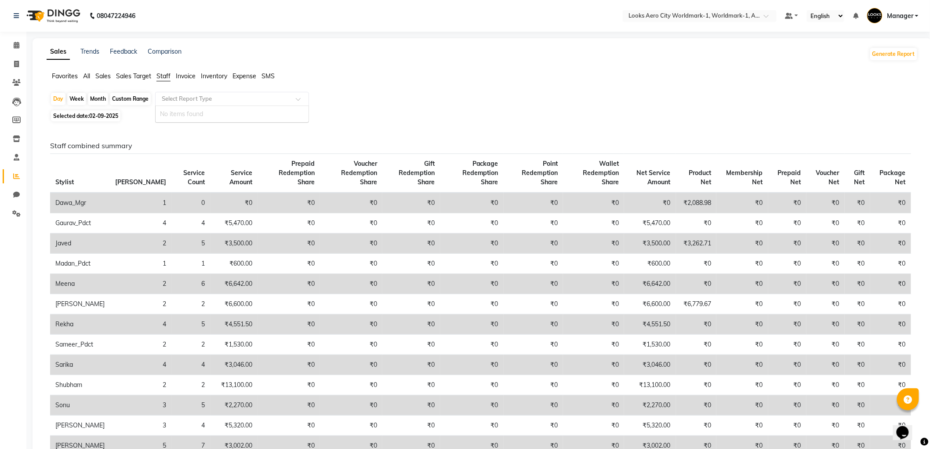
click at [163, 76] on span "Staff" at bounding box center [164, 76] width 14 height 8
click at [186, 97] on input "text" at bounding box center [223, 99] width 127 height 9
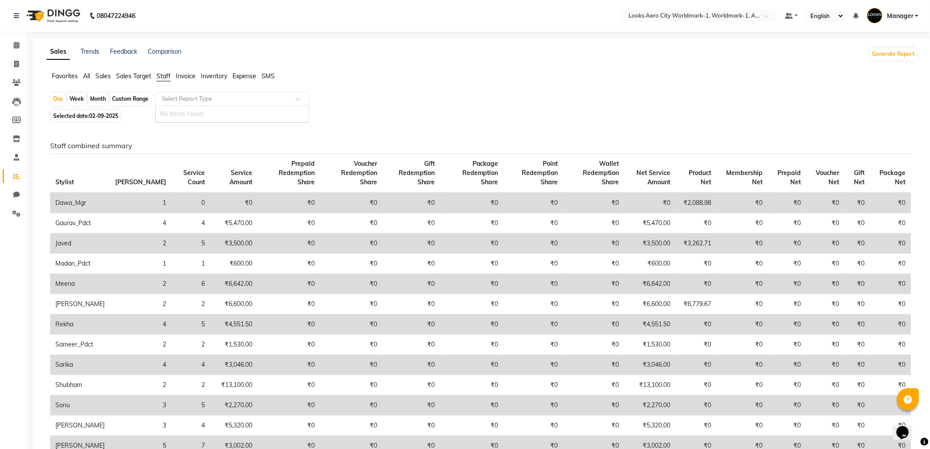
click at [186, 97] on input "text" at bounding box center [223, 99] width 127 height 9
click at [335, 100] on div "Day Week Month Custom Range Select Report Type No items found" at bounding box center [482, 100] width 865 height 16
click at [284, 102] on input "text" at bounding box center [223, 99] width 127 height 9
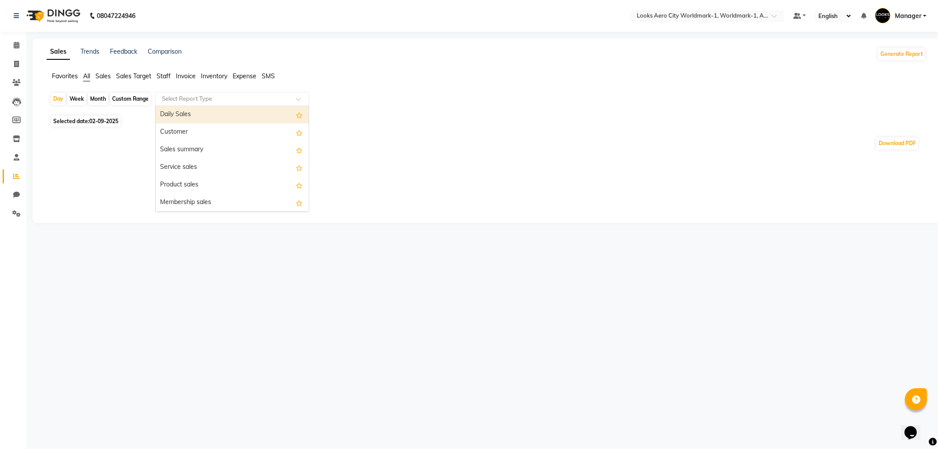
click at [173, 98] on input "text" at bounding box center [223, 99] width 127 height 9
click at [161, 73] on span "Staff" at bounding box center [164, 76] width 14 height 8
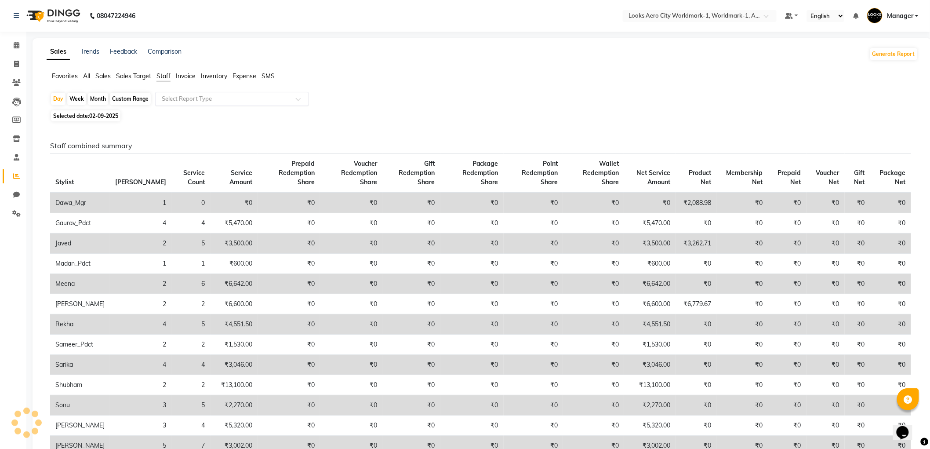
click at [182, 98] on input "text" at bounding box center [223, 99] width 127 height 9
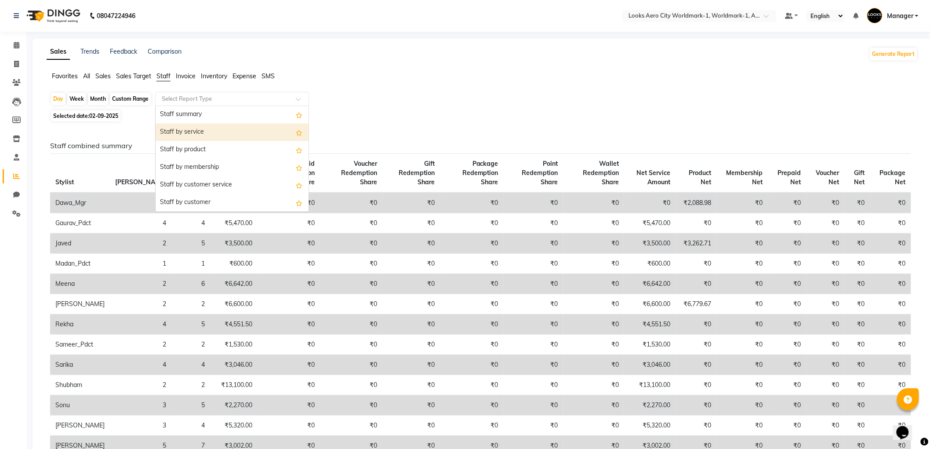
click at [175, 128] on div "Staff by service" at bounding box center [232, 133] width 153 height 18
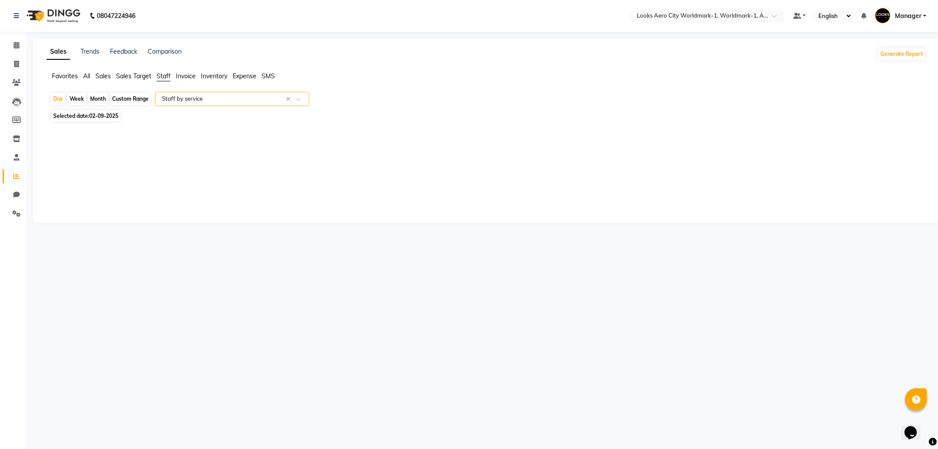
select select "full_report"
select select "csv"
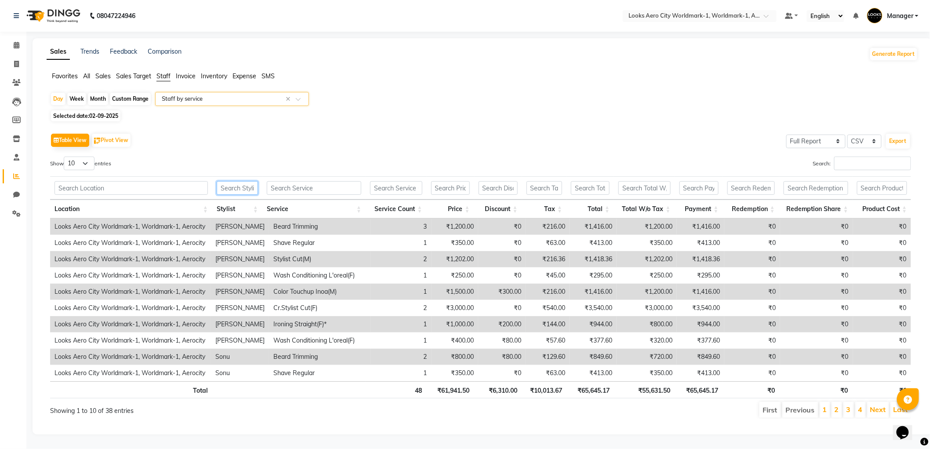
click at [225, 188] on input "text" at bounding box center [237, 188] width 41 height 14
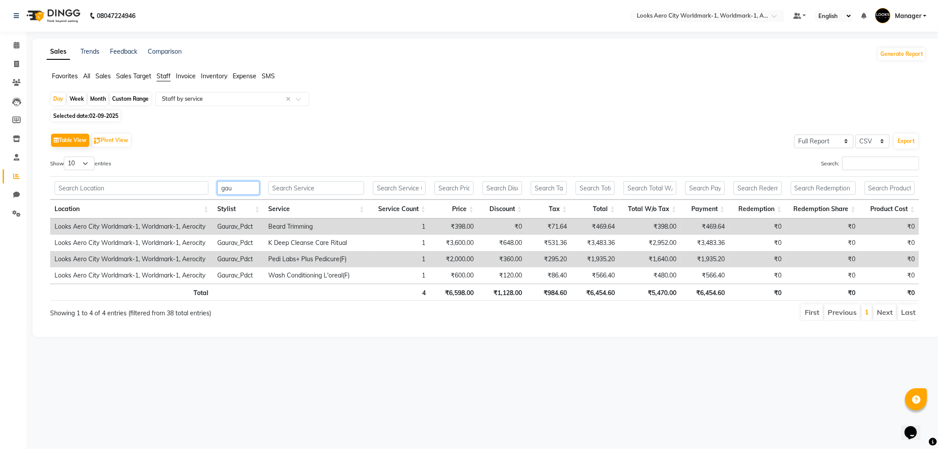
drag, startPoint x: 221, startPoint y: 187, endPoint x: 192, endPoint y: 186, distance: 29.0
click at [192, 186] on tr "gau" at bounding box center [484, 187] width 869 height 23
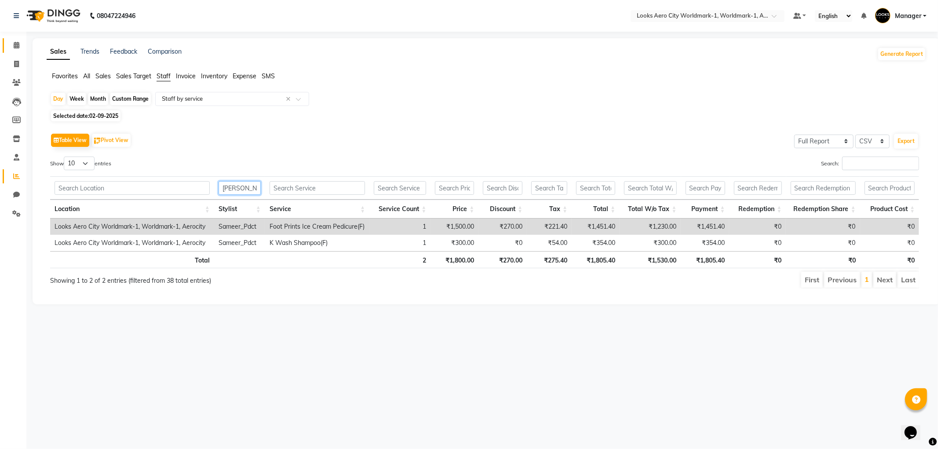
type input "[PERSON_NAME]"
click at [11, 51] on link "Calendar" at bounding box center [13, 45] width 21 height 15
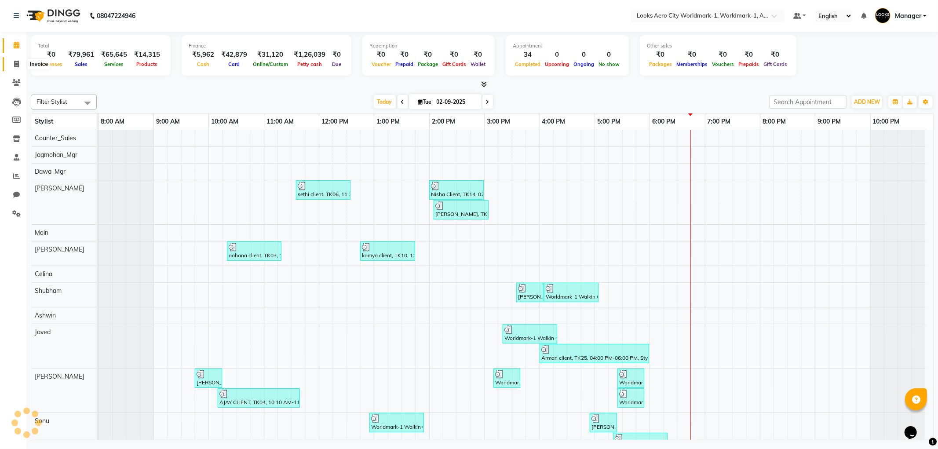
click at [21, 63] on span at bounding box center [16, 64] width 15 height 10
select select "service"
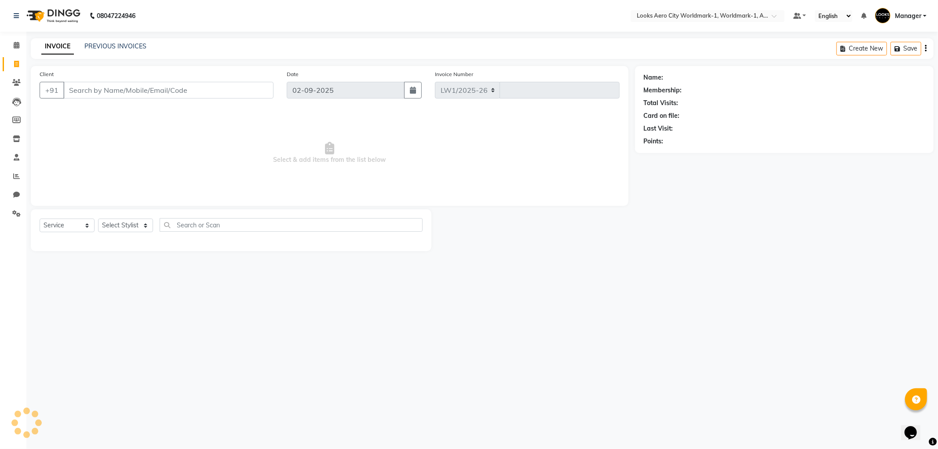
select select "8573"
type input "7101"
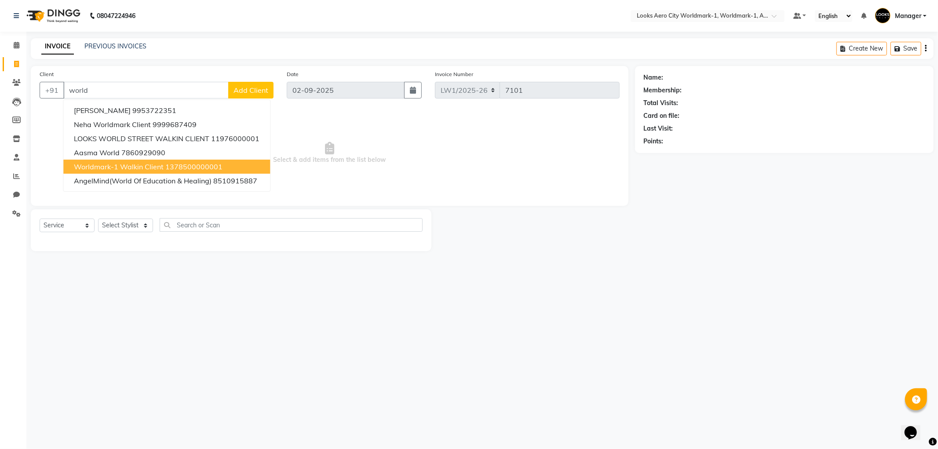
click at [117, 168] on span "Worldmark-1 Walkin Client" at bounding box center [119, 166] width 90 height 9
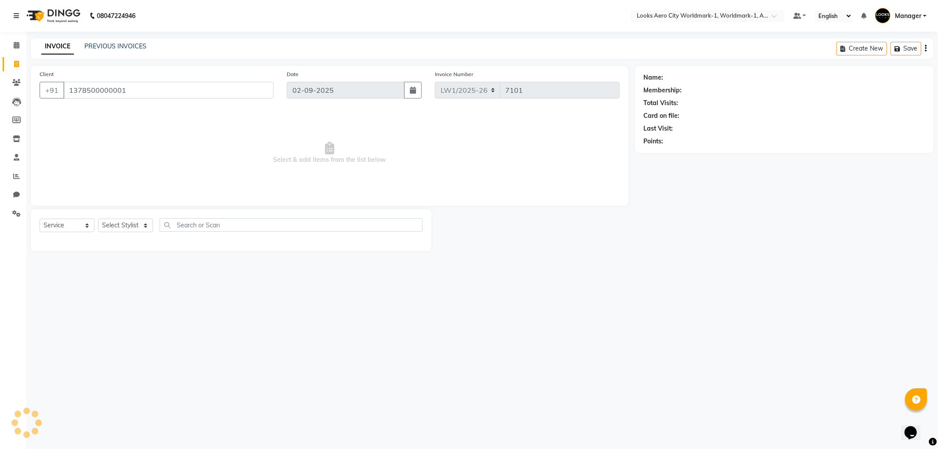
type input "1378500000001"
select select "1: Object"
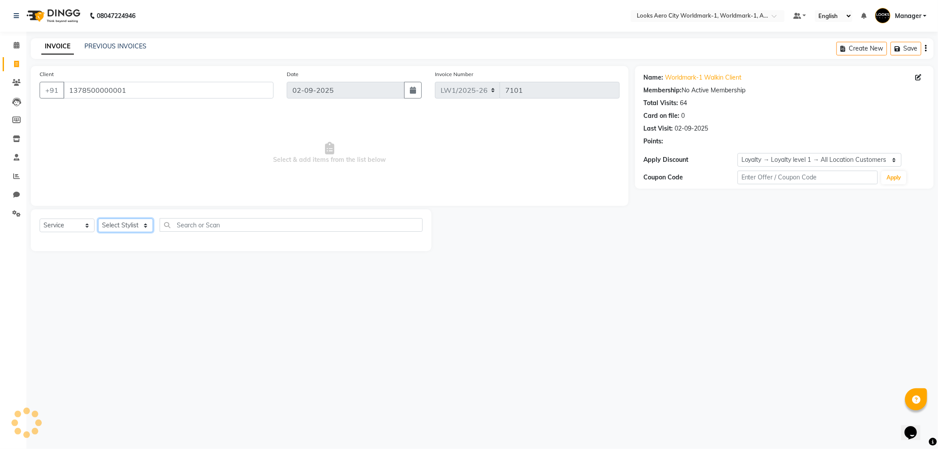
click at [117, 225] on select "Select Stylist [PERSON_NAME] [PERSON_NAME] [PERSON_NAME] [PERSON_NAME] Counter_…" at bounding box center [125, 226] width 55 height 14
select select "84550"
click at [98, 219] on select "Select Stylist [PERSON_NAME] [PERSON_NAME] [PERSON_NAME] [PERSON_NAME] Counter_…" at bounding box center [125, 226] width 55 height 14
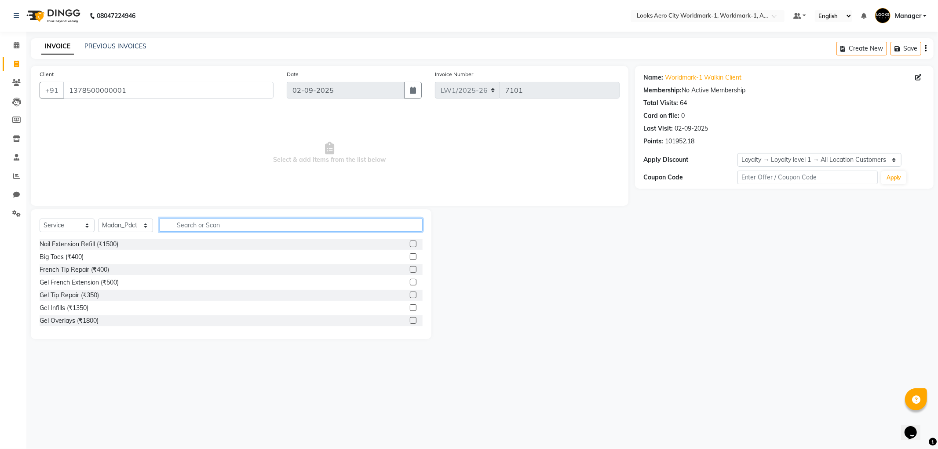
click at [177, 223] on input "text" at bounding box center [291, 225] width 263 height 14
type input "eye"
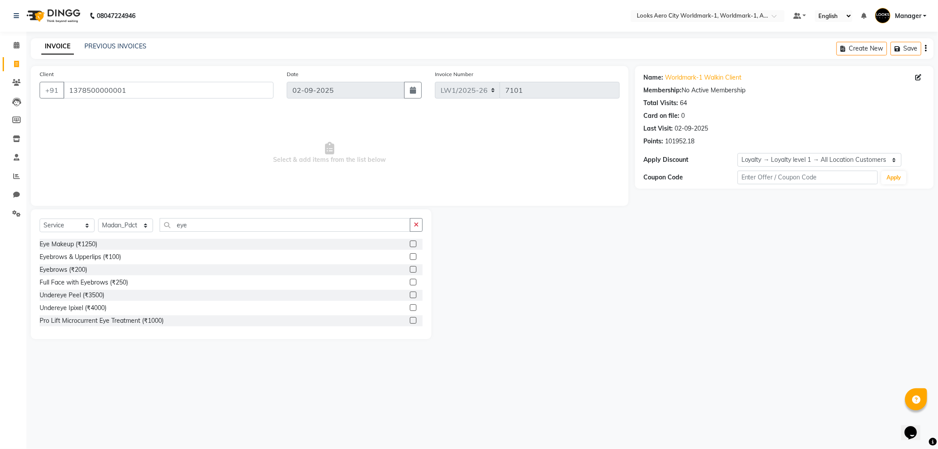
click at [410, 271] on label at bounding box center [413, 269] width 7 height 7
click at [410, 271] on input "checkbox" at bounding box center [413, 270] width 6 height 6
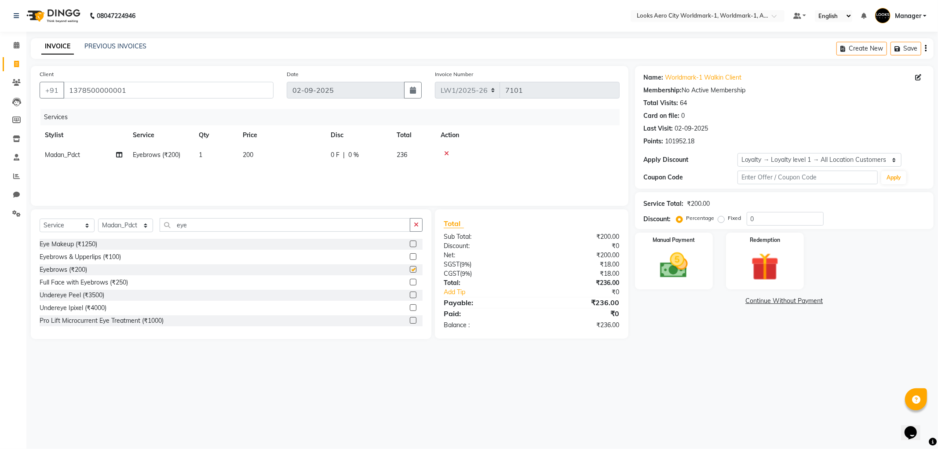
checkbox input "false"
click at [307, 157] on td "200" at bounding box center [281, 155] width 88 height 20
select select "84550"
drag, startPoint x: 302, startPoint y: 156, endPoint x: 255, endPoint y: 153, distance: 47.1
click at [255, 153] on tr "Abhishek_Nails [PERSON_NAME] [PERSON_NAME] [PERSON_NAME] [PERSON_NAME] Counter_…" at bounding box center [330, 161] width 580 height 33
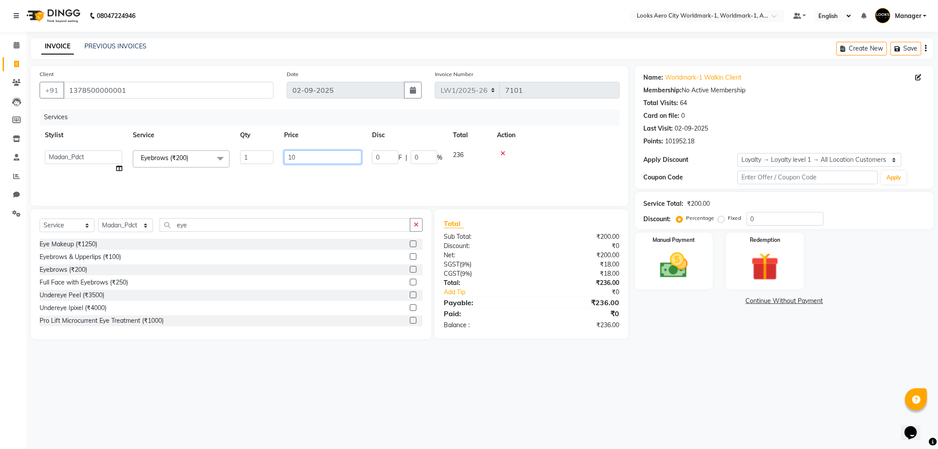
type input "100"
click at [215, 374] on div "08047224946 Select Location × Looks Aero City Worldmark-1, Worldmark-1, Aerocit…" at bounding box center [469, 224] width 938 height 449
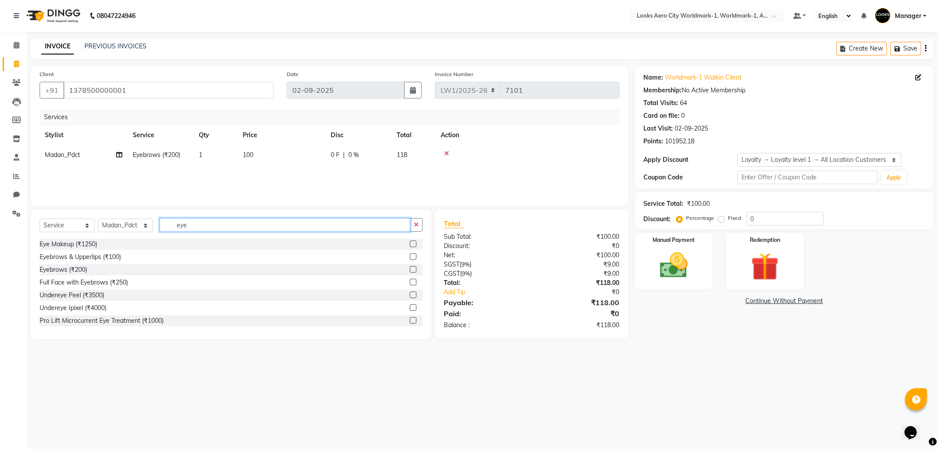
drag, startPoint x: 198, startPoint y: 223, endPoint x: 174, endPoint y: 223, distance: 23.7
click at [174, 223] on input "eye" at bounding box center [285, 225] width 251 height 14
type input "head"
click at [410, 256] on label at bounding box center [413, 256] width 7 height 7
click at [410, 256] on input "checkbox" at bounding box center [413, 257] width 6 height 6
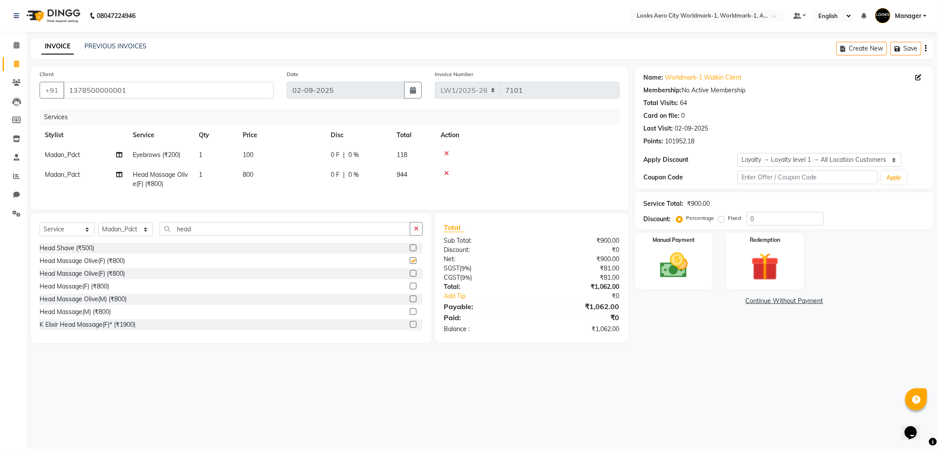
checkbox input "false"
drag, startPoint x: 223, startPoint y: 238, endPoint x: 169, endPoint y: 222, distance: 56.8
click at [143, 240] on div "Select Service Product Membership Package Voucher Prepaid Gift Card Select Styl…" at bounding box center [231, 232] width 383 height 21
type input "ice"
drag, startPoint x: 405, startPoint y: 318, endPoint x: 386, endPoint y: 287, distance: 37.1
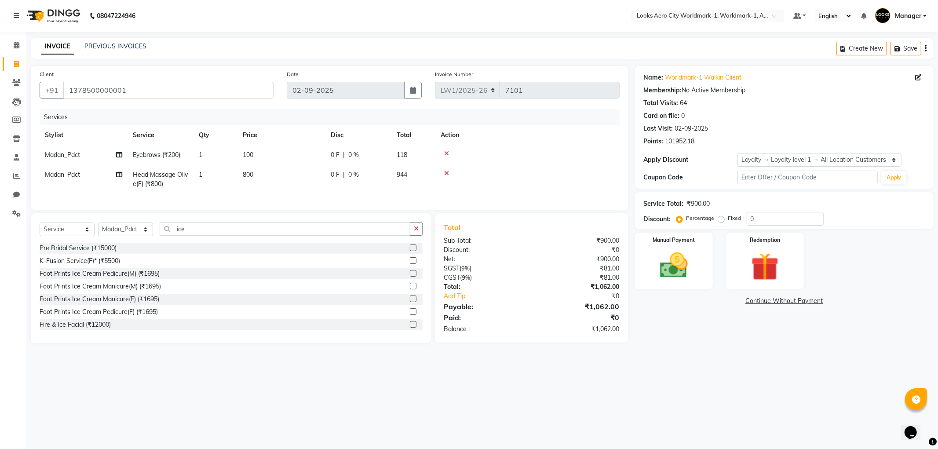
click at [410, 315] on label at bounding box center [413, 311] width 7 height 7
click at [410, 315] on input "checkbox" at bounding box center [413, 312] width 6 height 6
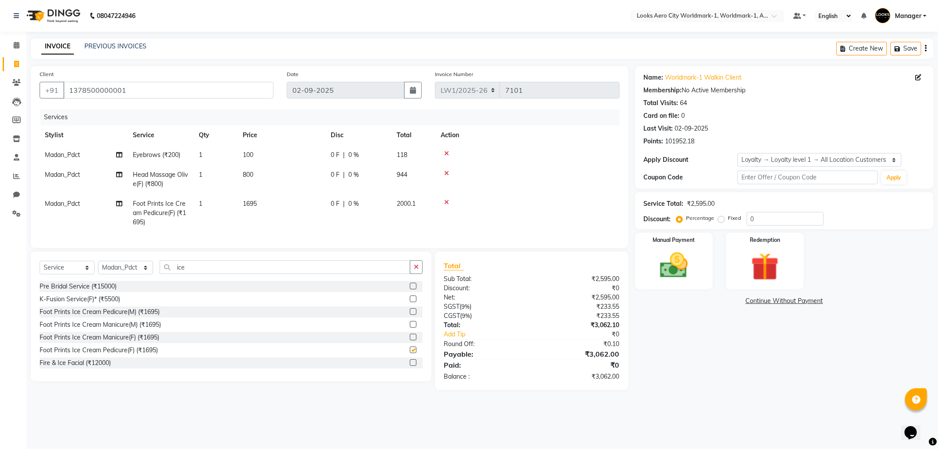
checkbox input "false"
click at [303, 182] on td "800" at bounding box center [281, 179] width 88 height 29
select select "84550"
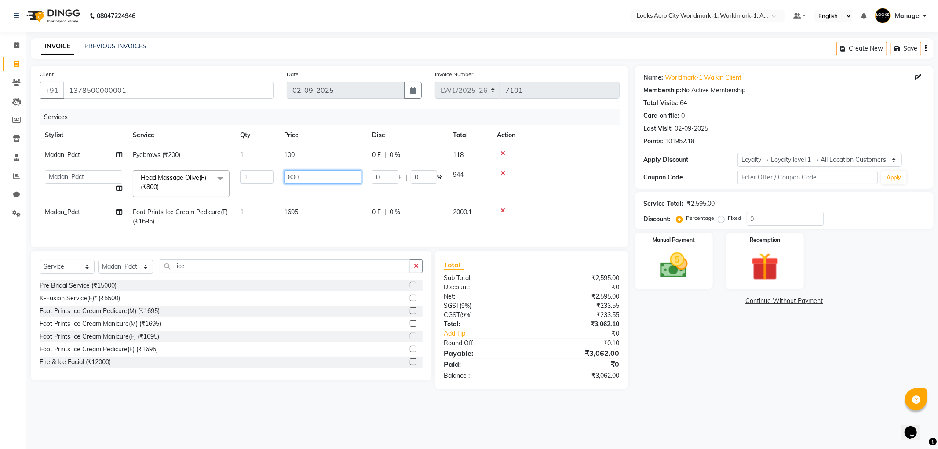
drag, startPoint x: 303, startPoint y: 182, endPoint x: 262, endPoint y: 168, distance: 43.7
click at [262, 169] on tr "Abhishek_Nails [PERSON_NAME] [PERSON_NAME] [PERSON_NAME] [PERSON_NAME] Counter_…" at bounding box center [330, 183] width 580 height 37
type input "1500"
click at [313, 213] on td "1695" at bounding box center [323, 216] width 88 height 29
select select "84550"
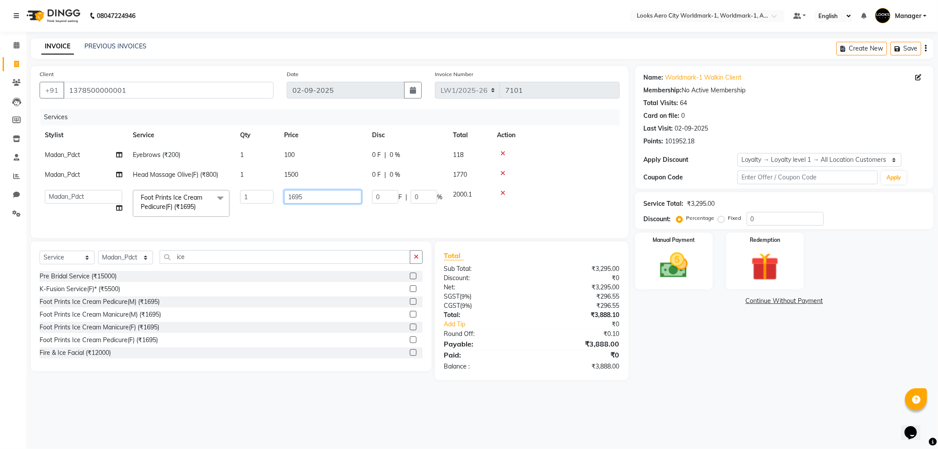
drag, startPoint x: 310, startPoint y: 199, endPoint x: 262, endPoint y: 196, distance: 47.2
click at [264, 198] on tr "Abhishek_Nails [PERSON_NAME] [PERSON_NAME] [PERSON_NAME] [PERSON_NAME] Counter_…" at bounding box center [330, 203] width 580 height 37
type input "1500"
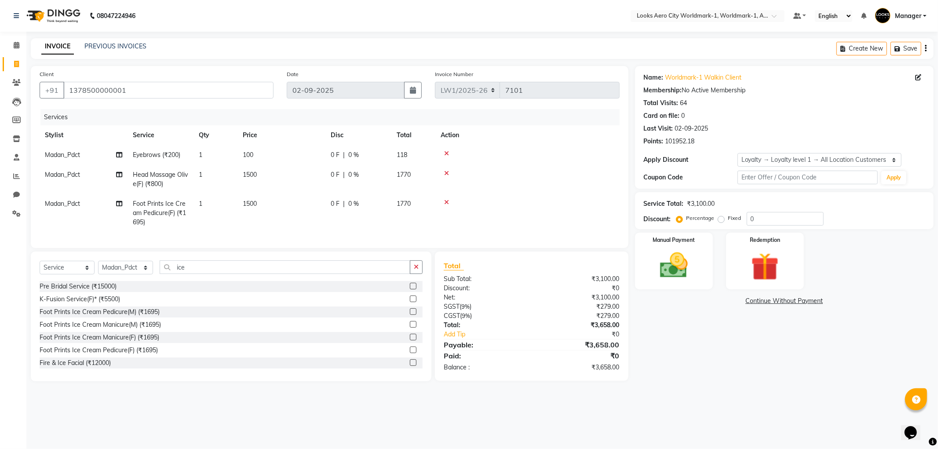
click at [331, 401] on div "08047224946 Select Location × Looks Aero City Worldmark-1, Worldmark-1, Aerocit…" at bounding box center [469, 224] width 938 height 449
drag, startPoint x: 757, startPoint y: 220, endPoint x: 726, endPoint y: 218, distance: 30.9
click at [726, 218] on div "Percentage Fixed 0" at bounding box center [751, 219] width 146 height 14
type input "18"
click at [700, 360] on div "Name: Worldmark-1 Walkin Client Membership: No Active Membership Total Visits: …" at bounding box center [787, 228] width 305 height 324
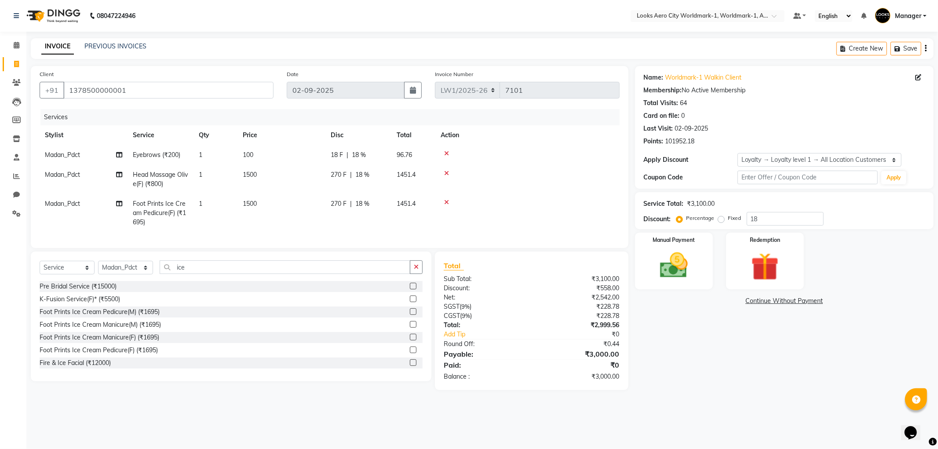
click at [376, 157] on div "18 F | 18 %" at bounding box center [358, 154] width 55 height 9
select select "84550"
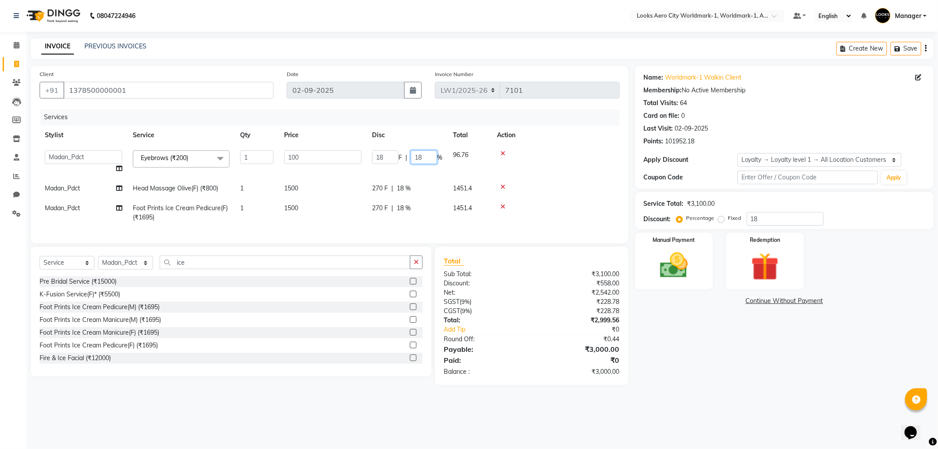
drag, startPoint x: 424, startPoint y: 157, endPoint x: 412, endPoint y: 157, distance: 11.4
click at [412, 157] on input "18" at bounding box center [424, 157] width 26 height 14
type input "0"
click at [714, 357] on div "Name: Worldmark-1 Walkin Client Membership: No Active Membership Total Visits: …" at bounding box center [787, 225] width 305 height 319
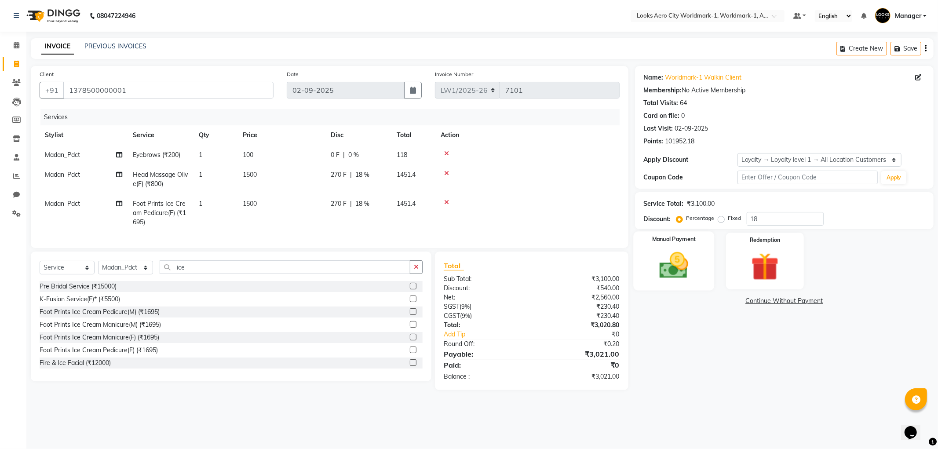
click at [673, 257] on img at bounding box center [673, 265] width 47 height 33
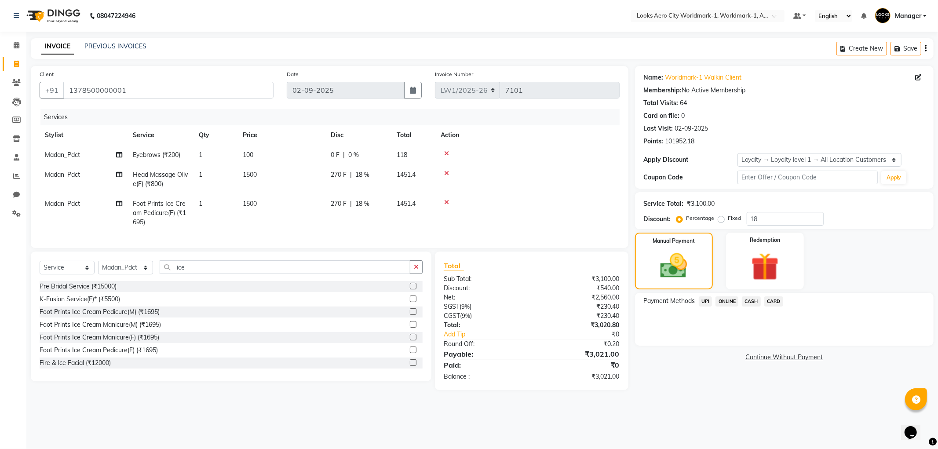
click at [770, 301] on span "CARD" at bounding box center [773, 301] width 19 height 10
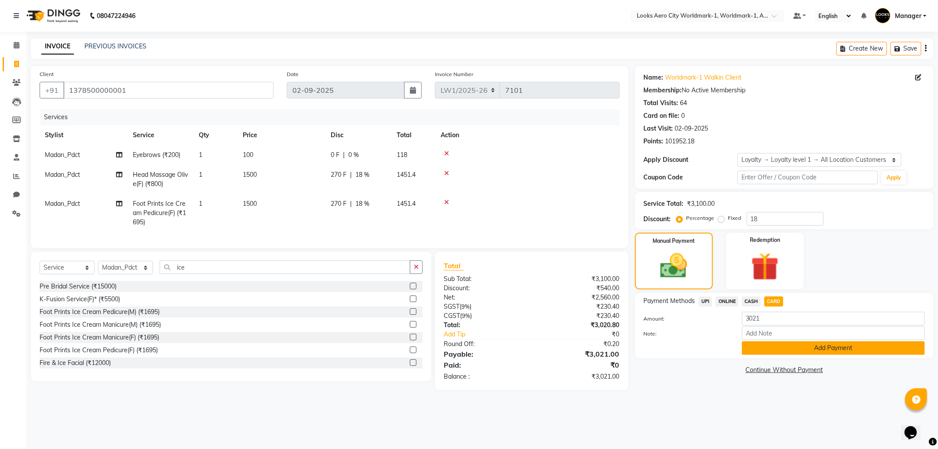
click at [770, 350] on button "Add Payment" at bounding box center [833, 348] width 183 height 14
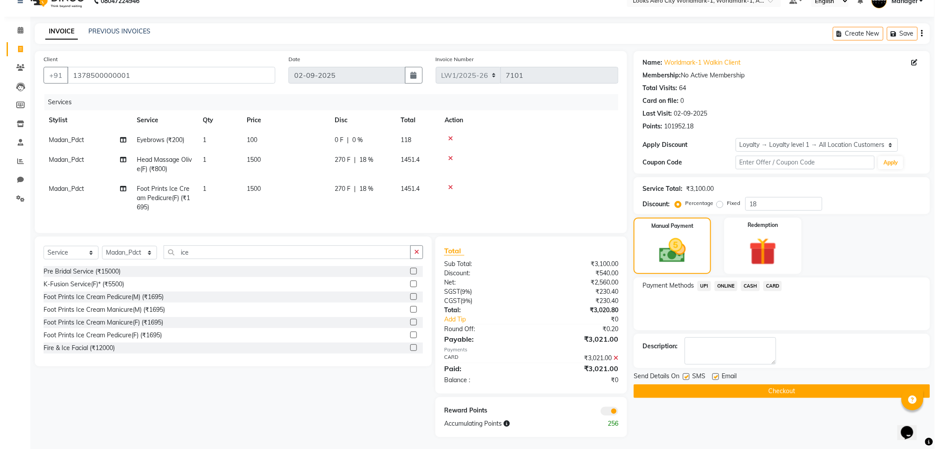
scroll to position [23, 0]
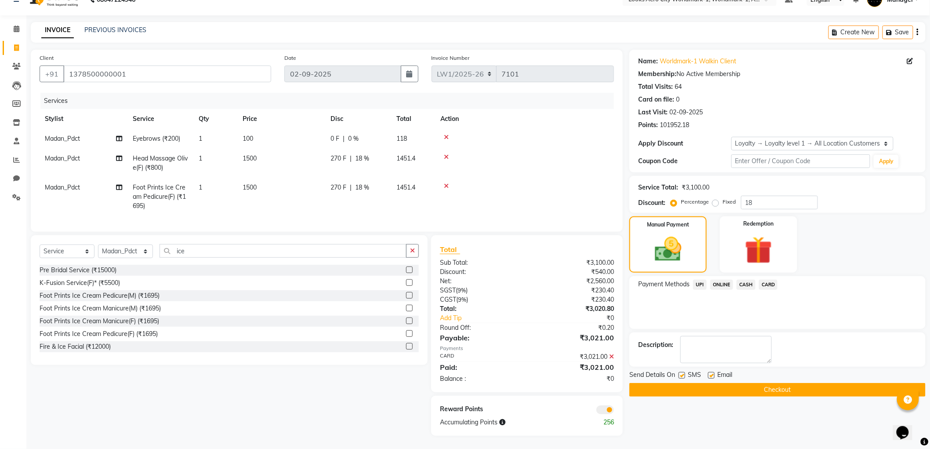
drag, startPoint x: 711, startPoint y: 367, endPoint x: 707, endPoint y: 370, distance: 5.4
click at [712, 372] on label at bounding box center [711, 375] width 7 height 7
click at [712, 373] on input "checkbox" at bounding box center [711, 376] width 6 height 6
checkbox input "false"
click at [684, 372] on label at bounding box center [682, 375] width 7 height 7
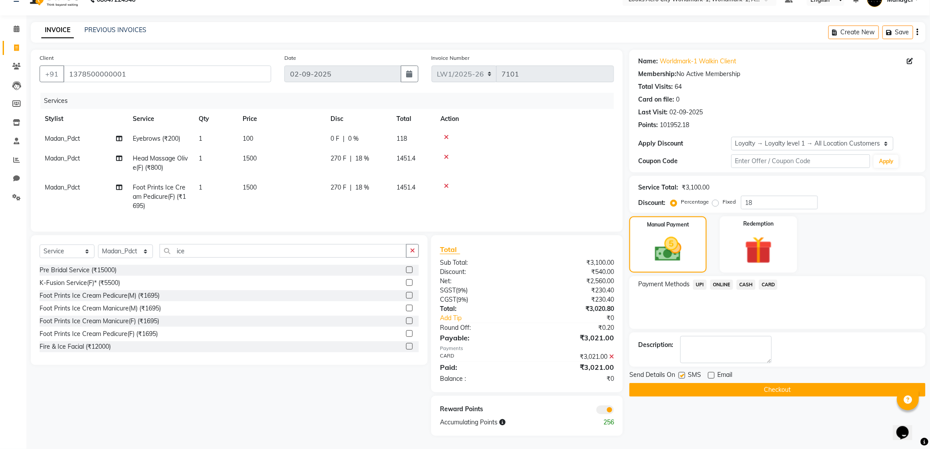
click at [684, 373] on input "checkbox" at bounding box center [682, 376] width 6 height 6
checkbox input "false"
click at [602, 411] on span at bounding box center [606, 409] width 18 height 9
click at [614, 411] on input "checkbox" at bounding box center [614, 411] width 0 height 0
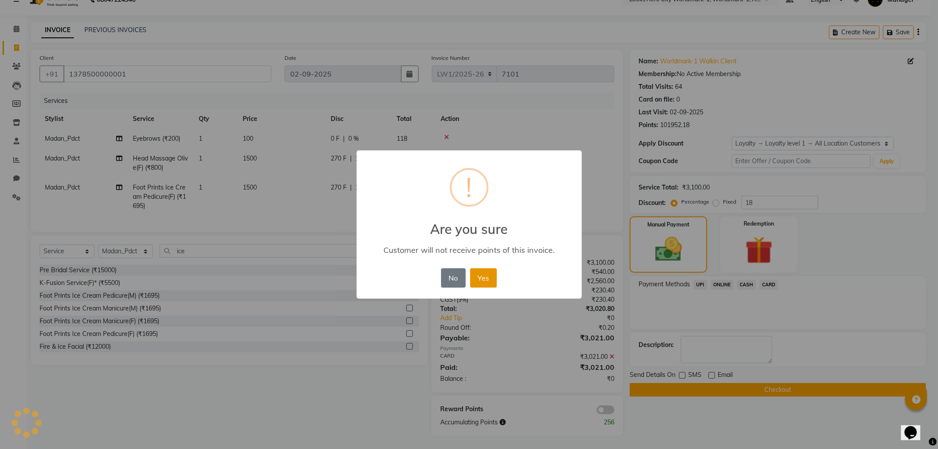
click at [482, 282] on button "Yes" at bounding box center [483, 277] width 27 height 19
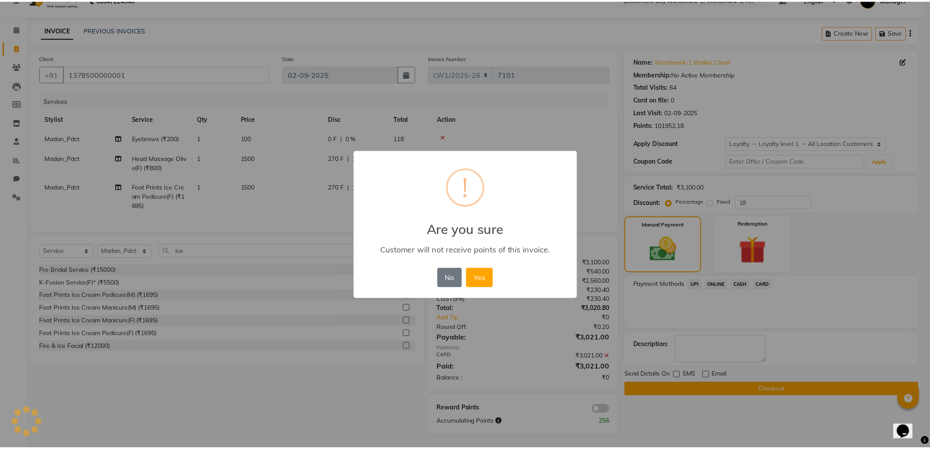
scroll to position [11, 0]
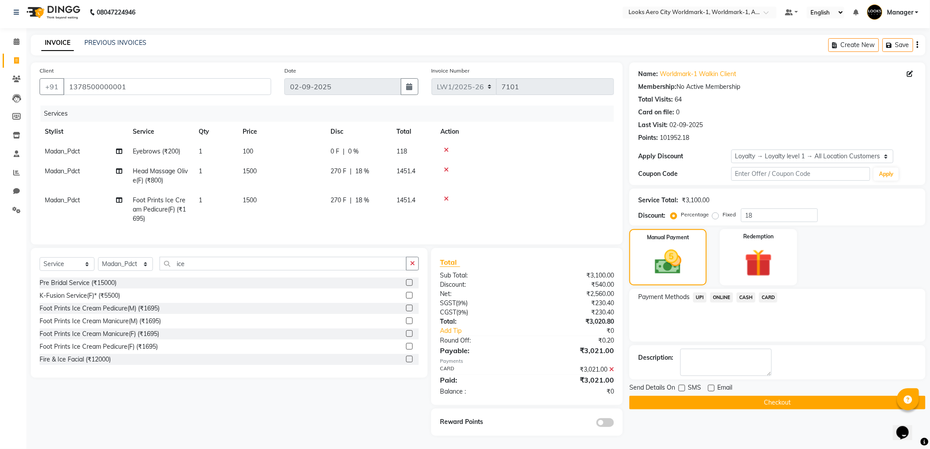
drag, startPoint x: 659, startPoint y: 397, endPoint x: 654, endPoint y: 388, distance: 10.3
click at [659, 396] on button "Checkout" at bounding box center [778, 403] width 296 height 14
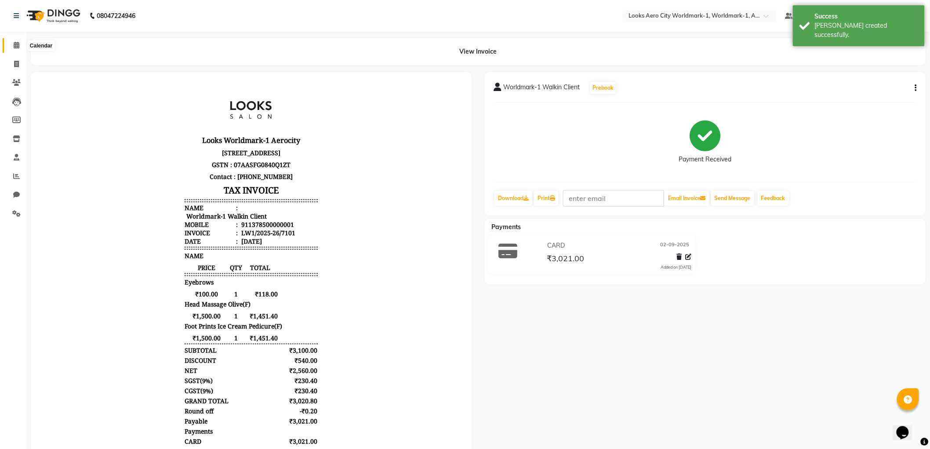
click at [16, 47] on icon at bounding box center [17, 45] width 6 height 7
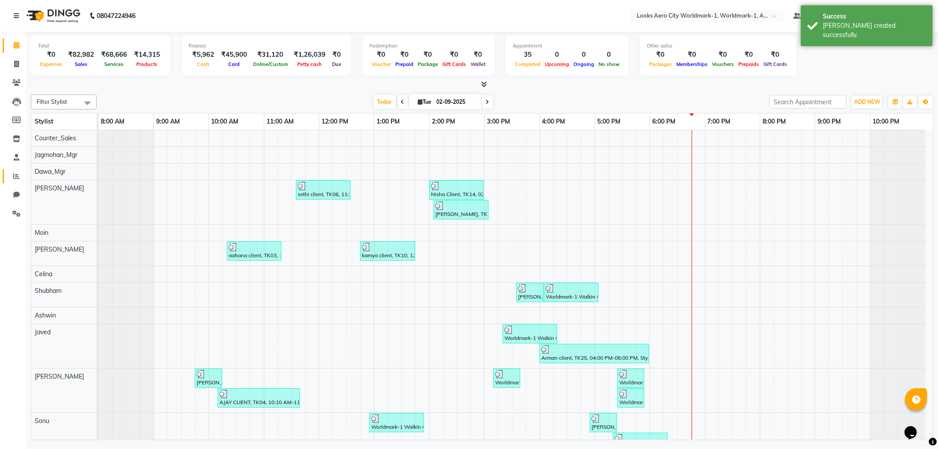
click at [7, 176] on link "Reports" at bounding box center [13, 176] width 21 height 15
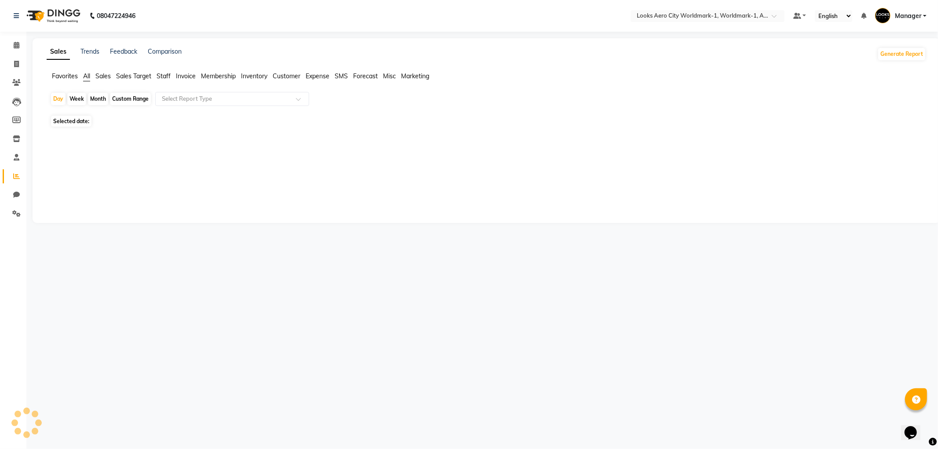
click at [164, 77] on span "Staff" at bounding box center [164, 76] width 14 height 8
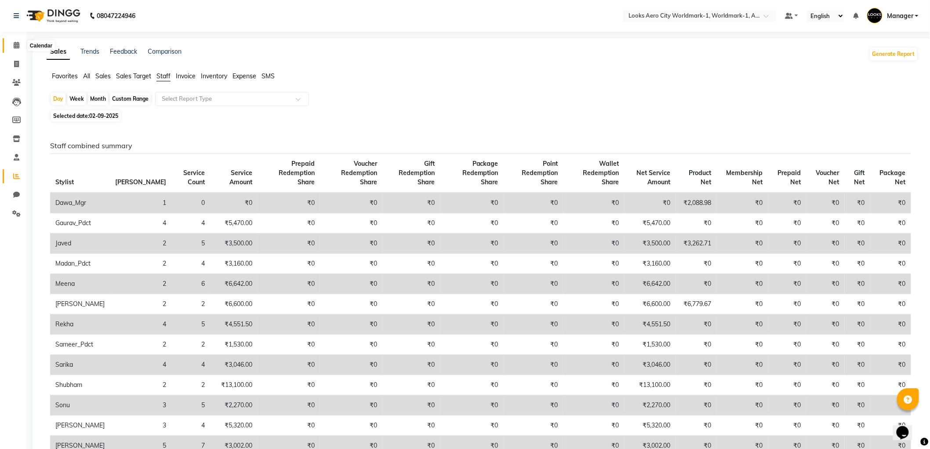
click at [18, 47] on icon at bounding box center [17, 45] width 6 height 7
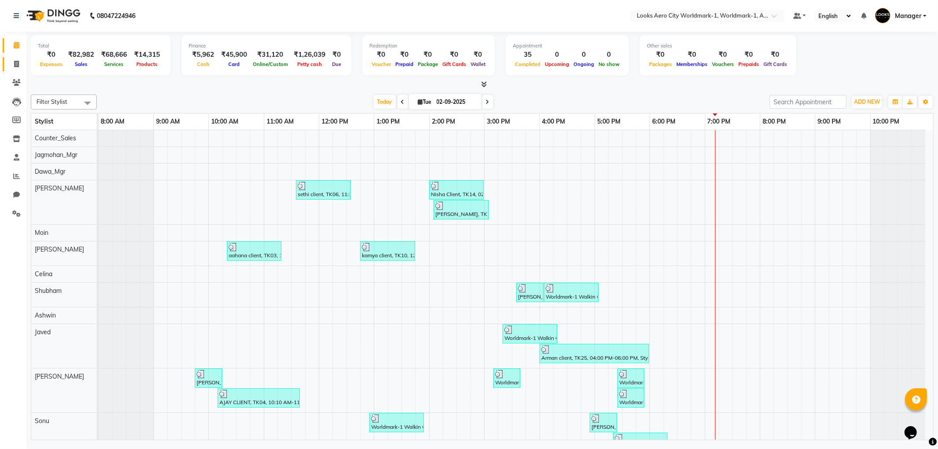
click at [23, 62] on li "Invoice" at bounding box center [13, 64] width 26 height 19
click at [12, 61] on span at bounding box center [16, 64] width 15 height 10
select select "service"
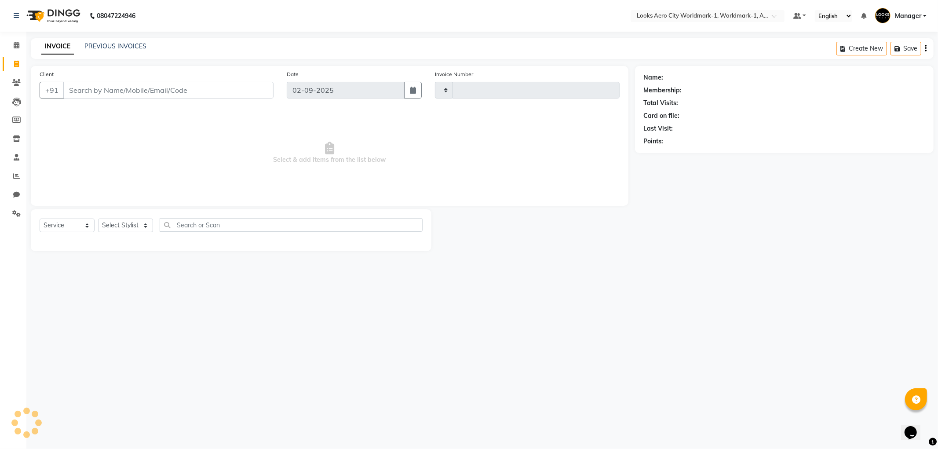
type input "7102"
select select "8573"
type input "9810818451"
click at [248, 89] on span "Add Client" at bounding box center [250, 90] width 35 height 9
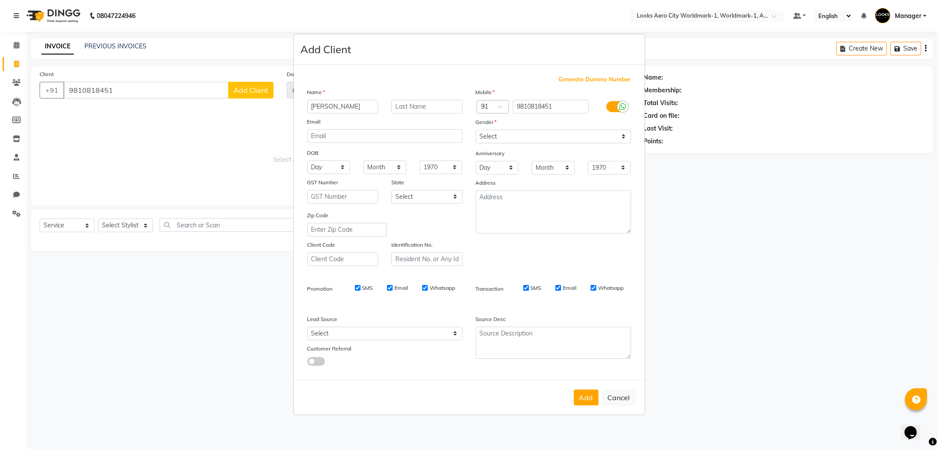
type input "[PERSON_NAME]"
click at [438, 106] on input "text" at bounding box center [426, 107] width 71 height 14
type input "client"
click at [592, 134] on select "Select [DEMOGRAPHIC_DATA] [DEMOGRAPHIC_DATA] Other Prefer Not To Say" at bounding box center [553, 137] width 155 height 14
click at [476, 130] on select "Select [DEMOGRAPHIC_DATA] [DEMOGRAPHIC_DATA] Other Prefer Not To Say" at bounding box center [553, 137] width 155 height 14
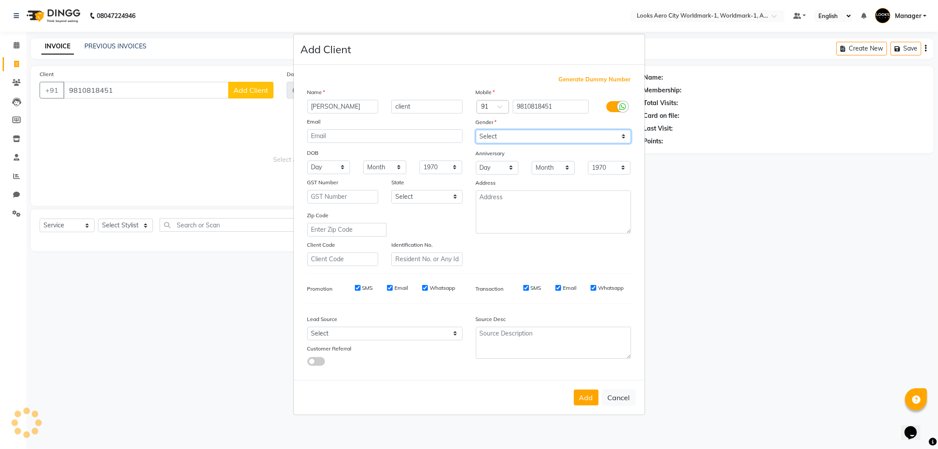
click at [531, 137] on select "Select [DEMOGRAPHIC_DATA] [DEMOGRAPHIC_DATA] Other Prefer Not To Say" at bounding box center [553, 137] width 155 height 14
select select "[DEMOGRAPHIC_DATA]"
click at [476, 130] on select "Select [DEMOGRAPHIC_DATA] [DEMOGRAPHIC_DATA] Other Prefer Not To Say" at bounding box center [553, 137] width 155 height 14
click at [576, 399] on button "Add" at bounding box center [586, 398] width 25 height 16
select select
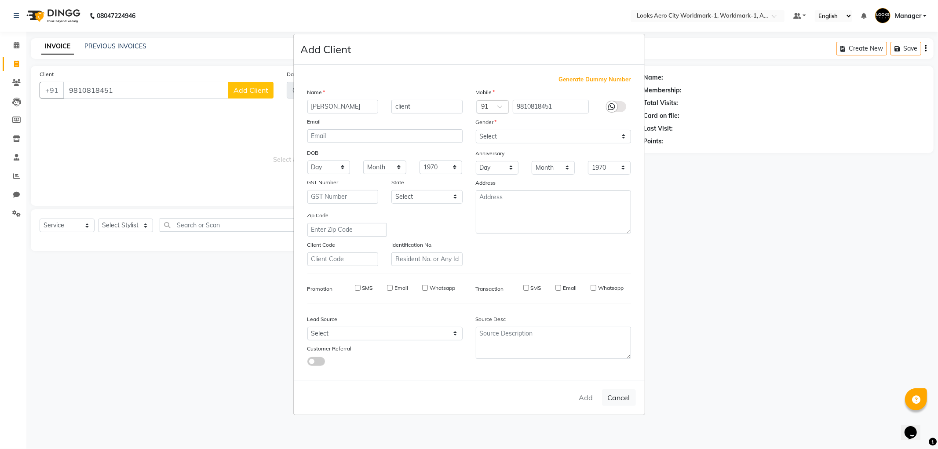
select select
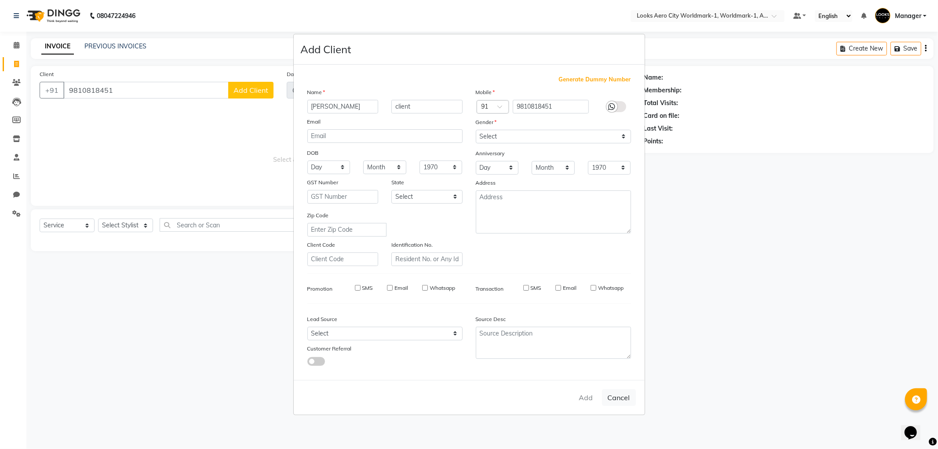
select select
checkbox input "false"
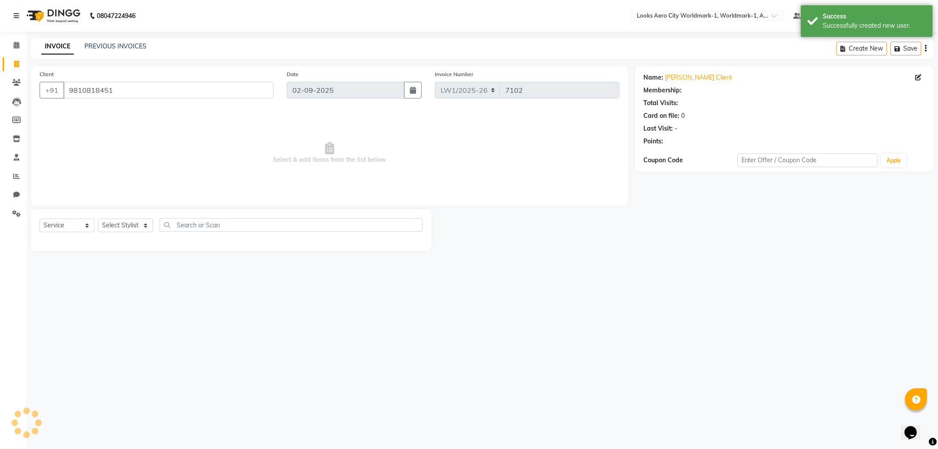
select select "1: Object"
click at [111, 228] on select "Select Stylist [PERSON_NAME] [PERSON_NAME] [PERSON_NAME] [PERSON_NAME] Counter_…" at bounding box center [125, 226] width 55 height 14
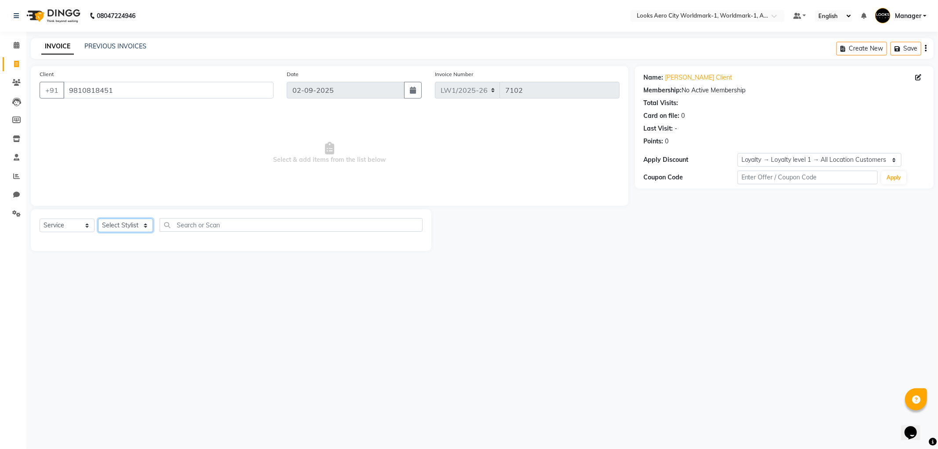
select select "84535"
click at [98, 219] on select "Select Stylist [PERSON_NAME] [PERSON_NAME] [PERSON_NAME] [PERSON_NAME] Counter_…" at bounding box center [125, 226] width 55 height 14
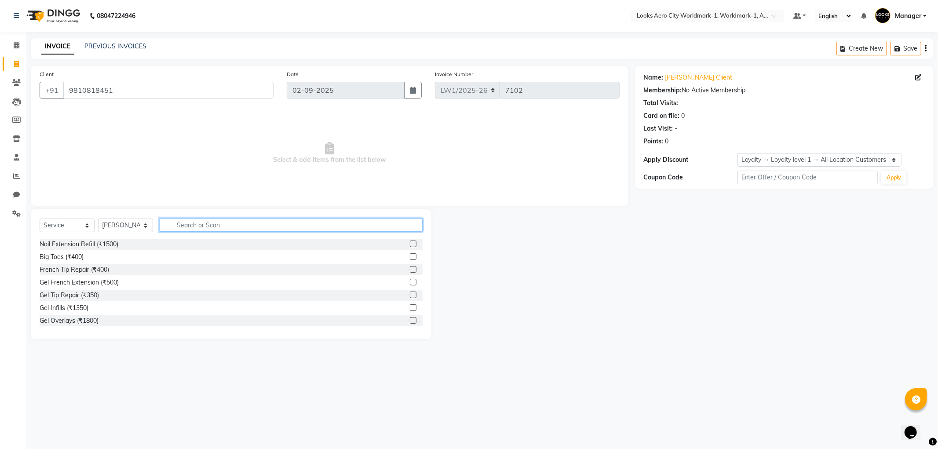
click at [188, 219] on input "text" at bounding box center [291, 225] width 263 height 14
type input "wash"
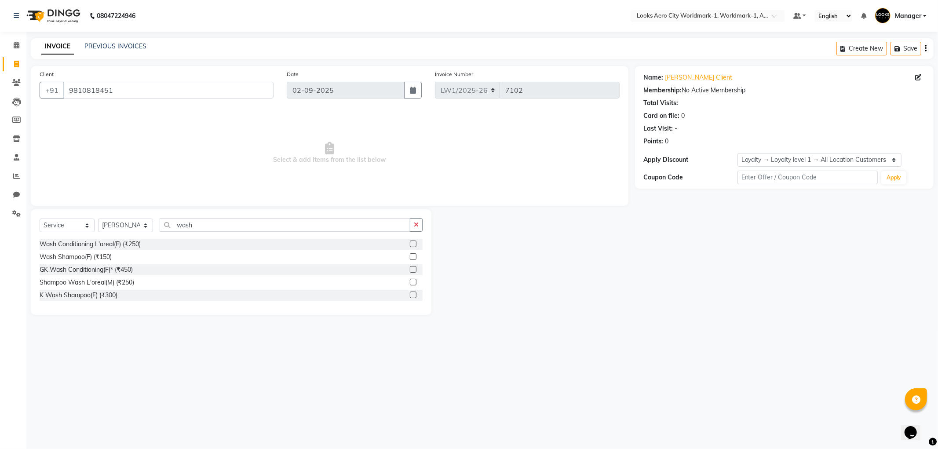
click at [414, 256] on label at bounding box center [413, 256] width 7 height 7
click at [414, 256] on input "checkbox" at bounding box center [413, 257] width 6 height 6
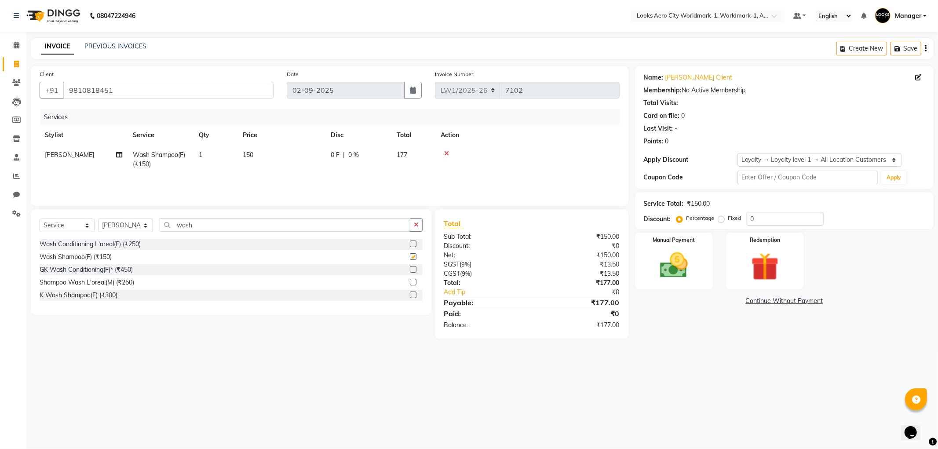
checkbox input "false"
drag, startPoint x: 204, startPoint y: 223, endPoint x: 172, endPoint y: 227, distance: 31.5
click at [172, 227] on input "wash" at bounding box center [285, 225] width 251 height 14
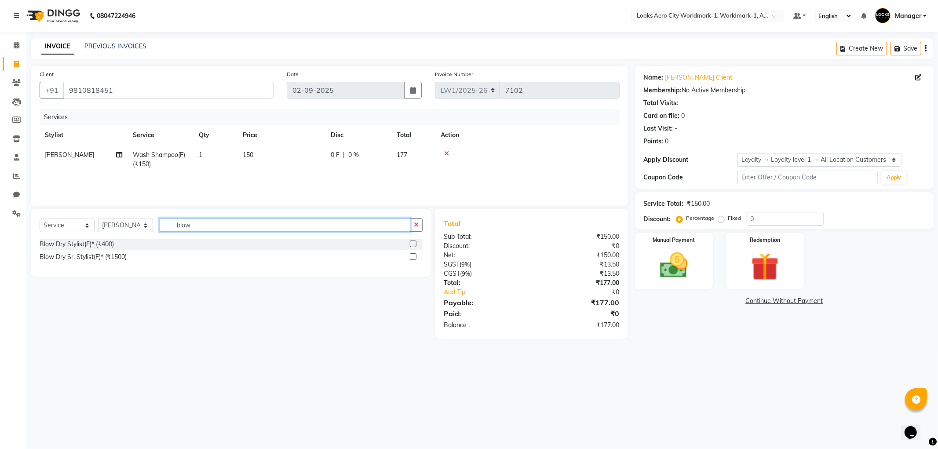
type input "blow"
click at [412, 244] on label at bounding box center [413, 243] width 7 height 7
click at [412, 244] on input "checkbox" at bounding box center [413, 244] width 6 height 6
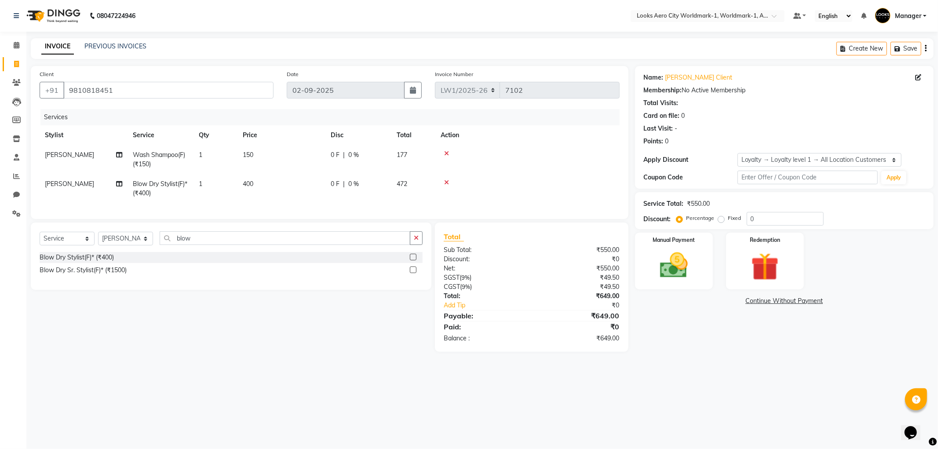
checkbox input "false"
click at [281, 164] on td "150" at bounding box center [281, 159] width 88 height 29
select select "84535"
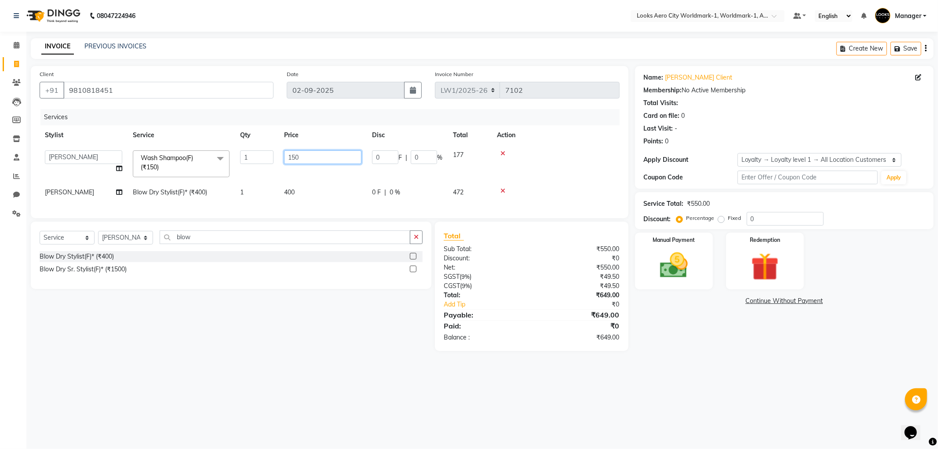
drag, startPoint x: 306, startPoint y: 160, endPoint x: 269, endPoint y: 158, distance: 37.0
click at [269, 158] on tr "Abhishek_Nails [PERSON_NAME] [PERSON_NAME] [PERSON_NAME] [PERSON_NAME] Counter_…" at bounding box center [330, 163] width 580 height 37
type input "400"
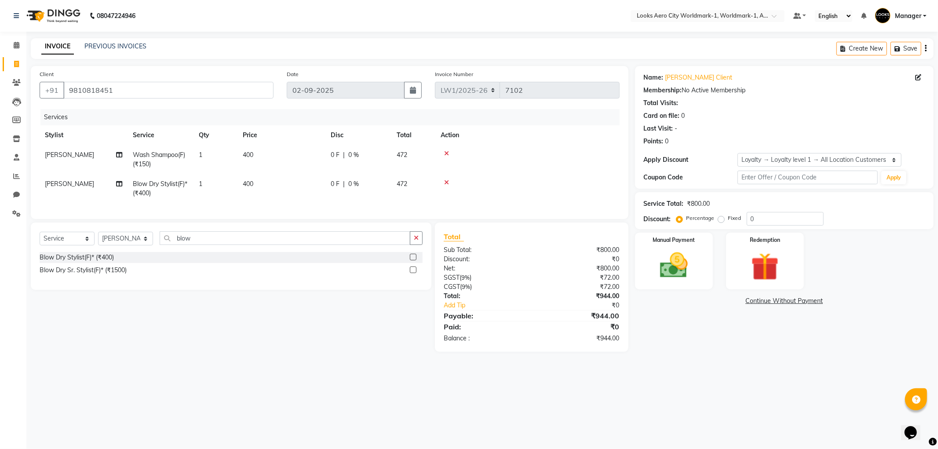
click at [313, 183] on td "400" at bounding box center [281, 188] width 88 height 29
select select "84535"
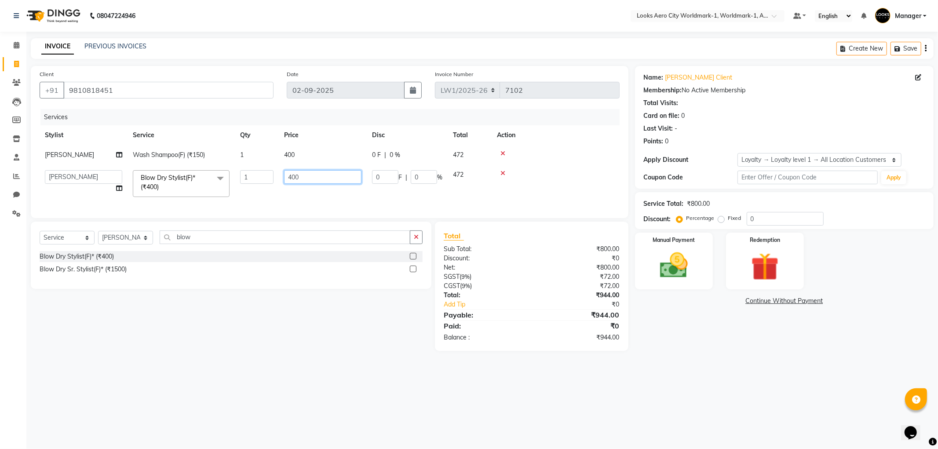
drag, startPoint x: 295, startPoint y: 174, endPoint x: 277, endPoint y: 174, distance: 18.0
click at [277, 174] on tr "Abhishek_Nails [PERSON_NAME] [PERSON_NAME] [PERSON_NAME] [PERSON_NAME] Counter_…" at bounding box center [330, 183] width 580 height 37
type input "1000"
click at [328, 344] on div "Select Service Product Membership Package Voucher Prepaid Gift Card Select Styl…" at bounding box center [227, 286] width 407 height 129
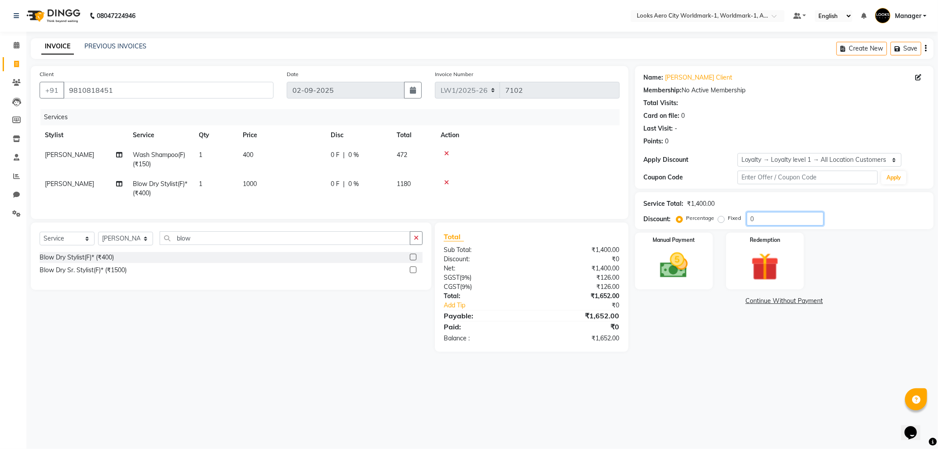
drag, startPoint x: 752, startPoint y: 221, endPoint x: 734, endPoint y: 219, distance: 17.7
click at [734, 219] on div "Percentage Fixed 0" at bounding box center [751, 219] width 146 height 14
type input "10"
click at [685, 390] on div "08047224946 Select Location × Looks Aero City Worldmark-1, Worldmark-1, Aerocit…" at bounding box center [469, 224] width 938 height 449
click at [689, 354] on div "Name: [PERSON_NAME] Client Membership: No Active Membership Total Visits: Card …" at bounding box center [787, 213] width 305 height 295
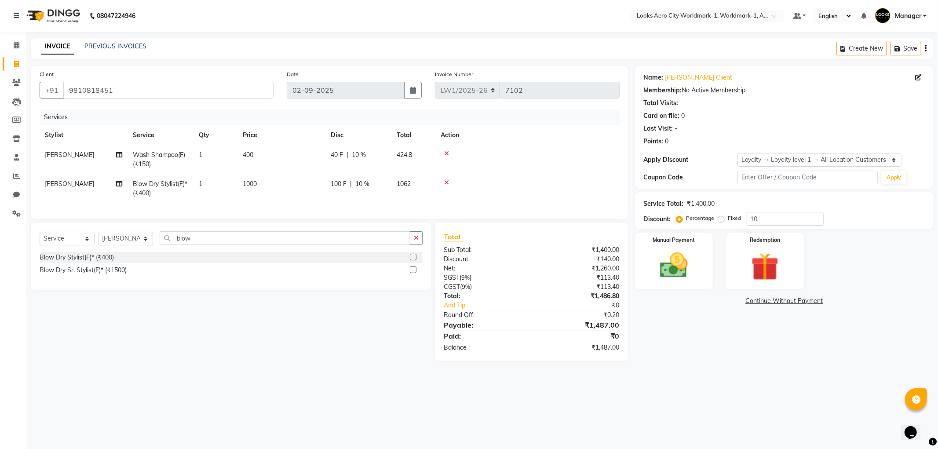
click at [282, 190] on td "1000" at bounding box center [281, 188] width 88 height 29
select select "84535"
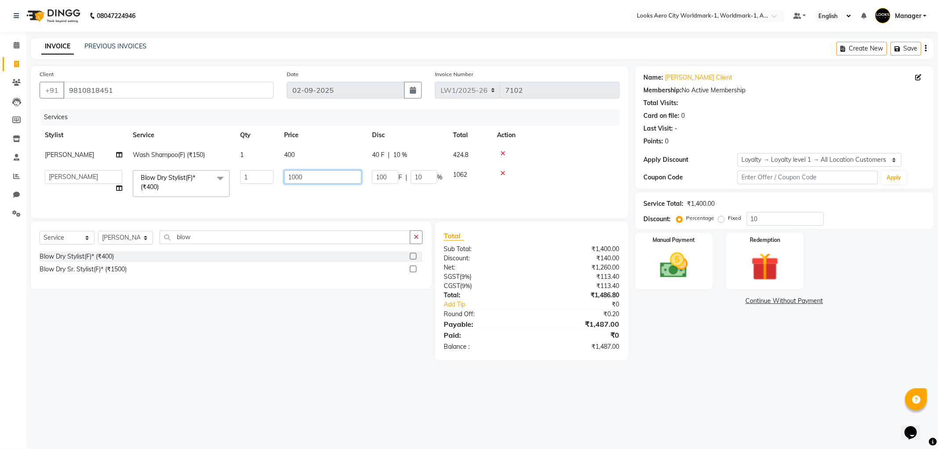
drag, startPoint x: 310, startPoint y: 174, endPoint x: 262, endPoint y: 174, distance: 47.9
click at [262, 174] on tr "Abhishek_Nails [PERSON_NAME] [PERSON_NAME] [PERSON_NAME] [PERSON_NAME] Counter_…" at bounding box center [330, 183] width 580 height 37
type input "800"
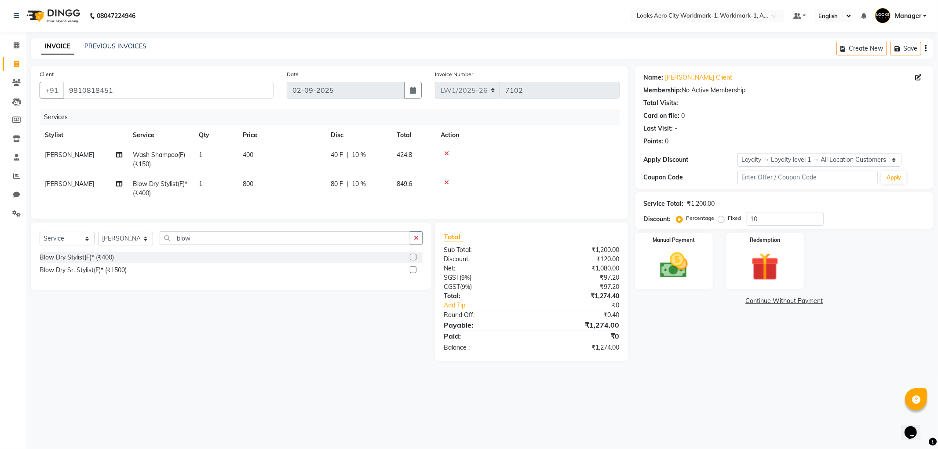
click at [349, 403] on div "08047224946 Select Location × Looks Aero City Worldmark-1, Worldmark-1, Aerocit…" at bounding box center [469, 224] width 938 height 449
click at [676, 276] on img at bounding box center [673, 265] width 47 height 33
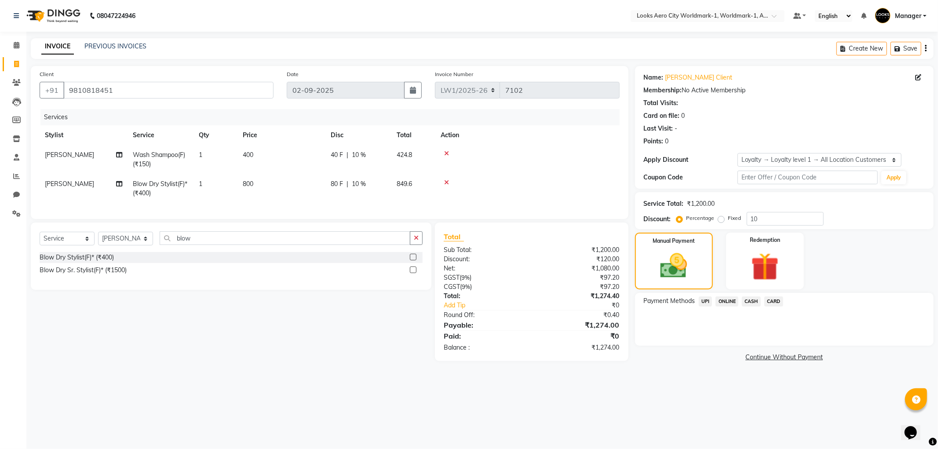
click at [753, 299] on span "CASH" at bounding box center [751, 301] width 19 height 10
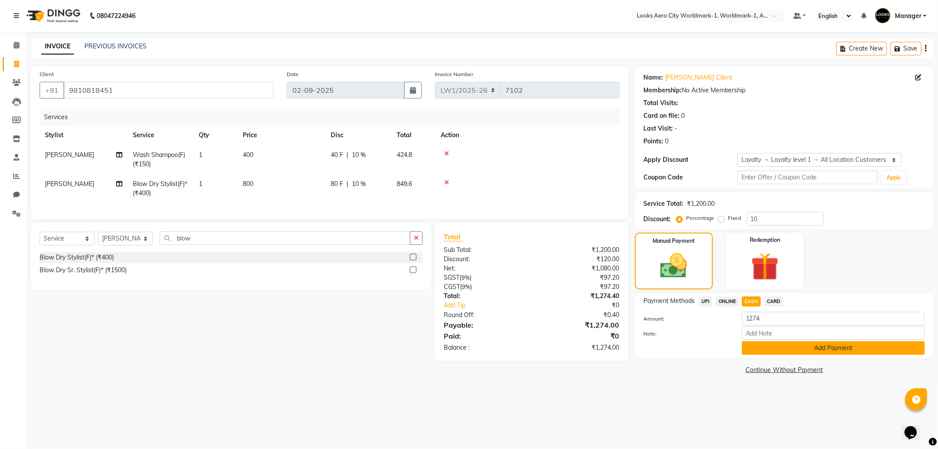
click at [767, 350] on button "Add Payment" at bounding box center [833, 348] width 183 height 14
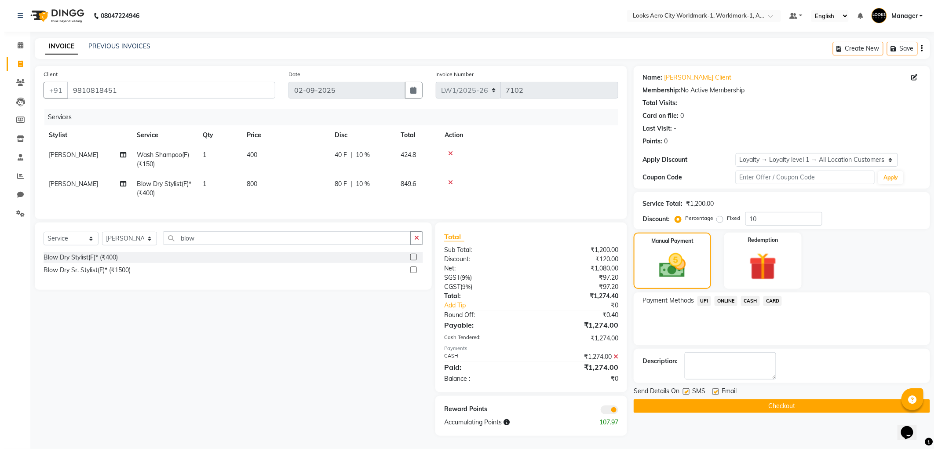
scroll to position [7, 0]
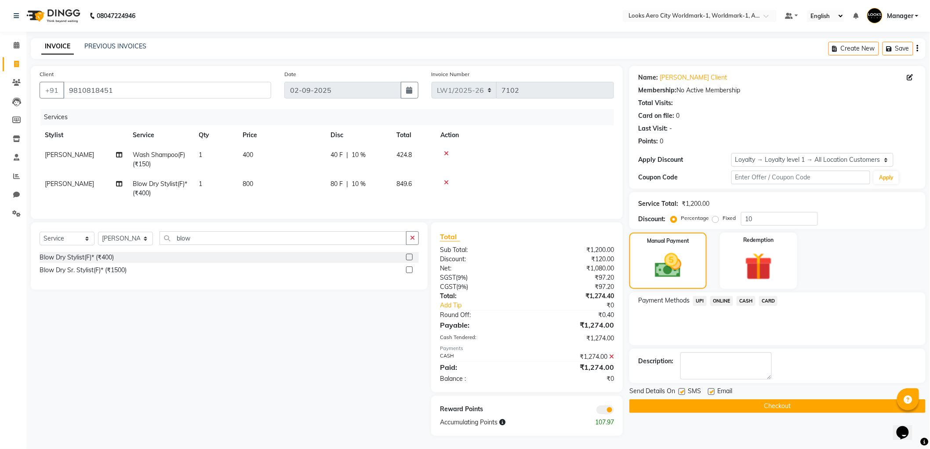
click at [713, 388] on label at bounding box center [711, 391] width 7 height 7
click at [713, 389] on input "checkbox" at bounding box center [711, 392] width 6 height 6
checkbox input "false"
click at [600, 411] on span at bounding box center [606, 409] width 18 height 9
click at [614, 411] on input "checkbox" at bounding box center [614, 411] width 0 height 0
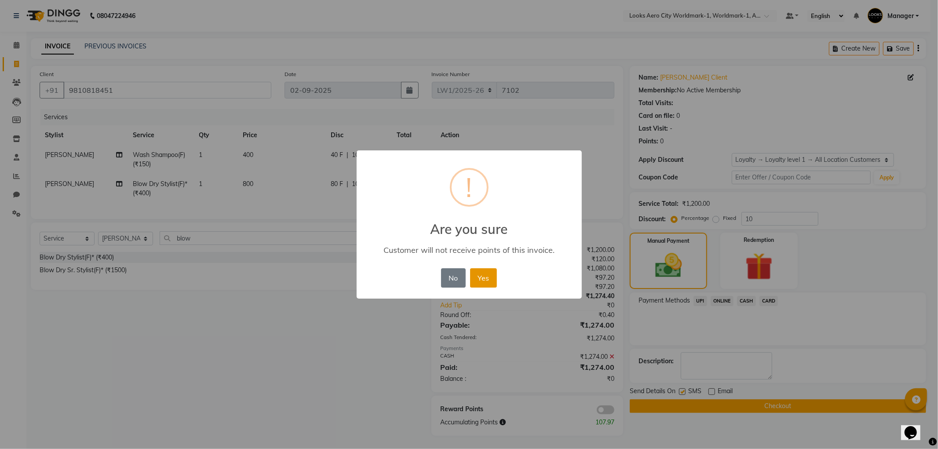
click at [489, 278] on button "Yes" at bounding box center [483, 277] width 27 height 19
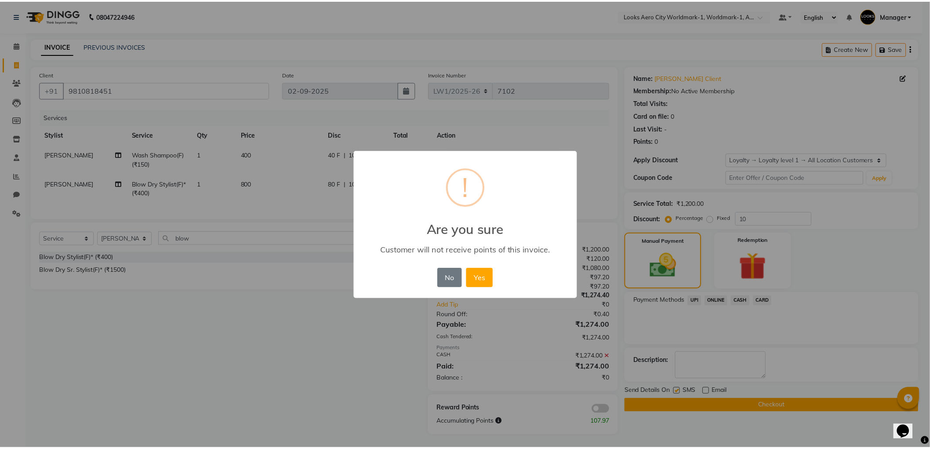
scroll to position [0, 0]
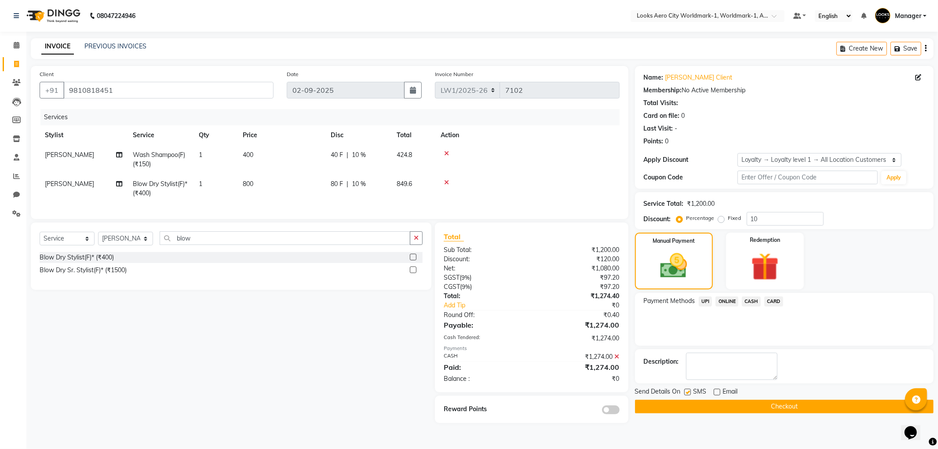
click at [668, 404] on button "Checkout" at bounding box center [784, 407] width 299 height 14
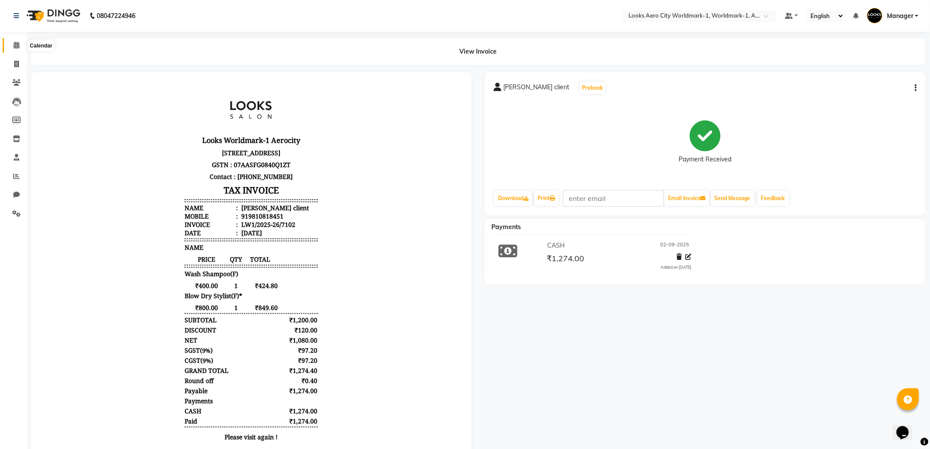
click at [14, 42] on icon at bounding box center [17, 45] width 6 height 7
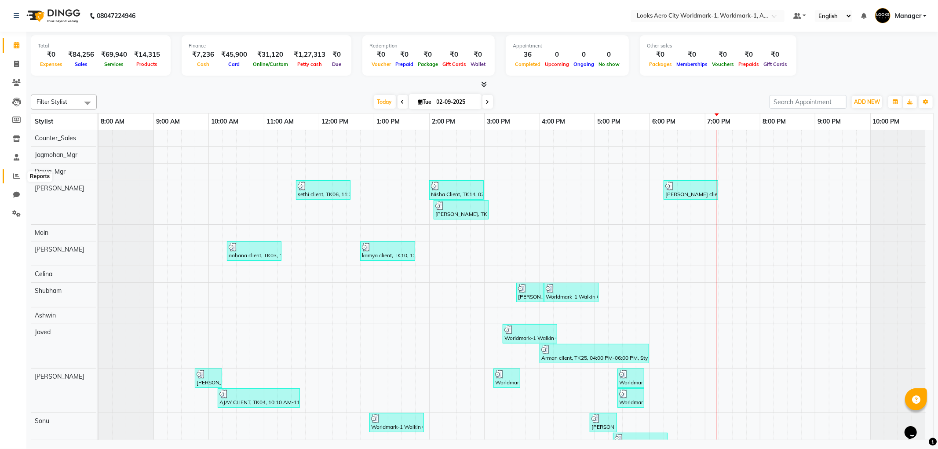
click at [18, 180] on span at bounding box center [16, 176] width 15 height 10
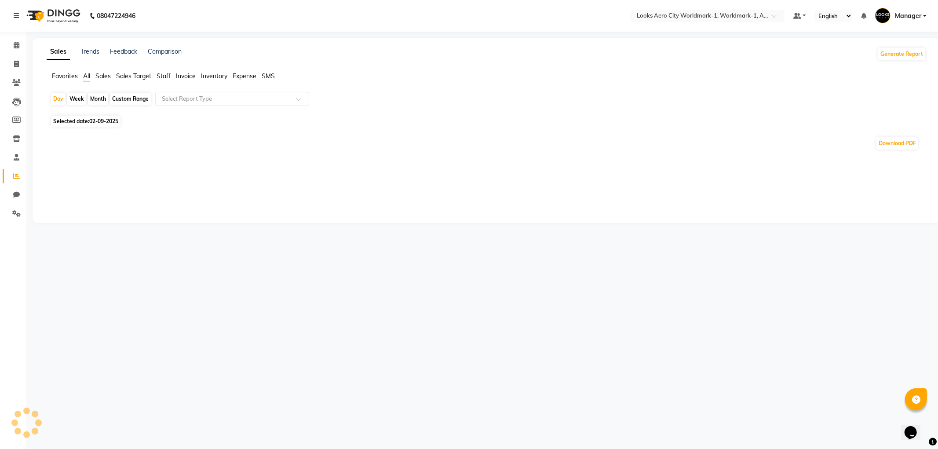
click at [168, 77] on span "Staff" at bounding box center [164, 76] width 14 height 8
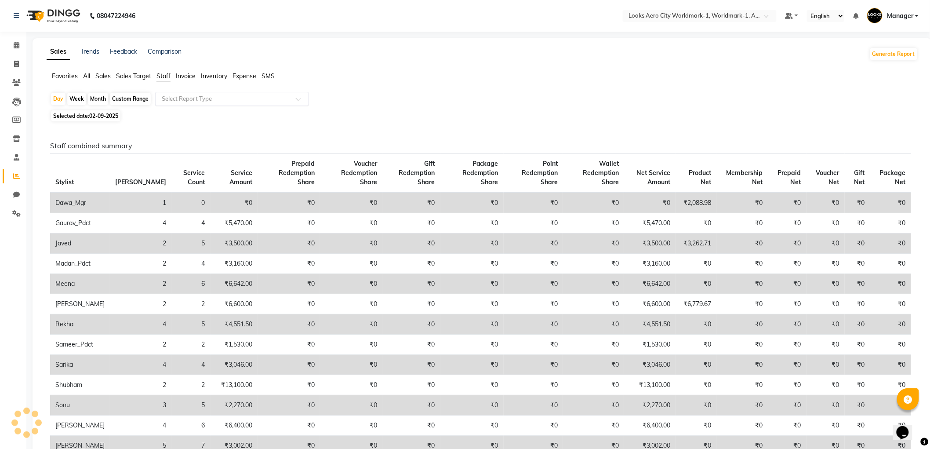
click at [182, 103] on input "text" at bounding box center [223, 99] width 127 height 9
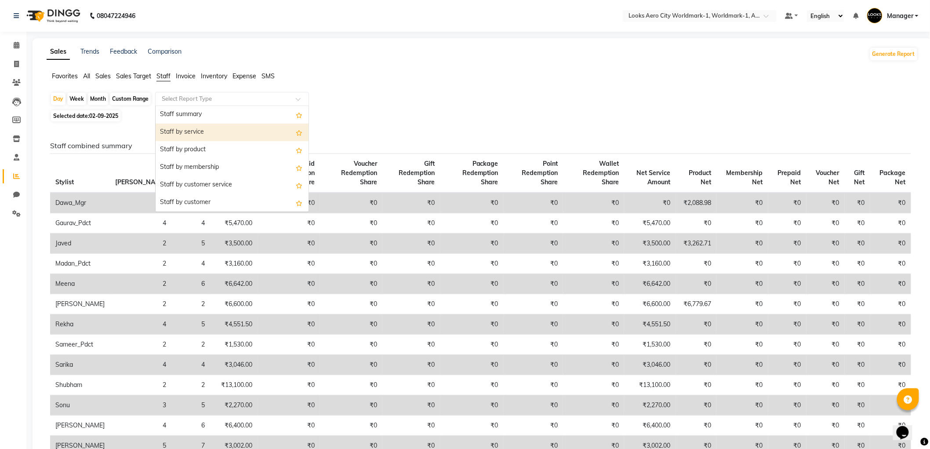
click at [186, 131] on div "Staff by service" at bounding box center [232, 133] width 153 height 18
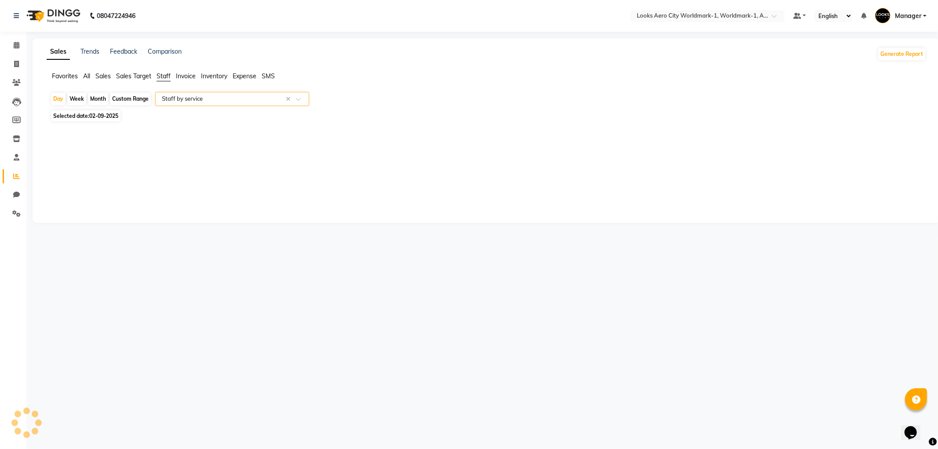
select select "full_report"
select select "csv"
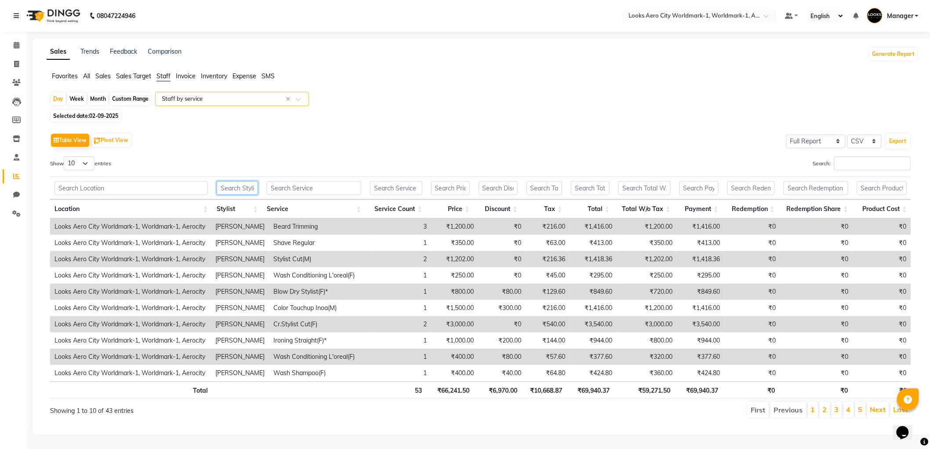
click at [231, 182] on input "text" at bounding box center [237, 188] width 41 height 14
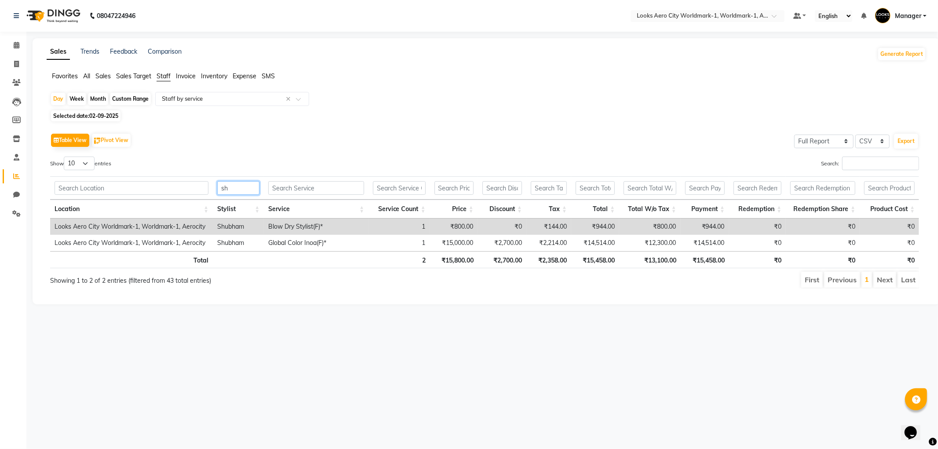
type input "s"
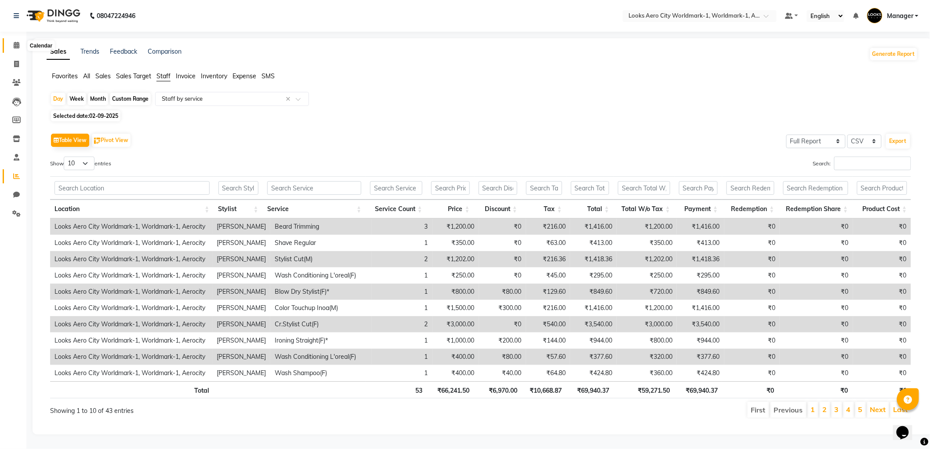
click at [9, 45] on span at bounding box center [16, 45] width 15 height 10
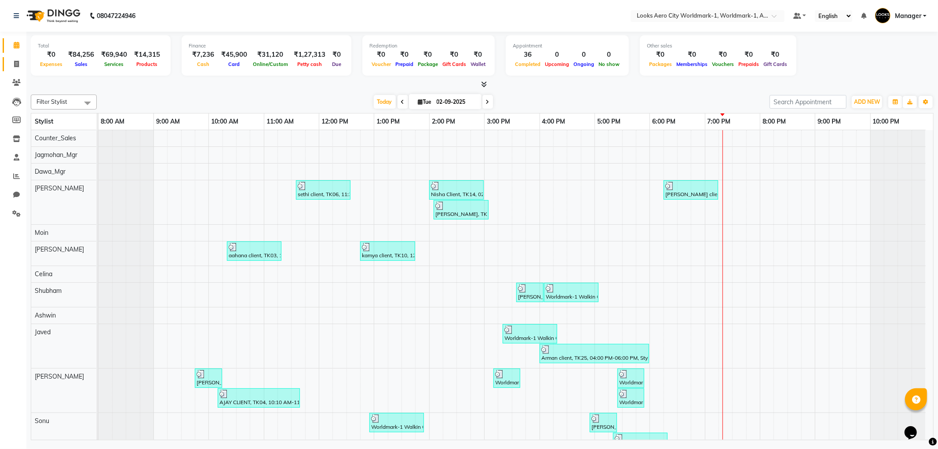
click at [7, 64] on link "Invoice" at bounding box center [13, 64] width 21 height 15
select select "service"
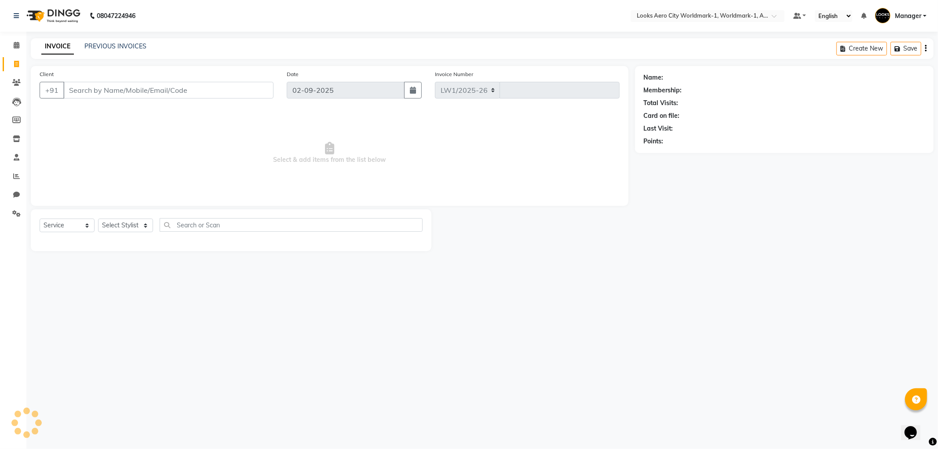
select select "8573"
type input "7103"
type input "7995449077"
click at [258, 88] on span "Add Client" at bounding box center [250, 90] width 35 height 9
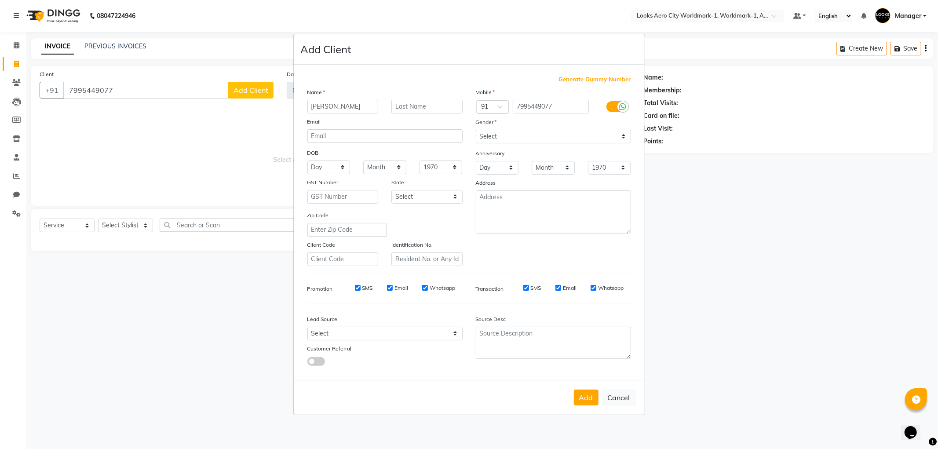
type input "amit"
click at [423, 108] on input "text" at bounding box center [426, 107] width 71 height 14
type input "client"
click at [515, 135] on select "Select [DEMOGRAPHIC_DATA] [DEMOGRAPHIC_DATA] Other Prefer Not To Say" at bounding box center [553, 137] width 155 height 14
select select "female"
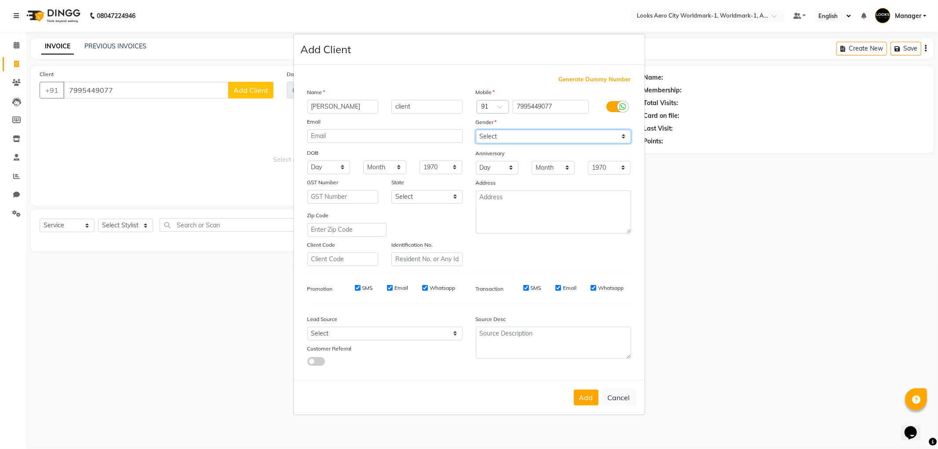
click at [476, 130] on select "Select [DEMOGRAPHIC_DATA] [DEMOGRAPHIC_DATA] Other Prefer Not To Say" at bounding box center [553, 137] width 155 height 14
click at [558, 289] on input "Email" at bounding box center [558, 288] width 6 height 6
checkbox input "false"
click at [393, 288] on div "Email" at bounding box center [397, 288] width 21 height 8
click at [388, 286] on input "Email" at bounding box center [390, 288] width 6 height 6
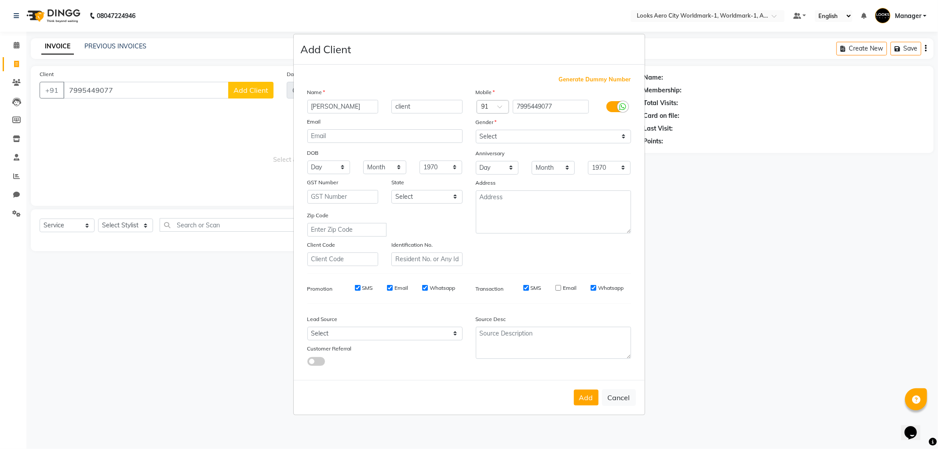
checkbox input "false"
click at [582, 396] on button "Add" at bounding box center [586, 398] width 25 height 16
select select
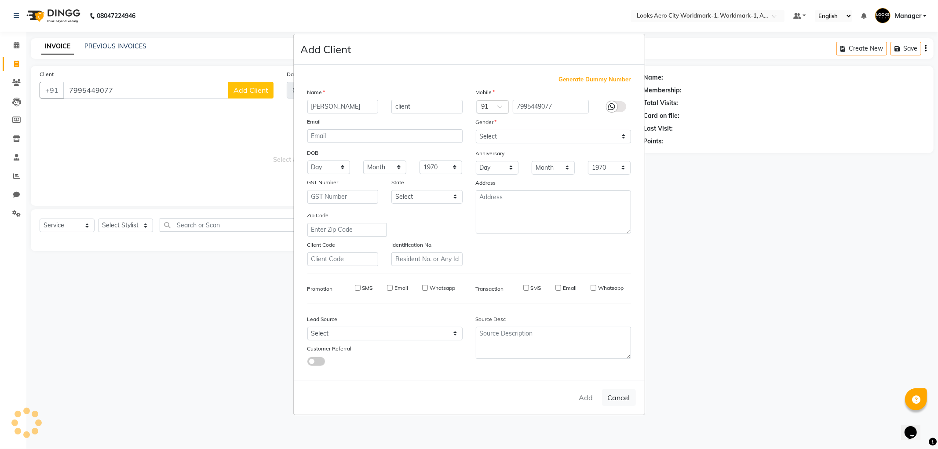
select select
checkbox input "false"
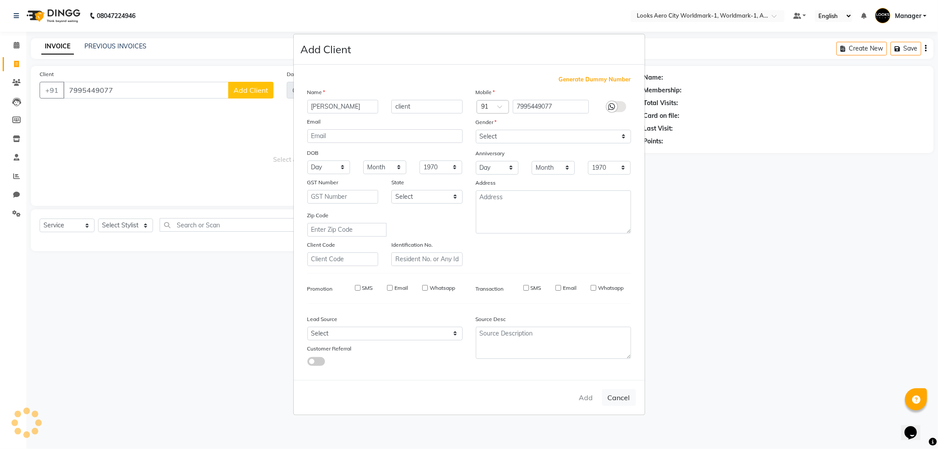
checkbox input "false"
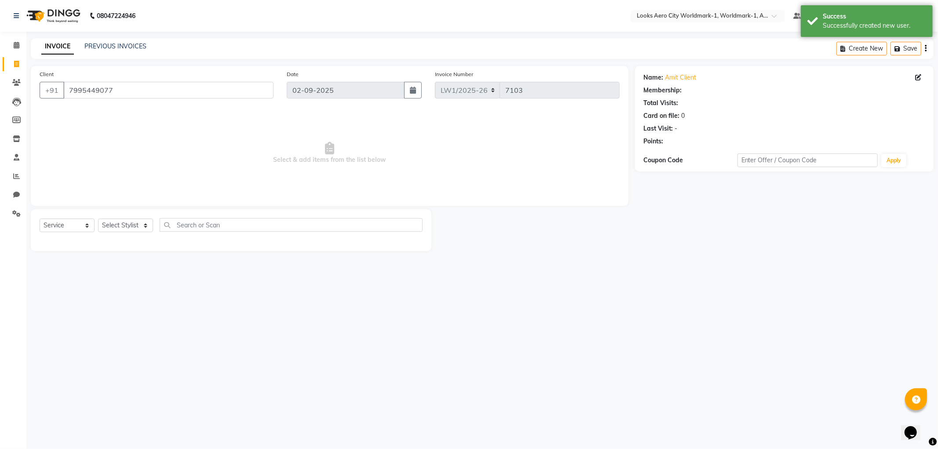
select select "1: Object"
click at [118, 222] on select "Select Stylist [PERSON_NAME] [PERSON_NAME] [PERSON_NAME] [PERSON_NAME] Counter_…" at bounding box center [125, 226] width 55 height 14
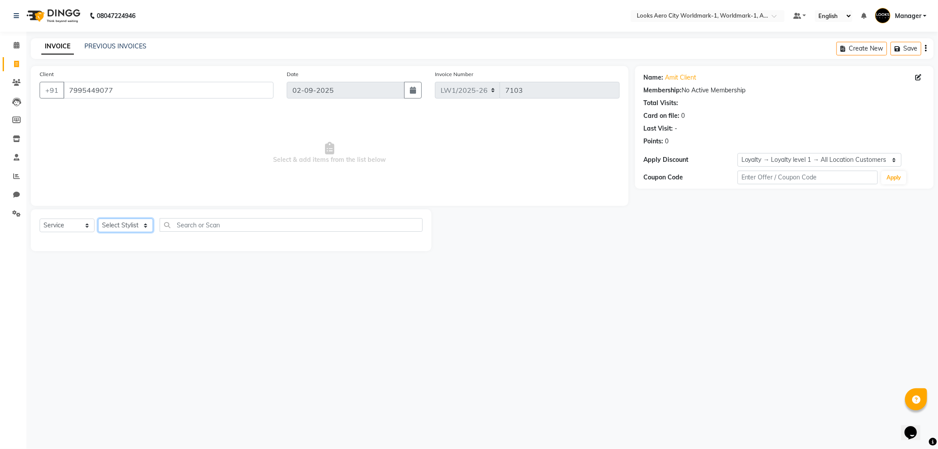
select select "84539"
click at [98, 219] on select "Select Stylist [PERSON_NAME] [PERSON_NAME] [PERSON_NAME] [PERSON_NAME] Counter_…" at bounding box center [125, 226] width 55 height 14
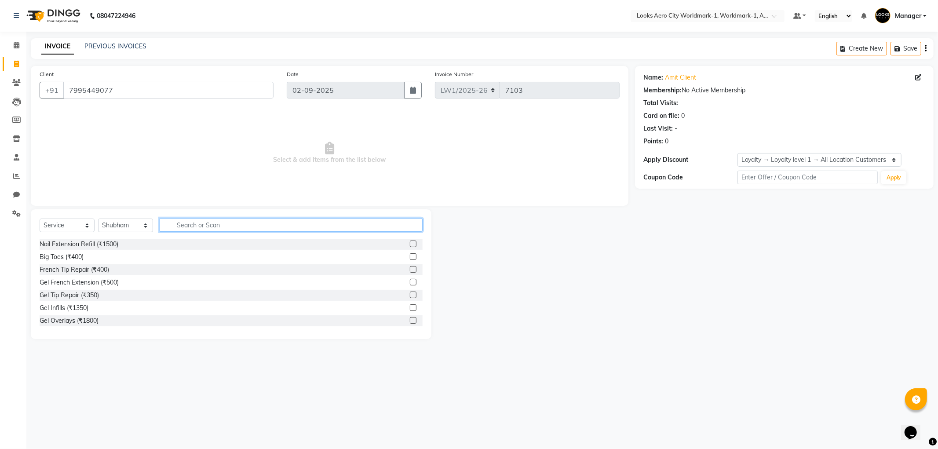
click at [190, 225] on input "text" at bounding box center [291, 225] width 263 height 14
type input "cut"
click at [410, 295] on label at bounding box center [413, 294] width 7 height 7
click at [410, 295] on input "checkbox" at bounding box center [413, 295] width 6 height 6
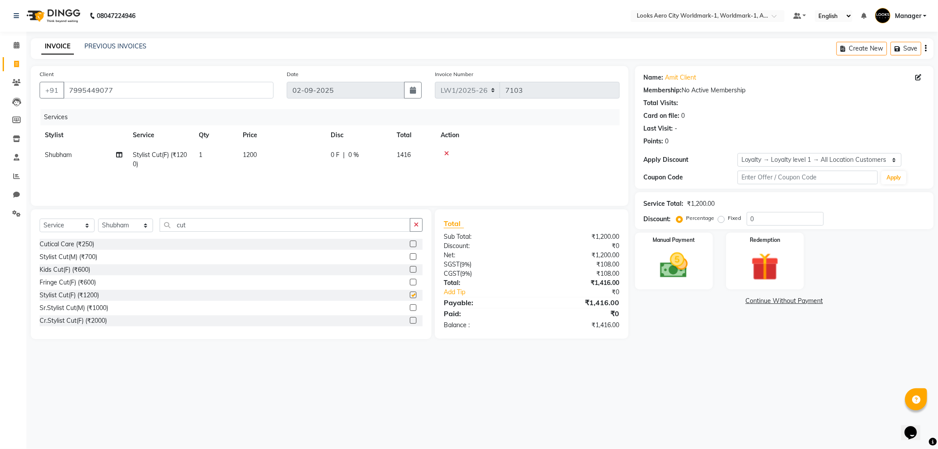
checkbox input "false"
click at [277, 157] on td "1200" at bounding box center [281, 159] width 88 height 29
select select "84539"
drag, startPoint x: 291, startPoint y: 161, endPoint x: 282, endPoint y: 161, distance: 9.2
click at [282, 161] on td "1200" at bounding box center [323, 161] width 88 height 33
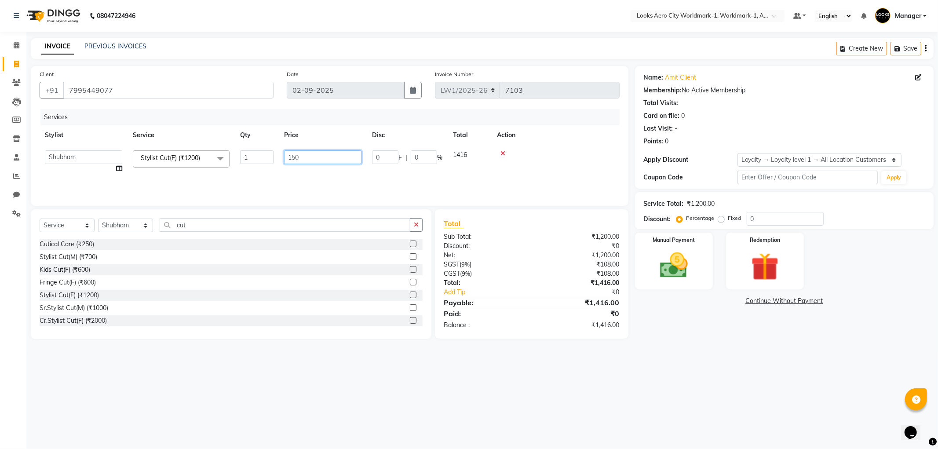
type input "1500"
click at [685, 364] on div "08047224946 Select Location × Looks Aero City Worldmark-1, Worldmark-1, Aerocit…" at bounding box center [469, 224] width 938 height 449
drag, startPoint x: 768, startPoint y: 221, endPoint x: 740, endPoint y: 215, distance: 29.1
click at [740, 215] on div "Percentage Fixed 0" at bounding box center [751, 219] width 146 height 14
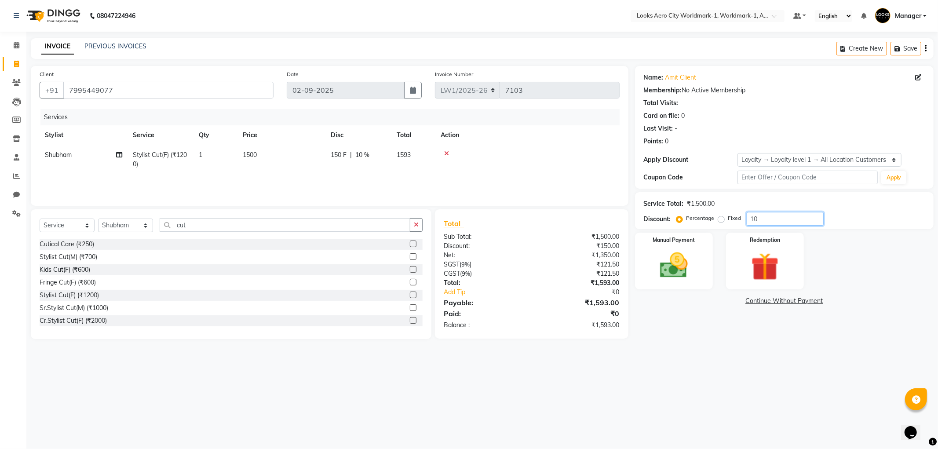
type input "1"
type input "20"
click at [689, 373] on div "08047224946 Select Location × Looks Aero City Worldmark-1, Worldmark-1, Aerocit…" at bounding box center [469, 224] width 938 height 449
click at [677, 277] on img at bounding box center [673, 265] width 47 height 33
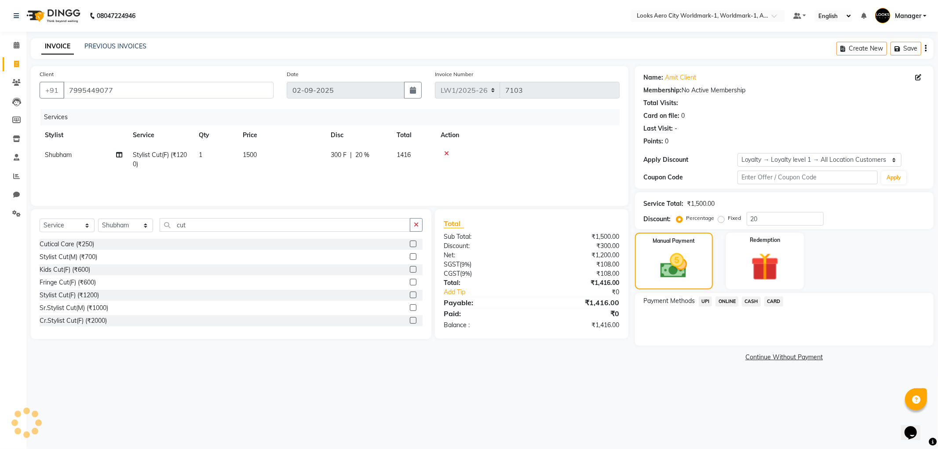
click at [703, 301] on span "UPI" at bounding box center [706, 301] width 14 height 10
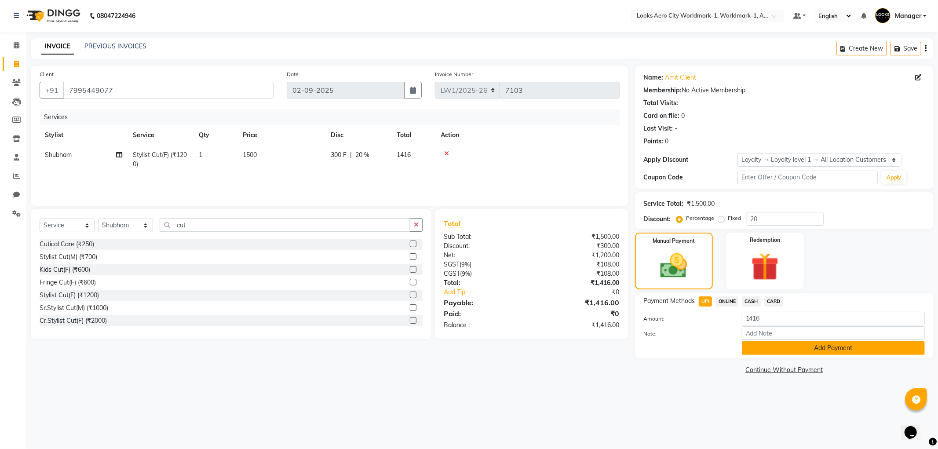
click at [767, 344] on button "Add Payment" at bounding box center [833, 348] width 183 height 14
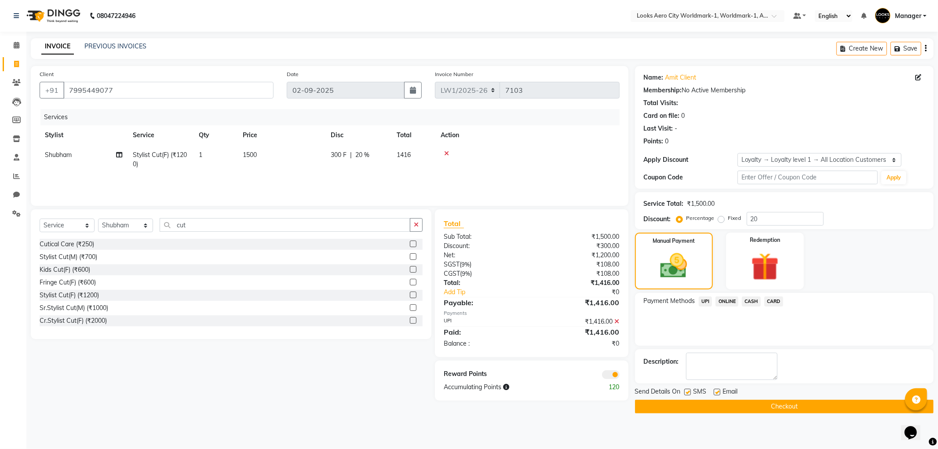
click at [604, 375] on span at bounding box center [611, 374] width 18 height 9
click at [619, 376] on input "checkbox" at bounding box center [619, 376] width 0 height 0
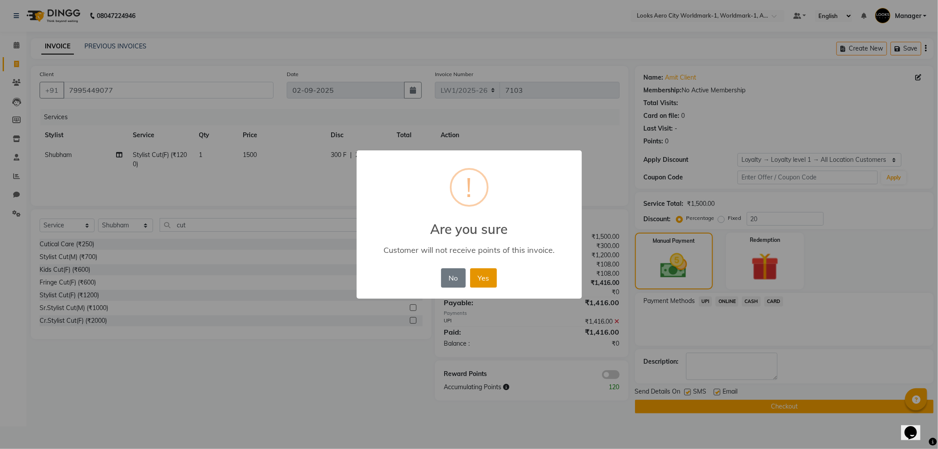
click at [476, 277] on button "Yes" at bounding box center [483, 277] width 27 height 19
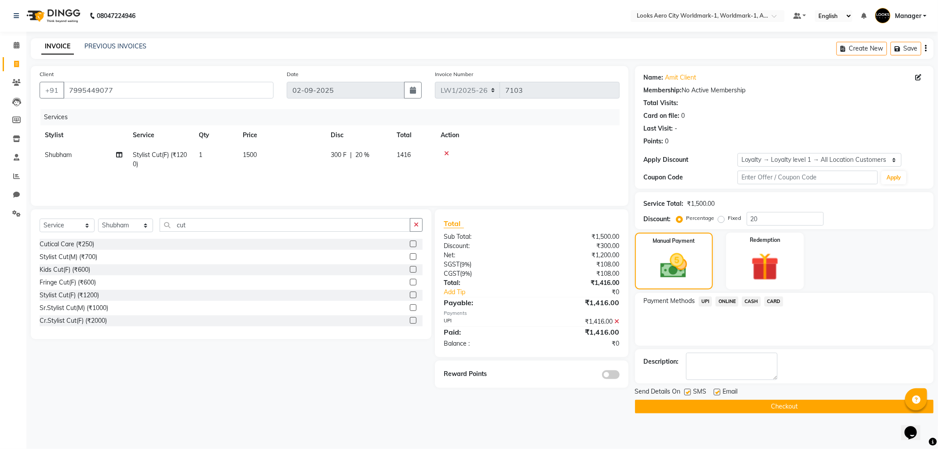
click at [715, 393] on label at bounding box center [717, 392] width 7 height 7
click at [715, 393] on input "checkbox" at bounding box center [717, 393] width 6 height 6
checkbox input "false"
click at [710, 405] on button "Checkout" at bounding box center [784, 407] width 299 height 14
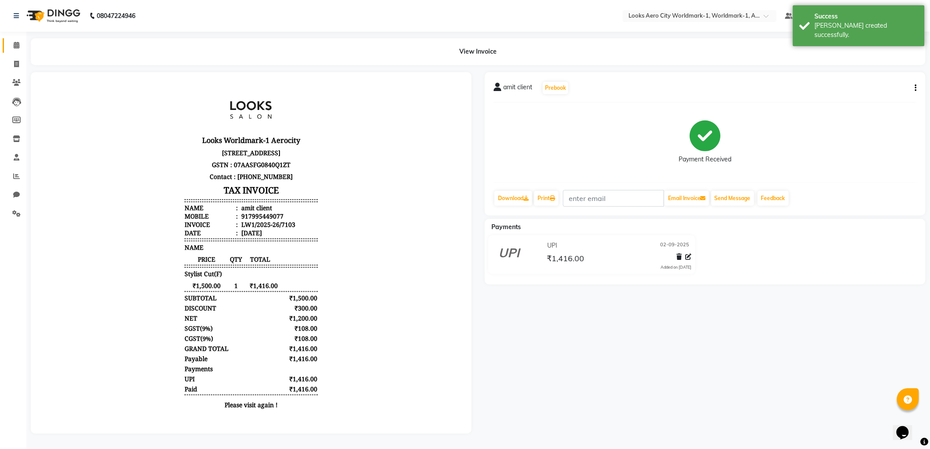
click at [7, 43] on link "Calendar" at bounding box center [13, 45] width 21 height 15
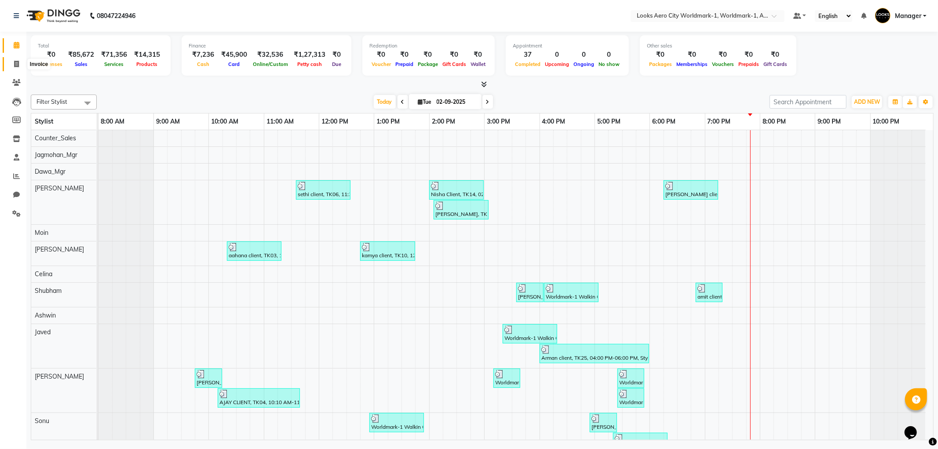
click at [16, 65] on icon at bounding box center [16, 64] width 5 height 7
select select "service"
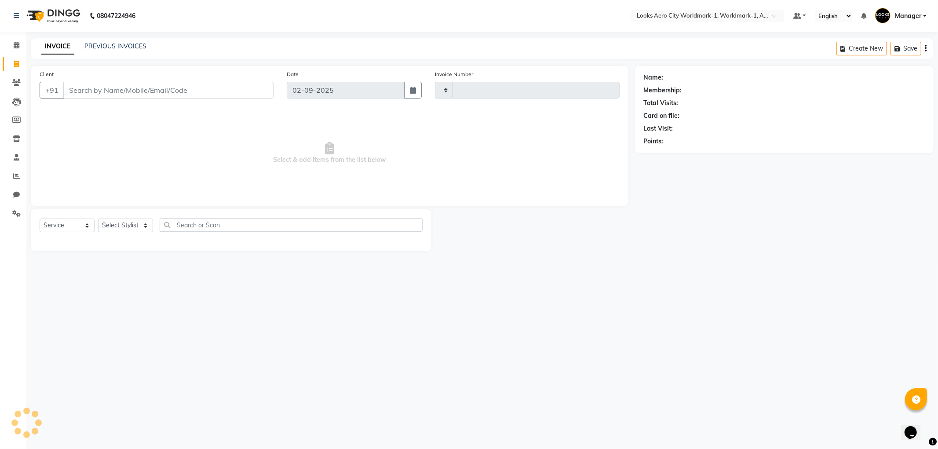
type input "7104"
select select "8573"
click at [102, 225] on select "Select Stylist [PERSON_NAME] [PERSON_NAME] [PERSON_NAME] [PERSON_NAME] Counter_…" at bounding box center [125, 226] width 55 height 14
select select "84535"
click at [98, 219] on select "Select Stylist [PERSON_NAME] [PERSON_NAME] [PERSON_NAME] [PERSON_NAME] Counter_…" at bounding box center [125, 226] width 55 height 14
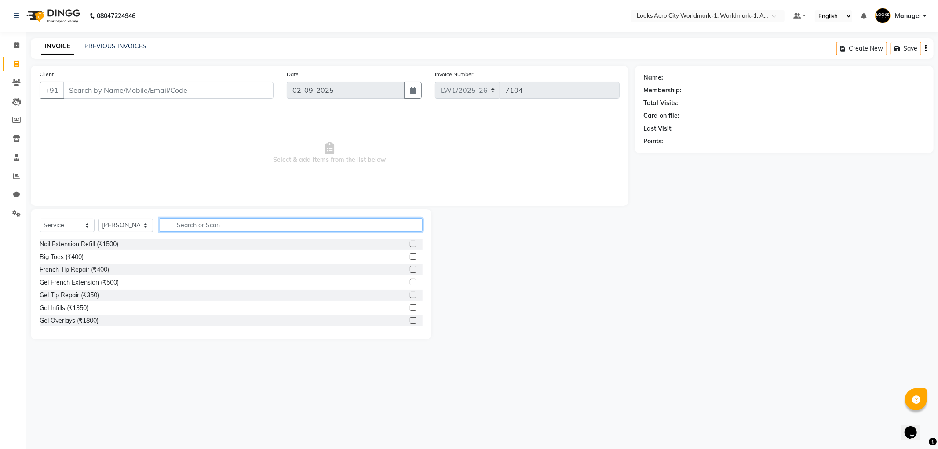
click at [172, 225] on input "text" at bounding box center [291, 225] width 263 height 14
type input "wash"
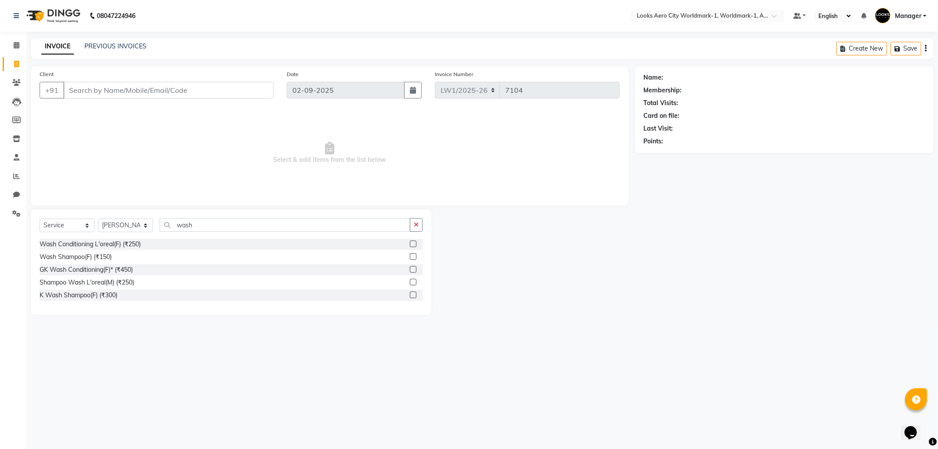
drag, startPoint x: 412, startPoint y: 257, endPoint x: 358, endPoint y: 245, distance: 54.9
click at [411, 256] on label at bounding box center [413, 256] width 7 height 7
click at [411, 256] on input "checkbox" at bounding box center [413, 257] width 6 height 6
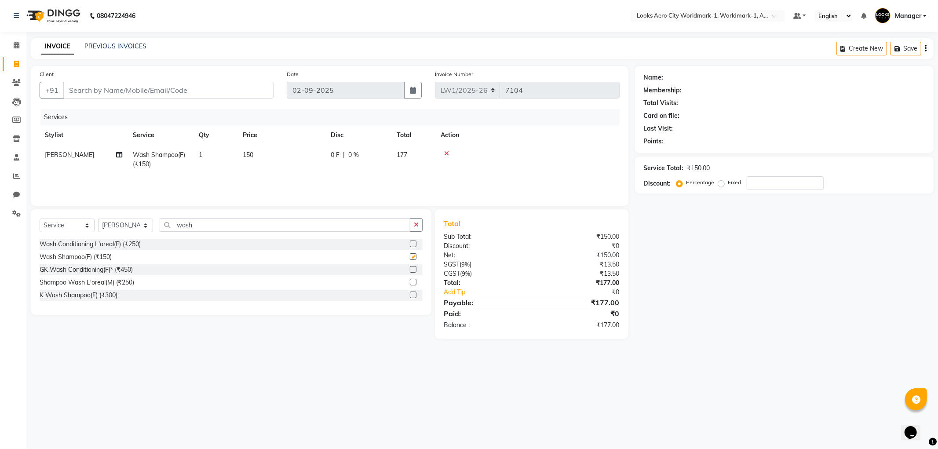
checkbox input "false"
drag, startPoint x: 227, startPoint y: 223, endPoint x: 148, endPoint y: 212, distance: 80.3
click at [147, 213] on div "Select Service Product Membership Package Voucher Prepaid Gift Card Select Styl…" at bounding box center [231, 262] width 401 height 106
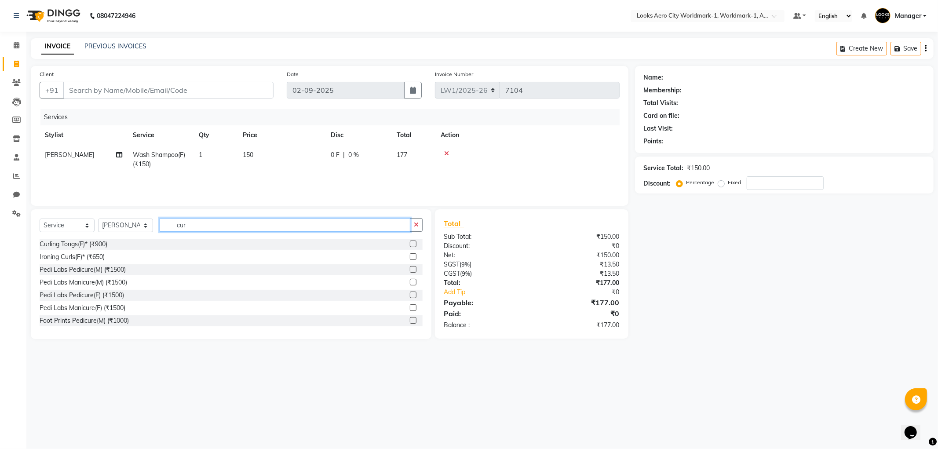
type input "cur"
click at [410, 256] on label at bounding box center [413, 256] width 7 height 7
click at [410, 256] on input "checkbox" at bounding box center [413, 257] width 6 height 6
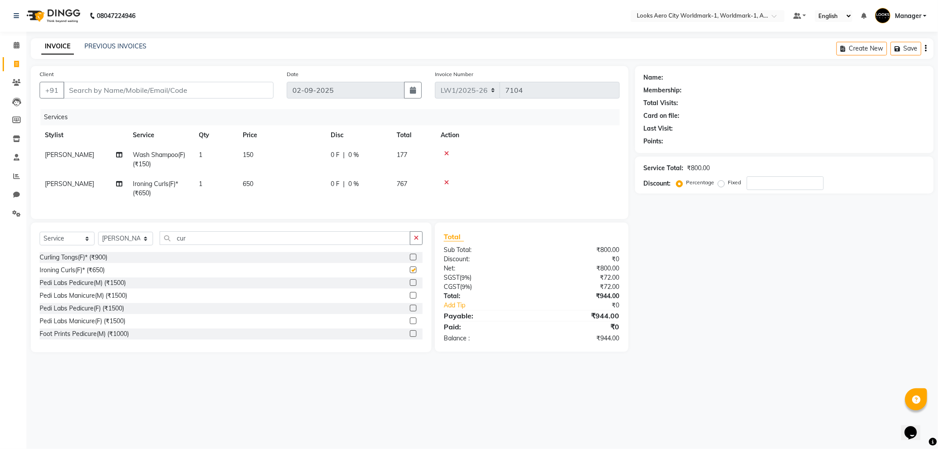
checkbox input "false"
click at [291, 190] on td "650" at bounding box center [281, 188] width 88 height 29
select select "84535"
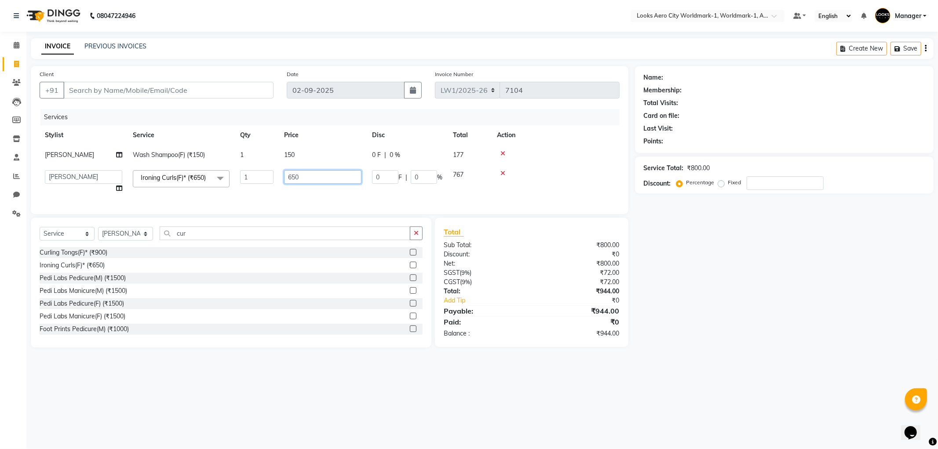
drag, startPoint x: 294, startPoint y: 177, endPoint x: 237, endPoint y: 170, distance: 56.7
click at [239, 170] on tr "Abhishek_Nails Amita Chauhan Anil Ashwin Celina Counter_Sales Dawa_Mgr Gaurav_P…" at bounding box center [330, 181] width 580 height 33
type input "750"
click at [502, 172] on tbody "Suryansh Wash Shampoo(F) (₹150) 1 150 0 F | 0 % 177 Abhishek_Nails Amita Chauha…" at bounding box center [330, 171] width 580 height 53
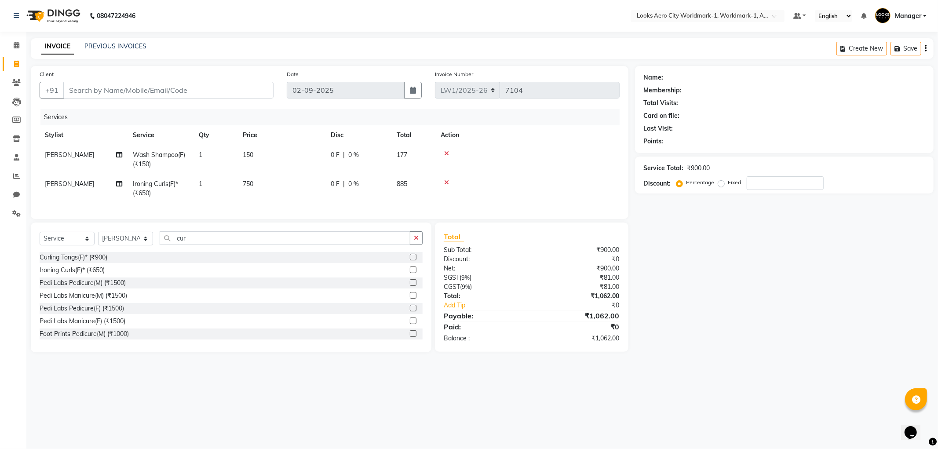
click at [443, 153] on div at bounding box center [528, 153] width 174 height 6
click at [445, 153] on icon at bounding box center [446, 153] width 5 height 6
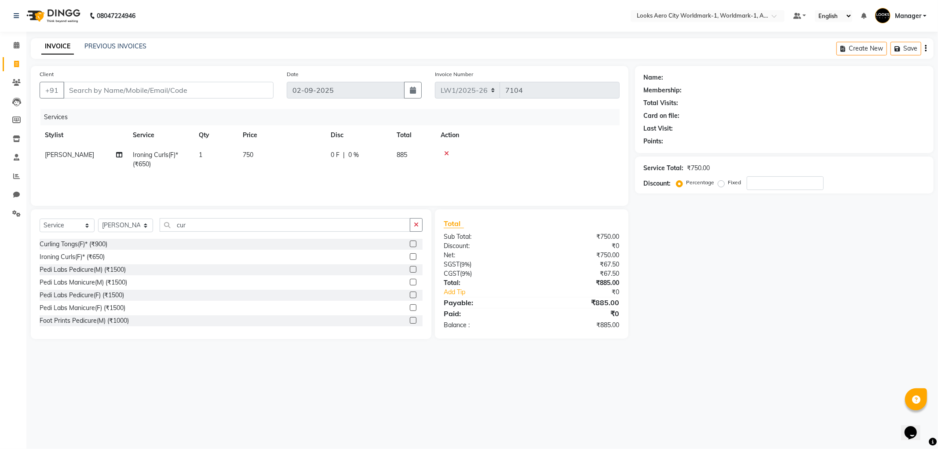
click at [447, 154] on icon at bounding box center [446, 153] width 5 height 6
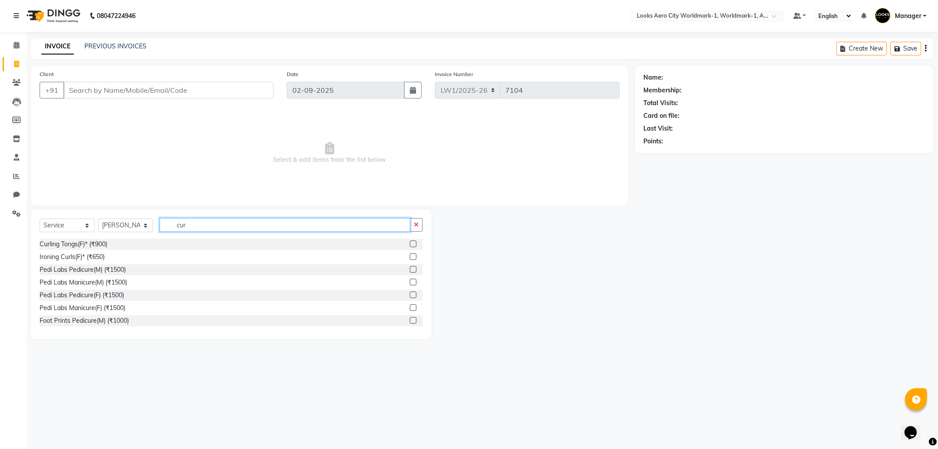
drag, startPoint x: 176, startPoint y: 221, endPoint x: 168, endPoint y: 220, distance: 7.6
click at [168, 220] on input "cur" at bounding box center [285, 225] width 251 height 14
type input "glob"
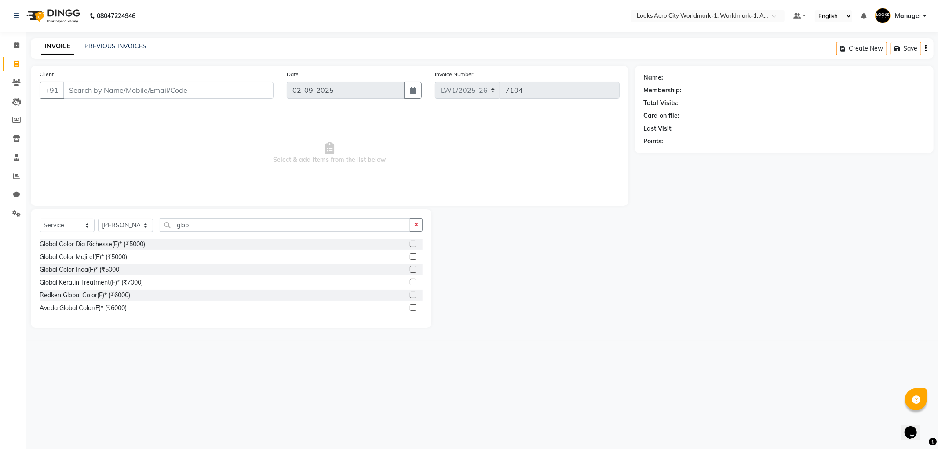
drag, startPoint x: 414, startPoint y: 271, endPoint x: 377, endPoint y: 253, distance: 41.3
click at [413, 270] on label at bounding box center [413, 269] width 7 height 7
click at [413, 270] on input "checkbox" at bounding box center [413, 270] width 6 height 6
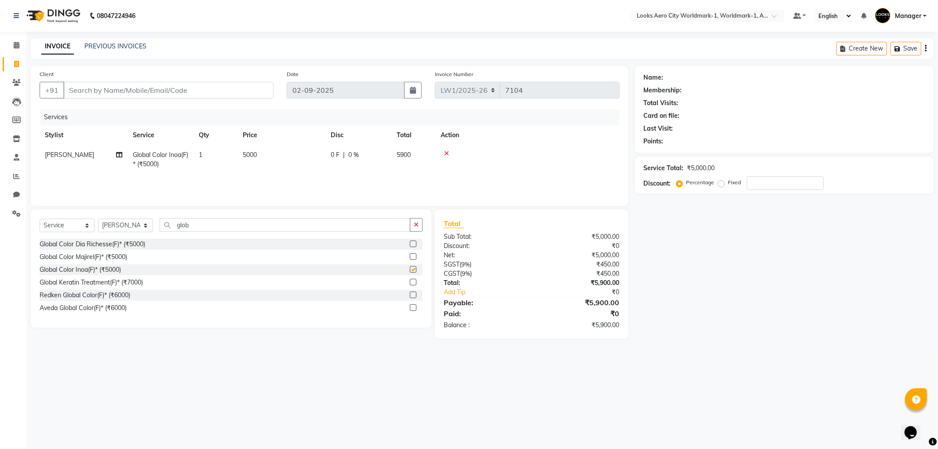
checkbox input "false"
drag, startPoint x: 276, startPoint y: 168, endPoint x: 279, endPoint y: 164, distance: 4.7
click at [276, 168] on td "5000" at bounding box center [281, 159] width 88 height 29
select select "84535"
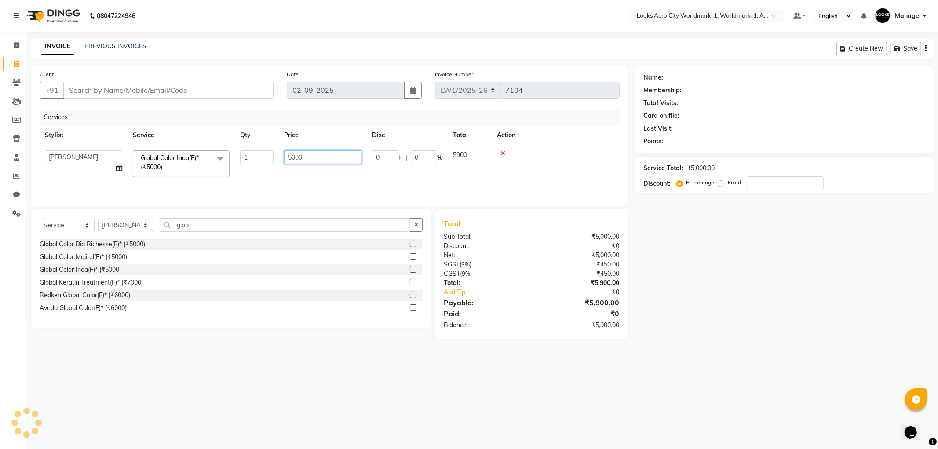
click at [287, 158] on input "5000" at bounding box center [322, 157] width 77 height 14
click at [327, 160] on input "75000" at bounding box center [322, 157] width 77 height 14
type input "7500"
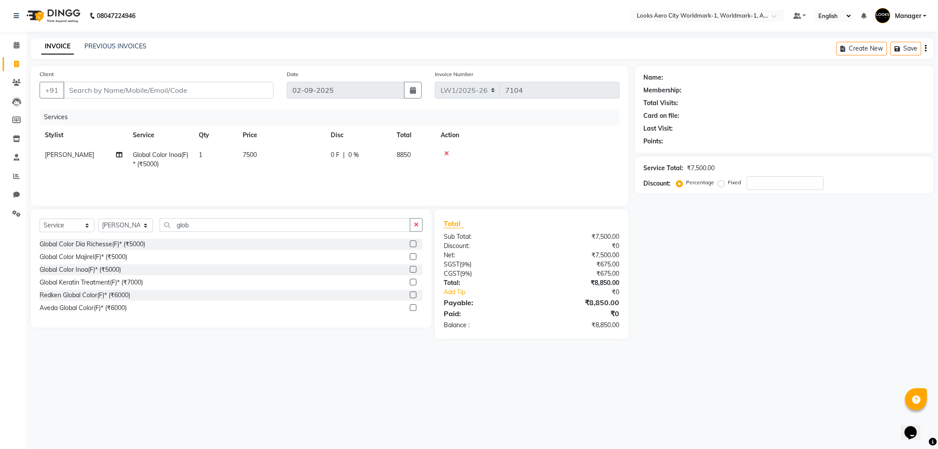
click at [384, 386] on div "08047224946 Select Location × Looks Aero City Worldmark-1, Worldmark-1, Aerocit…" at bounding box center [469, 224] width 938 height 449
click at [128, 99] on div "Client +91" at bounding box center [156, 87] width 247 height 36
click at [127, 93] on input "Client" at bounding box center [168, 90] width 210 height 17
type input "8"
type input "0"
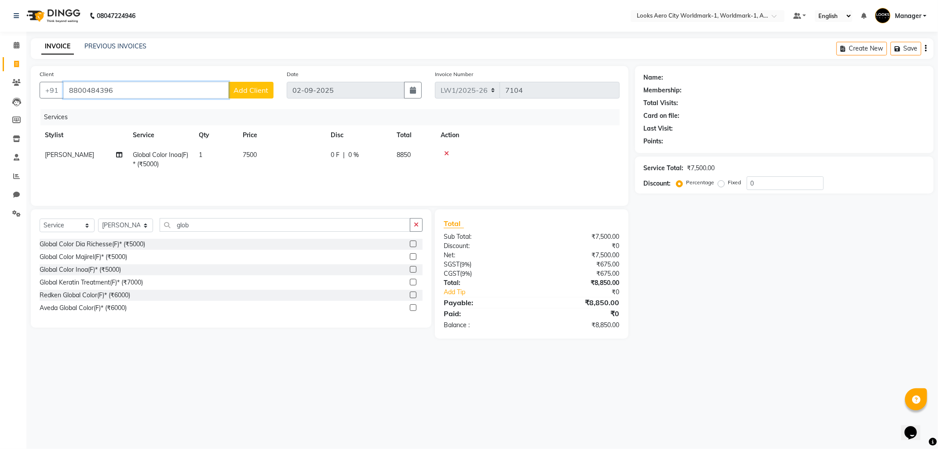
type input "8800484396"
click at [267, 91] on span "Add Client" at bounding box center [250, 90] width 35 height 9
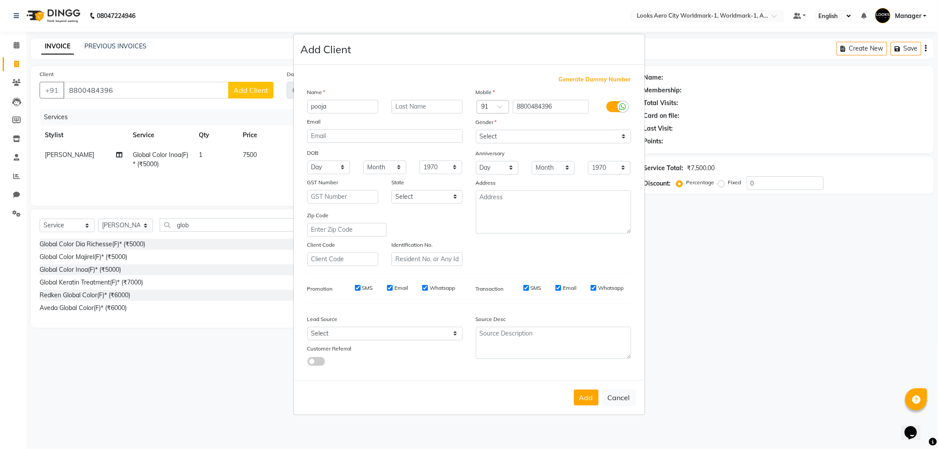
type input "pooja"
click at [402, 102] on input "text" at bounding box center [426, 107] width 71 height 14
type input "client"
click at [494, 131] on select "Select [DEMOGRAPHIC_DATA] [DEMOGRAPHIC_DATA] Other Prefer Not To Say" at bounding box center [553, 137] width 155 height 14
select select "female"
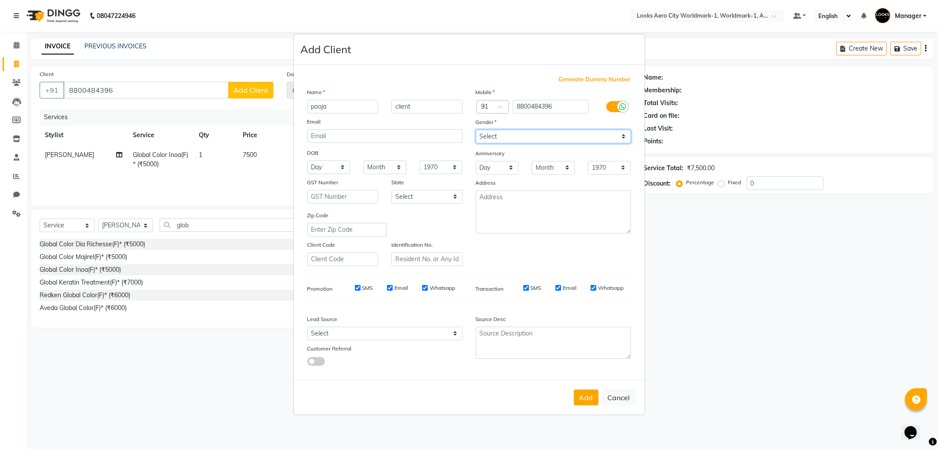
click at [476, 130] on select "Select [DEMOGRAPHIC_DATA] [DEMOGRAPHIC_DATA] Other Prefer Not To Say" at bounding box center [553, 137] width 155 height 14
click at [577, 397] on button "Add" at bounding box center [586, 398] width 25 height 16
select select
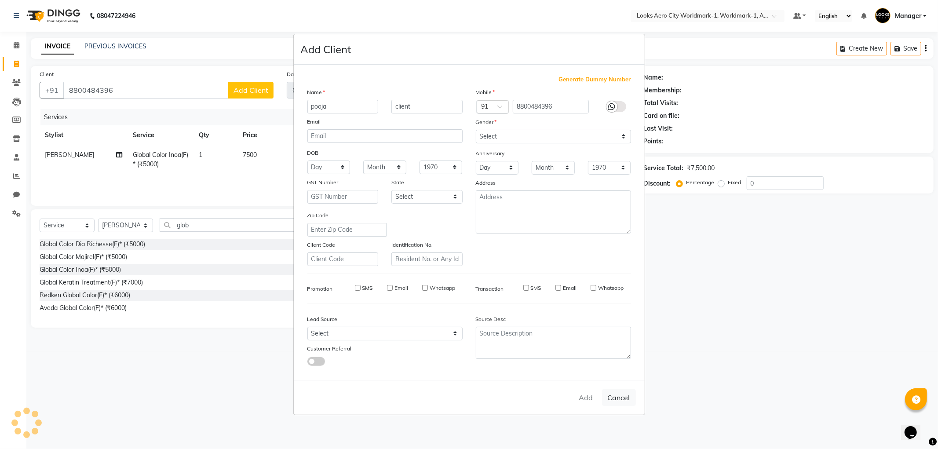
select select
checkbox input "false"
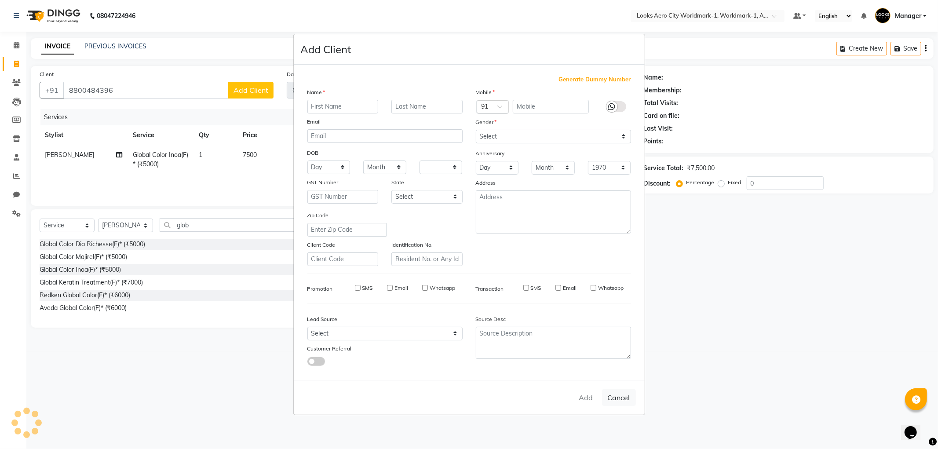
checkbox input "false"
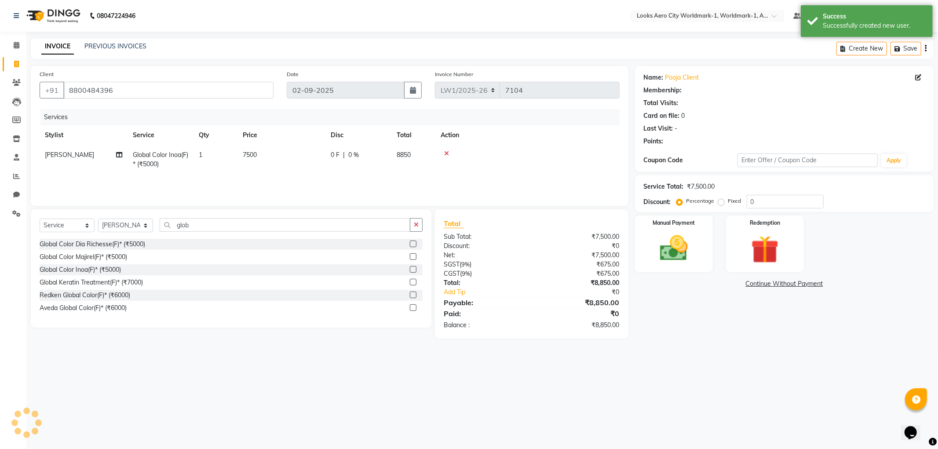
select select "1: Object"
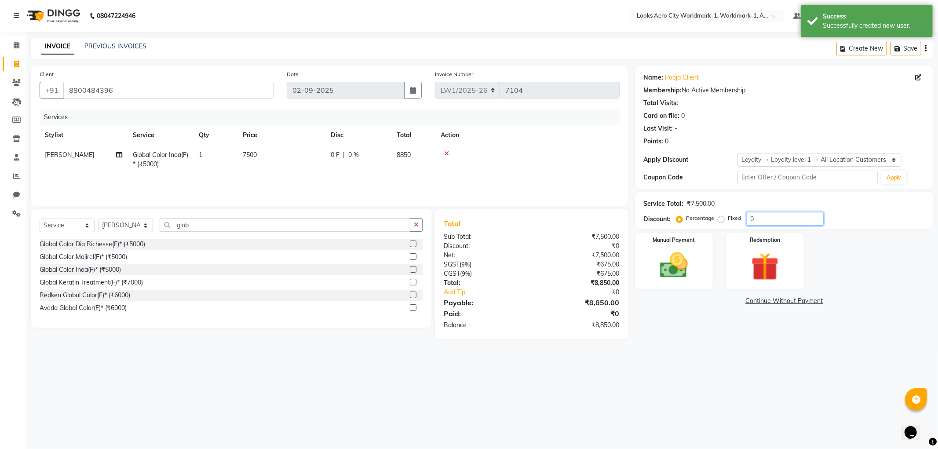
drag, startPoint x: 761, startPoint y: 217, endPoint x: 726, endPoint y: 222, distance: 34.6
click at [726, 222] on div "Percentage Fixed 0" at bounding box center [751, 219] width 146 height 14
type input "10"
click at [675, 372] on div "08047224946 Select Location × Looks Aero City Worldmark-1, Worldmark-1, Aerocit…" at bounding box center [469, 224] width 938 height 449
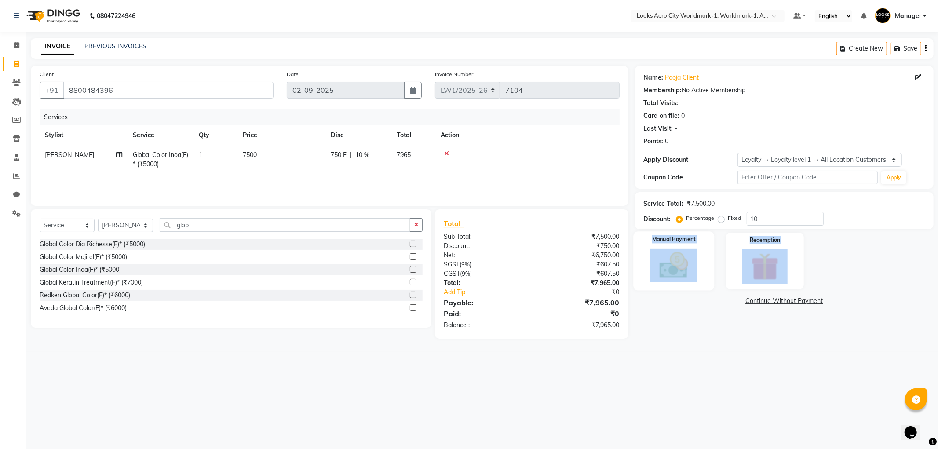
click at [681, 288] on div "Name: Pooja Client Membership: No Active Membership Total Visits: Card on file:…" at bounding box center [787, 202] width 305 height 273
click at [636, 410] on div "08047224946 Select Location × Looks Aero City Worldmark-1, Worldmark-1, Aerocit…" at bounding box center [469, 224] width 938 height 449
click at [674, 281] on img at bounding box center [673, 265] width 47 height 33
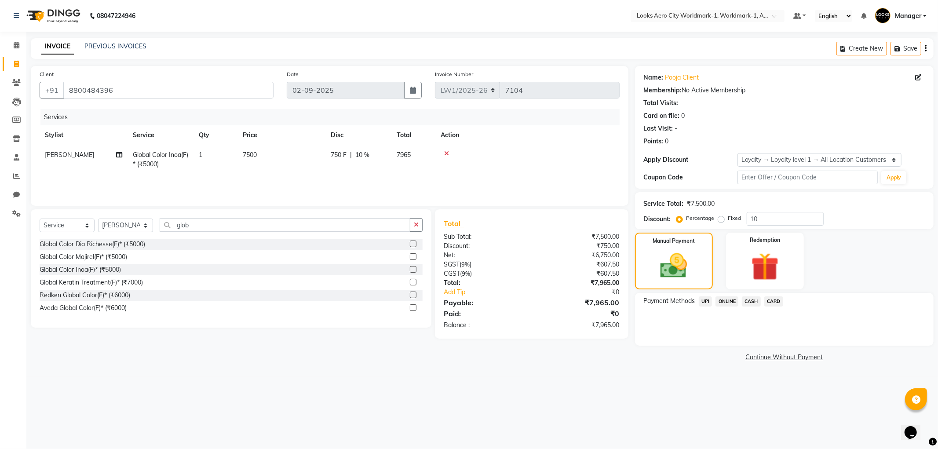
click at [752, 301] on span "CASH" at bounding box center [751, 301] width 19 height 10
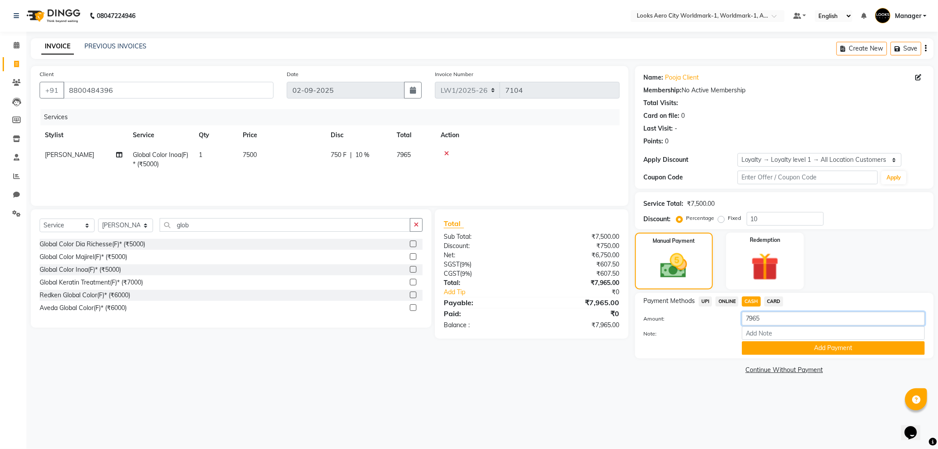
drag, startPoint x: 763, startPoint y: 319, endPoint x: 718, endPoint y: 321, distance: 45.3
click at [718, 324] on div "Amount: 7965" at bounding box center [784, 319] width 294 height 15
type input "7000"
click at [757, 350] on button "Add Payment" at bounding box center [833, 348] width 183 height 14
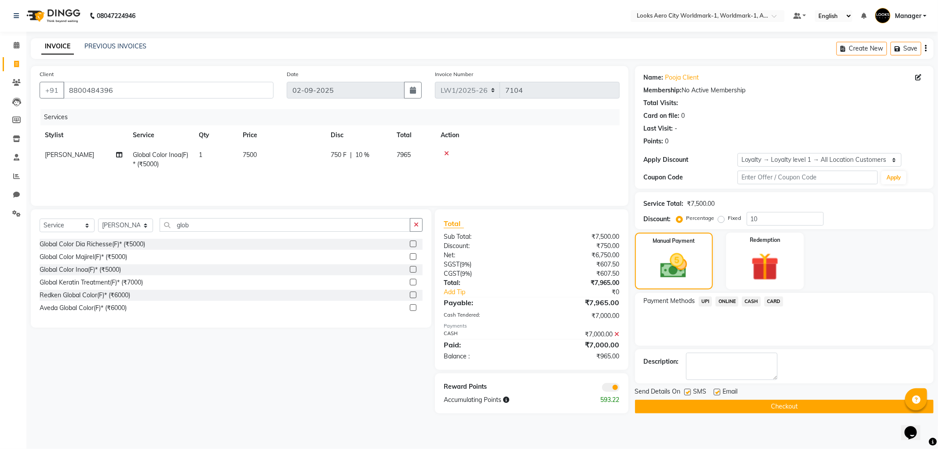
click at [704, 301] on span "UPI" at bounding box center [706, 301] width 14 height 10
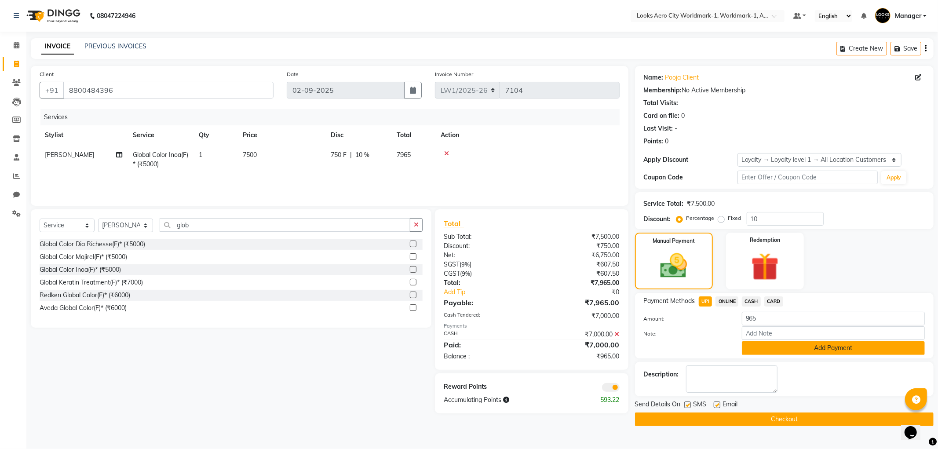
click at [769, 345] on button "Add Payment" at bounding box center [833, 348] width 183 height 14
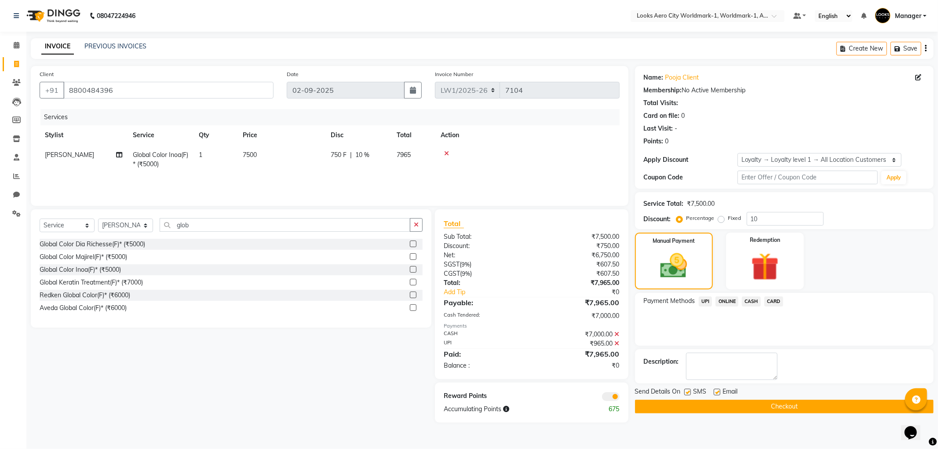
click at [706, 300] on span "UPI" at bounding box center [706, 301] width 14 height 10
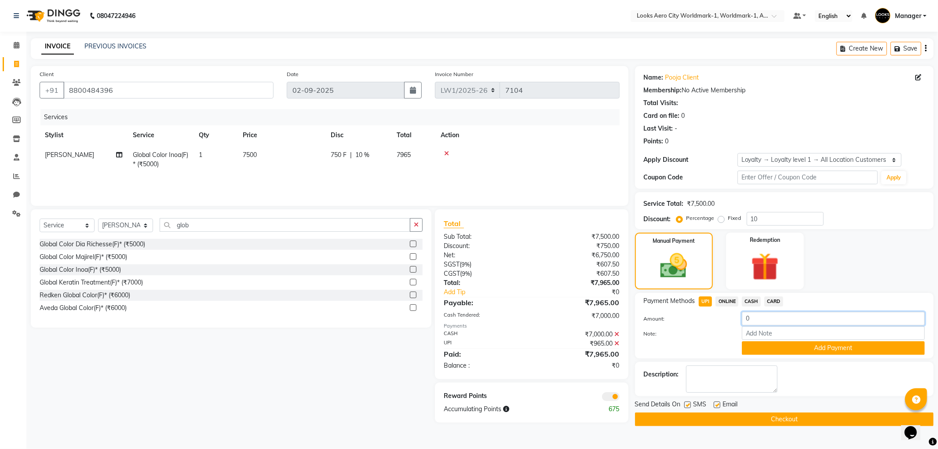
drag, startPoint x: 758, startPoint y: 318, endPoint x: 733, endPoint y: 318, distance: 25.5
click at [733, 318] on div "Amount: 0" at bounding box center [784, 319] width 294 height 15
click at [691, 350] on div at bounding box center [686, 348] width 98 height 14
click at [718, 404] on label at bounding box center [717, 404] width 7 height 7
click at [718, 404] on input "checkbox" at bounding box center [717, 405] width 6 height 6
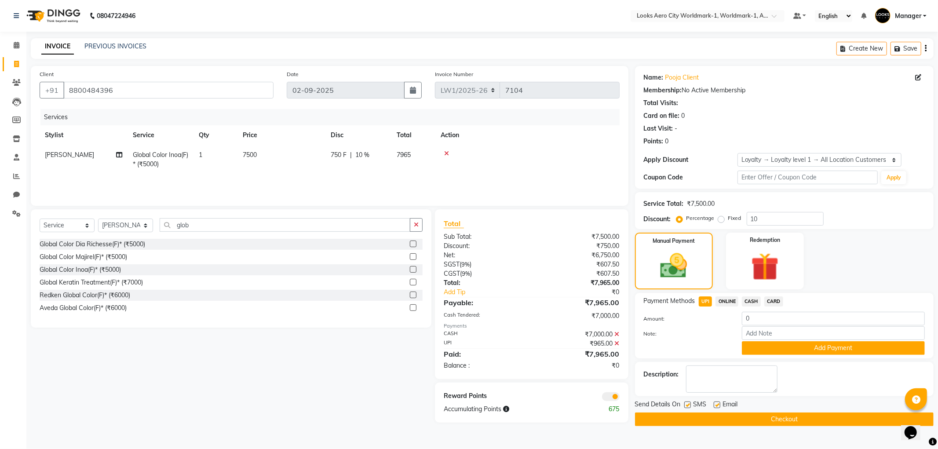
checkbox input "false"
click at [609, 397] on span at bounding box center [611, 396] width 18 height 9
click at [619, 398] on input "checkbox" at bounding box center [619, 398] width 0 height 0
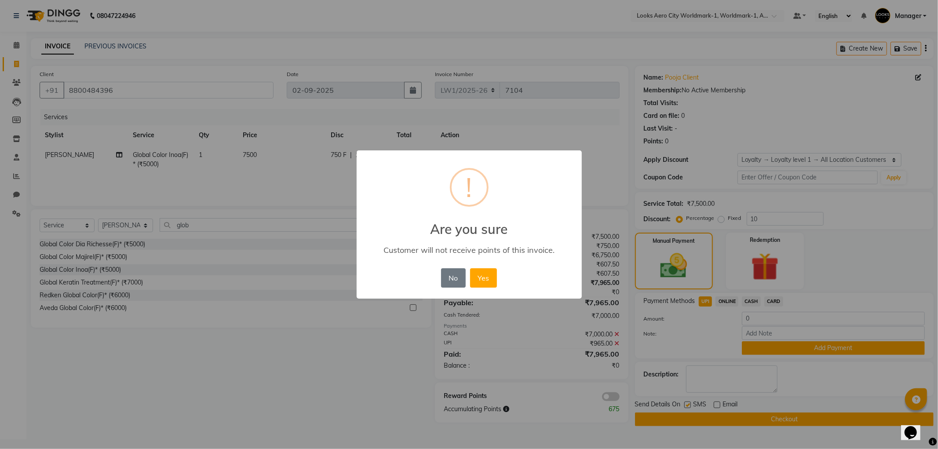
drag, startPoint x: 483, startPoint y: 285, endPoint x: 494, endPoint y: 290, distance: 12.6
click at [484, 284] on button "Yes" at bounding box center [483, 277] width 27 height 19
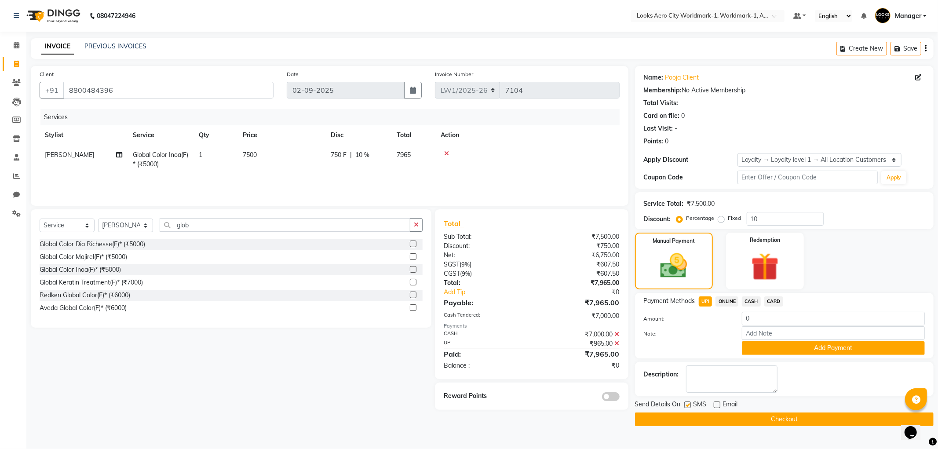
click at [697, 415] on button "Checkout" at bounding box center [784, 419] width 299 height 14
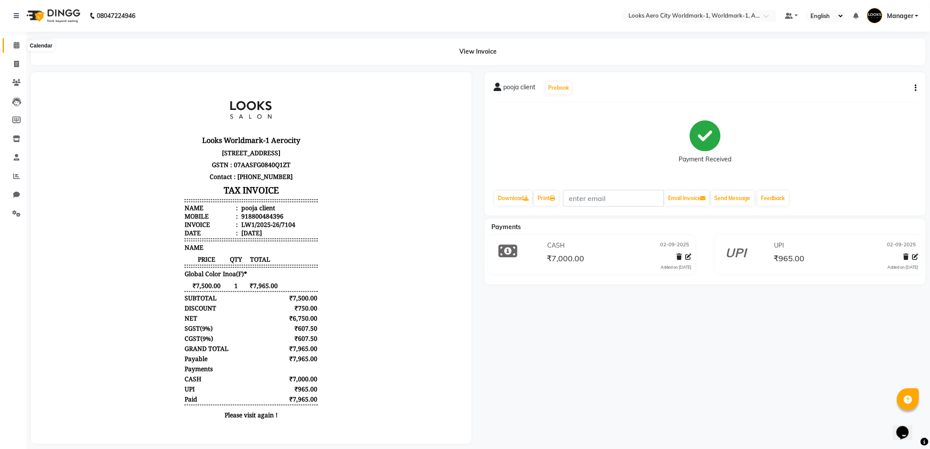
click at [22, 45] on span at bounding box center [16, 45] width 15 height 10
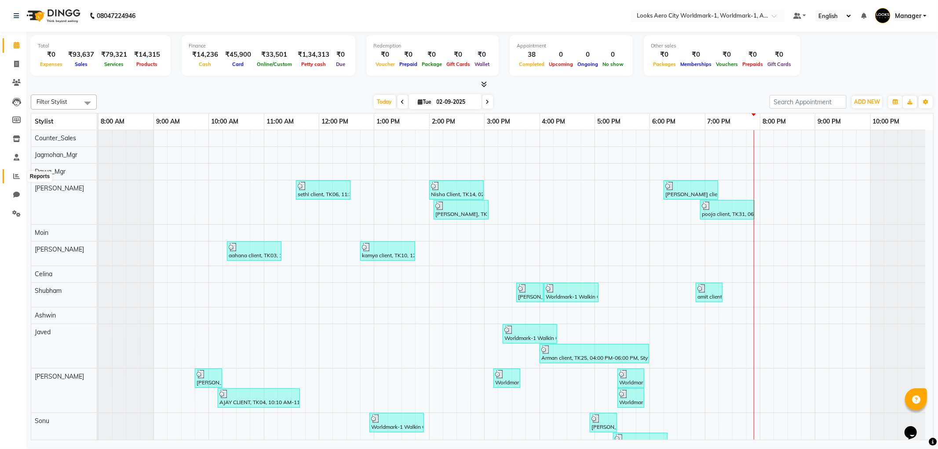
click at [14, 179] on icon at bounding box center [16, 176] width 7 height 7
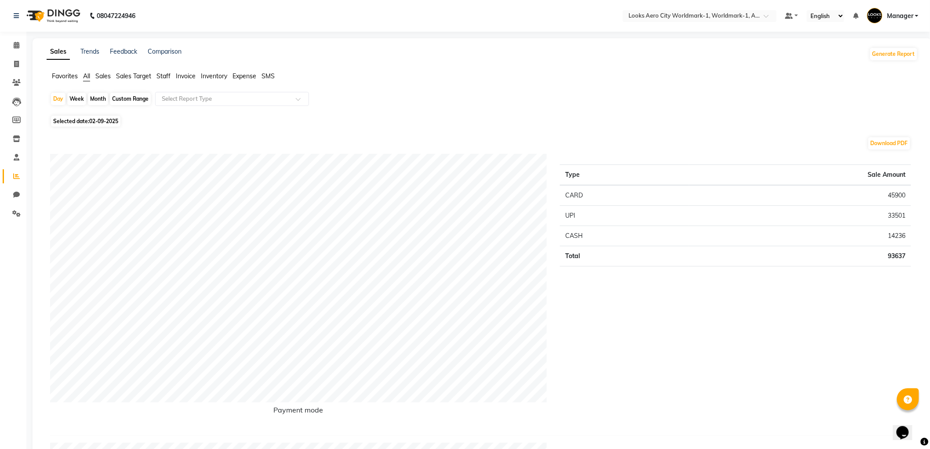
click at [169, 77] on span "Staff" at bounding box center [164, 76] width 14 height 8
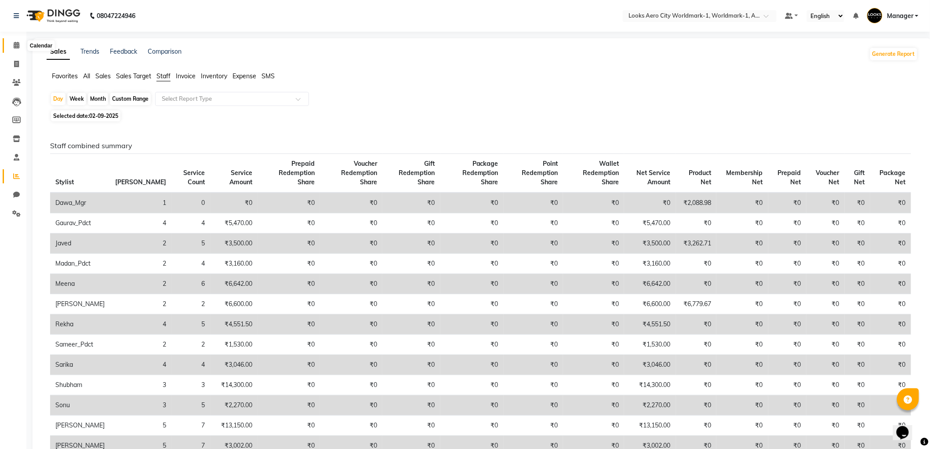
click at [16, 41] on span at bounding box center [16, 45] width 15 height 10
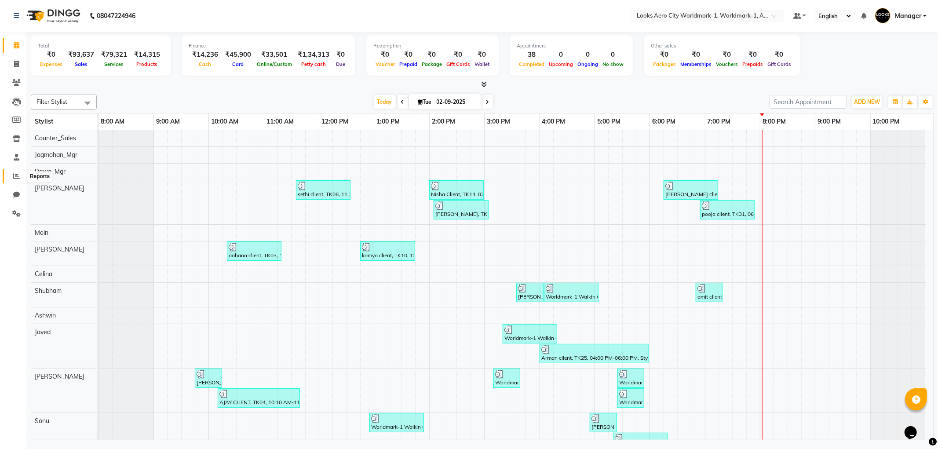
click at [15, 178] on icon at bounding box center [16, 176] width 7 height 7
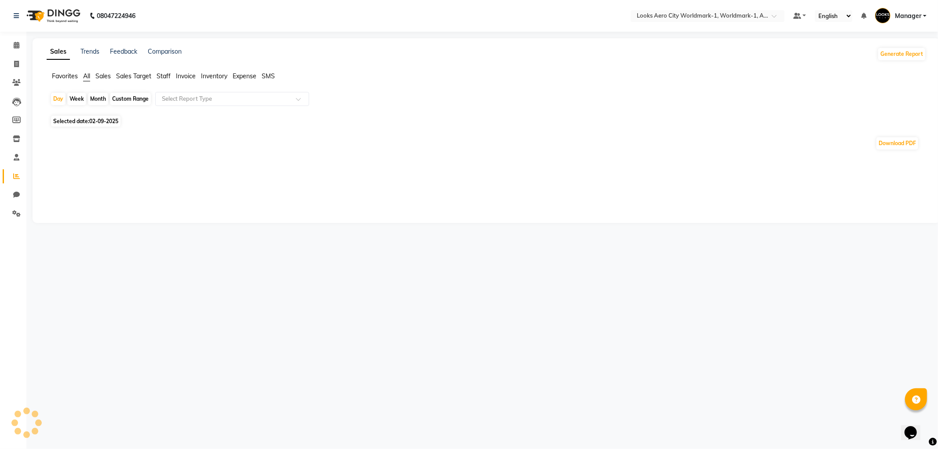
click at [164, 74] on span "Staff" at bounding box center [164, 76] width 14 height 8
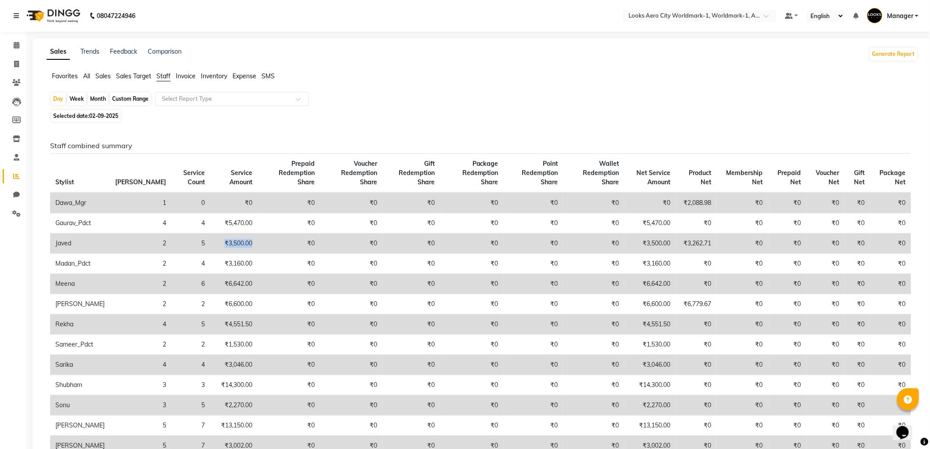
drag, startPoint x: 185, startPoint y: 232, endPoint x: 218, endPoint y: 233, distance: 33.4
click at [218, 233] on td "₹3,500.00" at bounding box center [234, 243] width 47 height 20
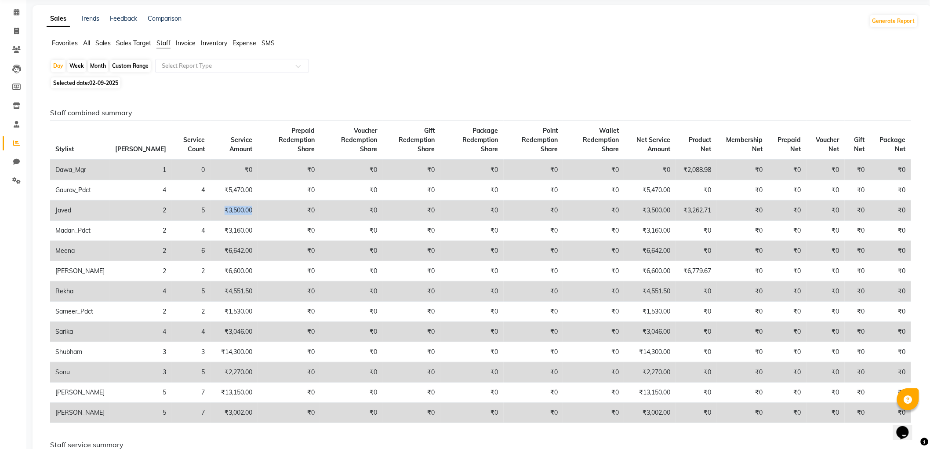
scroll to position [146, 0]
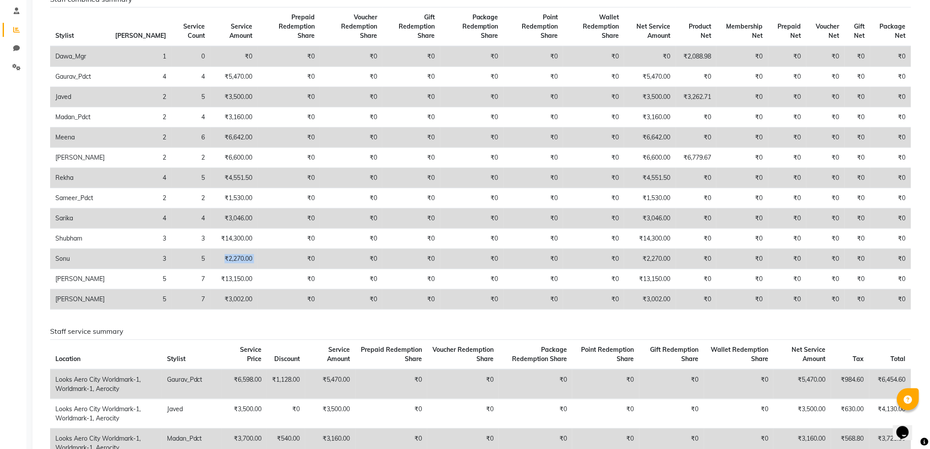
drag, startPoint x: 184, startPoint y: 249, endPoint x: 222, endPoint y: 249, distance: 38.3
click at [222, 249] on tr "Sonu 3 5 ₹2,270.00 ₹0 ₹0 ₹0 ₹0 ₹0 ₹0 ₹2,270.00 ₹0 ₹0 ₹0 ₹0 ₹0 ₹0" at bounding box center [480, 259] width 861 height 20
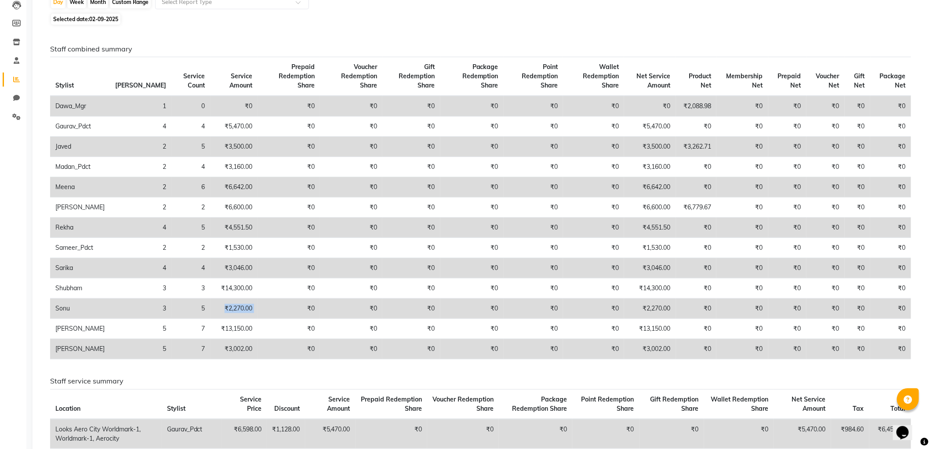
scroll to position [98, 0]
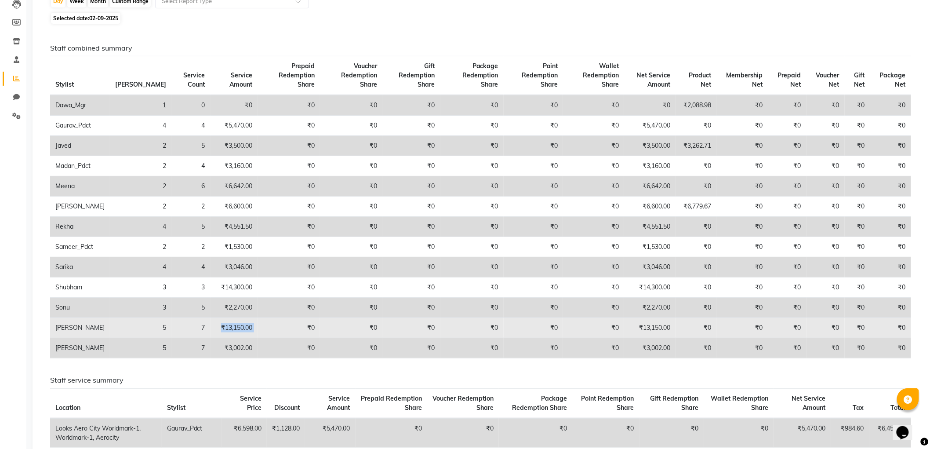
drag, startPoint x: 185, startPoint y: 318, endPoint x: 248, endPoint y: 318, distance: 63.8
click at [248, 318] on tr "Suryansh 5 7 ₹13,150.00 ₹0 ₹0 ₹0 ₹0 ₹0 ₹0 ₹13,150.00 ₹0 ₹0 ₹0 ₹0 ₹0 ₹0" at bounding box center [480, 328] width 861 height 20
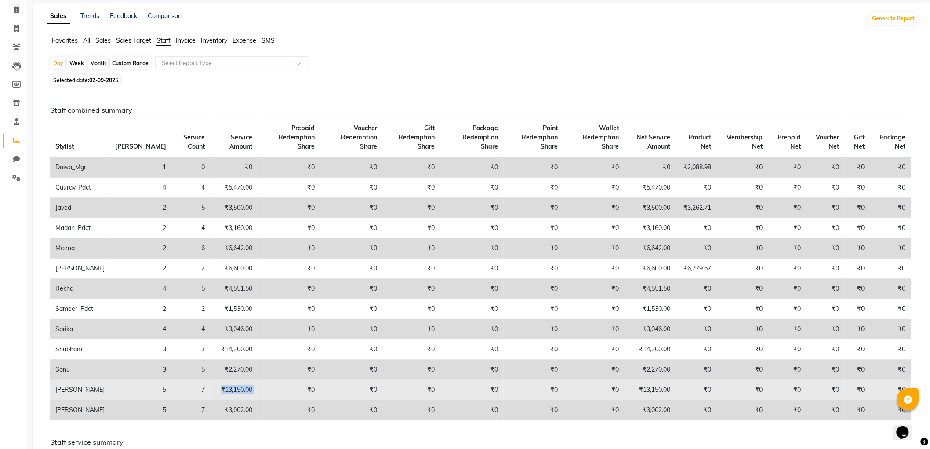
scroll to position [0, 0]
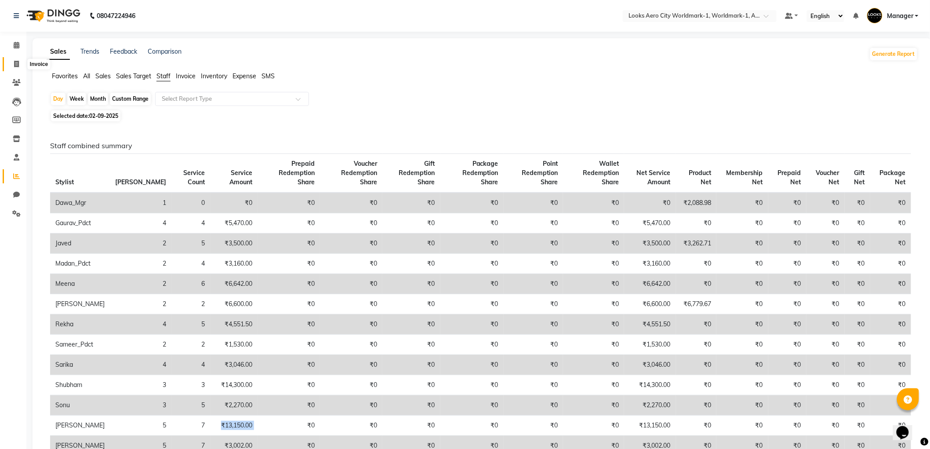
click at [18, 63] on icon at bounding box center [16, 64] width 5 height 7
select select "service"
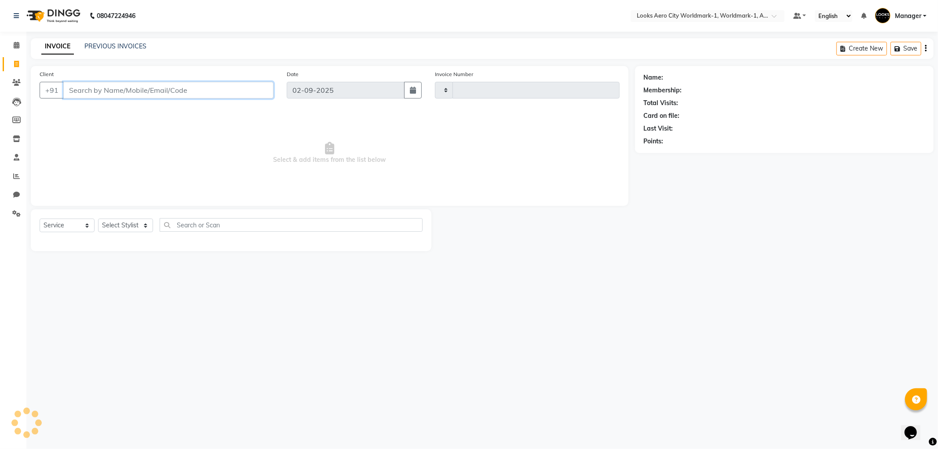
type input "7105"
select select "8573"
click at [115, 223] on select "Select Stylist Abhishek_Nails Amita Chauhan Anil Ashwin Celina Counter_Sales Da…" at bounding box center [125, 226] width 55 height 14
select select "84535"
click at [98, 219] on select "Select Stylist Abhishek_Nails Amita Chauhan Anil Ashwin Celina Counter_Sales Da…" at bounding box center [125, 226] width 55 height 14
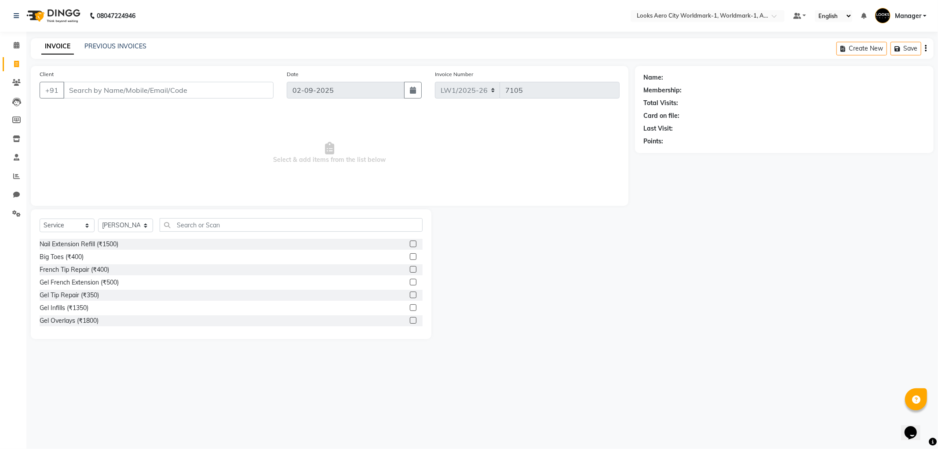
click at [220, 216] on div "Select Service Product Membership Package Voucher Prepaid Gift Card Select Styl…" at bounding box center [231, 274] width 401 height 130
click at [213, 230] on input "text" at bounding box center [291, 225] width 263 height 14
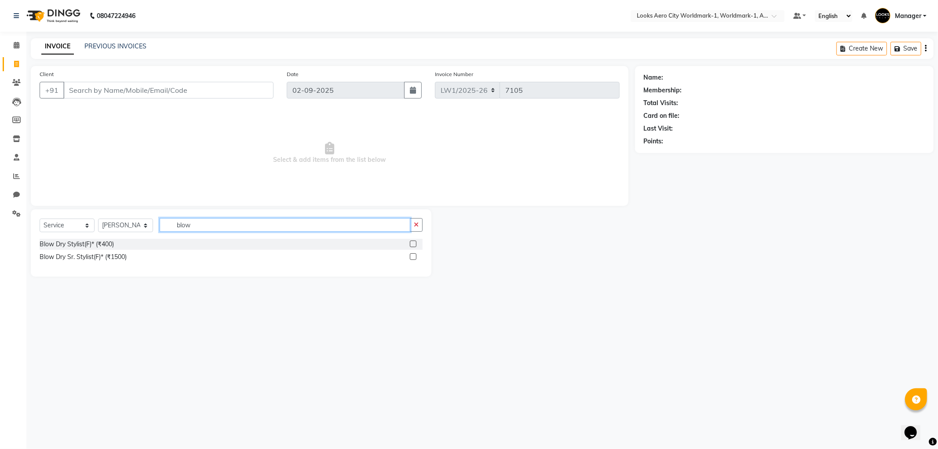
type input "blow"
click at [411, 247] on label at bounding box center [413, 243] width 7 height 7
click at [411, 247] on input "checkbox" at bounding box center [413, 244] width 6 height 6
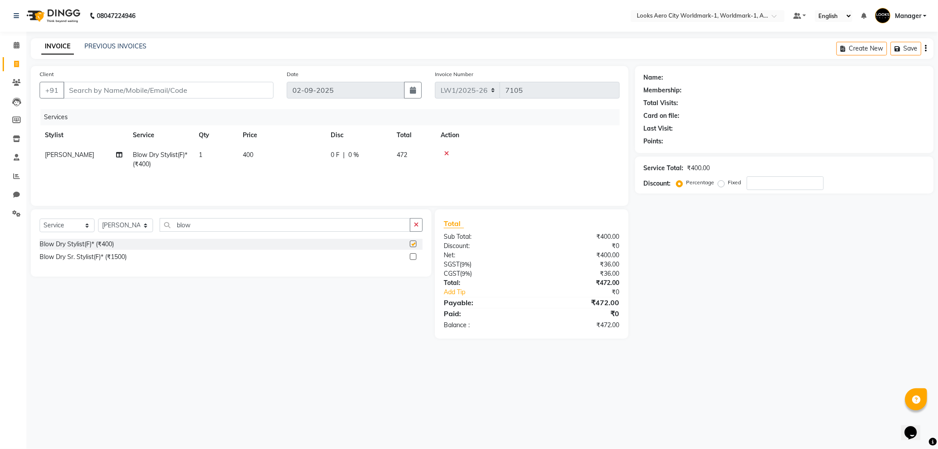
checkbox input "false"
click at [279, 166] on td "400" at bounding box center [281, 159] width 88 height 29
select select "84535"
drag, startPoint x: 282, startPoint y: 157, endPoint x: 291, endPoint y: 160, distance: 10.0
click at [291, 160] on td "400" at bounding box center [323, 163] width 88 height 37
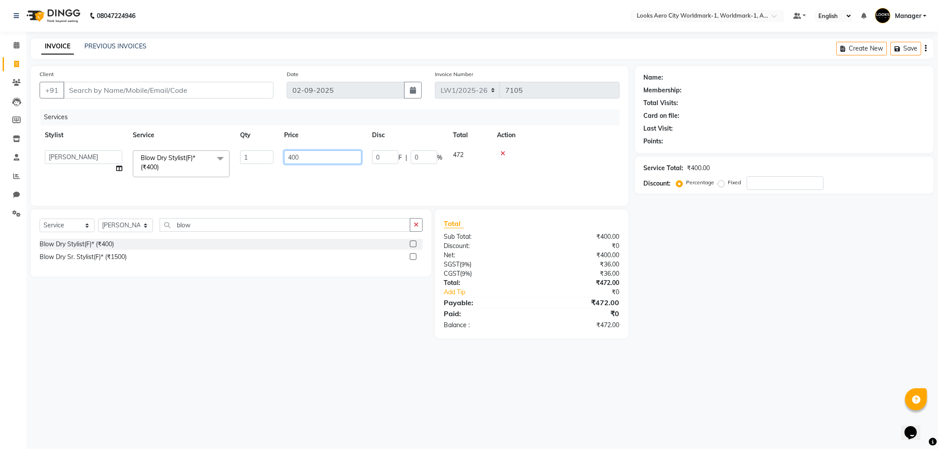
type input "800"
click at [302, 328] on div "Select Service Product Membership Package Voucher Prepaid Gift Card Select Styl…" at bounding box center [227, 273] width 407 height 129
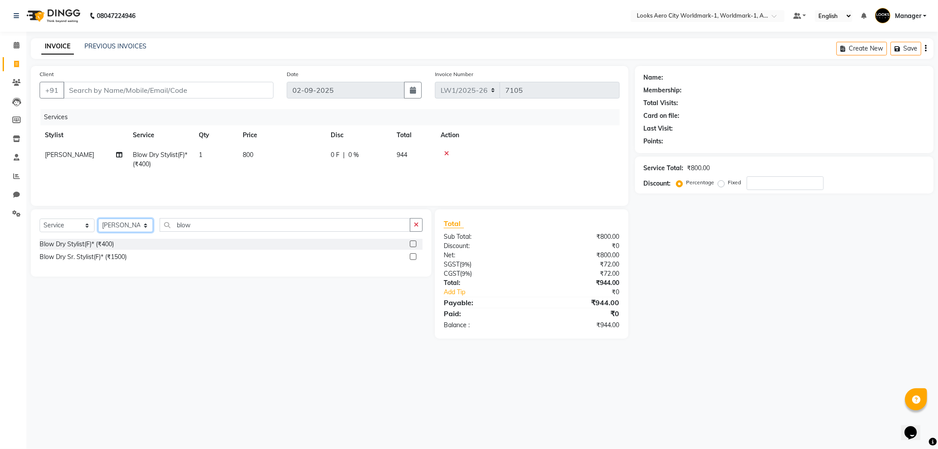
click at [124, 227] on select "Select Stylist Abhishek_Nails Amita Chauhan Anil Ashwin Celina Counter_Sales Da…" at bounding box center [125, 226] width 55 height 14
select select "84546"
click at [98, 219] on select "Select Stylist Abhishek_Nails Amita Chauhan Anil Ashwin Celina Counter_Sales Da…" at bounding box center [125, 226] width 55 height 14
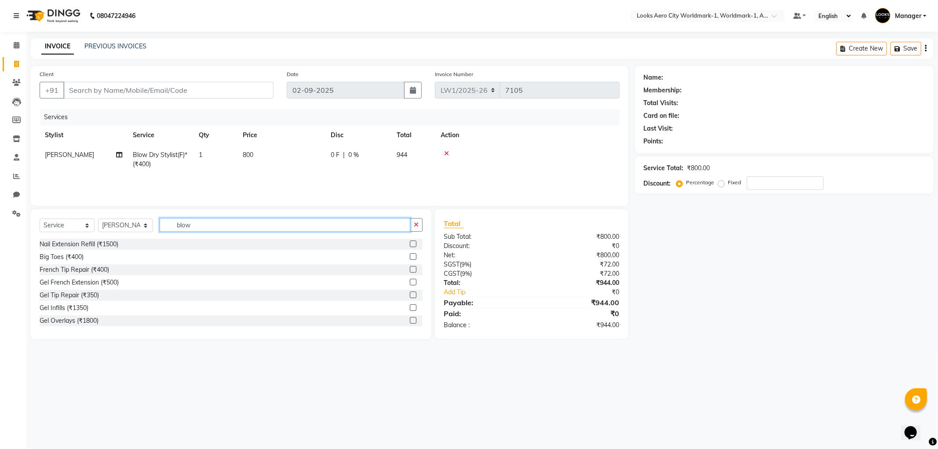
drag, startPoint x: 191, startPoint y: 226, endPoint x: 166, endPoint y: 227, distance: 25.5
click at [166, 227] on input "blow" at bounding box center [285, 225] width 251 height 14
type input "eye"
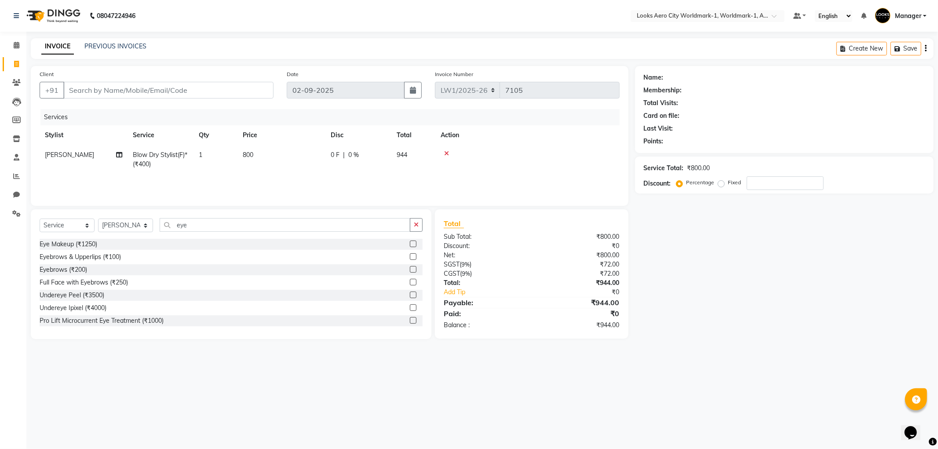
click at [410, 266] on label at bounding box center [413, 269] width 7 height 7
click at [410, 267] on input "checkbox" at bounding box center [413, 270] width 6 height 6
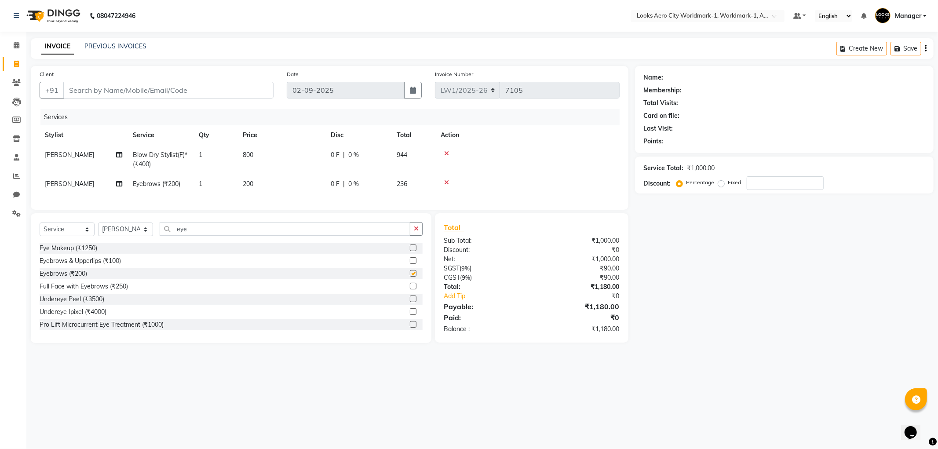
checkbox input "false"
drag, startPoint x: 214, startPoint y: 236, endPoint x: 135, endPoint y: 237, distance: 78.7
click at [135, 237] on div "Select Service Product Membership Package Voucher Prepaid Gift Card Select Styl…" at bounding box center [231, 232] width 383 height 21
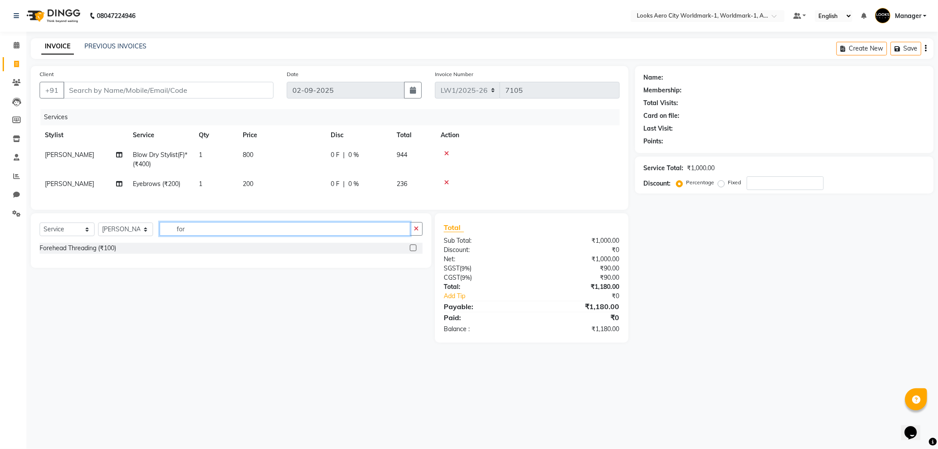
type input "for"
click at [411, 251] on label at bounding box center [413, 247] width 7 height 7
click at [411, 251] on input "checkbox" at bounding box center [413, 248] width 6 height 6
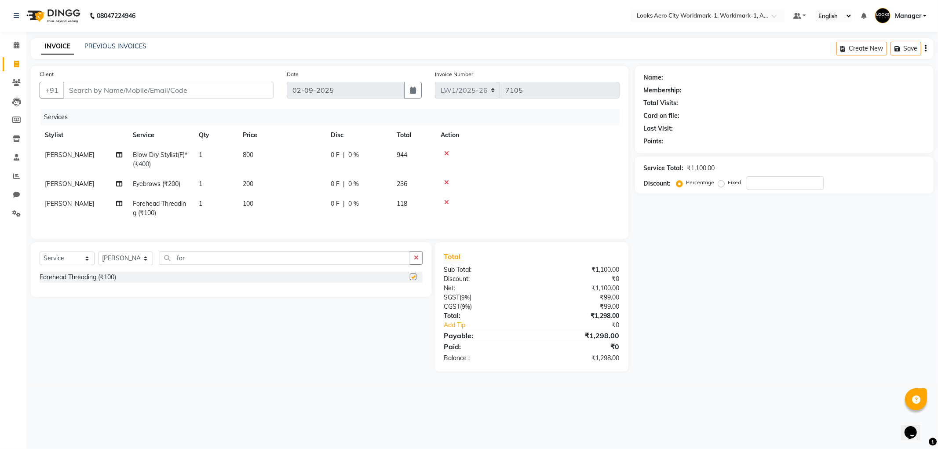
checkbox input "false"
click at [278, 192] on td "200" at bounding box center [281, 184] width 88 height 20
select select "84546"
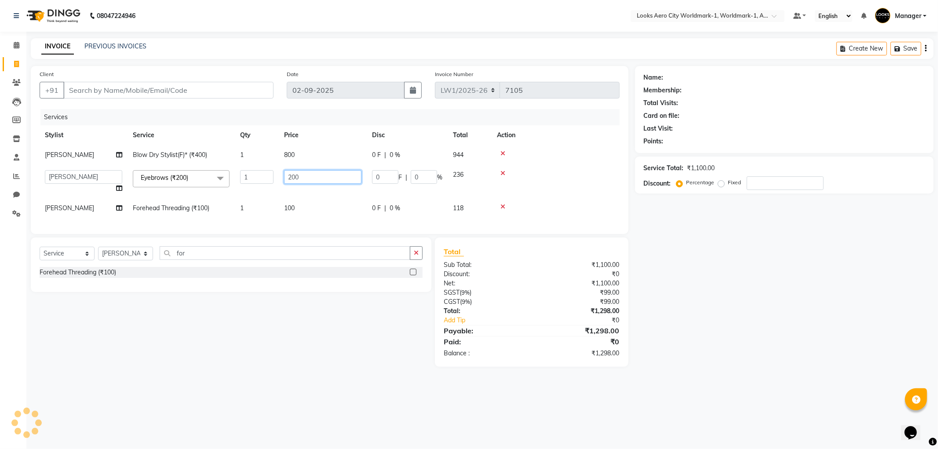
drag, startPoint x: 294, startPoint y: 179, endPoint x: 270, endPoint y: 179, distance: 23.3
click at [270, 179] on tr "Abhishek_Nails Amita Chauhan Anil Ashwin Celina Counter_Sales Dawa_Mgr Gaurav_P…" at bounding box center [330, 181] width 580 height 33
type input "100"
click at [328, 336] on div "Select Service Product Membership Package Voucher Prepaid Gift Card Select Styl…" at bounding box center [227, 301] width 407 height 129
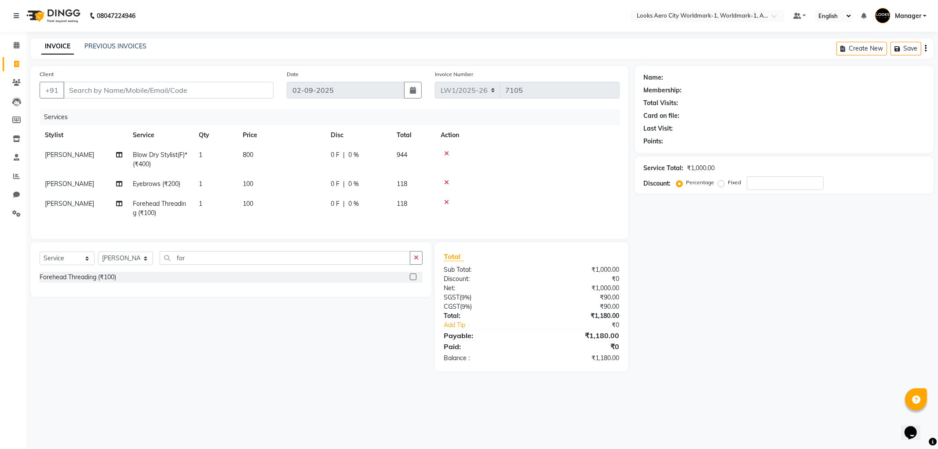
click at [261, 161] on td "800" at bounding box center [281, 159] width 88 height 29
select select "84535"
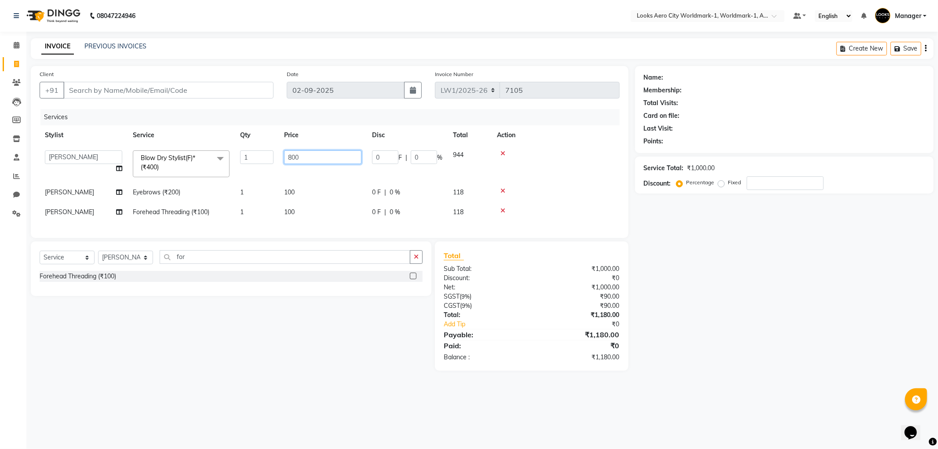
click at [291, 157] on input "800" at bounding box center [322, 157] width 77 height 14
type input "600"
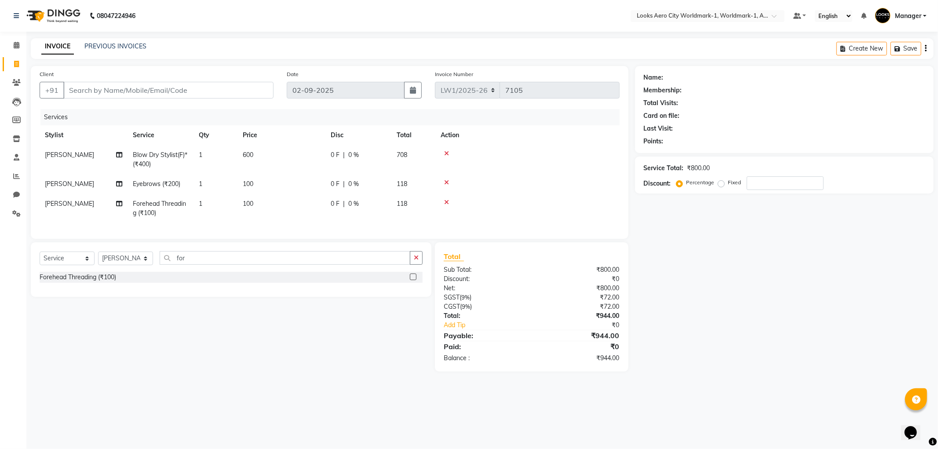
click at [292, 349] on div "Select Service Product Membership Package Voucher Prepaid Gift Card Select Styl…" at bounding box center [227, 306] width 407 height 129
click at [137, 91] on input "Client" at bounding box center [168, 90] width 210 height 17
type input "9"
type input "0"
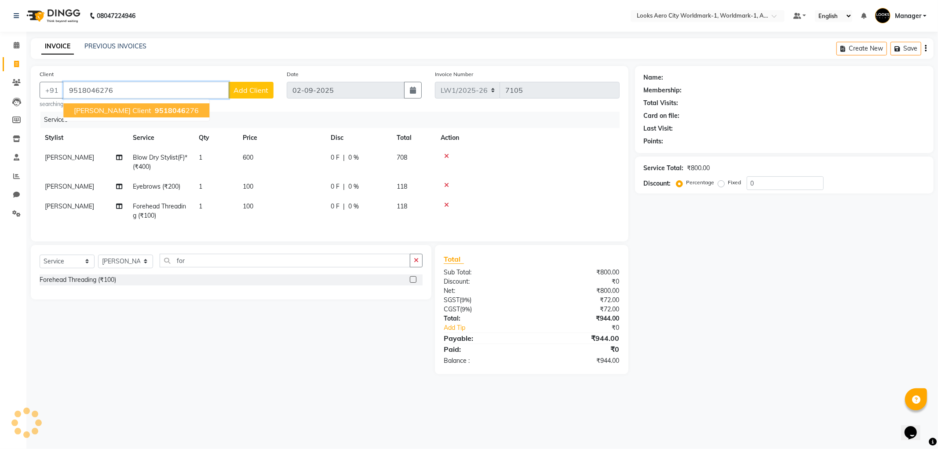
type input "9518046276"
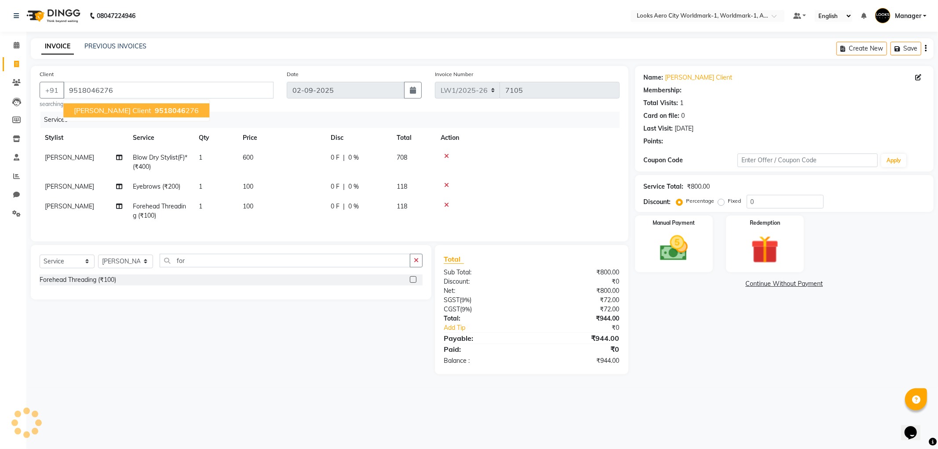
select select "1: Object"
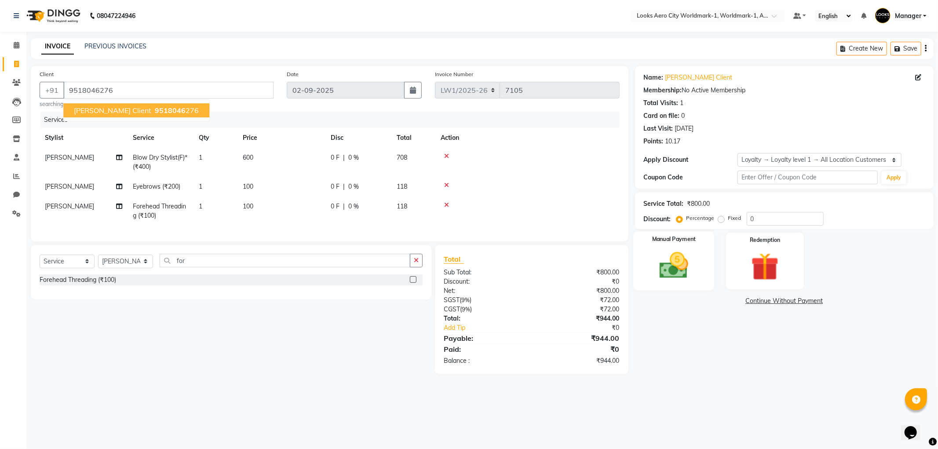
click at [674, 274] on img at bounding box center [673, 265] width 47 height 33
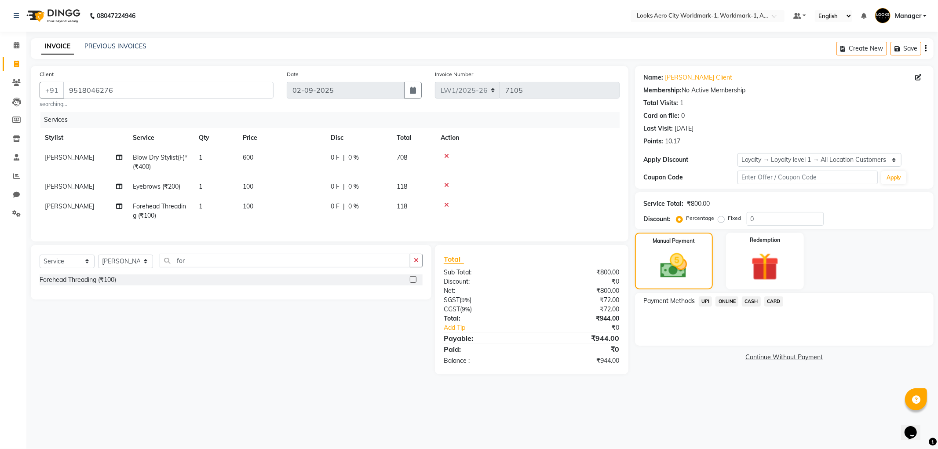
click at [777, 302] on span "CARD" at bounding box center [773, 301] width 19 height 10
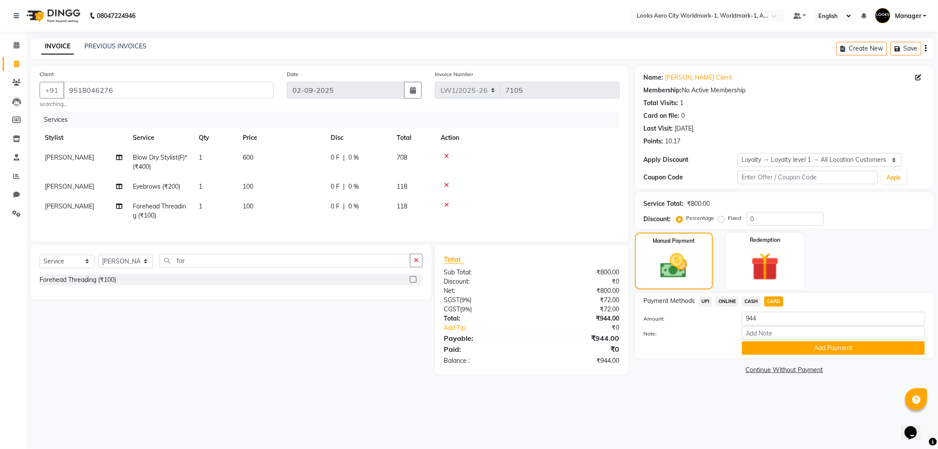
click at [261, 187] on td "100" at bounding box center [281, 187] width 88 height 20
select select "84546"
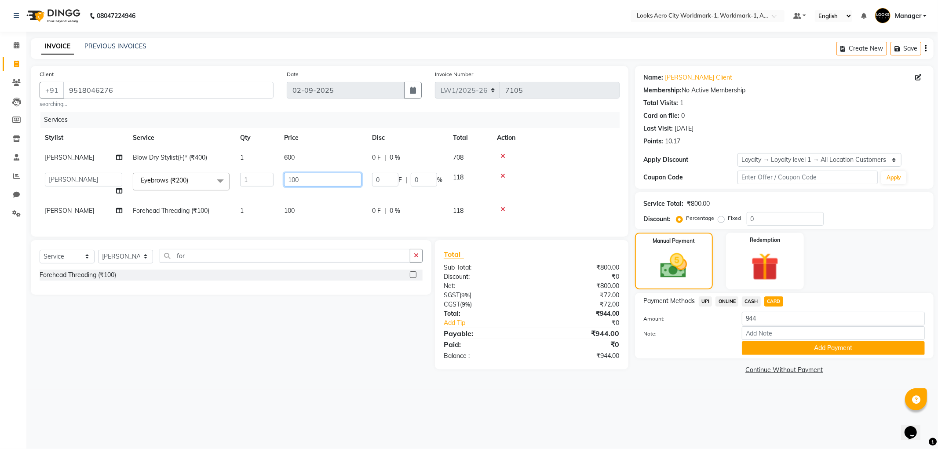
drag, startPoint x: 305, startPoint y: 182, endPoint x: 283, endPoint y: 182, distance: 22.4
click at [283, 182] on td "100" at bounding box center [323, 184] width 88 height 33
type input "97"
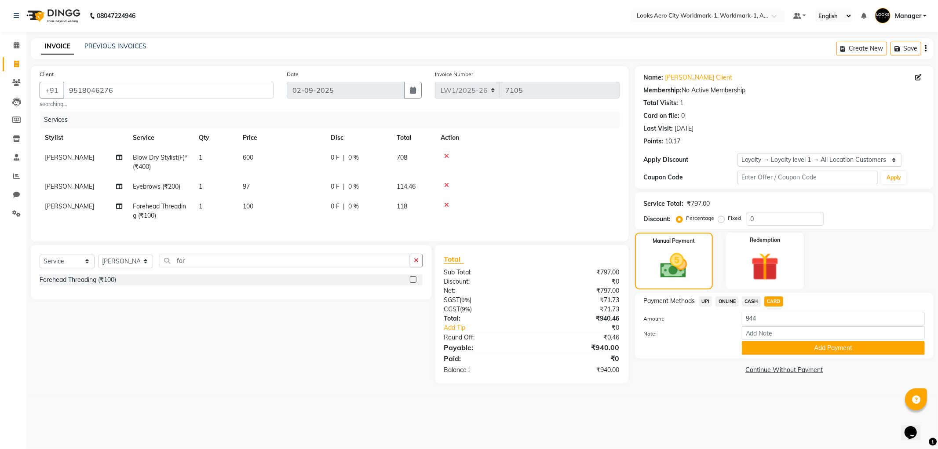
click at [346, 368] on div "Select Service Product Membership Package Voucher Prepaid Gift Card Select Styl…" at bounding box center [227, 314] width 407 height 138
click at [749, 300] on span "CASH" at bounding box center [751, 301] width 19 height 10
type input "940"
click at [789, 345] on button "Add Payment" at bounding box center [833, 348] width 183 height 14
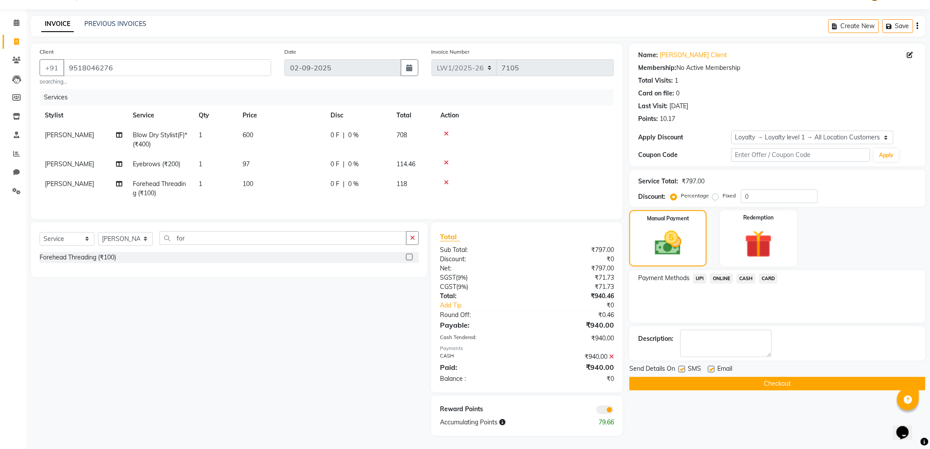
scroll to position [30, 0]
click at [710, 366] on label at bounding box center [711, 369] width 7 height 7
click at [710, 367] on input "checkbox" at bounding box center [711, 370] width 6 height 6
checkbox input "false"
click at [691, 377] on button "Checkout" at bounding box center [778, 384] width 296 height 14
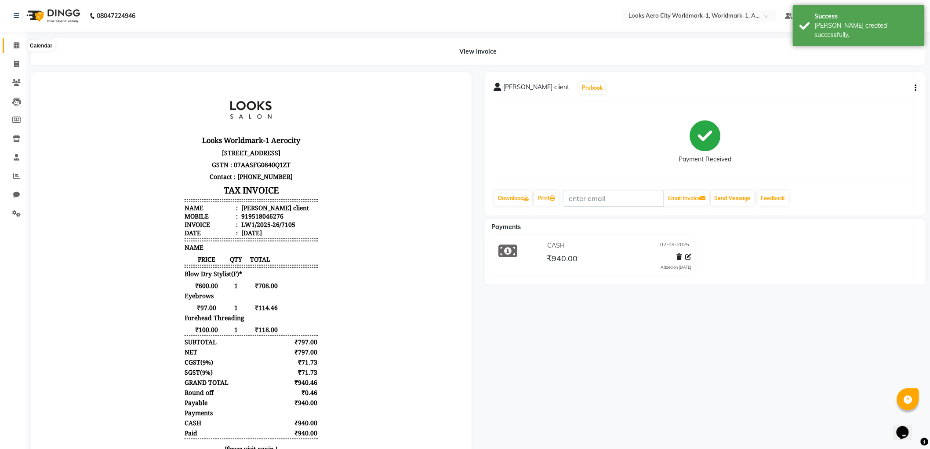
click at [10, 44] on span at bounding box center [16, 45] width 15 height 10
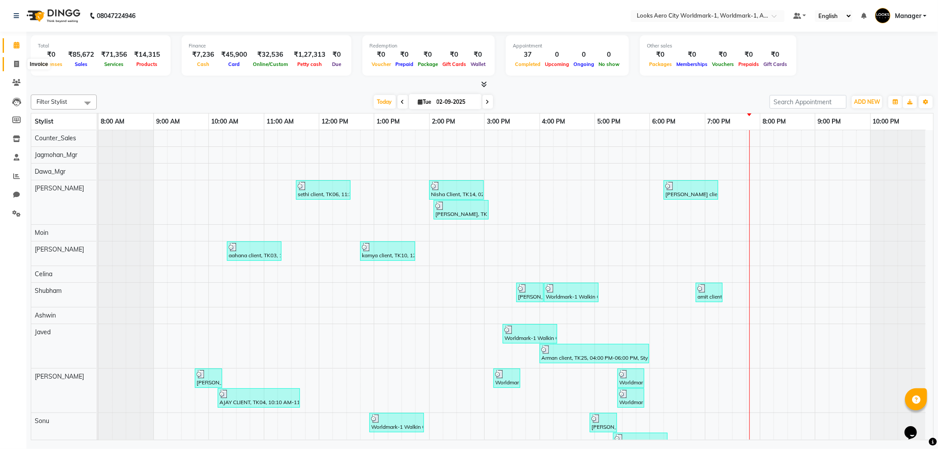
drag, startPoint x: 13, startPoint y: 64, endPoint x: 36, endPoint y: 69, distance: 23.8
click at [14, 64] on icon at bounding box center [16, 64] width 5 height 7
select select "service"
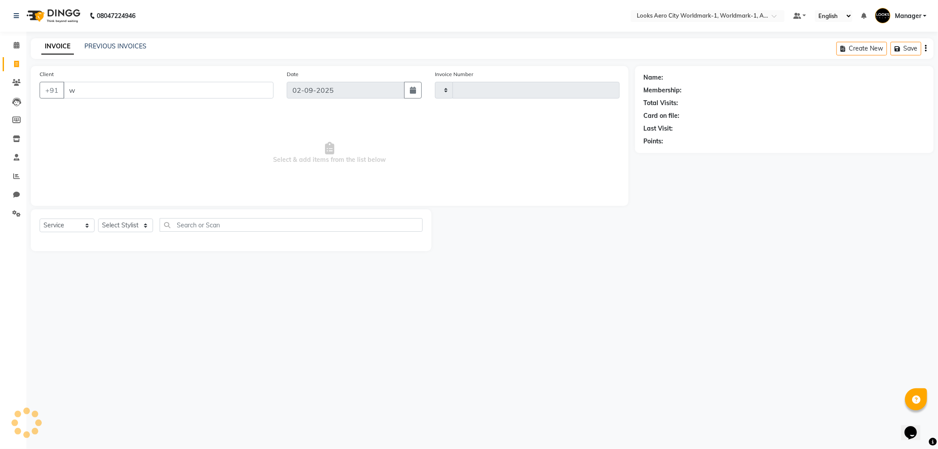
type input "wo"
type input "7104"
type input "wor"
select select "8573"
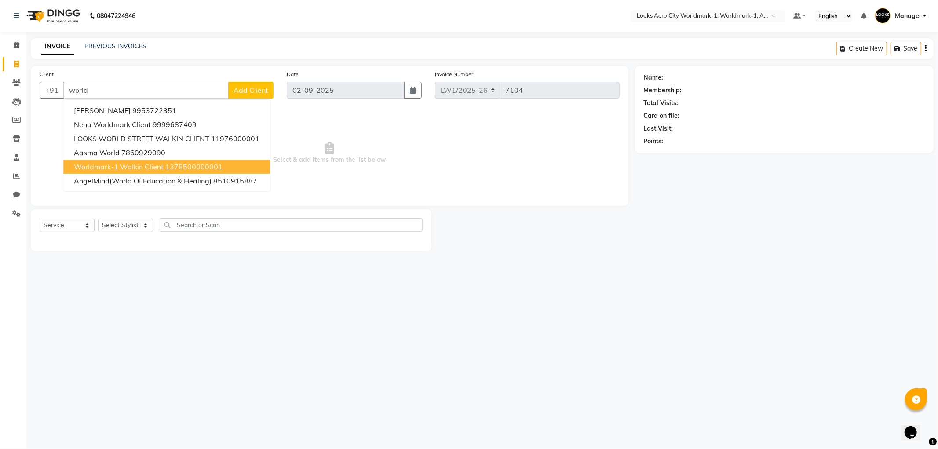
click at [148, 167] on span "Worldmark-1 Walkin Client" at bounding box center [119, 166] width 90 height 9
type input "1378500000001"
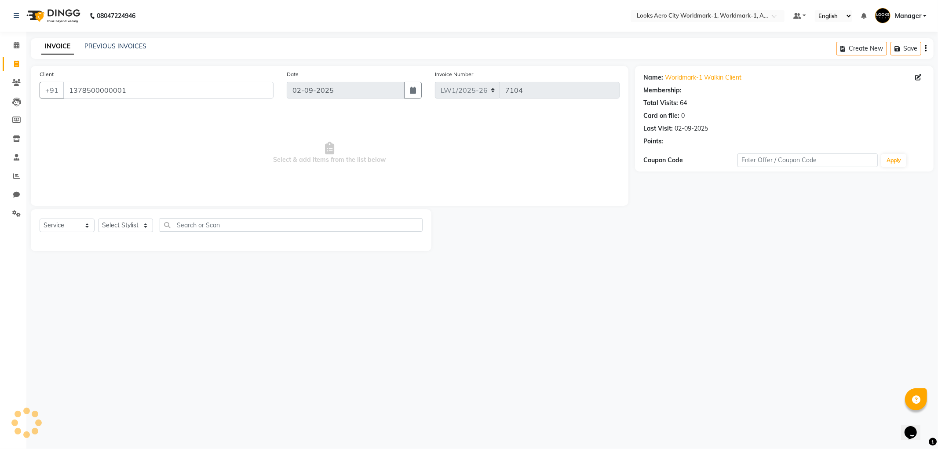
select select "1: Object"
click at [110, 227] on select "Select Stylist [PERSON_NAME] [PERSON_NAME] [PERSON_NAME] [PERSON_NAME] Counter_…" at bounding box center [125, 226] width 55 height 14
select select "84549"
click at [98, 219] on select "Select Stylist [PERSON_NAME] [PERSON_NAME] [PERSON_NAME] [PERSON_NAME] Counter_…" at bounding box center [125, 226] width 55 height 14
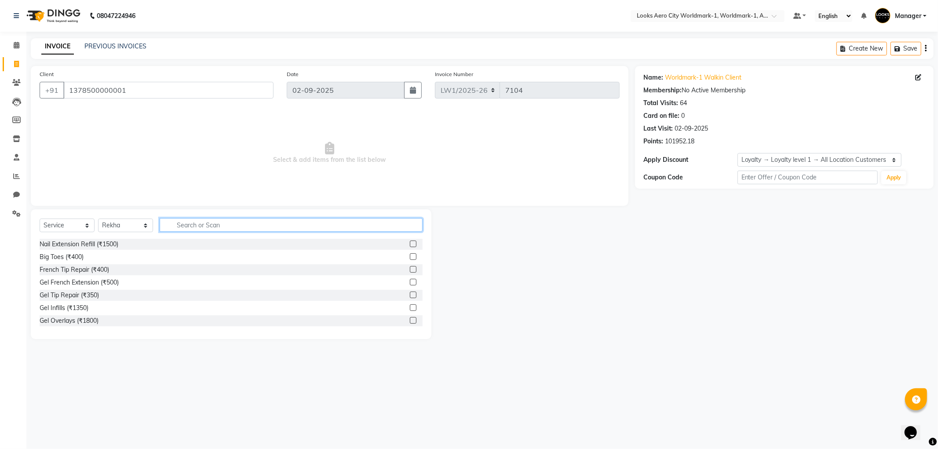
click at [222, 221] on input "text" at bounding box center [291, 225] width 263 height 14
type input "biki"
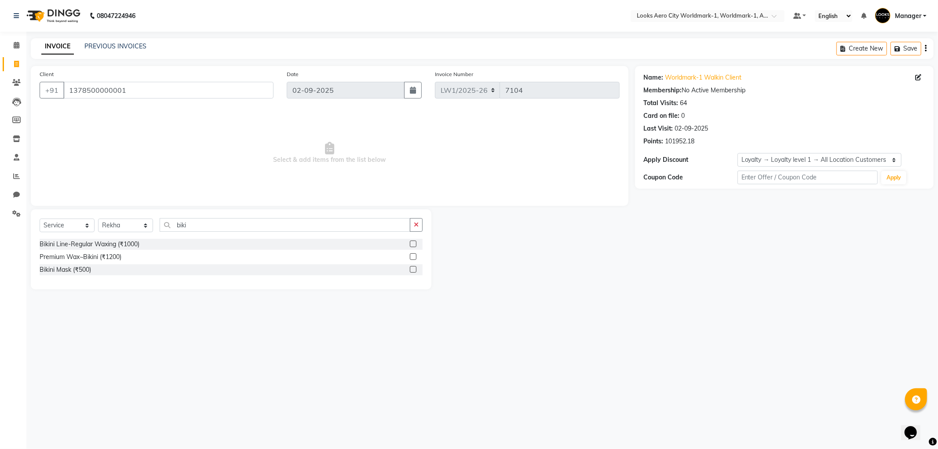
click at [412, 257] on label at bounding box center [413, 256] width 7 height 7
click at [412, 257] on input "checkbox" at bounding box center [413, 257] width 6 height 6
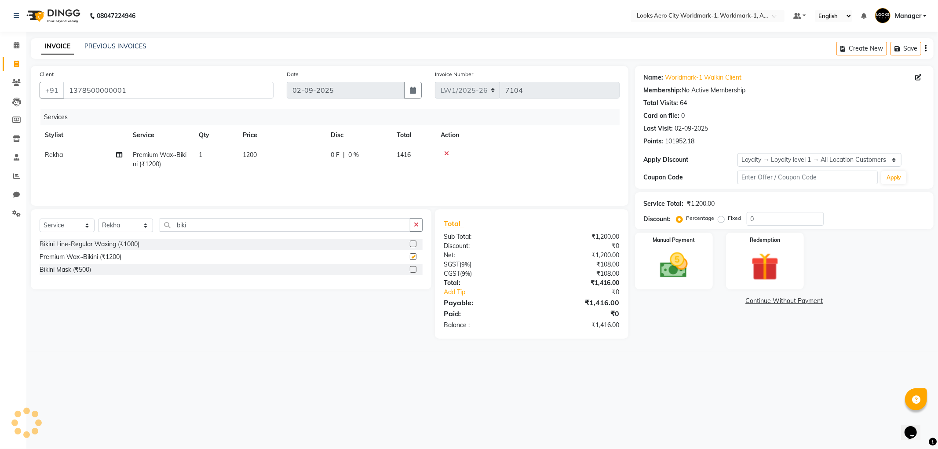
checkbox input "false"
click at [292, 164] on td "1200" at bounding box center [281, 159] width 88 height 29
select select "84549"
drag, startPoint x: 305, startPoint y: 155, endPoint x: 274, endPoint y: 155, distance: 30.8
click at [274, 155] on tr "Abhishek_Nails [PERSON_NAME] [PERSON_NAME] [PERSON_NAME] [PERSON_NAME] Counter_…" at bounding box center [330, 163] width 580 height 37
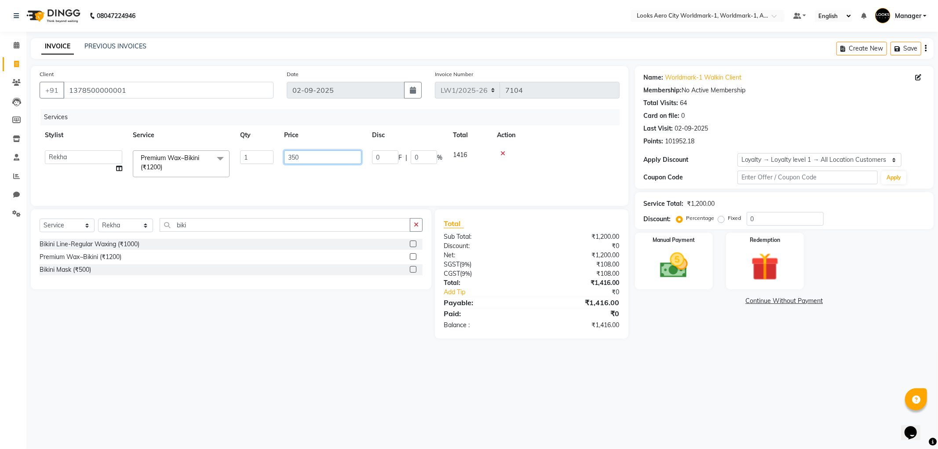
type input "3500"
click at [216, 399] on div "08047224946 Select Location × Looks Aero City Worldmark-1, Worldmark-1, Aerocit…" at bounding box center [469, 224] width 938 height 449
click at [120, 223] on select "Select Stylist [PERSON_NAME] [PERSON_NAME] [PERSON_NAME] [PERSON_NAME] Counter_…" at bounding box center [125, 226] width 55 height 14
select select "84539"
click at [98, 219] on select "Select Stylist [PERSON_NAME] [PERSON_NAME] [PERSON_NAME] [PERSON_NAME] Counter_…" at bounding box center [125, 226] width 55 height 14
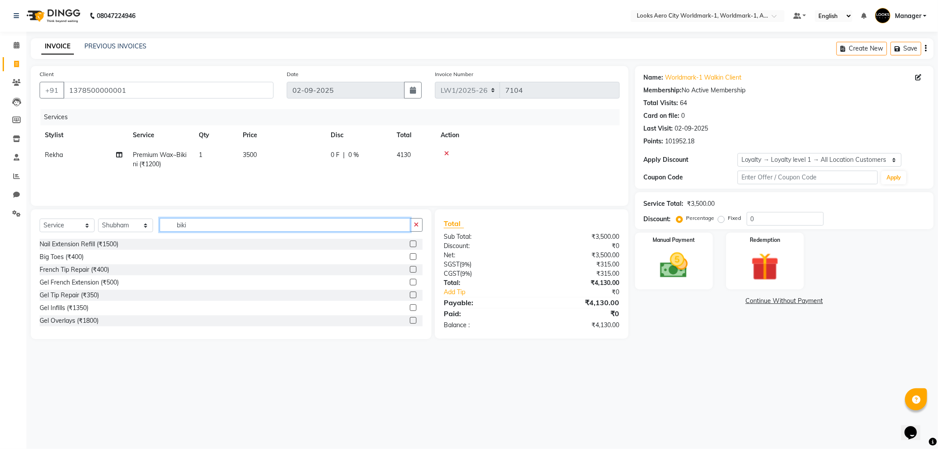
drag, startPoint x: 200, startPoint y: 220, endPoint x: 168, endPoint y: 217, distance: 32.3
click at [168, 217] on div "Select Service Product Membership Package Voucher Prepaid Gift Card Select Styl…" at bounding box center [231, 274] width 401 height 130
type input "cut"
click at [410, 297] on label at bounding box center [413, 294] width 7 height 7
click at [410, 297] on input "checkbox" at bounding box center [413, 295] width 6 height 6
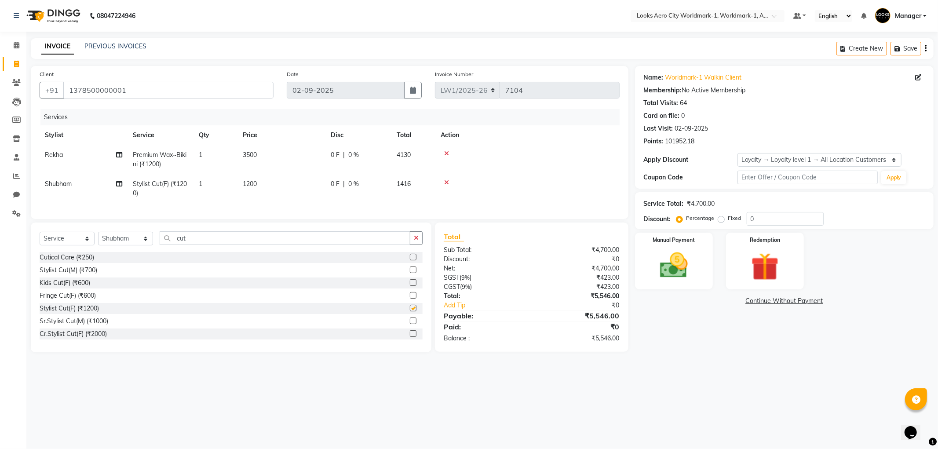
checkbox input "false"
click at [295, 194] on td "1200" at bounding box center [281, 188] width 88 height 29
select select "84539"
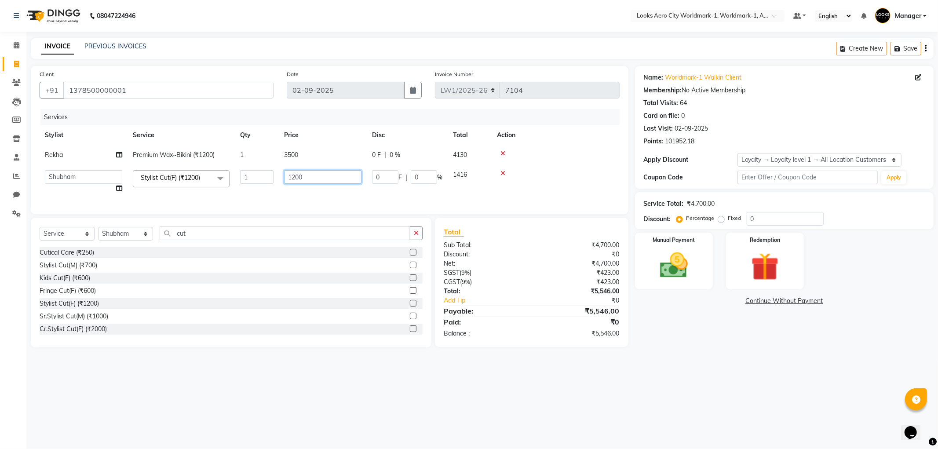
click at [291, 178] on input "1200" at bounding box center [322, 177] width 77 height 14
type input "1500"
click at [657, 331] on div "Name: Worldmark-1 Walkin Client Membership: No Active Membership Total Visits: …" at bounding box center [787, 206] width 305 height 281
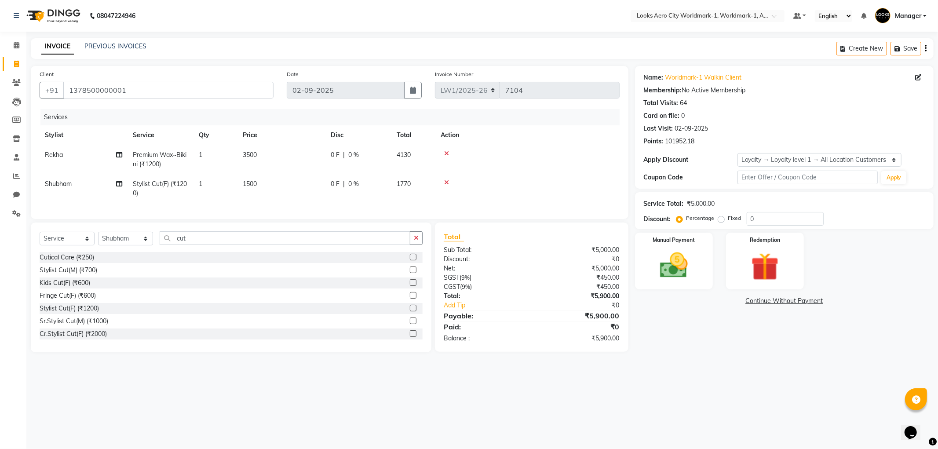
click at [718, 375] on div "08047224946 Select Location × Looks Aero City Worldmark-1, Worldmark-1, Aerocit…" at bounding box center [469, 224] width 938 height 449
drag, startPoint x: 759, startPoint y: 217, endPoint x: 723, endPoint y: 219, distance: 36.1
click at [723, 219] on div "Percentage Fixed 0" at bounding box center [751, 219] width 146 height 14
type input "18"
click at [703, 365] on main "INVOICE PREVIOUS INVOICES Create New Save Client [PHONE_NUMBER] Date [DATE] Inv…" at bounding box center [481, 201] width 911 height 327
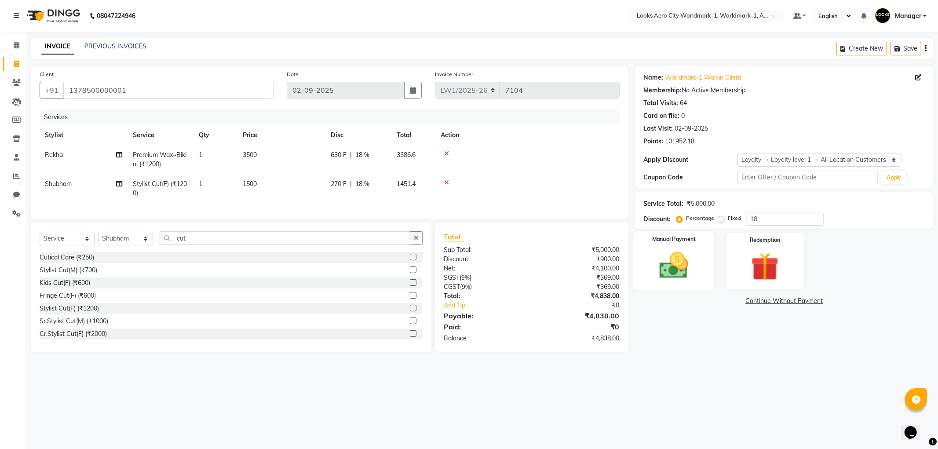
click at [693, 281] on img at bounding box center [673, 265] width 47 height 33
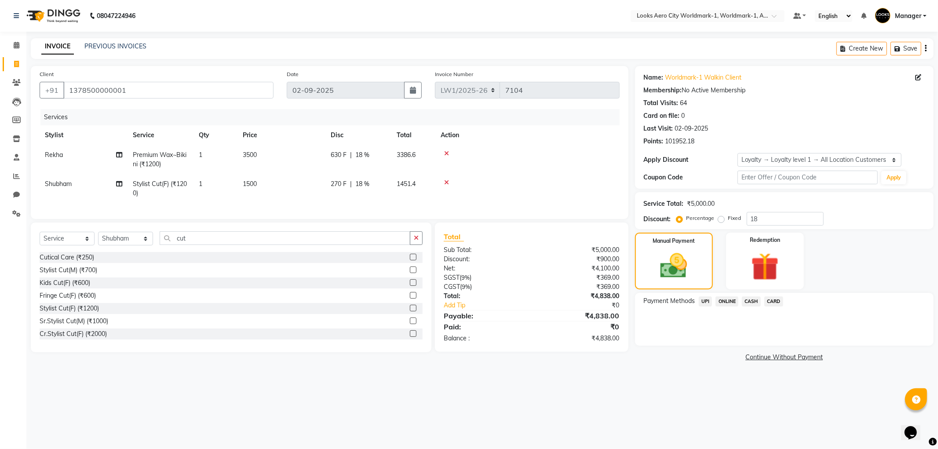
click at [776, 298] on span "CARD" at bounding box center [773, 301] width 19 height 10
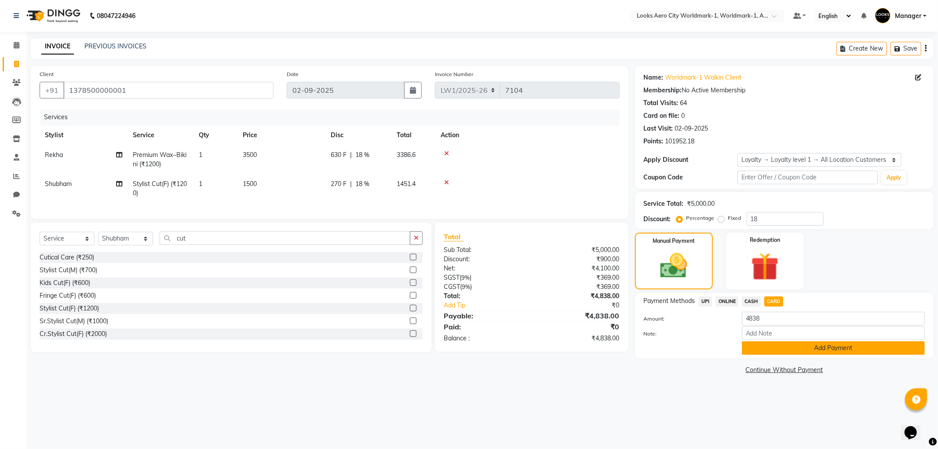
click at [794, 349] on button "Add Payment" at bounding box center [833, 348] width 183 height 14
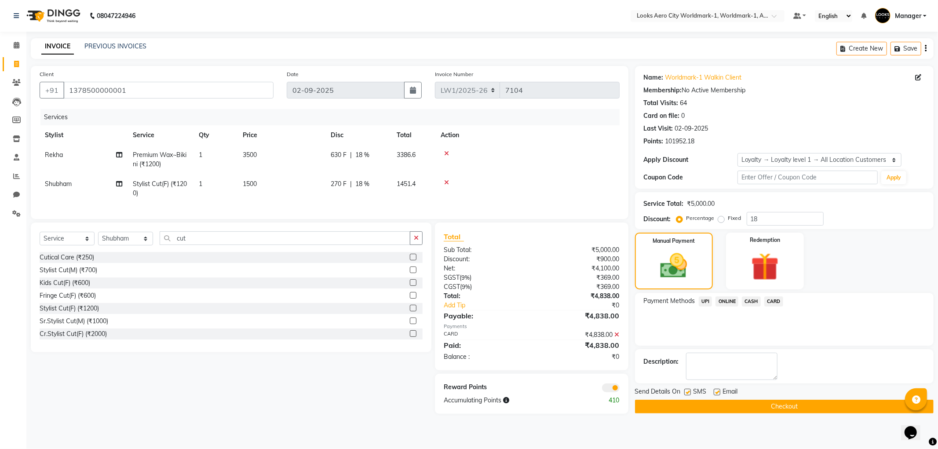
drag, startPoint x: 717, startPoint y: 393, endPoint x: 698, endPoint y: 390, distance: 18.7
click at [717, 393] on label at bounding box center [717, 392] width 7 height 7
click at [717, 393] on input "checkbox" at bounding box center [717, 393] width 6 height 6
checkbox input "false"
click at [689, 392] on div "SMS" at bounding box center [698, 392] width 29 height 11
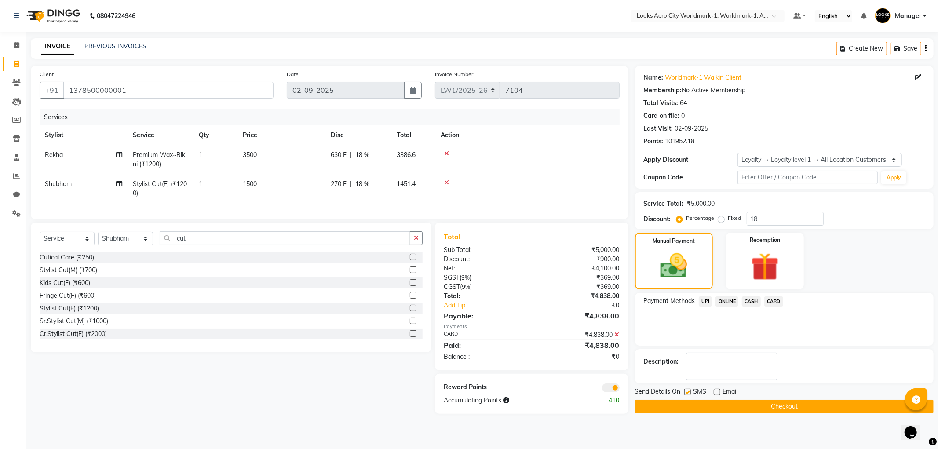
click at [610, 392] on span at bounding box center [611, 387] width 18 height 9
click at [619, 389] on input "checkbox" at bounding box center [619, 389] width 0 height 0
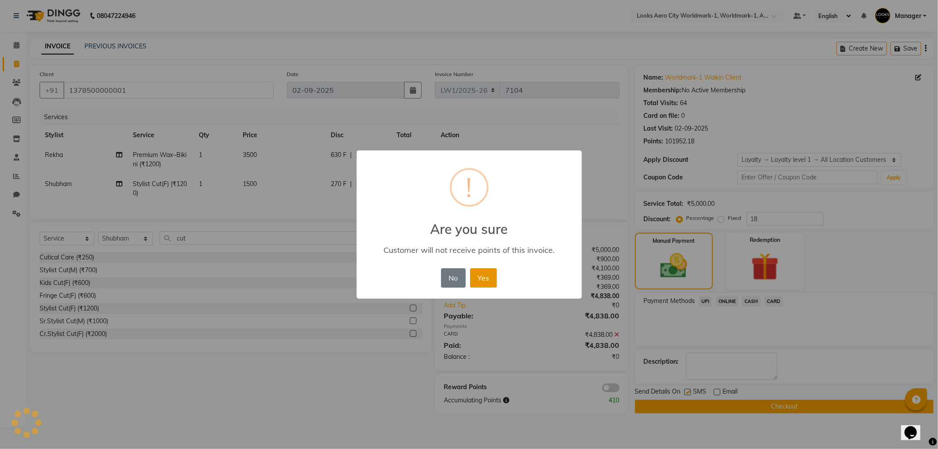
click at [484, 284] on button "Yes" at bounding box center [483, 277] width 27 height 19
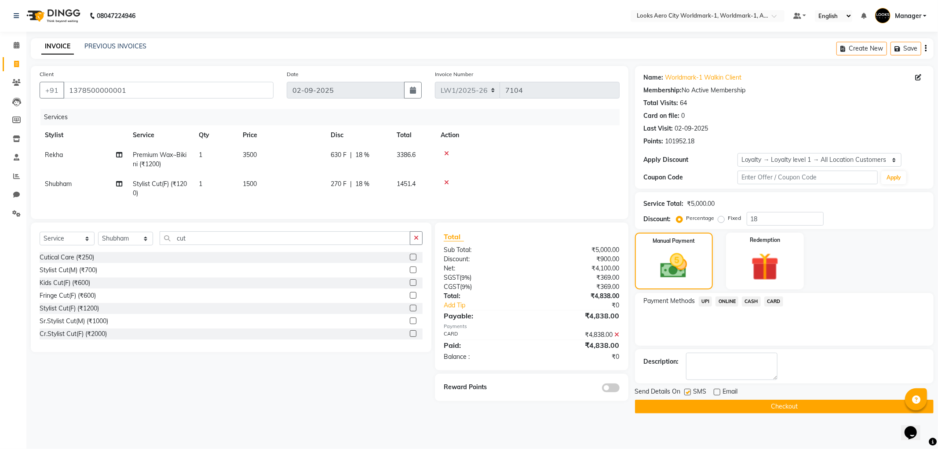
click at [648, 408] on button "Checkout" at bounding box center [784, 407] width 299 height 14
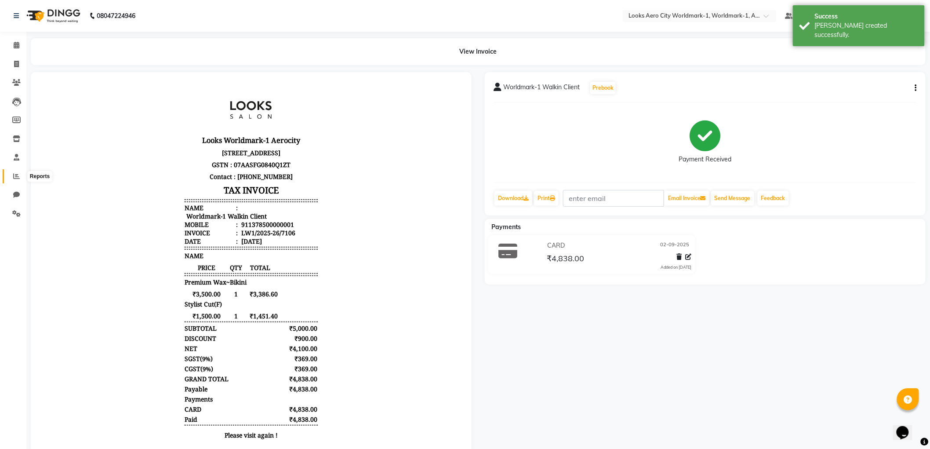
click at [16, 179] on icon at bounding box center [16, 176] width 7 height 7
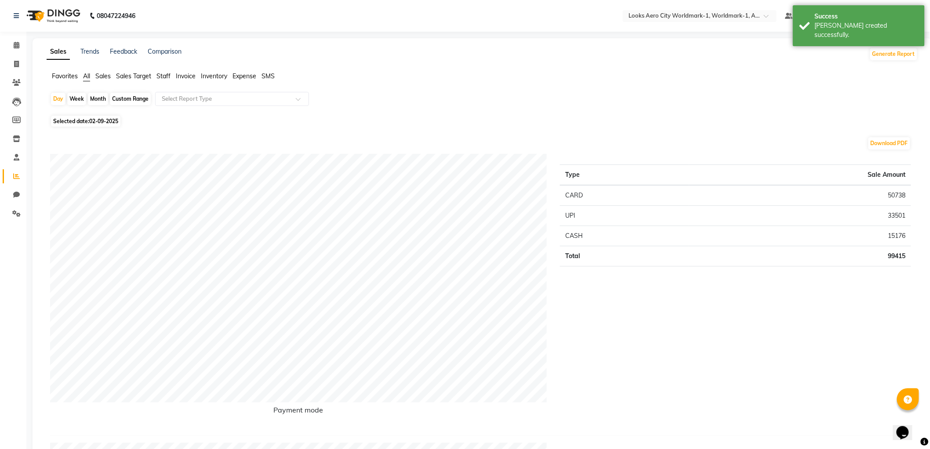
click at [159, 73] on span "Staff" at bounding box center [164, 76] width 14 height 8
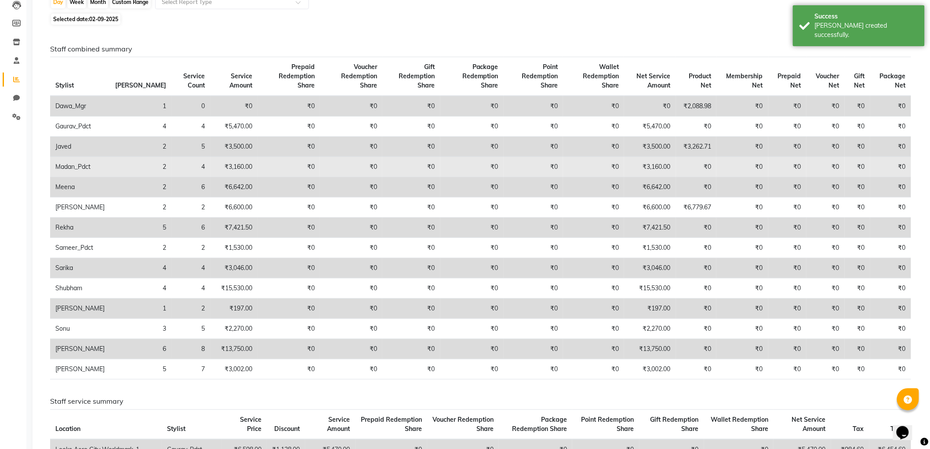
scroll to position [98, 0]
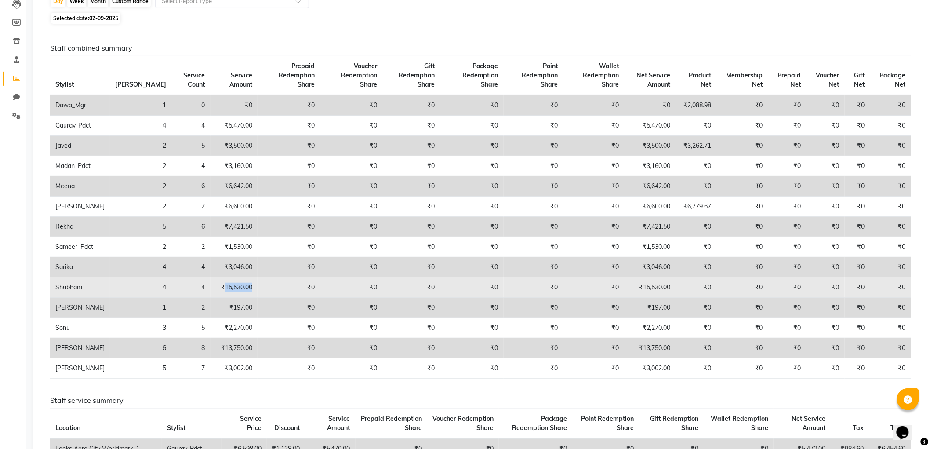
drag, startPoint x: 186, startPoint y: 281, endPoint x: 220, endPoint y: 281, distance: 33.9
click at [220, 281] on td "₹15,530.00" at bounding box center [234, 287] width 47 height 20
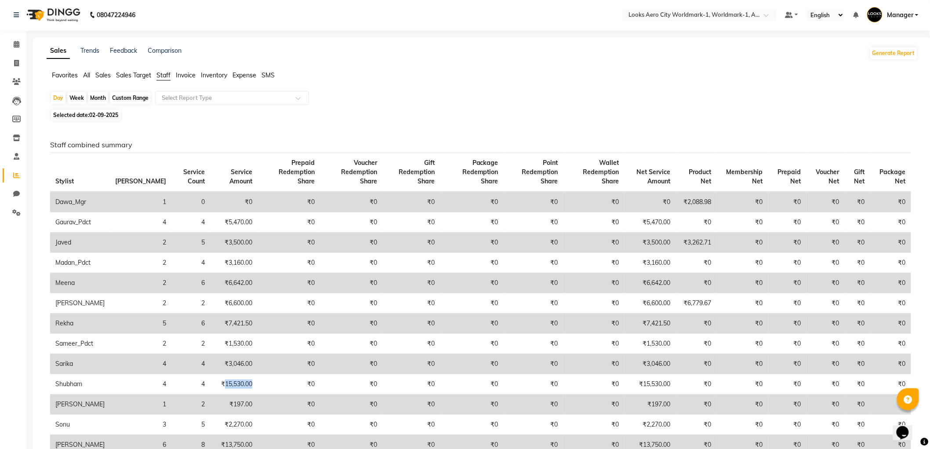
scroll to position [0, 0]
click at [17, 42] on icon at bounding box center [17, 45] width 6 height 7
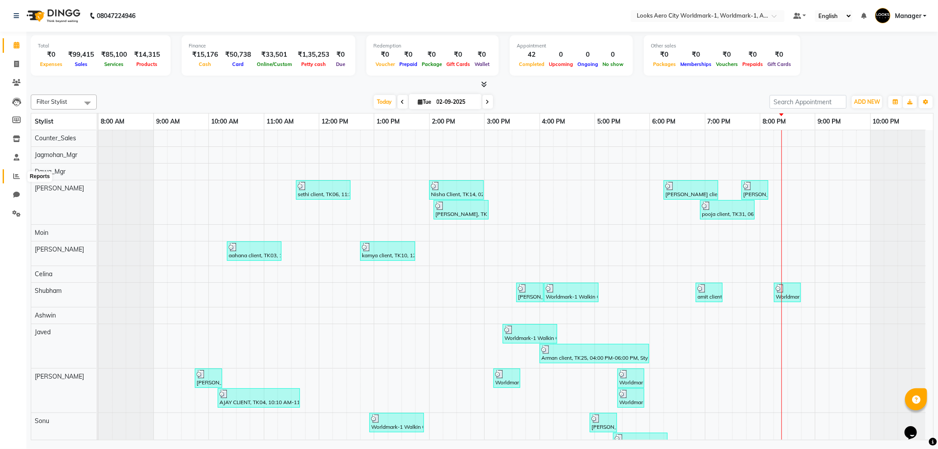
click at [20, 173] on span at bounding box center [16, 176] width 15 height 10
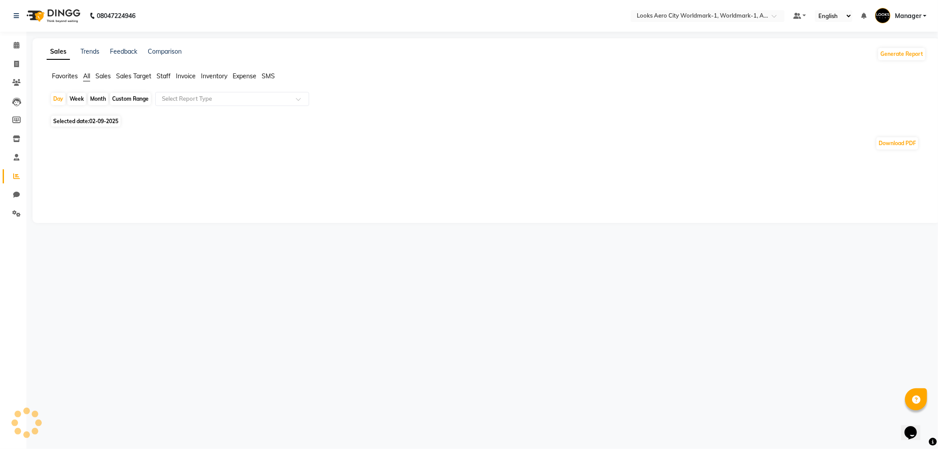
click at [165, 75] on span "Staff" at bounding box center [164, 76] width 14 height 8
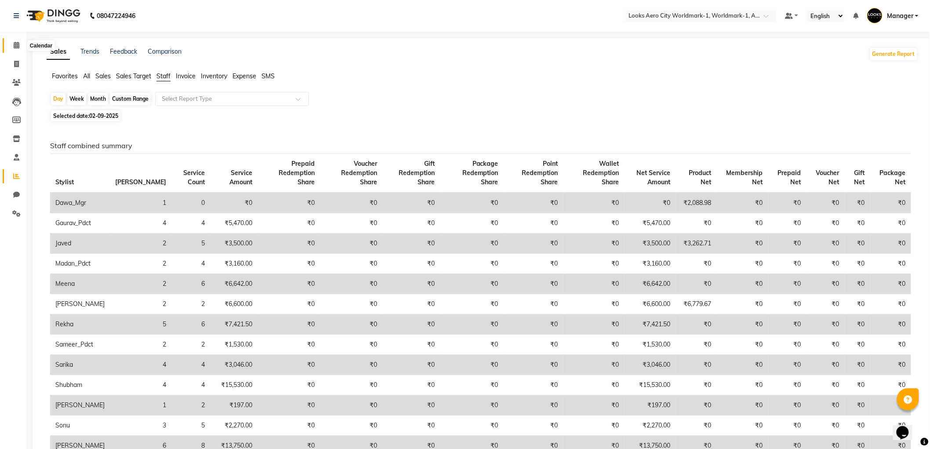
click at [12, 44] on span at bounding box center [16, 45] width 15 height 10
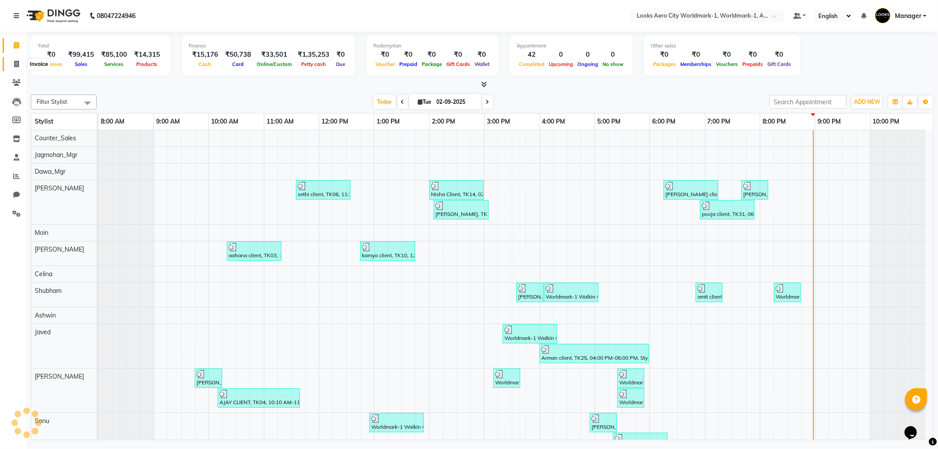
click at [12, 62] on span at bounding box center [16, 64] width 15 height 10
select select "service"
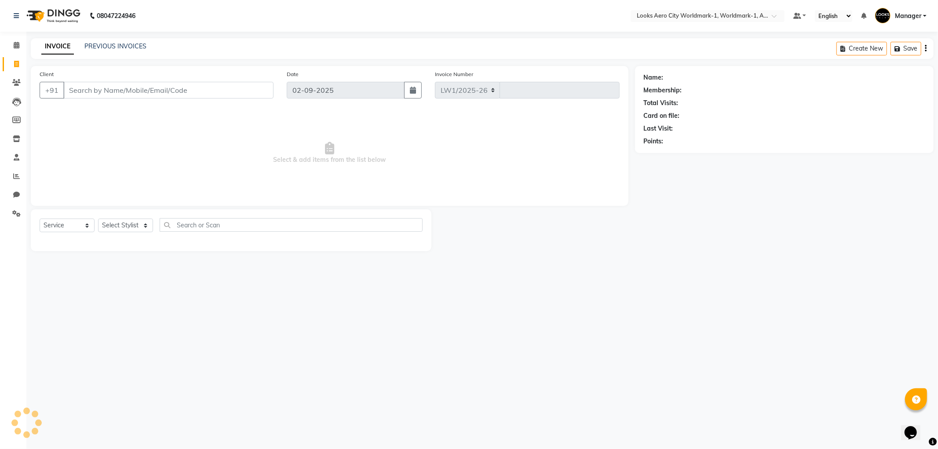
select select "8573"
type input "7107"
type input "9123546707"
click at [256, 91] on span "Add Client" at bounding box center [250, 90] width 35 height 9
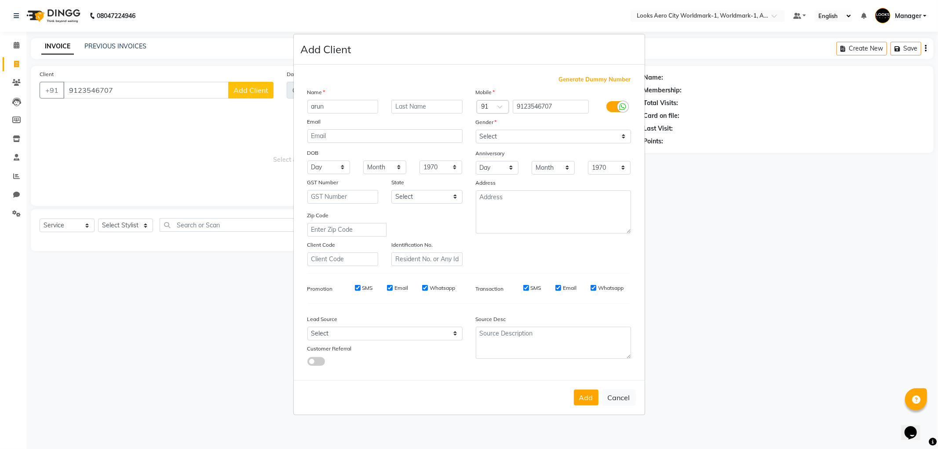
type input "arun"
click at [433, 102] on input "text" at bounding box center [426, 107] width 71 height 14
type input "client"
click at [530, 138] on select "Select [DEMOGRAPHIC_DATA] [DEMOGRAPHIC_DATA] Other Prefer Not To Say" at bounding box center [553, 137] width 155 height 14
select select "[DEMOGRAPHIC_DATA]"
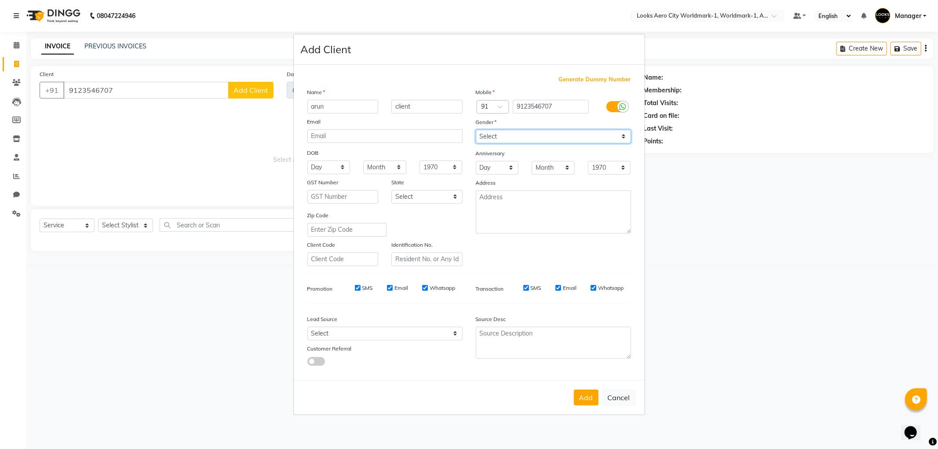
click at [476, 130] on select "Select [DEMOGRAPHIC_DATA] [DEMOGRAPHIC_DATA] Other Prefer Not To Say" at bounding box center [553, 137] width 155 height 14
click at [587, 394] on button "Add" at bounding box center [586, 398] width 25 height 16
click at [119, 224] on ngb-modal-window "Add Client Generate Dummy Number Name arun client Email DOB Day 01 02 03 04 05 …" at bounding box center [469, 224] width 938 height 449
click at [560, 287] on input "Email" at bounding box center [558, 288] width 6 height 6
checkbox input "false"
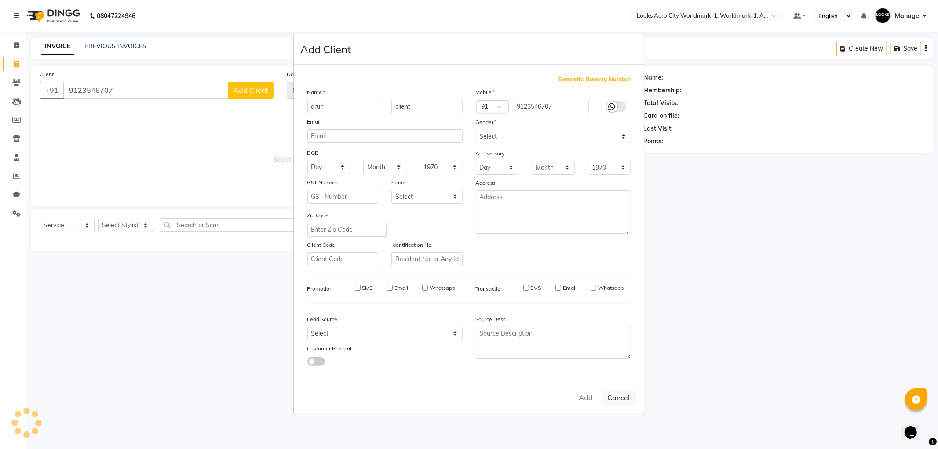
select select
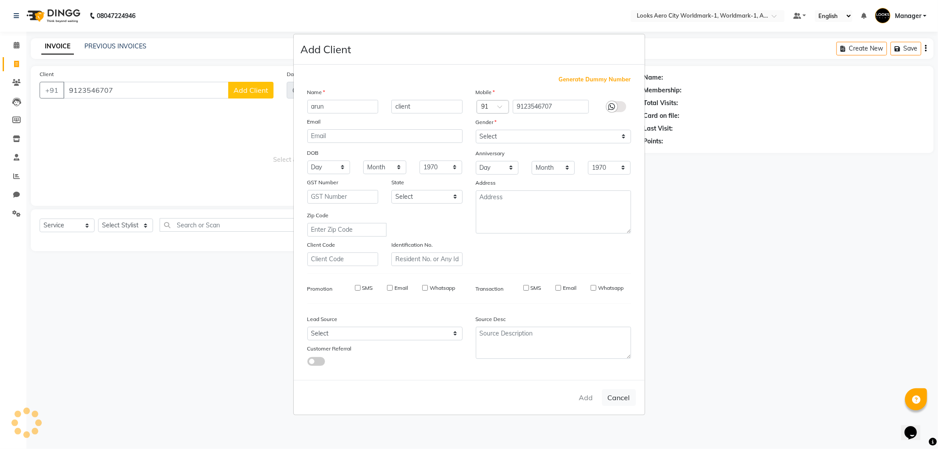
select select
checkbox input "false"
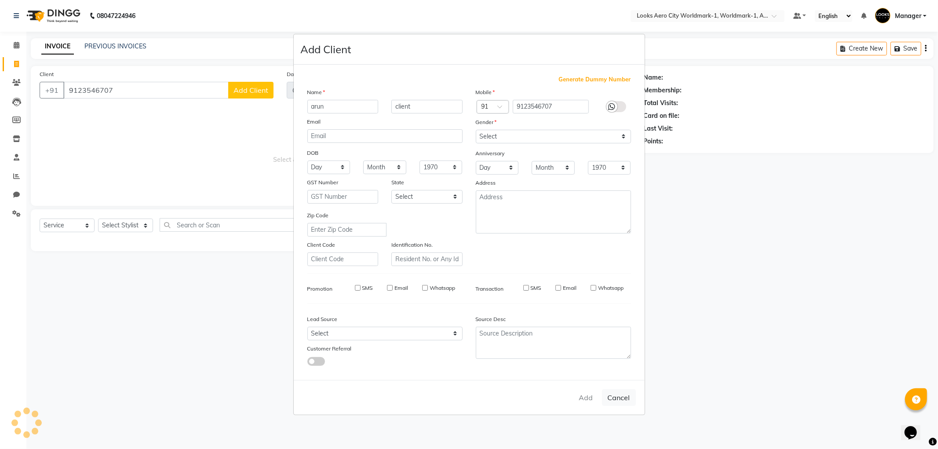
checkbox input "false"
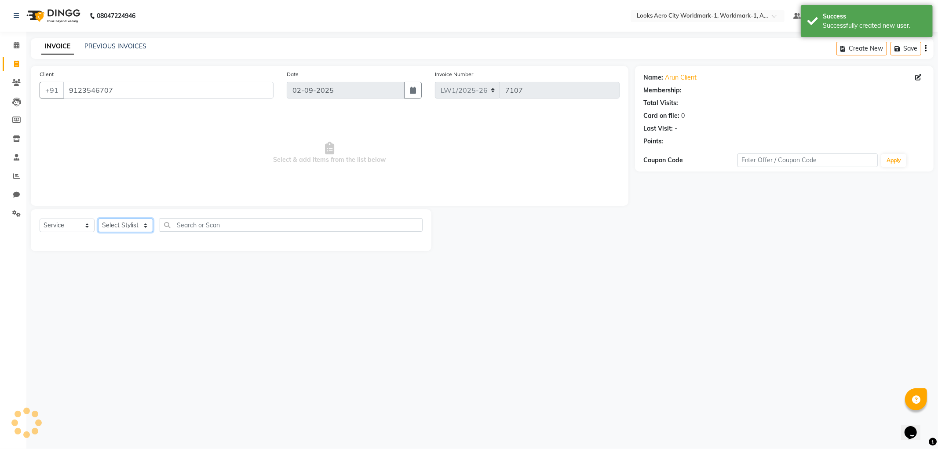
click at [126, 224] on select "Select Stylist [PERSON_NAME] [PERSON_NAME] [PERSON_NAME] [PERSON_NAME] Counter_…" at bounding box center [125, 226] width 55 height 14
select select "1: Object"
select select "84539"
click at [98, 219] on select "Select Stylist [PERSON_NAME] [PERSON_NAME] [PERSON_NAME] [PERSON_NAME] Counter_…" at bounding box center [125, 226] width 55 height 14
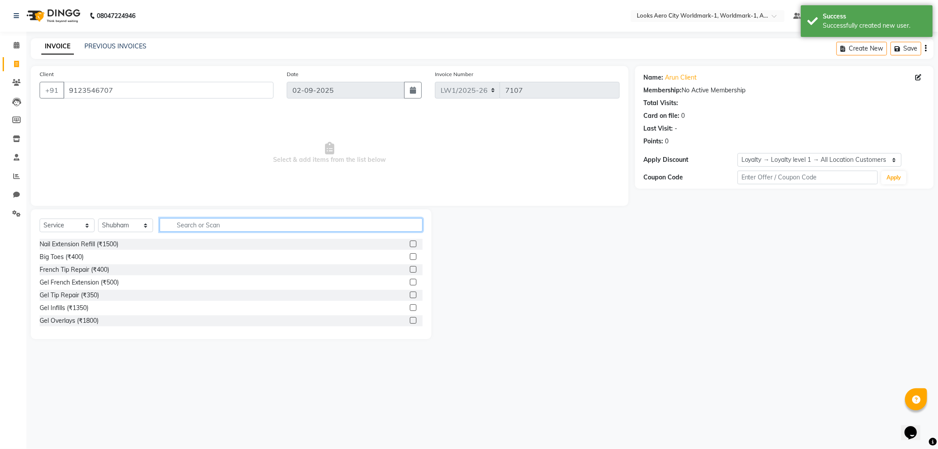
click at [188, 225] on input "text" at bounding box center [291, 225] width 263 height 14
type input "cut"
click at [410, 295] on label at bounding box center [413, 294] width 7 height 7
click at [410, 295] on input "checkbox" at bounding box center [413, 295] width 6 height 6
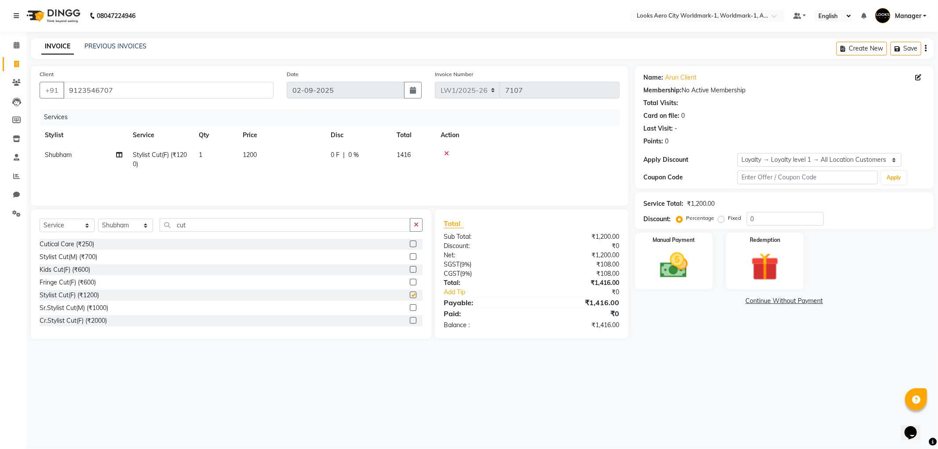
checkbox input "false"
click at [264, 156] on td "1200" at bounding box center [281, 159] width 88 height 29
select select "84539"
drag, startPoint x: 289, startPoint y: 156, endPoint x: 295, endPoint y: 158, distance: 6.1
click at [295, 158] on input "1200" at bounding box center [322, 157] width 77 height 14
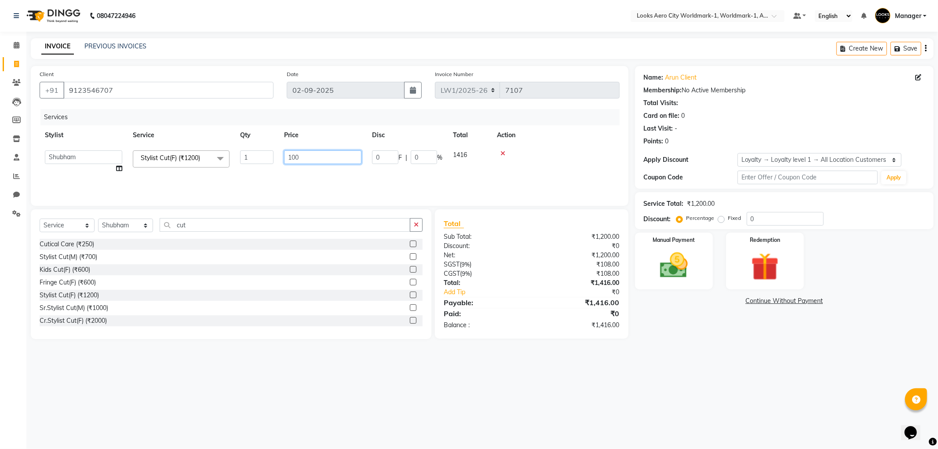
type input "1500"
click at [354, 365] on div "08047224946 Select Location × Looks Aero City Worldmark-1, Worldmark-1, Aerocit…" at bounding box center [469, 224] width 938 height 449
click at [690, 264] on img at bounding box center [673, 265] width 47 height 33
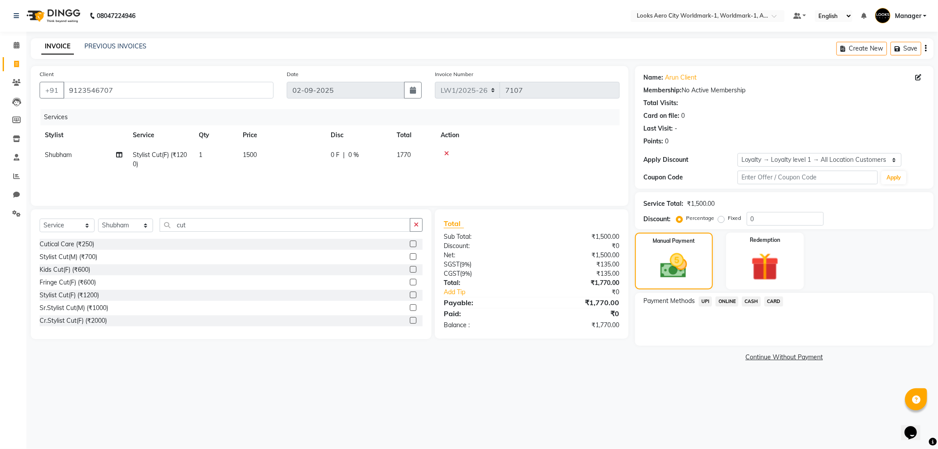
click at [751, 300] on span "CASH" at bounding box center [751, 301] width 19 height 10
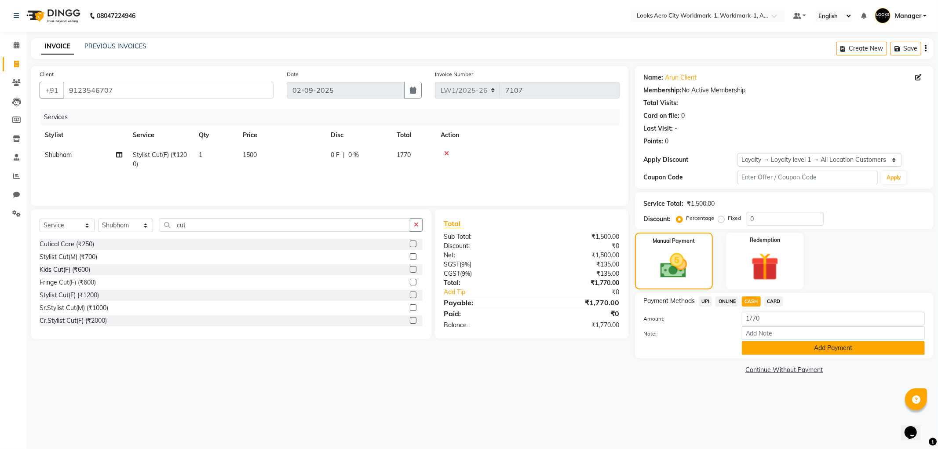
click at [780, 352] on button "Add Payment" at bounding box center [833, 348] width 183 height 14
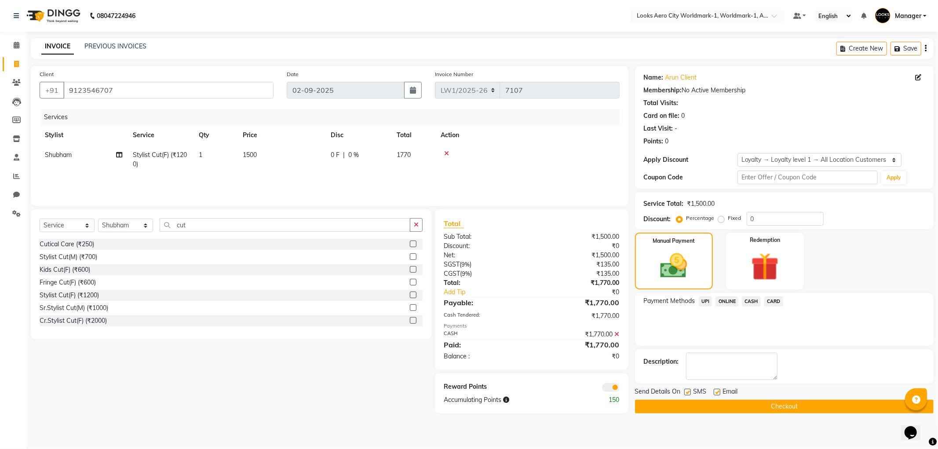
click at [717, 391] on label at bounding box center [717, 392] width 7 height 7
click at [717, 391] on input "checkbox" at bounding box center [717, 393] width 6 height 6
checkbox input "false"
click at [652, 403] on button "Checkout" at bounding box center [784, 407] width 299 height 14
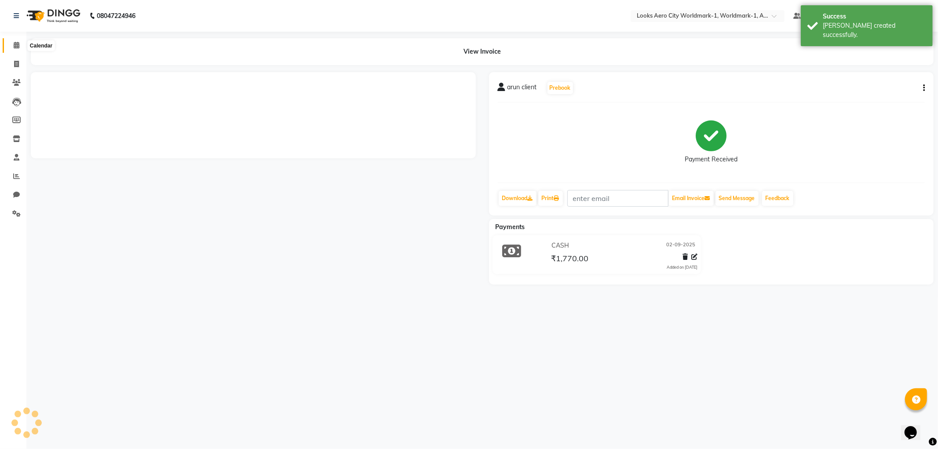
click at [16, 44] on icon at bounding box center [17, 45] width 6 height 7
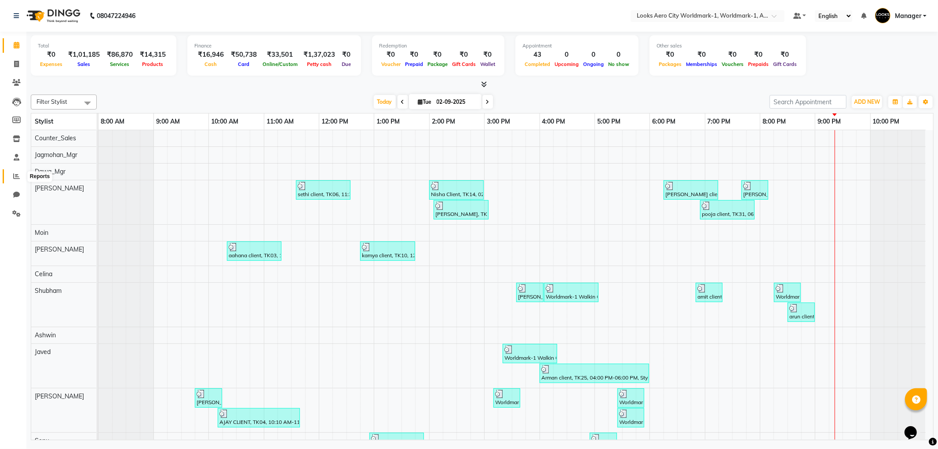
click at [17, 177] on icon at bounding box center [16, 176] width 7 height 7
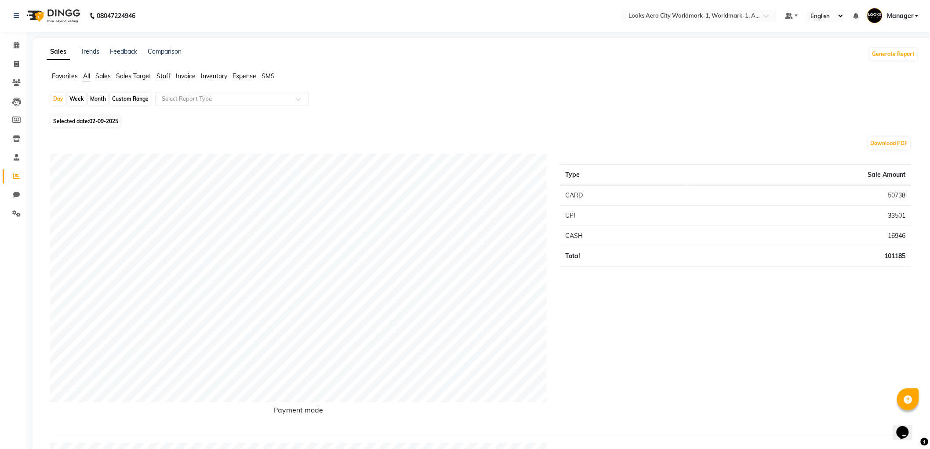
click at [160, 76] on span "Staff" at bounding box center [164, 76] width 14 height 8
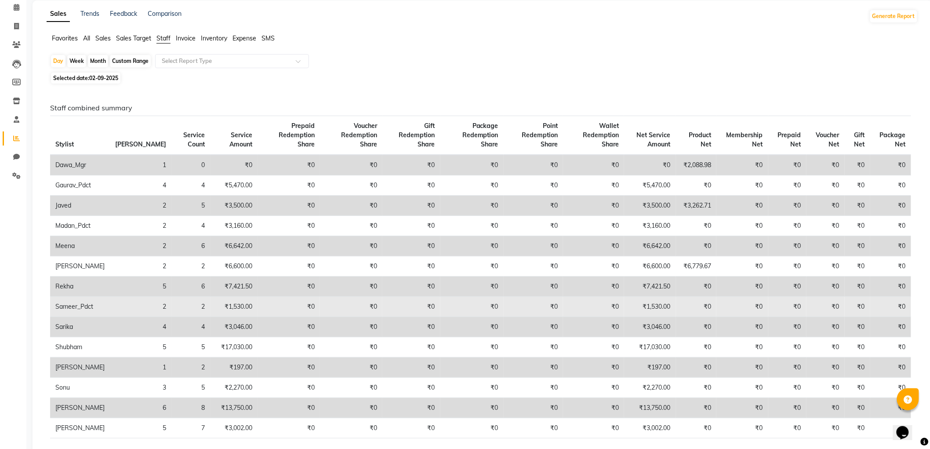
scroll to position [49, 0]
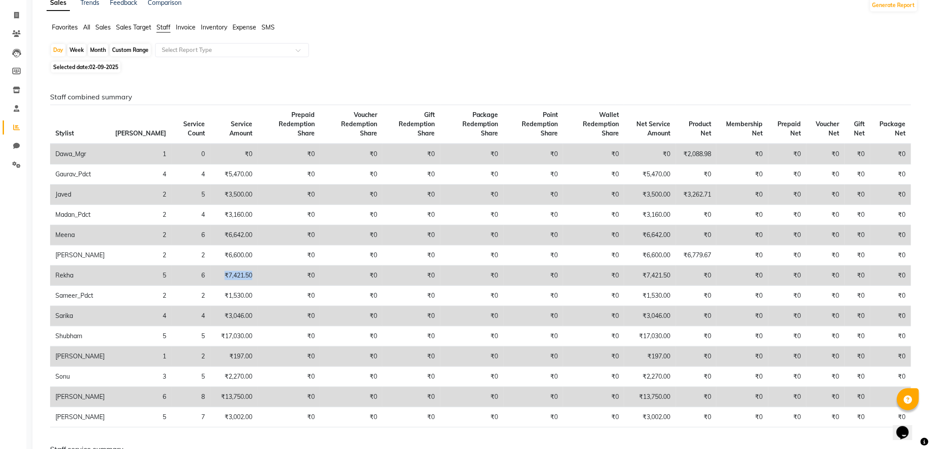
drag, startPoint x: 186, startPoint y: 266, endPoint x: 221, endPoint y: 266, distance: 34.7
click at [221, 266] on td "₹7,421.50" at bounding box center [234, 276] width 47 height 20
drag, startPoint x: 291, startPoint y: 269, endPoint x: 689, endPoint y: 269, distance: 397.9
click at [689, 269] on tr "Rekha 5 6 ₹7,421.50 ₹0 ₹0 ₹0 ₹0 ₹0 ₹0 ₹7,421.50 ₹0 ₹0 ₹0 ₹0 ₹0 ₹0" at bounding box center [480, 276] width 861 height 20
drag, startPoint x: 186, startPoint y: 265, endPoint x: 691, endPoint y: 274, distance: 505.7
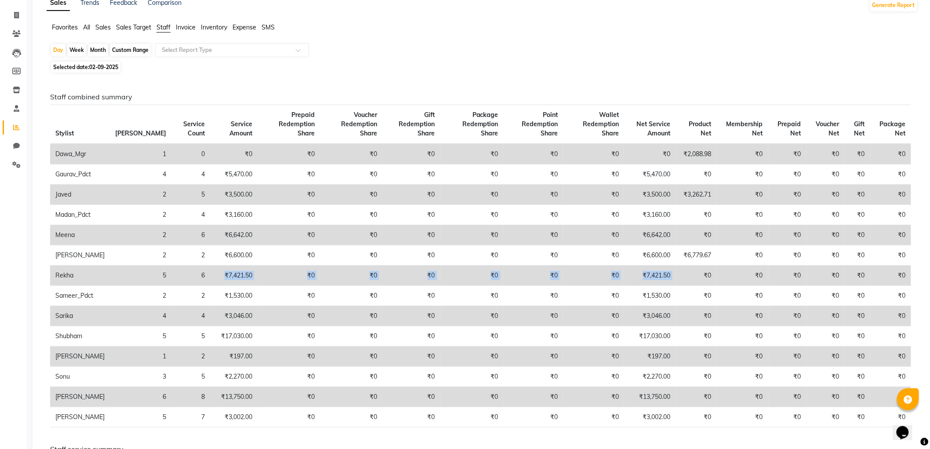
click at [691, 274] on tr "Rekha 5 6 ₹7,421.50 ₹0 ₹0 ₹0 ₹0 ₹0 ₹0 ₹7,421.50 ₹0 ₹0 ₹0 ₹0 ₹0 ₹0" at bounding box center [480, 276] width 861 height 20
drag, startPoint x: 188, startPoint y: 245, endPoint x: 315, endPoint y: 232, distance: 127.3
click at [266, 245] on tr "Raj 2 2 ₹6,600.00 ₹0 ₹0 ₹0 ₹0 ₹0 ₹0 ₹6,600.00 ₹6,779.67 ₹0 ₹0 ₹0 ₹0 ₹0" at bounding box center [480, 255] width 861 height 20
drag, startPoint x: 185, startPoint y: 262, endPoint x: 226, endPoint y: 260, distance: 41.4
click at [226, 266] on tr "Rekha 5 6 ₹7,421.50 ₹0 ₹0 ₹0 ₹0 ₹0 ₹0 ₹7,421.50 ₹0 ₹0 ₹0 ₹0 ₹0 ₹0" at bounding box center [480, 276] width 861 height 20
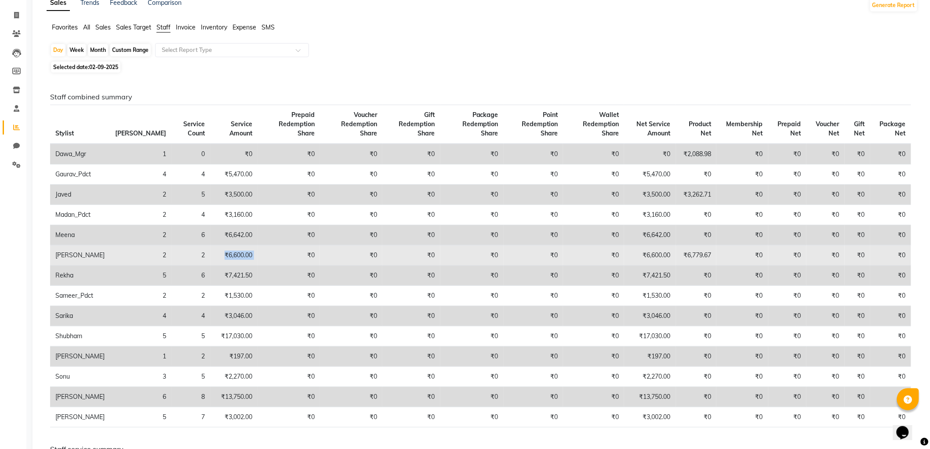
drag, startPoint x: 186, startPoint y: 245, endPoint x: 174, endPoint y: 230, distance: 18.5
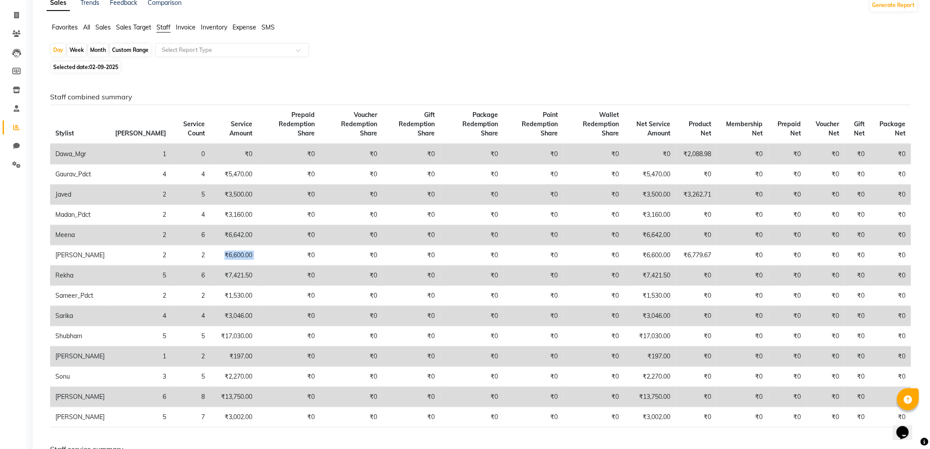
click at [230, 245] on tr "Raj 2 2 ₹6,600.00 ₹0 ₹0 ₹0 ₹0 ₹0 ₹0 ₹6,600.00 ₹6,779.67 ₹0 ₹0 ₹0 ₹0 ₹0" at bounding box center [480, 255] width 861 height 20
drag, startPoint x: 192, startPoint y: 226, endPoint x: 239, endPoint y: 226, distance: 47.5
click at [239, 226] on tr "Meena 2 6 ₹6,642.00 ₹0 ₹0 ₹0 ₹0 ₹0 ₹0 ₹6,642.00 ₹0 ₹0 ₹0 ₹0 ₹0 ₹0" at bounding box center [480, 235] width 861 height 20
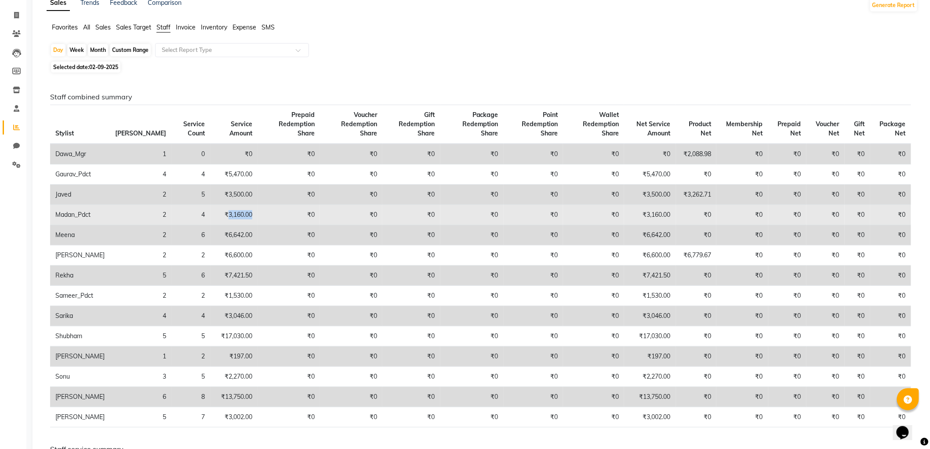
drag, startPoint x: 192, startPoint y: 204, endPoint x: 218, endPoint y: 207, distance: 25.6
click at [218, 207] on td "₹3,160.00" at bounding box center [234, 215] width 47 height 20
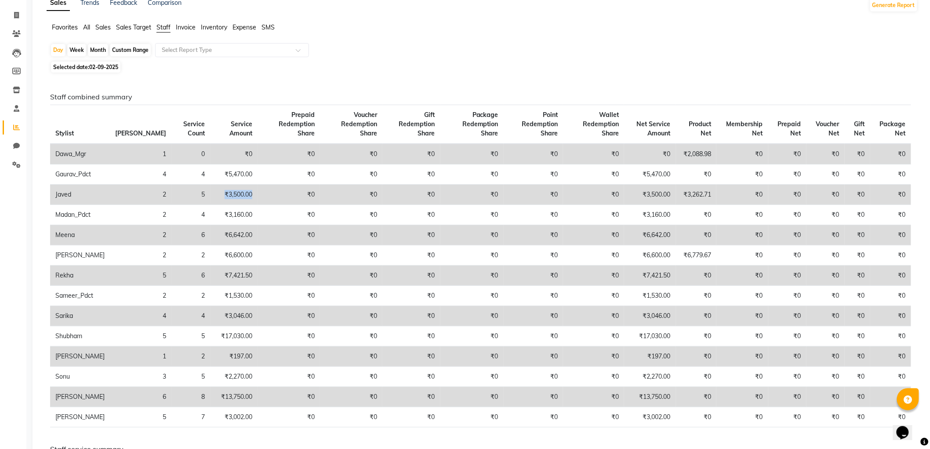
drag, startPoint x: 193, startPoint y: 183, endPoint x: 220, endPoint y: 189, distance: 27.1
click at [220, 189] on td "₹3,500.00" at bounding box center [234, 195] width 47 height 20
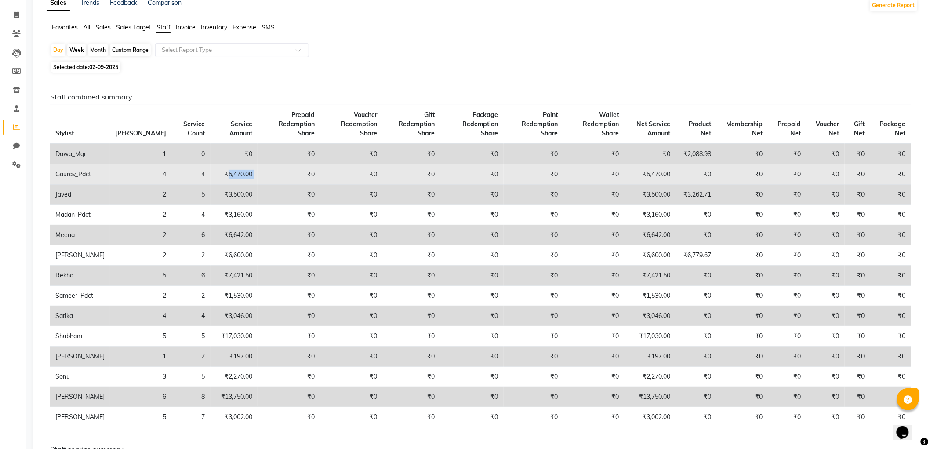
drag, startPoint x: 190, startPoint y: 163, endPoint x: 230, endPoint y: 169, distance: 40.4
click at [230, 169] on tr "Gaurav_Pdct 4 4 ₹5,470.00 ₹0 ₹0 ₹0 ₹0 ₹0 ₹0 ₹5,470.00 ₹0 ₹0 ₹0 ₹0 ₹0 ₹0" at bounding box center [480, 174] width 861 height 20
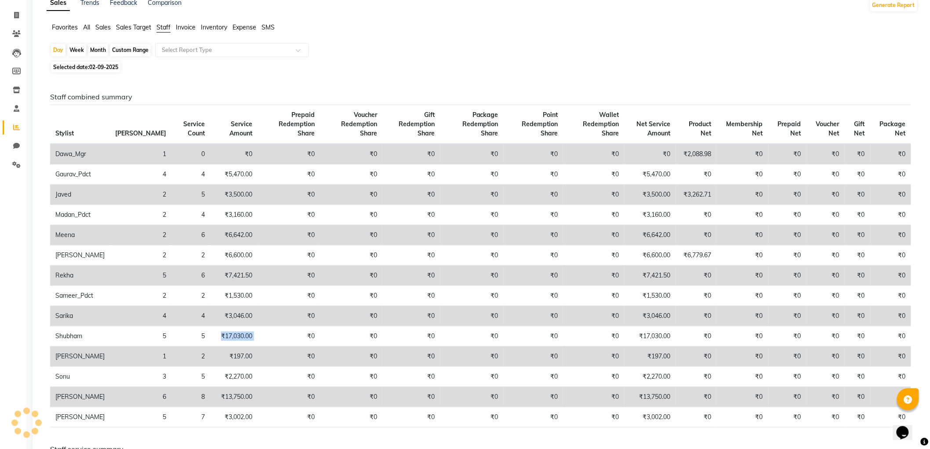
drag, startPoint x: 186, startPoint y: 320, endPoint x: 220, endPoint y: 310, distance: 35.9
click at [241, 326] on tr "[PERSON_NAME] 5 5 ₹17,030.00 ₹0 ₹0 ₹0 ₹0 ₹0 ₹0 ₹17,030.00 ₹0 ₹0 ₹0 ₹0 ₹0 ₹0" at bounding box center [480, 336] width 861 height 20
drag, startPoint x: 188, startPoint y: 305, endPoint x: 243, endPoint y: 306, distance: 55.0
click at [243, 306] on tr "Sarika 4 4 ₹3,046.00 ₹0 ₹0 ₹0 ₹0 ₹0 ₹0 ₹3,046.00 ₹0 ₹0 ₹0 ₹0 ₹0 ₹0" at bounding box center [480, 316] width 861 height 20
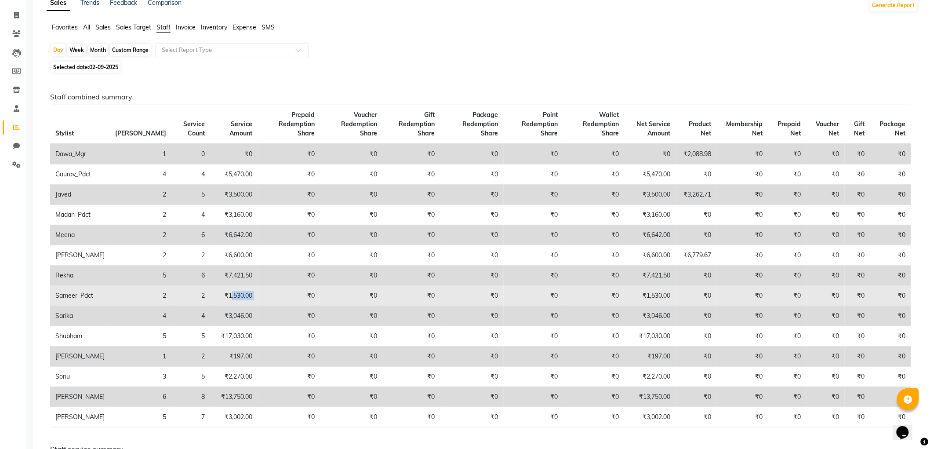
drag, startPoint x: 196, startPoint y: 287, endPoint x: 256, endPoint y: 288, distance: 60.2
click at [256, 288] on tr "Sameer_Pdct 2 2 ₹1,530.00 ₹0 ₹0 ₹0 ₹0 ₹0 ₹0 ₹1,530.00 ₹0 ₹0 ₹0 ₹0 ₹0 ₹0" at bounding box center [480, 296] width 861 height 20
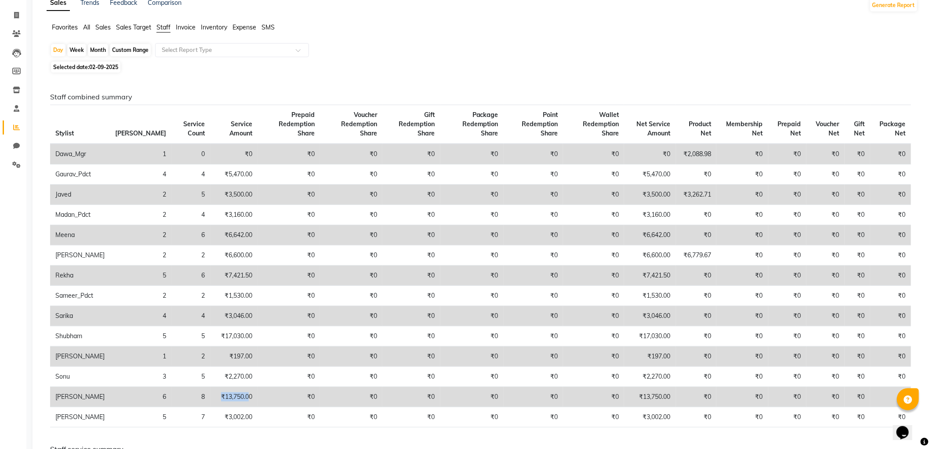
drag, startPoint x: 185, startPoint y: 385, endPoint x: 214, endPoint y: 385, distance: 28.6
click at [214, 387] on td "₹13,750.00" at bounding box center [234, 397] width 47 height 20
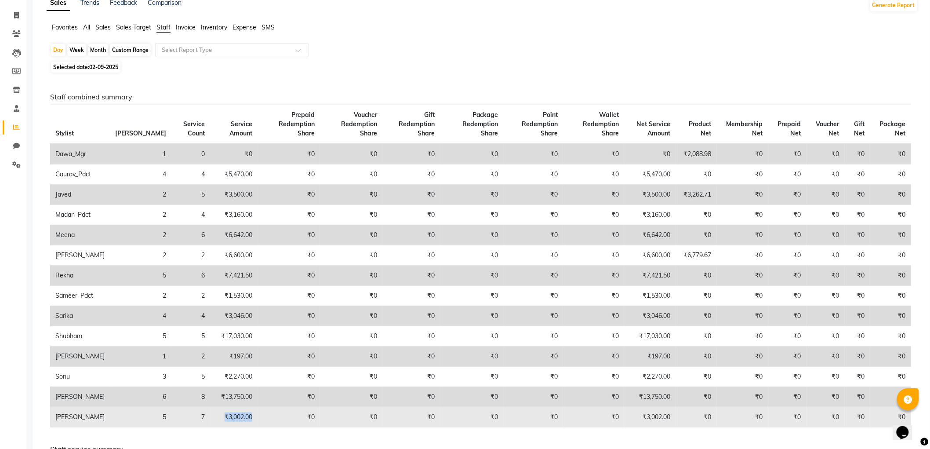
drag, startPoint x: 188, startPoint y: 407, endPoint x: 220, endPoint y: 402, distance: 32.5
click at [220, 407] on td "₹3,002.00" at bounding box center [234, 417] width 47 height 20
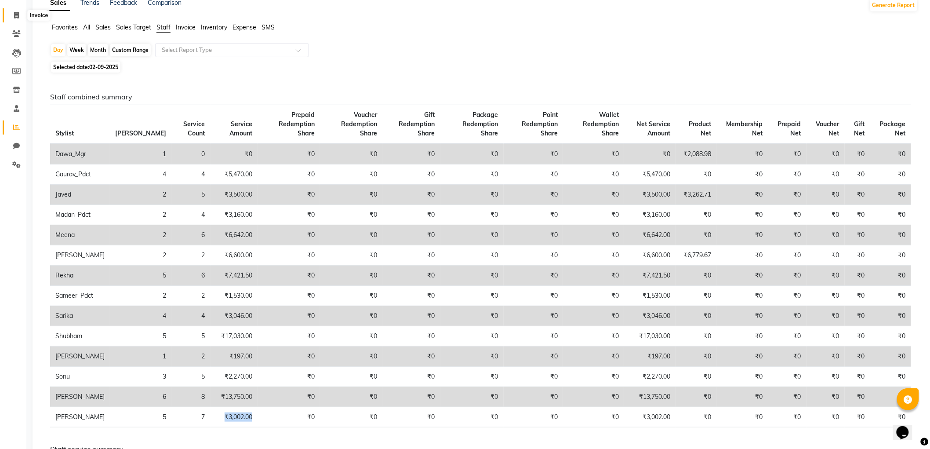
click at [14, 14] on icon at bounding box center [16, 15] width 5 height 7
select select "service"
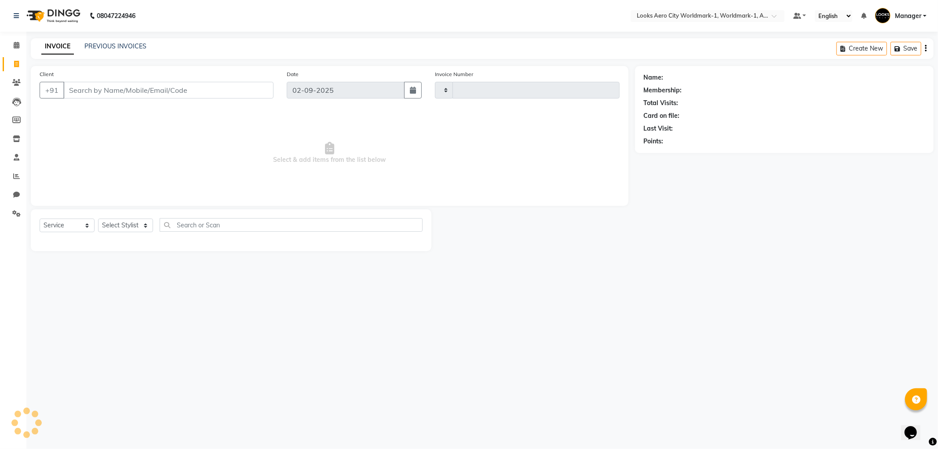
type input "7108"
select select "8573"
type input "world"
click at [127, 227] on select "Select Stylist [PERSON_NAME] [PERSON_NAME] [PERSON_NAME] [PERSON_NAME] Counter_…" at bounding box center [125, 229] width 55 height 14
select select "84541"
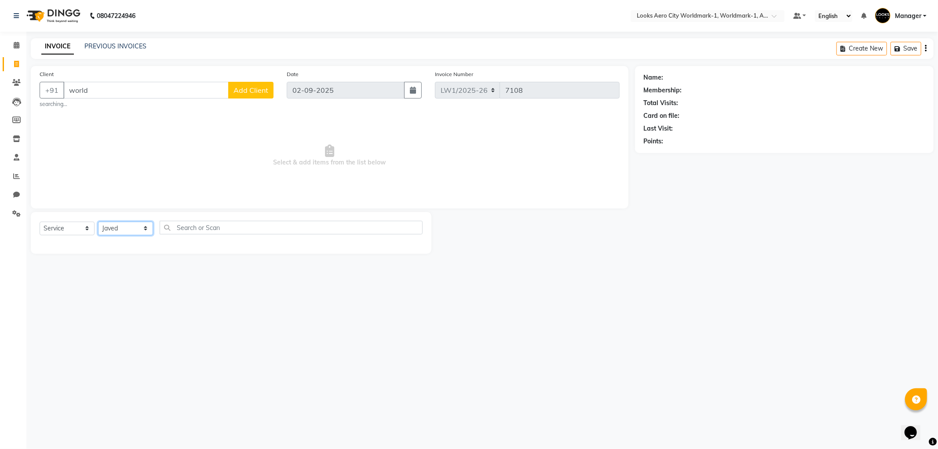
click at [98, 222] on select "Select Stylist [PERSON_NAME] [PERSON_NAME] [PERSON_NAME] [PERSON_NAME] Counter_…" at bounding box center [125, 229] width 55 height 14
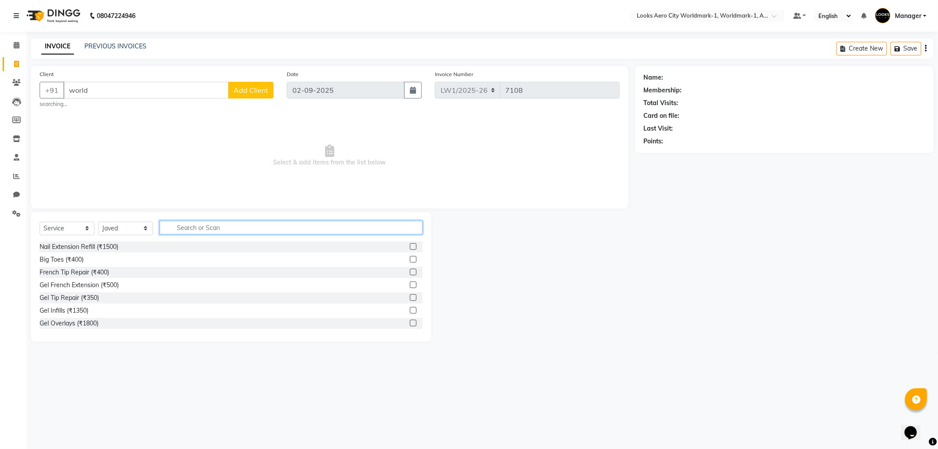
click at [179, 230] on input "text" at bounding box center [291, 228] width 263 height 14
type input "cut"
click at [410, 259] on label at bounding box center [413, 259] width 7 height 7
click at [410, 259] on input "checkbox" at bounding box center [413, 260] width 6 height 6
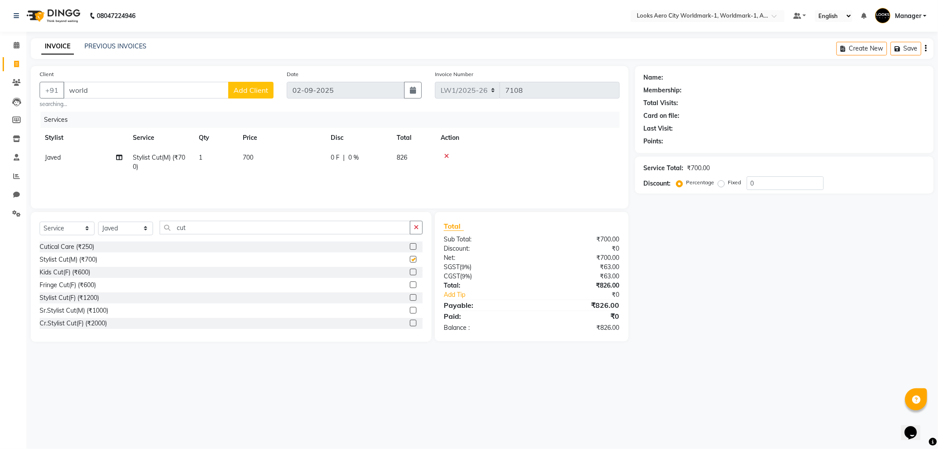
checkbox input "false"
click at [249, 161] on span "700" at bounding box center [248, 157] width 11 height 8
select select "84541"
drag, startPoint x: 284, startPoint y: 160, endPoint x: 403, endPoint y: 177, distance: 119.4
click at [403, 177] on tr "Abhishek_Nails [PERSON_NAME] [PERSON_NAME] [PERSON_NAME] [PERSON_NAME] Counter_…" at bounding box center [330, 164] width 580 height 33
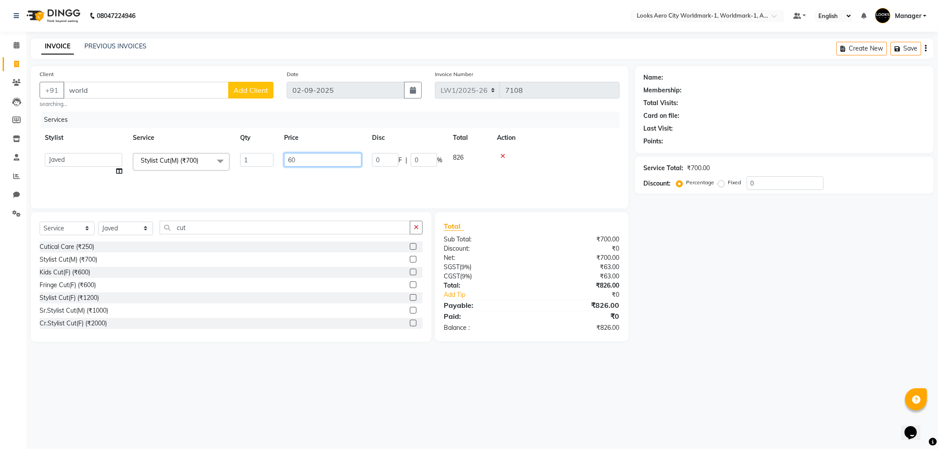
type input "600"
drag, startPoint x: 342, startPoint y: 394, endPoint x: 333, endPoint y: 369, distance: 26.4
click at [341, 393] on div "08047224946 Select Location × Looks Aero City Worldmark-1, Worldmark-1, Aerocit…" at bounding box center [469, 224] width 938 height 449
click at [156, 90] on input "world" at bounding box center [145, 90] width 165 height 17
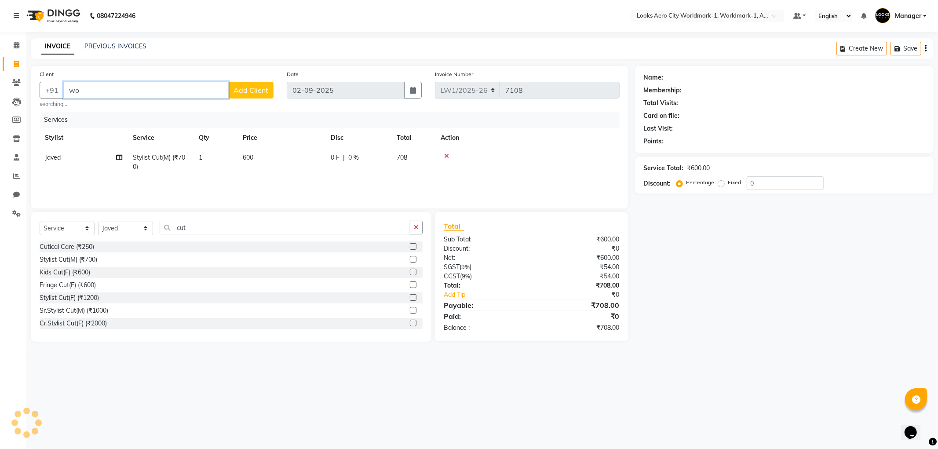
type input "w"
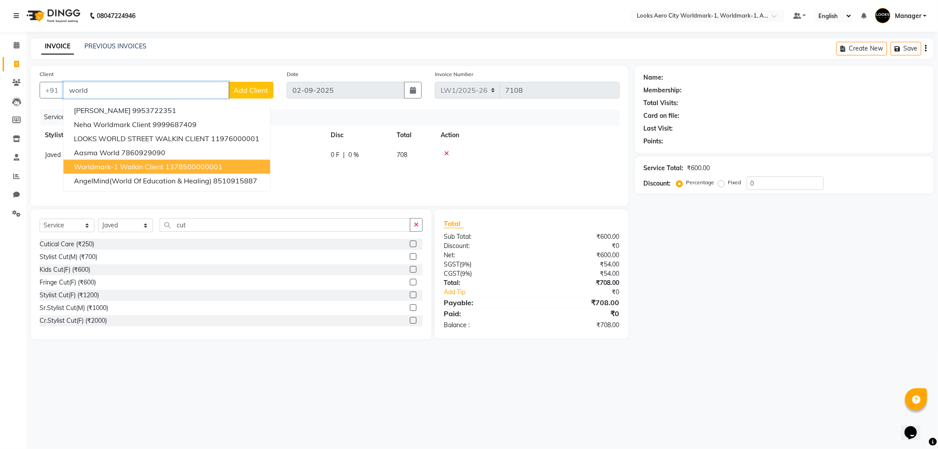
click at [162, 163] on span "Worldmark-1 Walkin Client" at bounding box center [119, 166] width 90 height 9
type input "1378500000001"
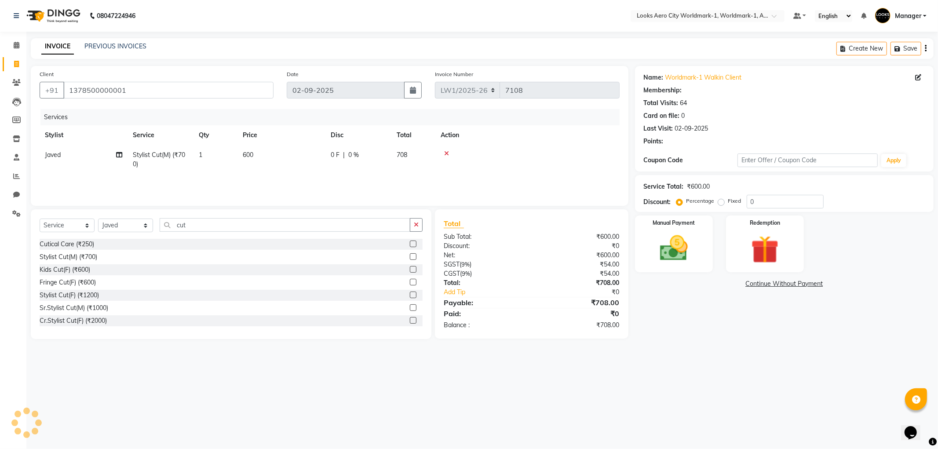
select select "1: Object"
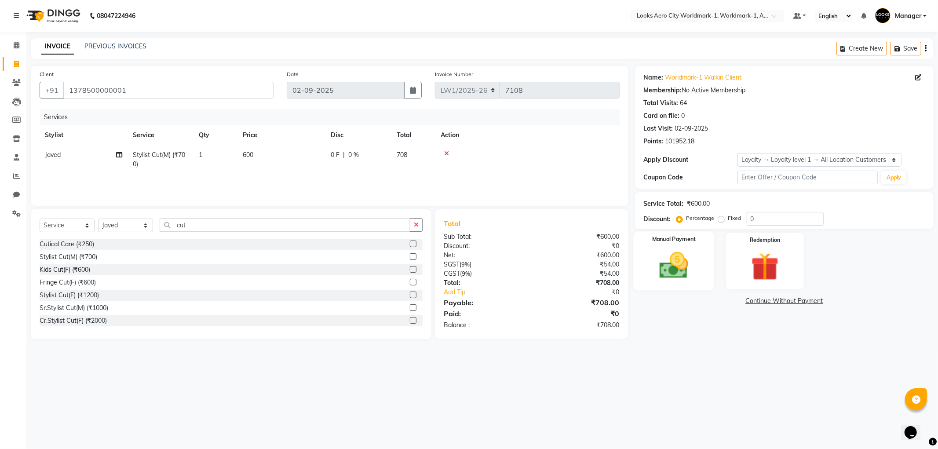
click at [681, 268] on img at bounding box center [673, 265] width 47 height 33
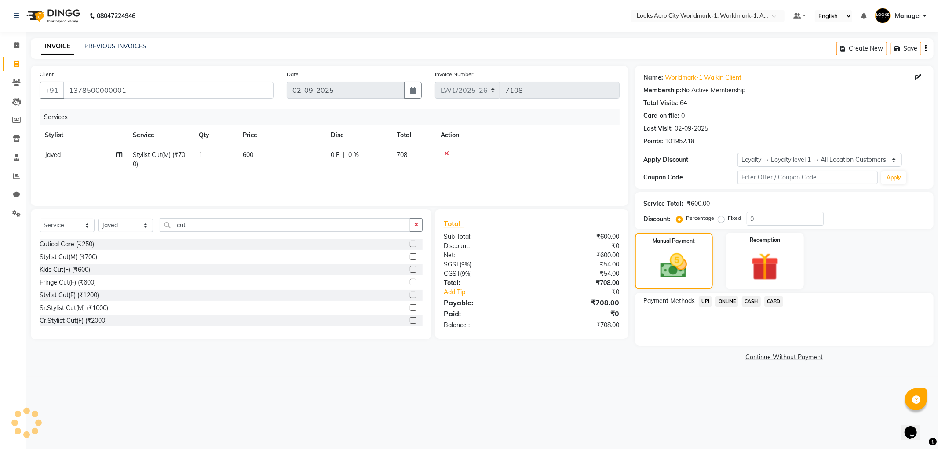
click at [261, 152] on td "600" at bounding box center [281, 159] width 88 height 29
select select "84541"
click at [300, 152] on input "600" at bounding box center [322, 157] width 77 height 14
type input "602"
click at [568, 386] on div "08047224946 Select Location × Looks Aero City Worldmark-1, Worldmark-1, Aerocit…" at bounding box center [469, 224] width 938 height 449
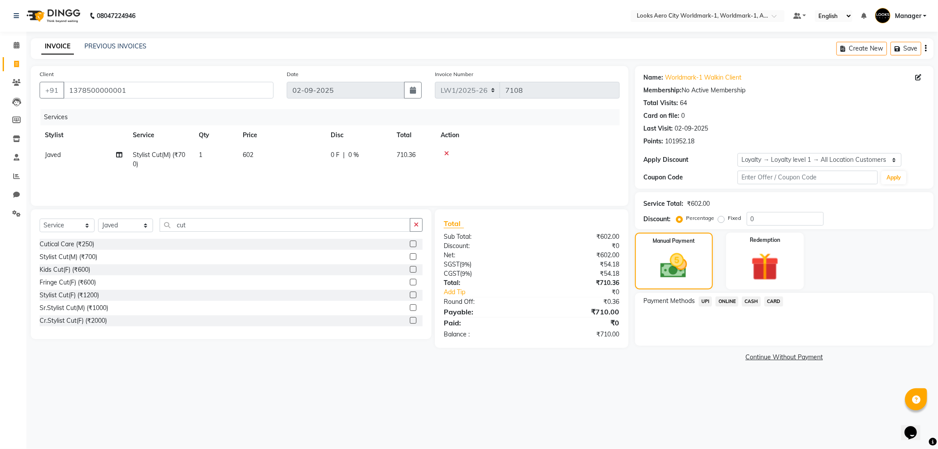
click at [705, 295] on div "Payment Methods UPI ONLINE CASH CARD" at bounding box center [784, 319] width 299 height 53
click at [706, 297] on span "UPI" at bounding box center [706, 301] width 14 height 10
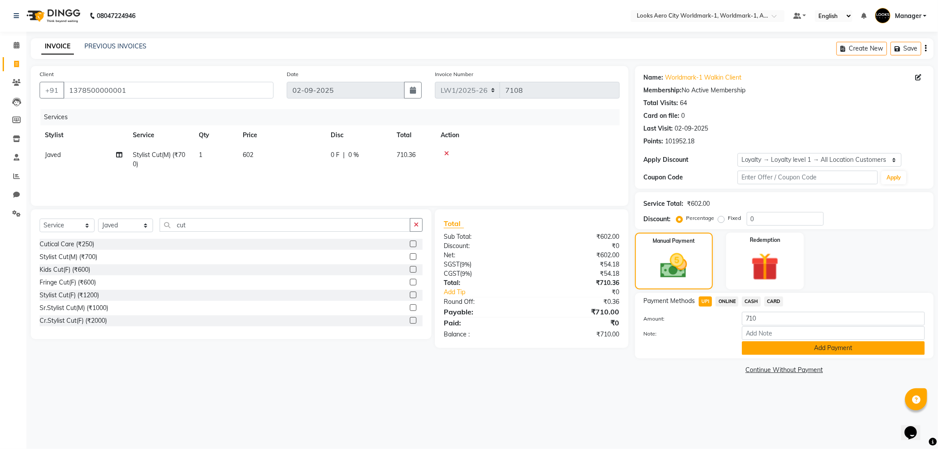
click at [793, 351] on button "Add Payment" at bounding box center [833, 348] width 183 height 14
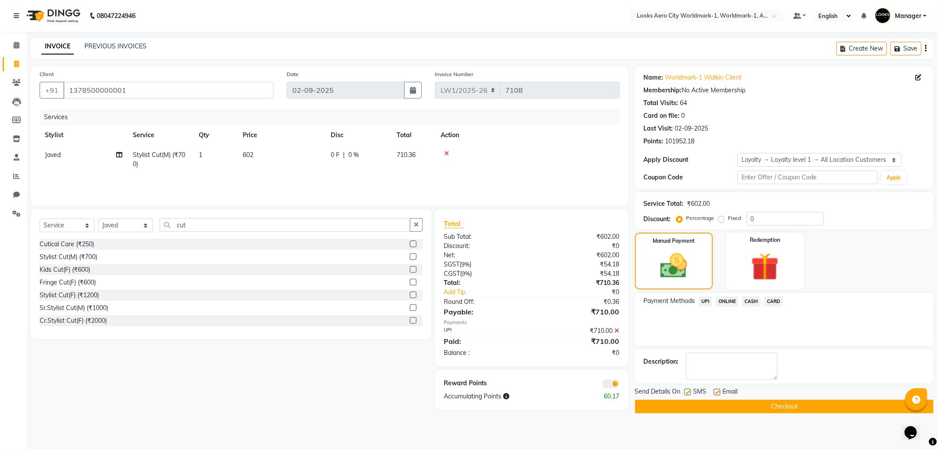
click at [715, 394] on label at bounding box center [717, 392] width 7 height 7
click at [715, 394] on input "checkbox" at bounding box center [717, 393] width 6 height 6
checkbox input "false"
click at [609, 390] on div "Reward Points Accumulating Points 60.17" at bounding box center [531, 390] width 193 height 40
click at [604, 382] on span at bounding box center [611, 383] width 18 height 9
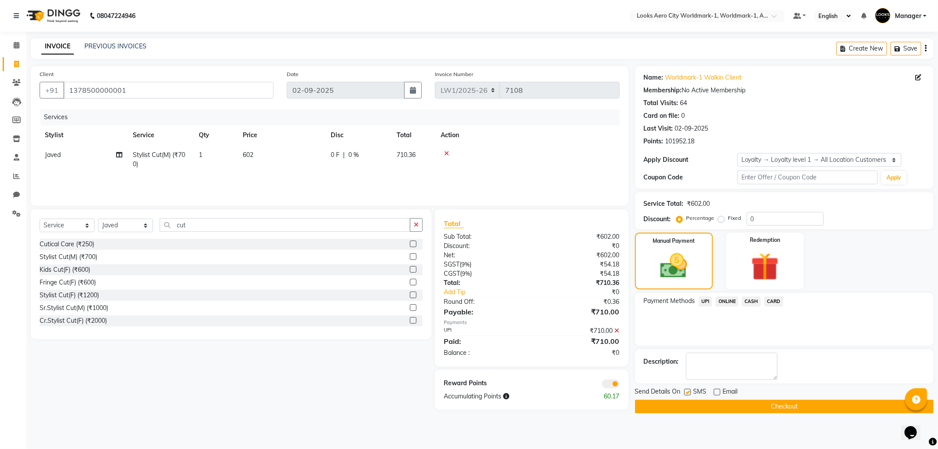
click at [619, 385] on input "checkbox" at bounding box center [619, 385] width 0 height 0
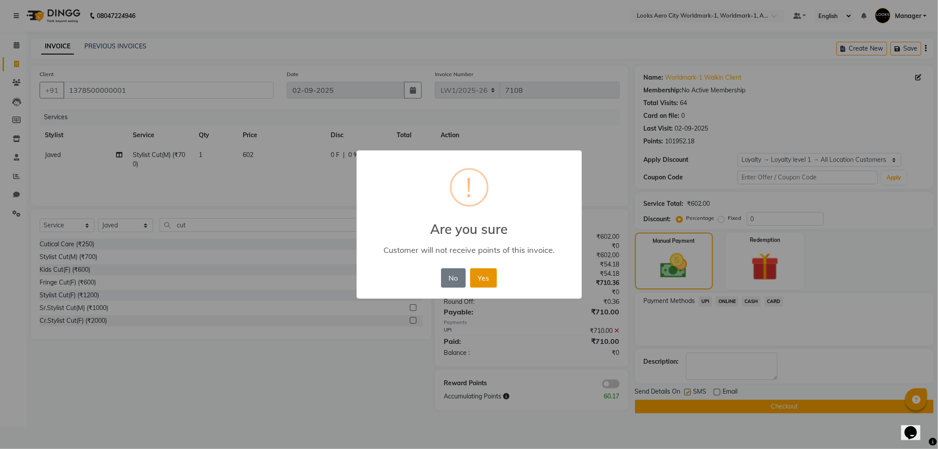
click at [475, 275] on button "Yes" at bounding box center [483, 277] width 27 height 19
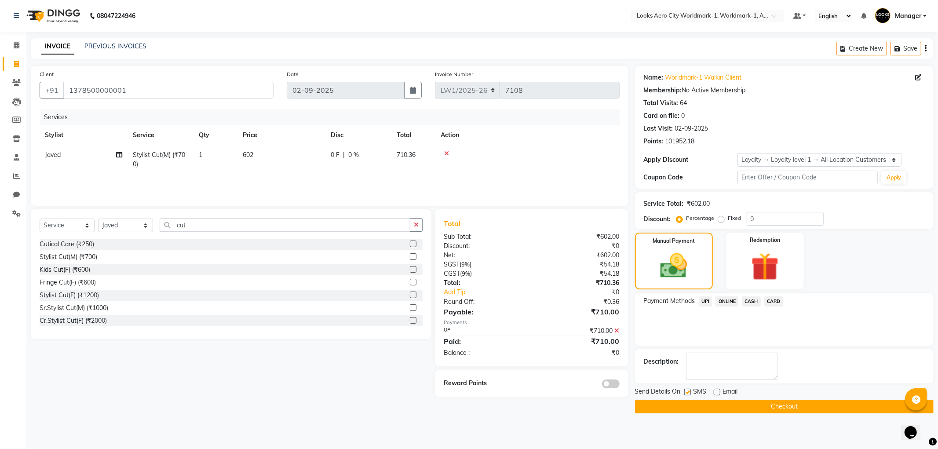
click at [663, 406] on button "Checkout" at bounding box center [784, 407] width 299 height 14
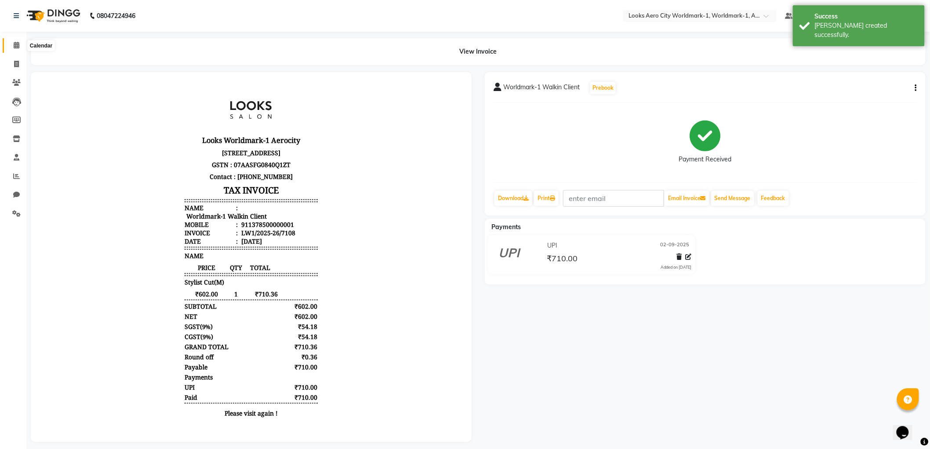
click at [11, 40] on span at bounding box center [16, 45] width 15 height 10
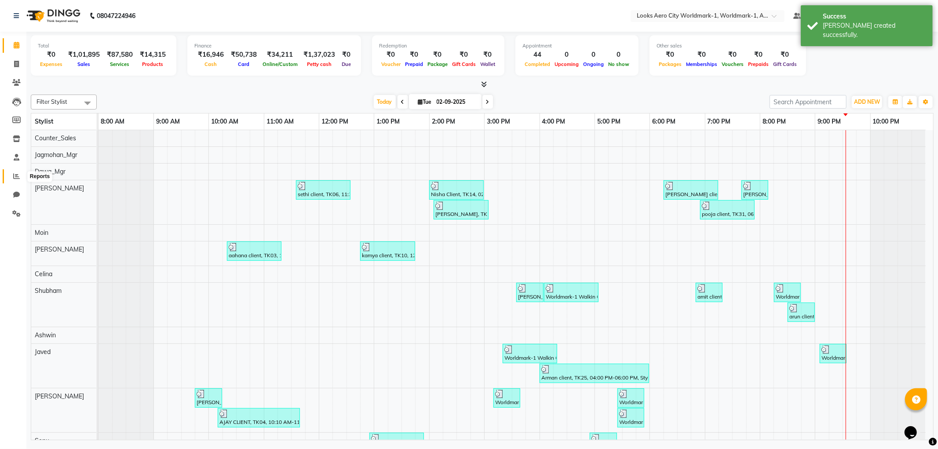
click at [14, 178] on icon at bounding box center [16, 176] width 7 height 7
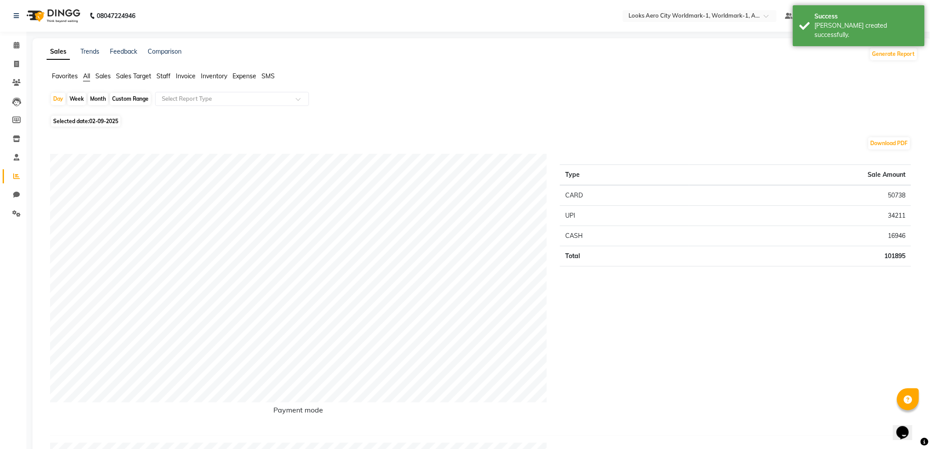
click at [168, 78] on span "Staff" at bounding box center [164, 76] width 14 height 8
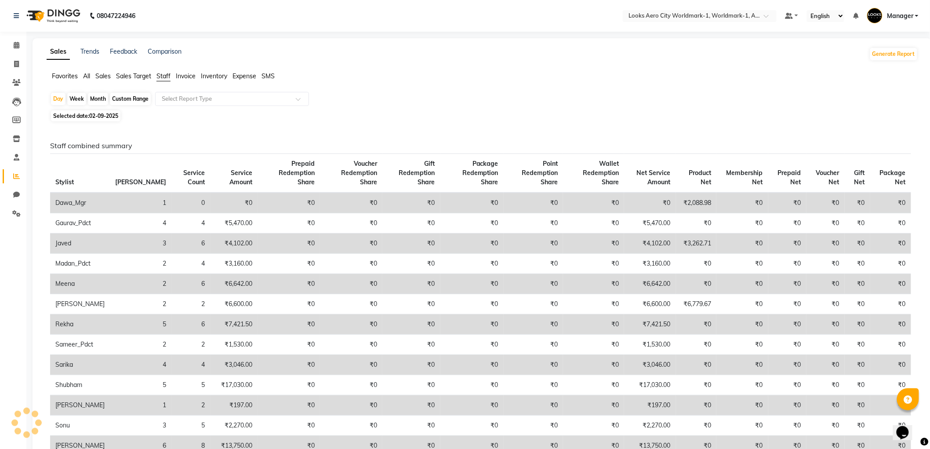
click at [5, 36] on li "Calendar" at bounding box center [13, 45] width 26 height 19
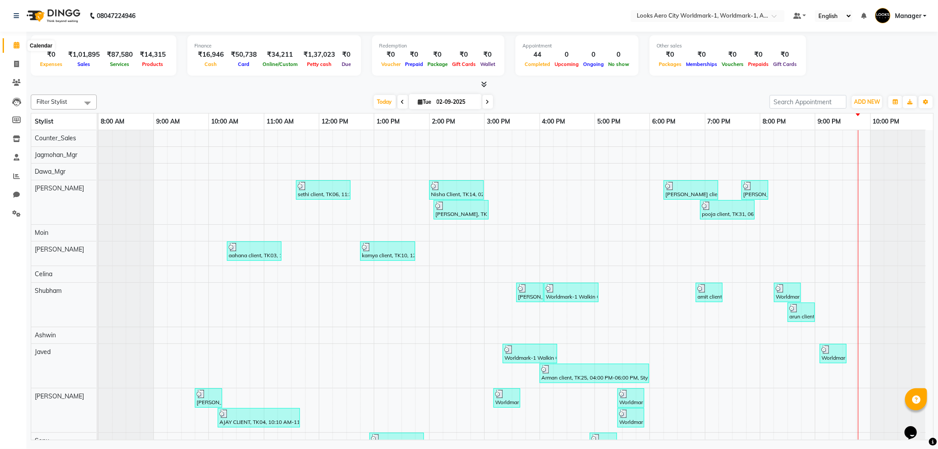
click at [12, 44] on span at bounding box center [16, 45] width 15 height 10
click at [12, 62] on span at bounding box center [16, 64] width 15 height 10
select select "service"
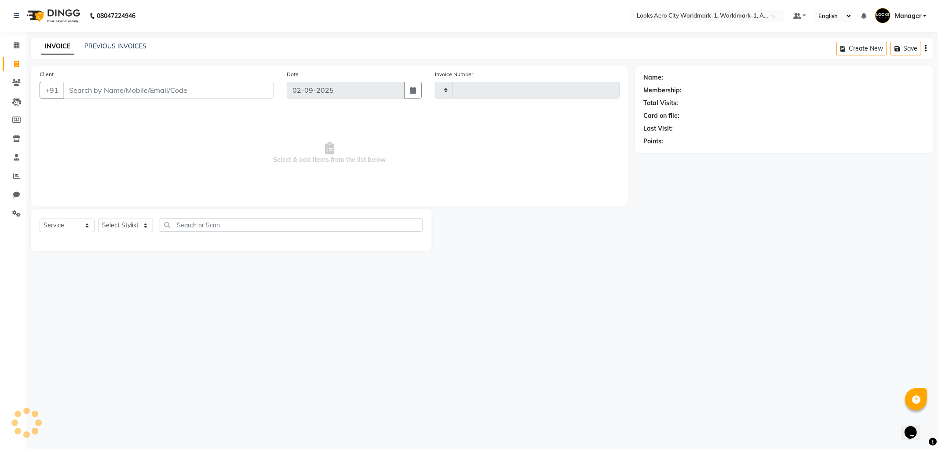
type input "7109"
select select "8573"
click at [113, 224] on select "Select Stylist Abhishek_Nails Amita Chauhan Anil Ashwin Celina Counter_Sales Da…" at bounding box center [125, 226] width 55 height 14
select select "84539"
click at [98, 219] on select "Select Stylist Abhishek_Nails Amita Chauhan Anil Ashwin Celina Counter_Sales Da…" at bounding box center [125, 226] width 55 height 14
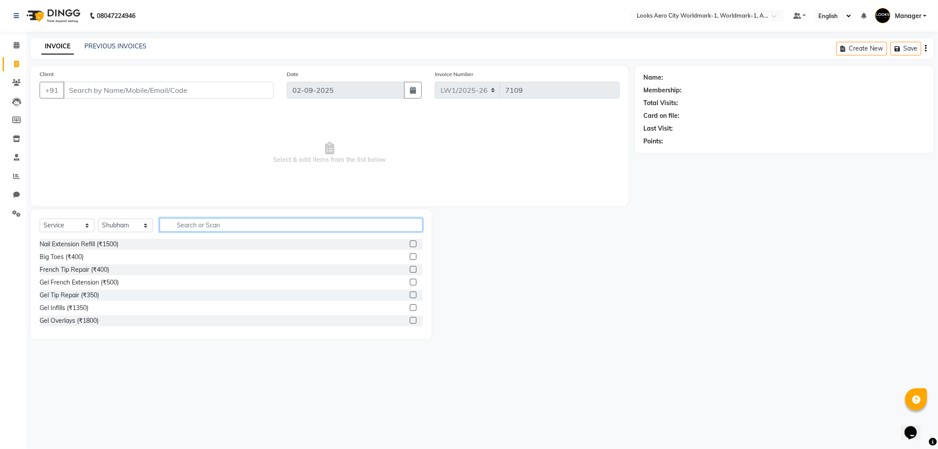
click at [191, 226] on input "text" at bounding box center [291, 225] width 263 height 14
type input "e"
type input "wash"
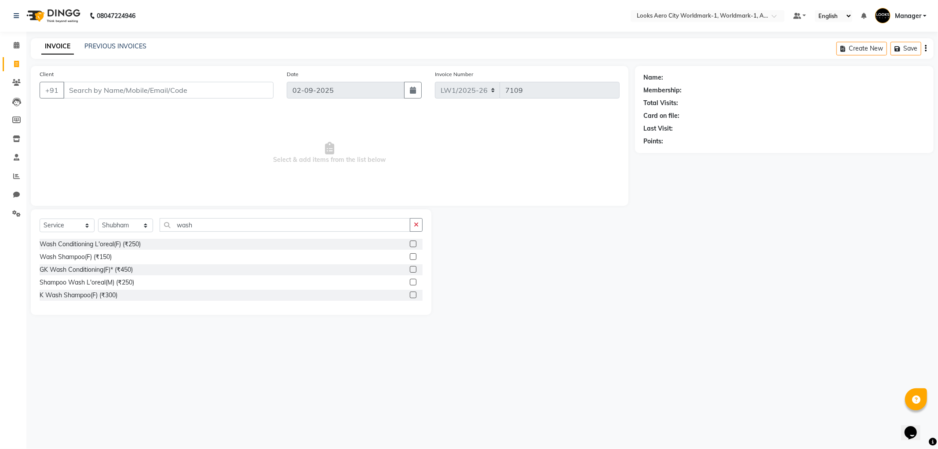
drag, startPoint x: 412, startPoint y: 255, endPoint x: 311, endPoint y: 235, distance: 102.4
click at [412, 256] on label at bounding box center [413, 256] width 7 height 7
click at [412, 256] on input "checkbox" at bounding box center [413, 257] width 6 height 6
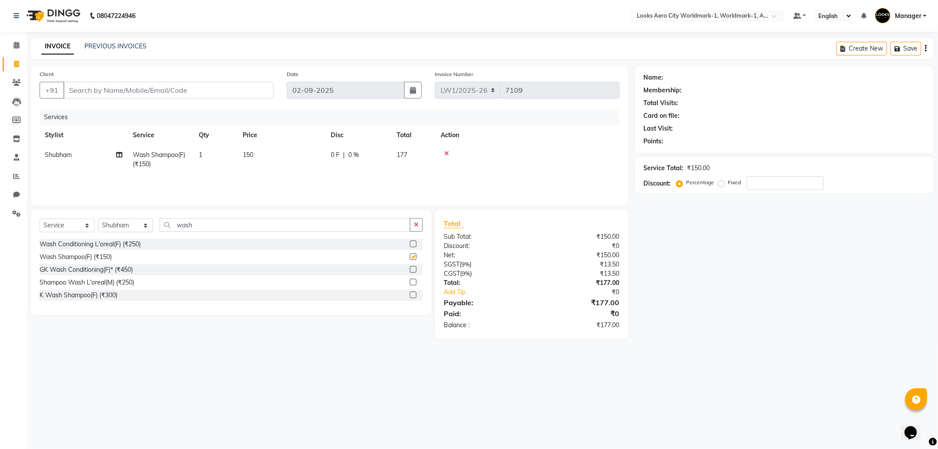
checkbox input "false"
drag, startPoint x: 172, startPoint y: 226, endPoint x: 160, endPoint y: 222, distance: 12.8
click at [161, 224] on input "wash" at bounding box center [285, 225] width 251 height 14
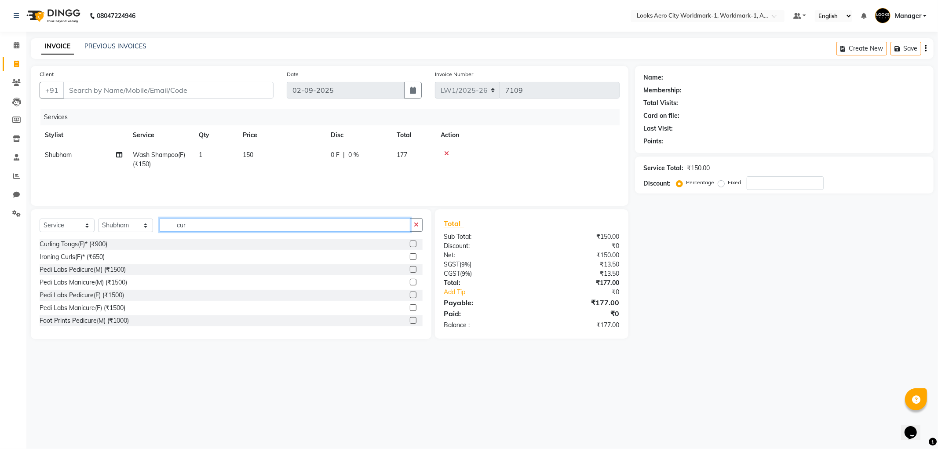
type input "cur"
click at [410, 257] on label at bounding box center [413, 256] width 7 height 7
click at [410, 257] on input "checkbox" at bounding box center [413, 257] width 6 height 6
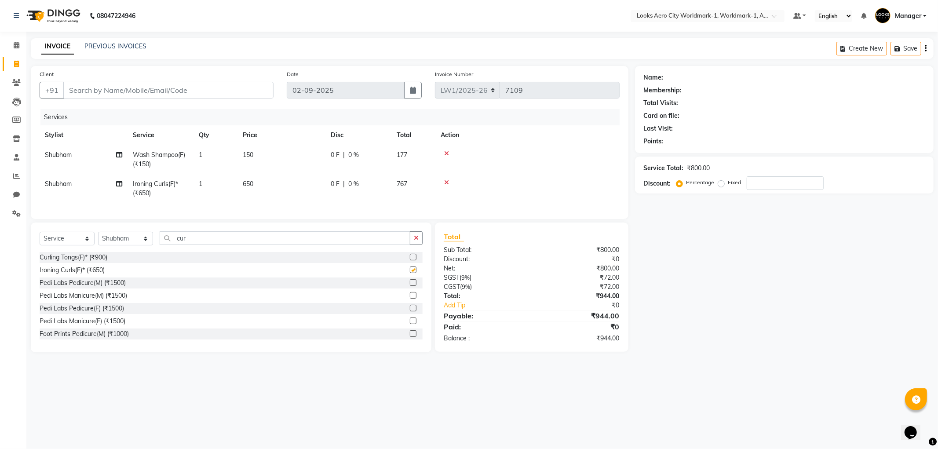
checkbox input "false"
click at [135, 245] on select "Select Stylist Abhishek_Nails Amita Chauhan Anil Ashwin Celina Counter_Sales Da…" at bounding box center [125, 239] width 55 height 14
select select "84550"
click at [98, 239] on select "Select Stylist Abhishek_Nails Amita Chauhan Anil Ashwin Celina Counter_Sales Da…" at bounding box center [125, 239] width 55 height 14
drag, startPoint x: 190, startPoint y: 250, endPoint x: 170, endPoint y: 251, distance: 19.8
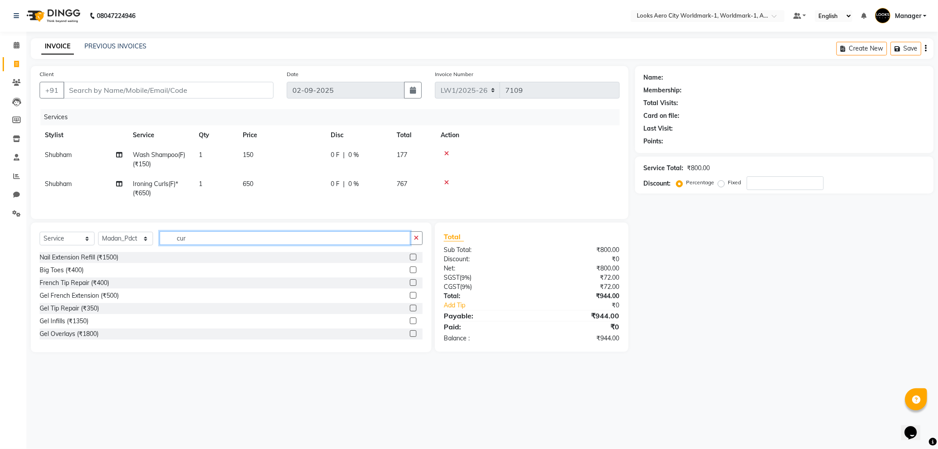
click at [170, 245] on input "cur" at bounding box center [285, 238] width 251 height 14
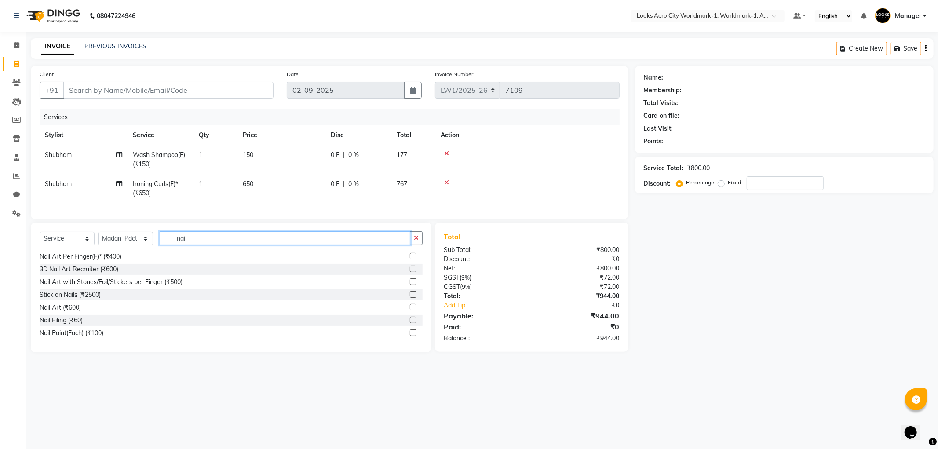
type input "nail"
click at [410, 336] on label at bounding box center [413, 332] width 7 height 7
click at [410, 336] on input "checkbox" at bounding box center [413, 333] width 6 height 6
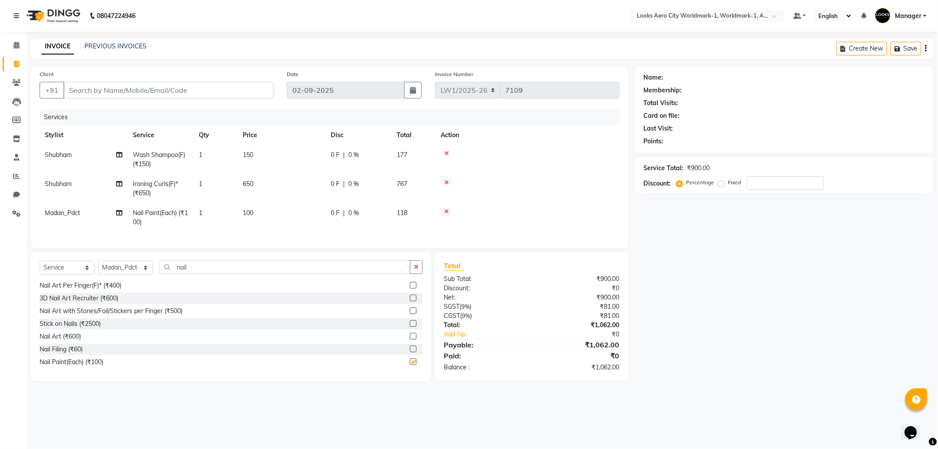
checkbox input "false"
click at [279, 222] on td "100" at bounding box center [281, 217] width 88 height 29
select select "84550"
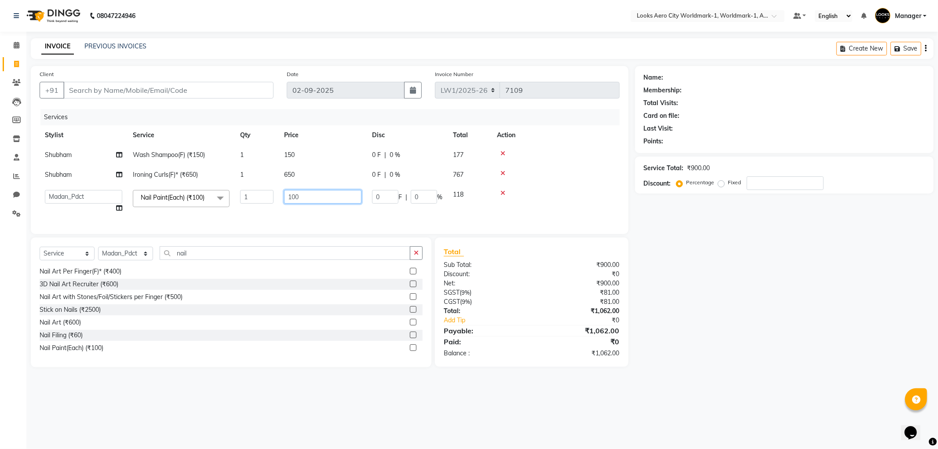
drag, startPoint x: 232, startPoint y: 196, endPoint x: 217, endPoint y: 196, distance: 15.4
click at [217, 196] on tr "Abhishek_Nails Amita Chauhan Anil Ashwin Celina Counter_Sales Dawa_Mgr Gaurav_P…" at bounding box center [330, 201] width 580 height 33
type input "300"
click at [315, 185] on tbody "Shubham Wash Shampoo(F) (₹150) 1 150 0 F | 0 % 177 Shubham Ironing Curls(F)* (₹…" at bounding box center [330, 181] width 580 height 73
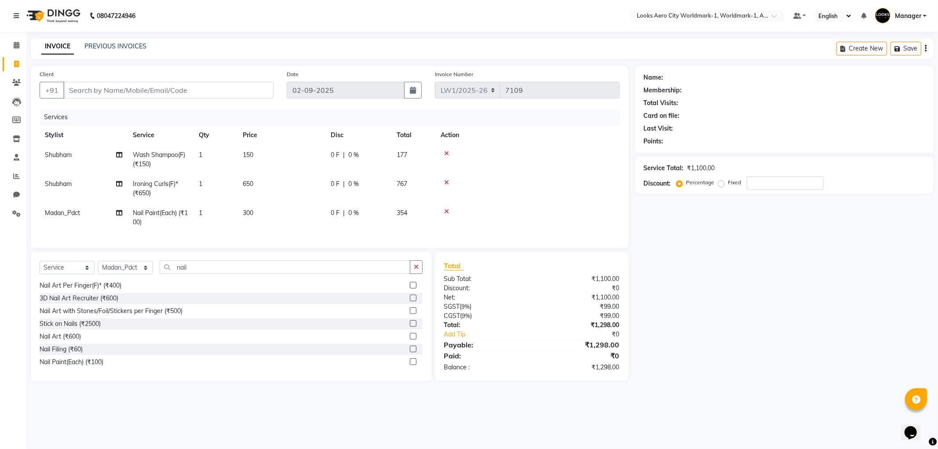
click at [281, 184] on td "650" at bounding box center [281, 188] width 88 height 29
select select "84539"
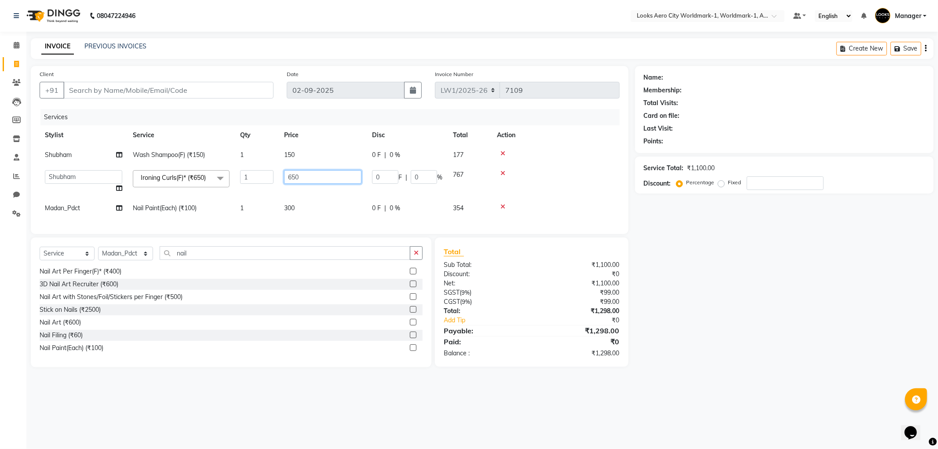
drag, startPoint x: 262, startPoint y: 179, endPoint x: 248, endPoint y: 178, distance: 13.6
click at [251, 179] on tr "Abhishek_Nails Amita Chauhan Anil Ashwin Celina Counter_Sales Dawa_Mgr Gaurav_P…" at bounding box center [330, 181] width 580 height 33
type input "1200"
click at [301, 163] on td "150" at bounding box center [323, 155] width 88 height 20
select select "84539"
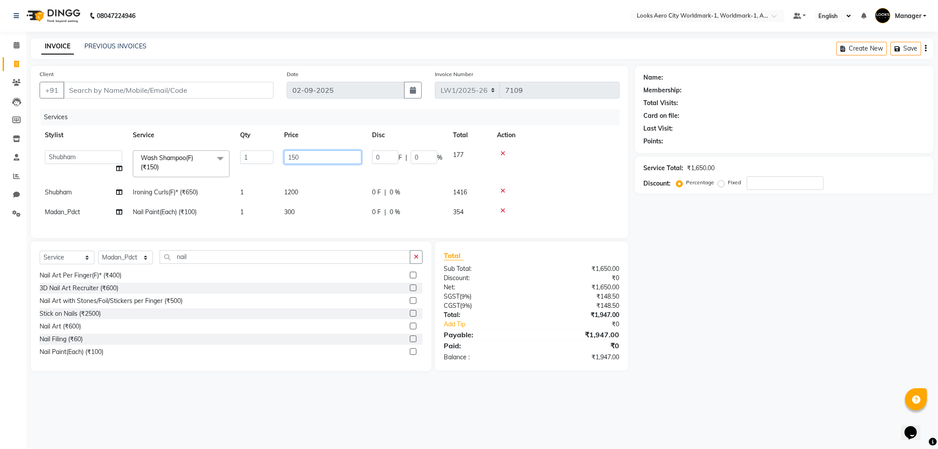
drag, startPoint x: 303, startPoint y: 157, endPoint x: 236, endPoint y: 157, distance: 67.3
click at [236, 157] on tr "Abhishek_Nails Amita Chauhan Anil Ashwin Celina Counter_Sales Dawa_Mgr Gaurav_P…" at bounding box center [330, 163] width 580 height 37
type input "400"
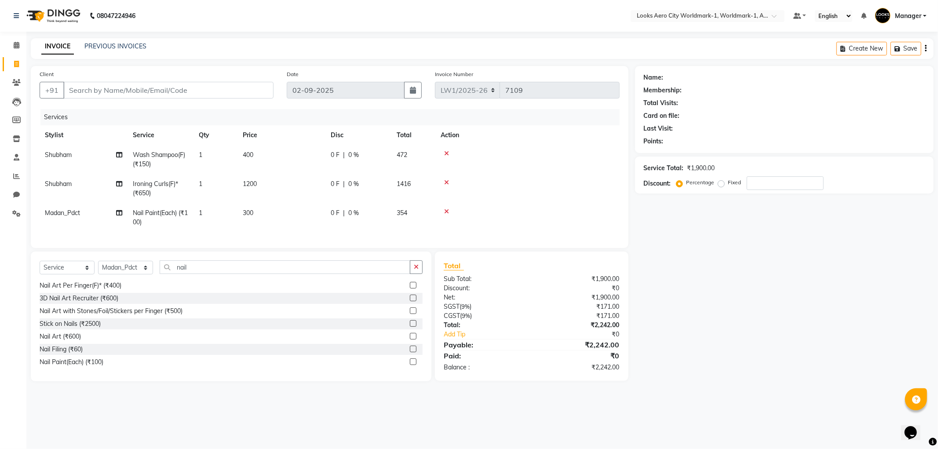
click at [696, 324] on div "Name: Membership: Total Visits: Card on file: Last Visit: Points: Service Total…" at bounding box center [787, 223] width 305 height 315
click at [131, 93] on input "Client" at bounding box center [168, 90] width 210 height 17
type input "7"
type input "0"
type input "7002533913"
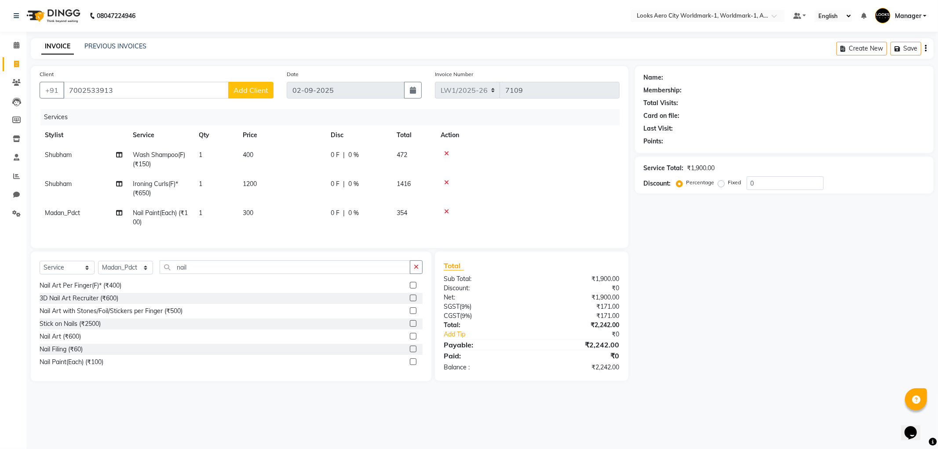
click at [249, 91] on span "Add Client" at bounding box center [250, 90] width 35 height 9
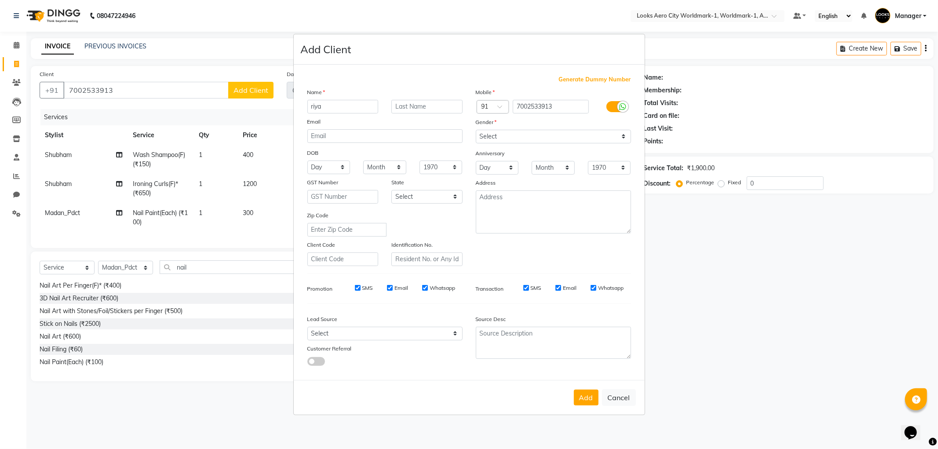
type input "riya"
click at [433, 107] on input "text" at bounding box center [426, 107] width 71 height 14
type input "client"
click at [532, 135] on select "Select Male Female Other Prefer Not To Say" at bounding box center [553, 137] width 155 height 14
select select "female"
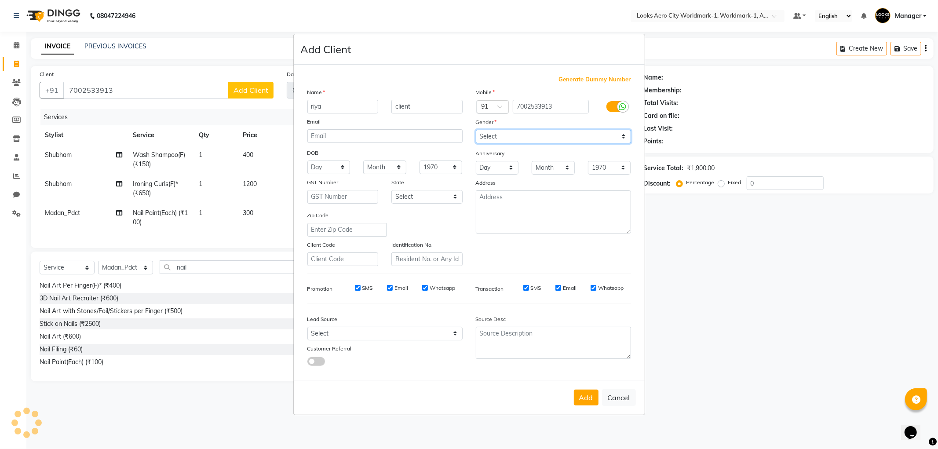
click at [476, 130] on select "Select Male Female Other Prefer Not To Say" at bounding box center [553, 137] width 155 height 14
click at [584, 398] on button "Add" at bounding box center [586, 398] width 25 height 16
select select
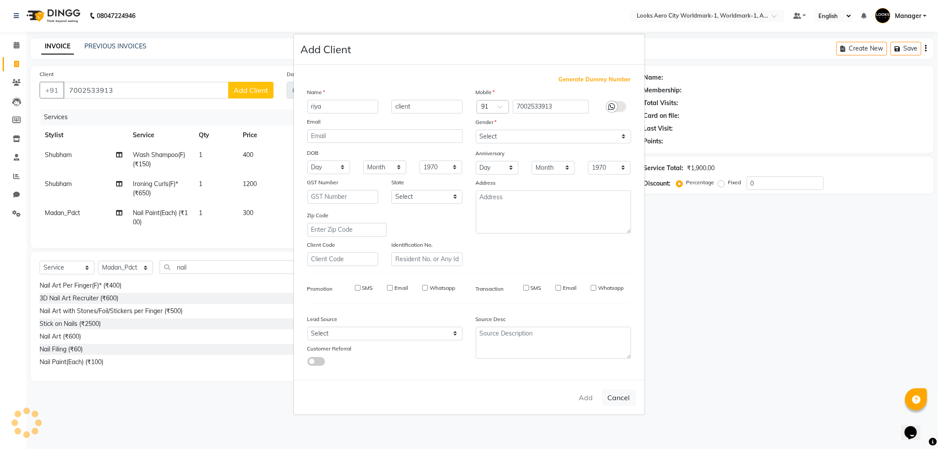
select select
checkbox input "false"
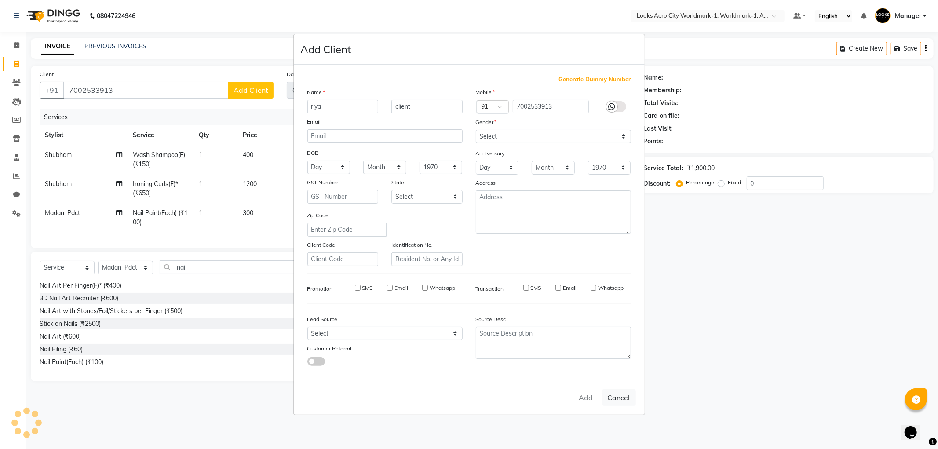
checkbox input "false"
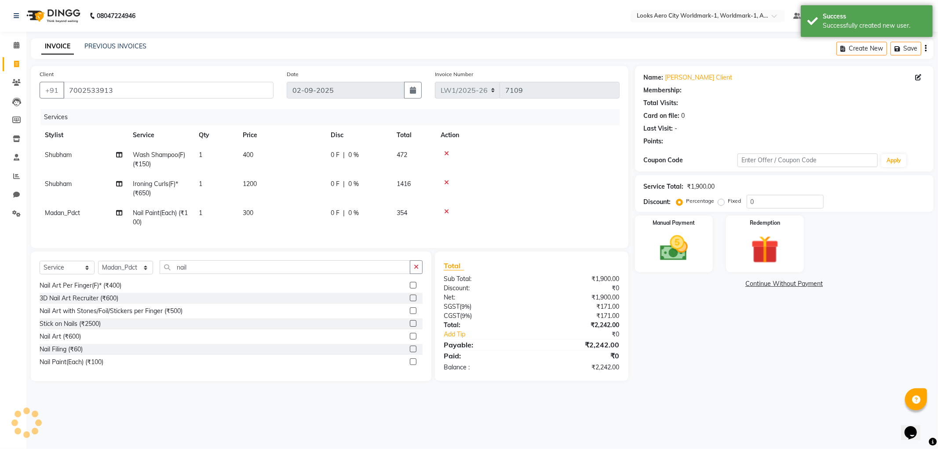
select select "1: Object"
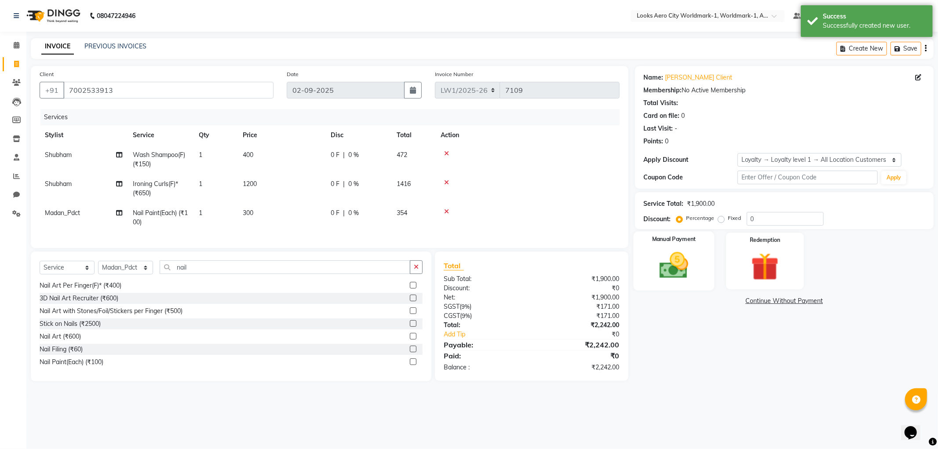
click at [663, 276] on img at bounding box center [673, 265] width 47 height 33
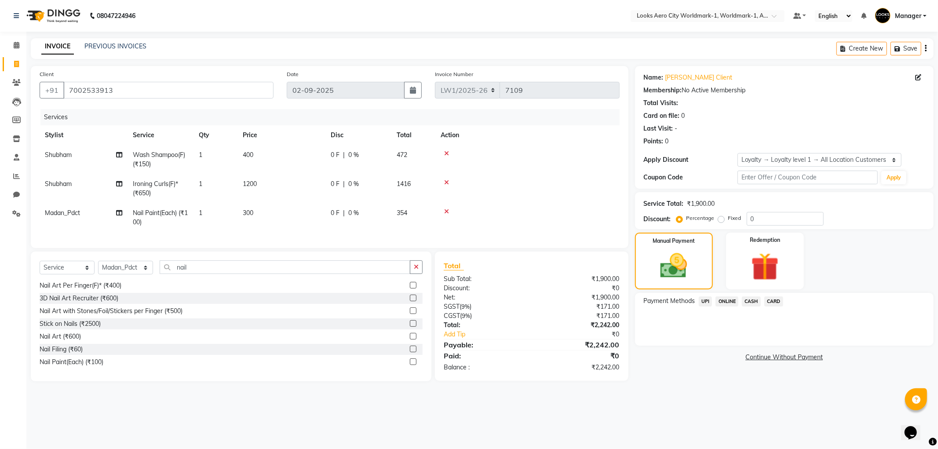
click at [271, 219] on td "300" at bounding box center [281, 217] width 88 height 29
select select "84550"
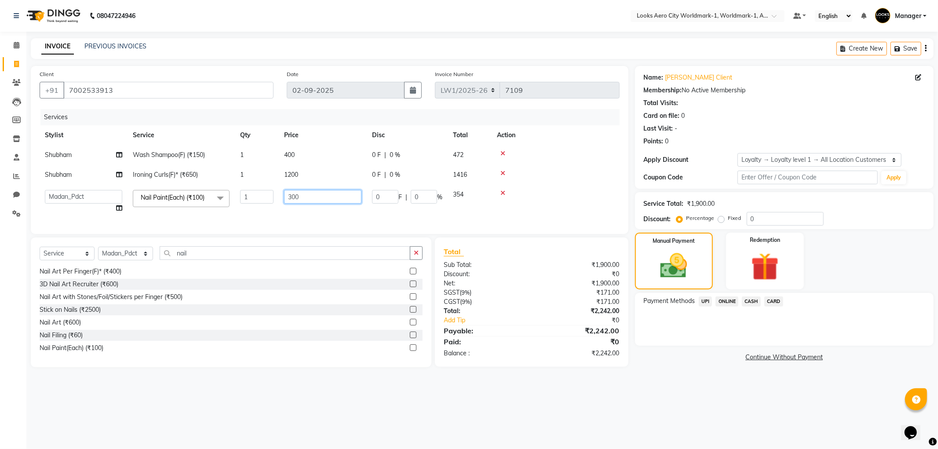
drag, startPoint x: 306, startPoint y: 195, endPoint x: 276, endPoint y: 192, distance: 30.5
click at [275, 194] on tr "Abhishek_Nails Amita Chauhan Anil Ashwin Celina Counter_Sales Dawa_Mgr Gaurav_P…" at bounding box center [330, 201] width 580 height 33
type input "298"
click at [416, 415] on div "08047224946 Select Location × Looks Aero City Worldmark-1, Worldmark-1, Aerocit…" at bounding box center [469, 224] width 938 height 449
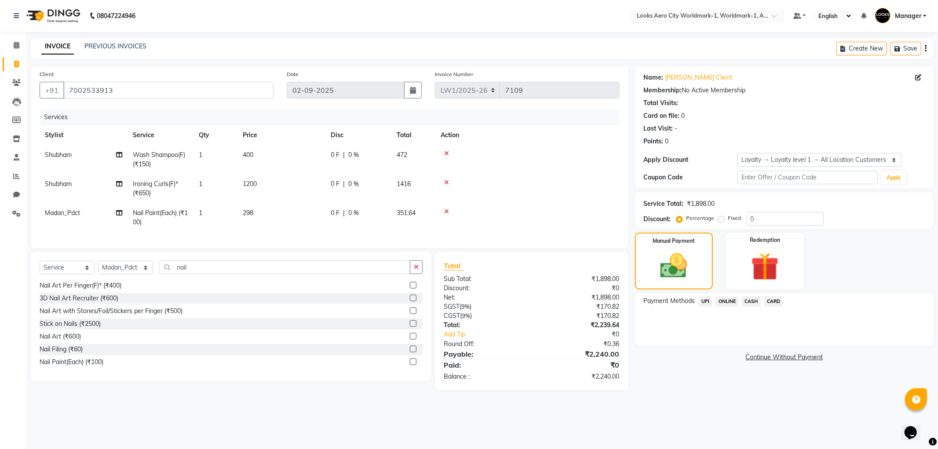
click at [752, 299] on span "CASH" at bounding box center [751, 301] width 19 height 10
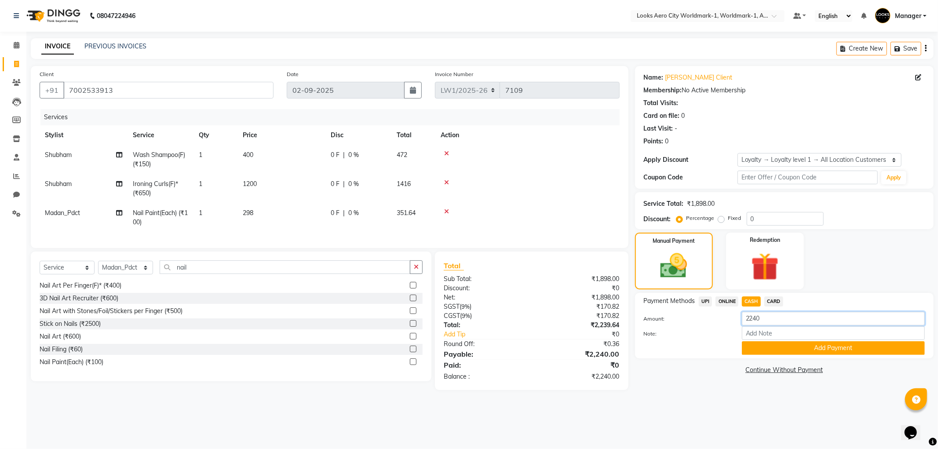
drag, startPoint x: 757, startPoint y: 317, endPoint x: 733, endPoint y: 317, distance: 24.2
click at [733, 317] on div "Amount: 2240" at bounding box center [784, 319] width 294 height 15
type input "2000"
click at [754, 347] on button "Add Payment" at bounding box center [833, 348] width 183 height 14
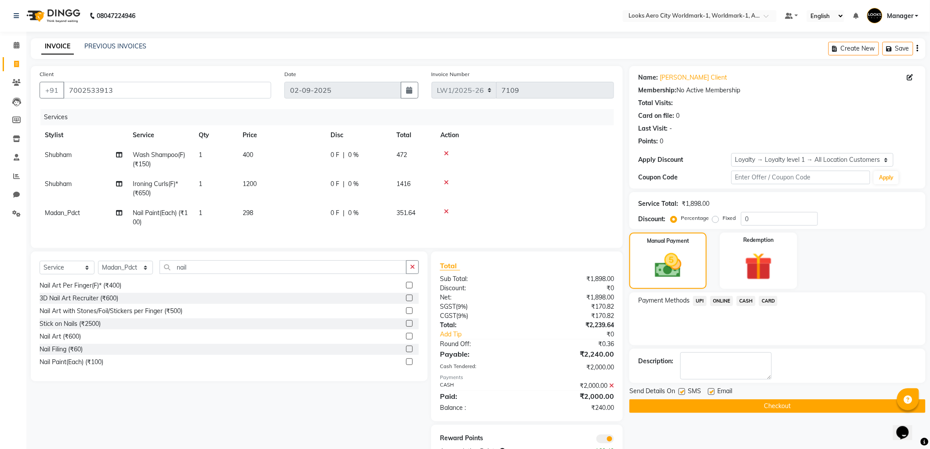
click at [611, 389] on icon at bounding box center [611, 386] width 5 height 6
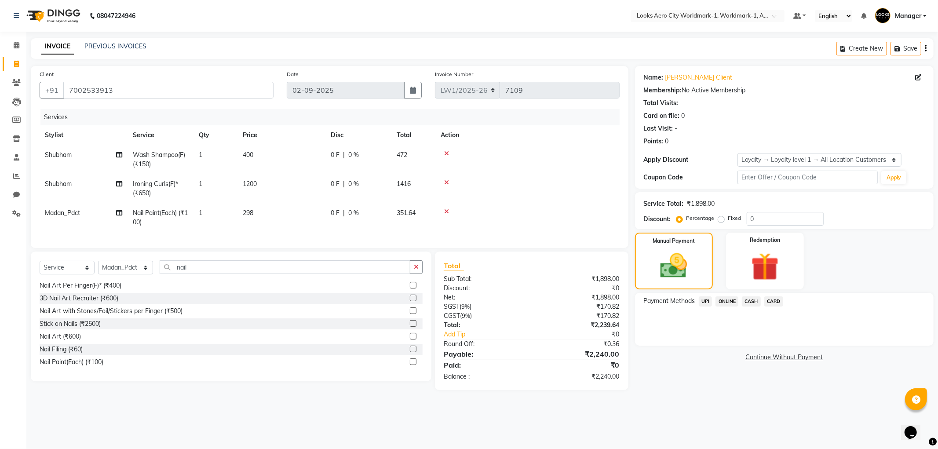
click at [754, 299] on span "CASH" at bounding box center [751, 301] width 19 height 10
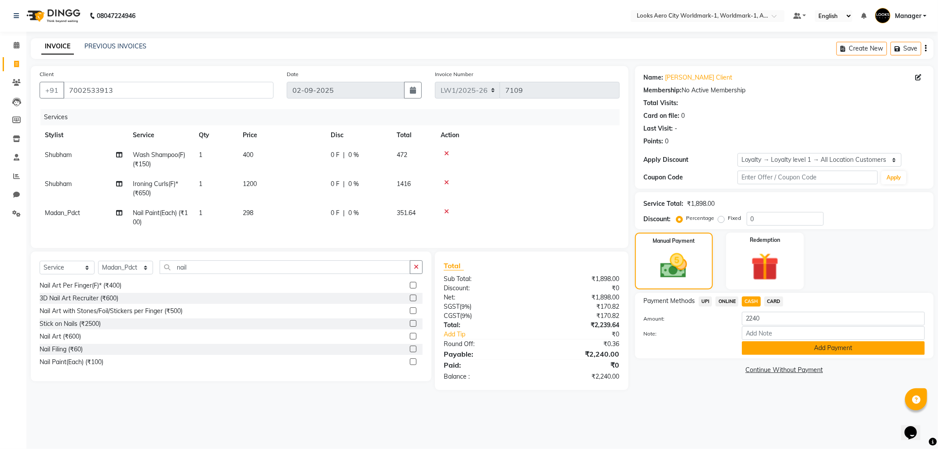
drag, startPoint x: 789, startPoint y: 347, endPoint x: 758, endPoint y: 346, distance: 30.8
click at [788, 347] on button "Add Payment" at bounding box center [833, 348] width 183 height 14
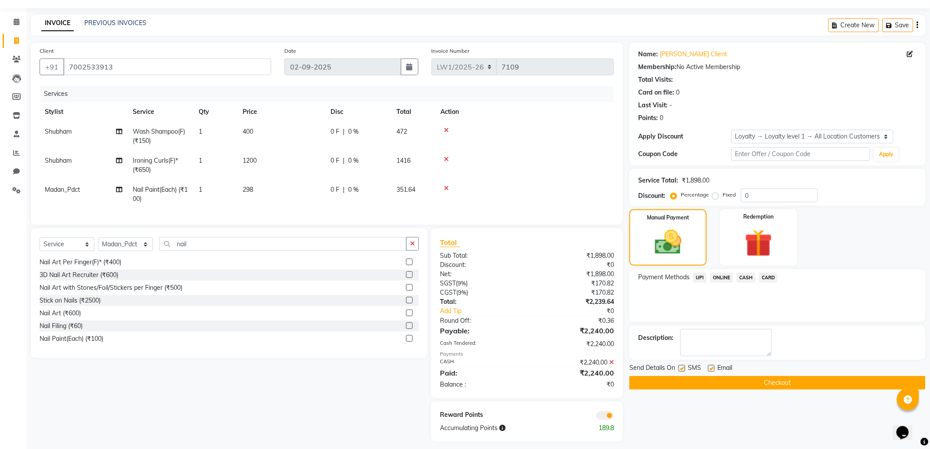
scroll to position [36, 0]
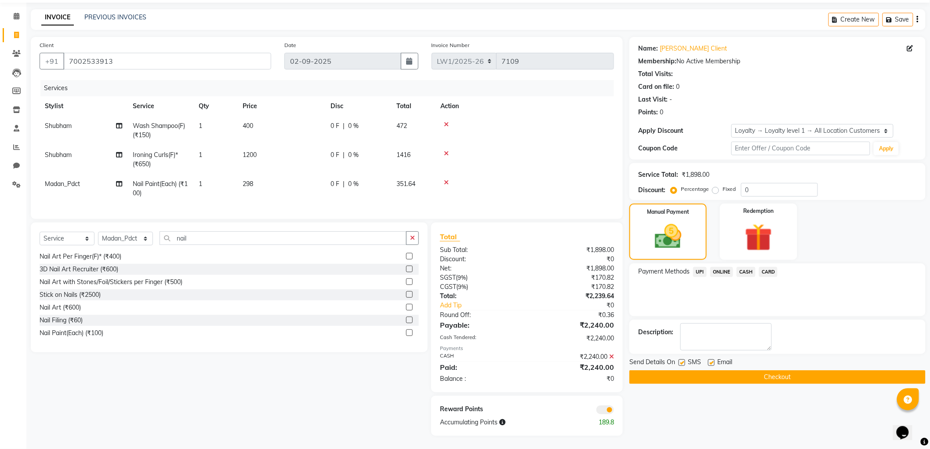
click at [714, 359] on label at bounding box center [711, 362] width 7 height 7
click at [714, 360] on input "checkbox" at bounding box center [711, 363] width 6 height 6
checkbox input "false"
click at [640, 372] on button "Checkout" at bounding box center [778, 377] width 296 height 14
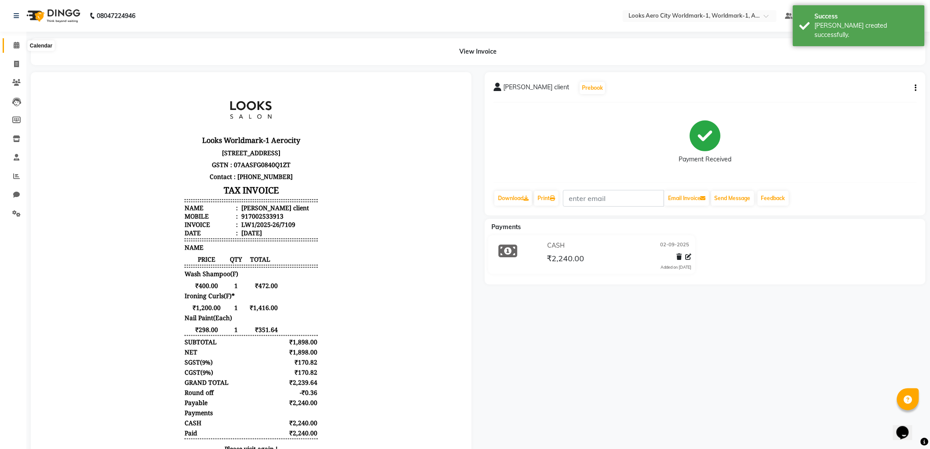
click at [16, 46] on icon at bounding box center [17, 45] width 6 height 7
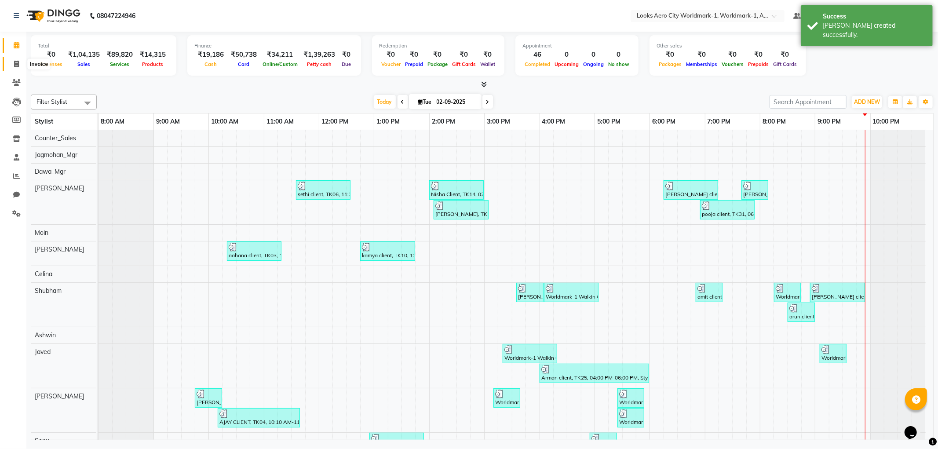
click at [9, 65] on span at bounding box center [16, 64] width 15 height 10
select select "service"
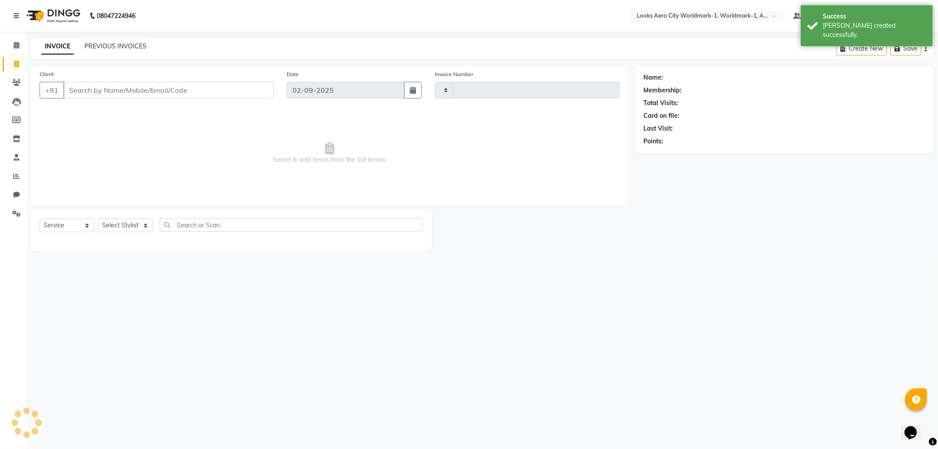
type input "7110"
select select "8573"
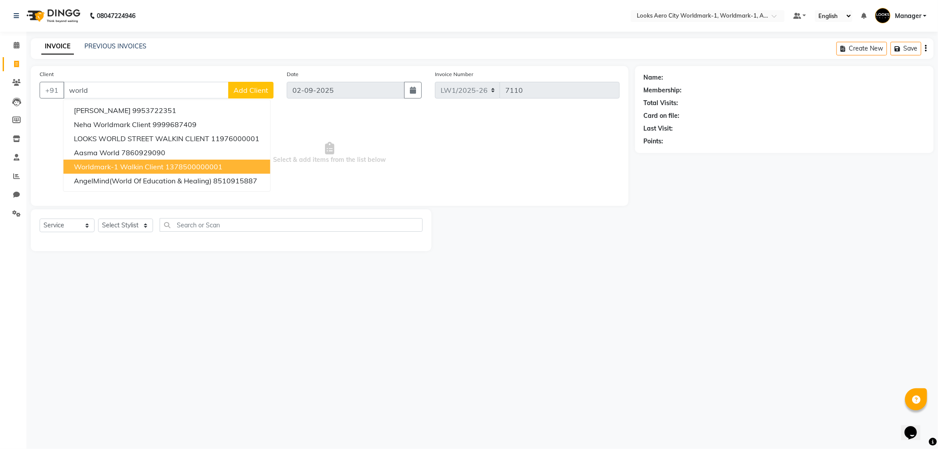
click at [165, 165] on ngb-highlight "1378500000001" at bounding box center [193, 166] width 57 height 9
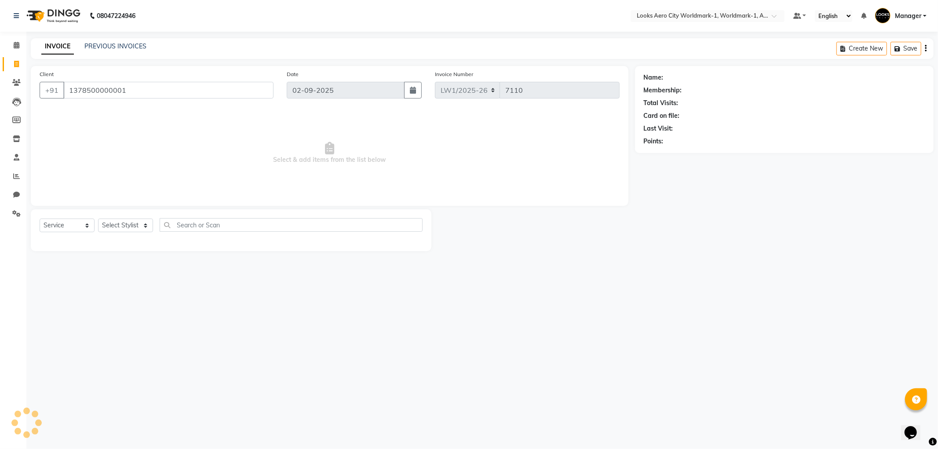
type input "1378500000001"
select select "1: Object"
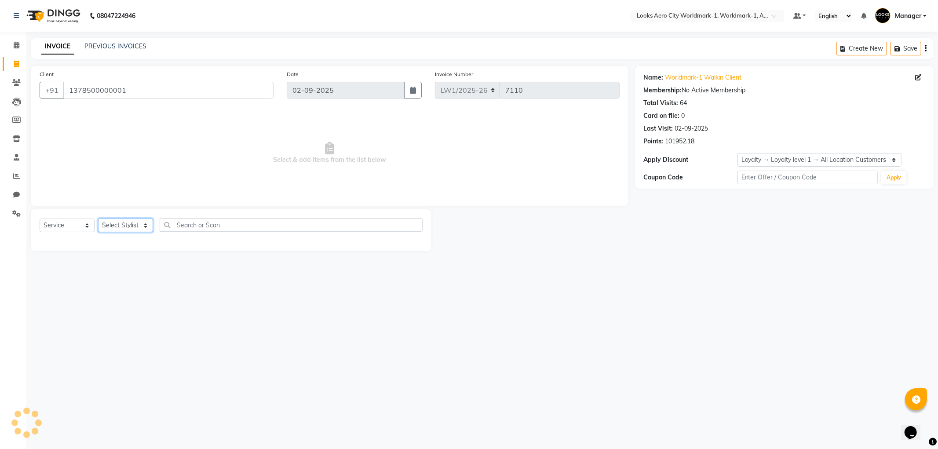
click at [121, 224] on select "Select Stylist Abhishek_Nails Amita Chauhan Anil Ashwin Celina Counter_Sales Da…" at bounding box center [125, 226] width 55 height 14
select select "84549"
click at [98, 219] on select "Select Stylist Abhishek_Nails Amita Chauhan Anil Ashwin Celina Counter_Sales Da…" at bounding box center [125, 226] width 55 height 14
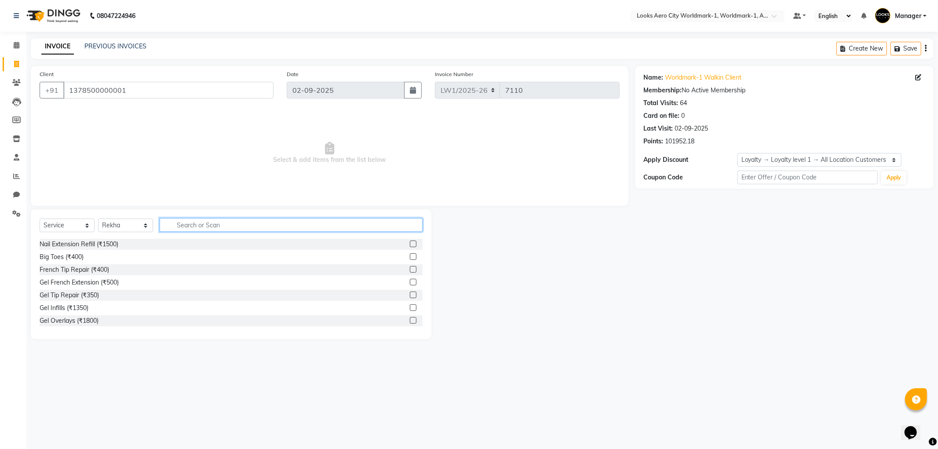
click at [197, 224] on input "text" at bounding box center [291, 225] width 263 height 14
type input "eye"
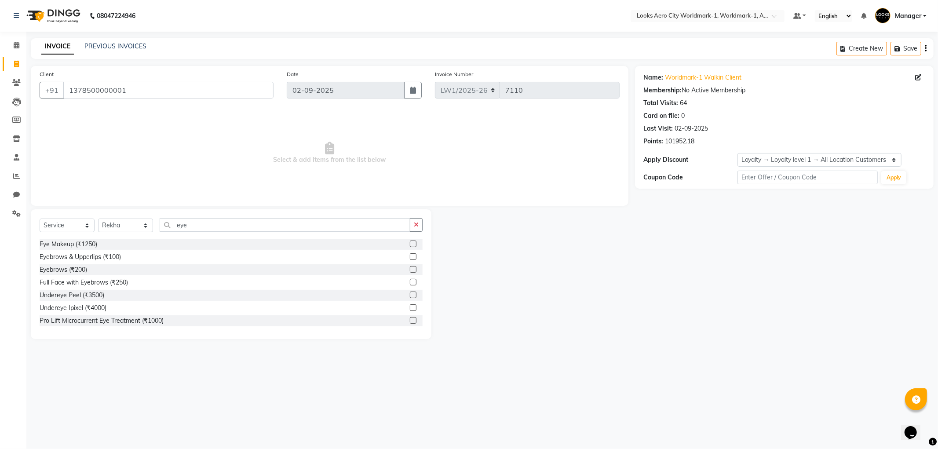
click at [410, 258] on label at bounding box center [413, 256] width 7 height 7
click at [410, 258] on input "checkbox" at bounding box center [413, 257] width 6 height 6
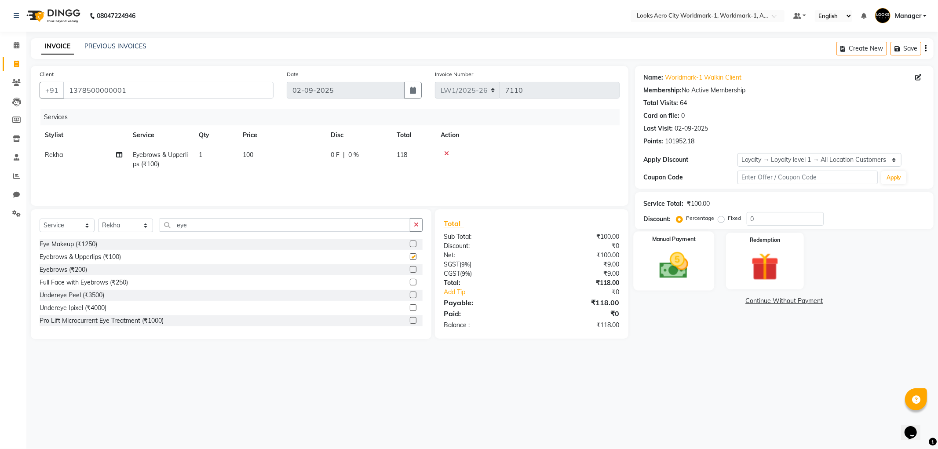
checkbox input "false"
click at [294, 162] on td "100" at bounding box center [281, 159] width 88 height 29
select select "84549"
click at [312, 157] on input "100" at bounding box center [322, 157] width 77 height 14
type input "102"
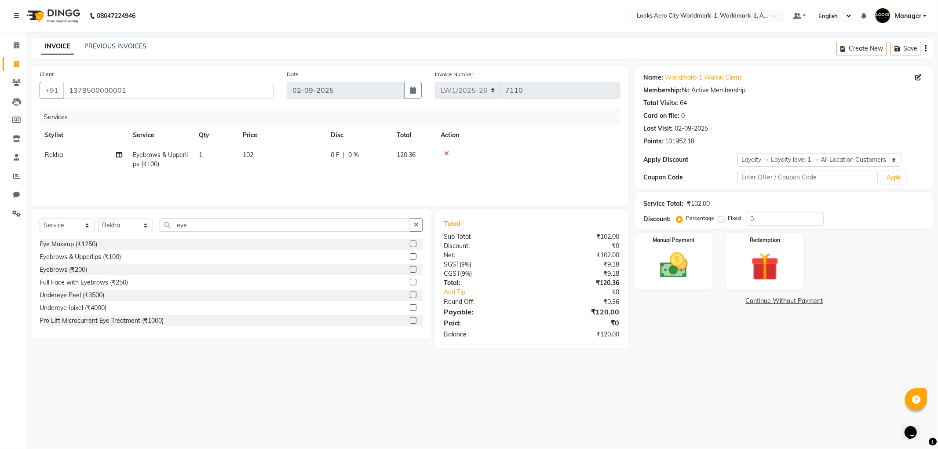
click at [573, 397] on div "08047224946 Select Location × Looks Aero City Worldmark-1, Worldmark-1, Aerocit…" at bounding box center [469, 224] width 938 height 449
click at [687, 274] on img at bounding box center [673, 265] width 47 height 33
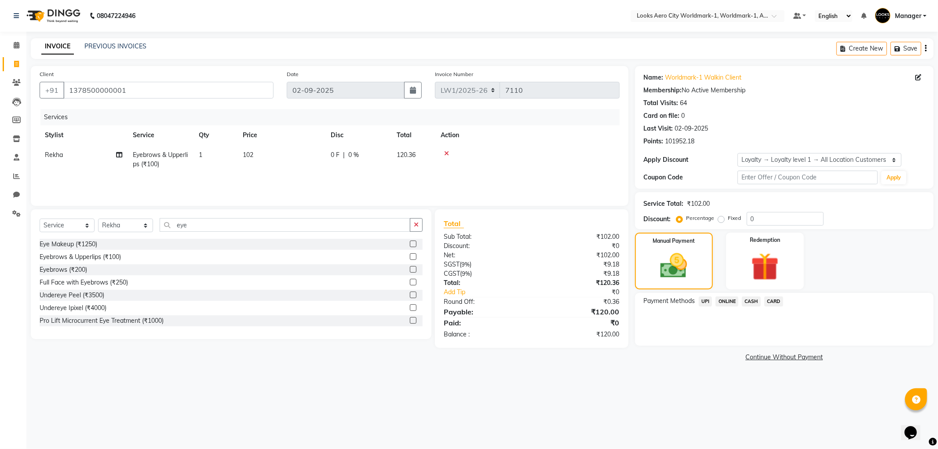
click at [753, 301] on span "CASH" at bounding box center [751, 301] width 19 height 10
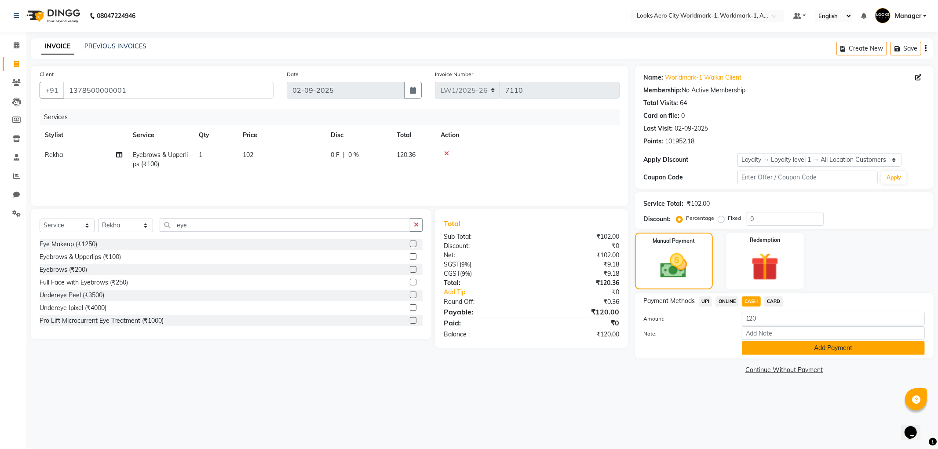
click at [774, 347] on button "Add Payment" at bounding box center [833, 348] width 183 height 14
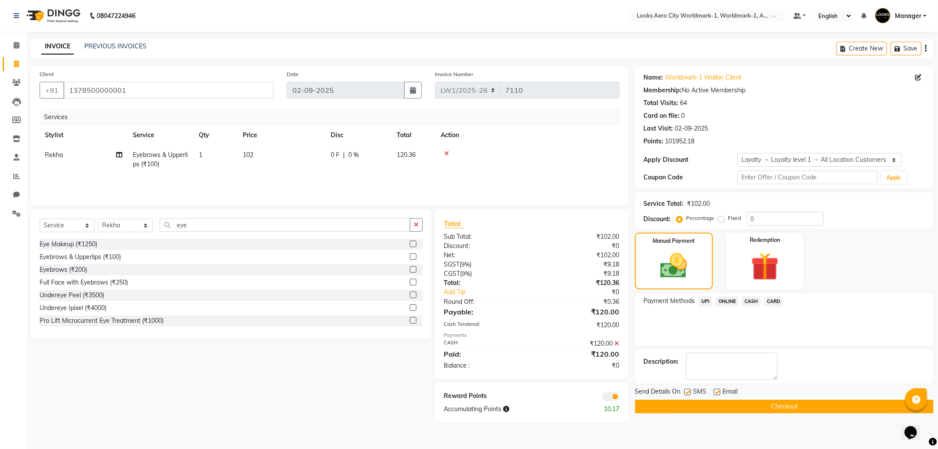
click at [716, 393] on label at bounding box center [717, 392] width 7 height 7
click at [716, 393] on input "checkbox" at bounding box center [717, 393] width 6 height 6
checkbox input "false"
drag, startPoint x: 688, startPoint y: 393, endPoint x: 635, endPoint y: 396, distance: 52.4
click at [687, 393] on label at bounding box center [687, 392] width 7 height 7
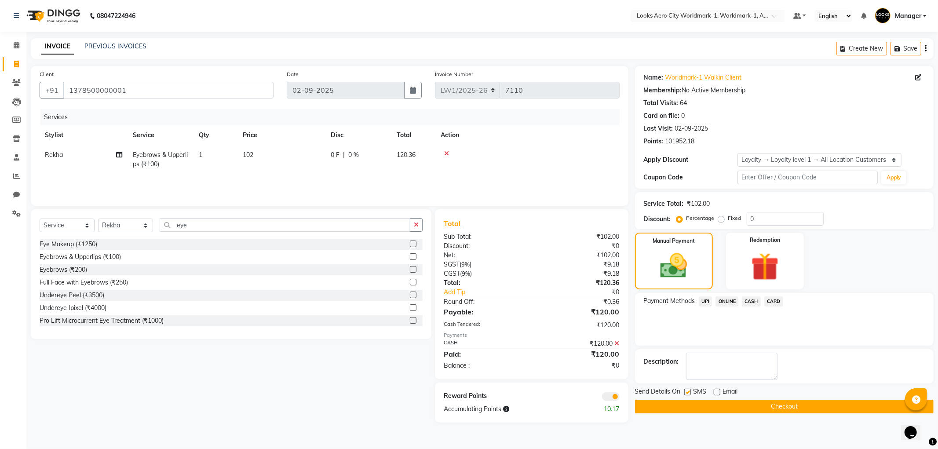
click at [687, 393] on input "checkbox" at bounding box center [687, 393] width 6 height 6
checkbox input "false"
click at [604, 395] on span at bounding box center [611, 396] width 18 height 9
click at [619, 398] on input "checkbox" at bounding box center [619, 398] width 0 height 0
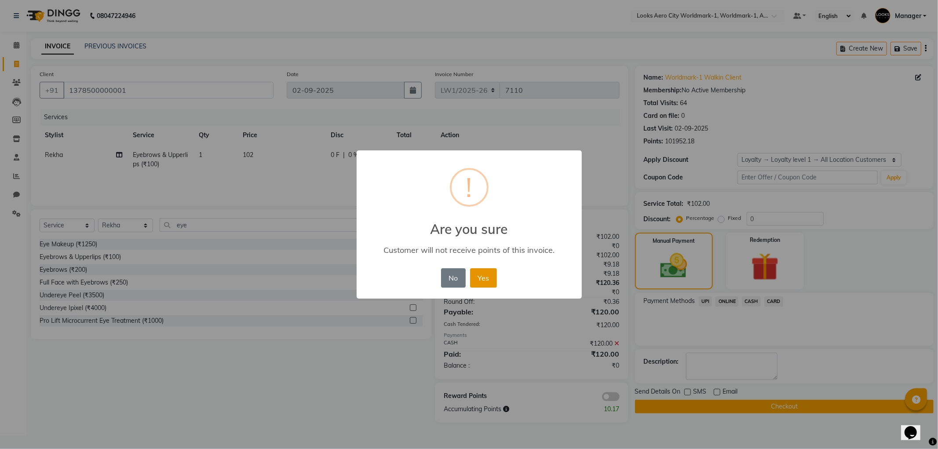
click at [475, 271] on button "Yes" at bounding box center [483, 277] width 27 height 19
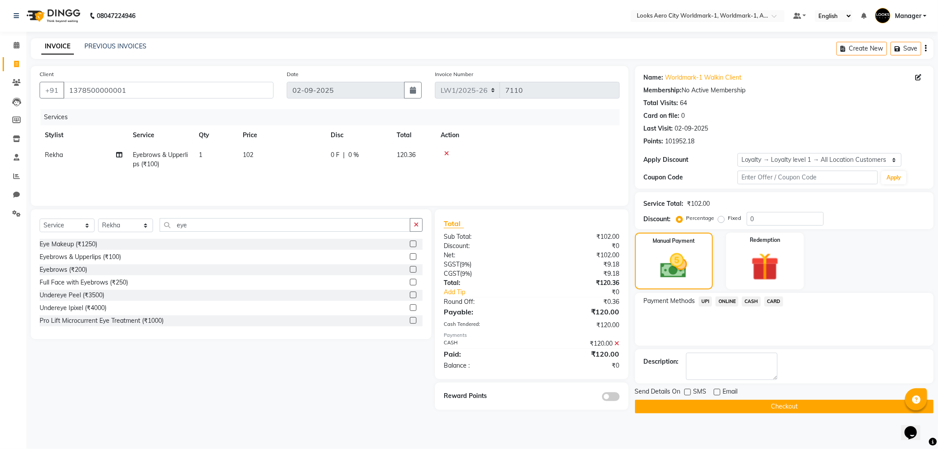
click at [649, 402] on button "Checkout" at bounding box center [784, 407] width 299 height 14
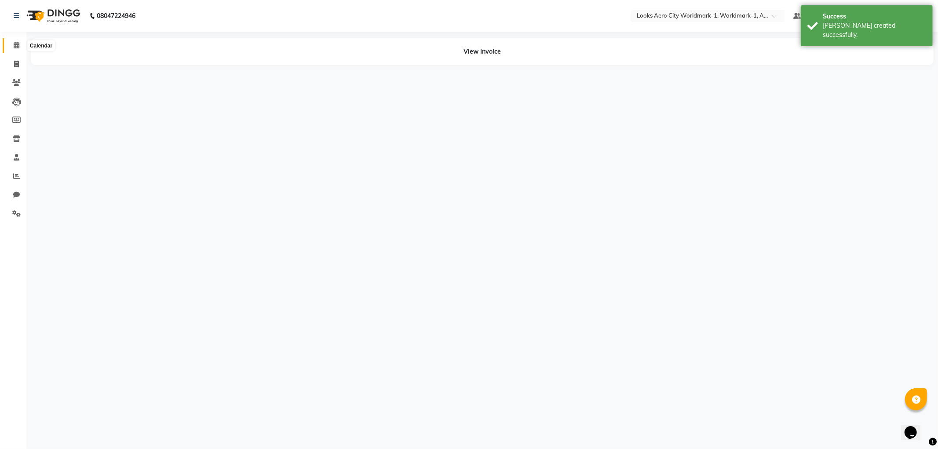
click at [14, 44] on icon at bounding box center [17, 45] width 6 height 7
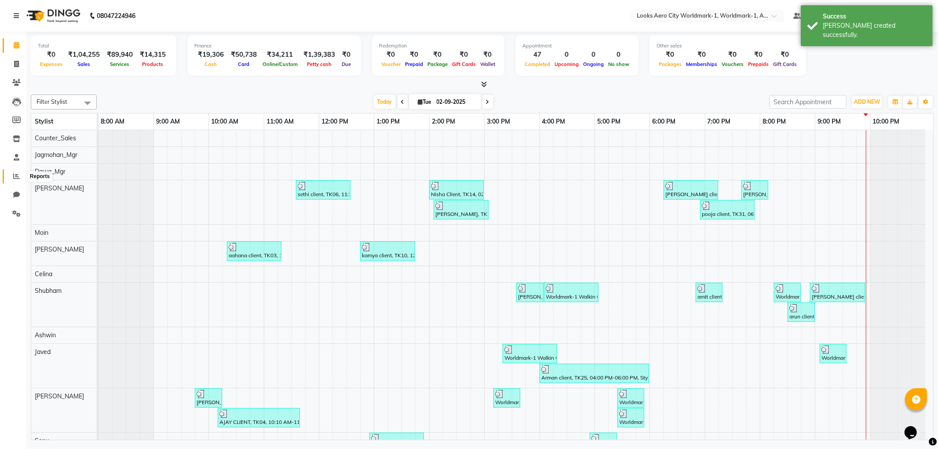
click at [18, 177] on icon at bounding box center [16, 176] width 7 height 7
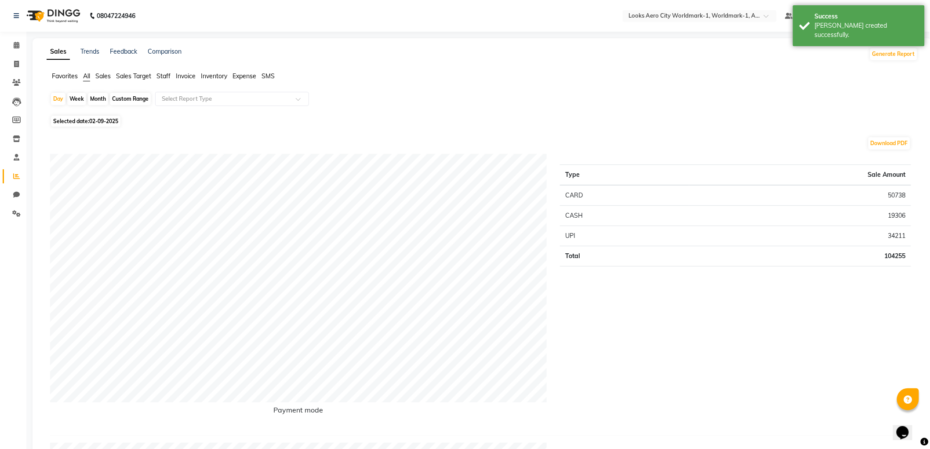
click at [163, 77] on span "Staff" at bounding box center [164, 76] width 14 height 8
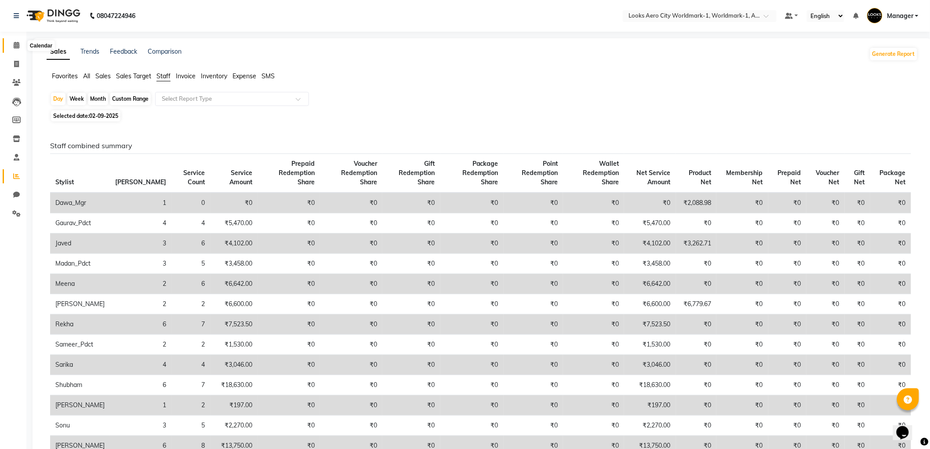
click at [9, 45] on span at bounding box center [16, 45] width 15 height 10
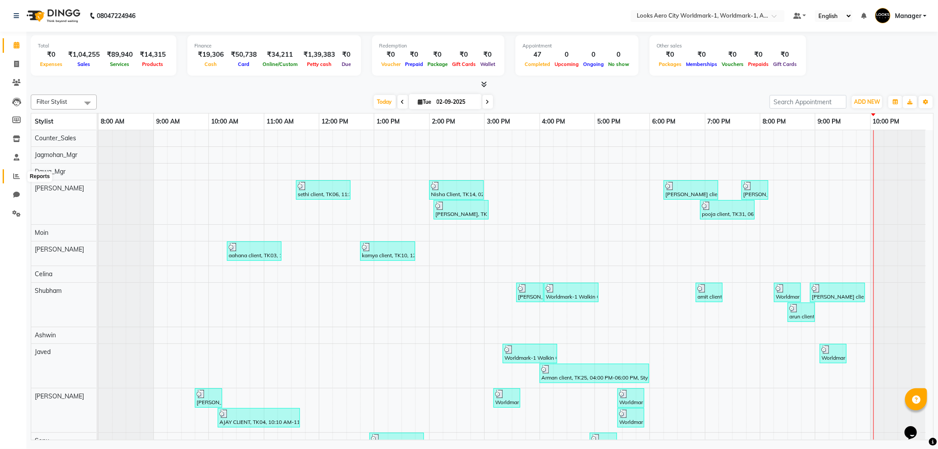
click at [11, 175] on span at bounding box center [16, 176] width 15 height 10
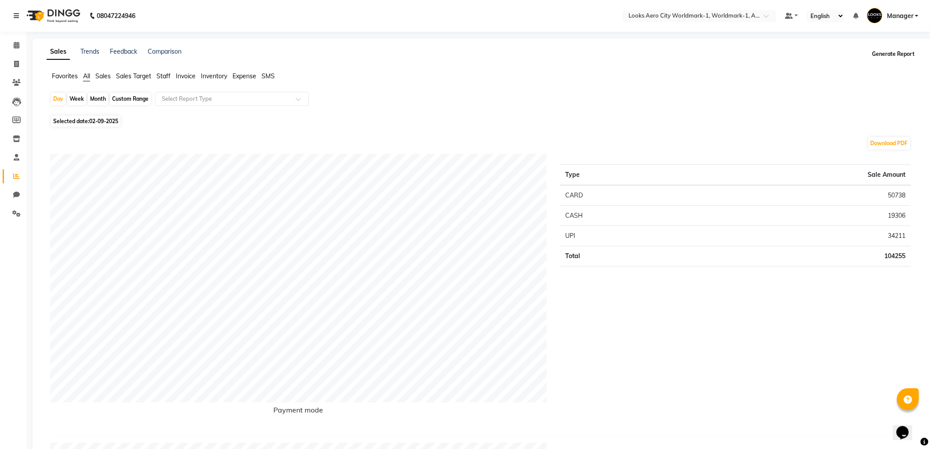
click at [899, 55] on button "Generate Report" at bounding box center [894, 54] width 47 height 12
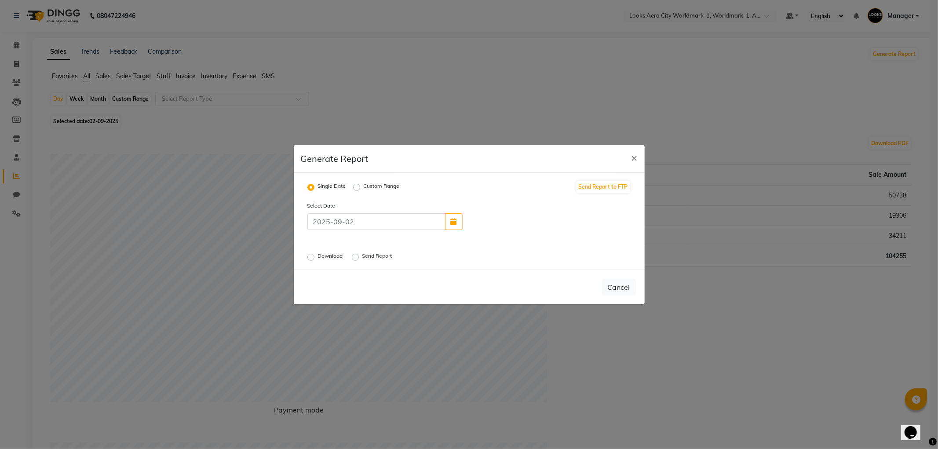
click at [305, 256] on div "Download Send Report" at bounding box center [413, 256] width 225 height 11
click at [318, 256] on label "Download" at bounding box center [331, 257] width 27 height 11
click at [309, 256] on input "Download" at bounding box center [312, 257] width 6 height 6
radio input "true"
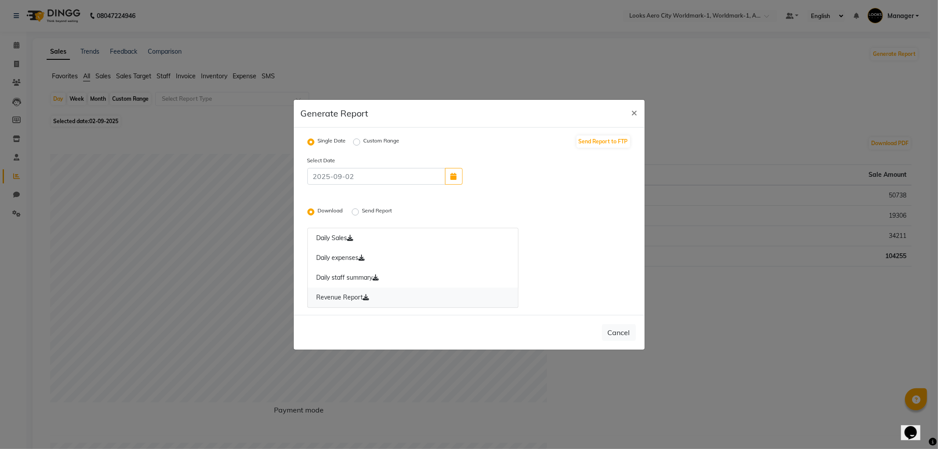
click at [367, 298] on icon at bounding box center [366, 297] width 6 height 6
click at [379, 277] on icon at bounding box center [376, 277] width 6 height 6
click at [362, 258] on icon at bounding box center [362, 258] width 6 height 6
click at [353, 237] on icon at bounding box center [350, 238] width 6 height 6
click at [362, 211] on label "Send Report" at bounding box center [378, 212] width 32 height 11
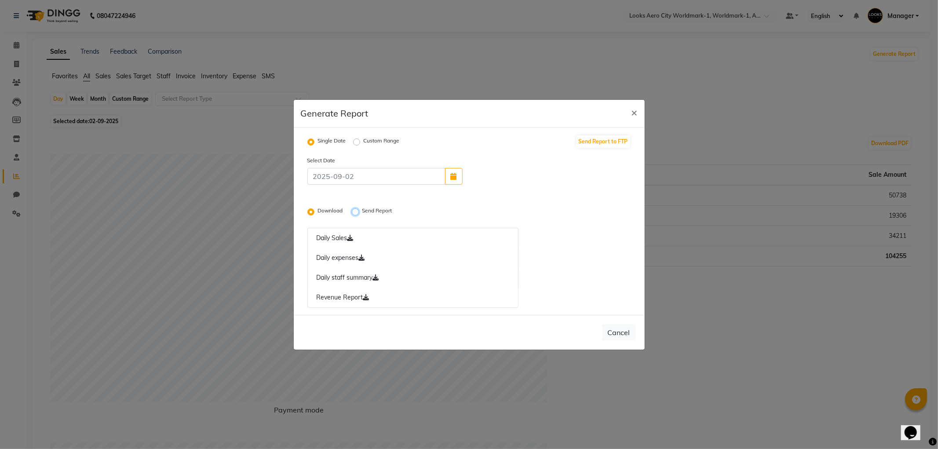
click at [356, 211] on input "Send Report" at bounding box center [356, 211] width 6 height 6
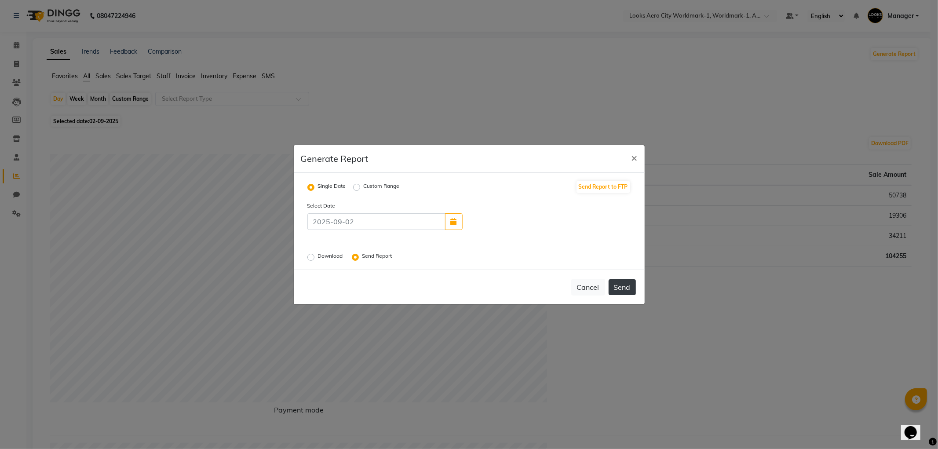
click at [618, 286] on button "Send" at bounding box center [621, 287] width 27 height 16
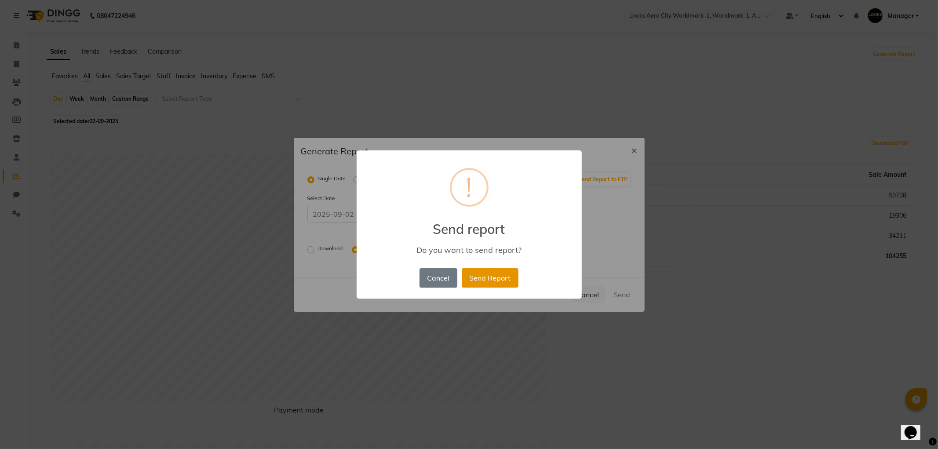
click at [494, 279] on button "Send Report" at bounding box center [490, 277] width 57 height 19
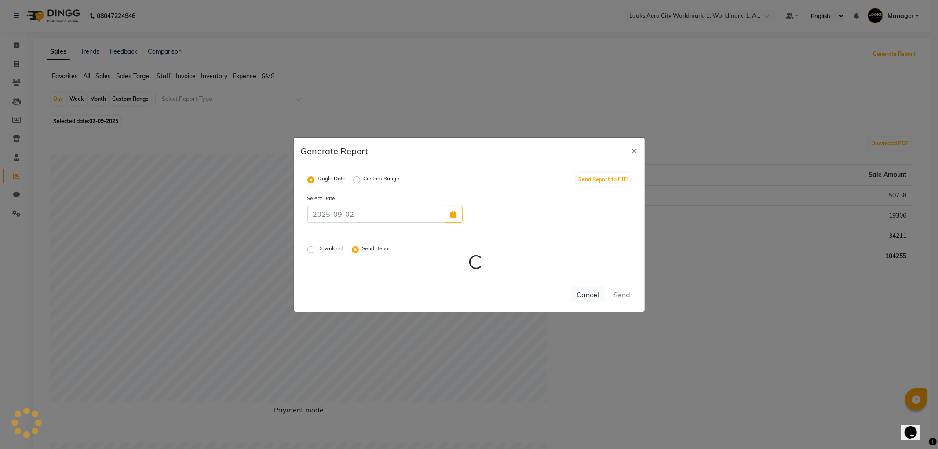
radio input "false"
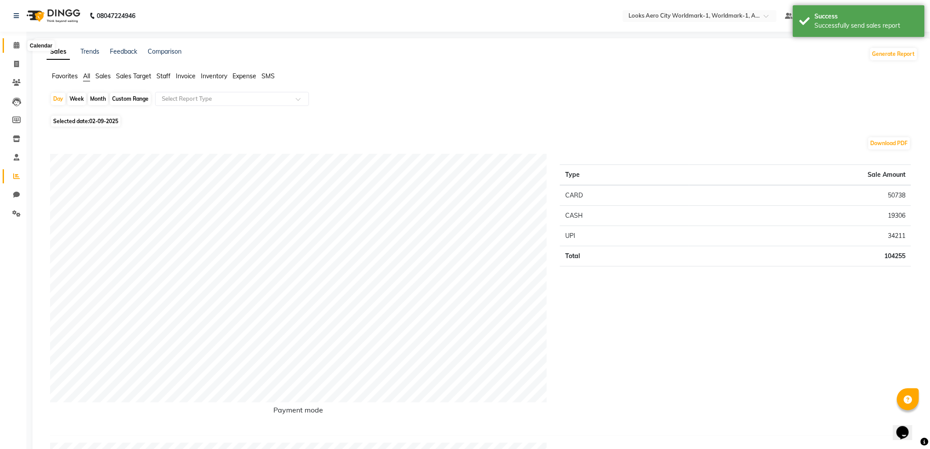
click at [11, 41] on span at bounding box center [16, 45] width 15 height 10
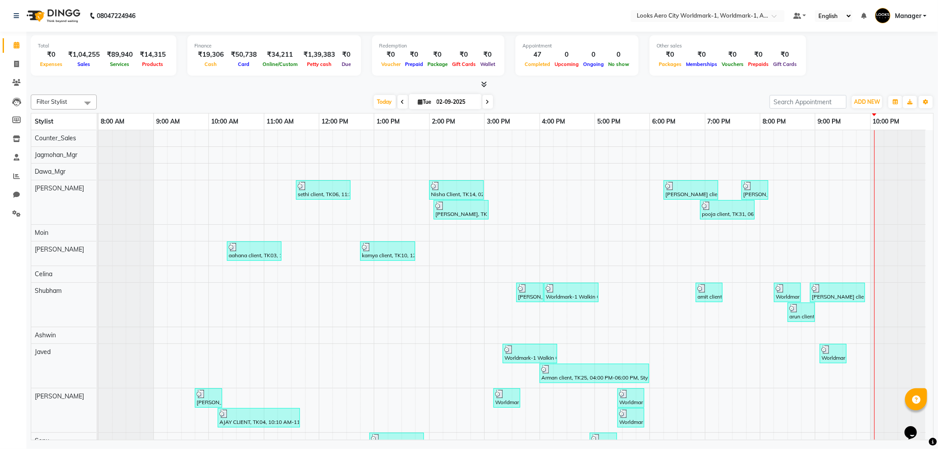
click at [925, 15] on link "Manager" at bounding box center [900, 16] width 51 height 15
click at [886, 63] on link "Sign out" at bounding box center [881, 63] width 80 height 14
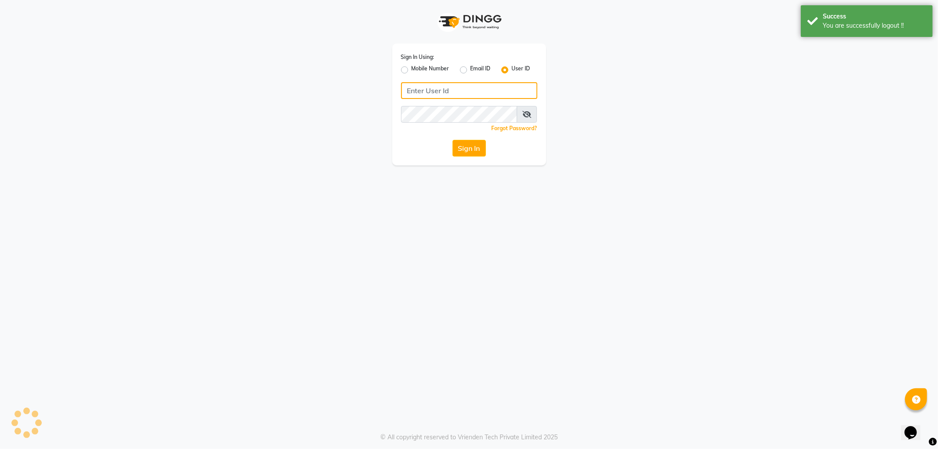
type input "e3785-01"
